Goal: Task Accomplishment & Management: Complete application form

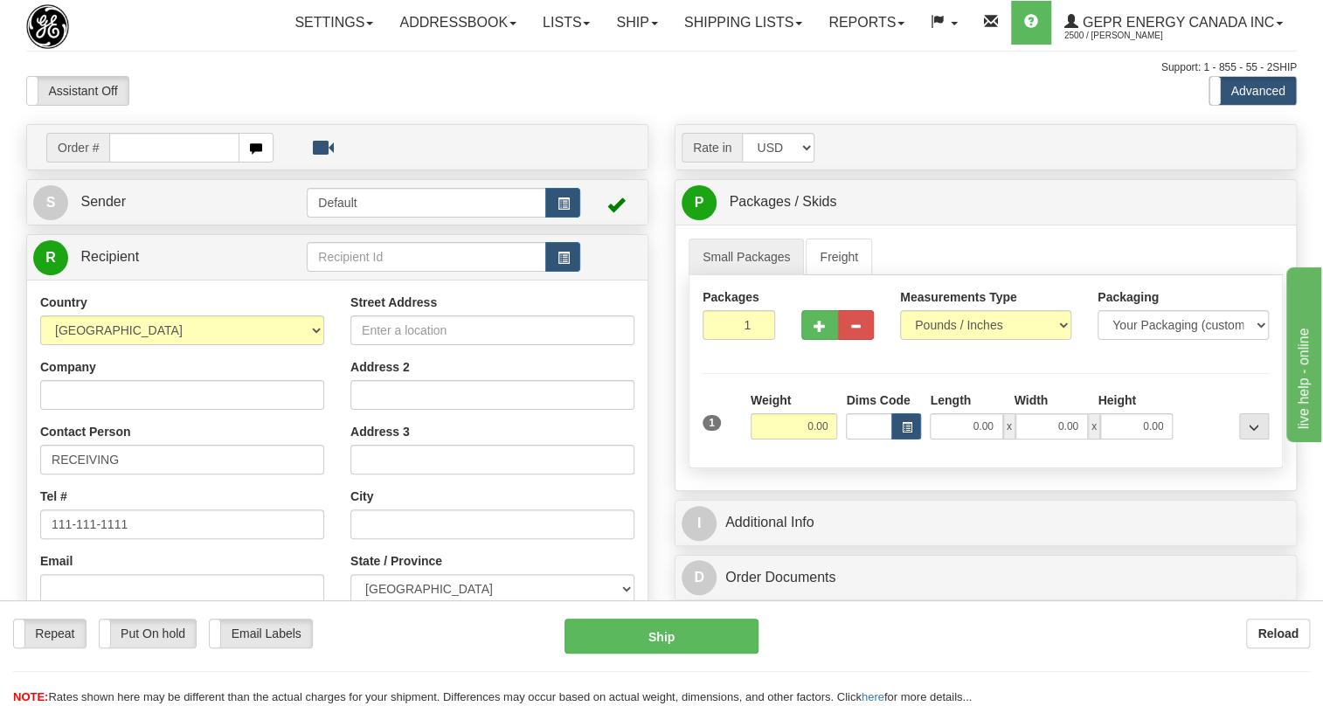
click at [137, 163] on input "text" at bounding box center [174, 148] width 130 height 30
click at [134, 163] on input "0086688261" at bounding box center [174, 148] width 130 height 30
type input "86688261"
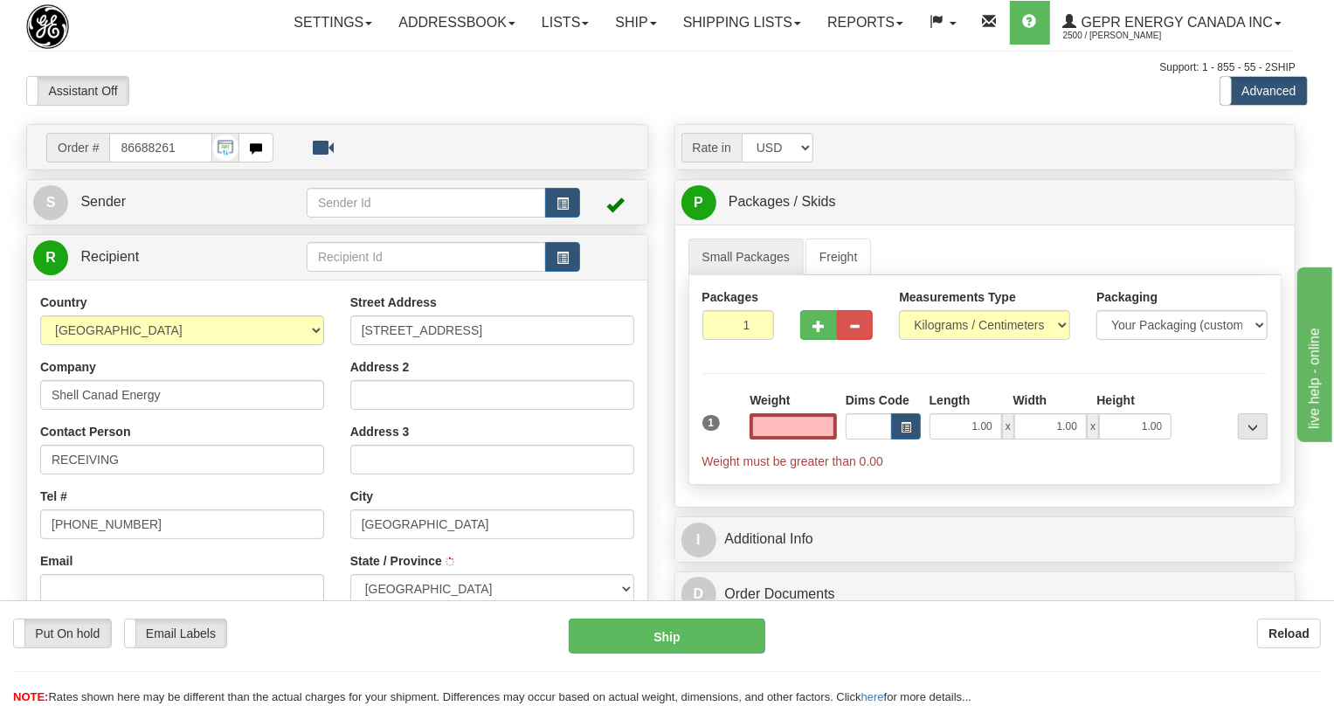
type input "FORT SASKATCHEWAN"
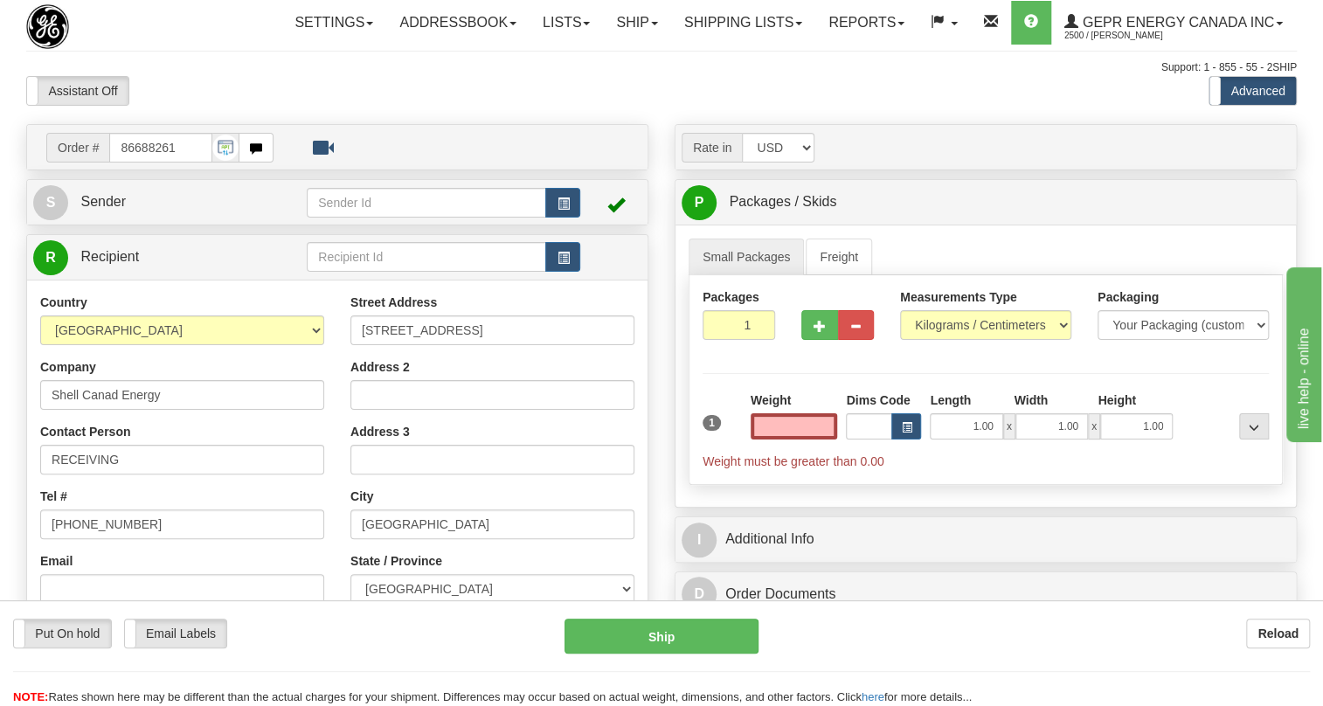
type input "0.00"
click at [290, 404] on div "Company Shell Canad Energy" at bounding box center [182, 384] width 284 height 52
click at [95, 209] on span "Sender" at bounding box center [102, 201] width 45 height 15
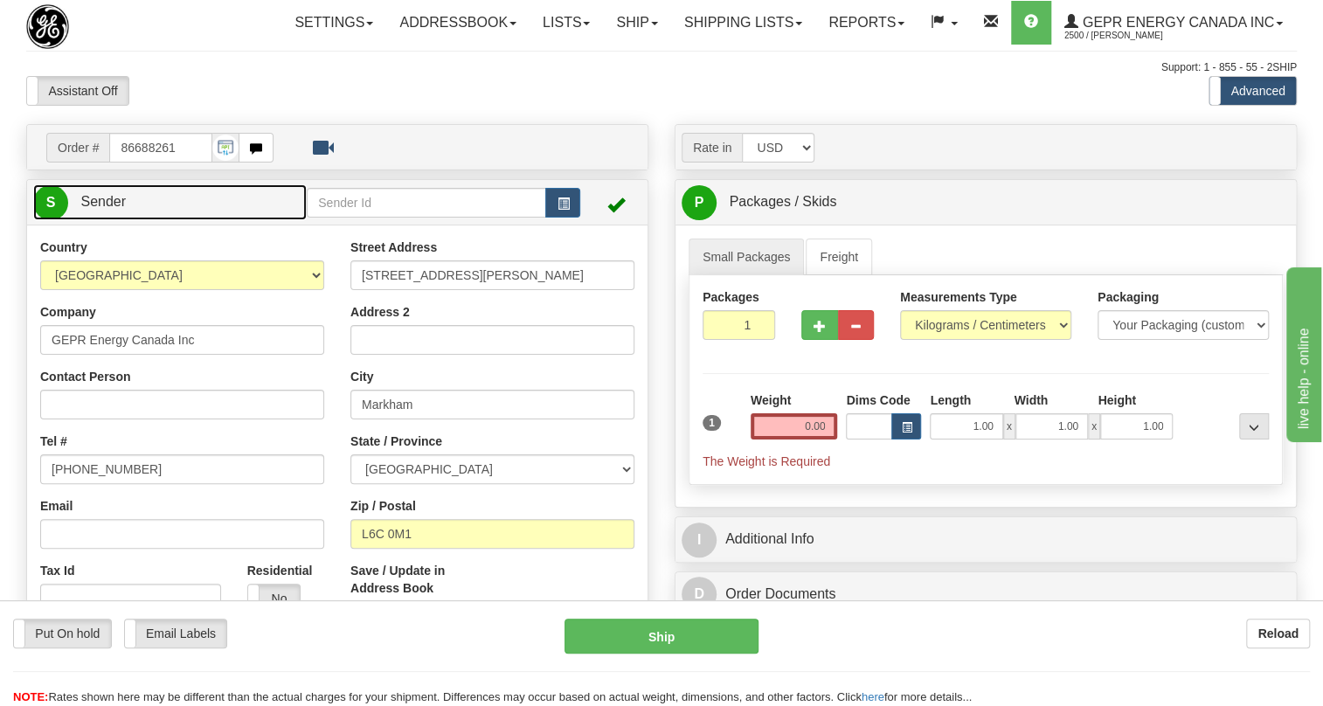
type input "MARKHAM"
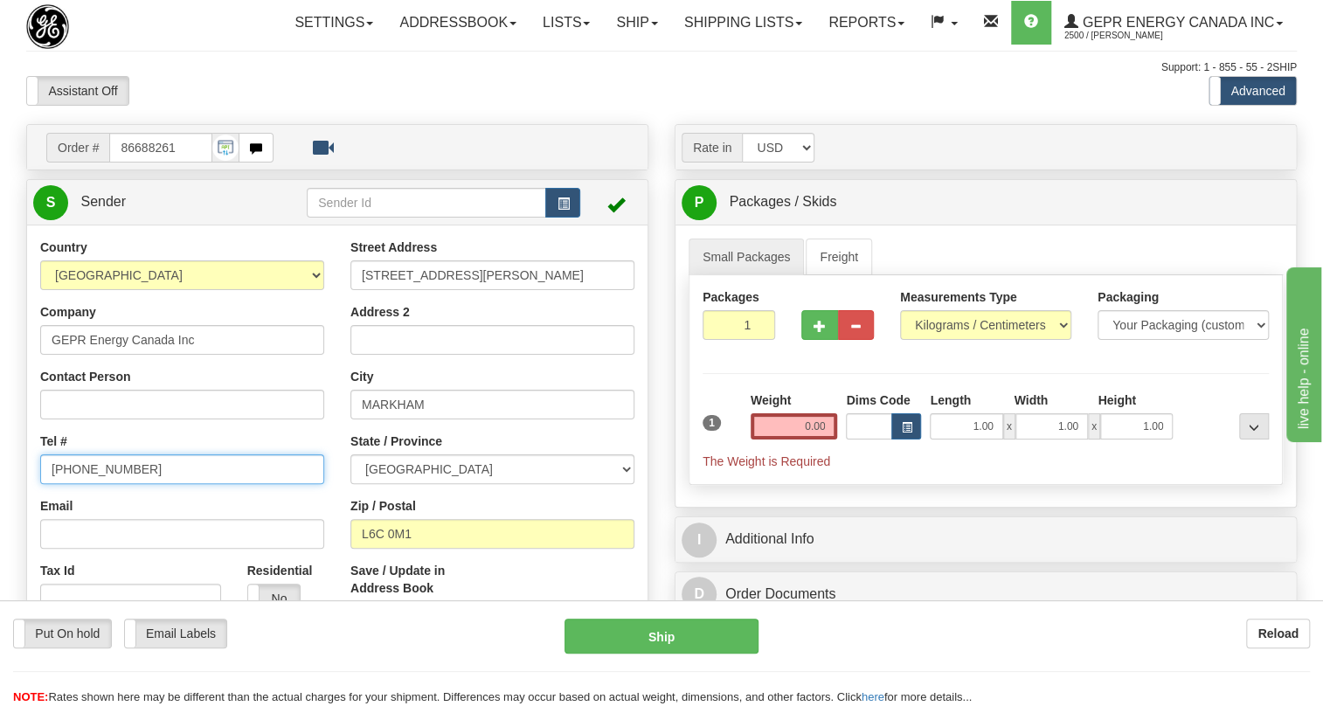
click at [114, 484] on input "[PHONE_NUMBER]" at bounding box center [182, 469] width 284 height 30
paste input "0086688261"
click at [100, 484] on input "0086688261" at bounding box center [182, 469] width 284 height 30
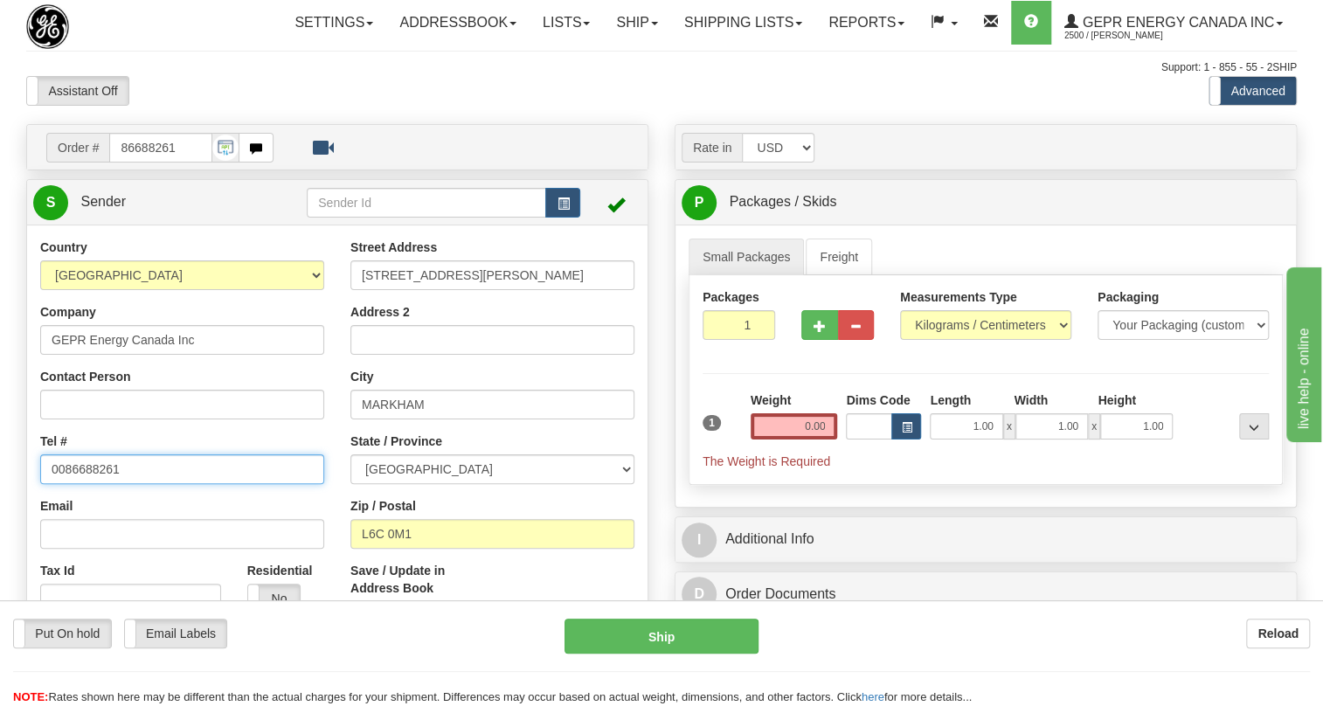
click at [100, 484] on input "0086688261" at bounding box center [182, 469] width 284 height 30
paste input "[PHONE_NUMBER]"
type input "[PHONE_NUMBER]"
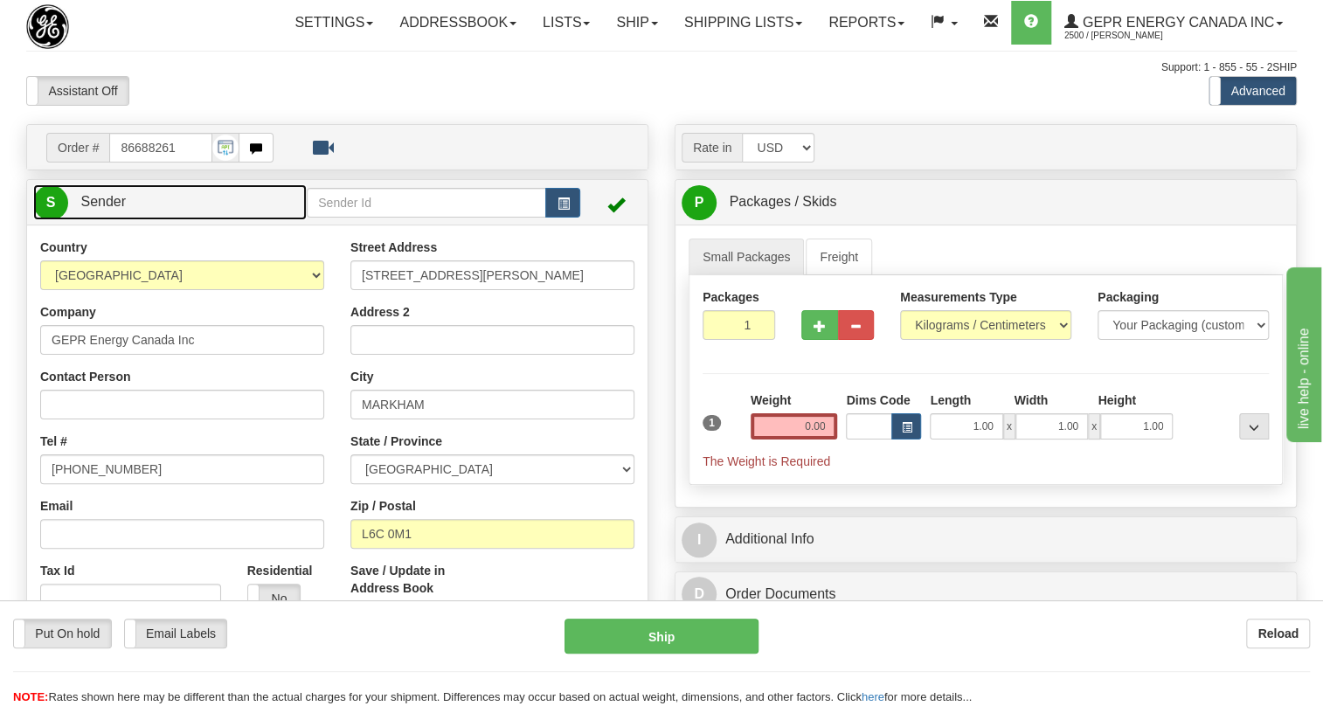
click at [94, 209] on span "Sender" at bounding box center [102, 201] width 45 height 15
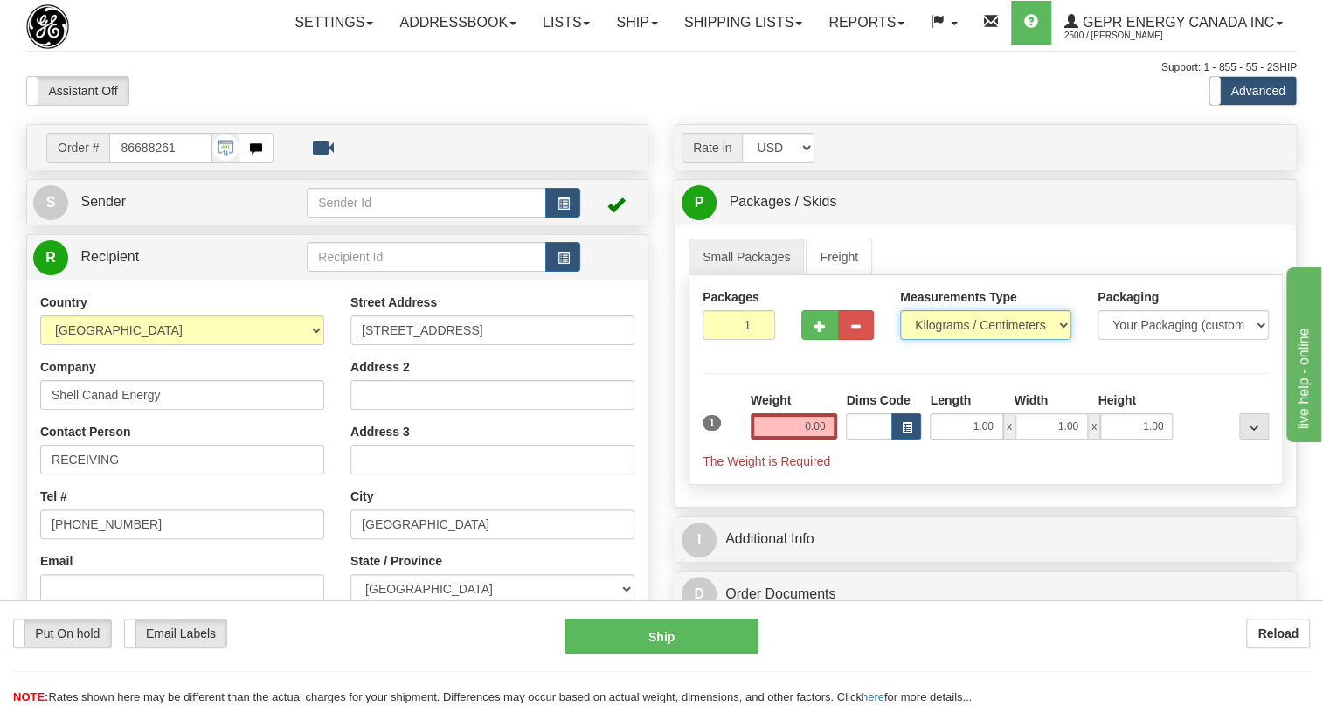
click at [947, 340] on select "Pounds / Inches Kilograms / Centimeters" at bounding box center [985, 325] width 171 height 30
select select "0"
click at [900, 340] on select "Pounds / Inches Kilograms / Centimeters" at bounding box center [985, 325] width 171 height 30
click at [799, 439] on input "0.00" at bounding box center [794, 426] width 87 height 26
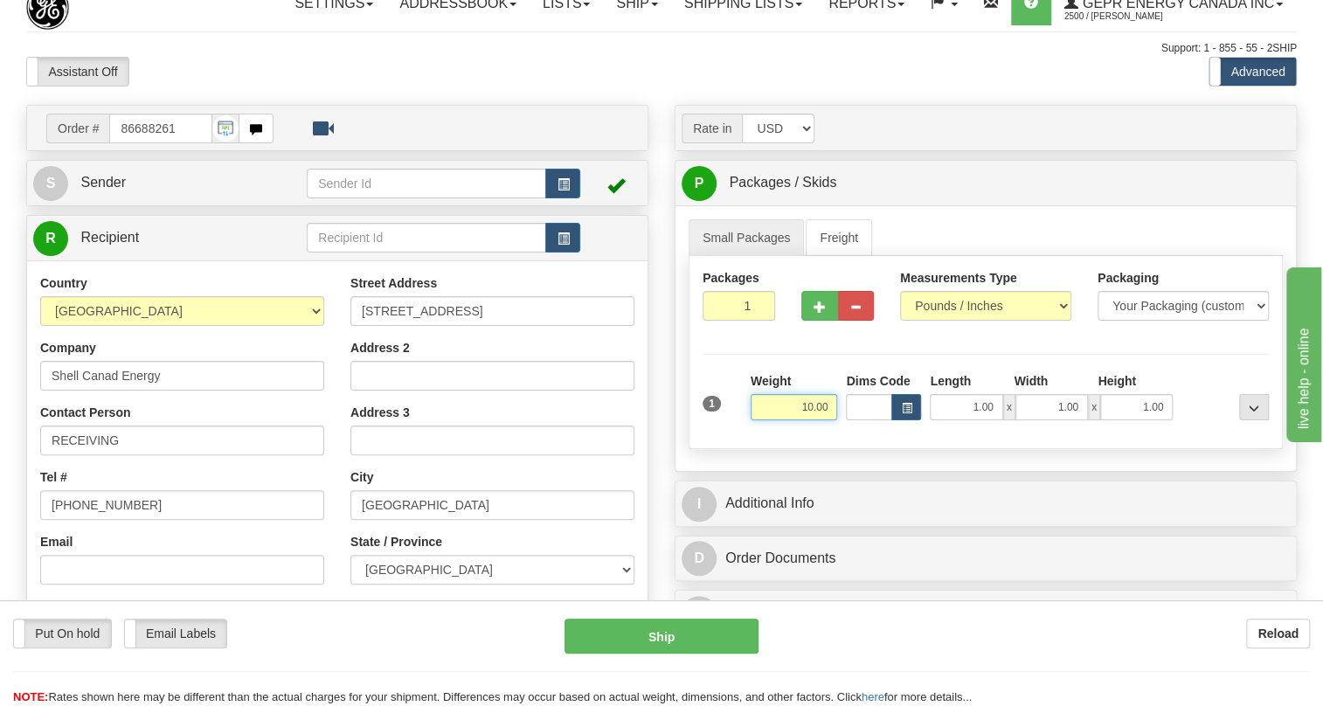
scroll to position [79, 0]
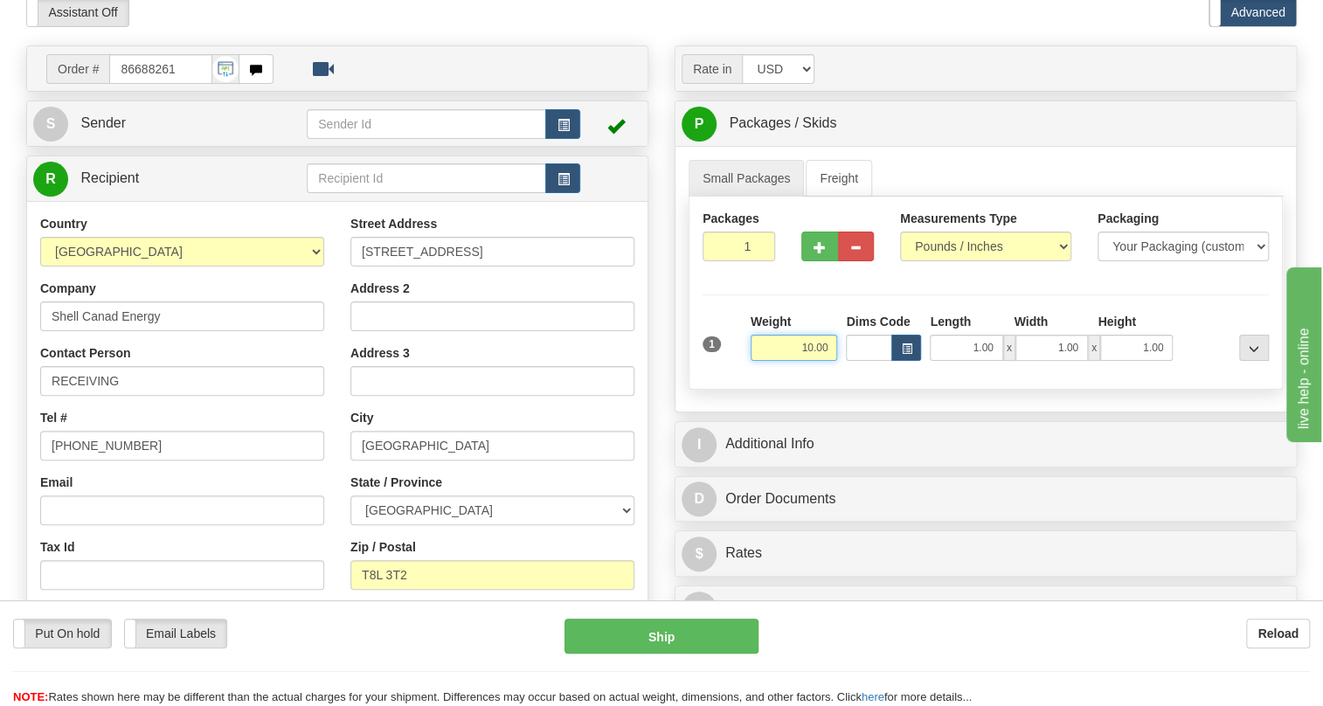
type input "10.00"
click at [117, 331] on input "Shell Canad Energy" at bounding box center [182, 316] width 284 height 30
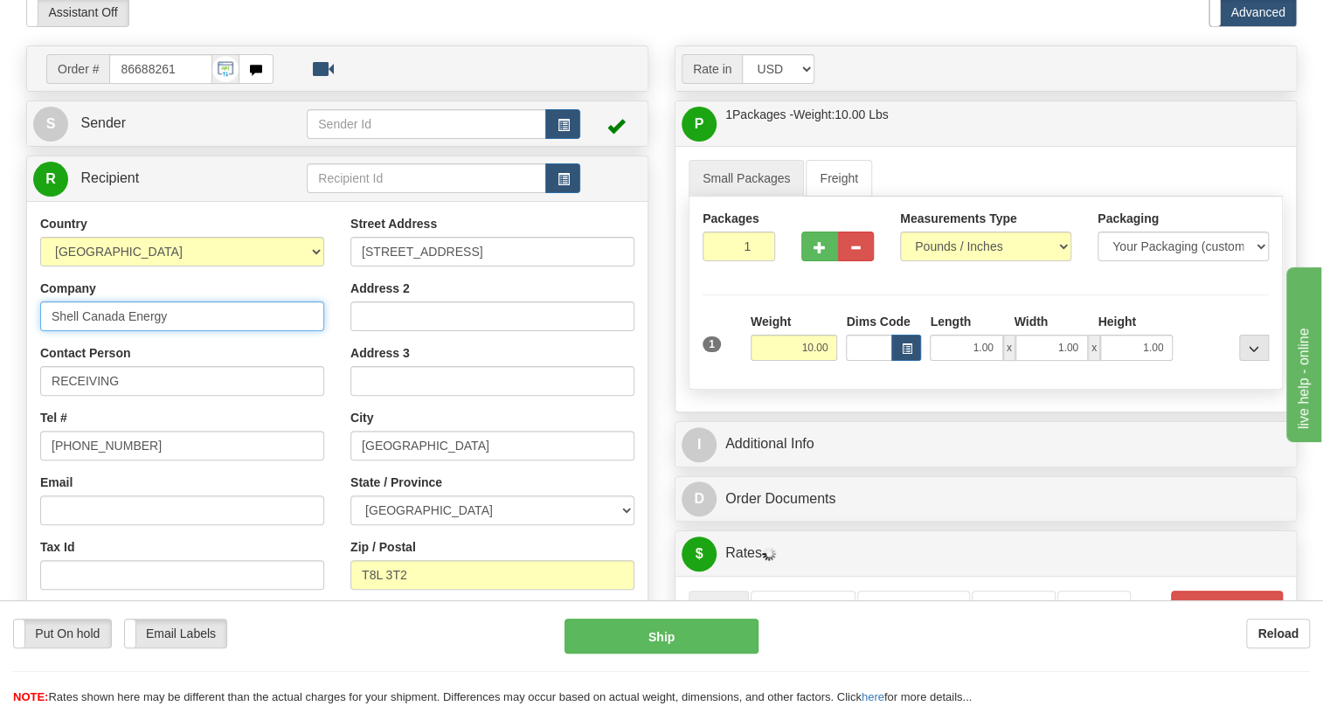
click at [213, 331] on input "Shell Canada Energy" at bounding box center [182, 316] width 284 height 30
type input "Shell Canada Energy"
click at [339, 454] on div "Street Address 55522 Highway 15 East Range Road 21 Address 2 Address 3 City FOR…" at bounding box center [492, 450] width 310 height 470
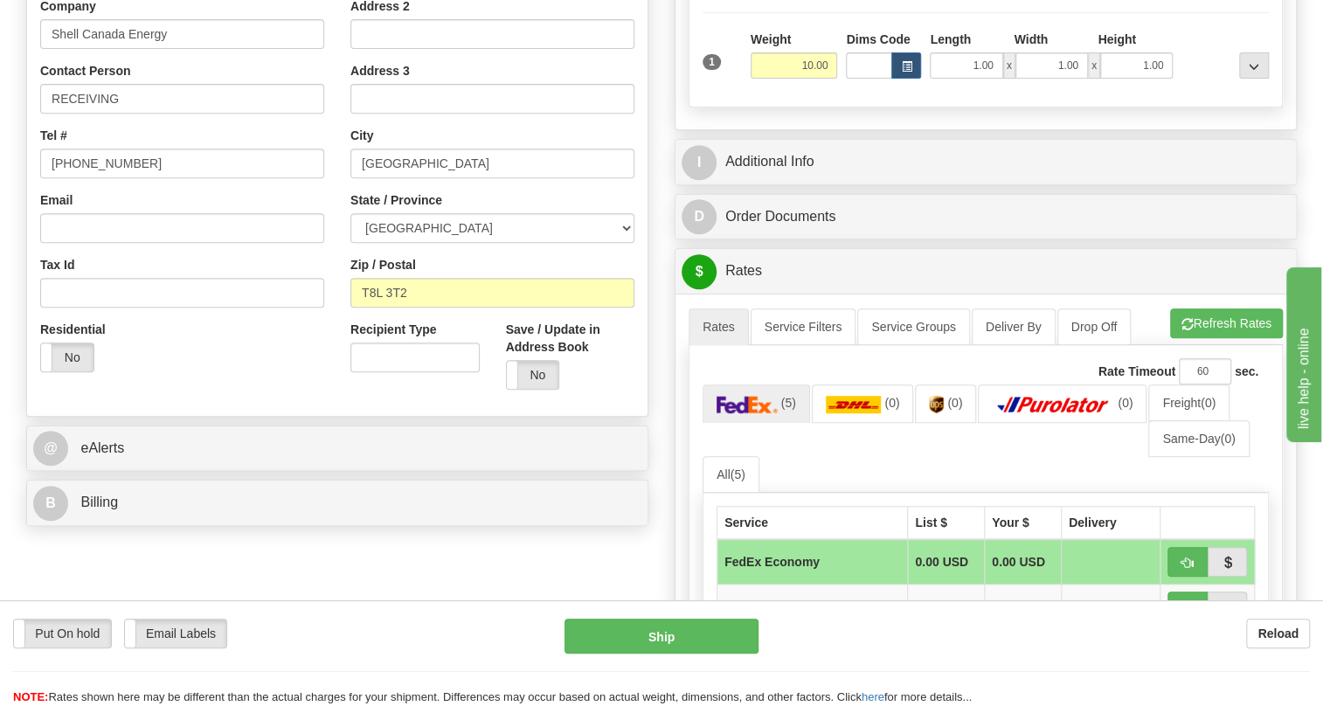
scroll to position [397, 0]
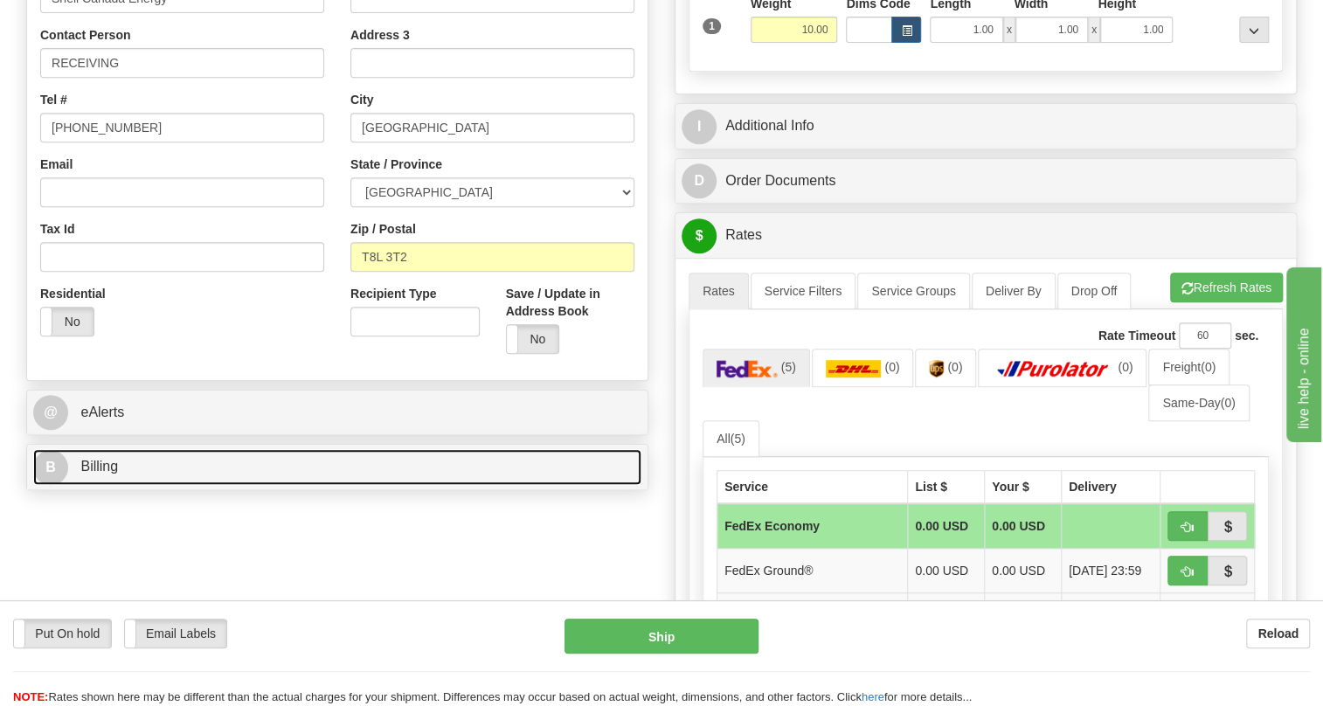
click at [107, 474] on span "Billing" at bounding box center [99, 466] width 38 height 15
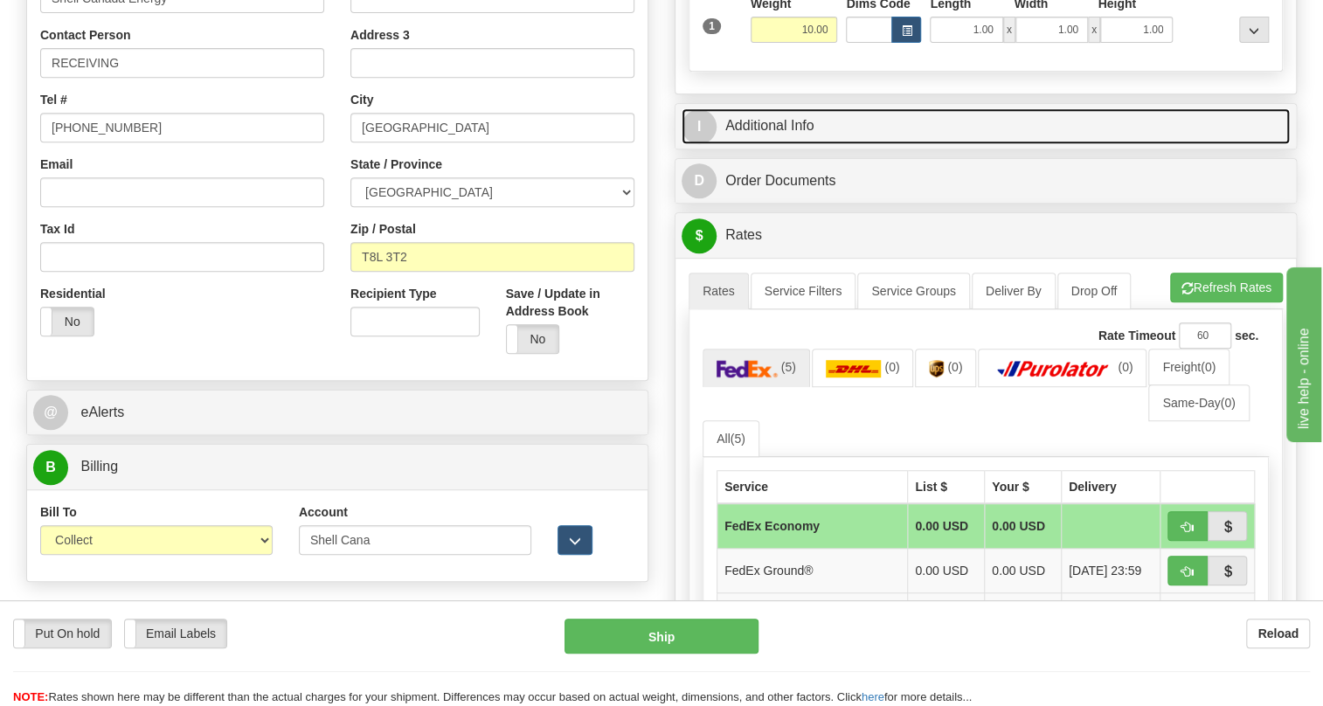
click at [774, 144] on link "I Additional Info" at bounding box center [985, 126] width 608 height 36
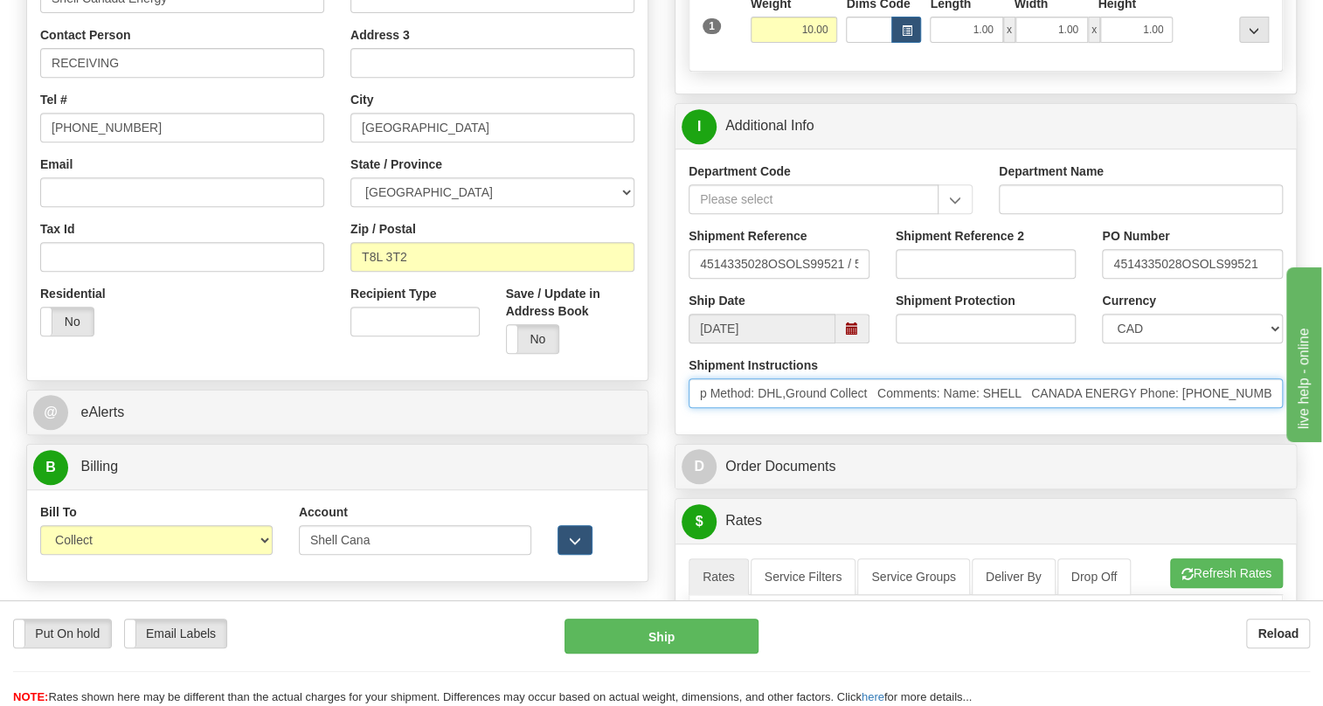
scroll to position [0, 375]
drag, startPoint x: 1152, startPoint y: 428, endPoint x: 1172, endPoint y: 439, distance: 22.3
click at [1172, 408] on input "* Freight Terms:Ship Method: DHL,Ground Collect Comments: Name: SHELL CANADA EN…" at bounding box center [985, 393] width 594 height 30
click at [980, 408] on input "* Freight Terms:Ship Method: DHL,Ground Collect Comments: Name: SHELL CANADA EN…" at bounding box center [985, 393] width 594 height 30
drag, startPoint x: 982, startPoint y: 427, endPoint x: 915, endPoint y: 437, distance: 68.0
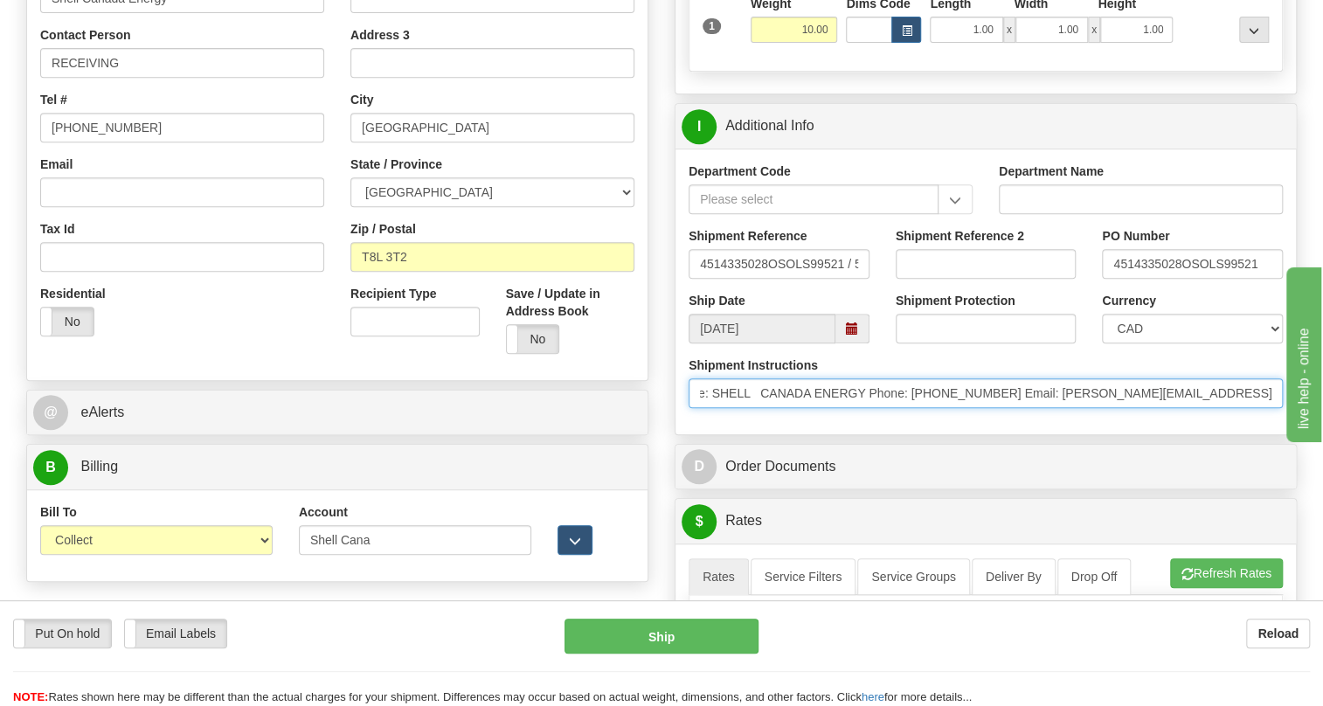
click at [915, 408] on input "* Freight Terms:Ship Method: DHL,Ground Collect Comments: Name: SHELL CANADA EN…" at bounding box center [985, 393] width 594 height 30
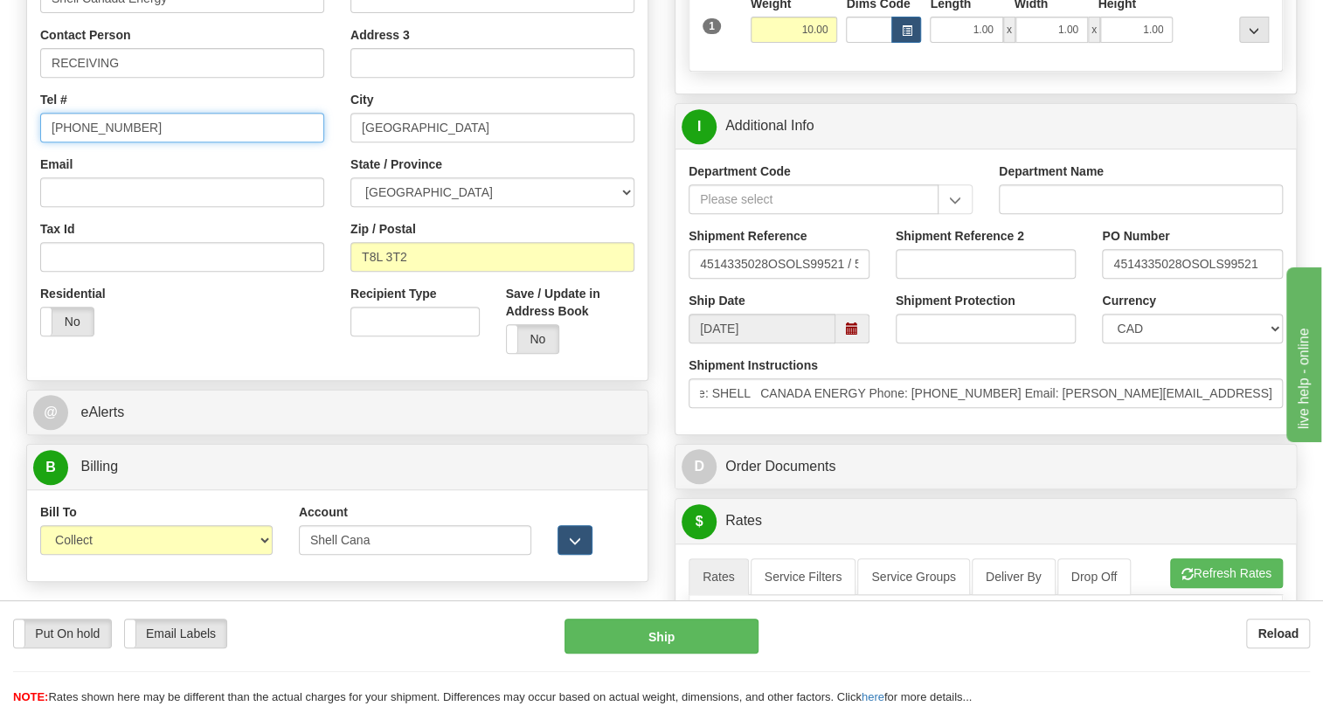
scroll to position [0, 0]
click at [95, 142] on input "[PHONE_NUMBER]" at bounding box center [182, 128] width 284 height 30
paste input "7804552020"
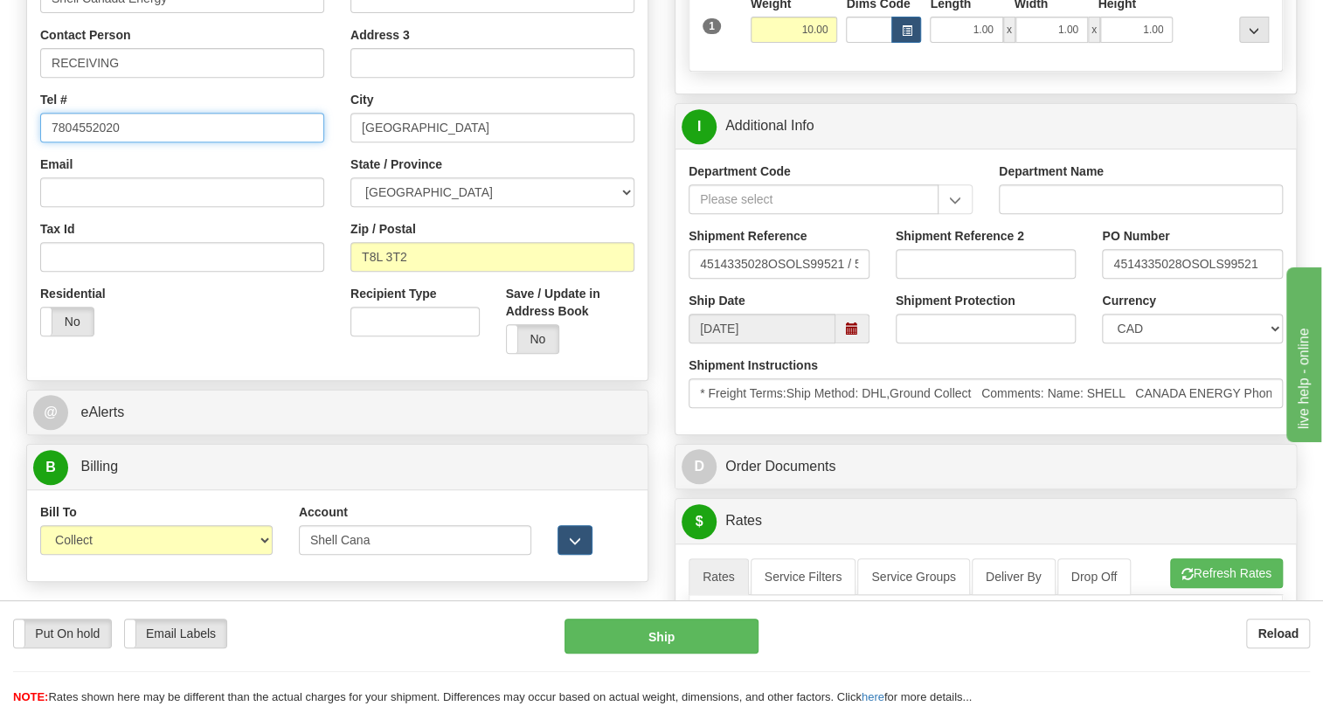
type input "7804552020"
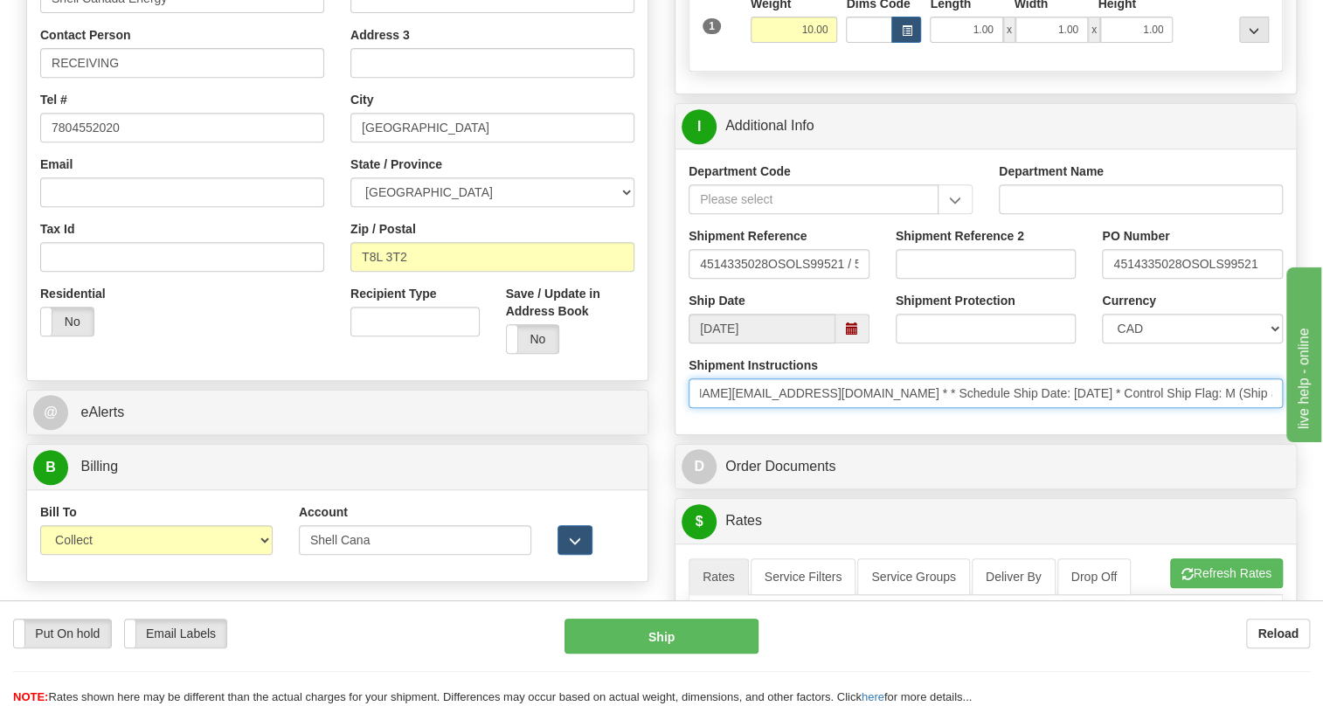
scroll to position [0, 891]
drag, startPoint x: 1162, startPoint y: 432, endPoint x: 723, endPoint y: 454, distance: 439.1
click at [723, 421] on div "Shipment Instructions * Freight Terms:Ship Method: DHL,Ground Collect Comments:…" at bounding box center [985, 388] width 620 height 65
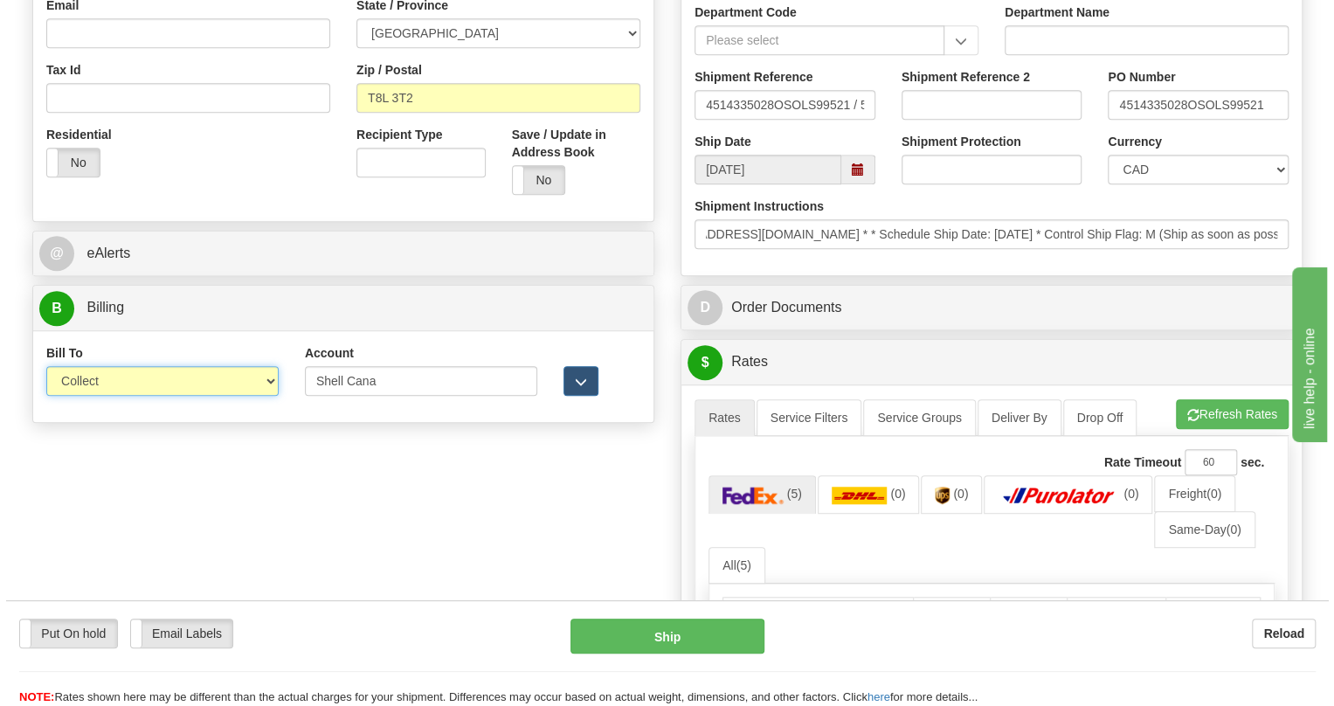
scroll to position [0, 0]
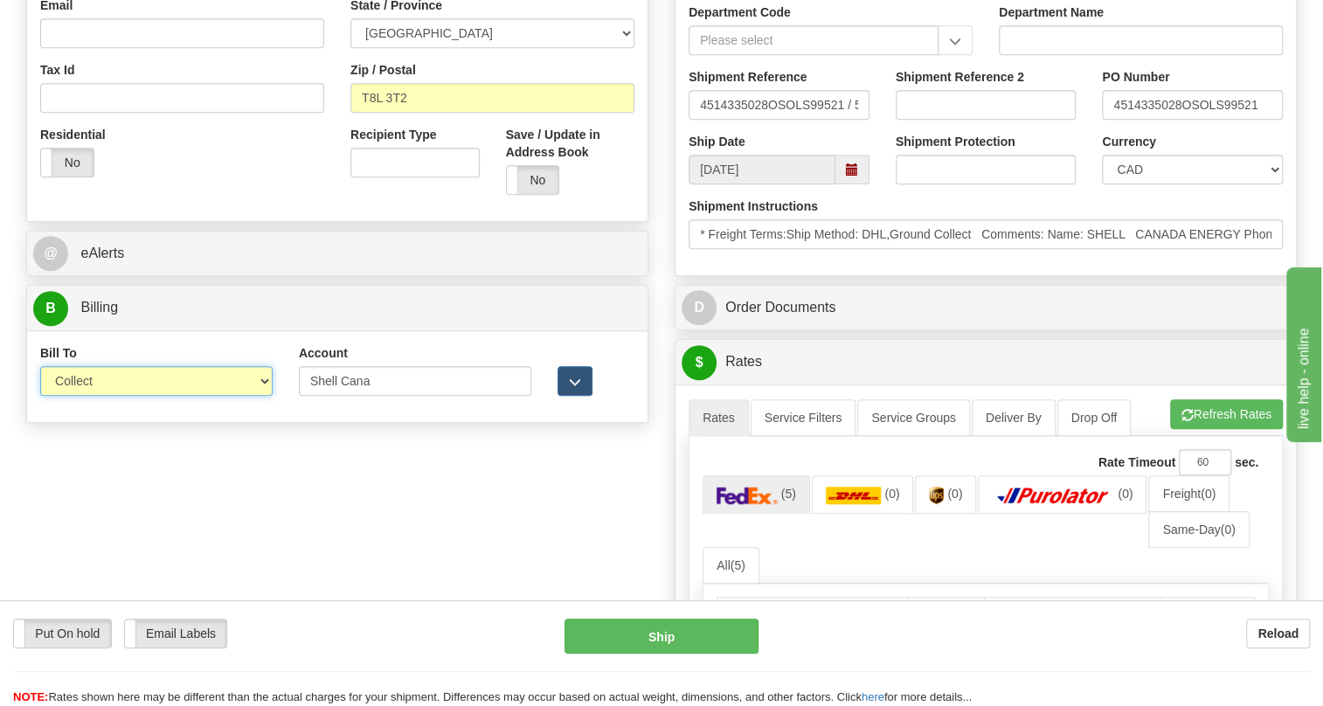
click at [157, 396] on select "Sender Recipient Third Party Collect" at bounding box center [156, 381] width 232 height 30
select select "1"
click at [40, 396] on select "Sender Recipient Third Party Collect" at bounding box center [156, 381] width 232 height 30
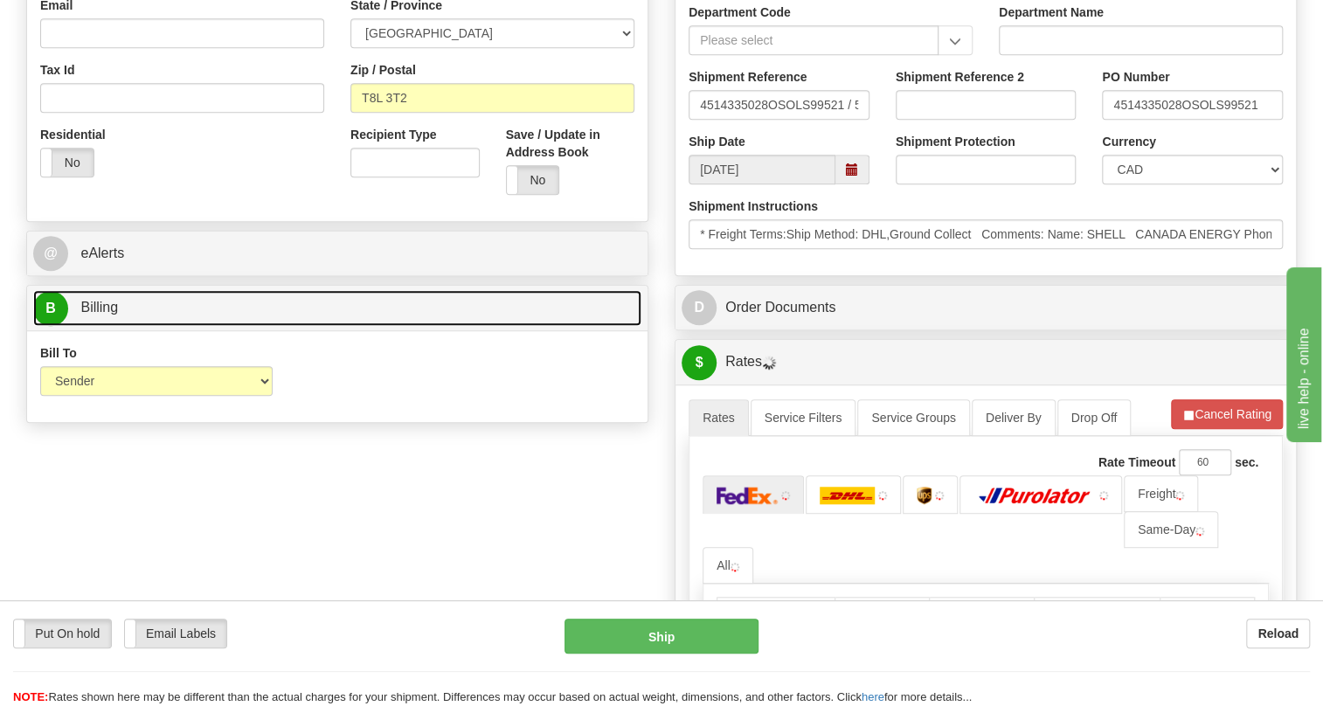
click at [104, 315] on span "Billing" at bounding box center [99, 307] width 38 height 15
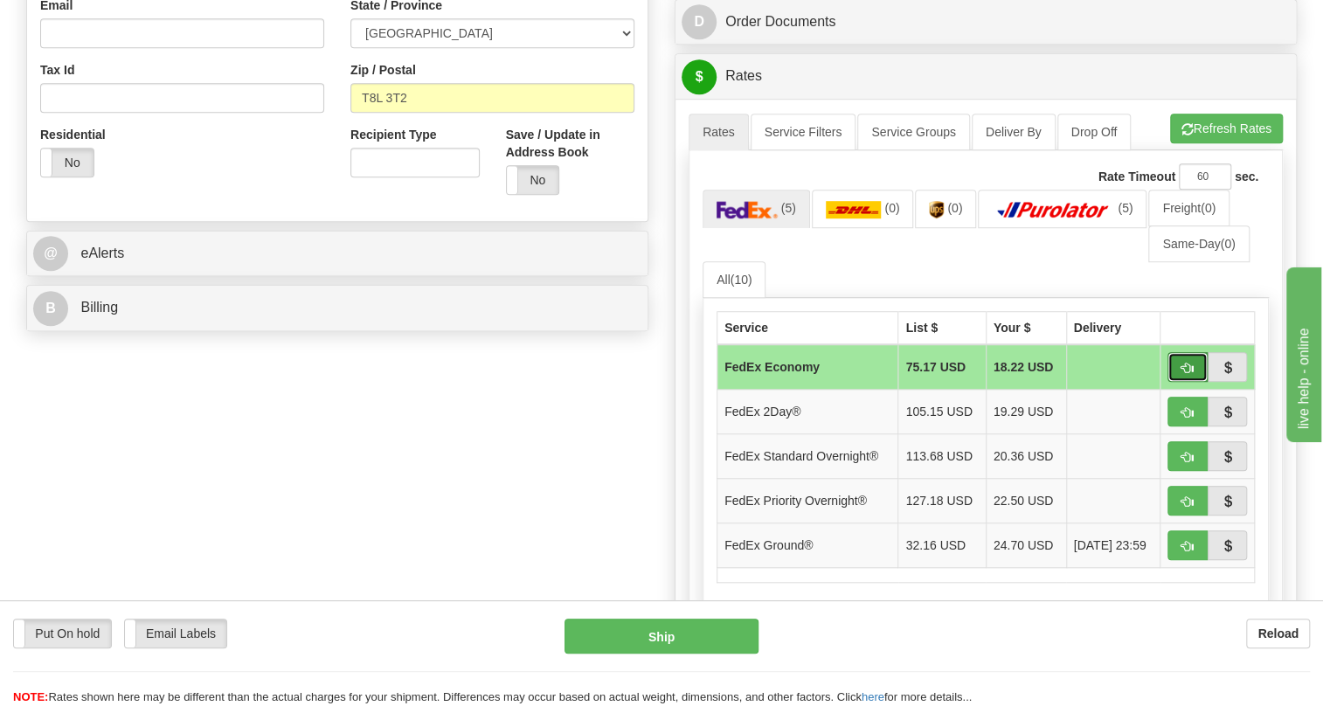
click at [1192, 374] on span "button" at bounding box center [1187, 368] width 12 height 11
type input "20"
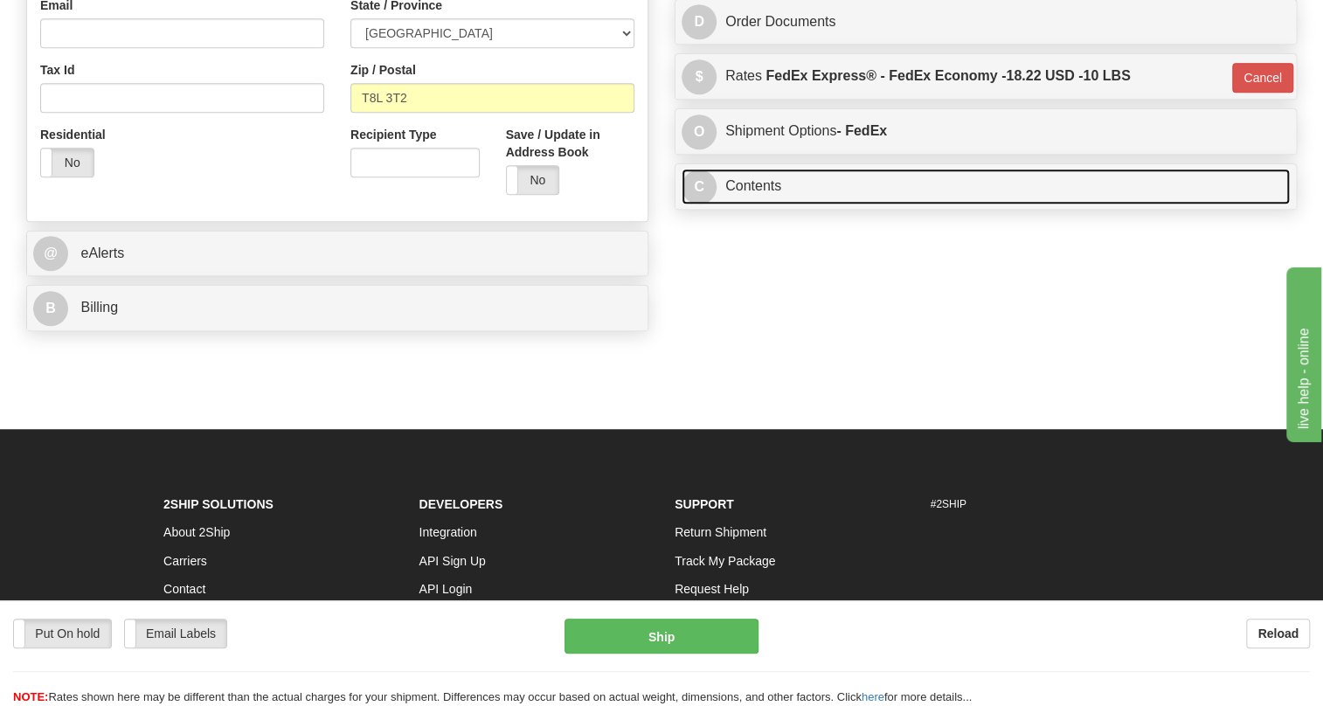
click at [752, 204] on link "C Contents" at bounding box center [985, 187] width 608 height 36
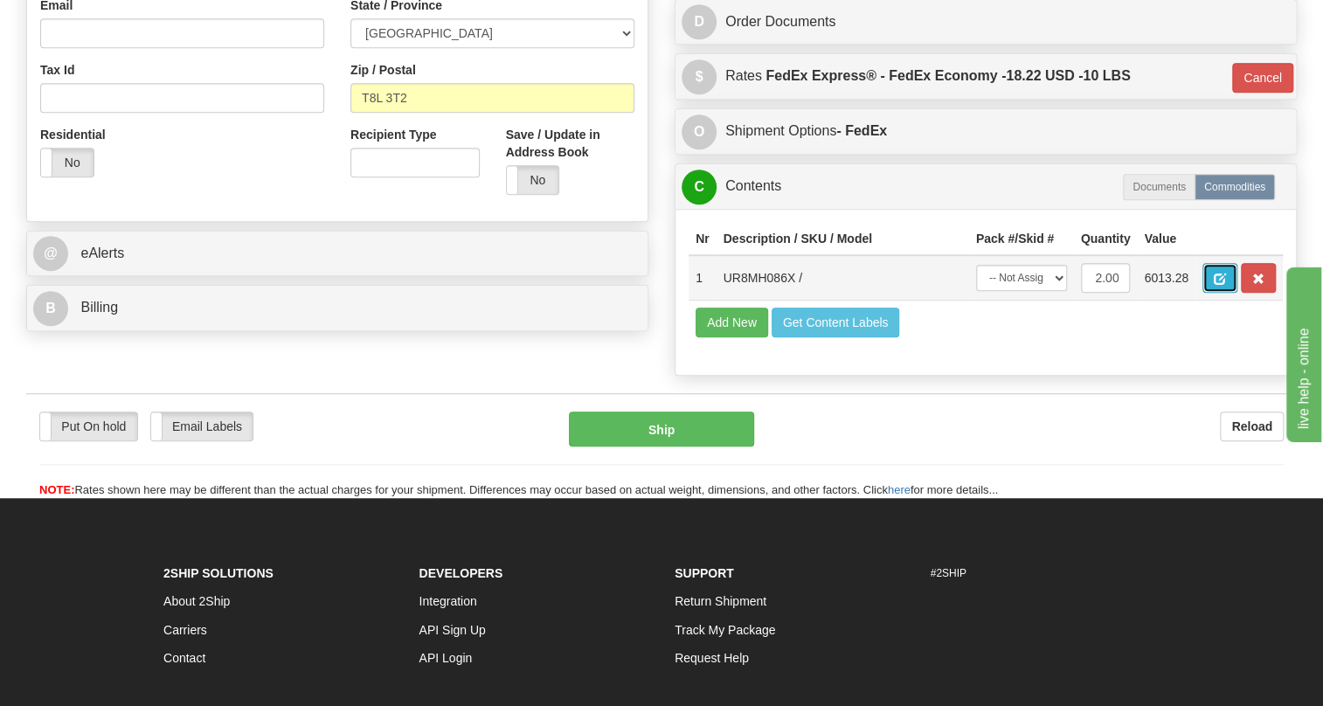
click at [1214, 293] on button "button" at bounding box center [1219, 278] width 35 height 30
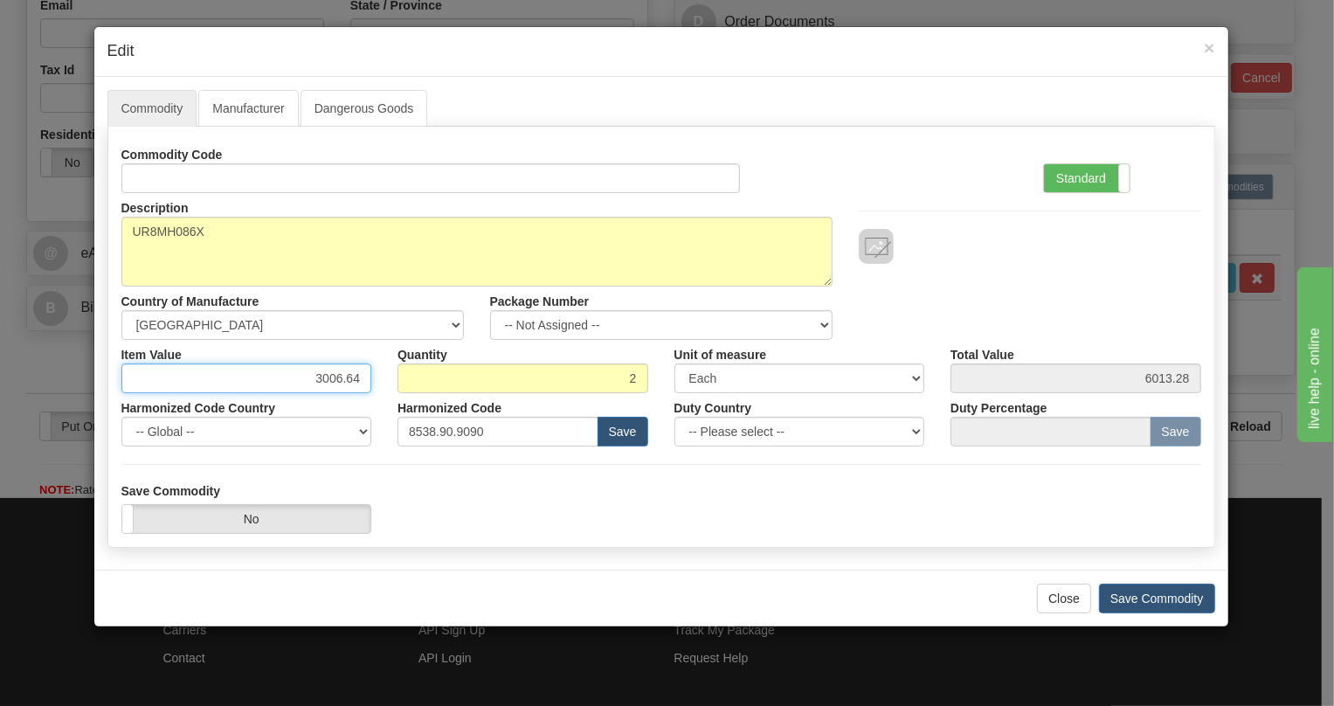
click at [337, 378] on input "3006.64" at bounding box center [246, 378] width 251 height 30
type input "2357.19"
type input "4714.38"
click at [1079, 175] on label "Standard" at bounding box center [1087, 178] width 86 height 28
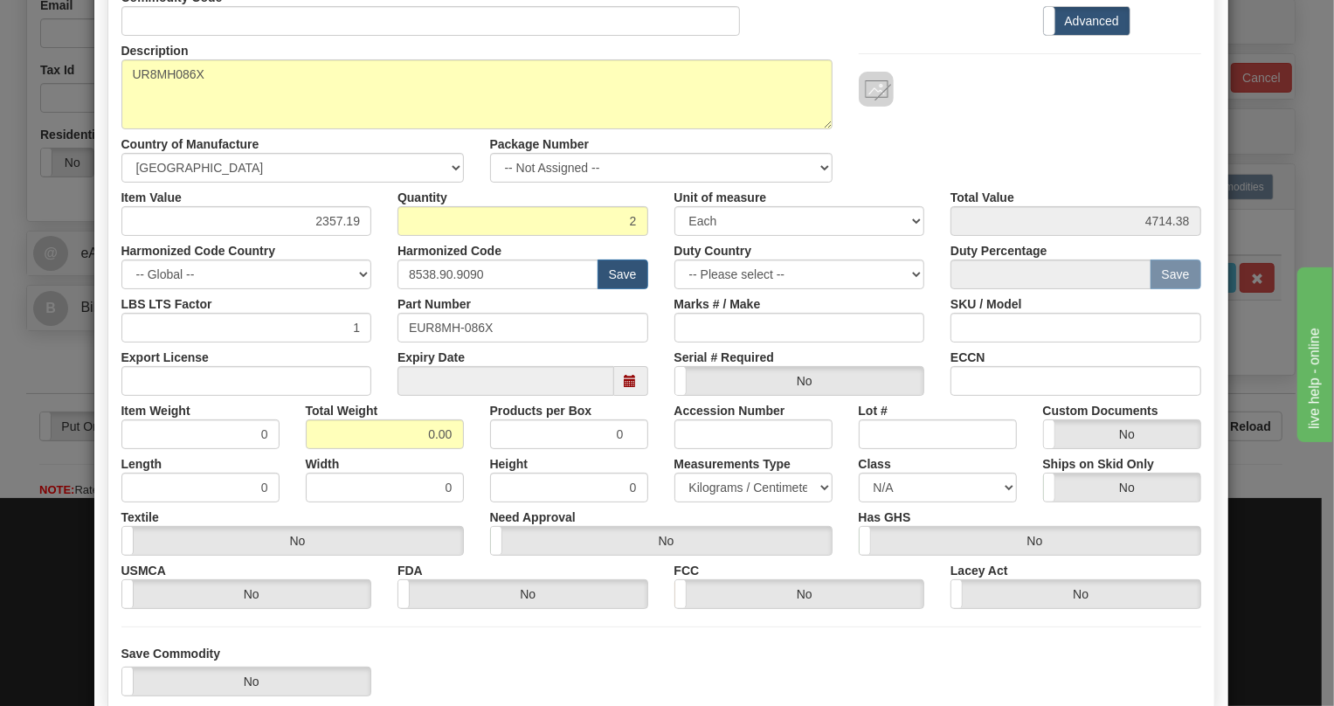
scroll to position [158, 0]
click at [411, 433] on input "0.00" at bounding box center [385, 434] width 158 height 30
type input "1.00"
type input "0.5000"
click at [730, 489] on select "Pounds / Inches Kilograms / Centimeters" at bounding box center [753, 487] width 158 height 30
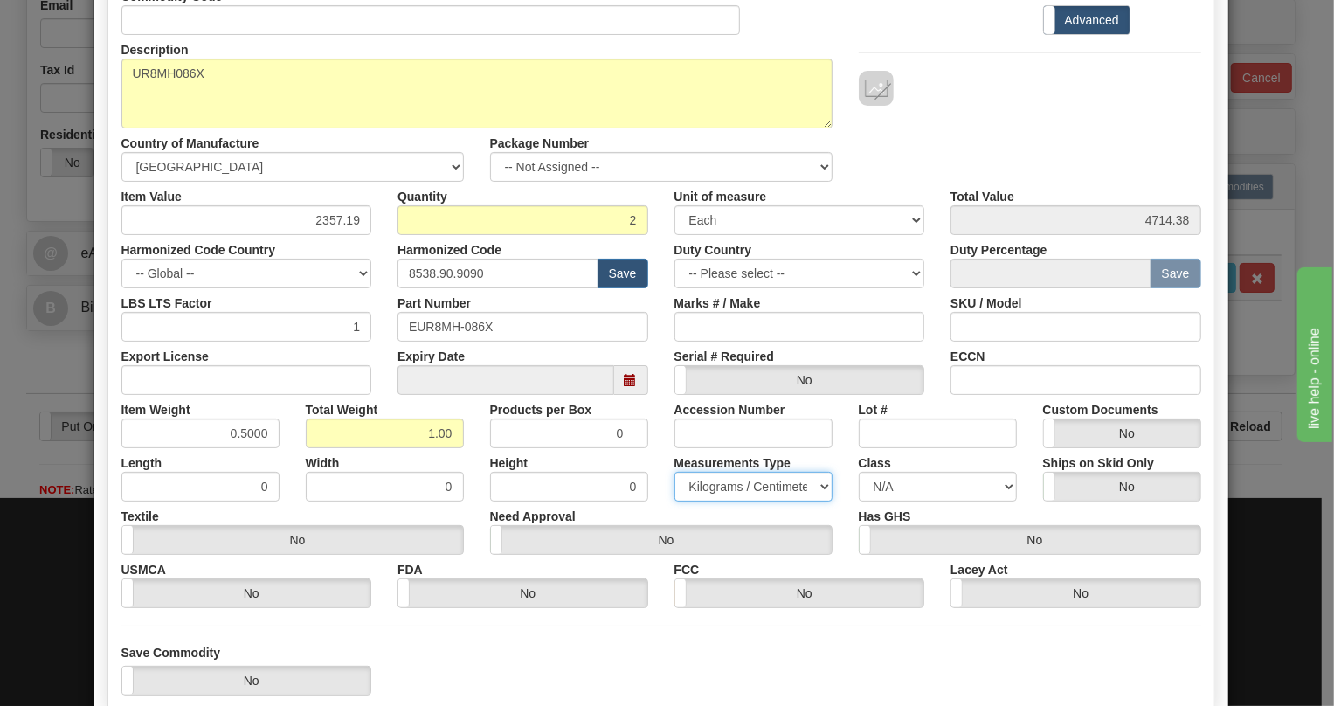
select select "0"
click at [674, 472] on select "Pounds / Inches Kilograms / Centimeters" at bounding box center [753, 487] width 158 height 30
click at [644, 462] on div "Height 0" at bounding box center [569, 474] width 184 height 53
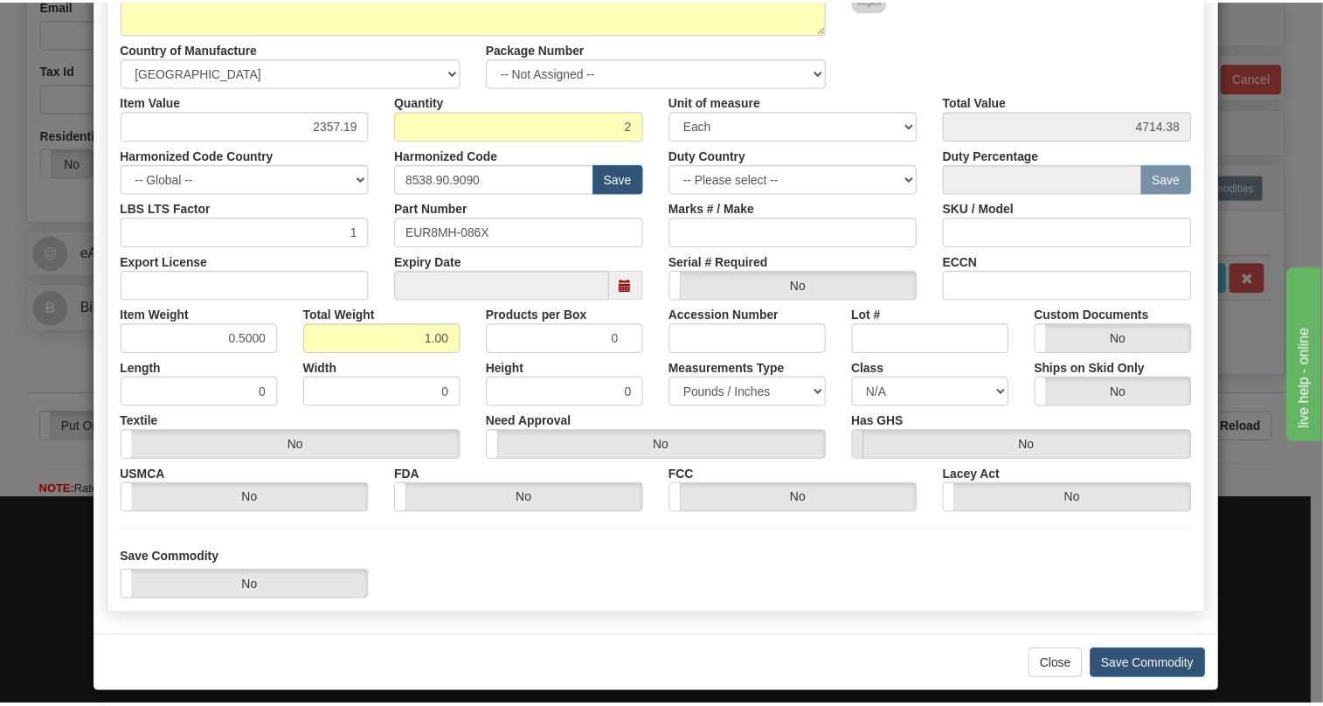
scroll to position [266, 0]
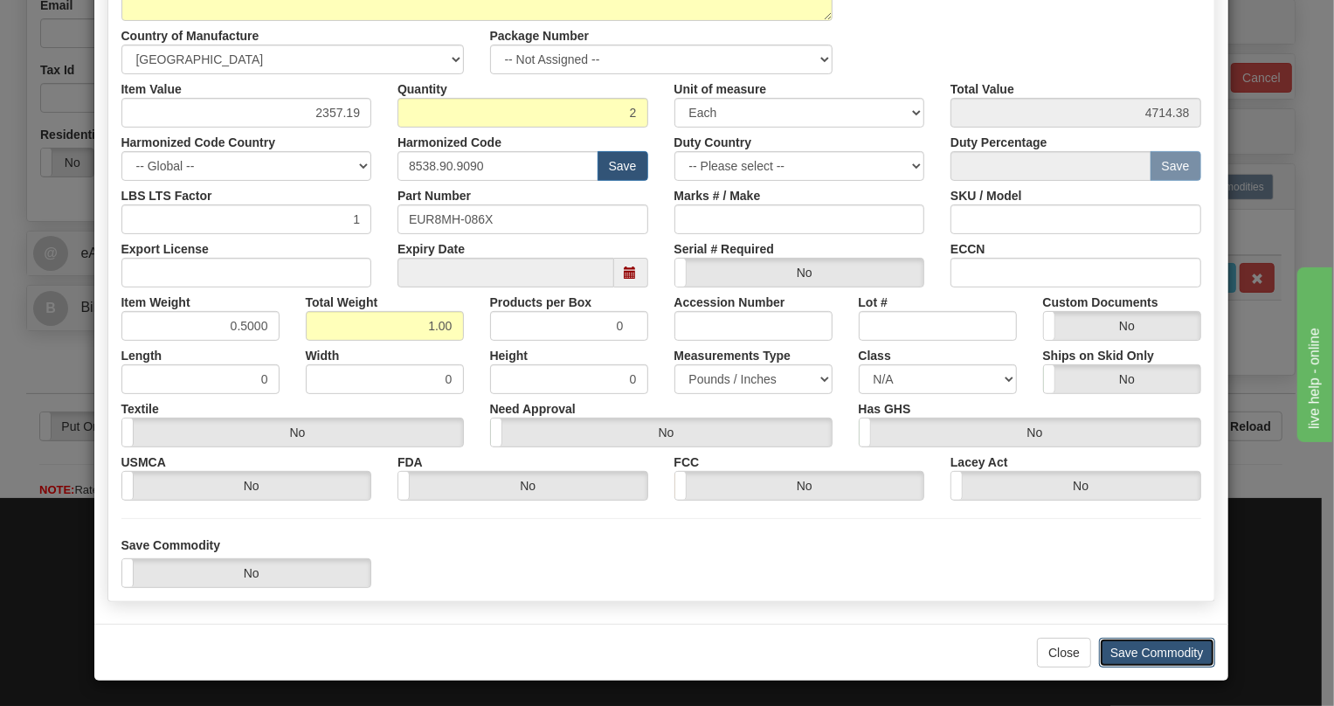
click at [1145, 654] on button "Save Commodity" at bounding box center [1157, 653] width 116 height 30
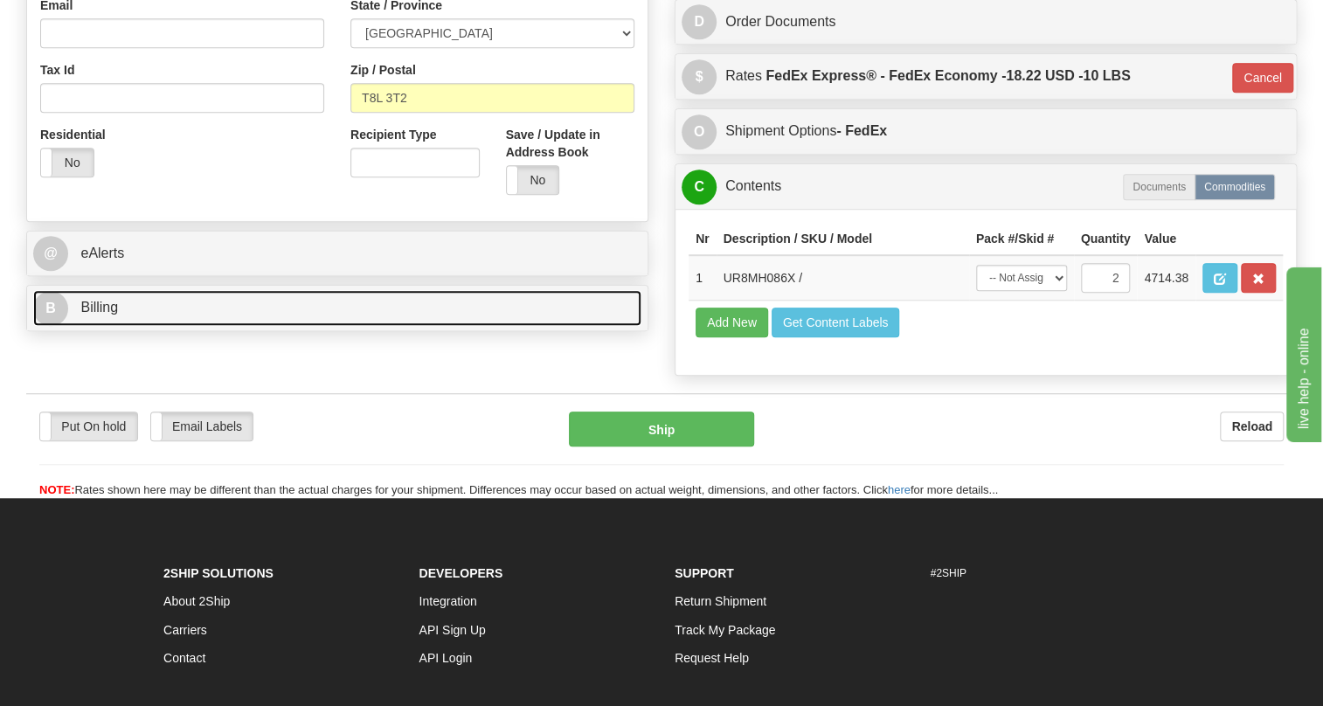
click at [90, 315] on span "Billing" at bounding box center [99, 307] width 38 height 15
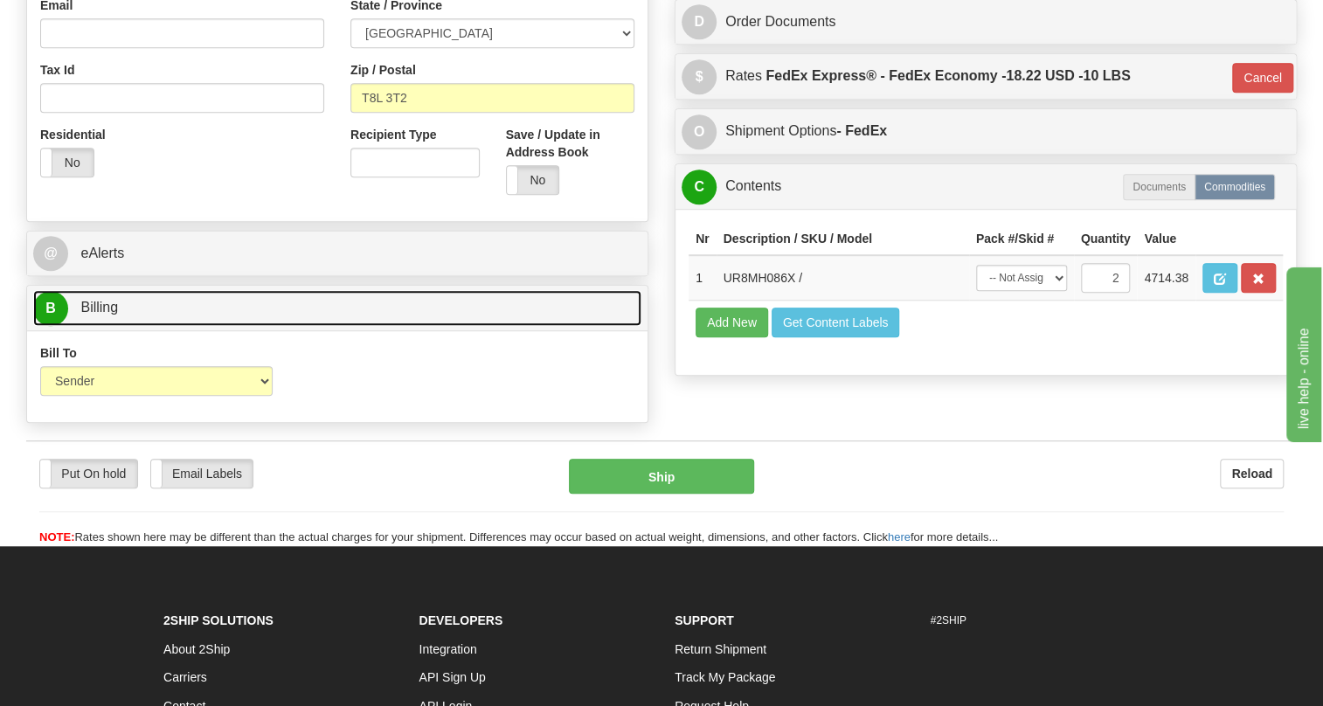
click at [90, 315] on span "Billing" at bounding box center [99, 307] width 38 height 15
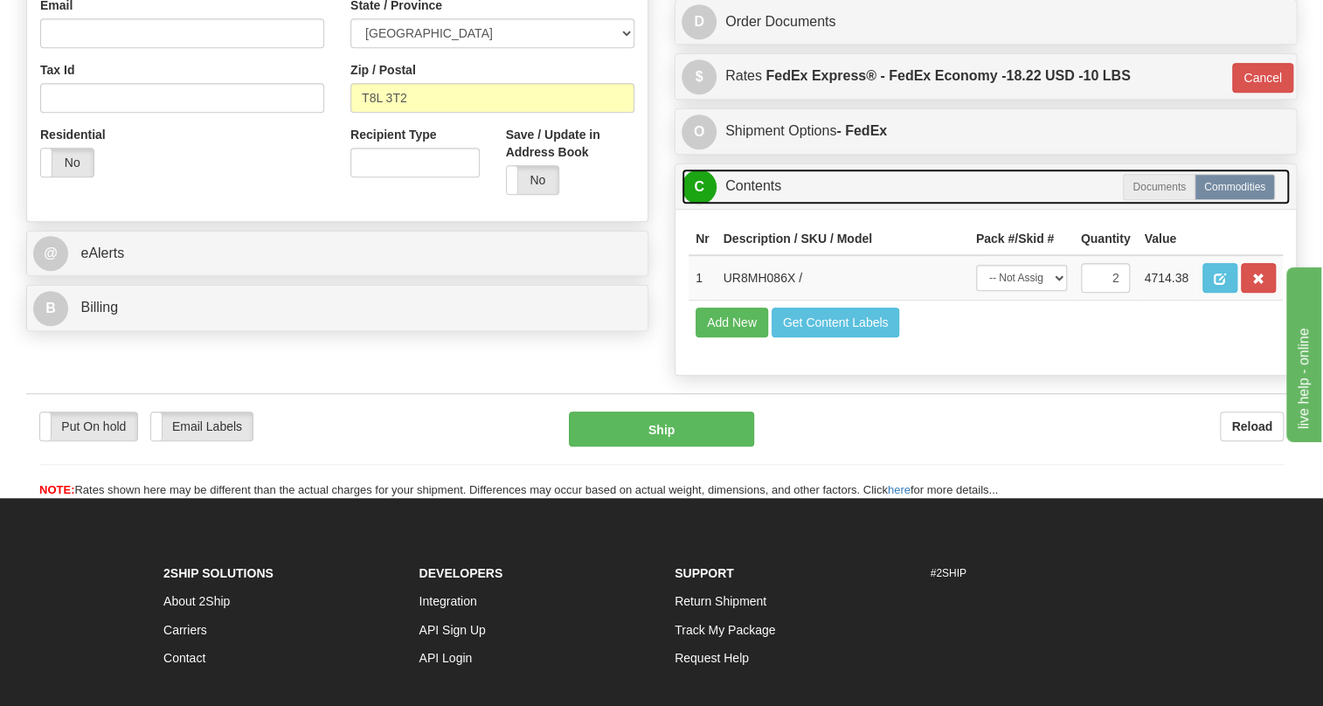
click at [766, 204] on link "C Contents" at bounding box center [985, 187] width 608 height 36
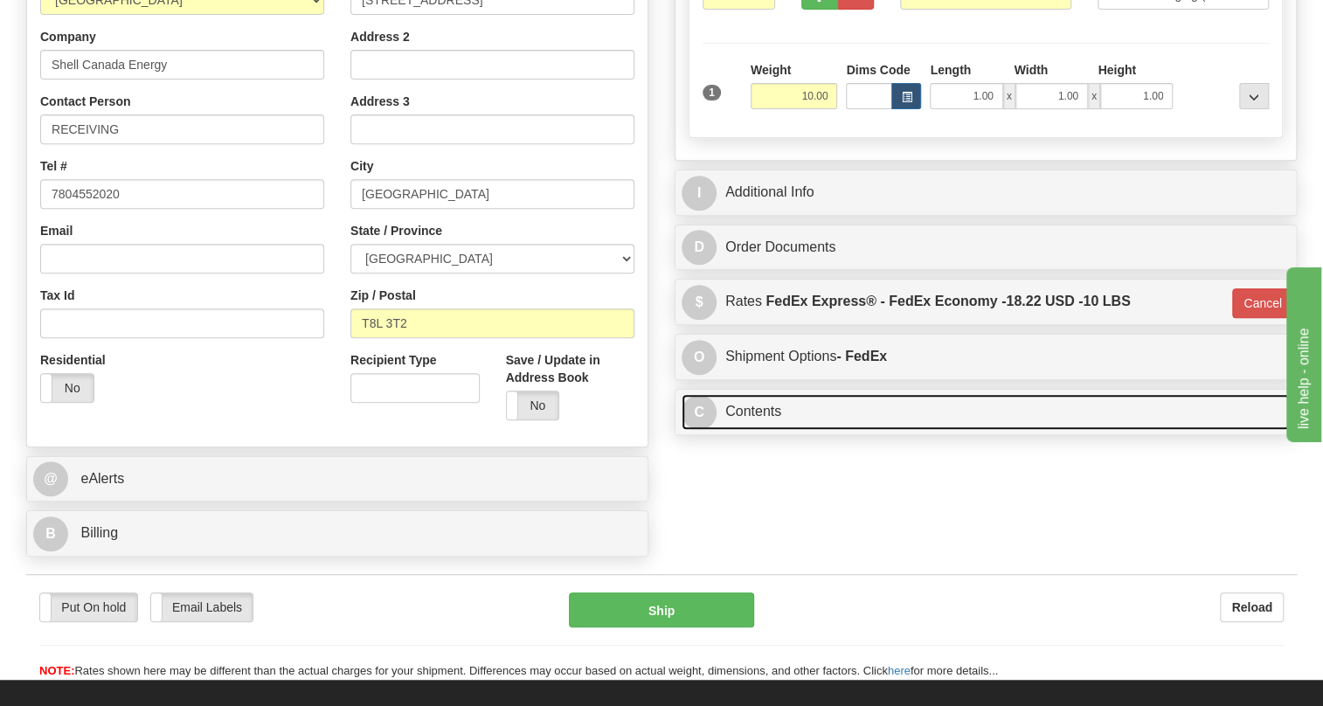
scroll to position [317, 0]
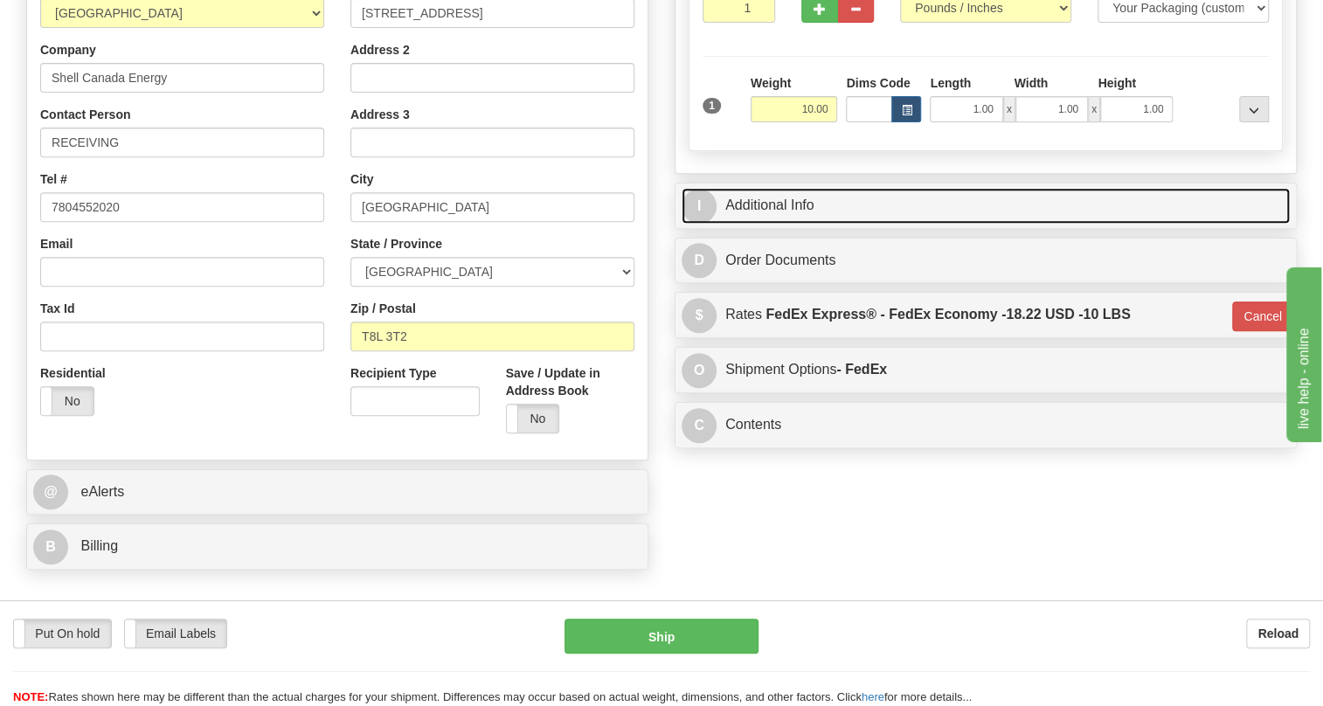
click at [791, 224] on link "I Additional Info" at bounding box center [985, 206] width 608 height 36
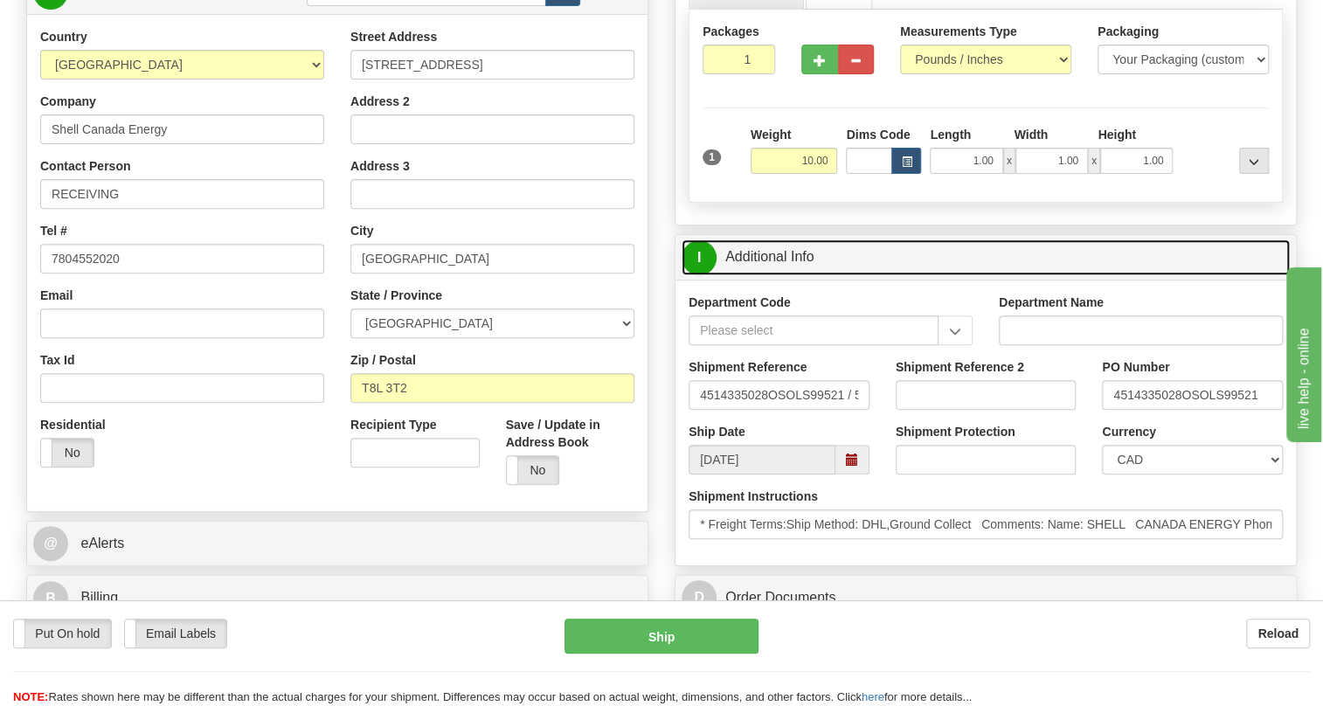
scroll to position [238, 0]
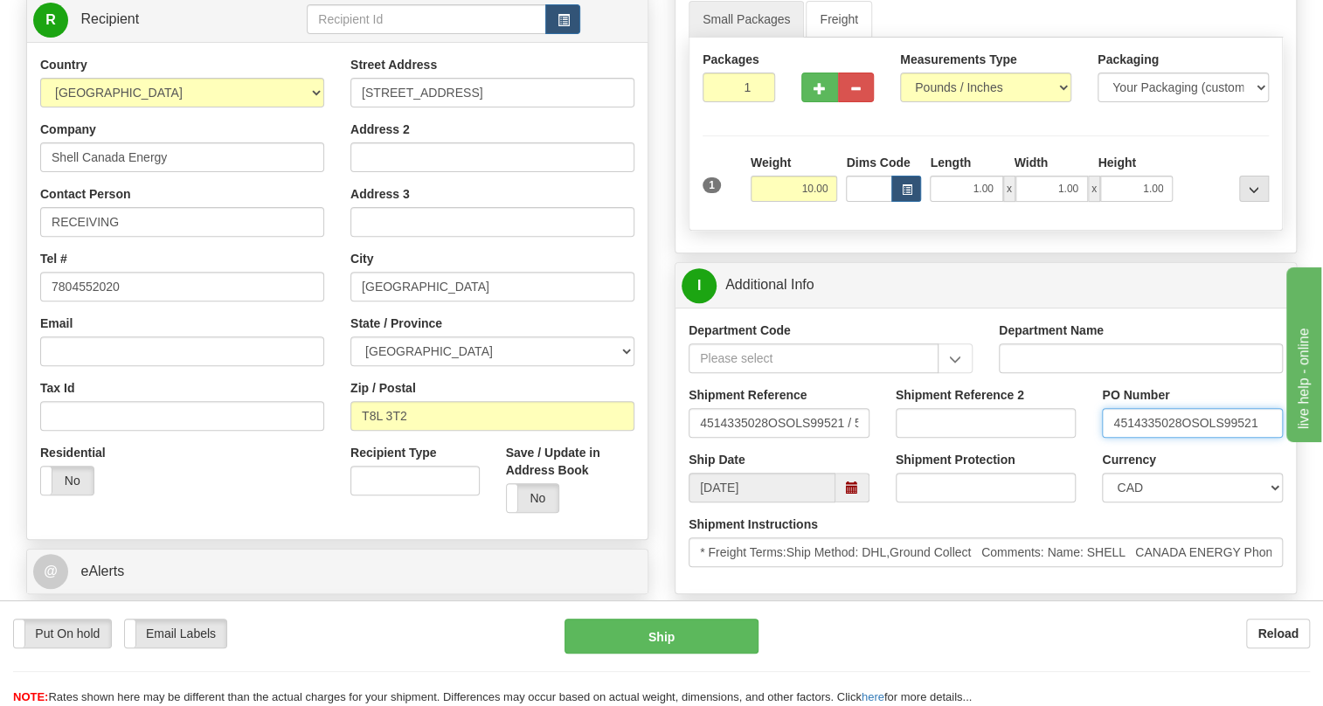
click at [1179, 438] on input "4514335028OSOLS99521" at bounding box center [1192, 423] width 181 height 30
drag, startPoint x: 1179, startPoint y: 463, endPoint x: 1115, endPoint y: 461, distance: 63.8
click at [1115, 438] on input "4514335028OSOLS99521" at bounding box center [1192, 423] width 181 height 30
click at [163, 237] on input "RECEIVING" at bounding box center [182, 222] width 284 height 30
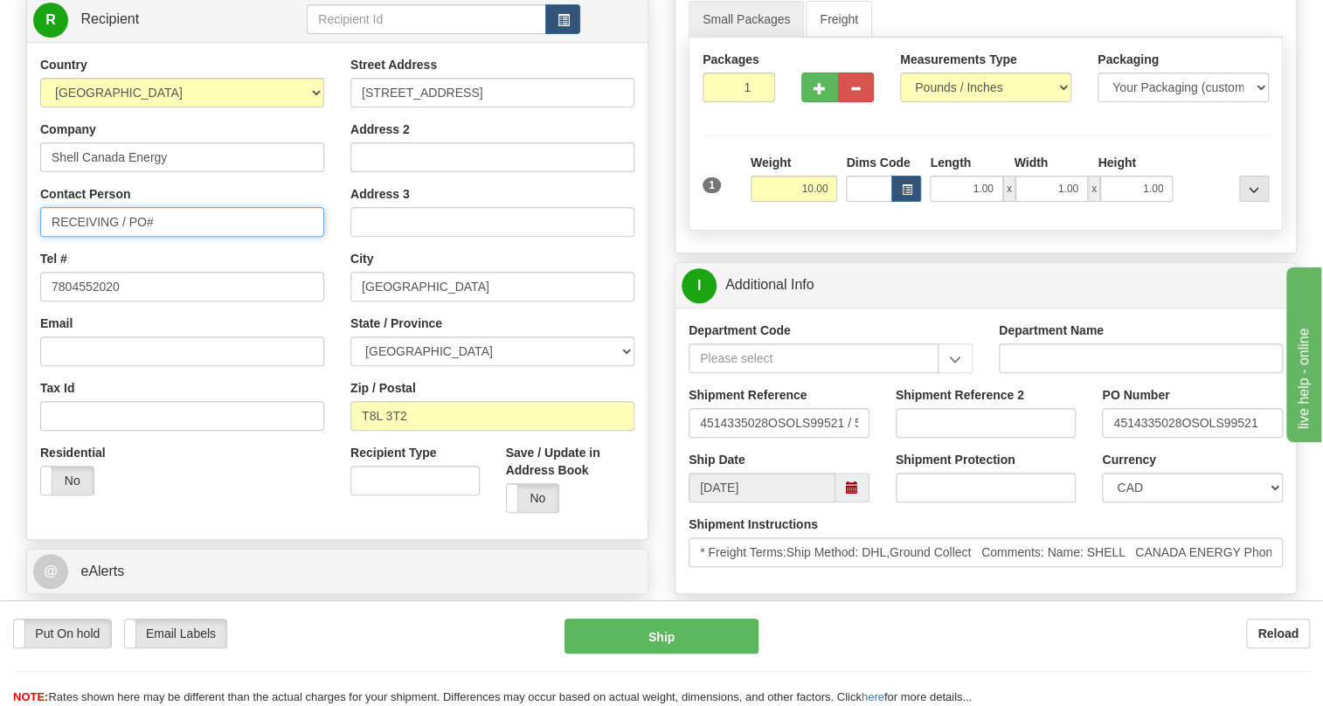
paste input "4514335028"
type input "RECEIVING / PO# 4514335028"
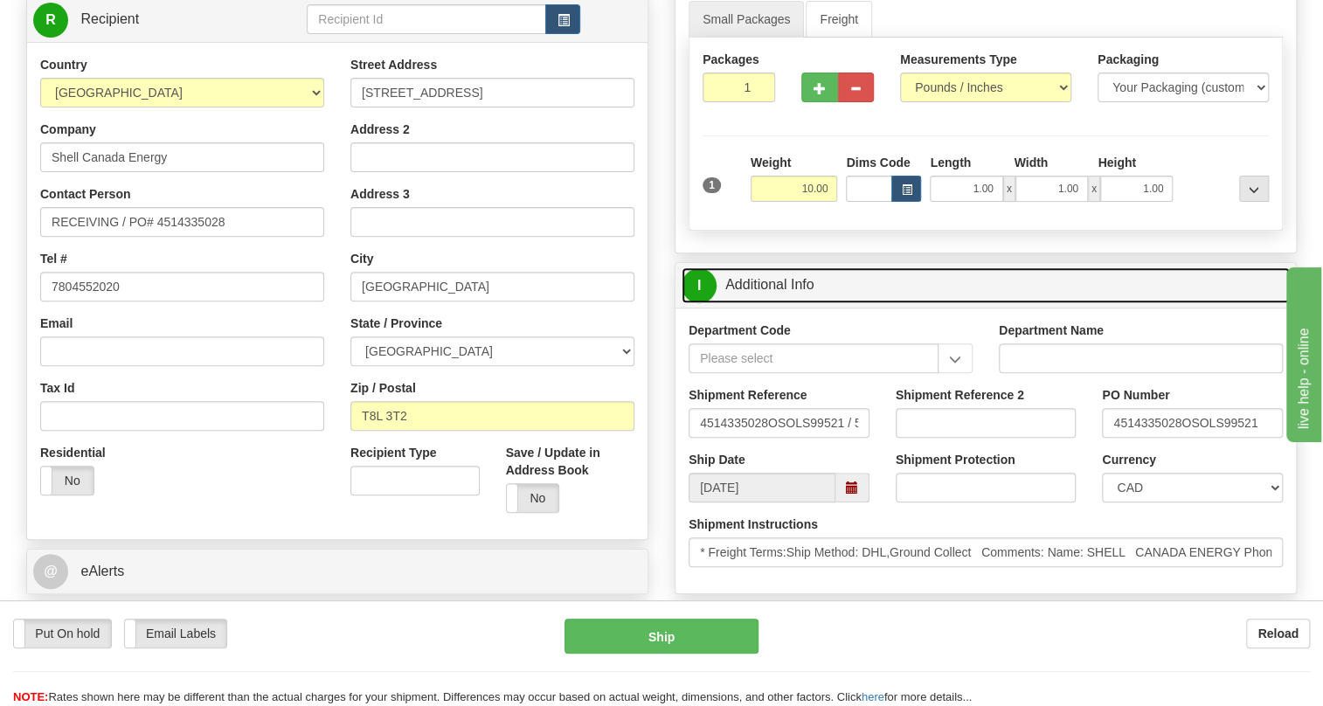
click at [784, 303] on link "I Additional Info" at bounding box center [985, 285] width 608 height 36
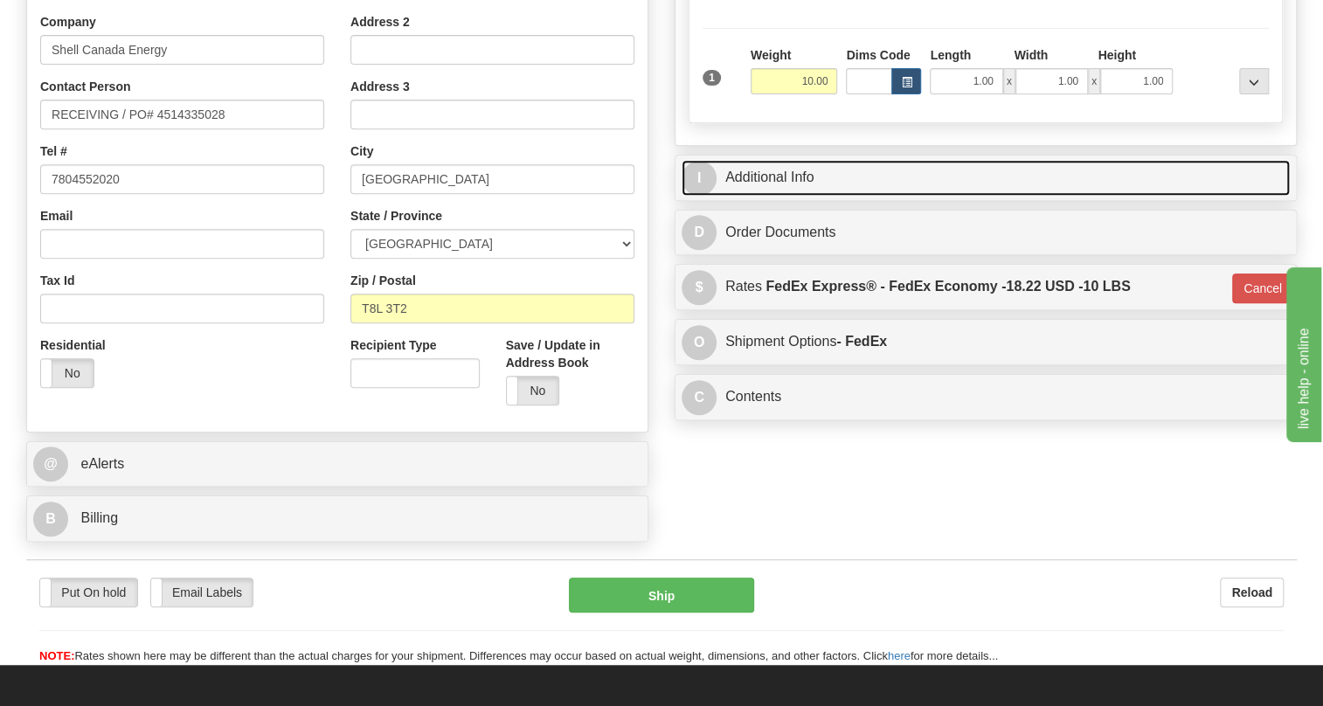
scroll to position [397, 0]
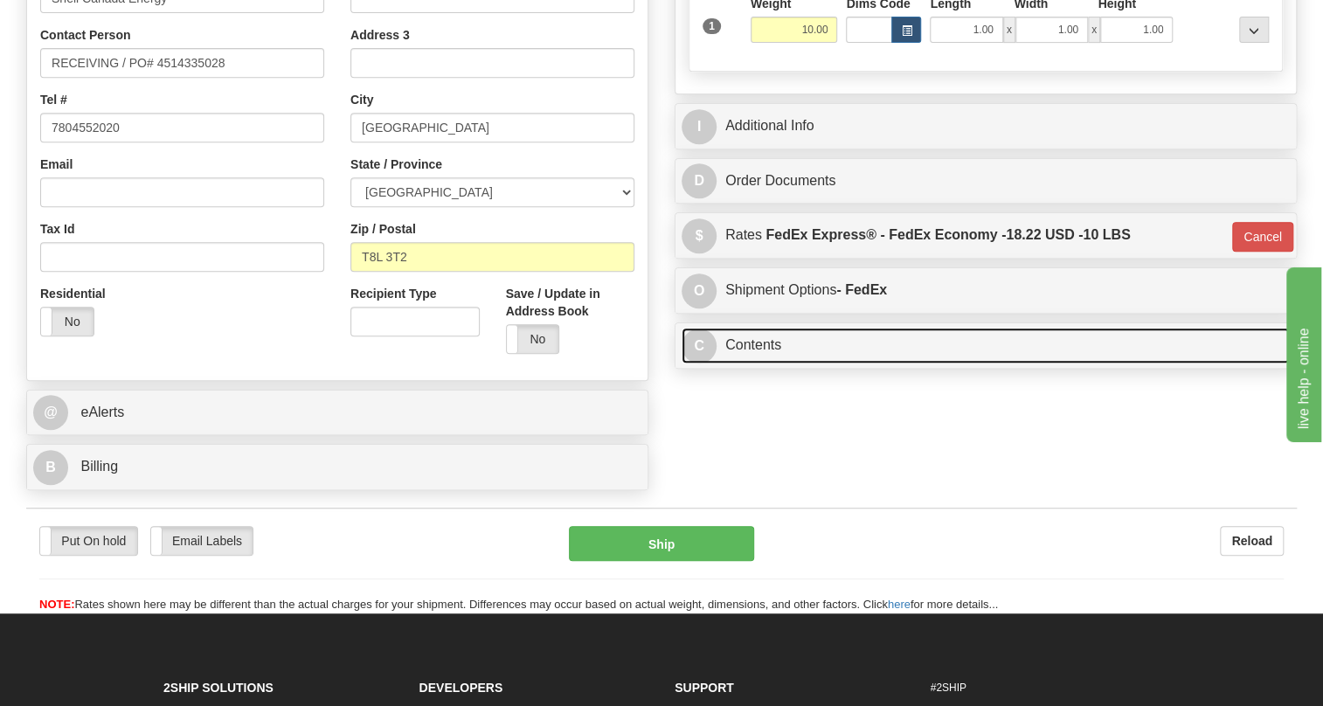
click at [767, 363] on link "C Contents" at bounding box center [985, 346] width 608 height 36
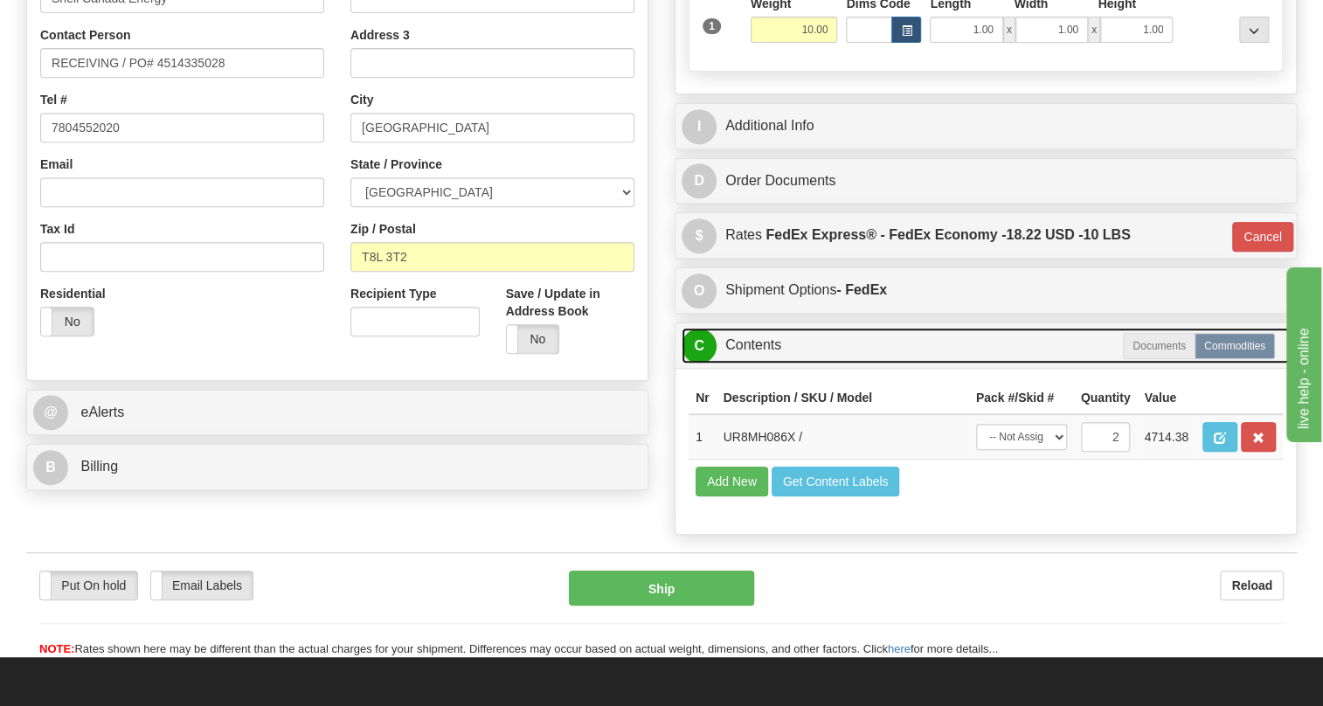
click at [766, 363] on link "C Contents" at bounding box center [985, 346] width 608 height 36
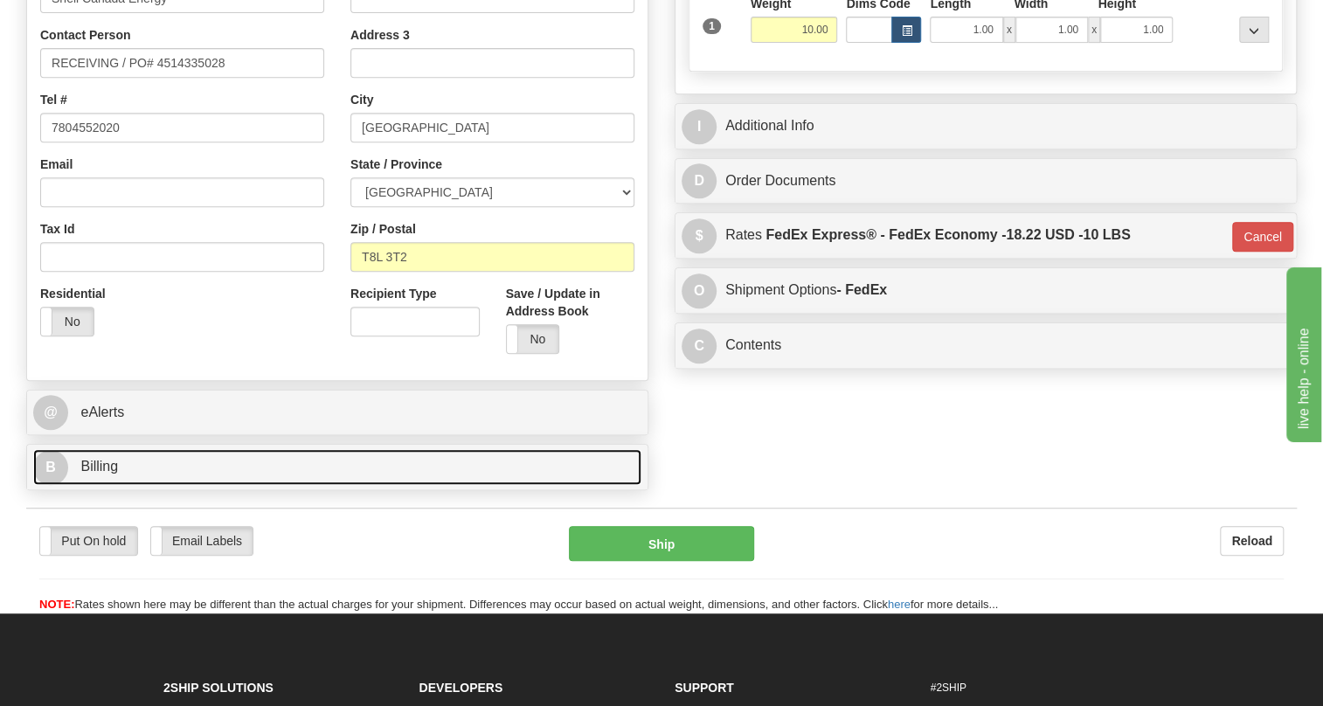
click at [87, 474] on span "Billing" at bounding box center [99, 466] width 38 height 15
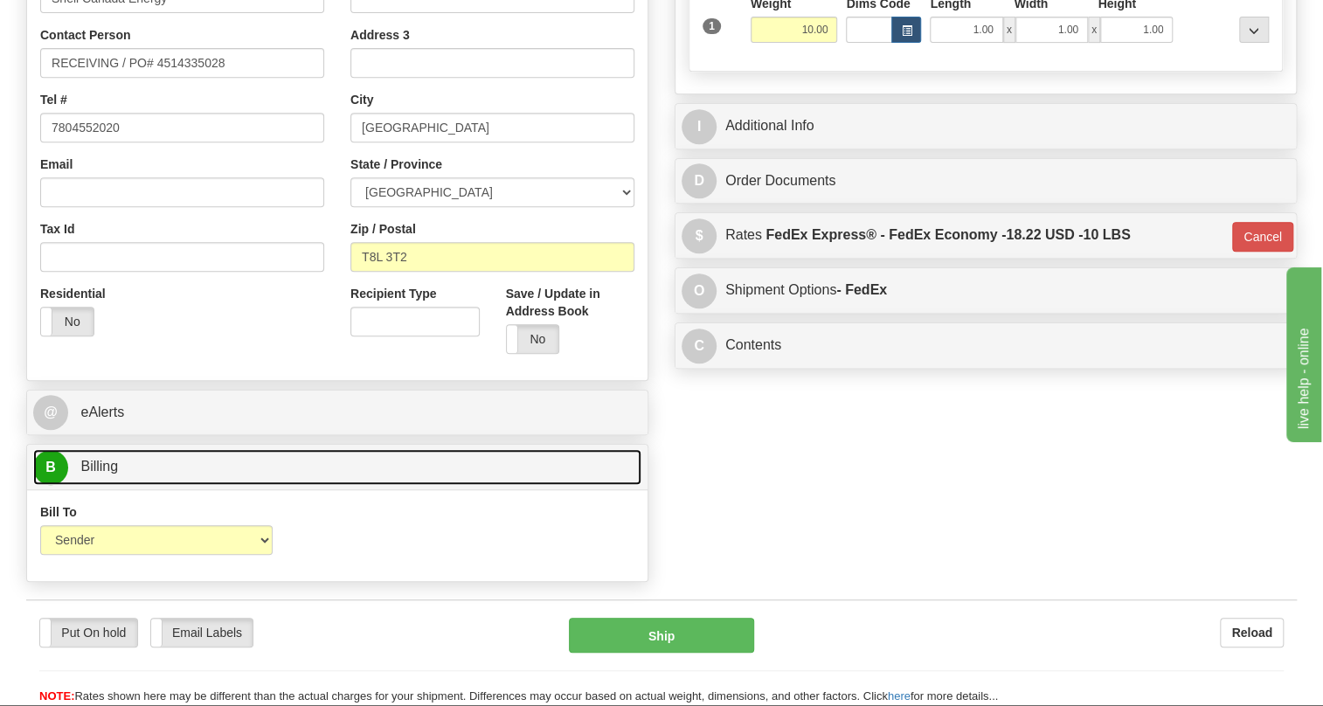
click at [87, 474] on span "Billing" at bounding box center [99, 466] width 38 height 15
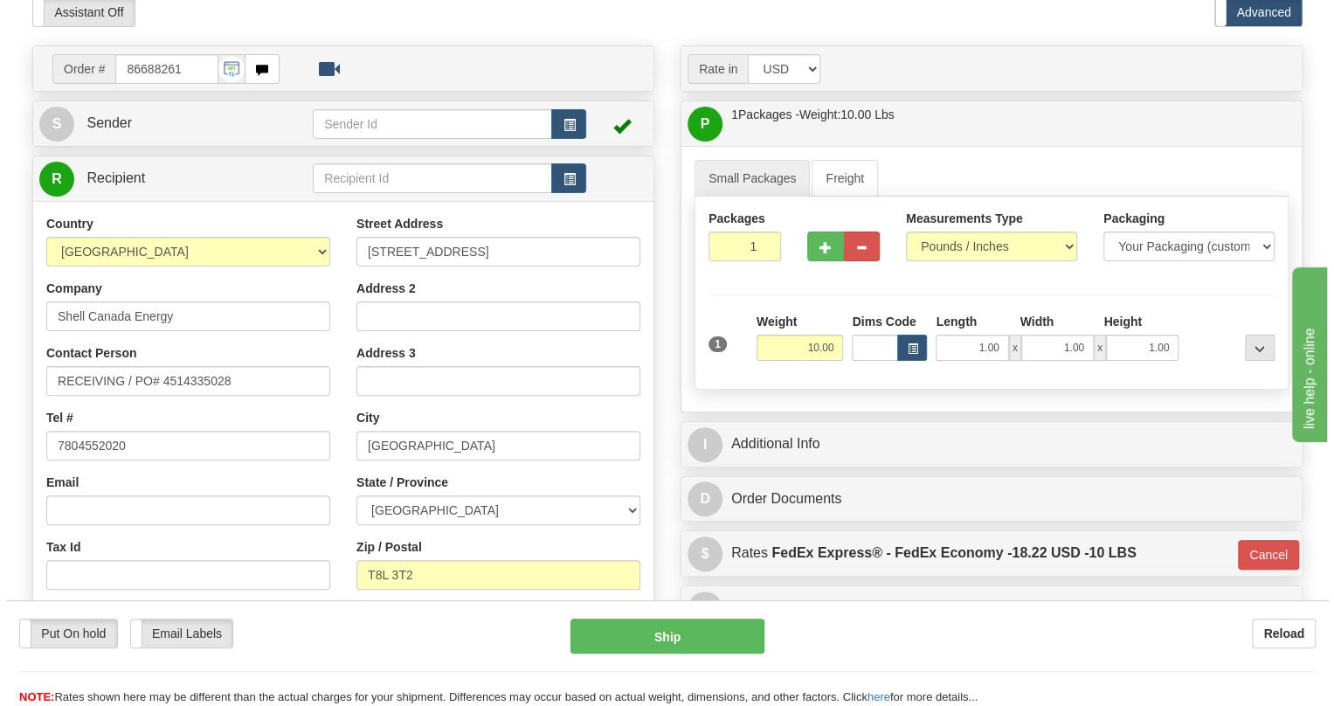
scroll to position [158, 0]
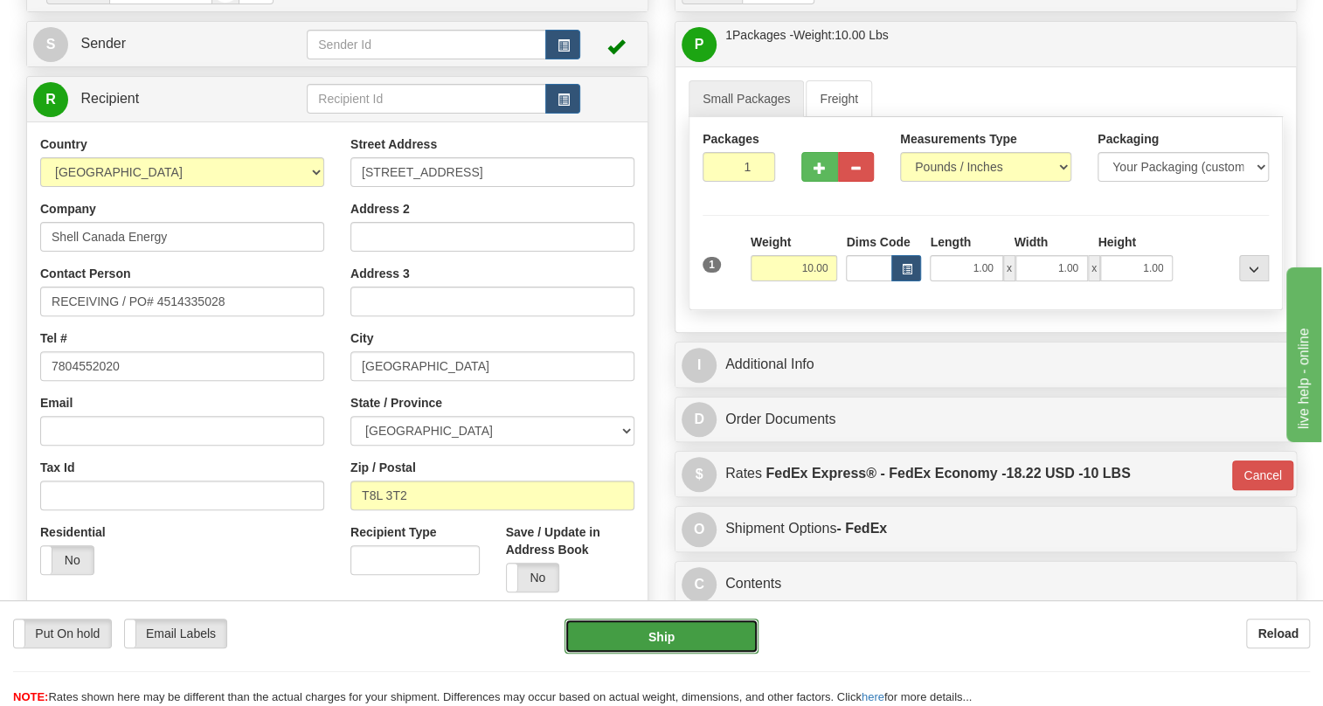
click at [661, 636] on button "Ship" at bounding box center [661, 636] width 194 height 35
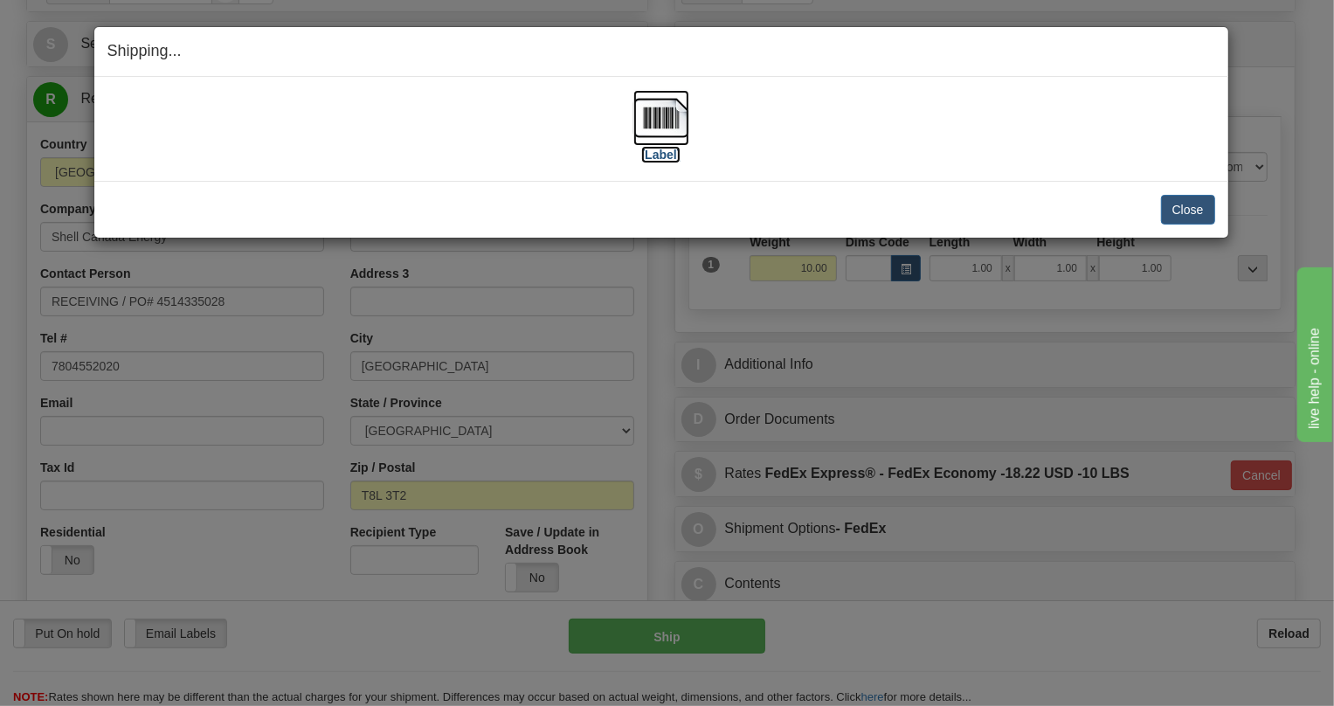
click at [659, 114] on img at bounding box center [661, 118] width 56 height 56
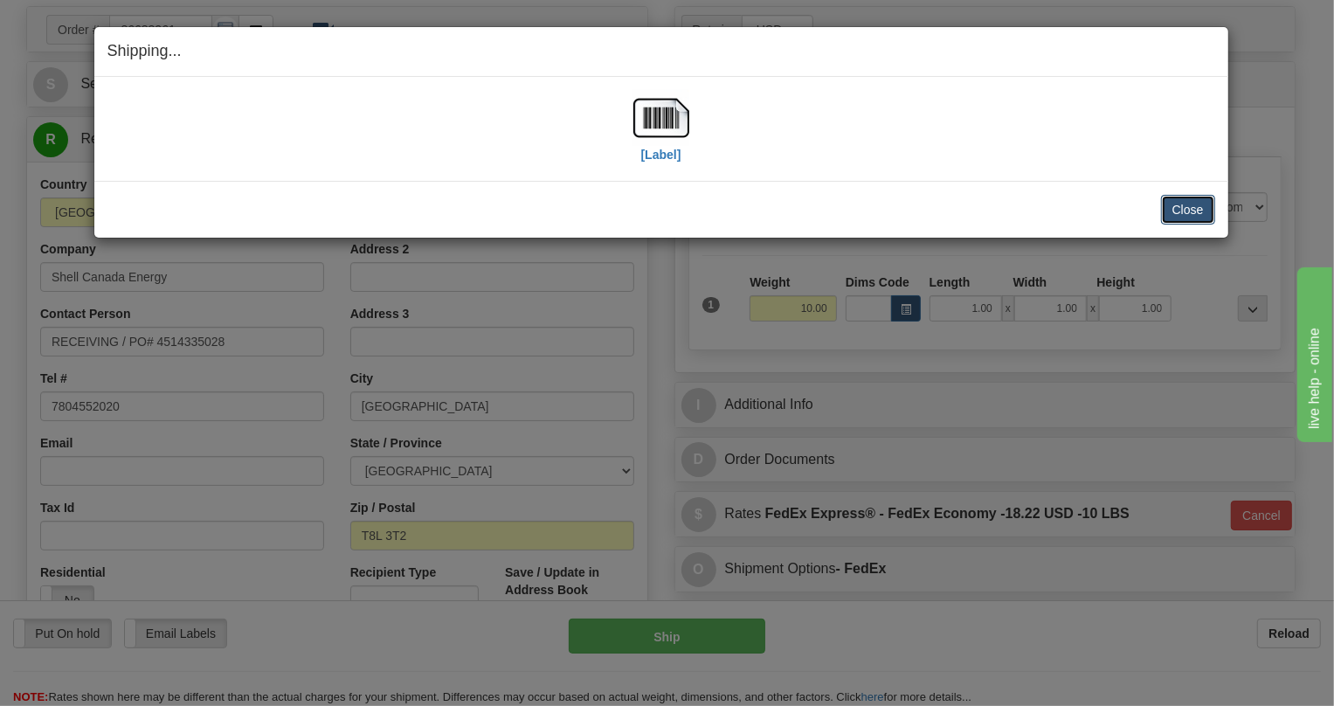
click at [1191, 207] on button "Close" at bounding box center [1188, 210] width 54 height 30
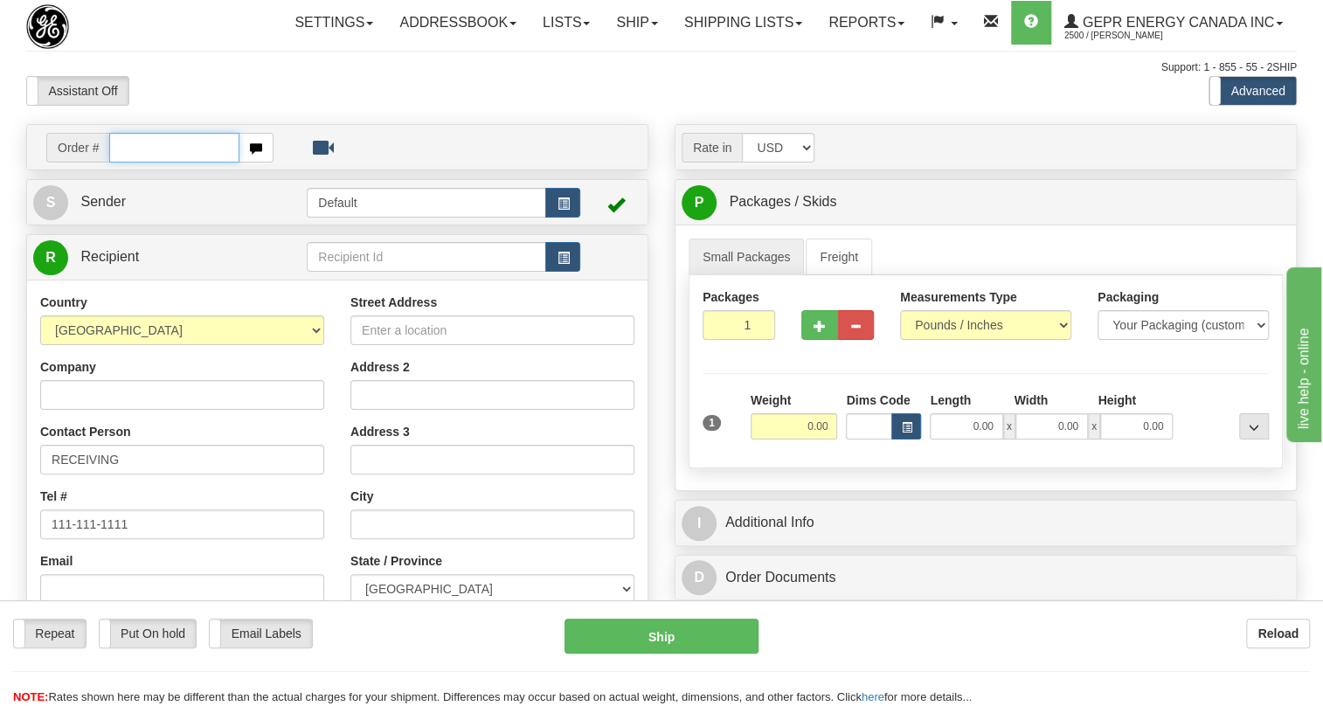
click at [138, 163] on input "text" at bounding box center [174, 148] width 130 height 30
paste input "0086688356"
click at [129, 163] on input "0086688356" at bounding box center [174, 148] width 130 height 30
type input "86688356"
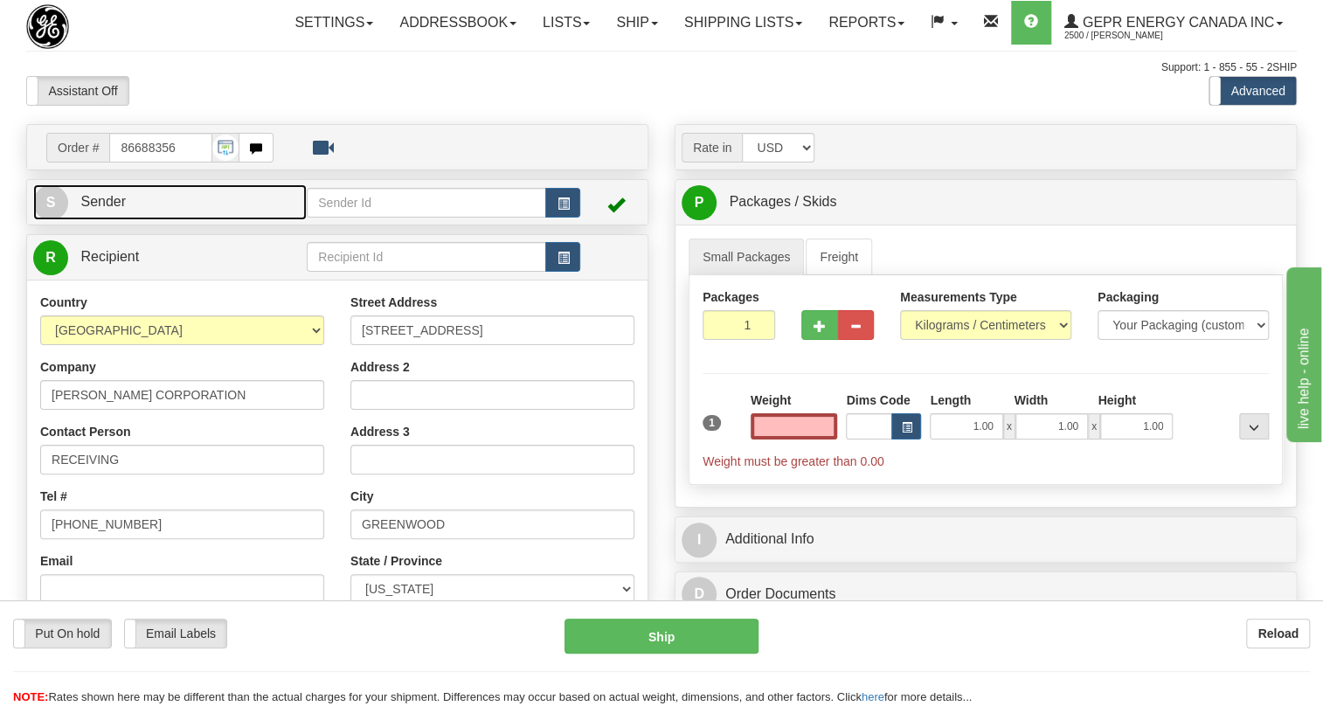
type input "0.00"
click at [116, 209] on span "Sender" at bounding box center [102, 201] width 45 height 15
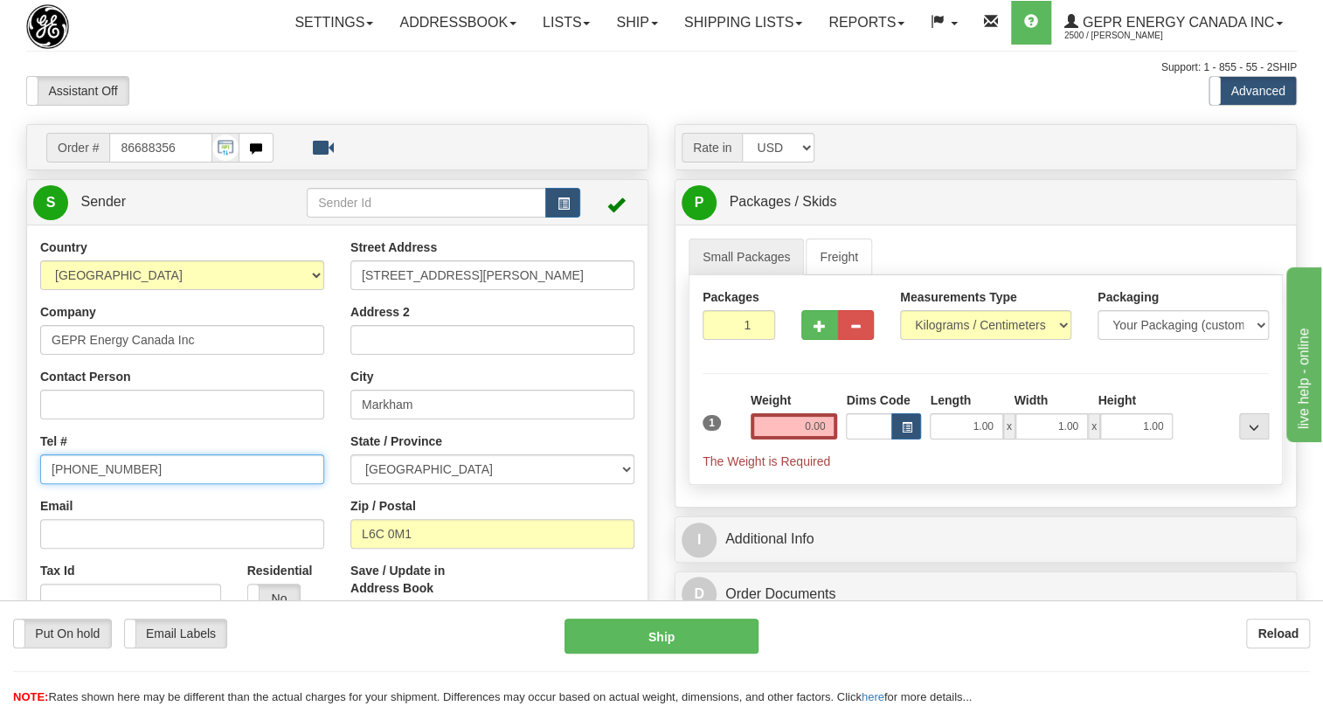
type input "MARKHAM"
click at [103, 484] on input "[PHONE_NUMBER]" at bounding box center [182, 469] width 284 height 30
paste input "[PHONE_NUMBER]"
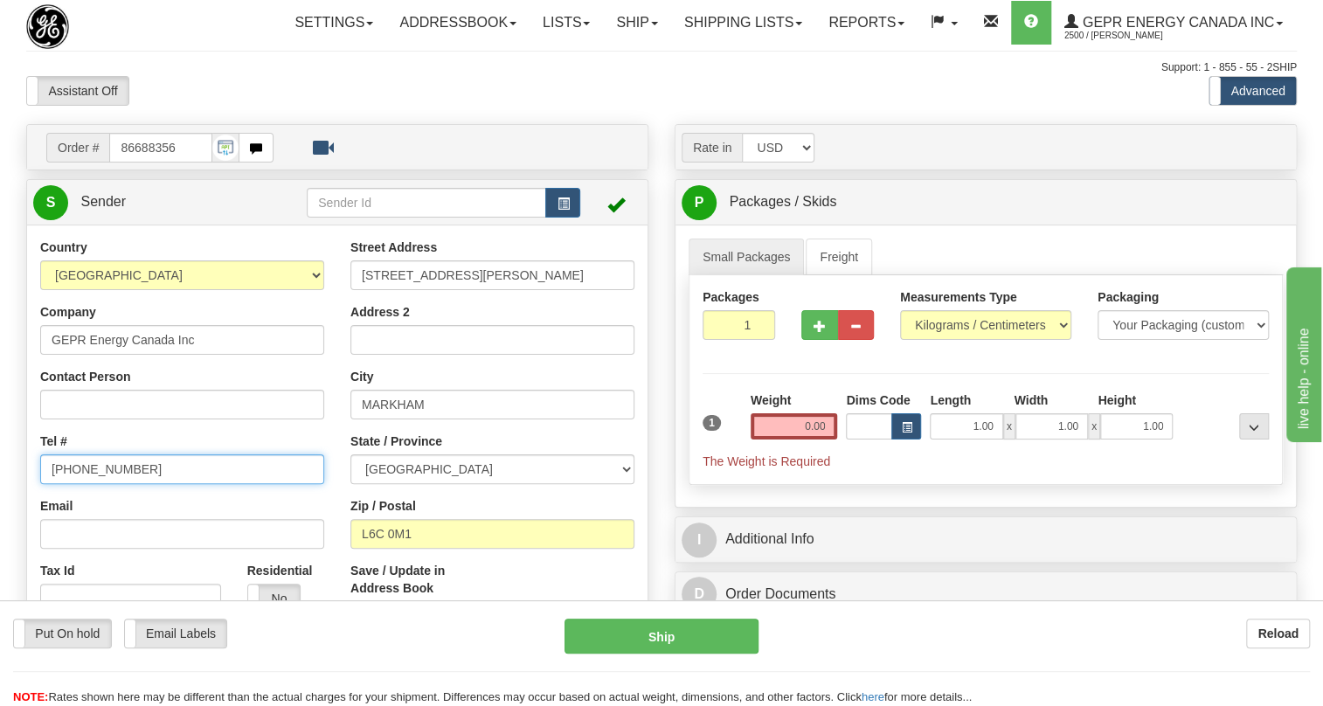
type input "[PHONE_NUMBER]"
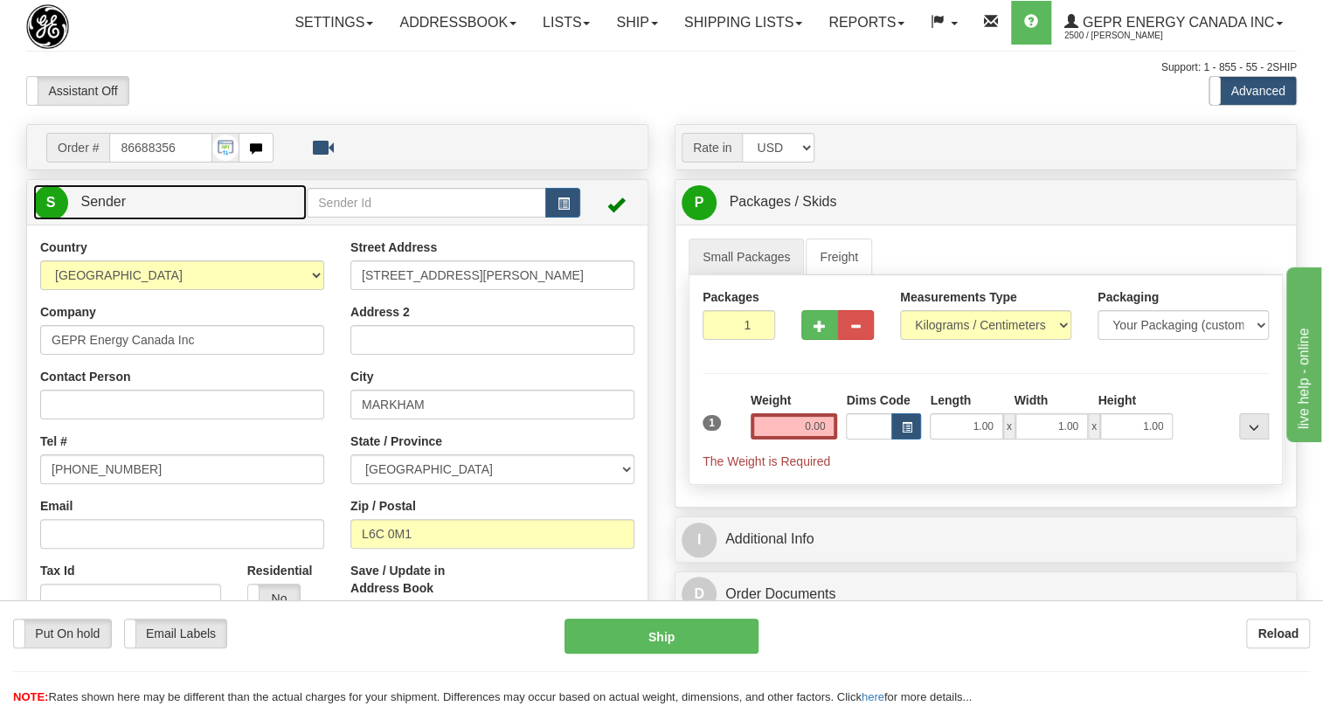
click at [122, 209] on span "Sender" at bounding box center [102, 201] width 45 height 15
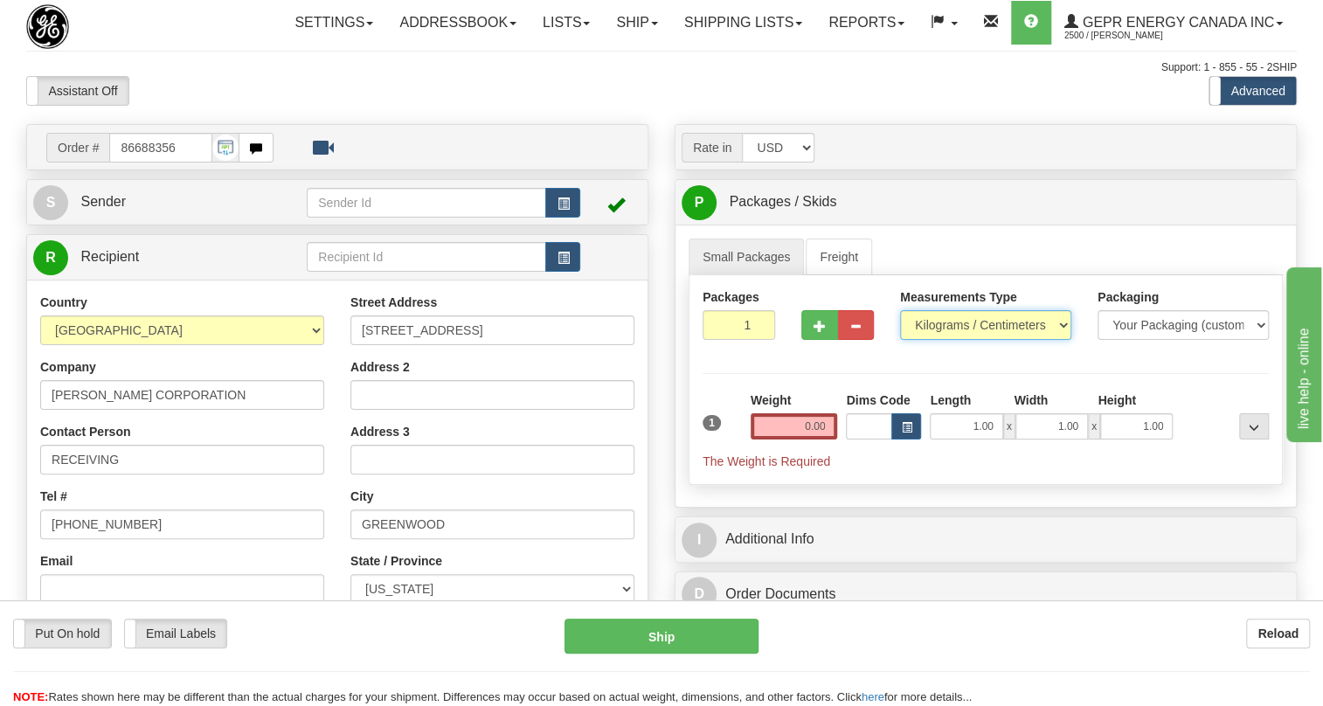
click at [950, 340] on select "Pounds / Inches Kilograms / Centimeters" at bounding box center [985, 325] width 171 height 30
select select "0"
click at [900, 340] on select "Pounds / Inches Kilograms / Centimeters" at bounding box center [985, 325] width 171 height 30
click at [785, 439] on input "0.00" at bounding box center [794, 426] width 87 height 26
type input "0.00"
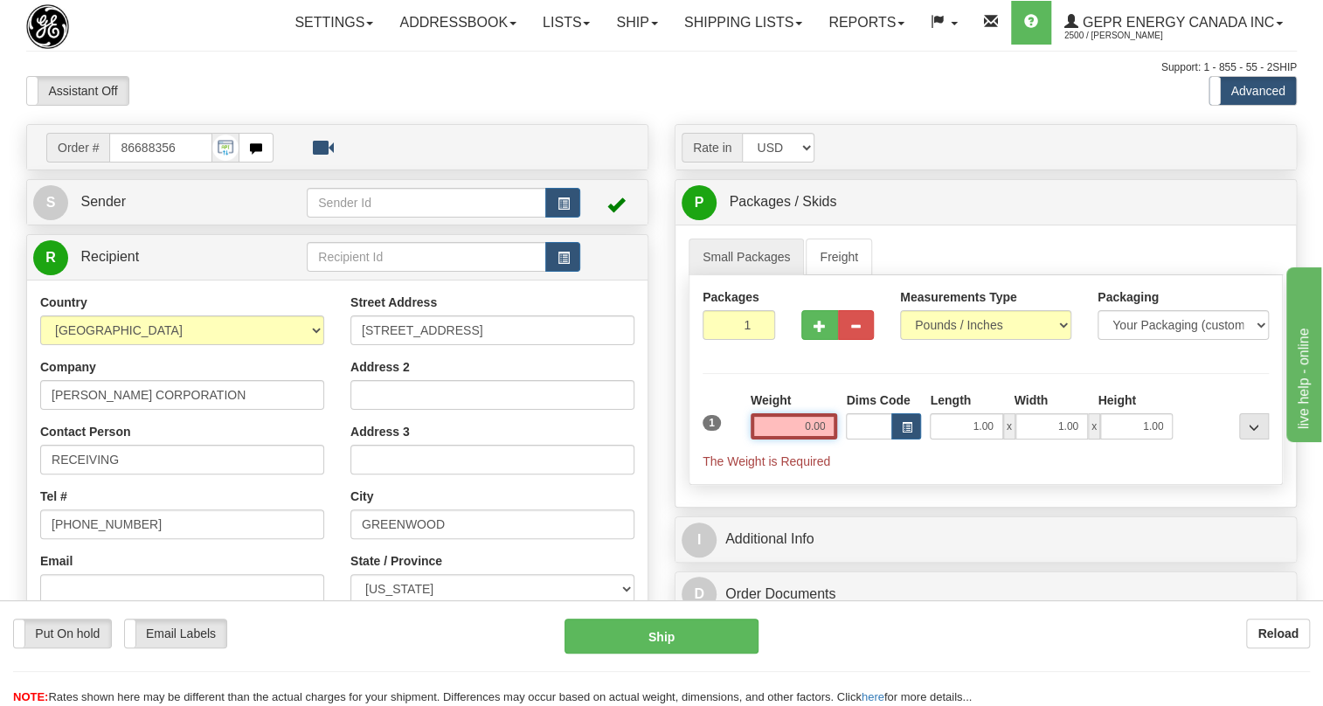
click at [825, 439] on input "0.00" at bounding box center [794, 426] width 87 height 26
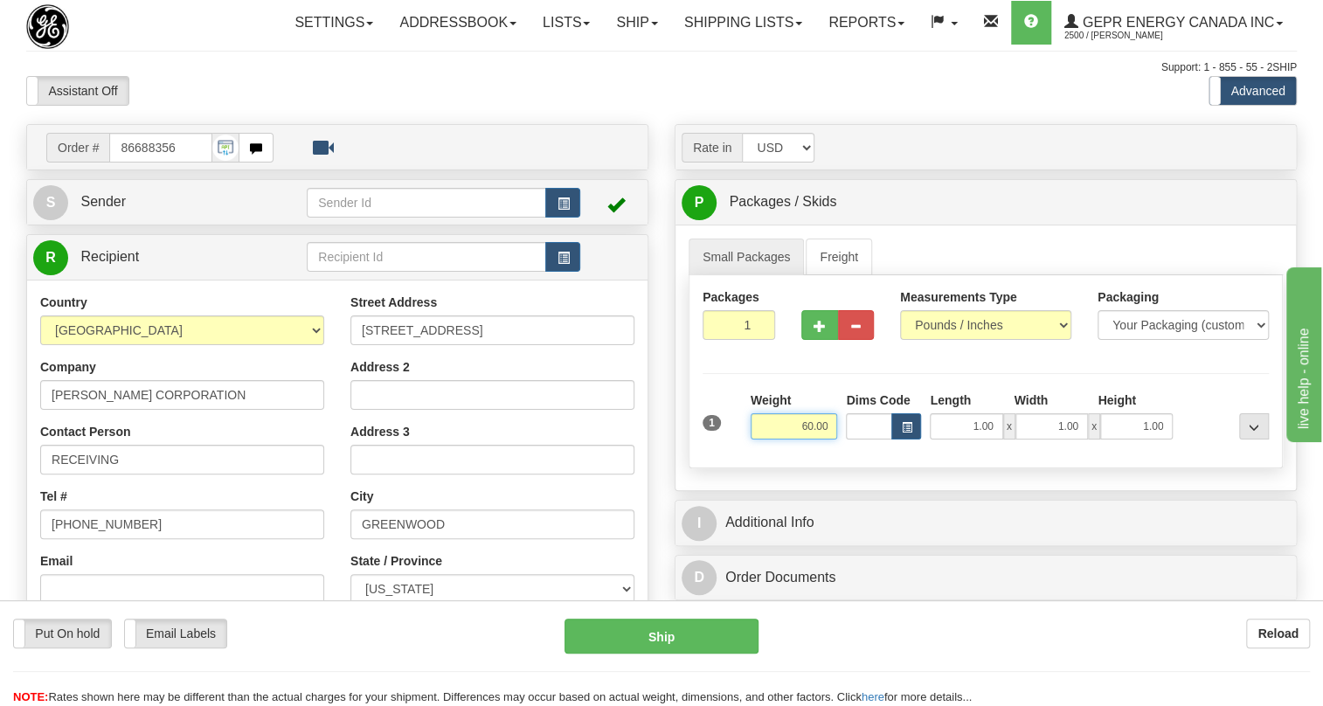
type input "60.00"
click at [743, 340] on input "1" at bounding box center [738, 325] width 73 height 30
type input "3"
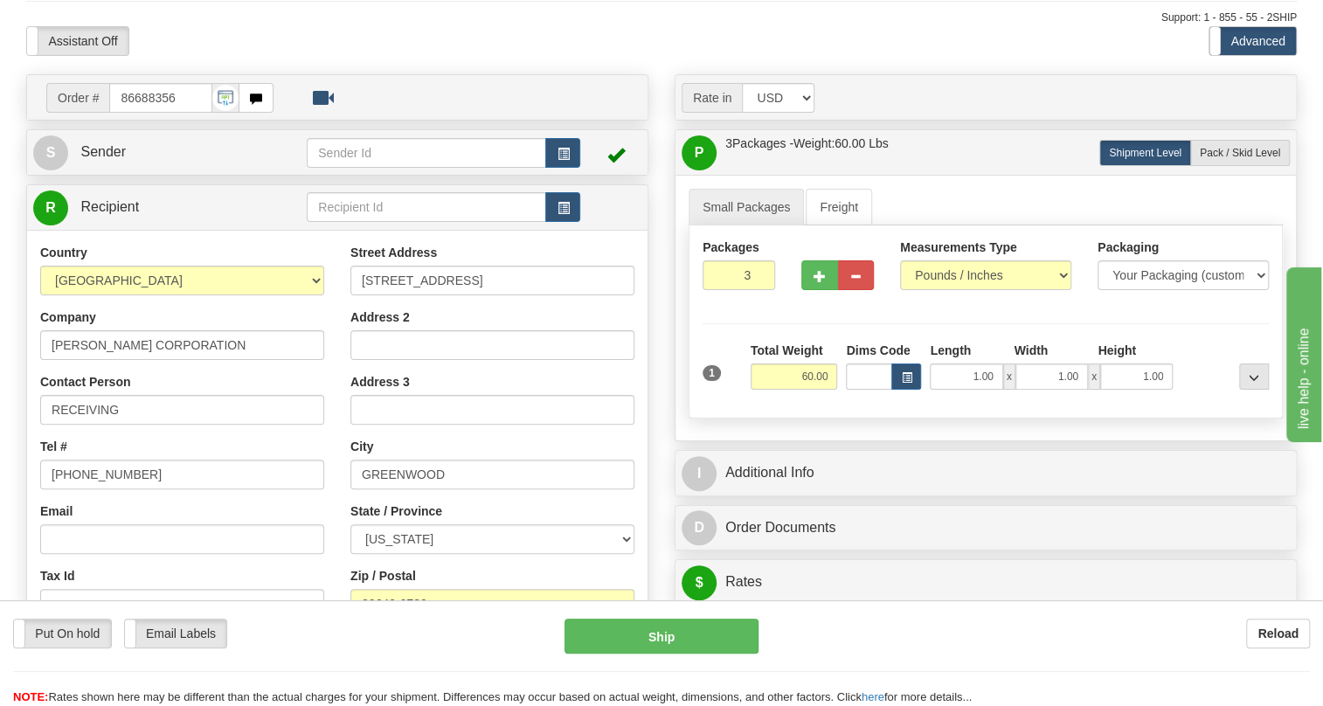
scroll to position [158, 0]
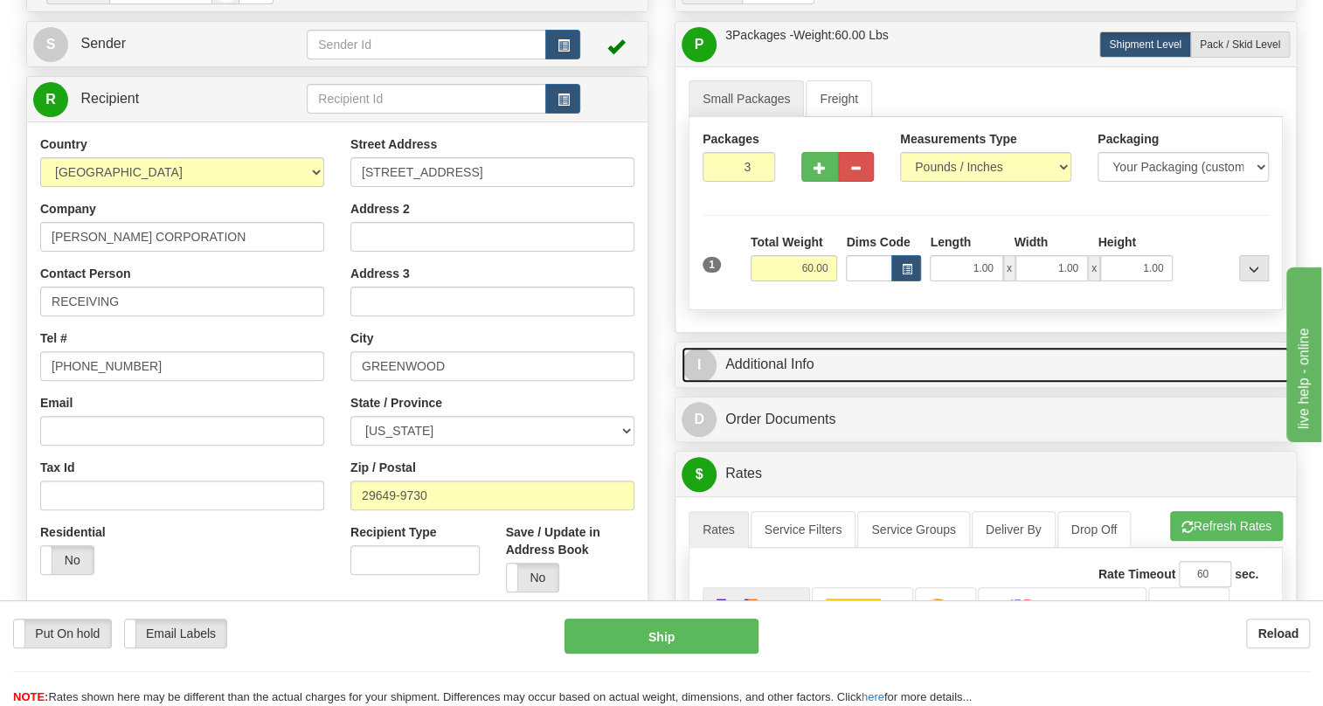
click at [793, 383] on link "I Additional Info" at bounding box center [985, 365] width 608 height 36
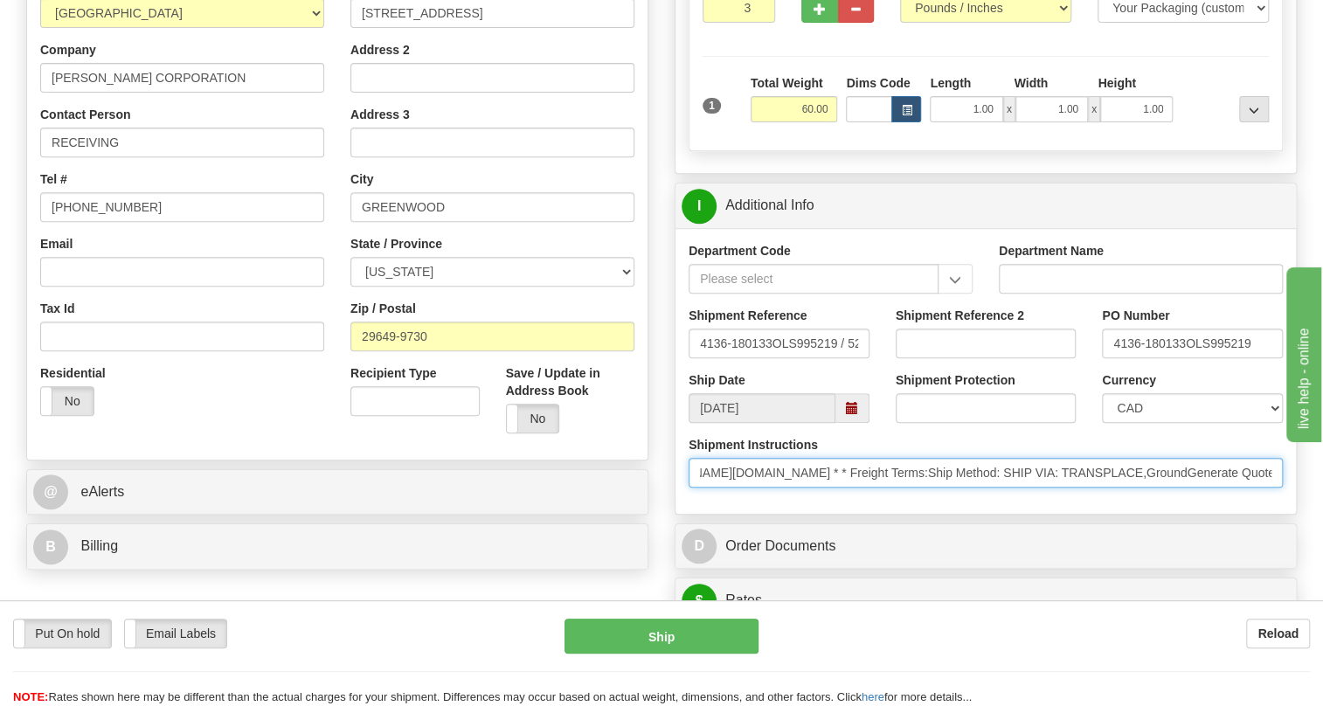
scroll to position [0, 970]
drag, startPoint x: 1162, startPoint y: 515, endPoint x: 1297, endPoint y: 507, distance: 135.7
click at [1297, 507] on div "Rate in Account Currency ARN AWG AUD AUS BHD BBD BFR BMD BRC BRL GBP UKL BND BG…" at bounding box center [985, 653] width 648 height 1692
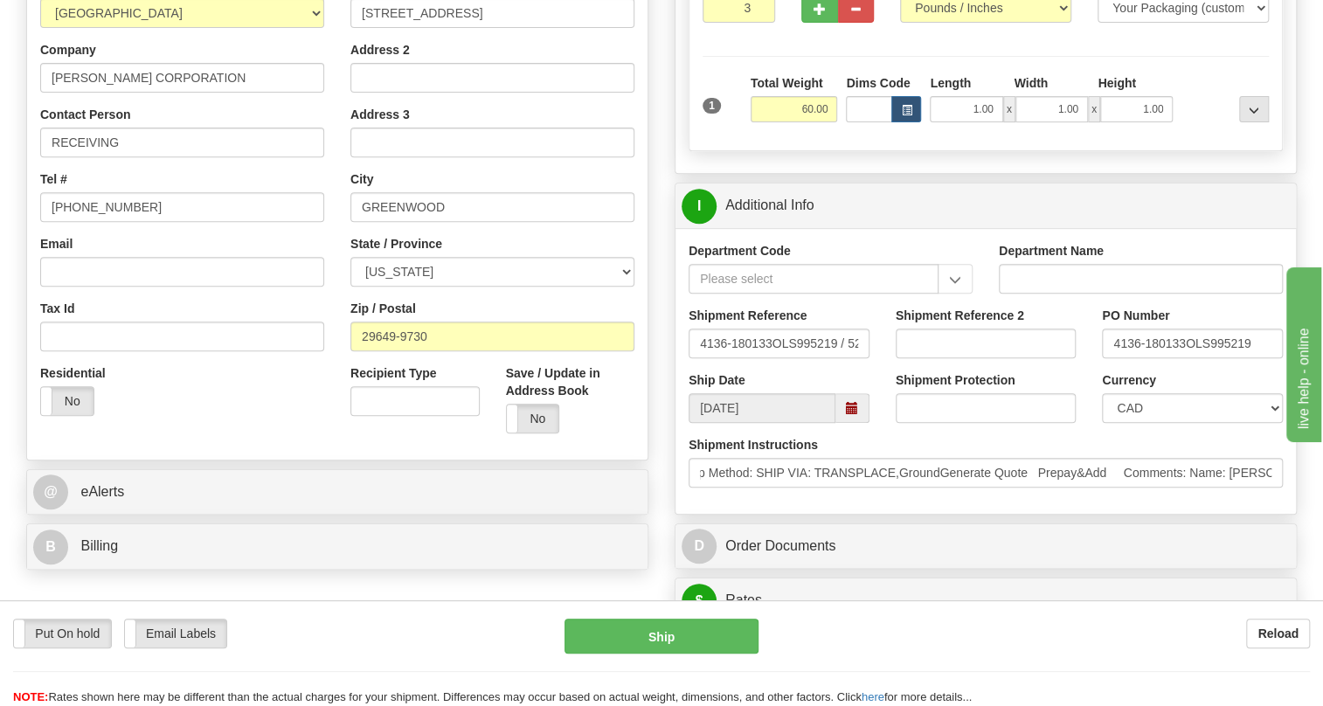
click at [994, 501] on div "Shipment Instructions * ; Courier contact:SHIP VIA: TRANSPLACE * ; Courier phon…" at bounding box center [985, 468] width 620 height 65
click at [243, 429] on div "Residential Yes No" at bounding box center [182, 396] width 310 height 65
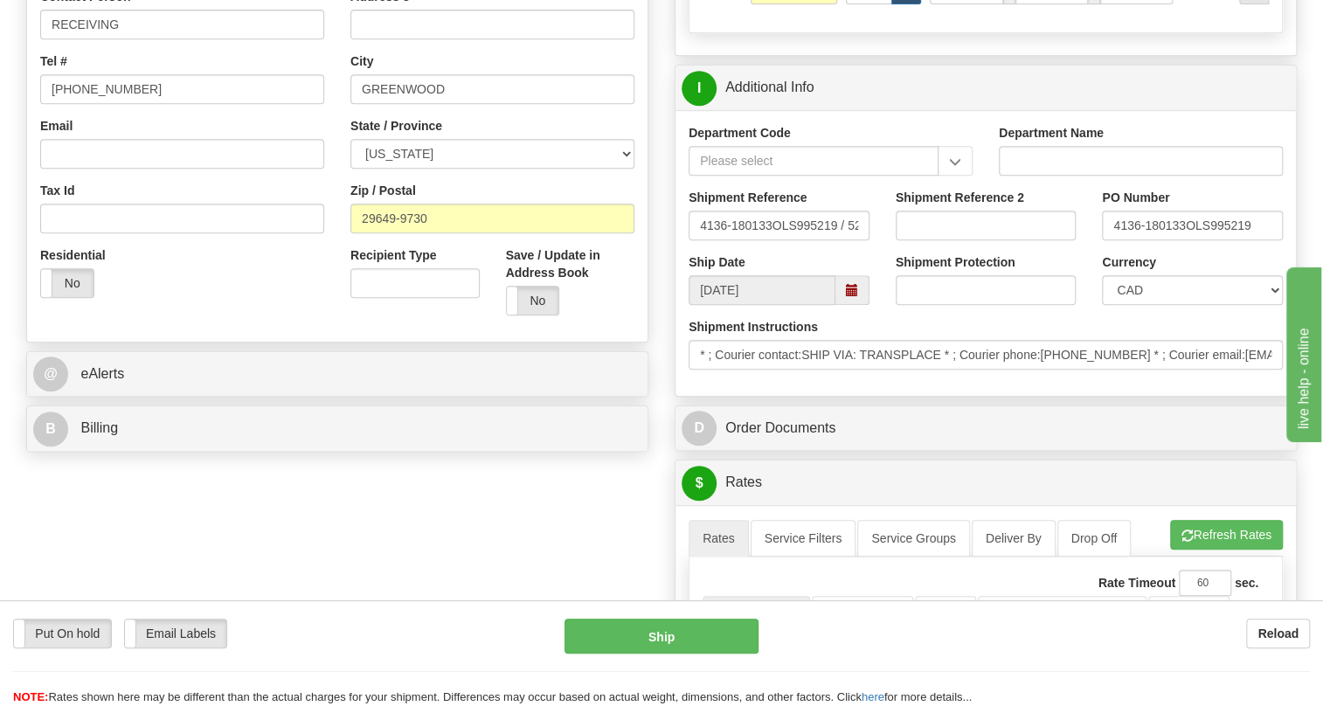
scroll to position [397, 0]
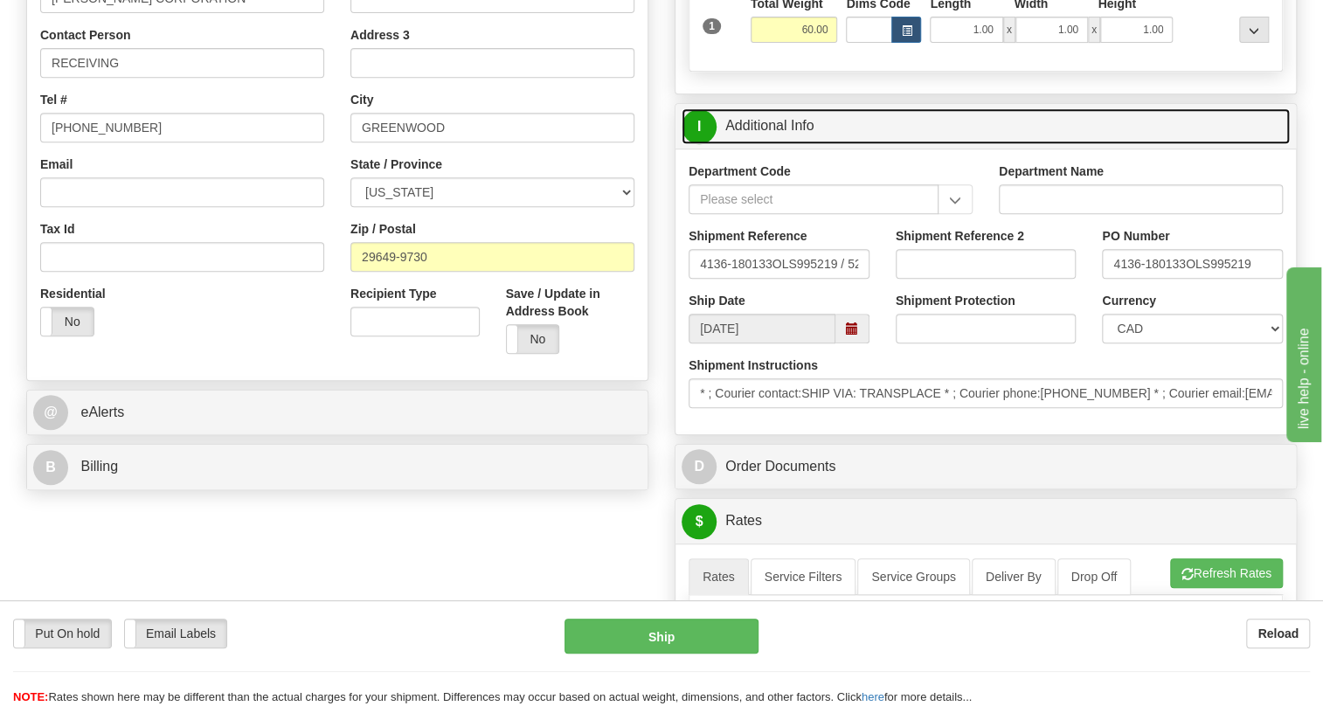
click at [761, 144] on link "I Additional Info" at bounding box center [985, 126] width 608 height 36
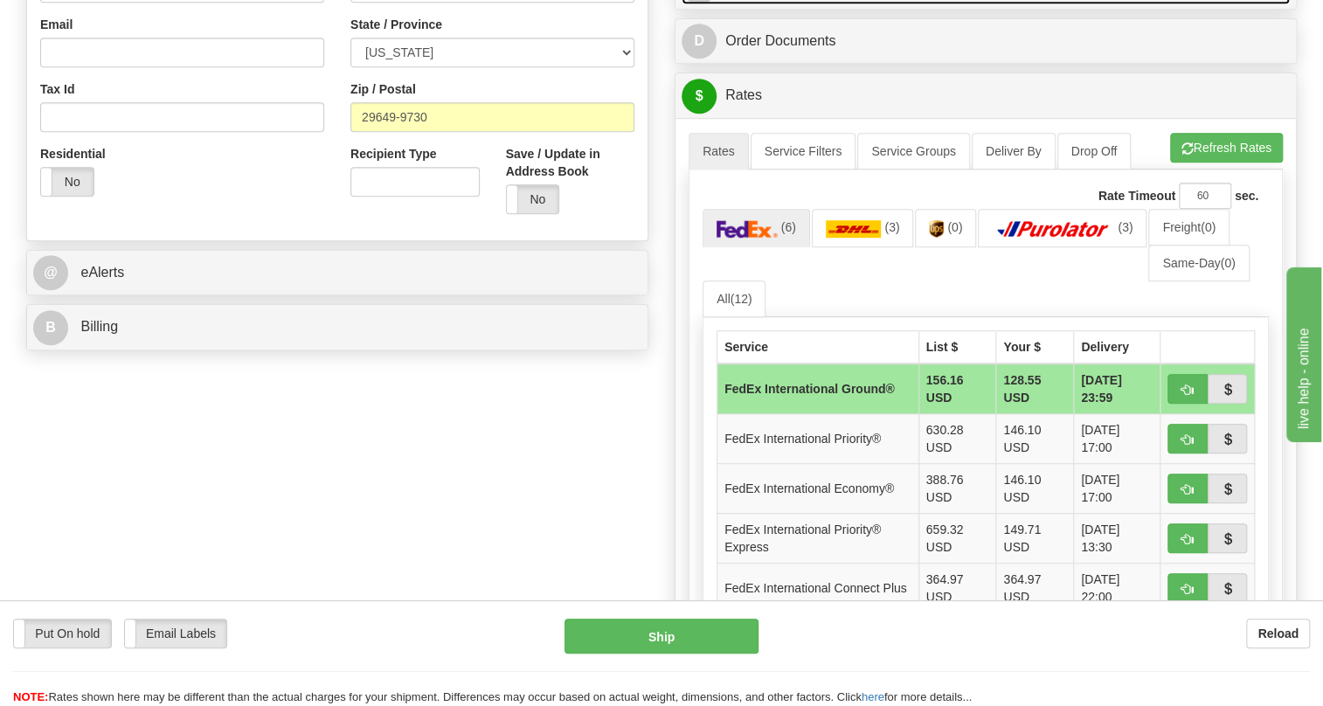
scroll to position [556, 0]
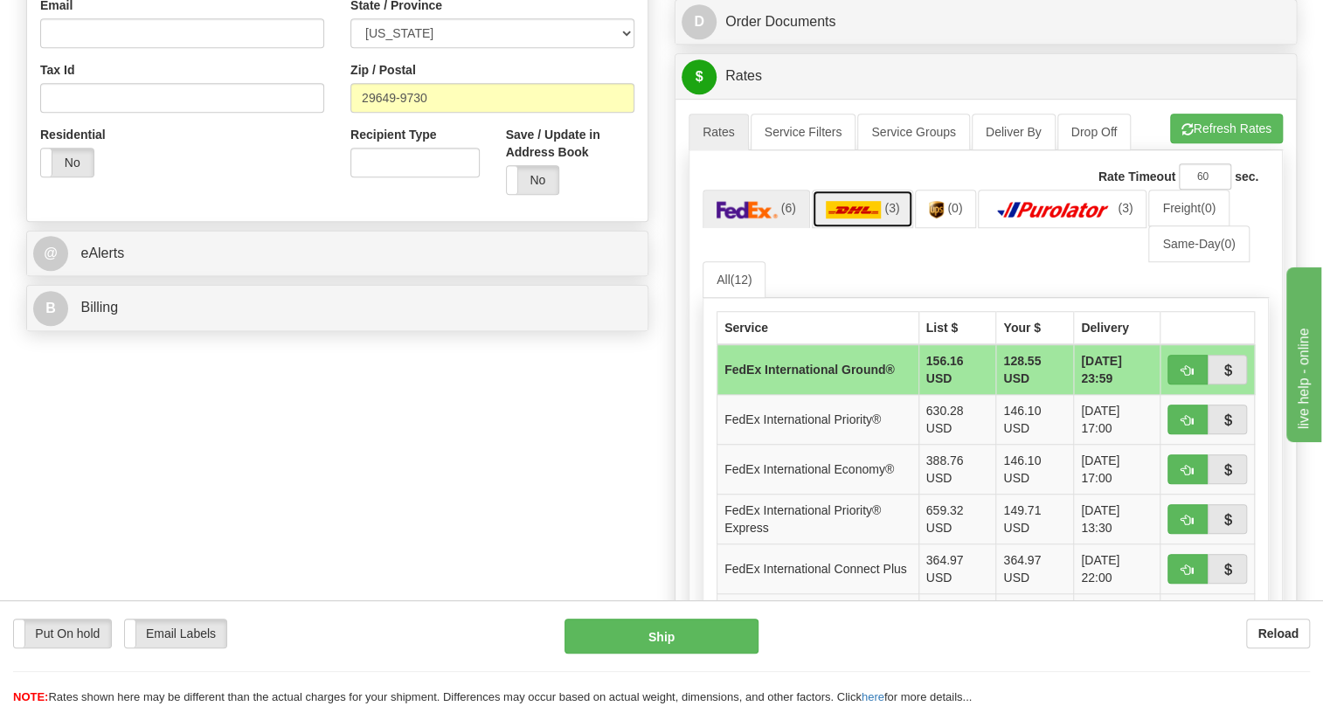
click at [847, 218] on img at bounding box center [854, 209] width 56 height 17
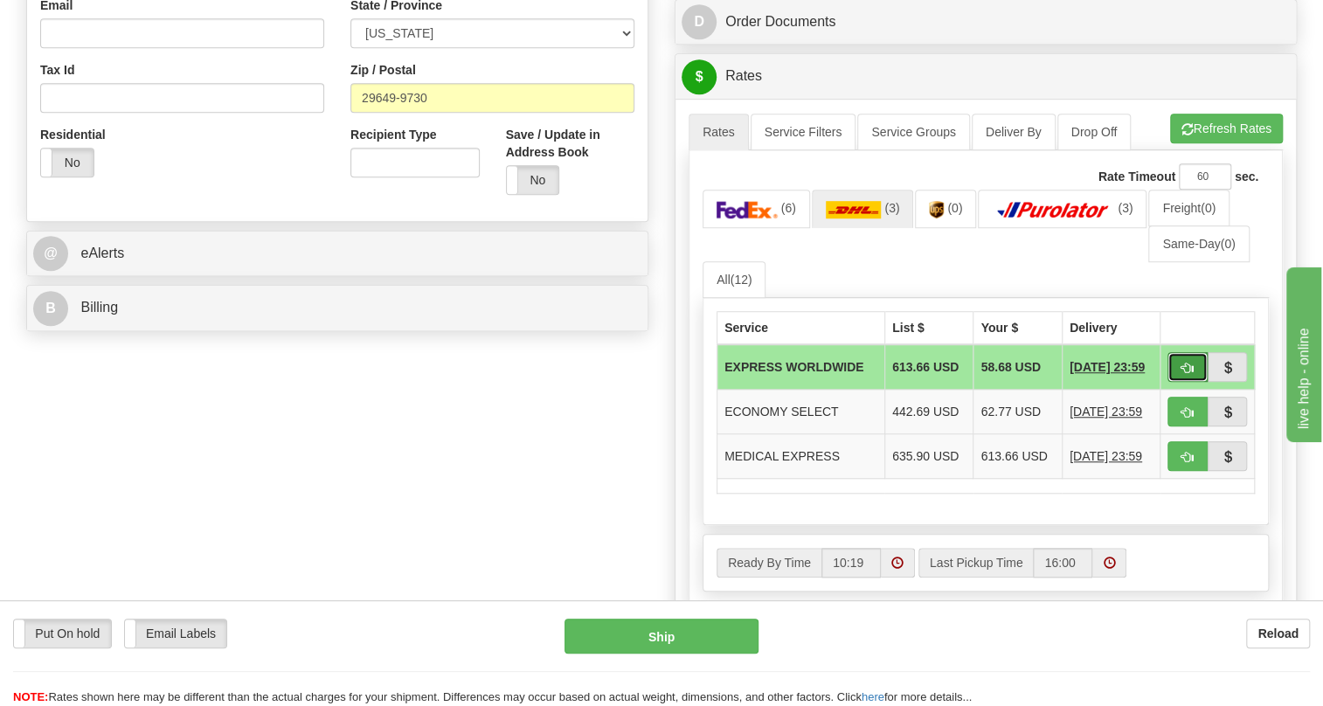
click at [1191, 374] on span "button" at bounding box center [1187, 368] width 12 height 11
type input "P"
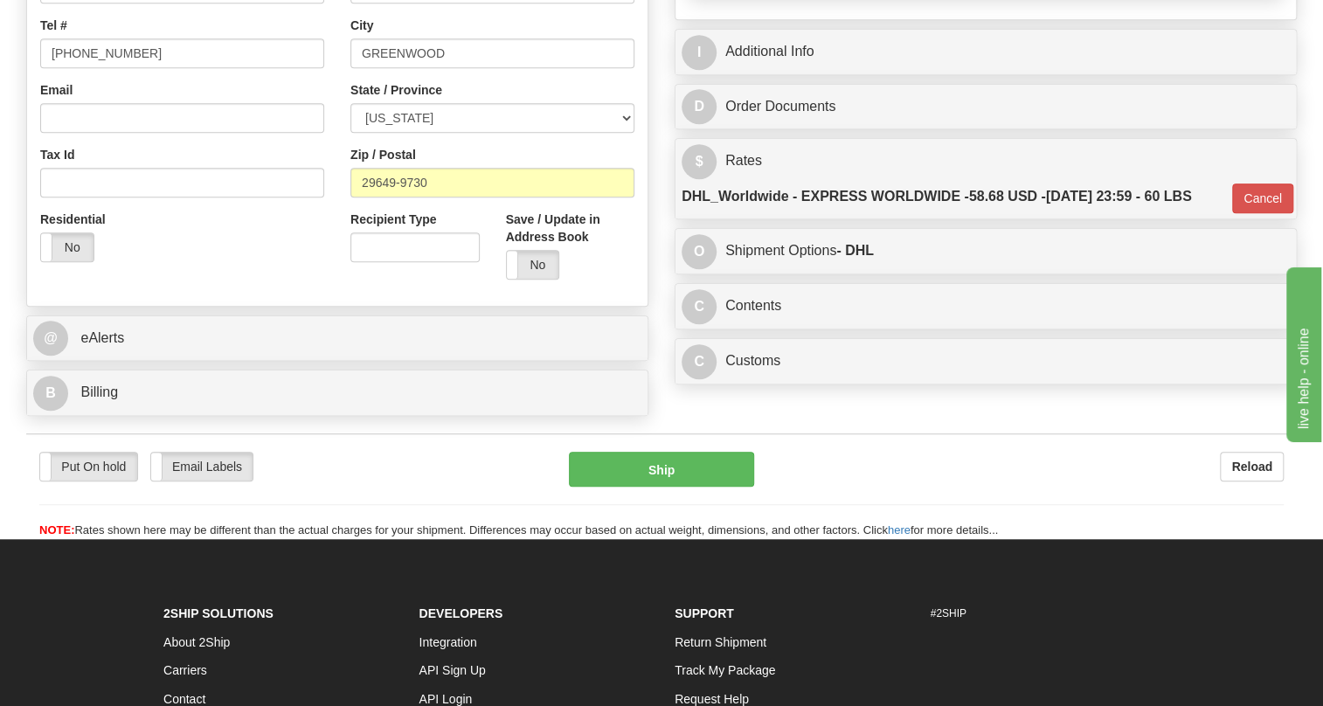
scroll to position [317, 0]
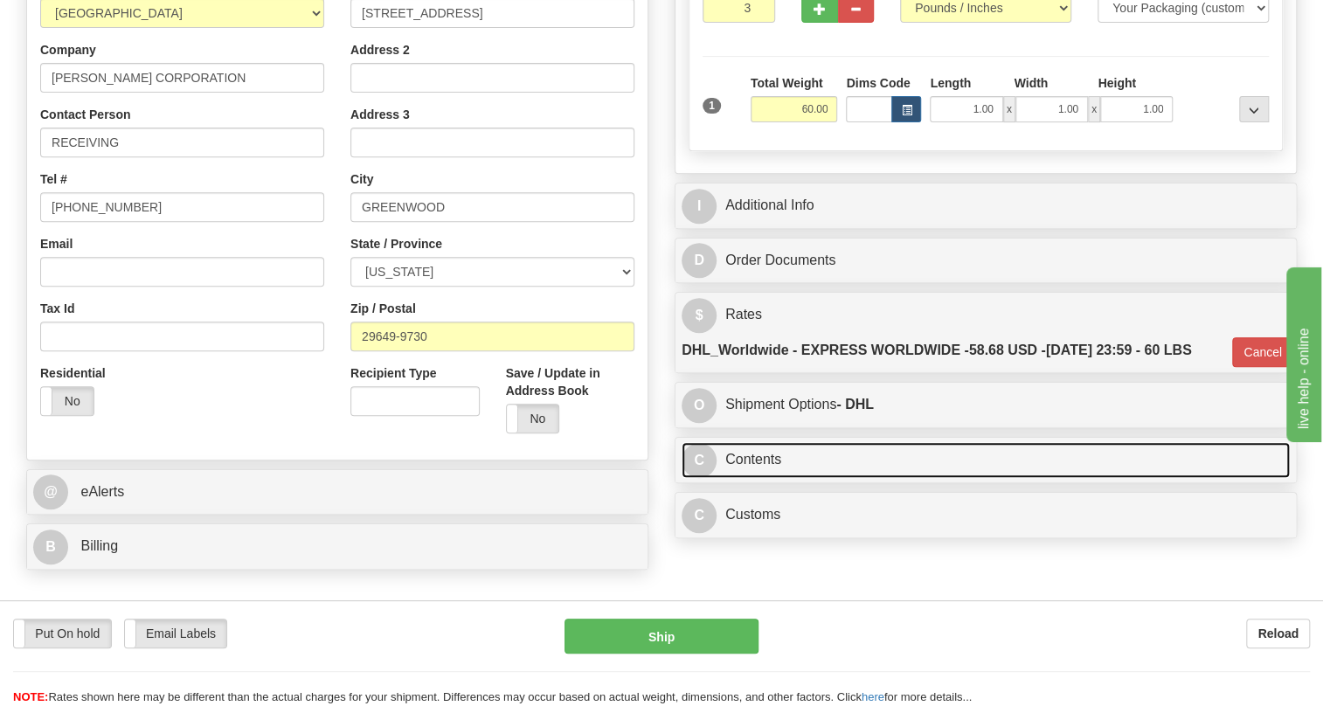
click at [759, 478] on link "C Contents" at bounding box center [985, 460] width 608 height 36
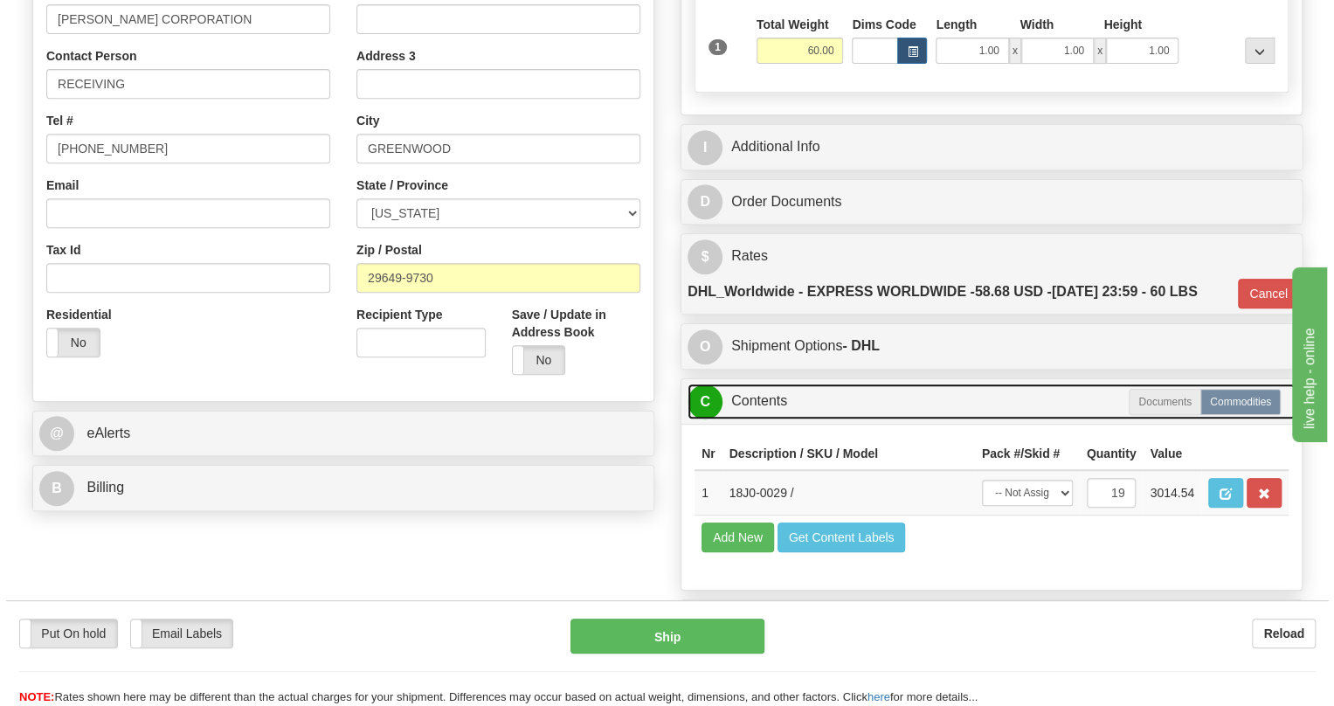
scroll to position [476, 0]
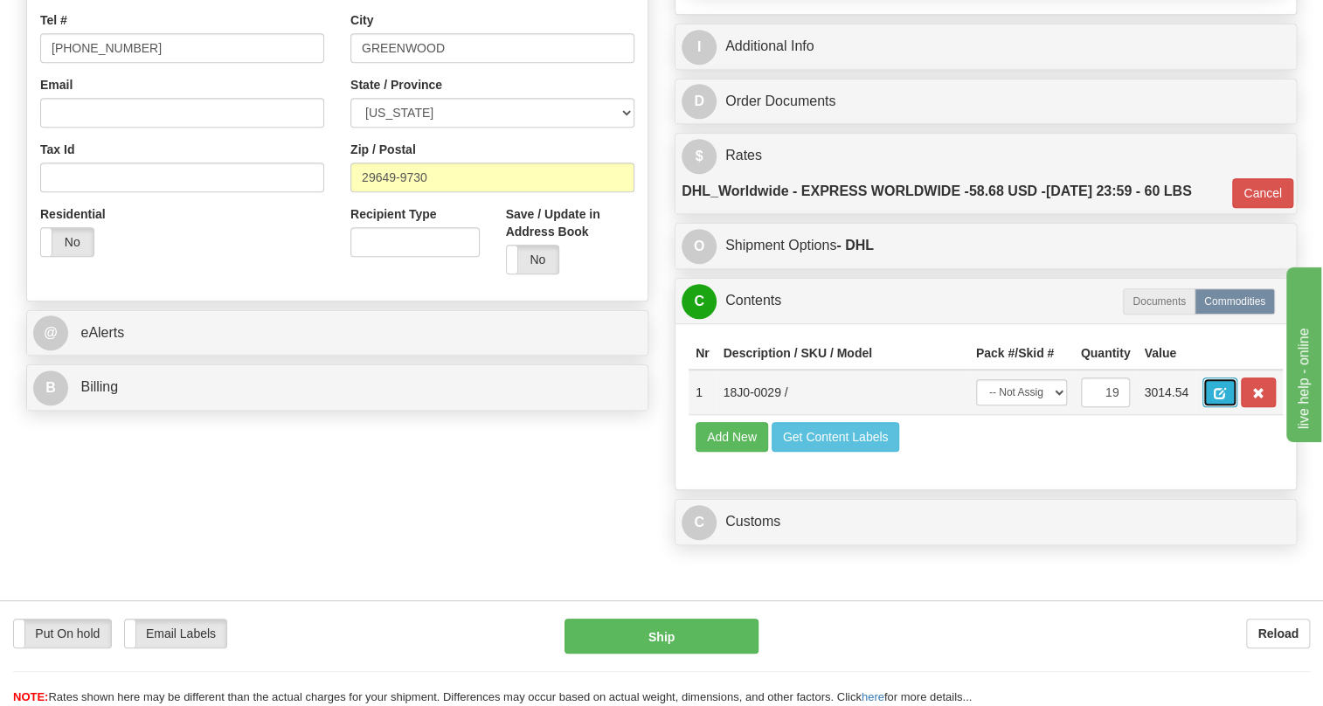
click at [1221, 399] on span "button" at bounding box center [1220, 393] width 12 height 11
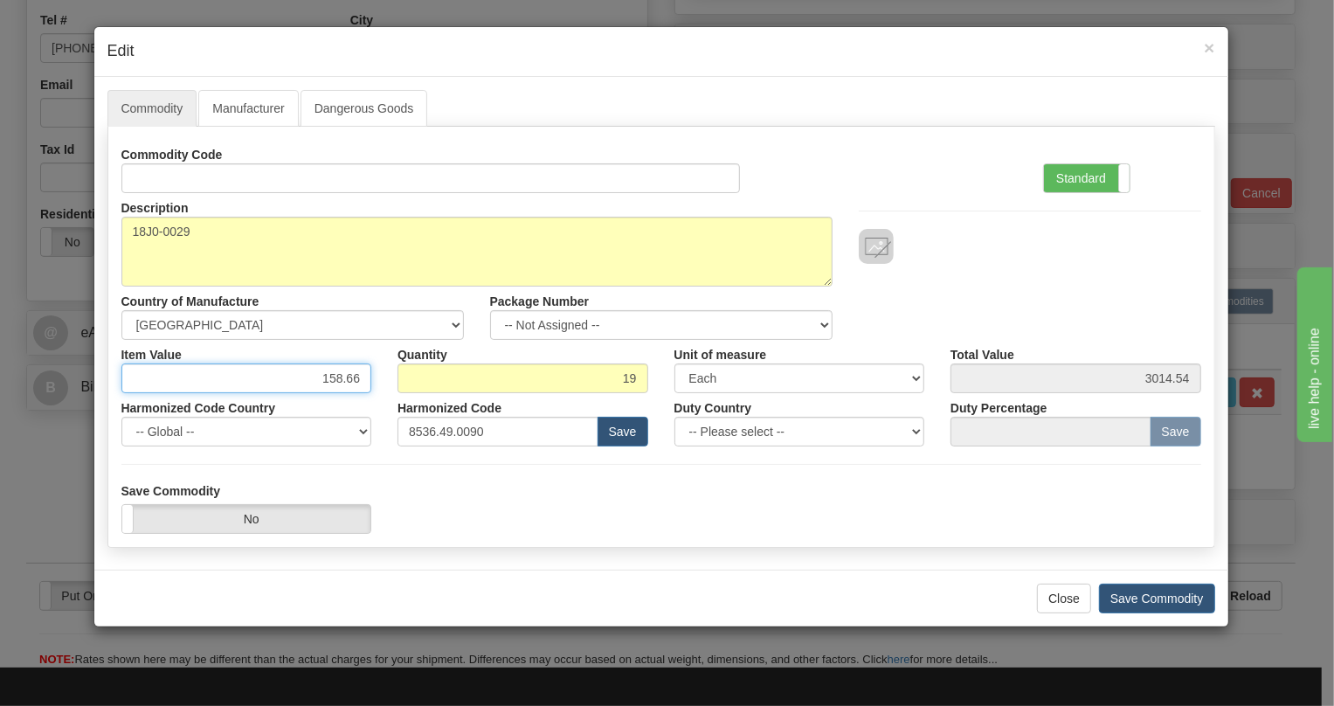
click at [345, 372] on input "158.66" at bounding box center [246, 378] width 251 height 30
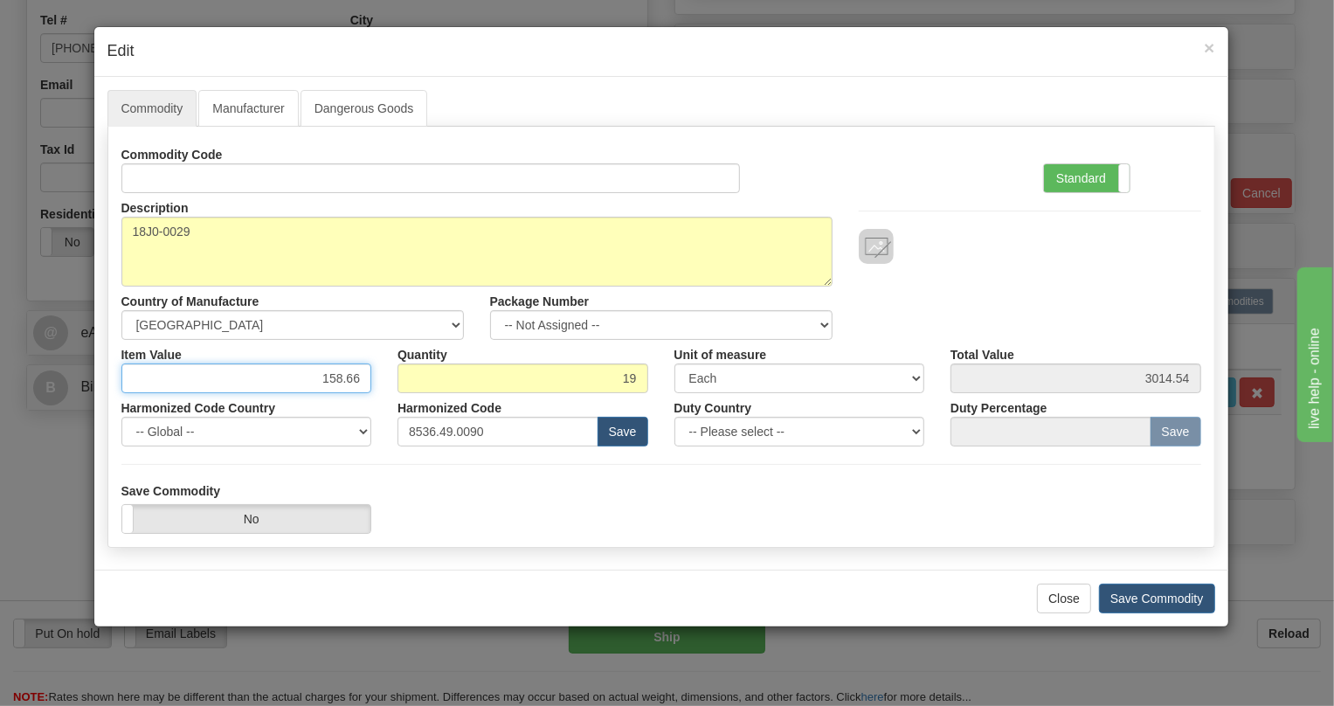
click at [345, 372] on input "158.66" at bounding box center [246, 378] width 251 height 30
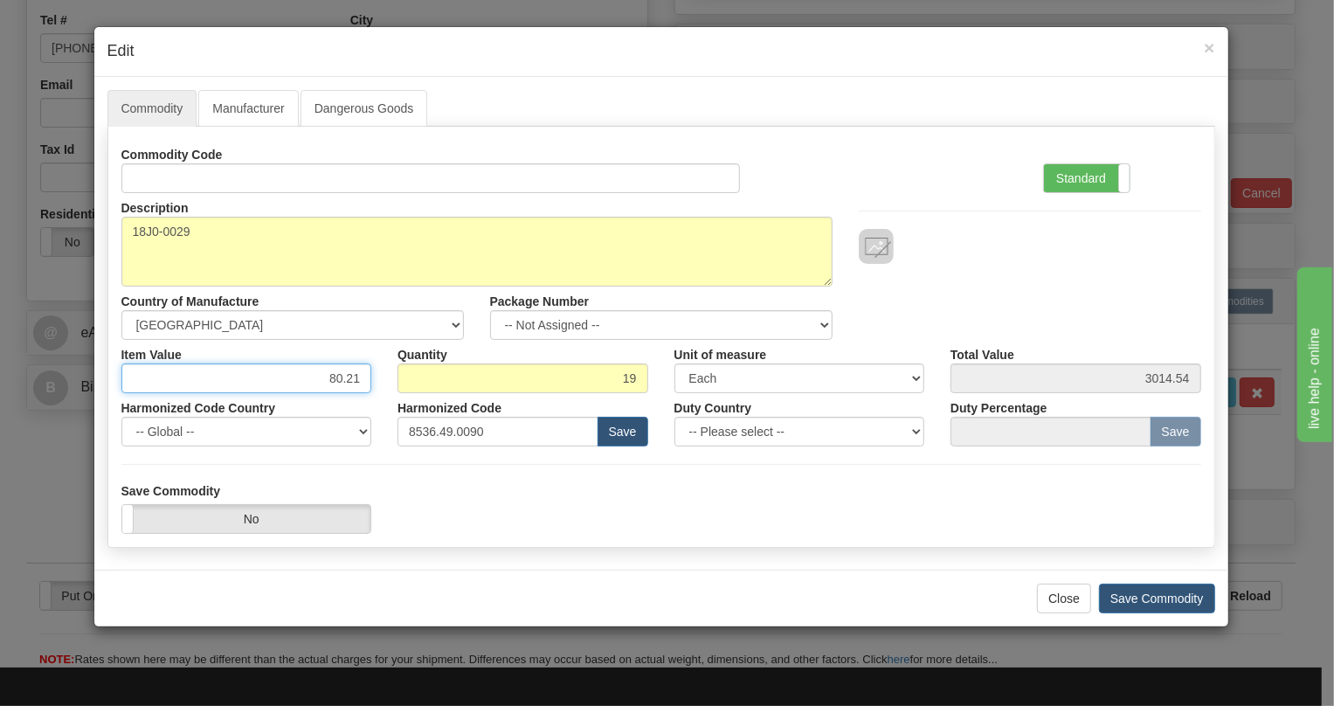
type input "80.21"
type input "1523.99"
click at [629, 349] on div "Quantity 19" at bounding box center [522, 366] width 277 height 53
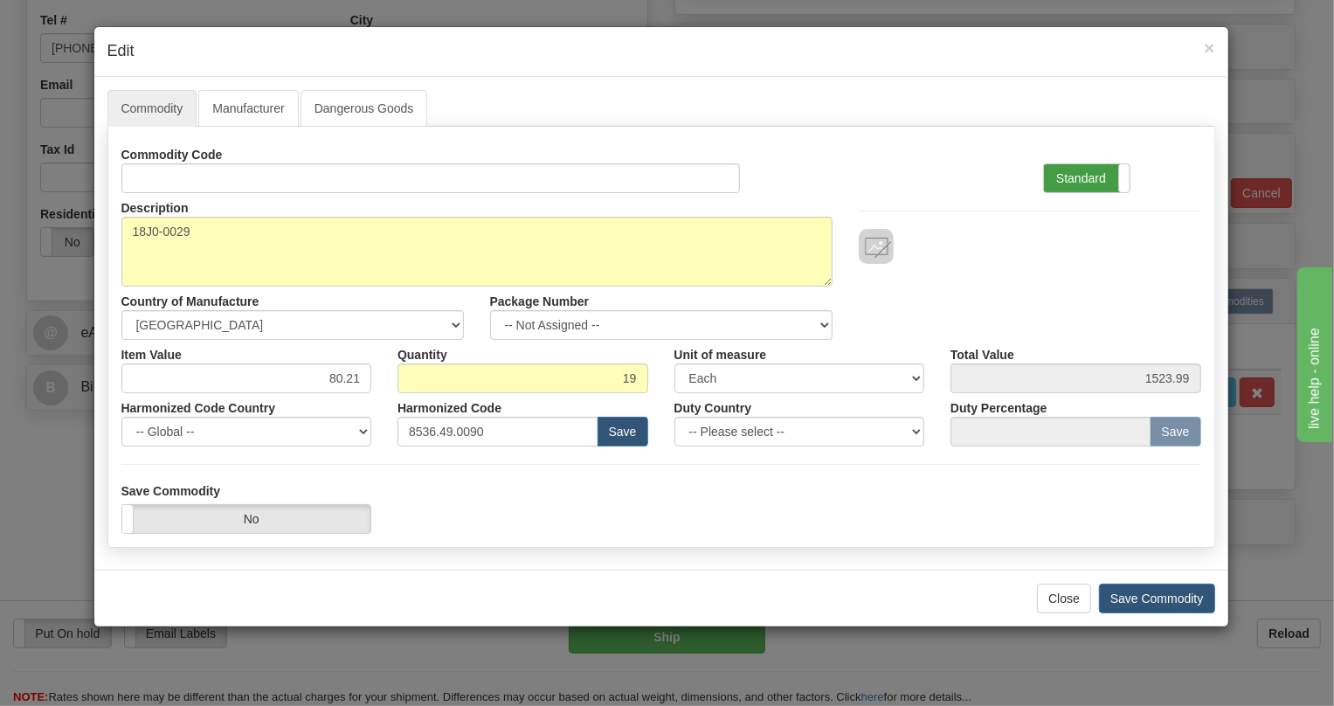
click at [1072, 178] on label "Standard" at bounding box center [1087, 178] width 86 height 28
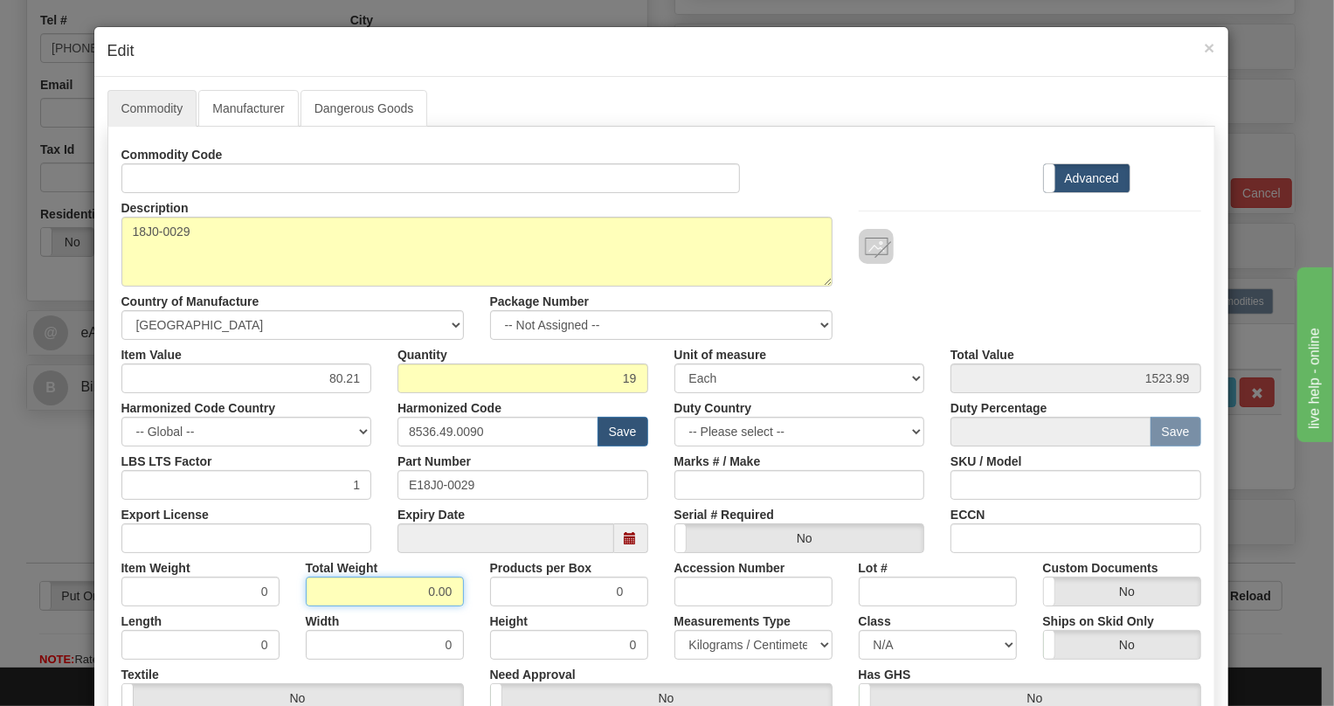
click at [404, 596] on input "0.00" at bounding box center [385, 592] width 158 height 30
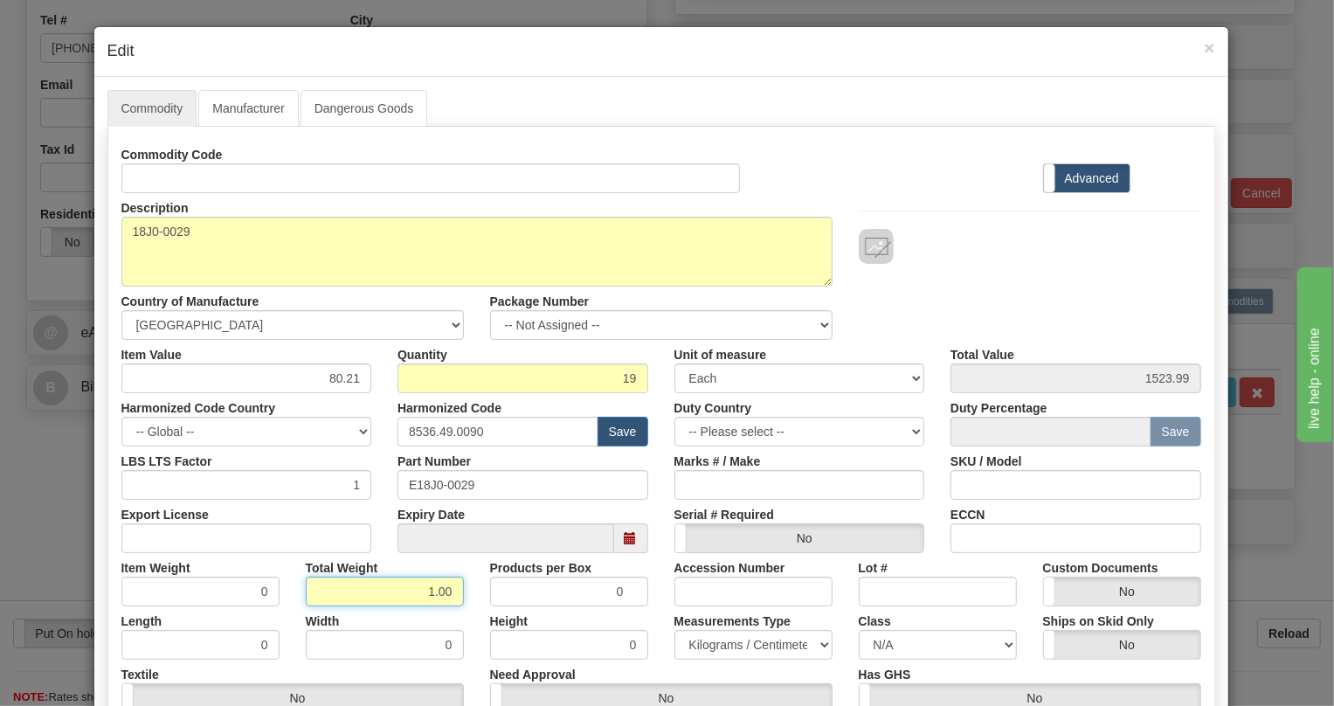
type input "1.00"
type input "0.0526"
click at [716, 648] on select "Pounds / Inches Kilograms / Centimeters" at bounding box center [753, 645] width 158 height 30
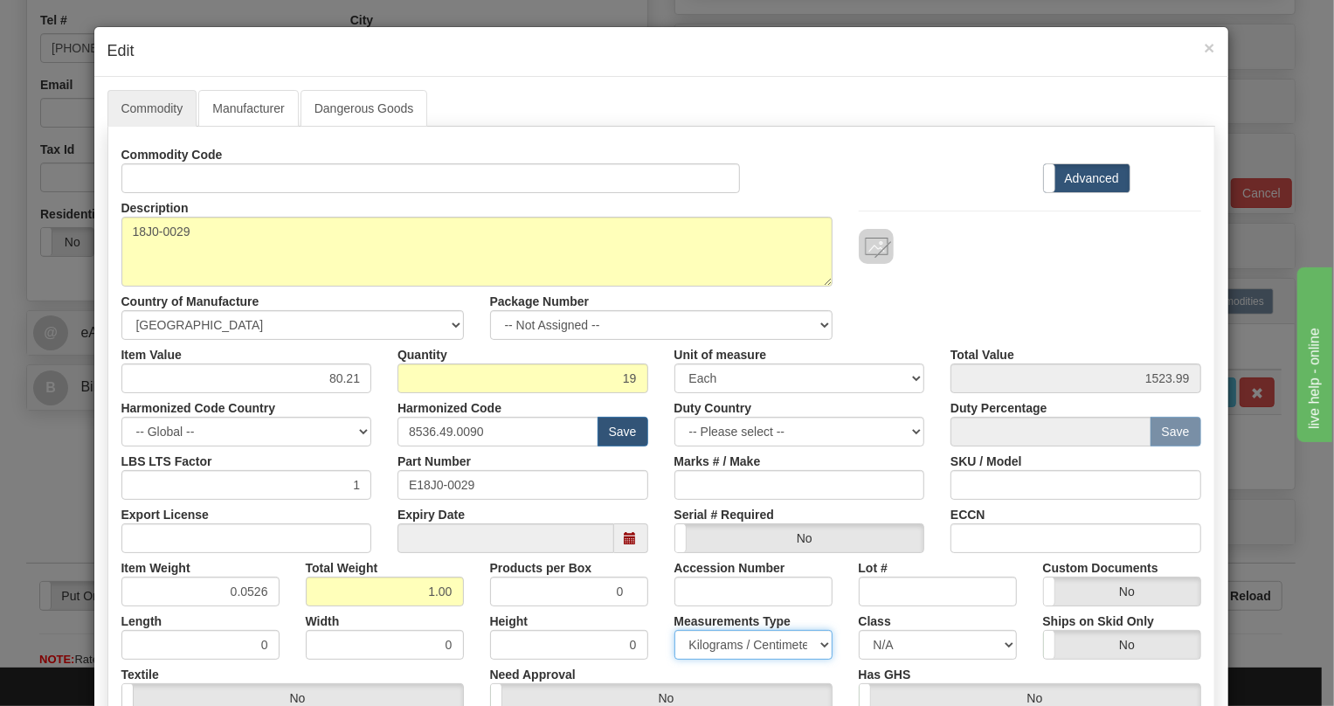
select select "0"
click at [674, 630] on select "Pounds / Inches Kilograms / Centimeters" at bounding box center [753, 645] width 158 height 30
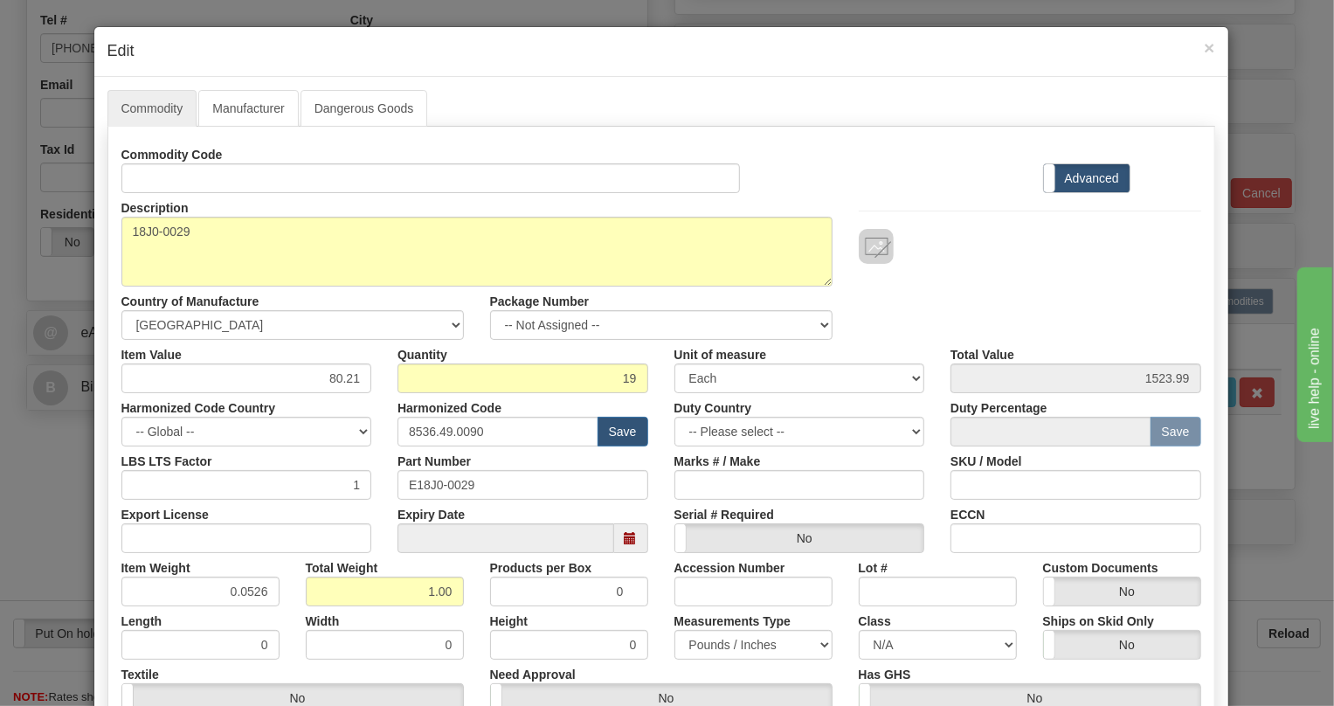
click at [654, 615] on div "Height 0" at bounding box center [569, 632] width 184 height 53
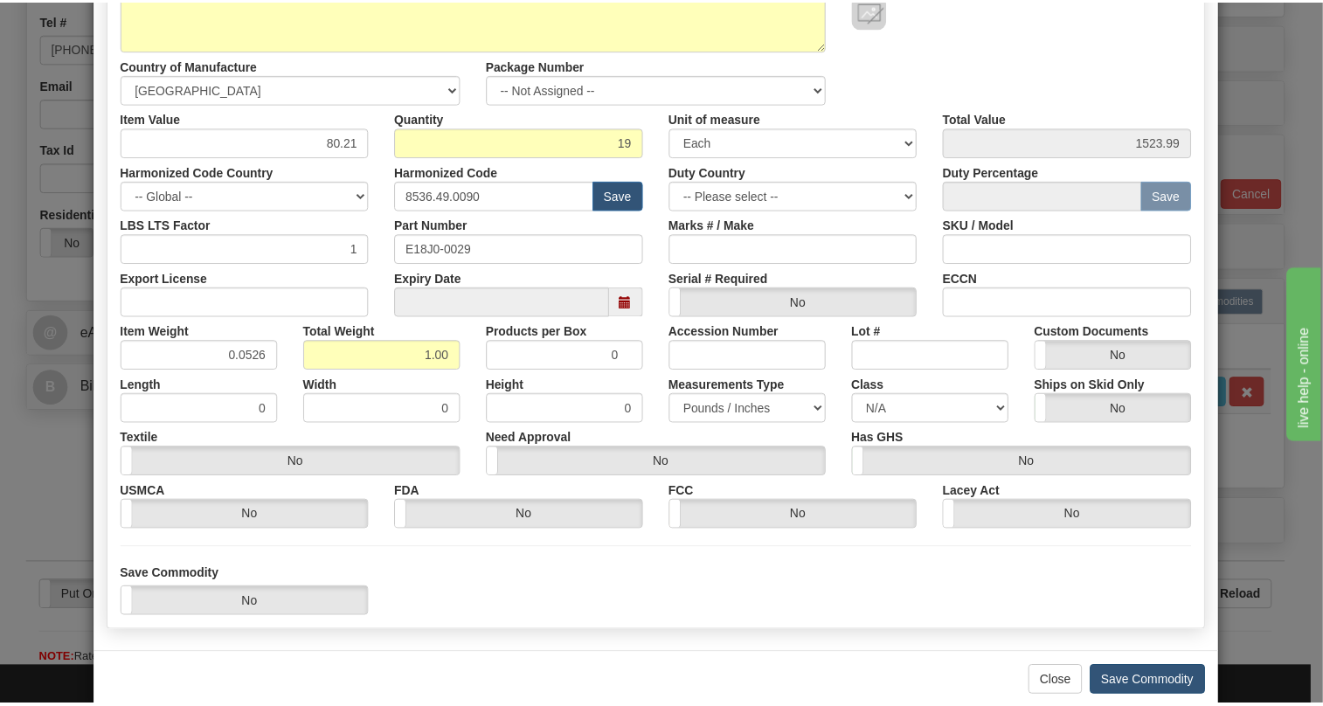
scroll to position [238, 0]
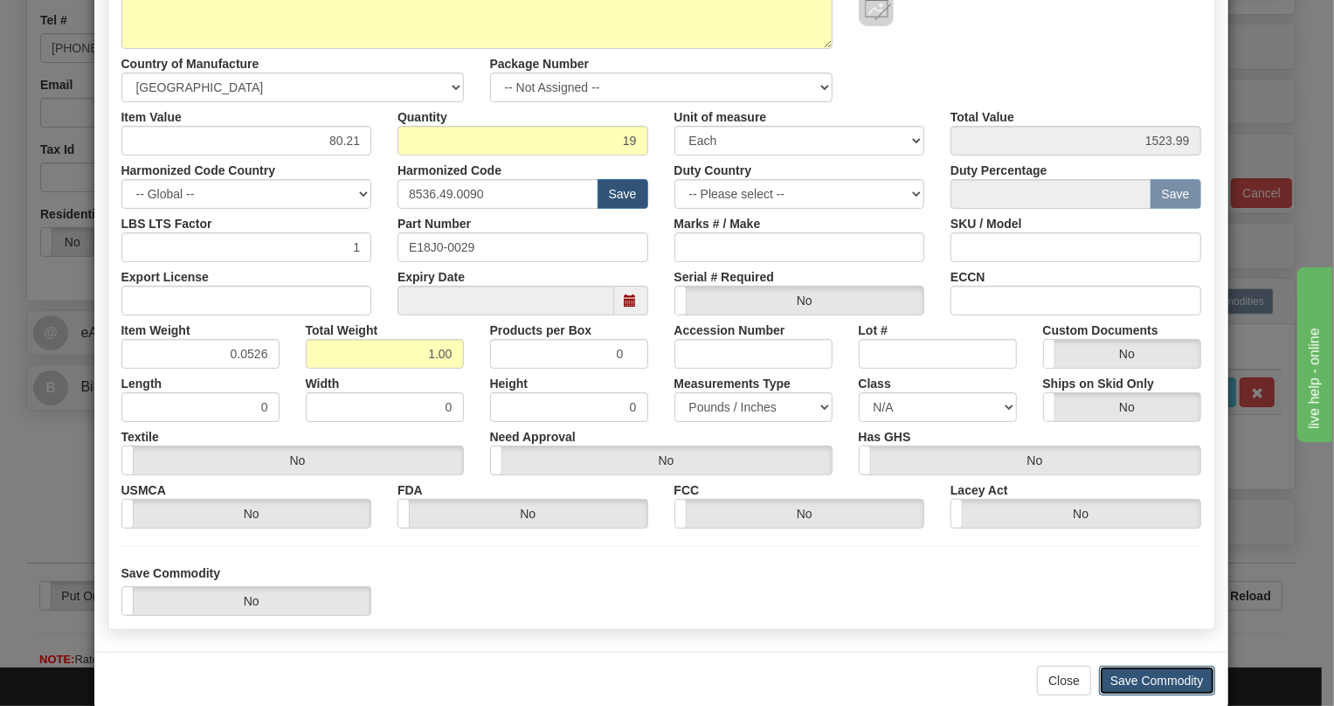
click at [1140, 681] on button "Save Commodity" at bounding box center [1157, 681] width 116 height 30
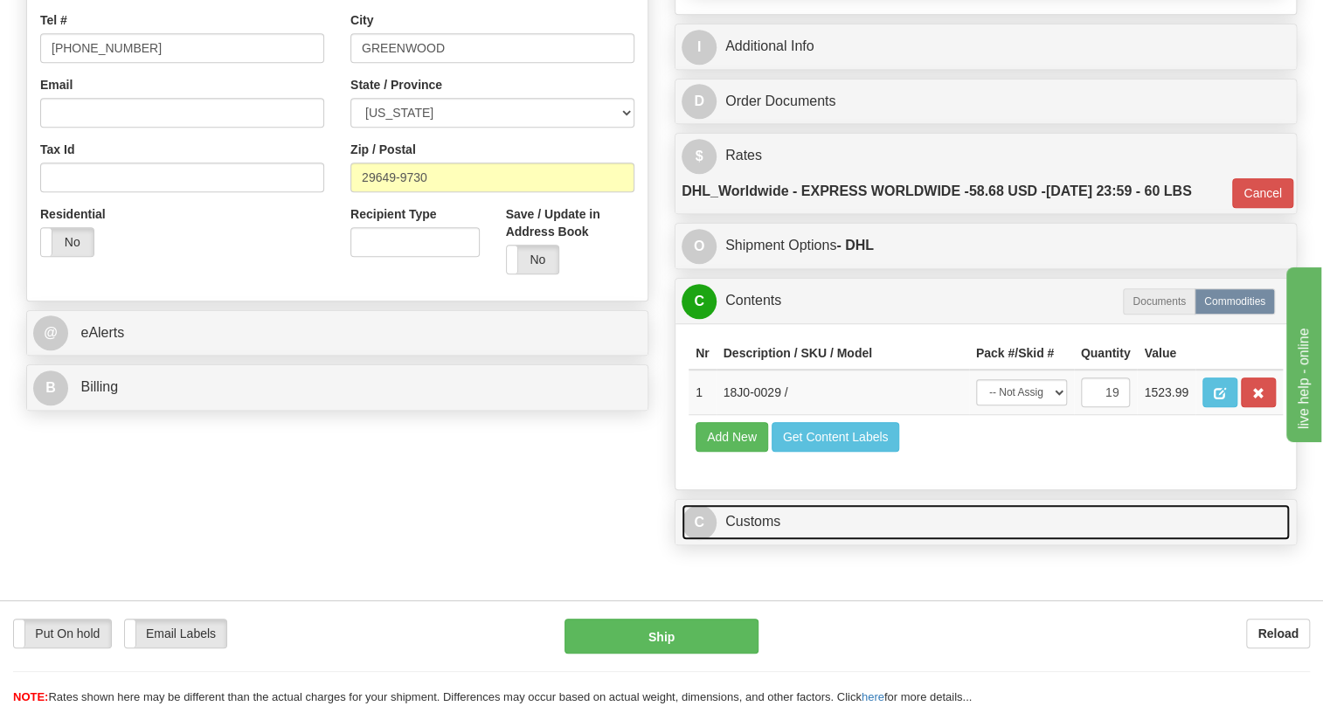
click at [764, 540] on link "C Customs" at bounding box center [985, 522] width 608 height 36
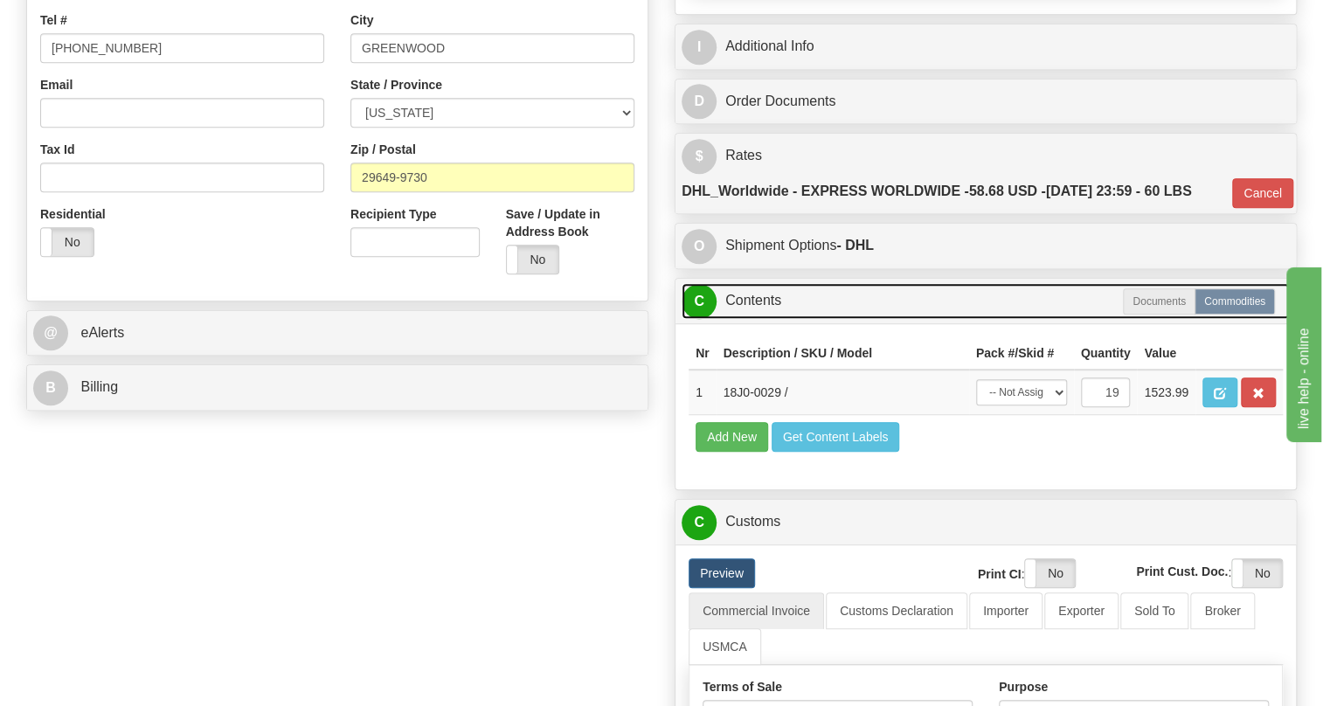
click at [766, 319] on link "C Contents" at bounding box center [985, 301] width 608 height 36
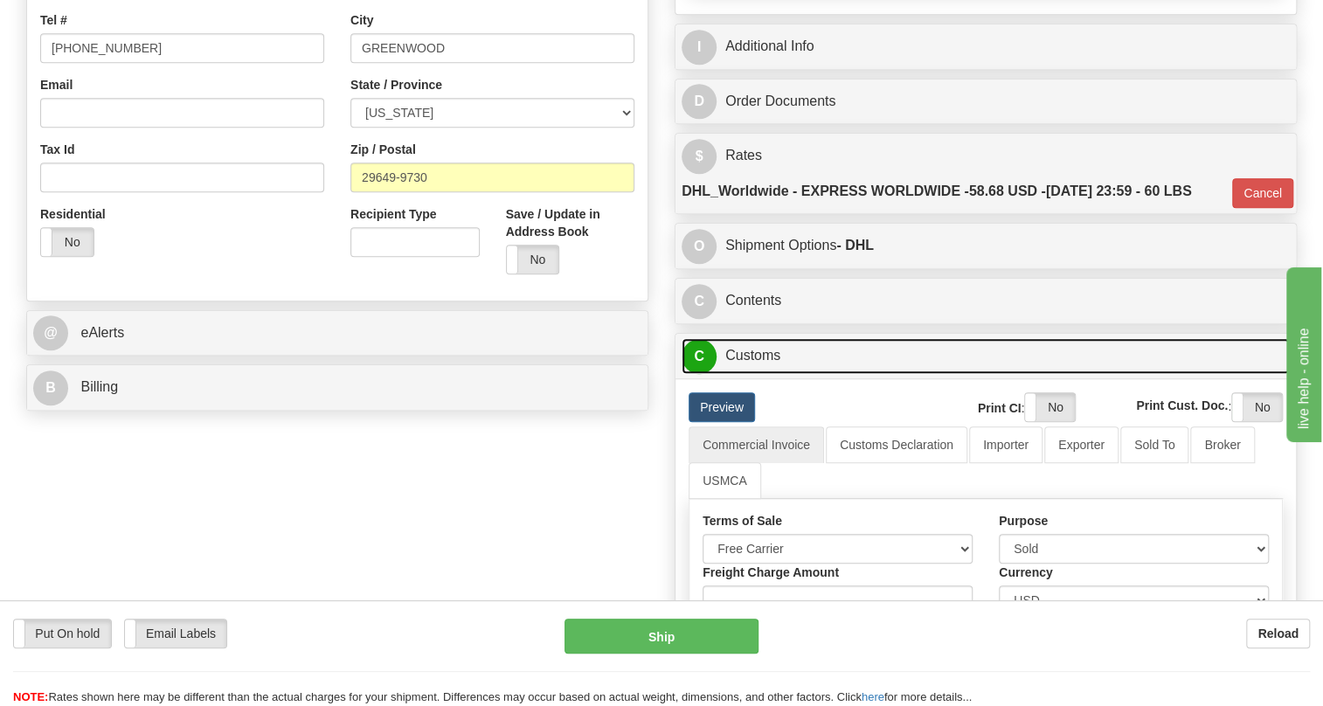
click at [768, 374] on link "C Customs" at bounding box center [985, 356] width 608 height 36
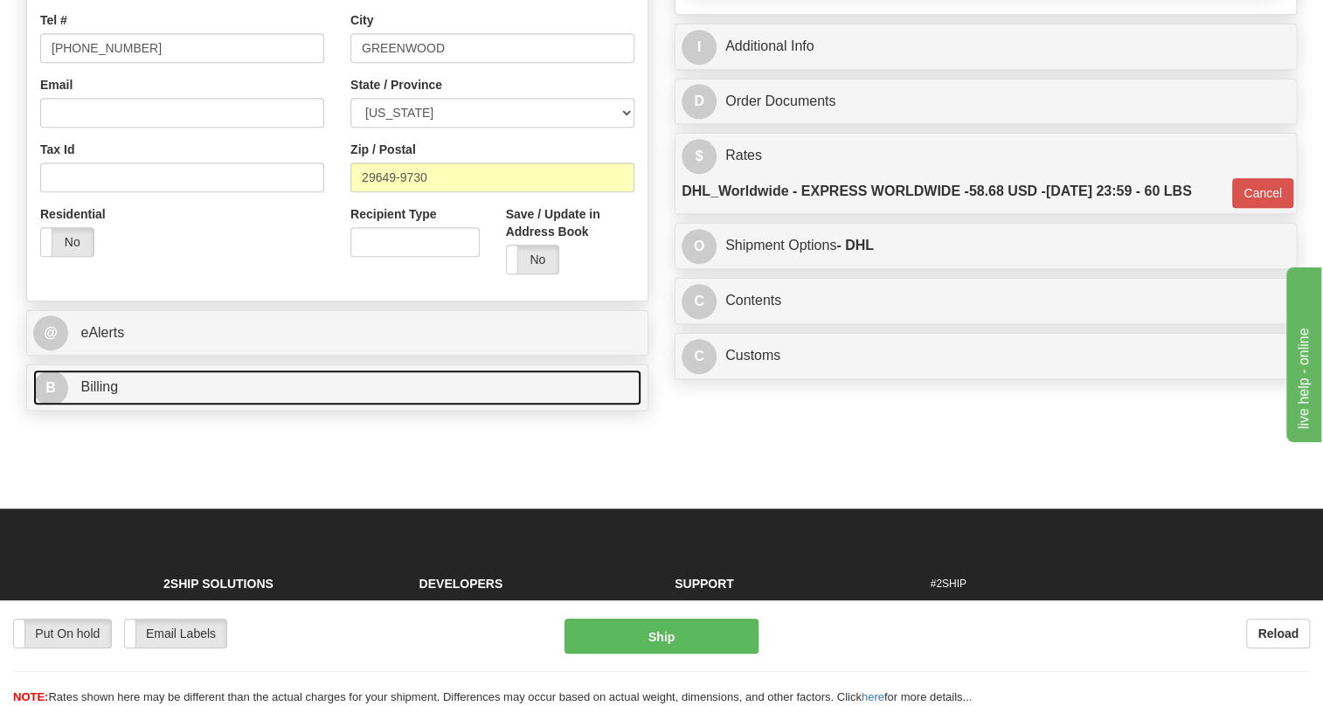
click at [100, 394] on span "Billing" at bounding box center [99, 386] width 38 height 15
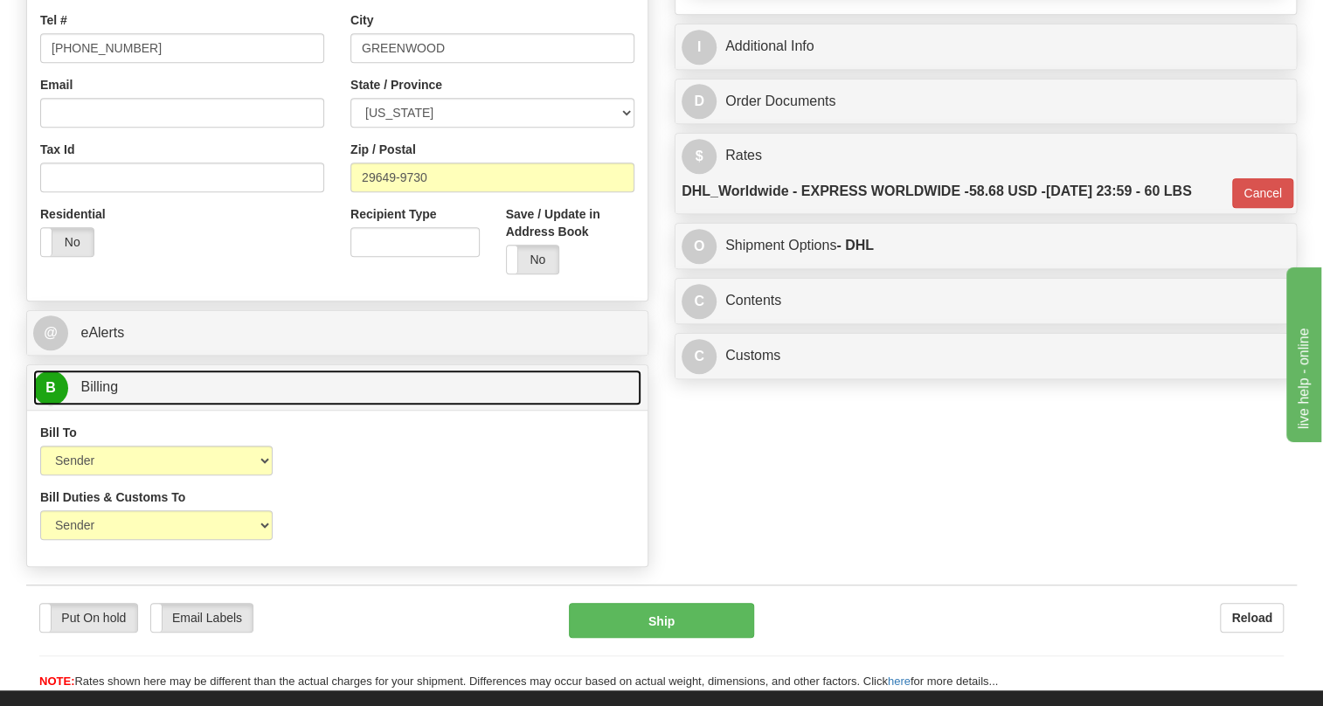
click at [100, 394] on span "Billing" at bounding box center [99, 386] width 38 height 15
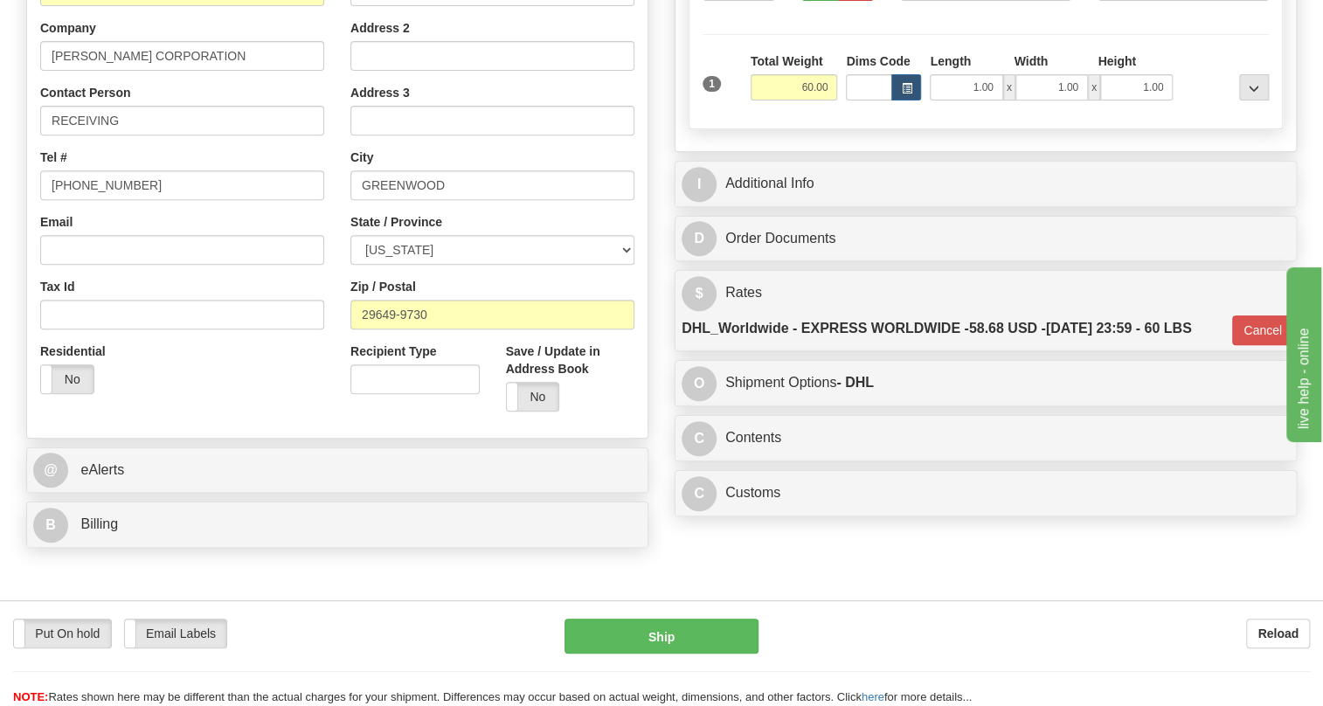
scroll to position [317, 0]
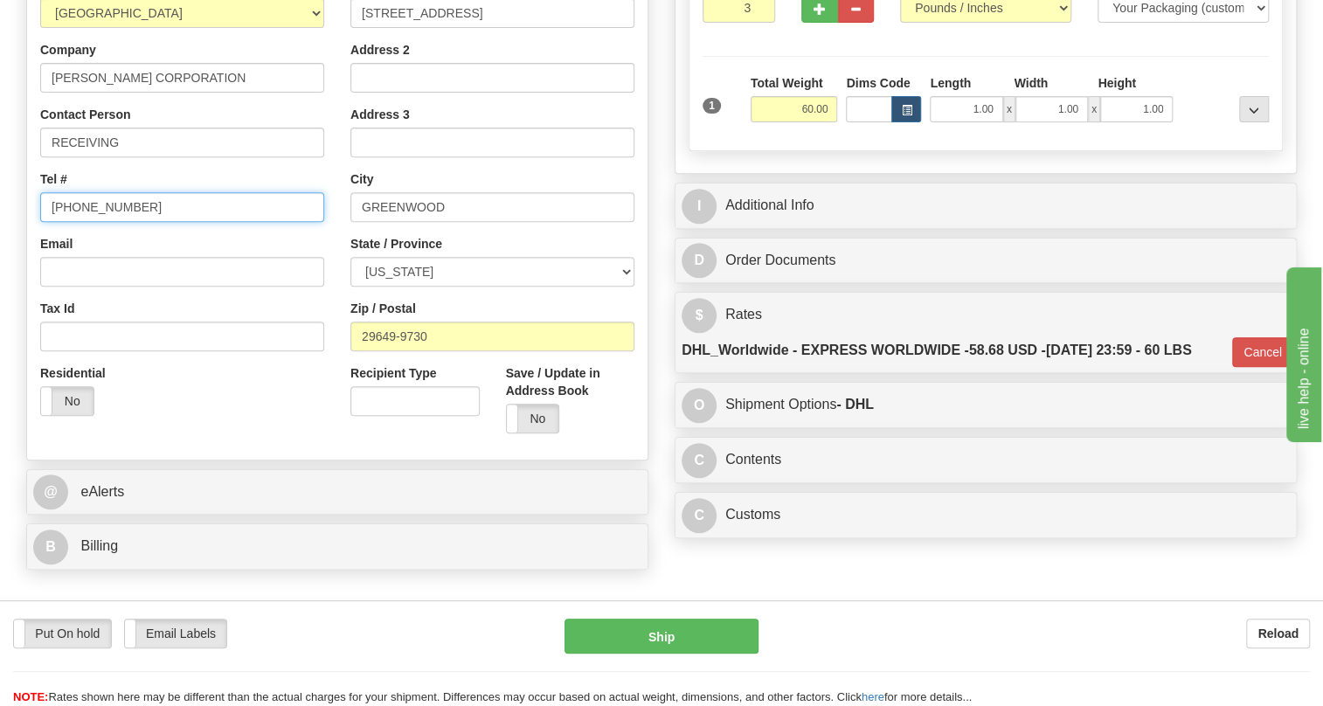
click at [86, 222] on input "(779)7960565" at bounding box center [182, 207] width 284 height 30
type input "111-111-1111"
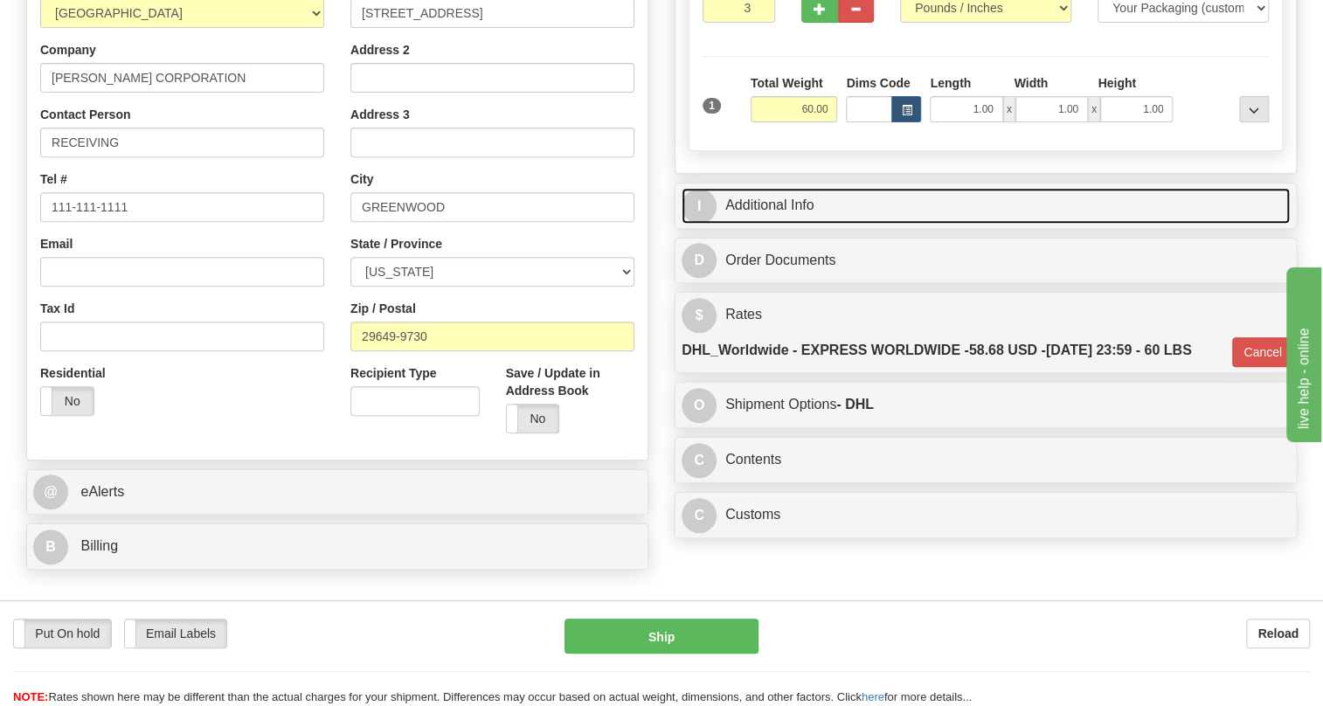
click at [783, 224] on link "I Additional Info" at bounding box center [985, 206] width 608 height 36
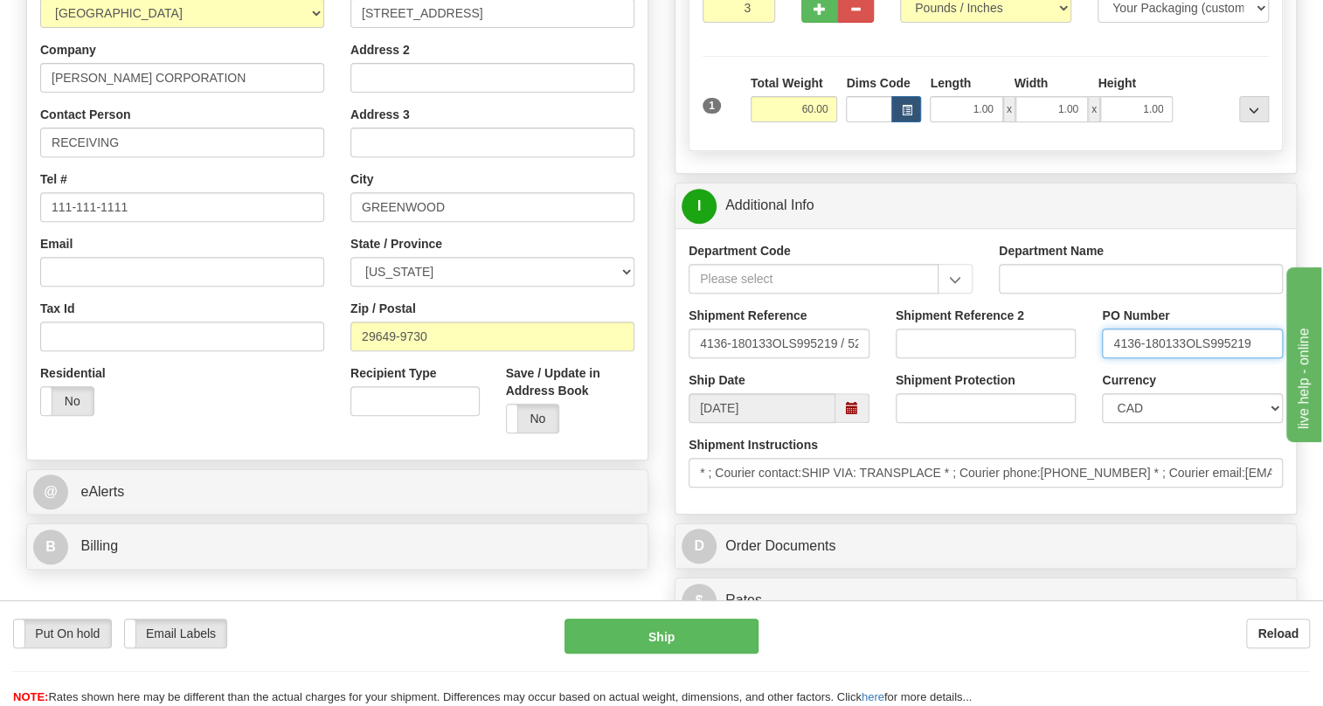
drag, startPoint x: 1186, startPoint y: 388, endPoint x: 1110, endPoint y: 393, distance: 76.2
click at [1110, 358] on input "4136-180133OLS995219" at bounding box center [1192, 344] width 181 height 30
click at [159, 157] on input "RECEIVING" at bounding box center [182, 143] width 284 height 30
paste input "4136-180133"
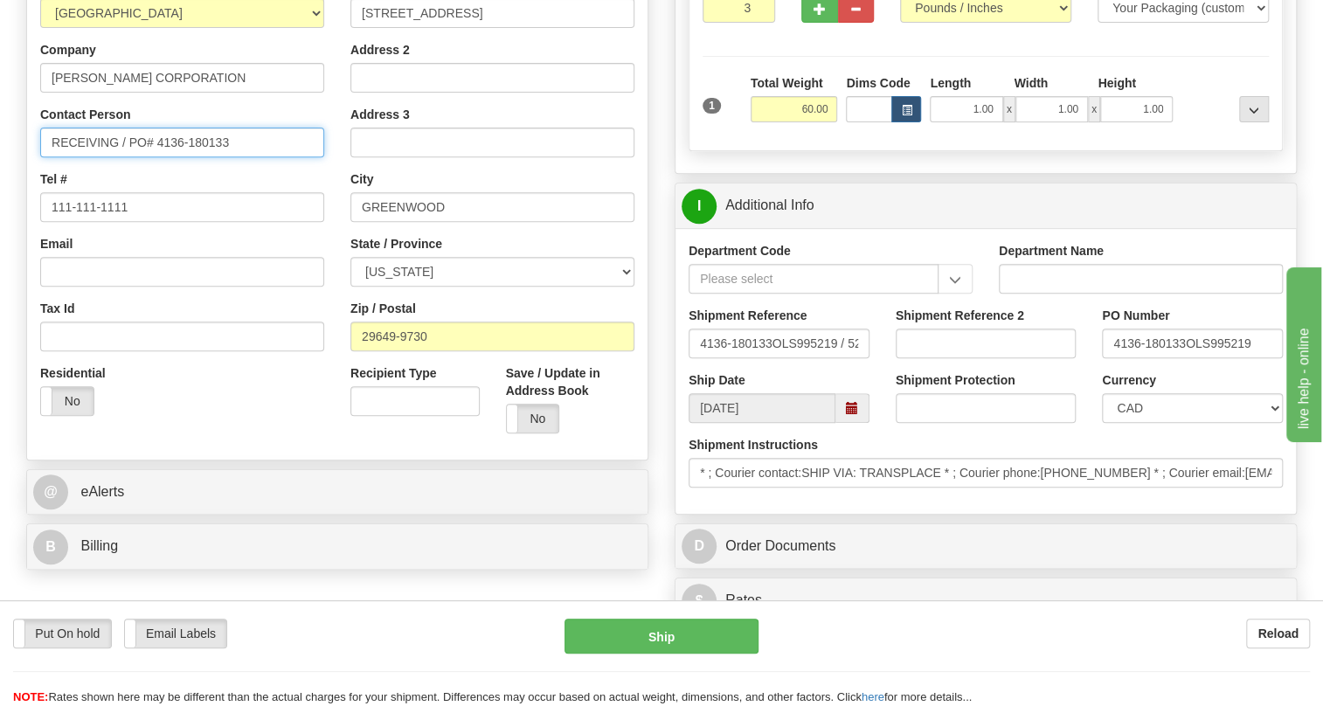
type input "RECEIVING / PO# 4136-180133"
drag, startPoint x: 1161, startPoint y: 445, endPoint x: 1155, endPoint y: 432, distance: 13.7
click at [1161, 423] on select "CAD USD EUR ZAR RON ANG ARN AUD AUS AWG BBD BFR BGN BHD BMD BND BRC BRL CHP CKZ…" at bounding box center [1192, 408] width 181 height 30
select select "1"
click at [1102, 423] on select "CAD USD EUR ZAR RON ANG ARN AUD AUS AWG BBD BFR BGN BHD BMD BND BRC BRL CHP CKZ…" at bounding box center [1192, 408] width 181 height 30
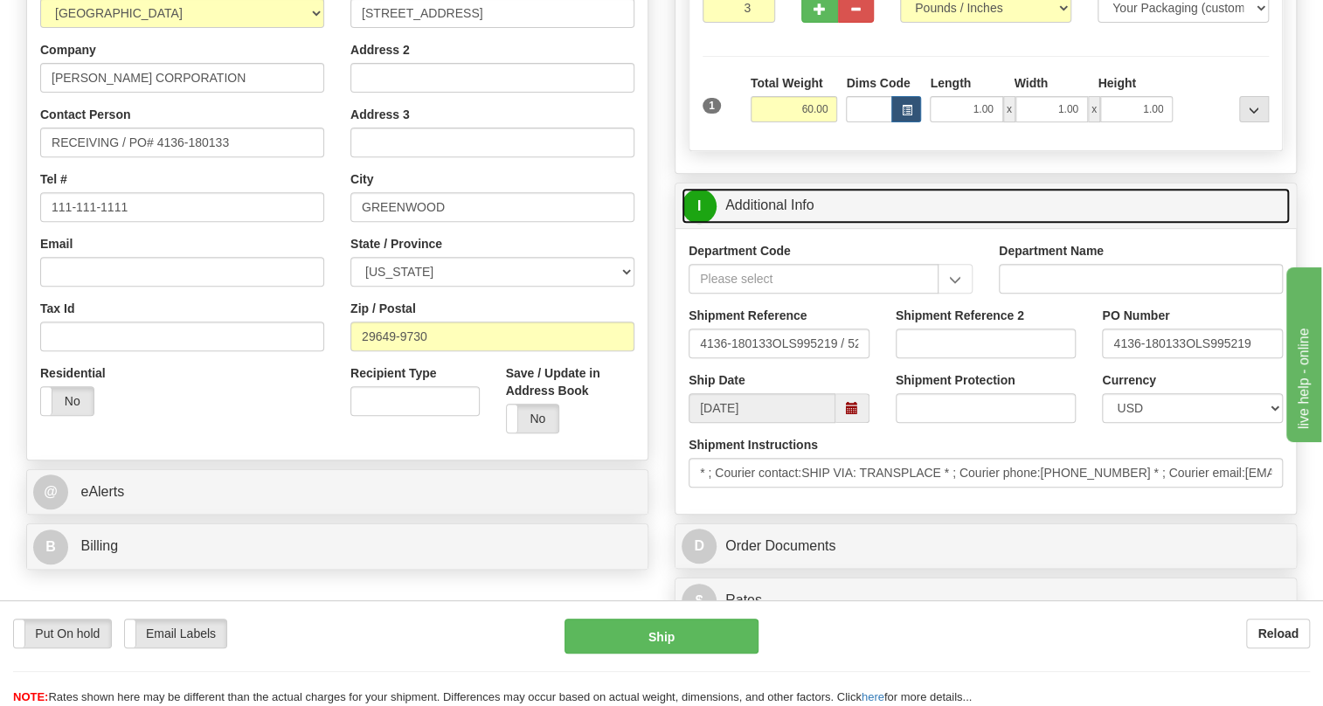
click at [778, 224] on link "I Additional Info" at bounding box center [985, 206] width 608 height 36
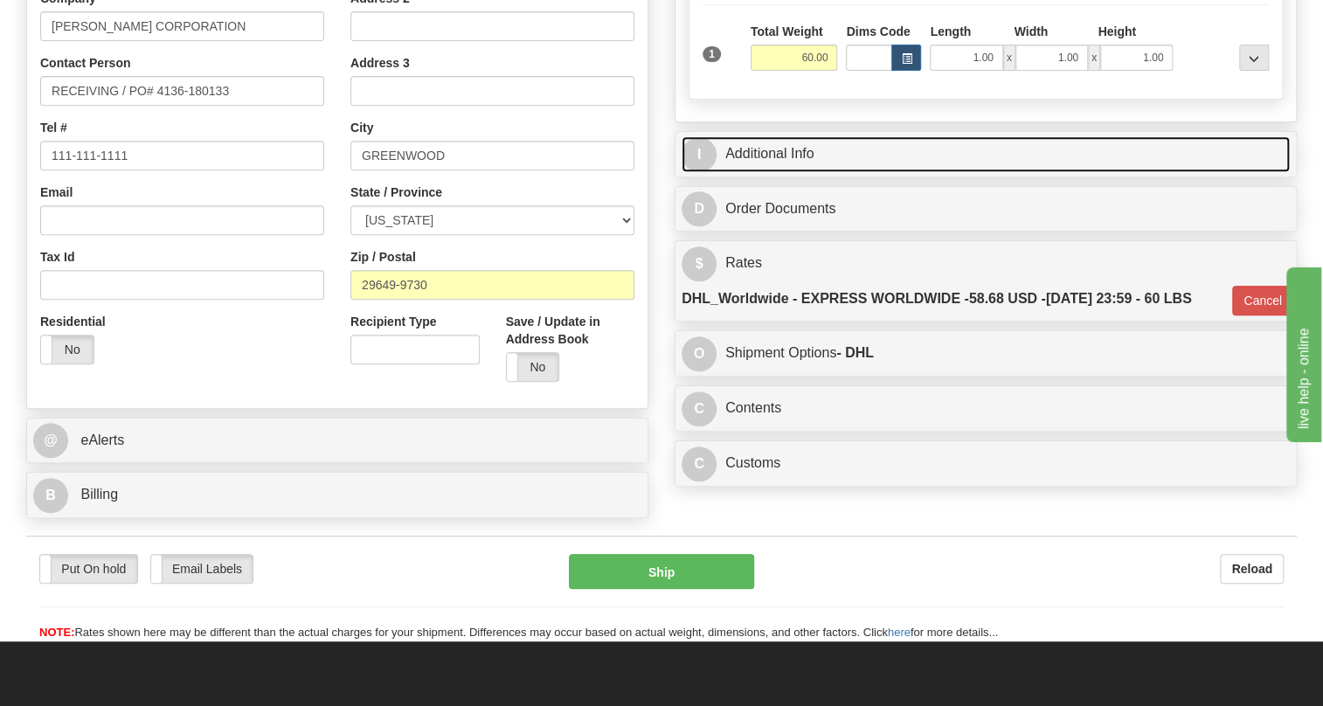
scroll to position [397, 0]
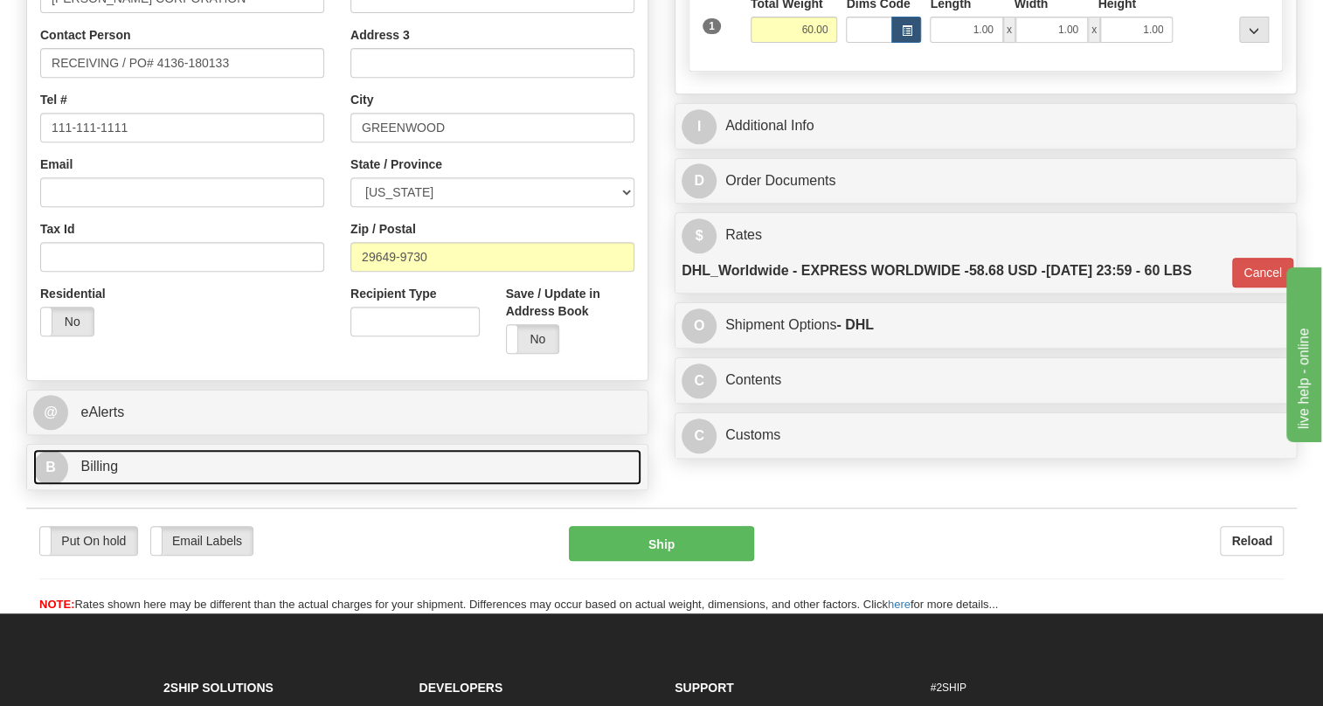
click at [93, 474] on span "Billing" at bounding box center [99, 466] width 38 height 15
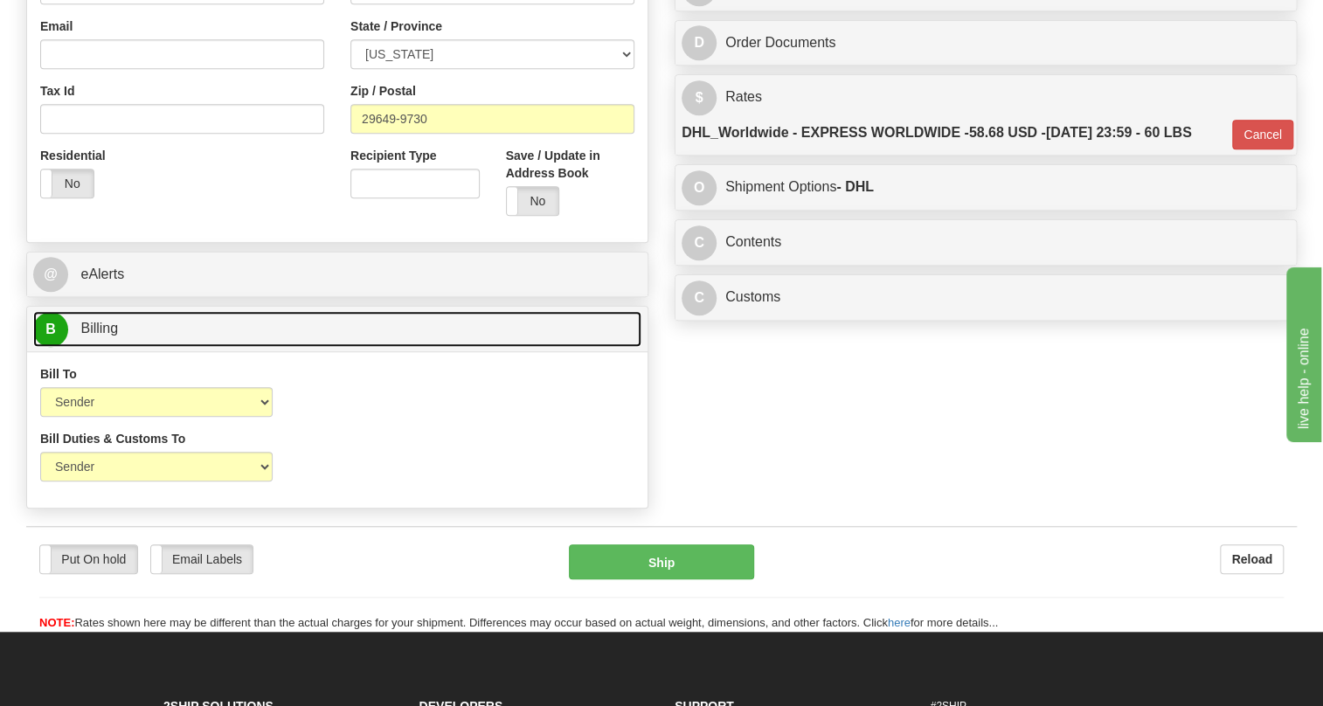
scroll to position [556, 0]
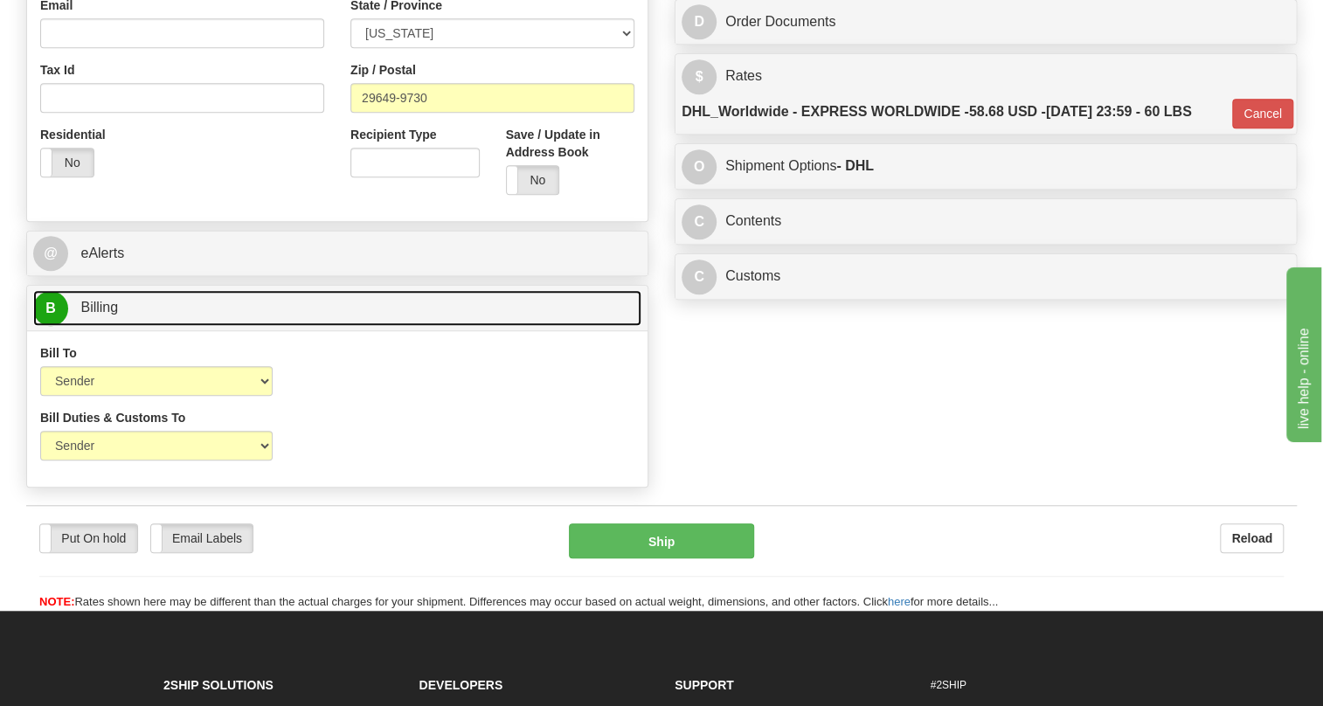
click at [109, 315] on span "Billing" at bounding box center [99, 307] width 38 height 15
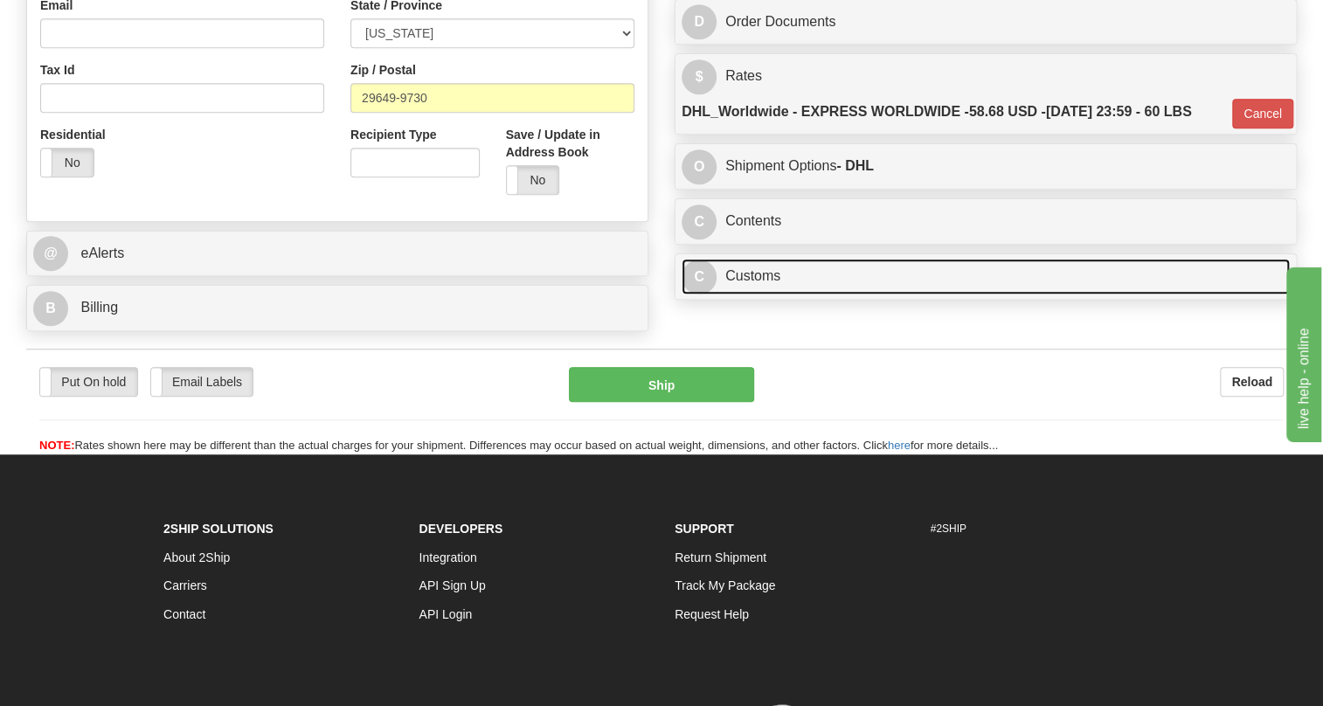
click at [725, 294] on link "C Customs" at bounding box center [985, 277] width 608 height 36
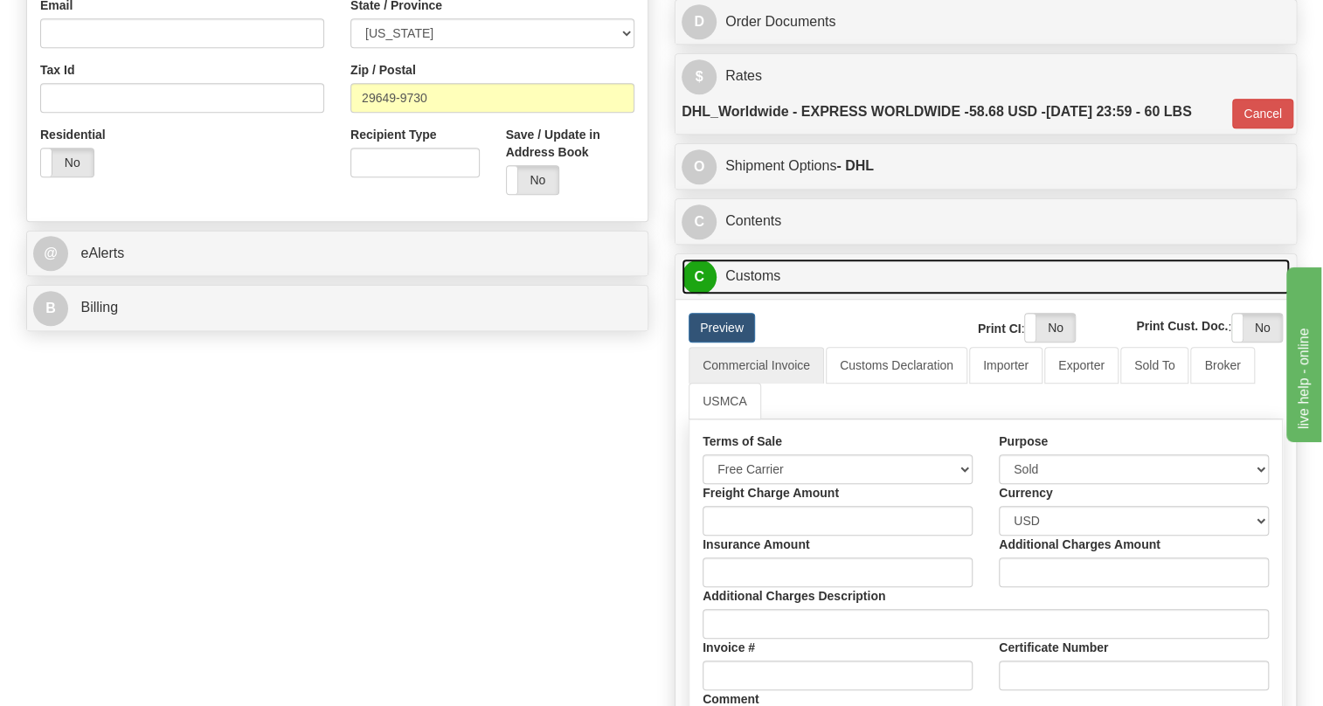
click at [755, 294] on link "C Customs" at bounding box center [985, 277] width 608 height 36
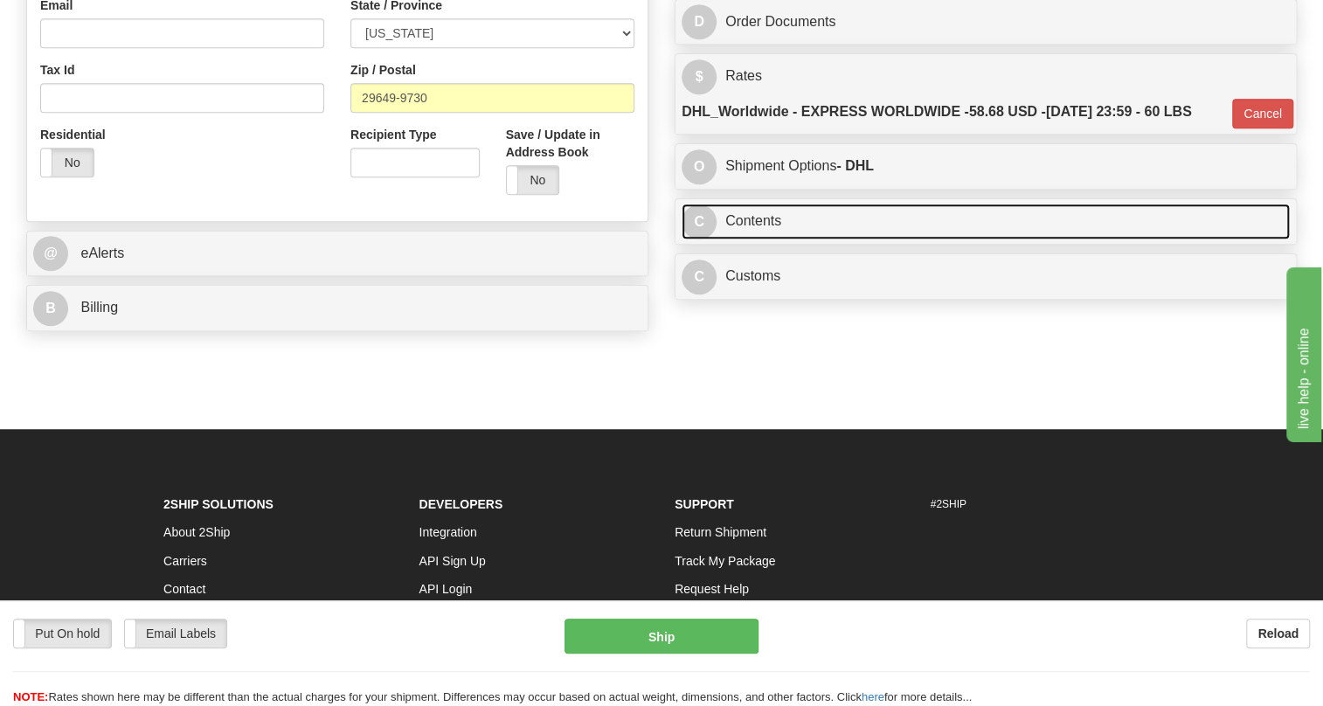
click at [761, 239] on link "C Contents" at bounding box center [985, 222] width 608 height 36
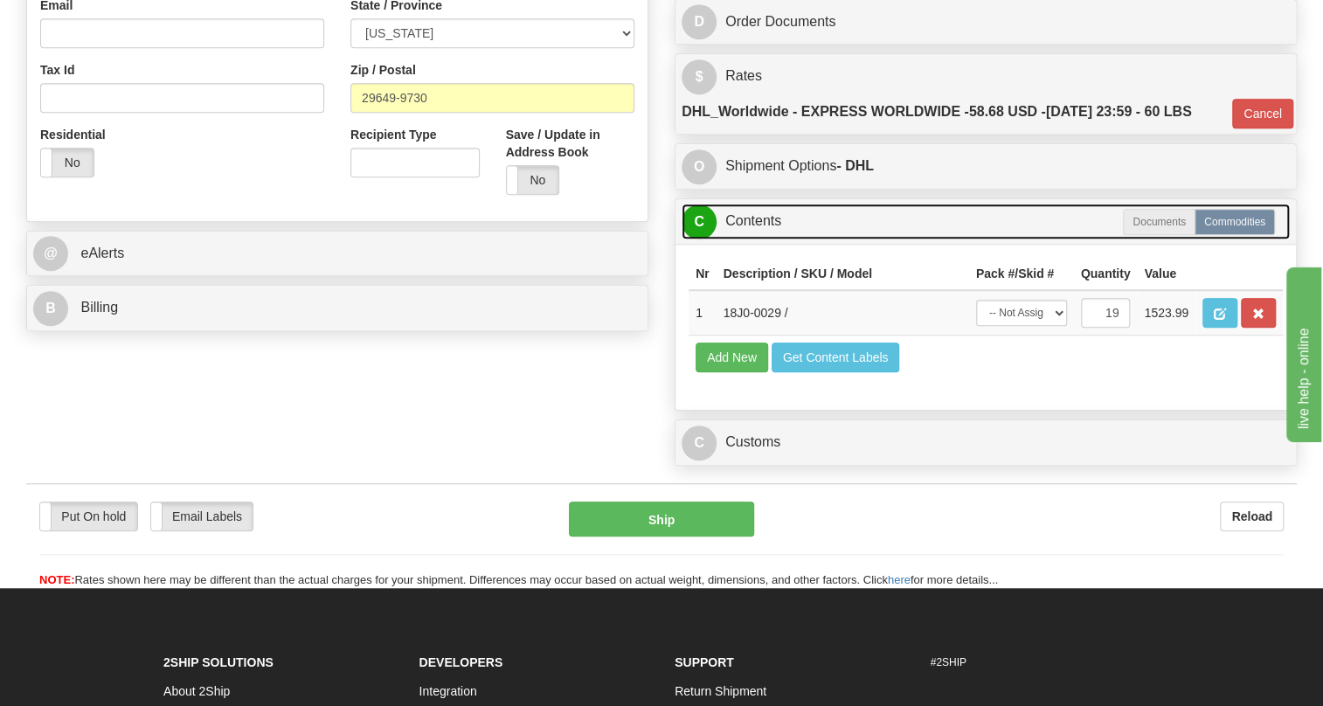
click at [761, 239] on link "C Contents" at bounding box center [985, 222] width 608 height 36
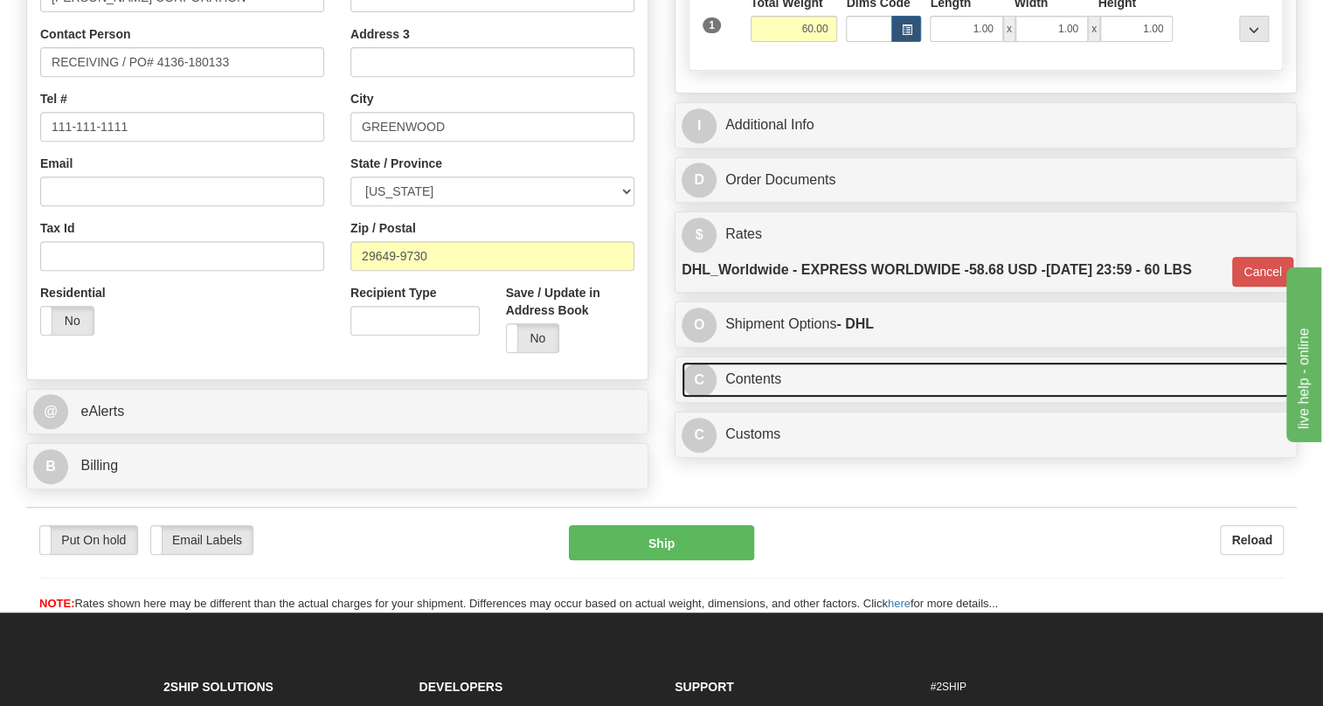
scroll to position [397, 0]
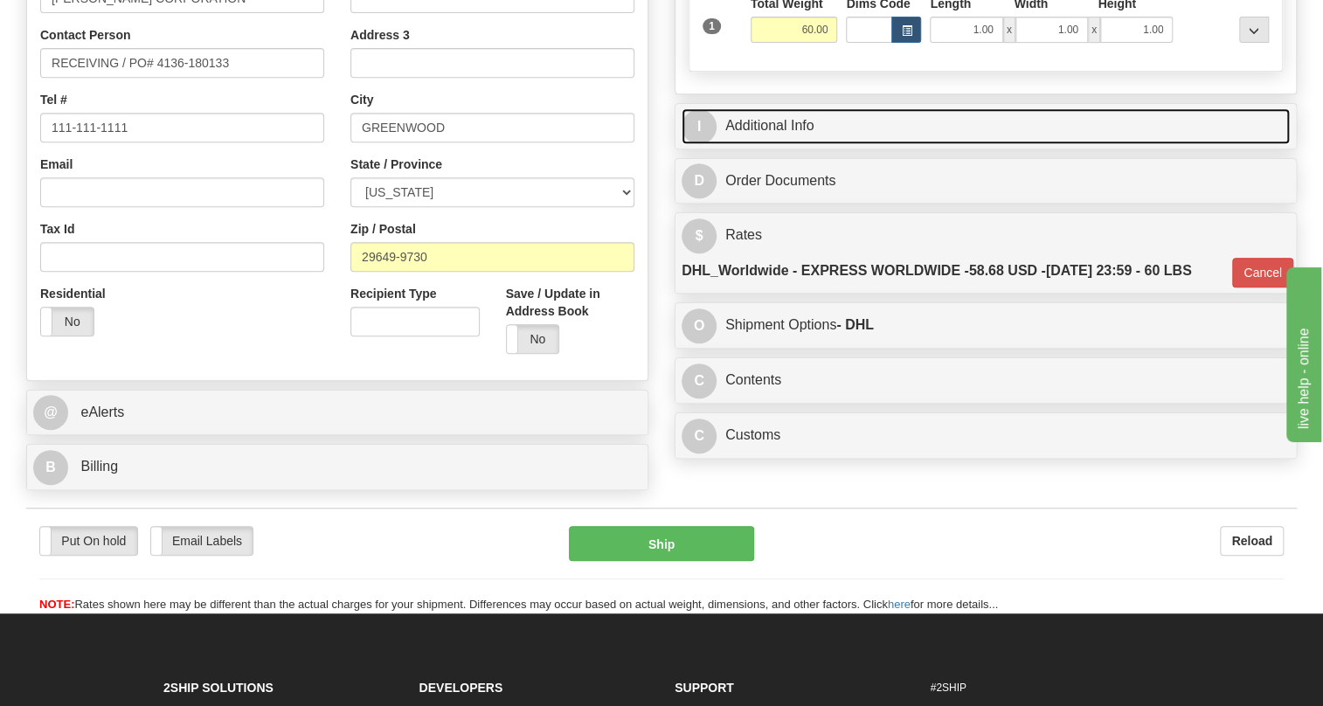
click at [768, 144] on link "I Additional Info" at bounding box center [985, 126] width 608 height 36
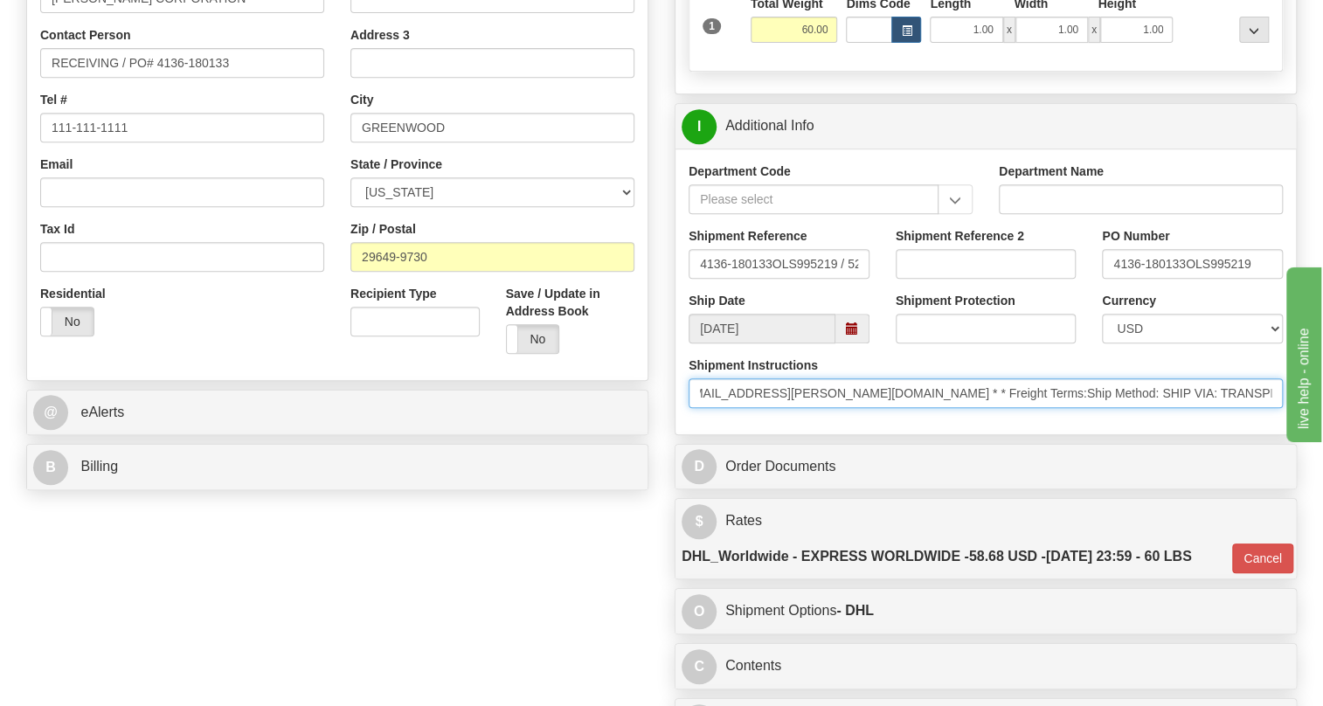
scroll to position [0, 0]
drag, startPoint x: 1090, startPoint y: 432, endPoint x: 603, endPoint y: 469, distance: 488.9
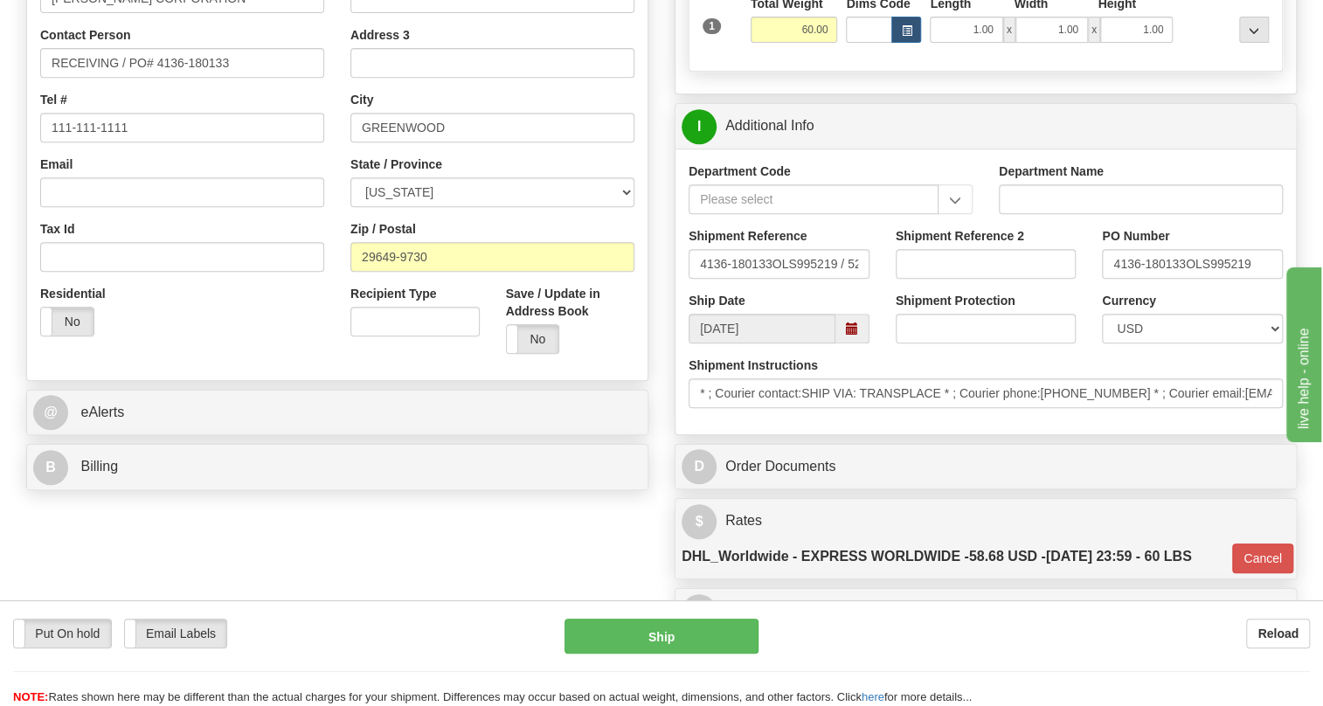
click at [743, 421] on div "Shipment Instructions * ; Courier contact:SHIP VIA: TRANSPLACE * ; Courier phon…" at bounding box center [985, 388] width 620 height 65
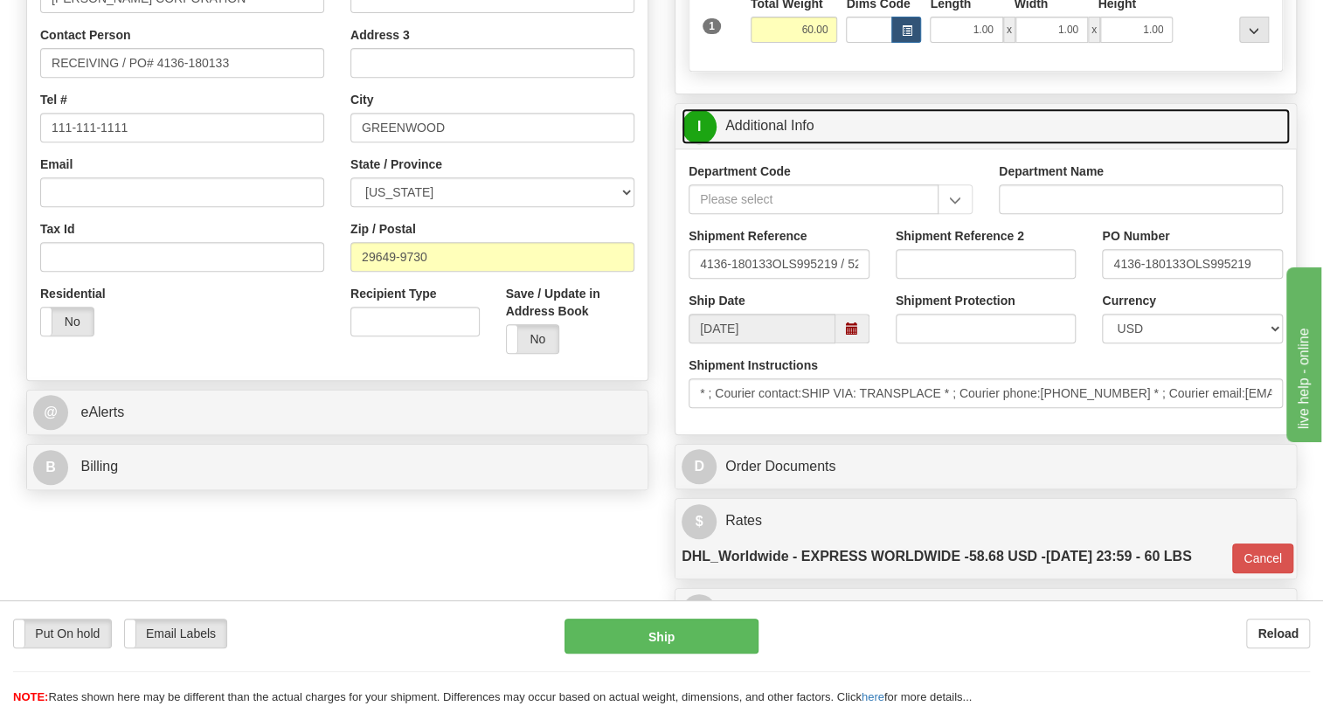
click at [774, 144] on link "I Additional Info" at bounding box center [985, 126] width 608 height 36
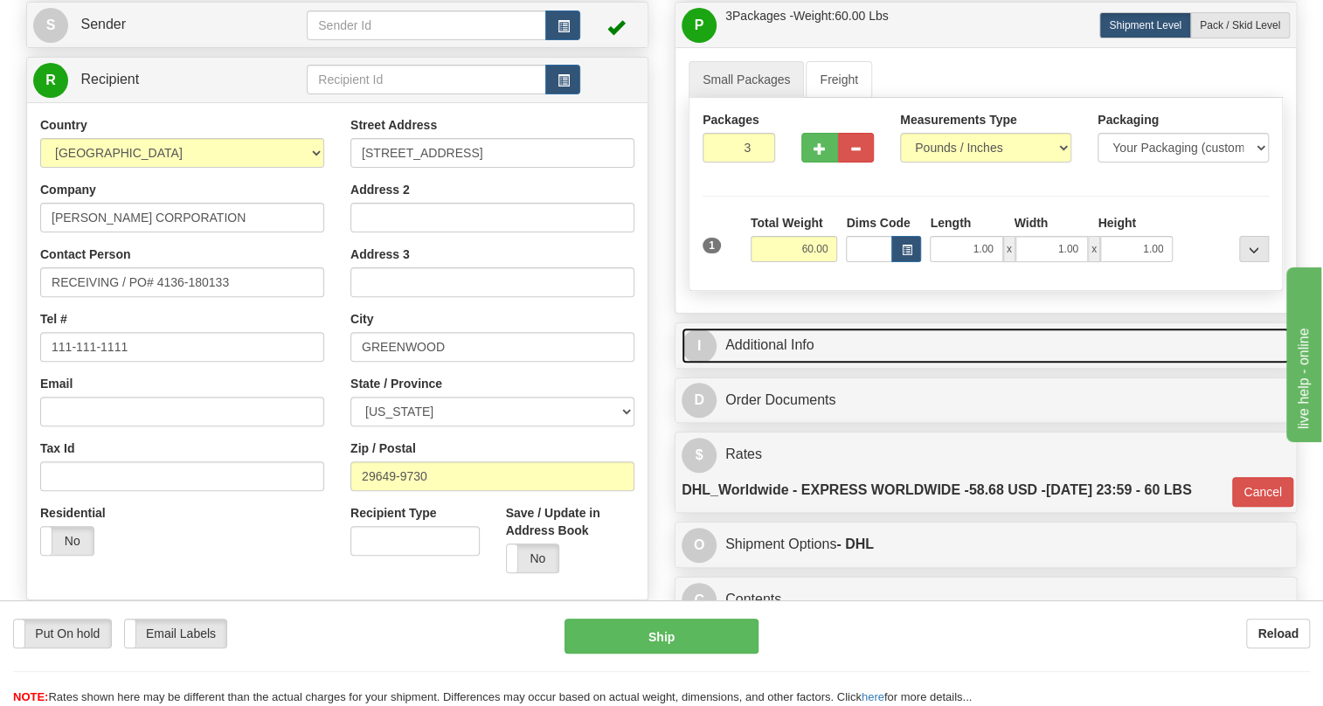
scroll to position [158, 0]
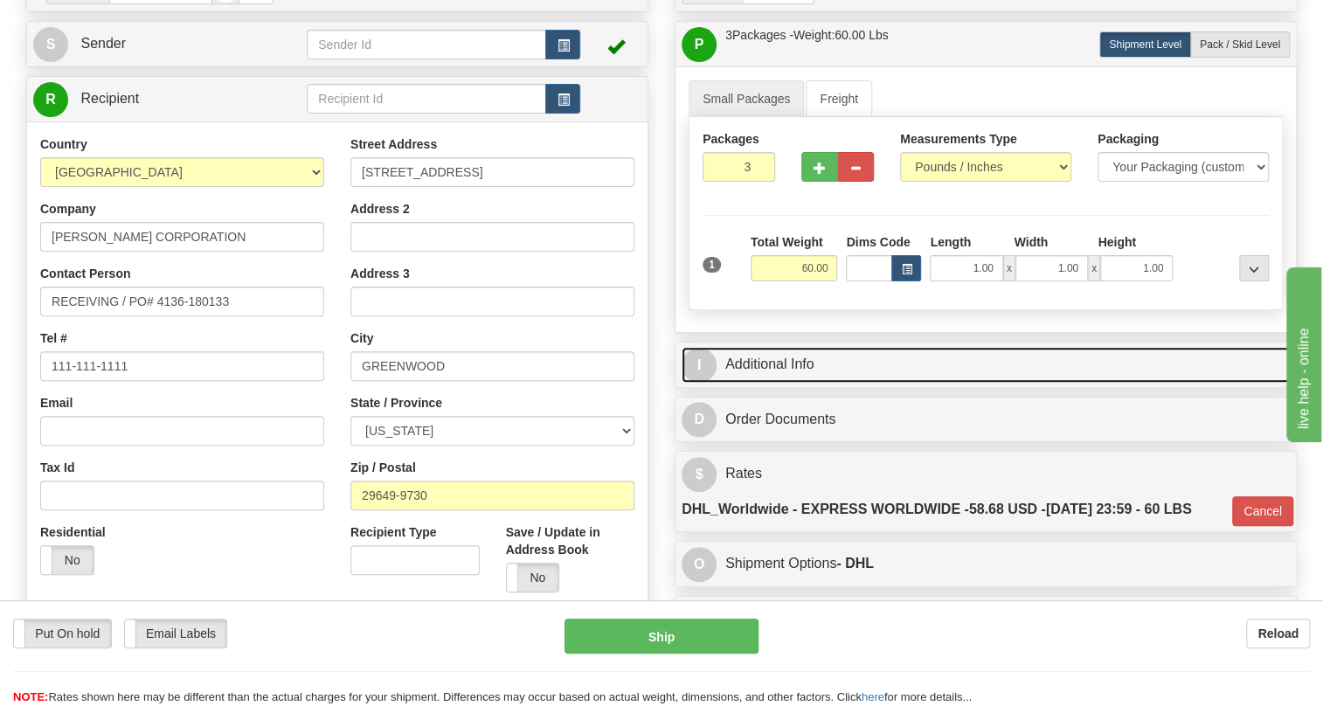
click at [792, 383] on link "I Additional Info" at bounding box center [985, 365] width 608 height 36
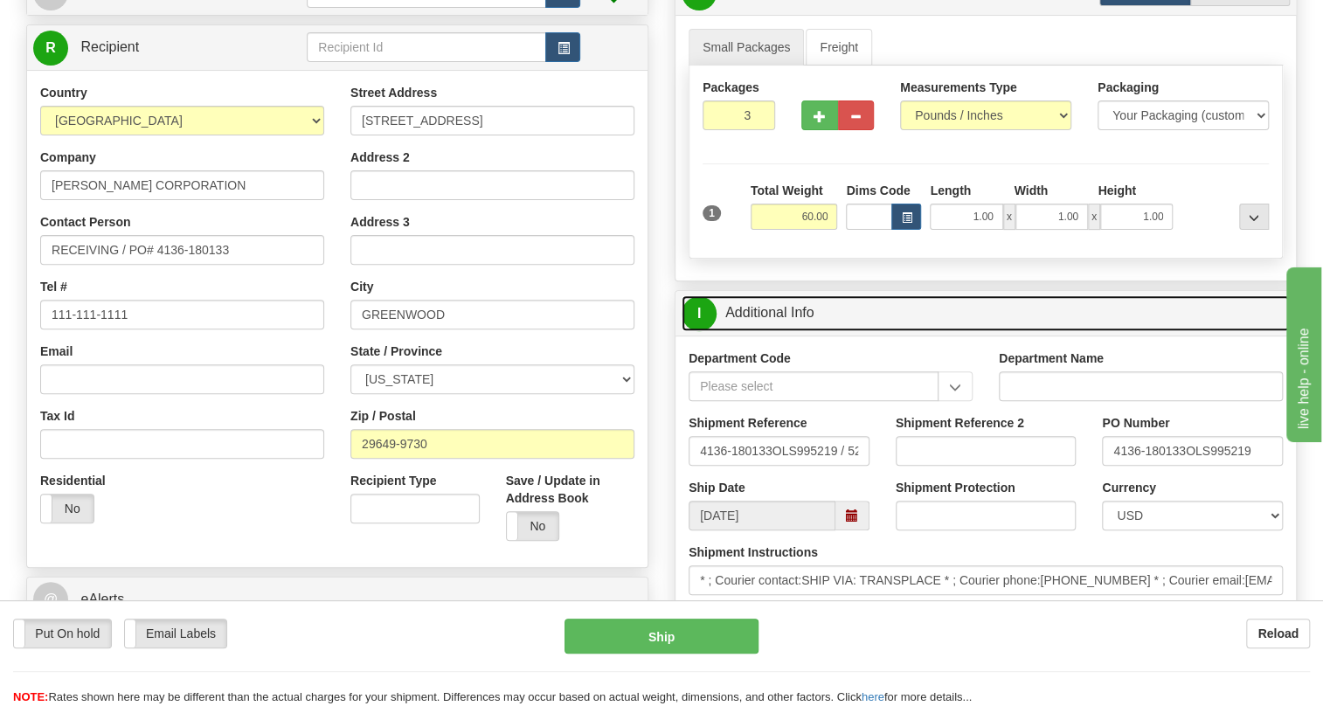
scroll to position [238, 0]
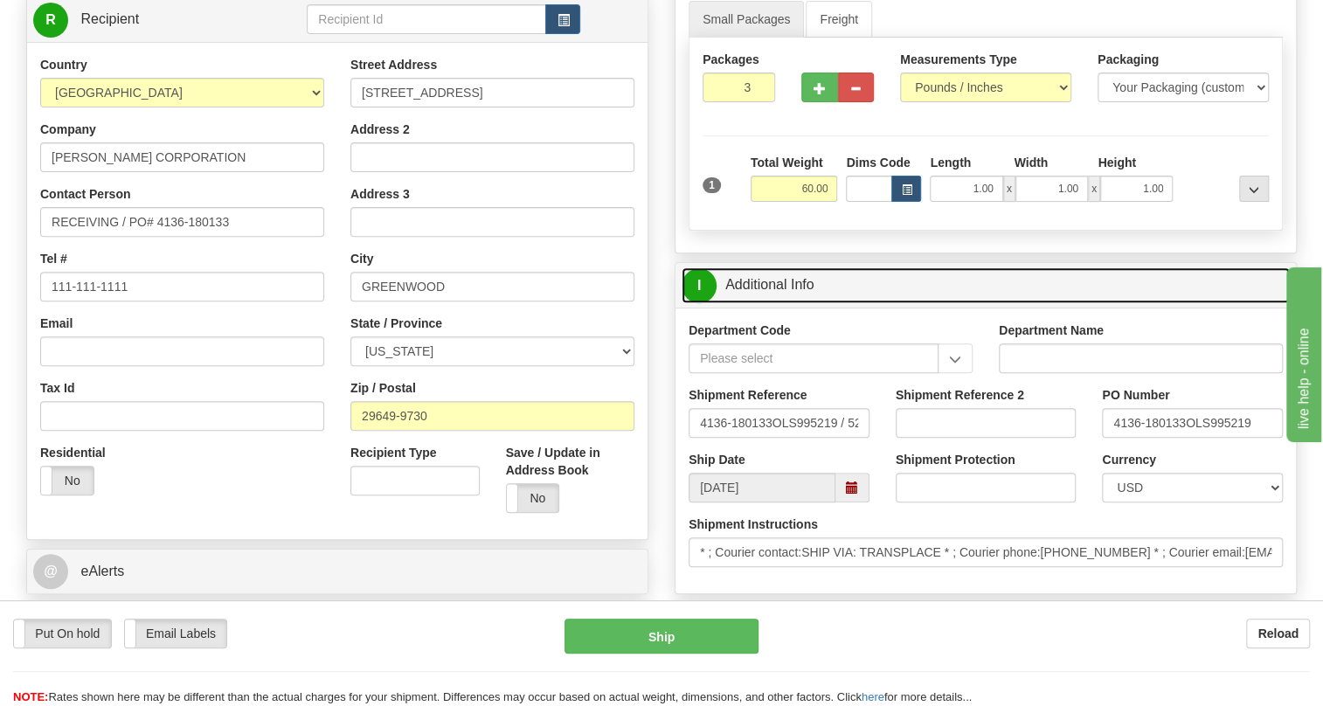
click at [796, 303] on link "I Additional Info" at bounding box center [985, 285] width 608 height 36
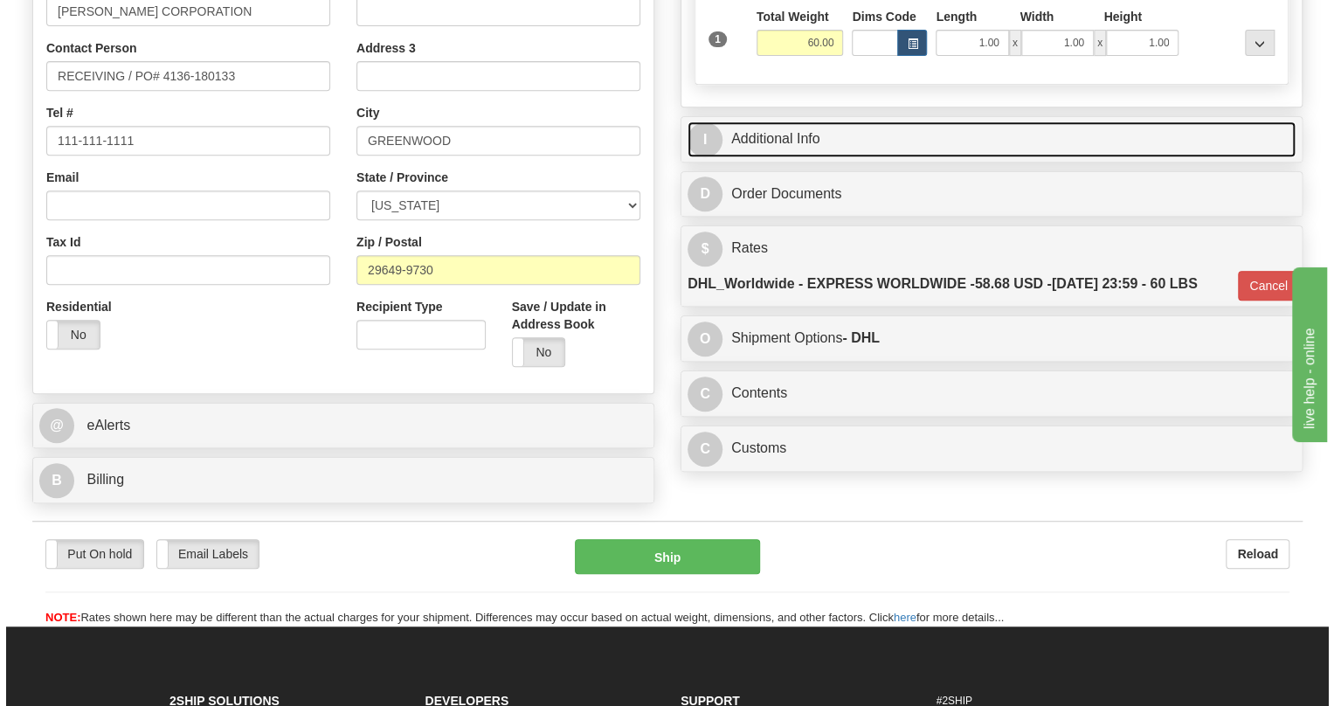
scroll to position [397, 0]
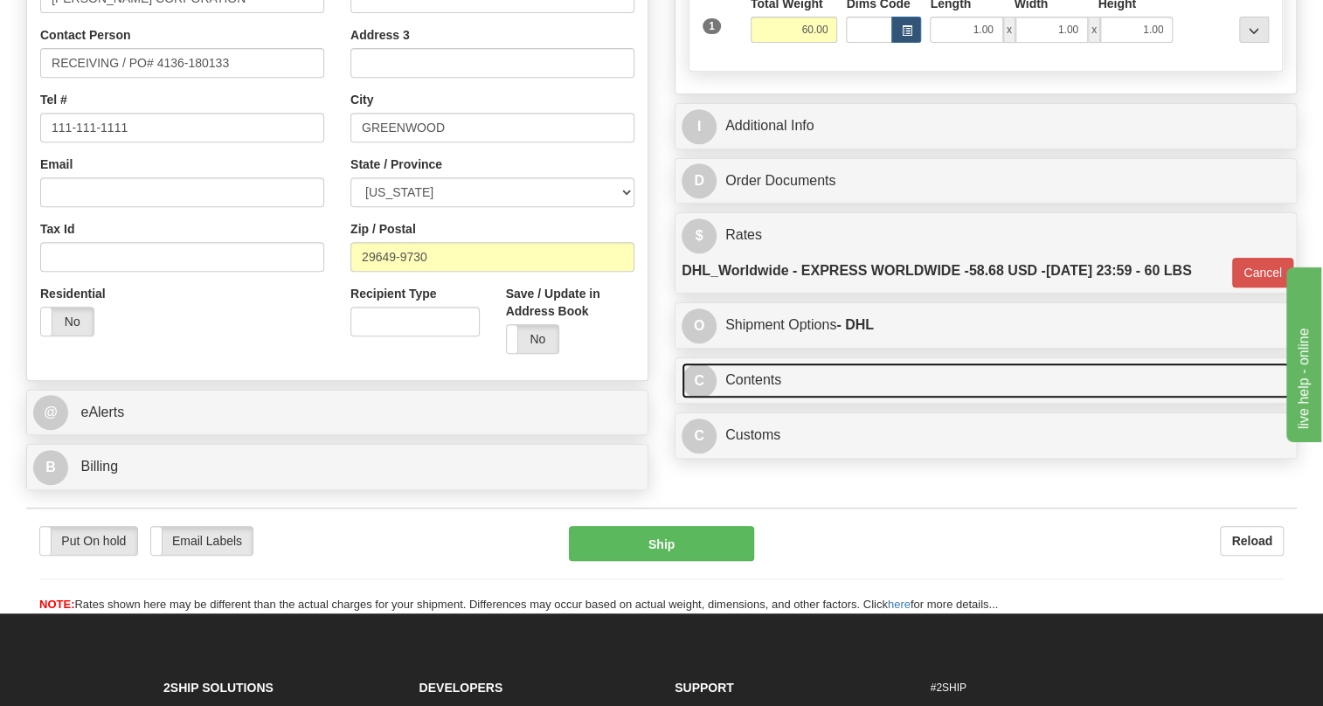
click at [777, 398] on link "C Contents" at bounding box center [985, 381] width 608 height 36
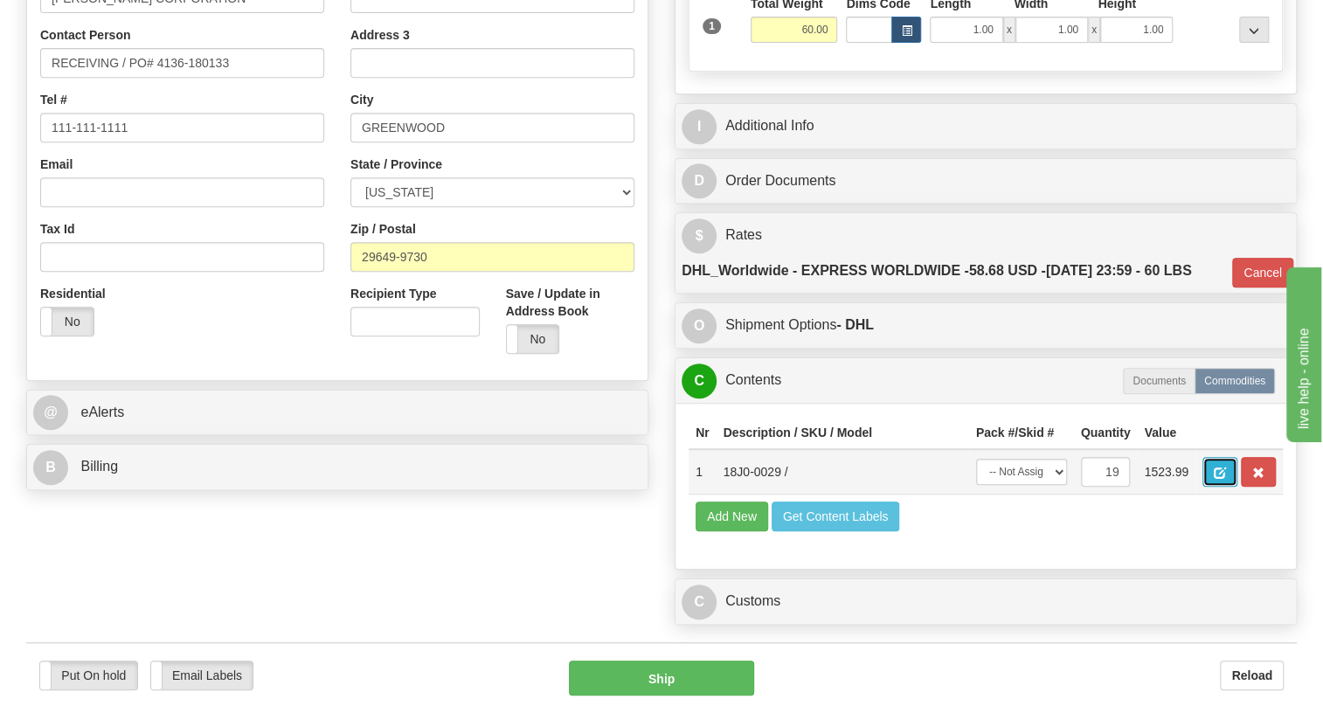
click at [1215, 479] on span "button" at bounding box center [1220, 472] width 12 height 11
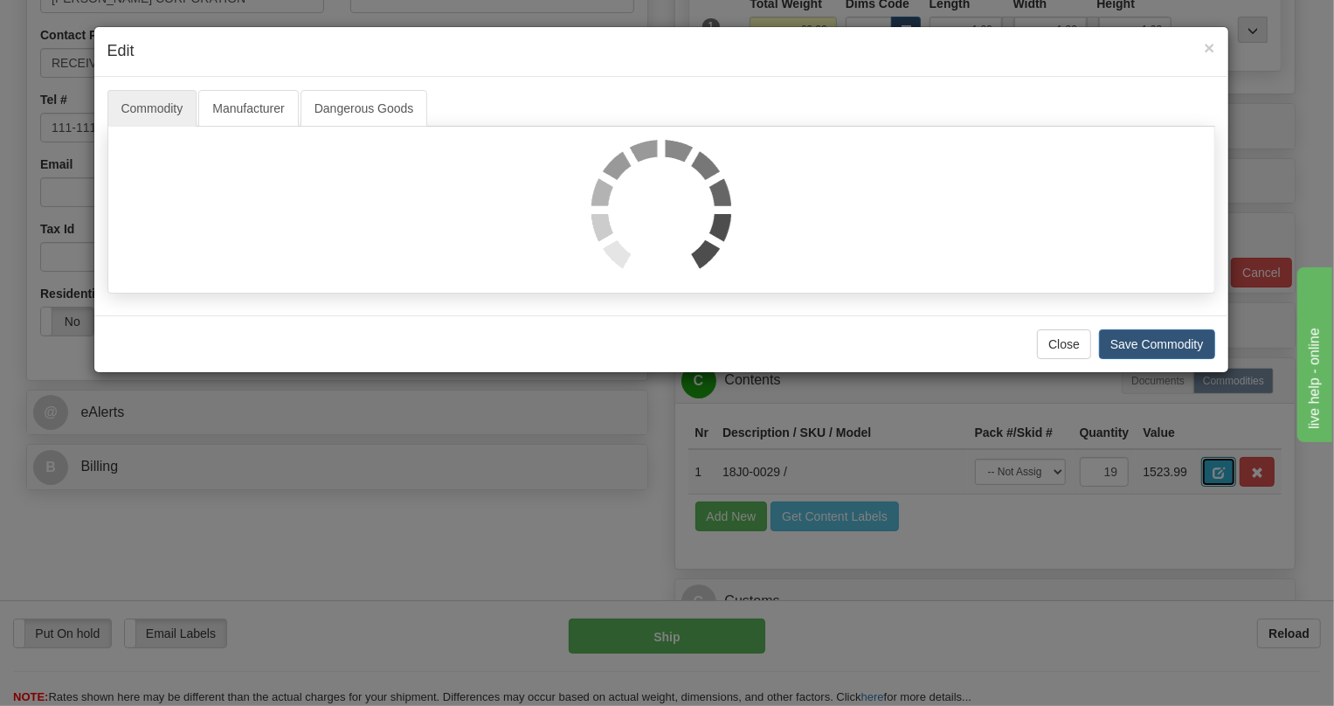
scroll to position [0, 0]
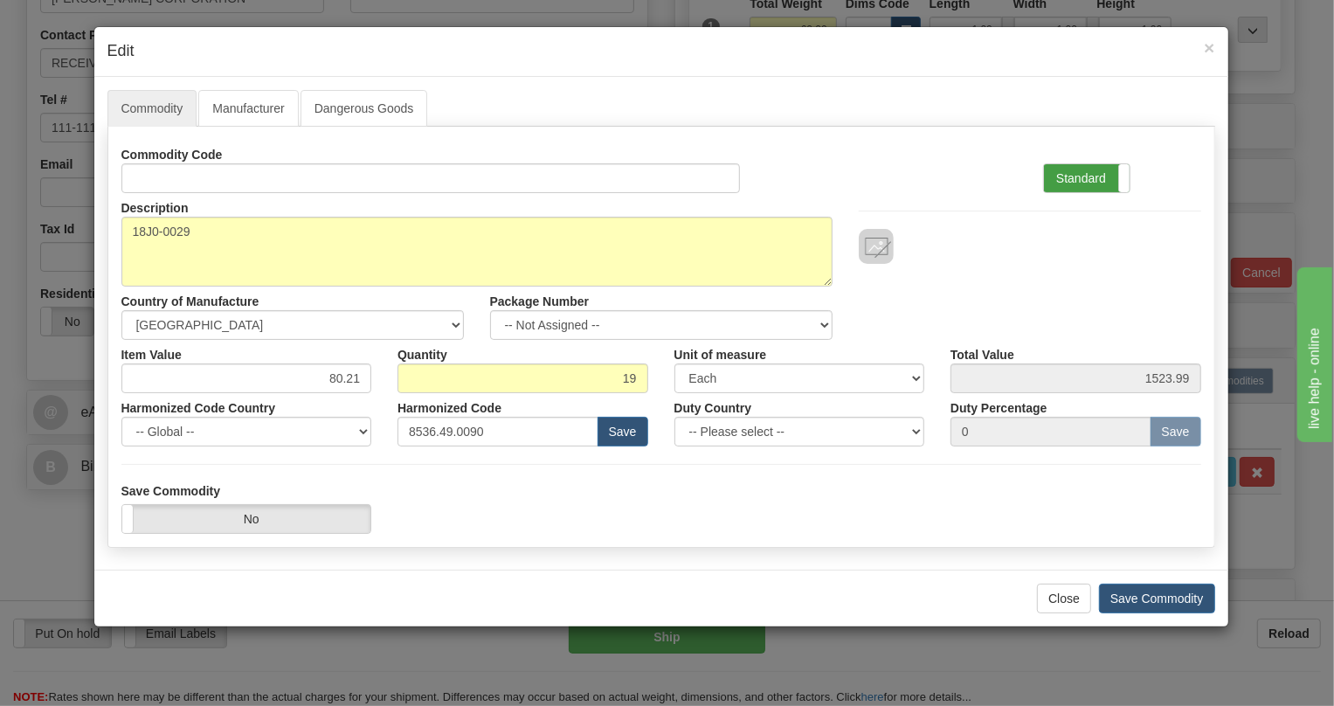
click at [1082, 176] on label "Standard" at bounding box center [1087, 178] width 86 height 28
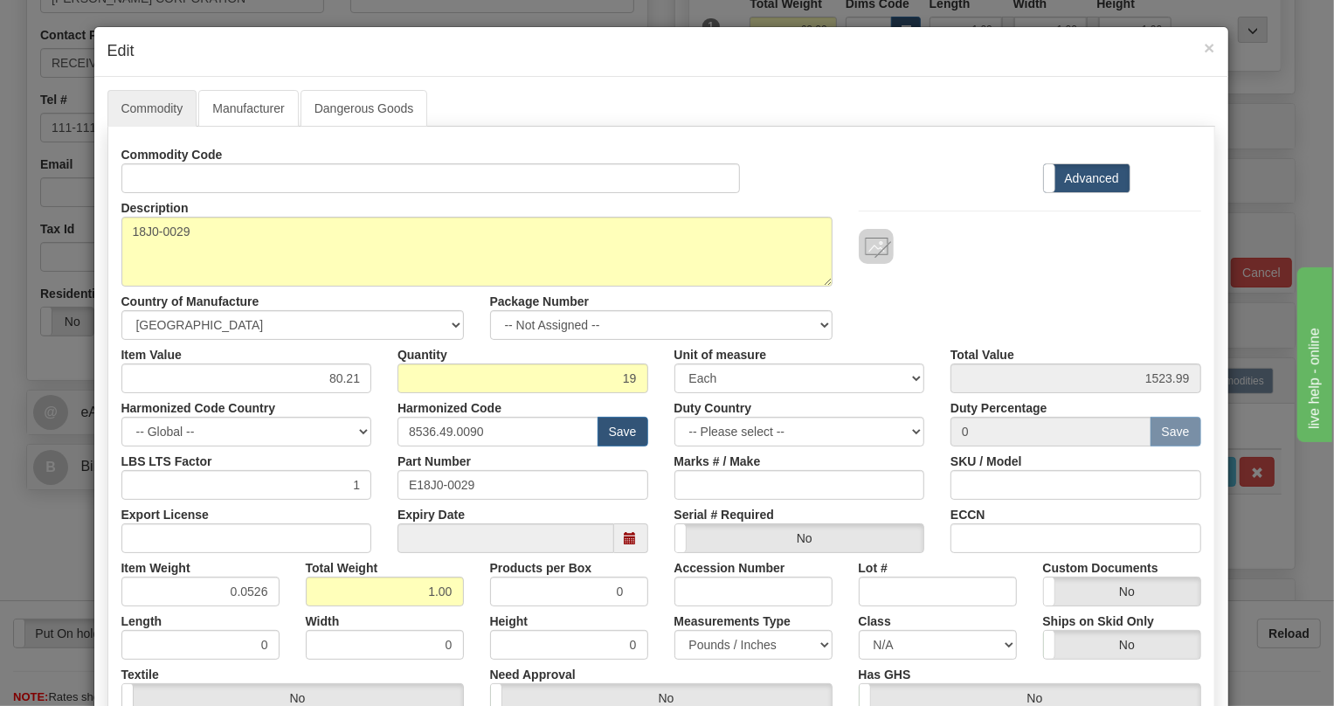
drag, startPoint x: 1084, startPoint y: 174, endPoint x: 733, endPoint y: 375, distance: 404.7
click at [964, 298] on div "Commodity Code Standard Advanced Description 18J0-0029 Country of Manufacture -…" at bounding box center [661, 453] width 1080 height 626
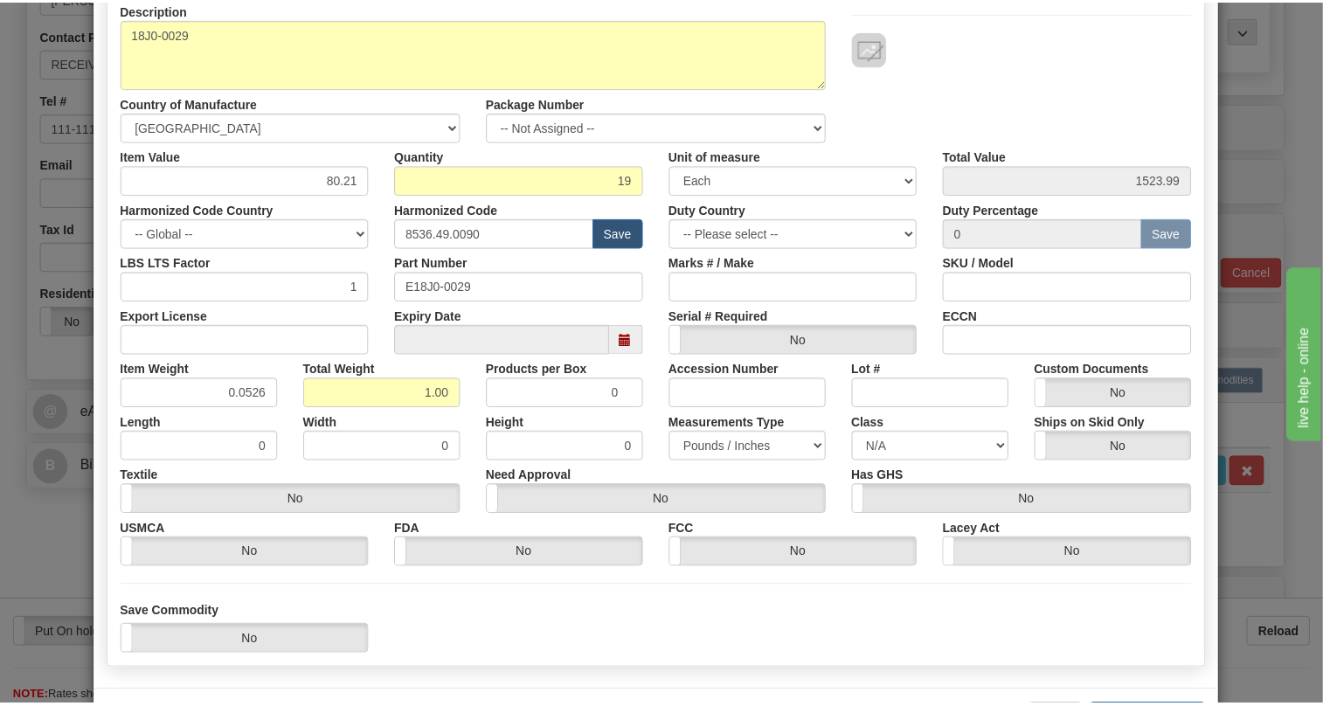
scroll to position [266, 0]
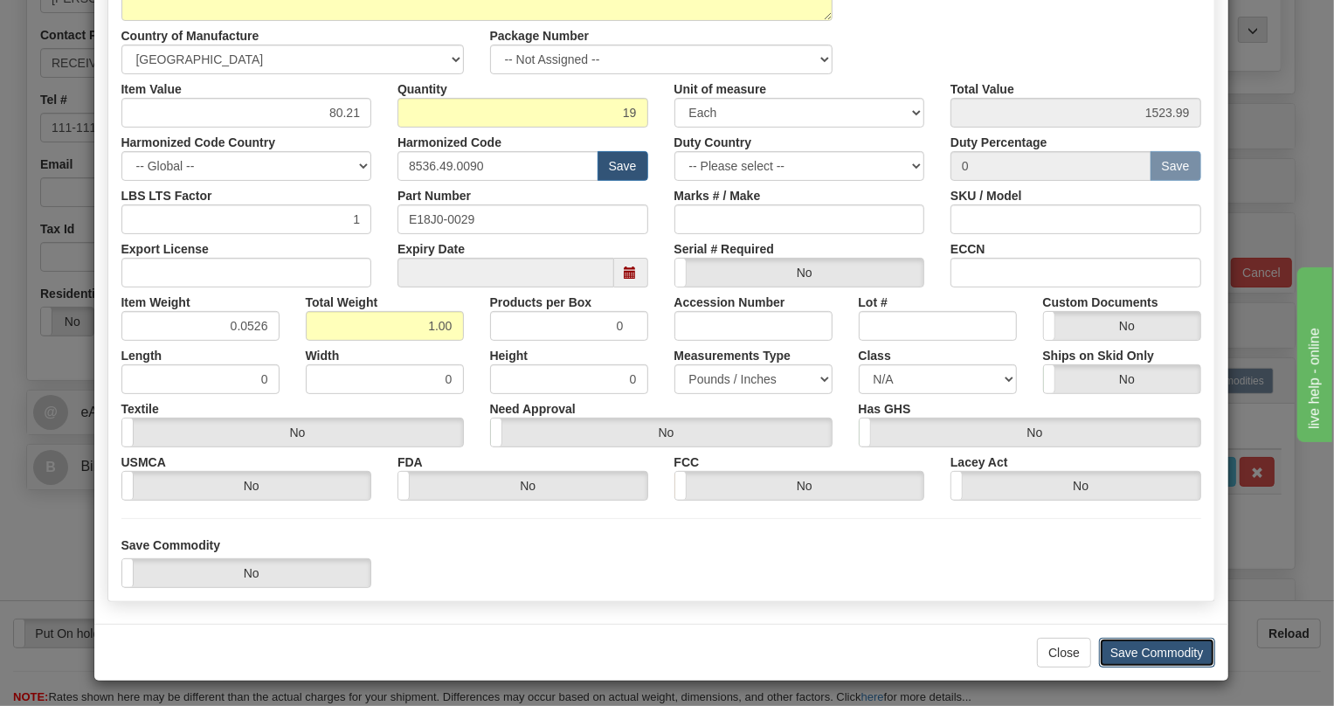
click at [1136, 656] on button "Save Commodity" at bounding box center [1157, 653] width 116 height 30
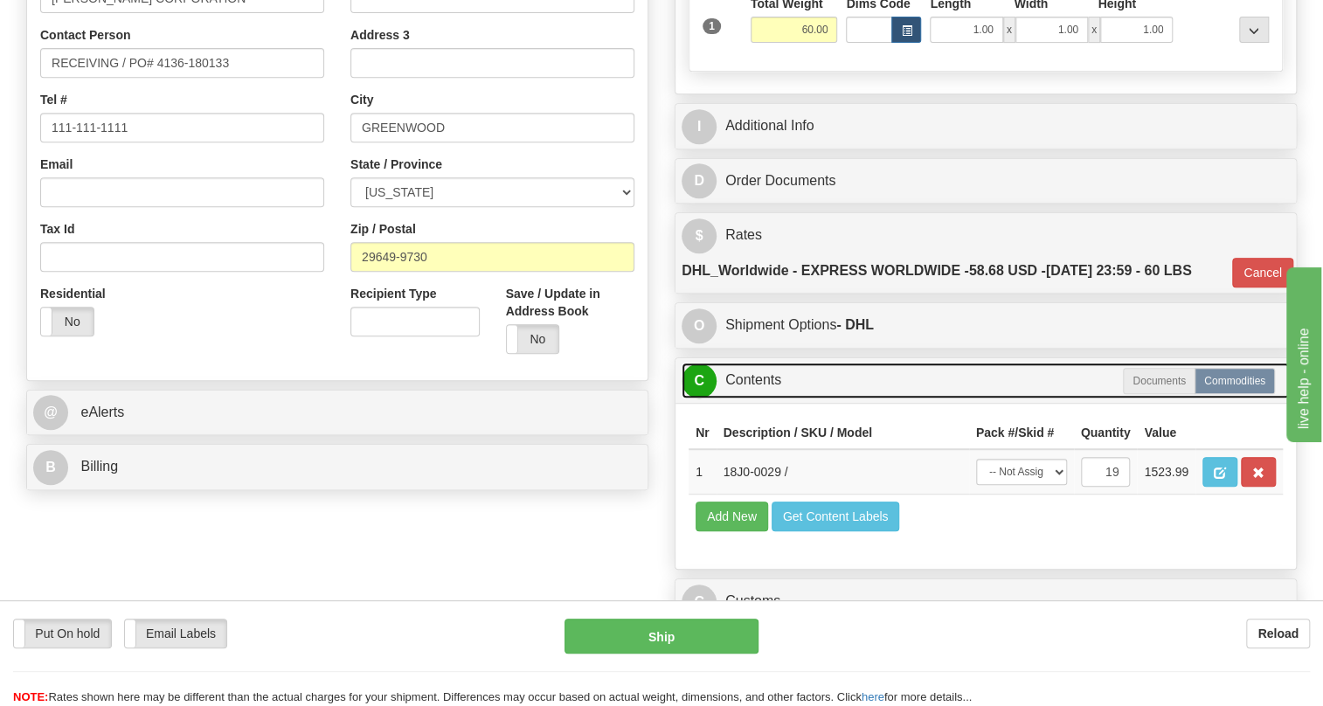
click at [736, 398] on link "C Contents" at bounding box center [985, 381] width 608 height 36
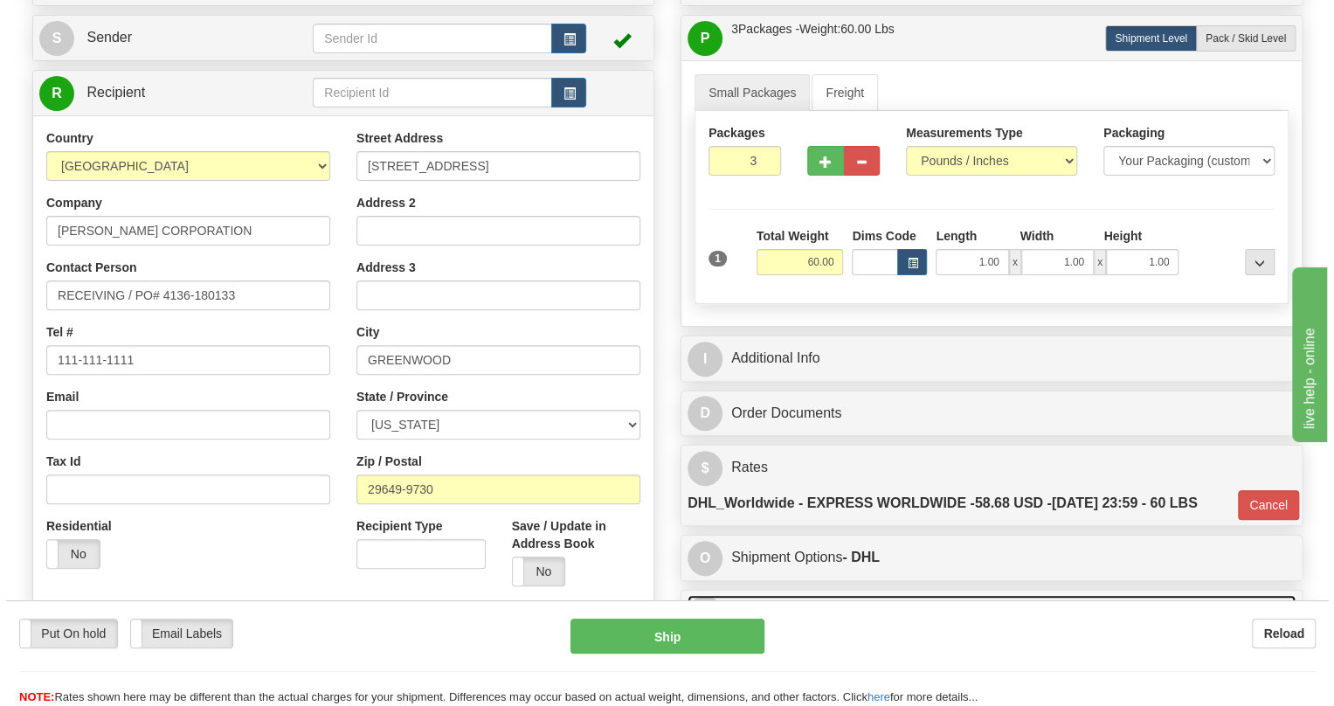
scroll to position [158, 0]
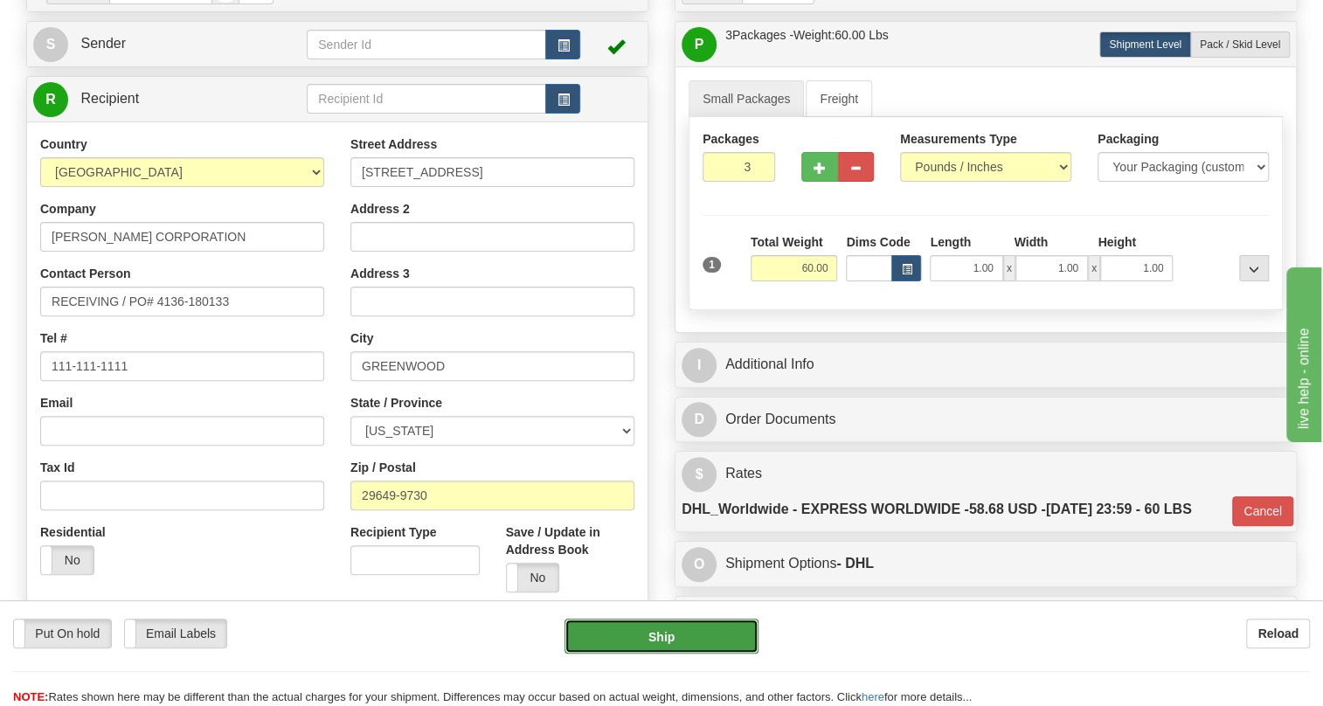
click at [661, 636] on button "Ship" at bounding box center [661, 636] width 194 height 35
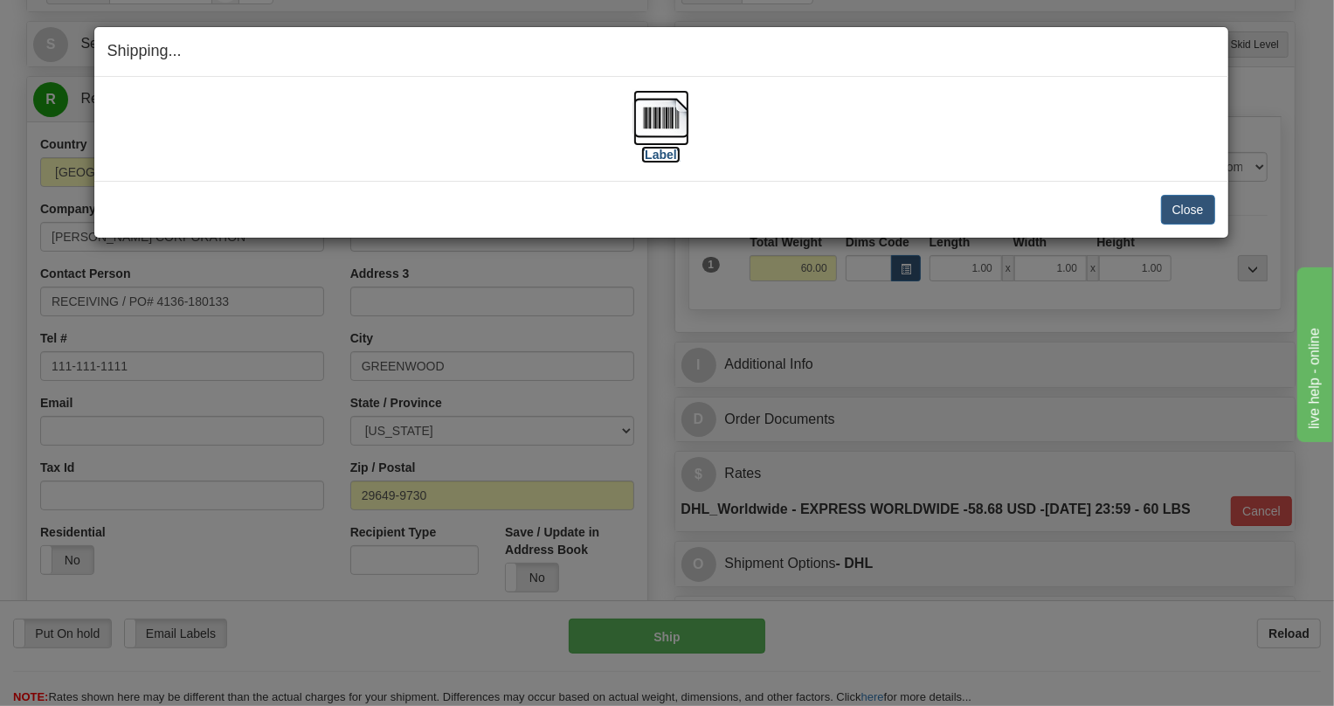
click at [655, 109] on img at bounding box center [661, 118] width 56 height 56
click at [1182, 206] on button "Close" at bounding box center [1188, 210] width 54 height 30
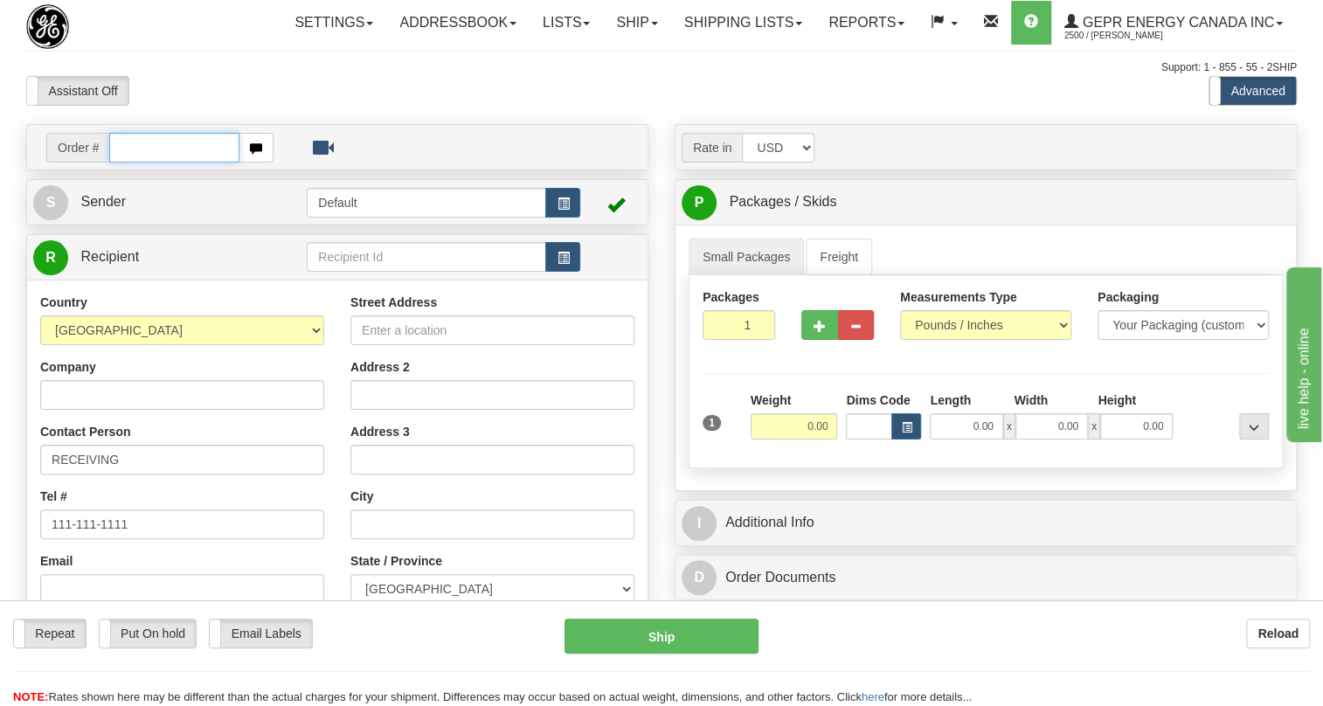
click at [135, 163] on input "text" at bounding box center [174, 148] width 130 height 30
paste input "0086689674"
click at [135, 163] on input "0086689674" at bounding box center [174, 148] width 130 height 30
type input "86689674"
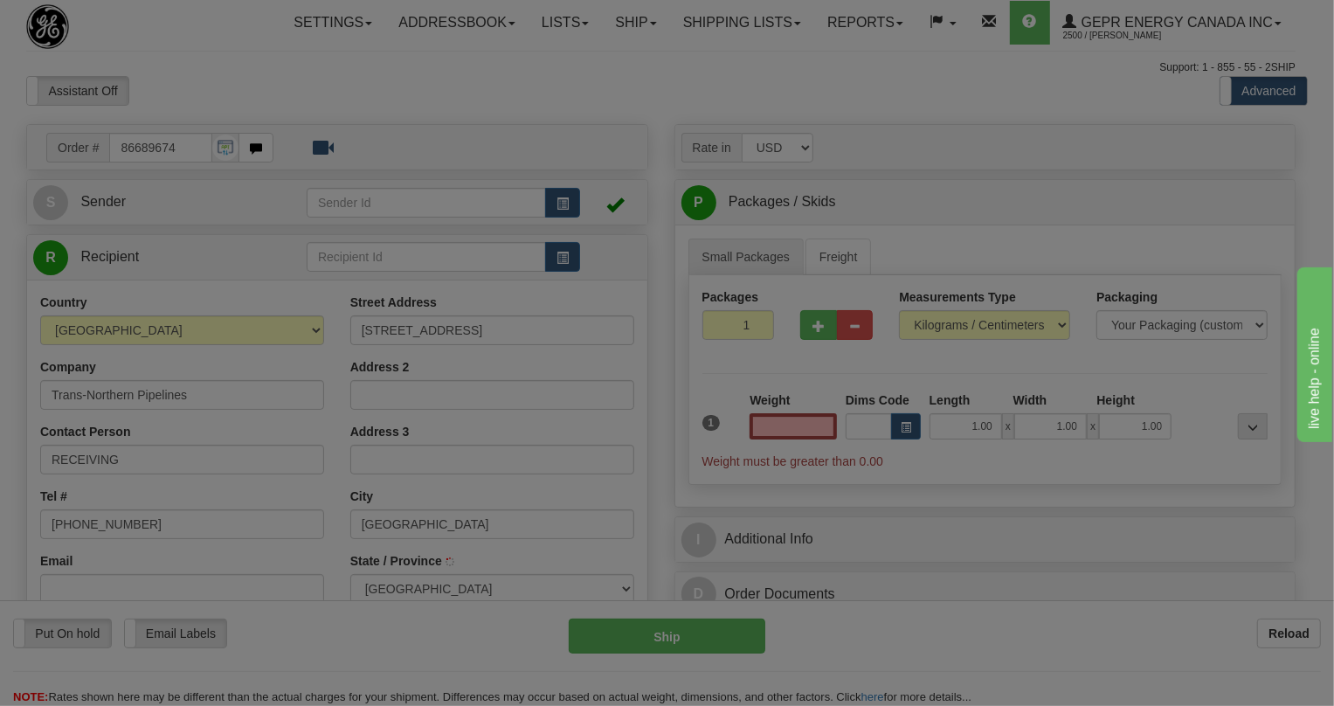
type input "LANCASTER"
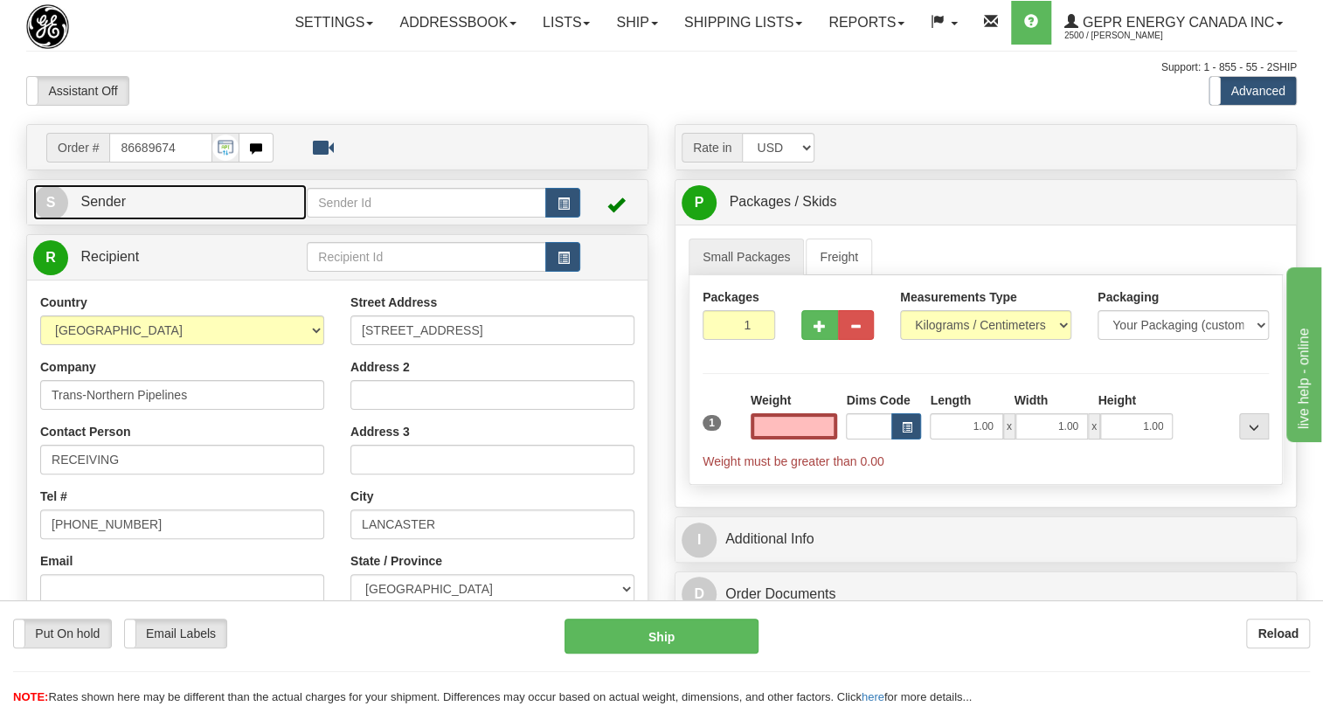
type input "0.00"
drag, startPoint x: 85, startPoint y: 240, endPoint x: 66, endPoint y: 238, distance: 18.5
click at [85, 209] on span "Sender" at bounding box center [102, 201] width 45 height 15
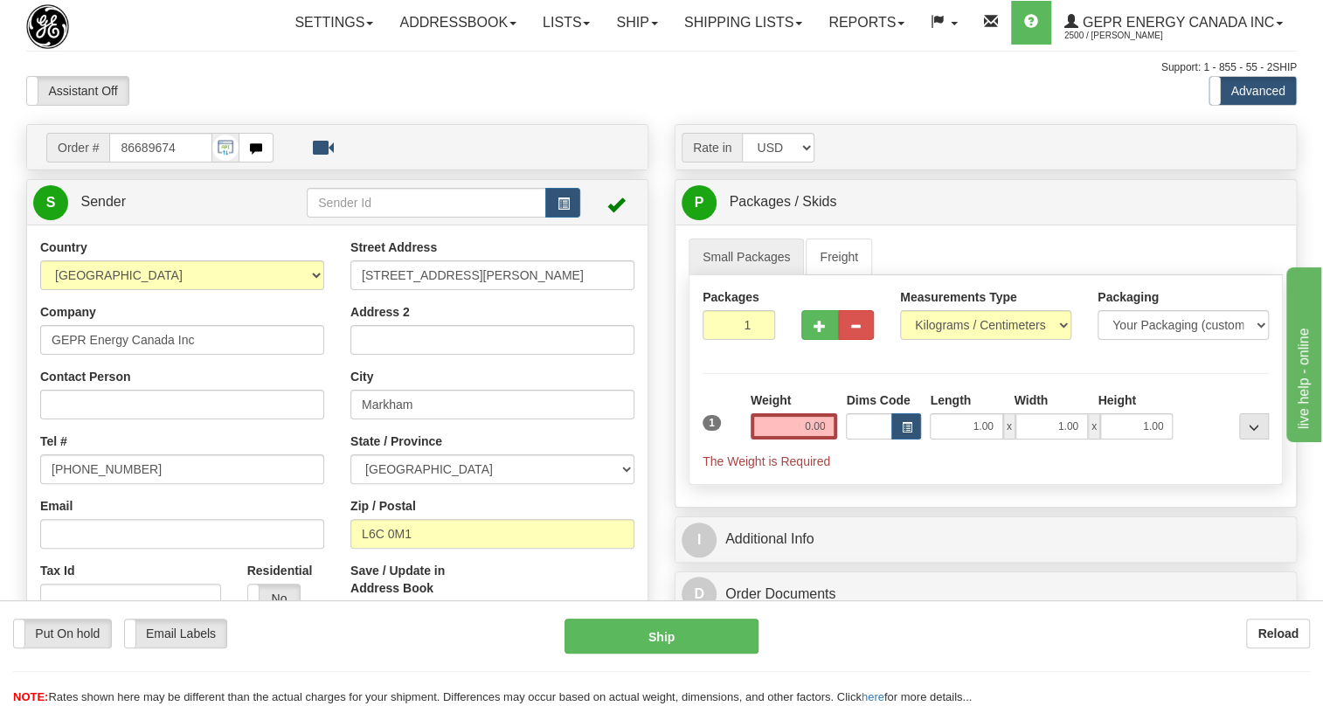
type input "MARKHAM"
click at [105, 484] on input "[PHONE_NUMBER]" at bounding box center [182, 469] width 284 height 30
paste input "[PHONE_NUMBER]"
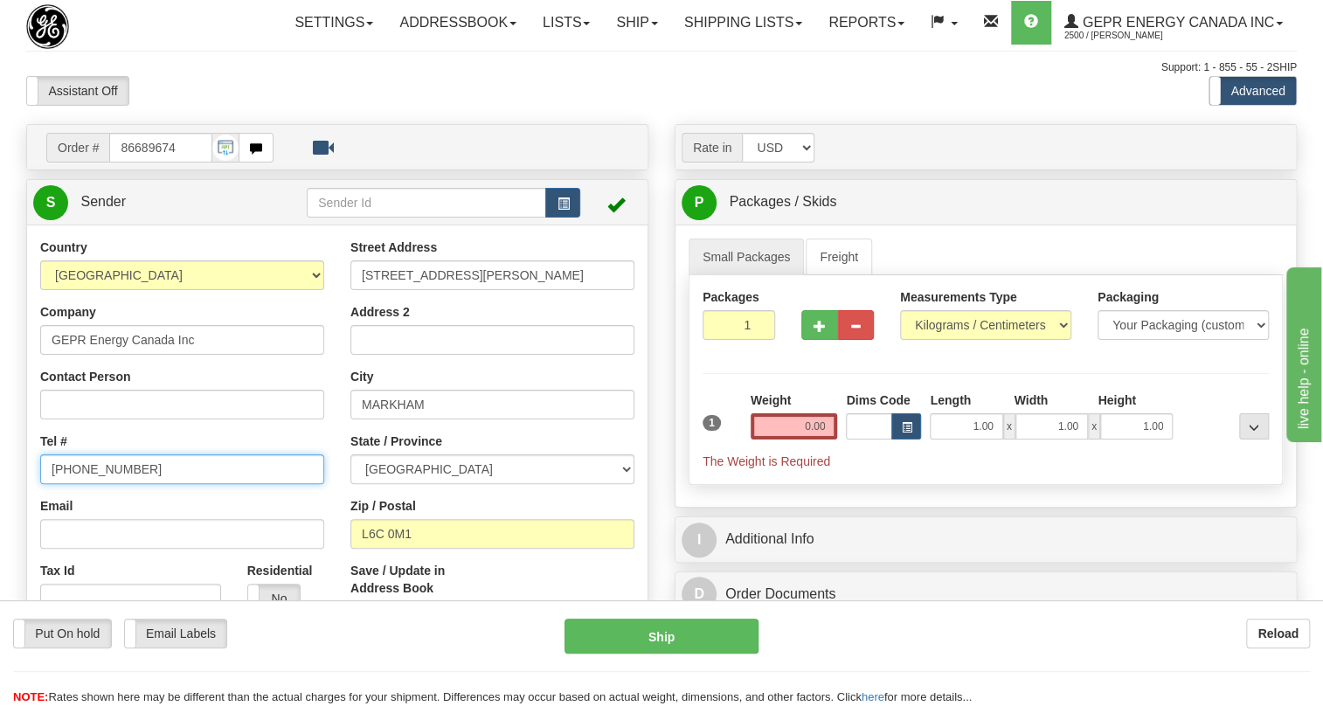
type input "[PHONE_NUMBER]"
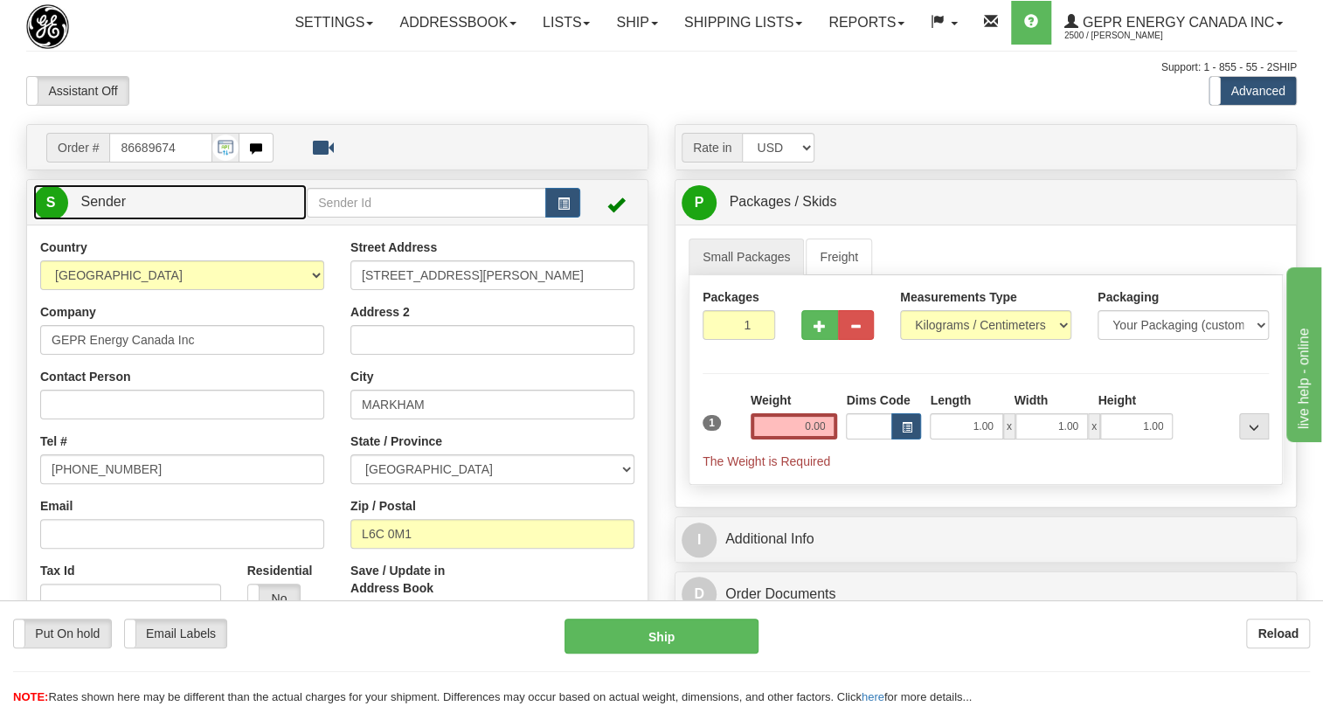
click at [101, 209] on span "Sender" at bounding box center [102, 201] width 45 height 15
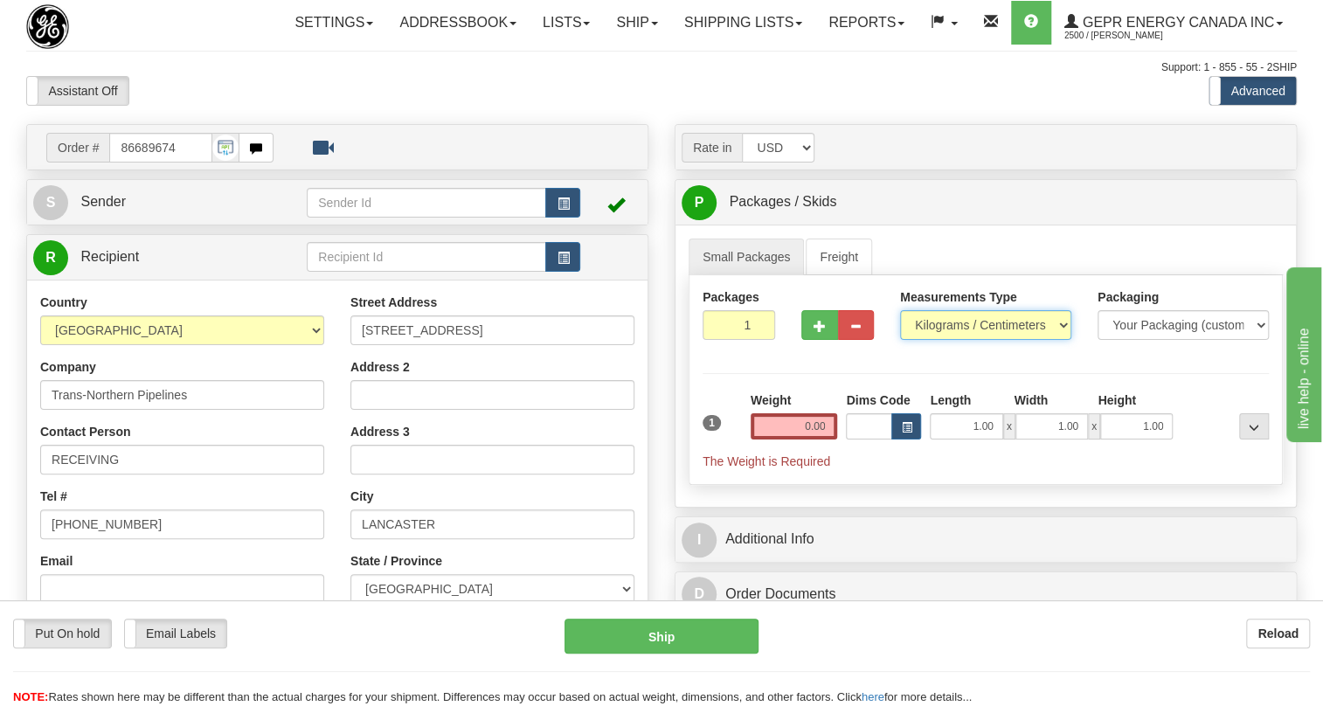
click at [962, 340] on select "Pounds / Inches Kilograms / Centimeters" at bounding box center [985, 325] width 171 height 30
select select "0"
click at [900, 340] on select "Pounds / Inches Kilograms / Centimeters" at bounding box center [985, 325] width 171 height 30
click at [820, 439] on input "0.00" at bounding box center [794, 426] width 87 height 26
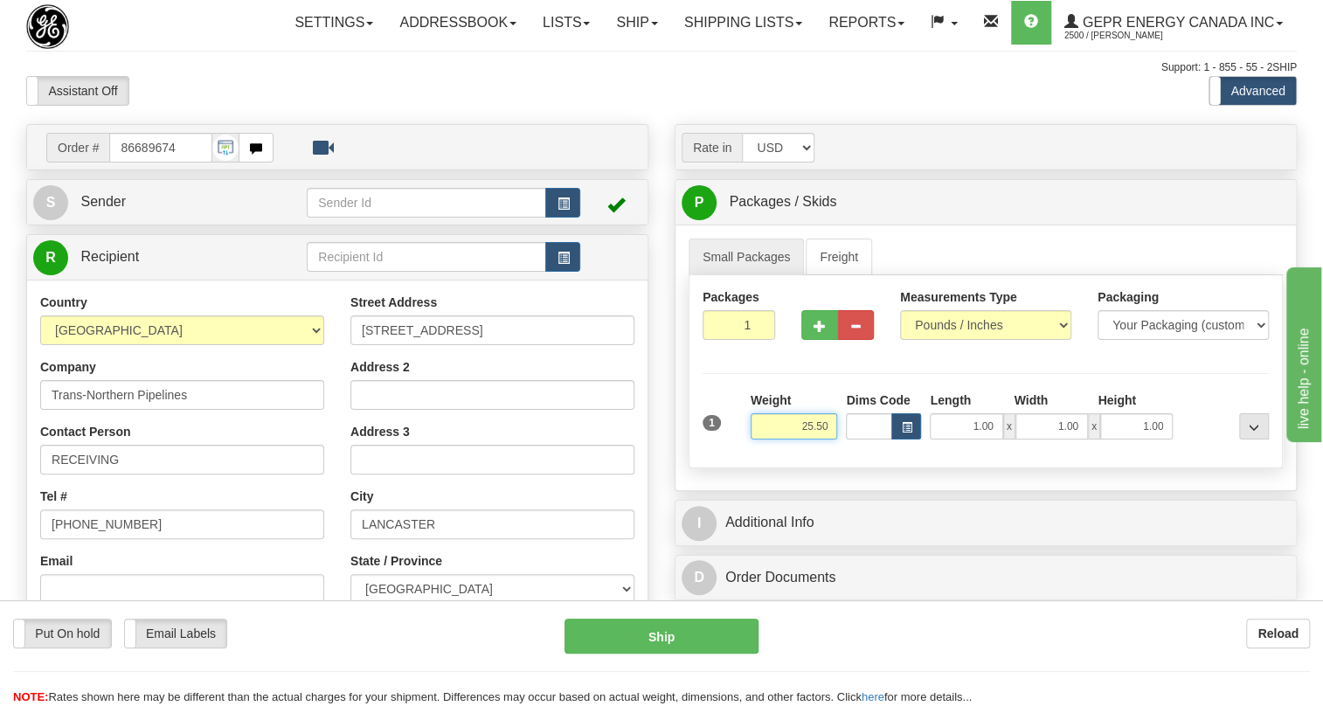
type input "25.50"
click at [739, 340] on input "1" at bounding box center [738, 325] width 73 height 30
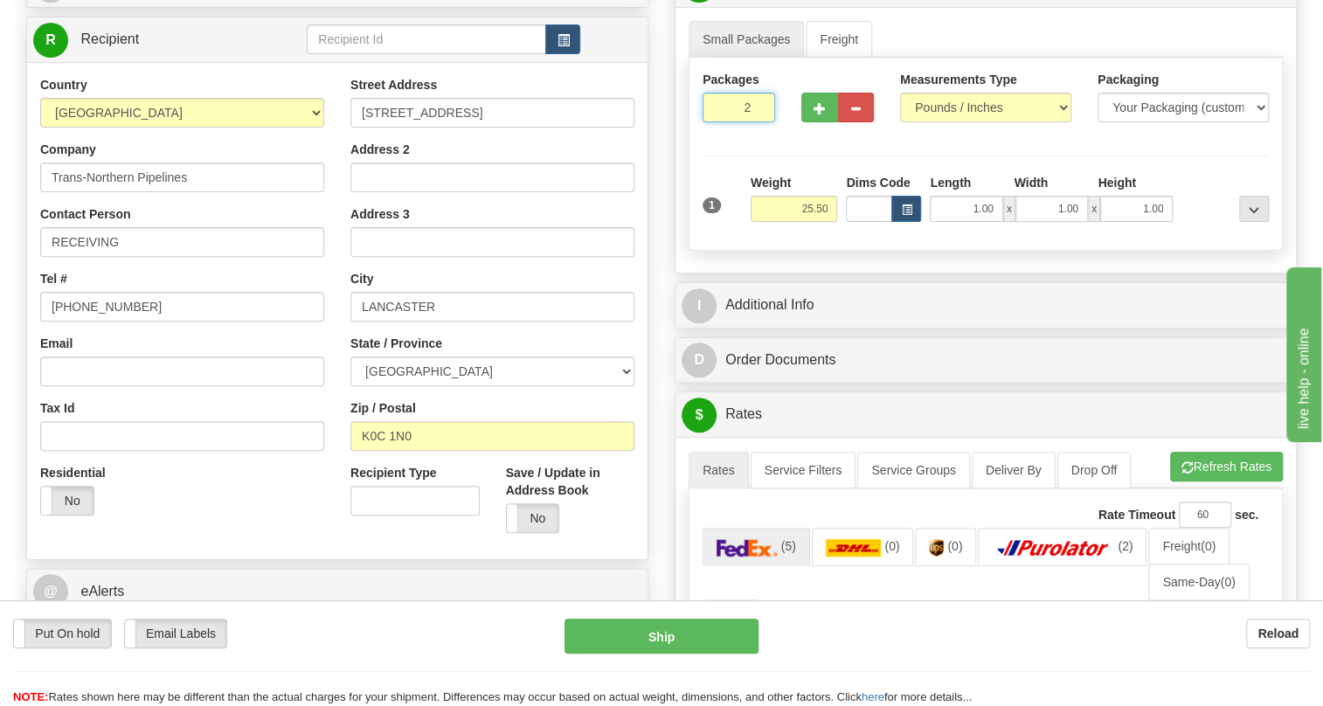
scroll to position [238, 0]
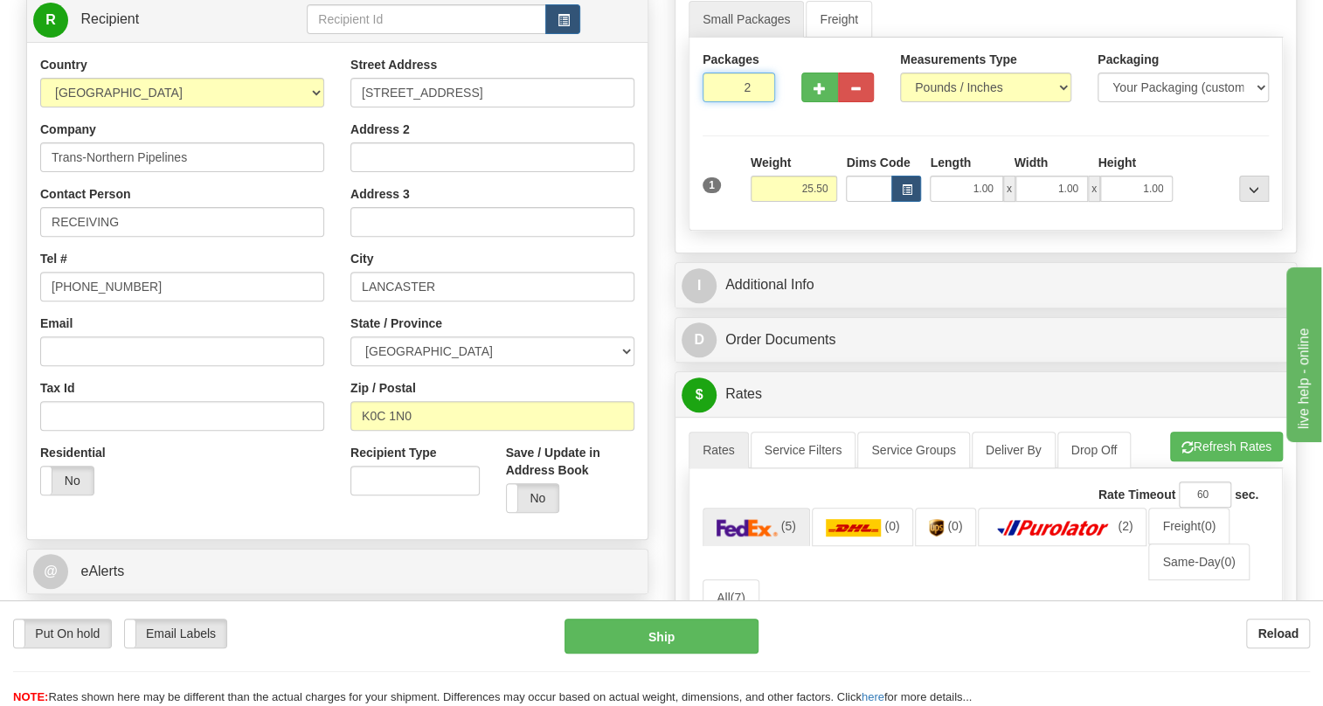
type input "2"
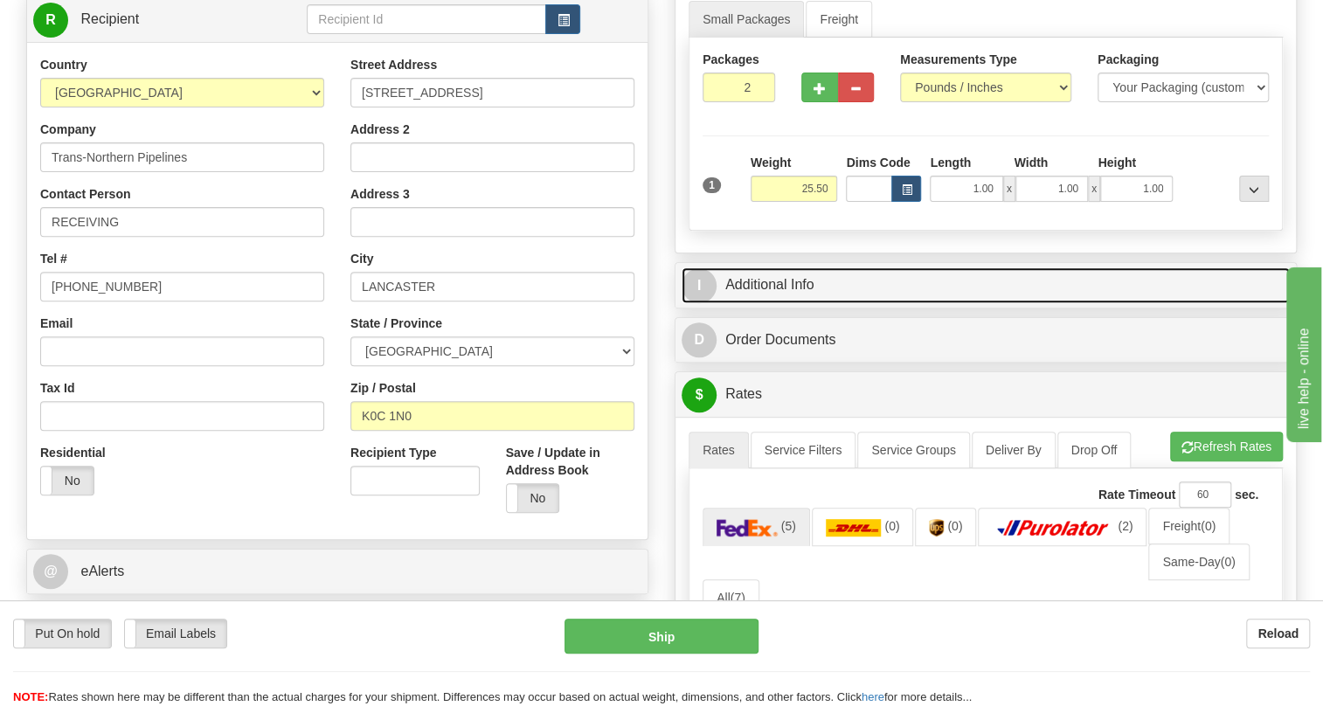
click at [776, 303] on link "I Additional Info" at bounding box center [985, 285] width 608 height 36
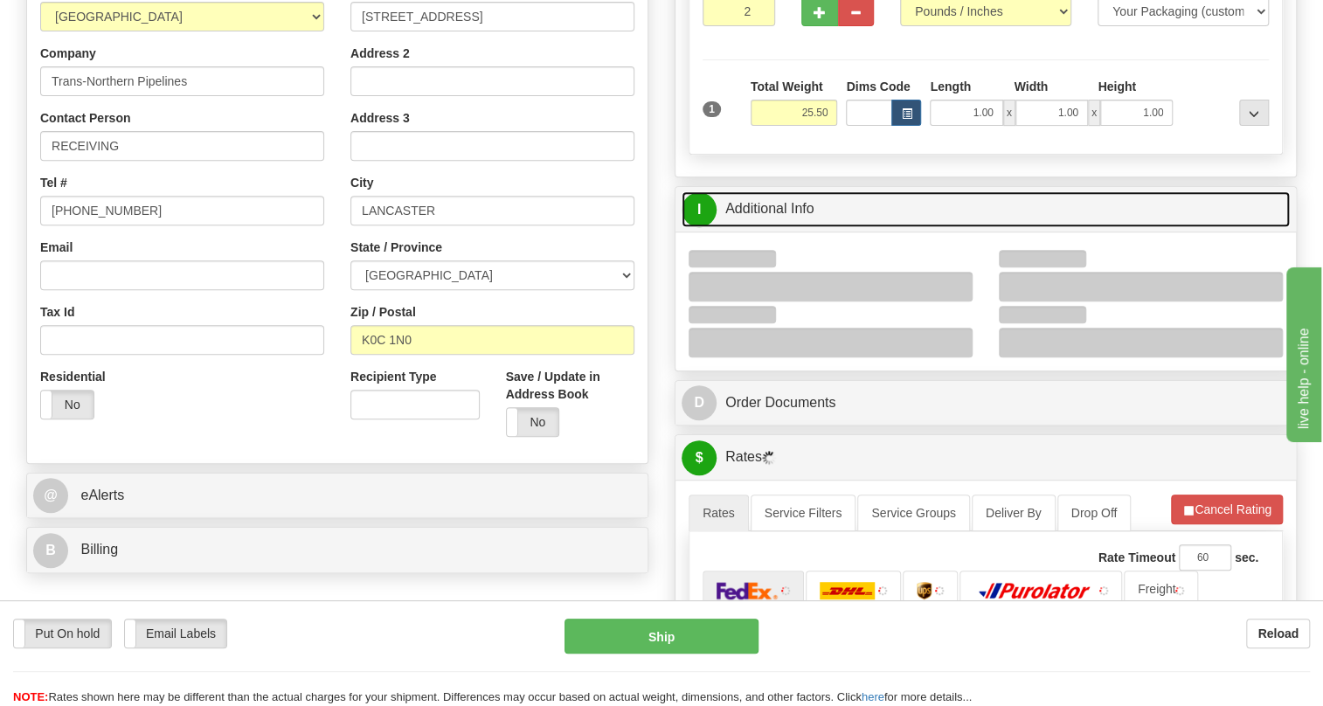
scroll to position [317, 0]
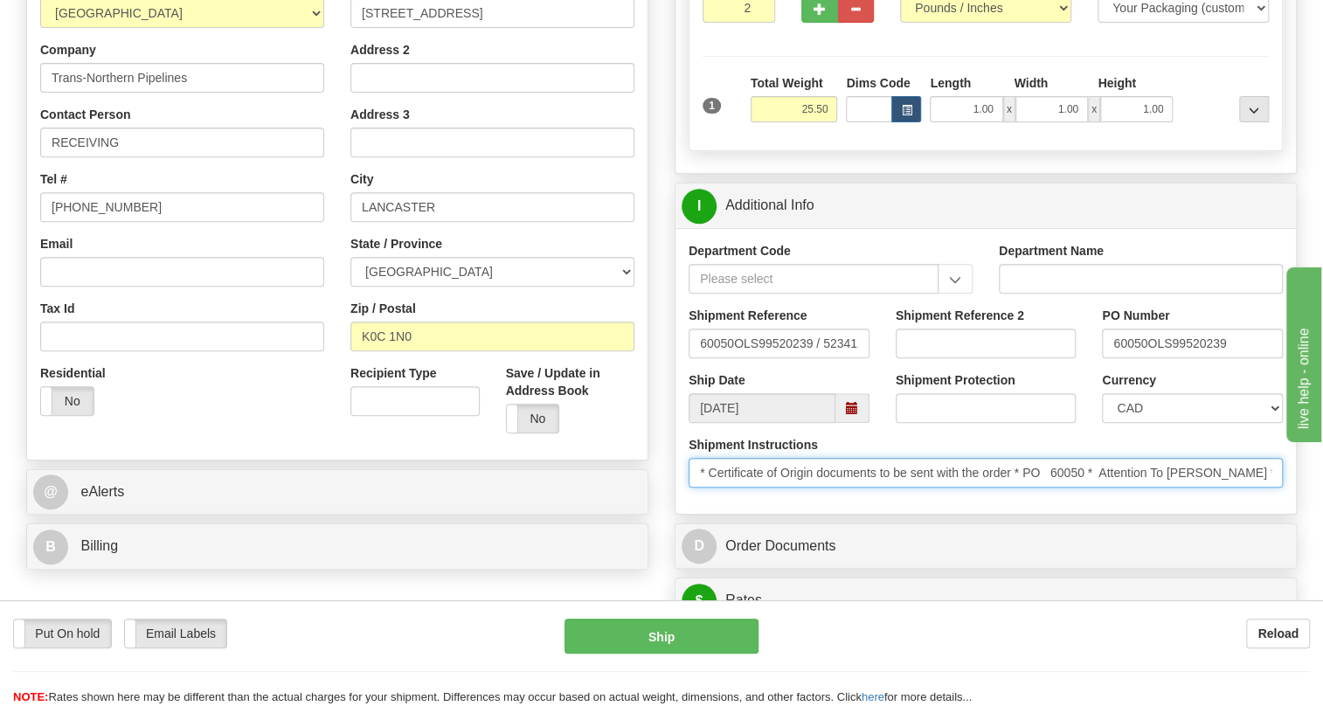
drag, startPoint x: 1208, startPoint y: 510, endPoint x: 1101, endPoint y: 519, distance: 107.8
click at [1101, 488] on input "* Certificate of Origin documents to be sent with the order * PO 60050 * Attent…" at bounding box center [985, 473] width 594 height 30
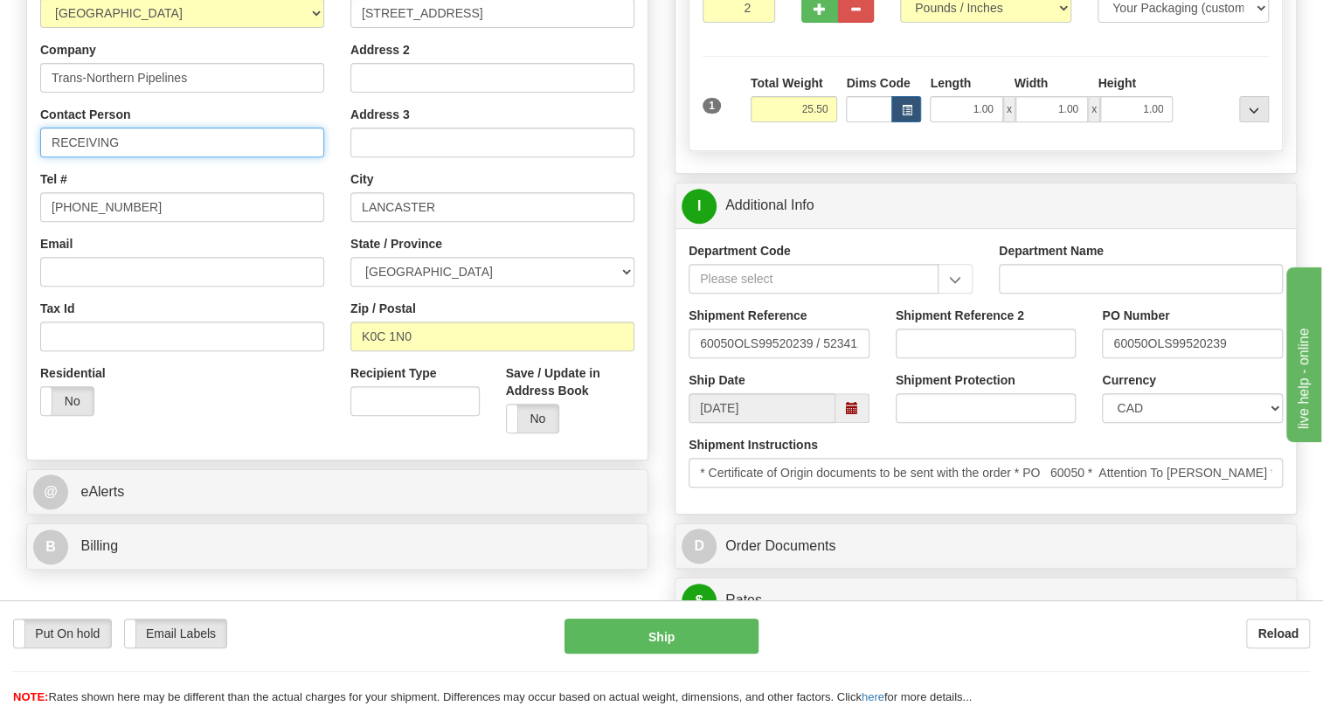
click at [118, 157] on input "RECEIVING" at bounding box center [182, 143] width 284 height 30
paste input "Attention To A. Ross"
click at [169, 157] on input "RECEIVING / Attention To A. Ross" at bounding box center [182, 143] width 284 height 30
type input "RECEIVING / Attn: A. Ross"
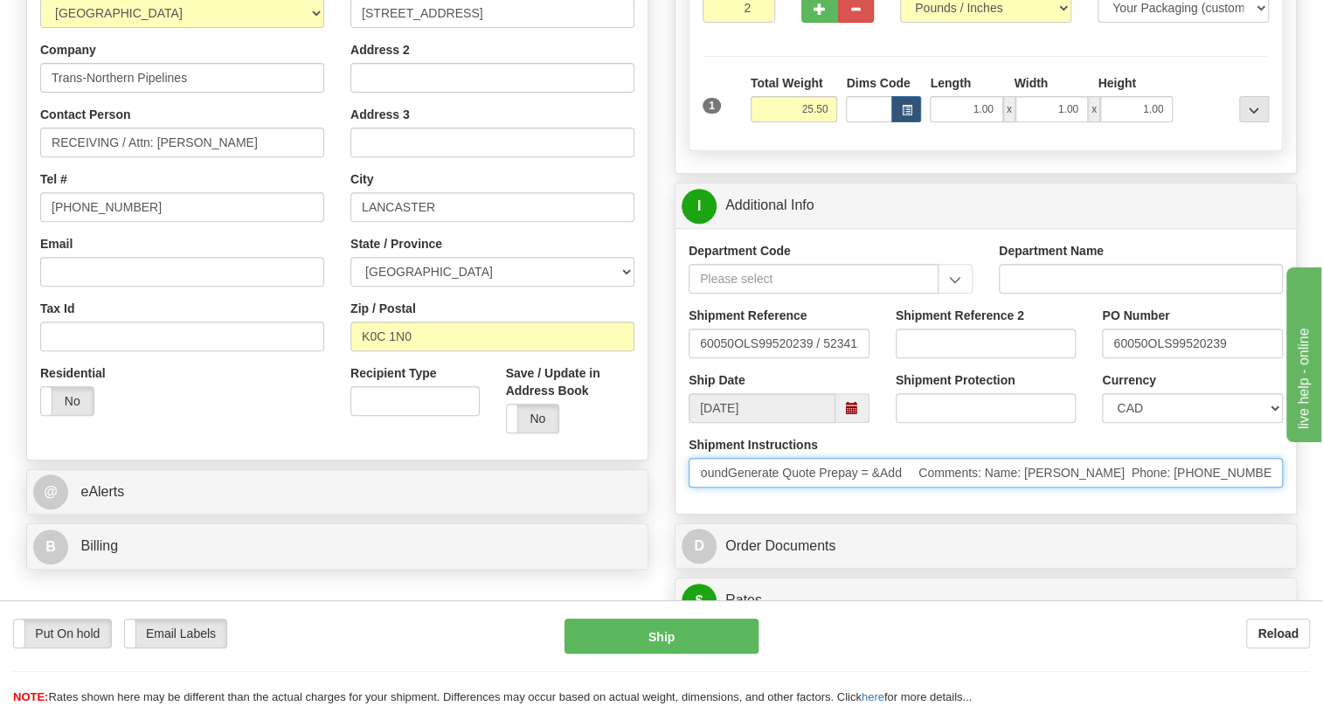
scroll to position [0, 857]
drag, startPoint x: 1176, startPoint y: 514, endPoint x: 1287, endPoint y: 510, distance: 111.0
click at [1287, 501] on div "Shipment Instructions * Certificate of Origin documents to be sent with the ord…" at bounding box center [985, 468] width 620 height 65
click at [1129, 488] on input "* Certificate of Origin documents to be sent with the order * PO 60050 * Attent…" at bounding box center [985, 473] width 594 height 30
drag, startPoint x: 1124, startPoint y: 509, endPoint x: 1061, endPoint y: 514, distance: 63.1
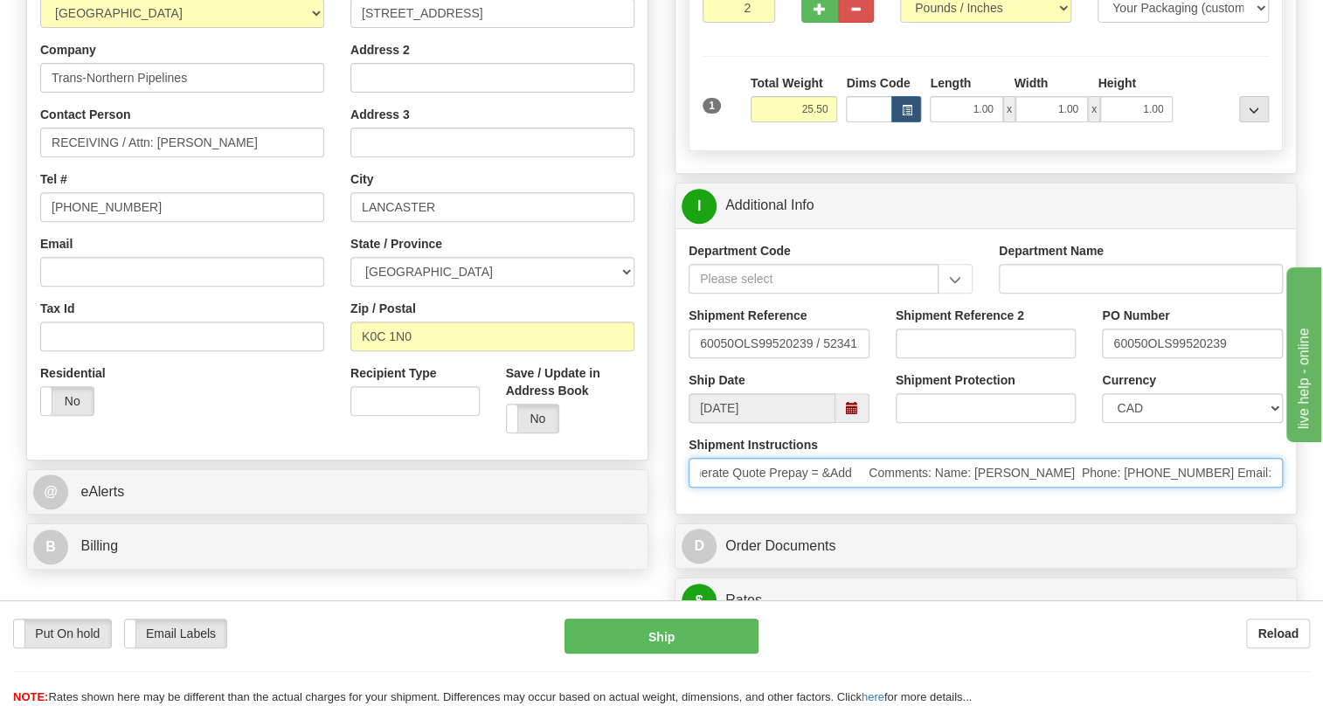
click at [1048, 488] on input "* Certificate of Origin documents to be sent with the order * PO 60050 * Attent…" at bounding box center [985, 473] width 594 height 30
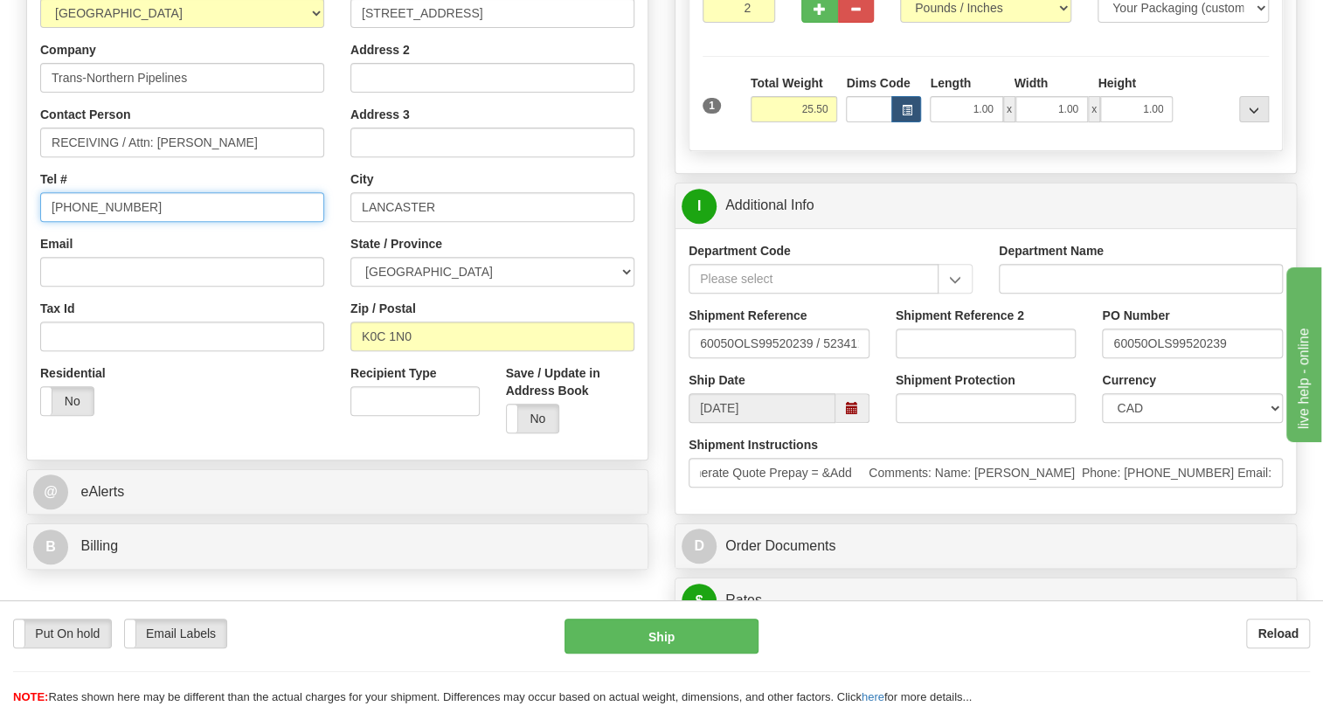
click at [101, 222] on input "[PHONE_NUMBER]" at bounding box center [182, 207] width 284 height 30
paste input "289-475-5353"
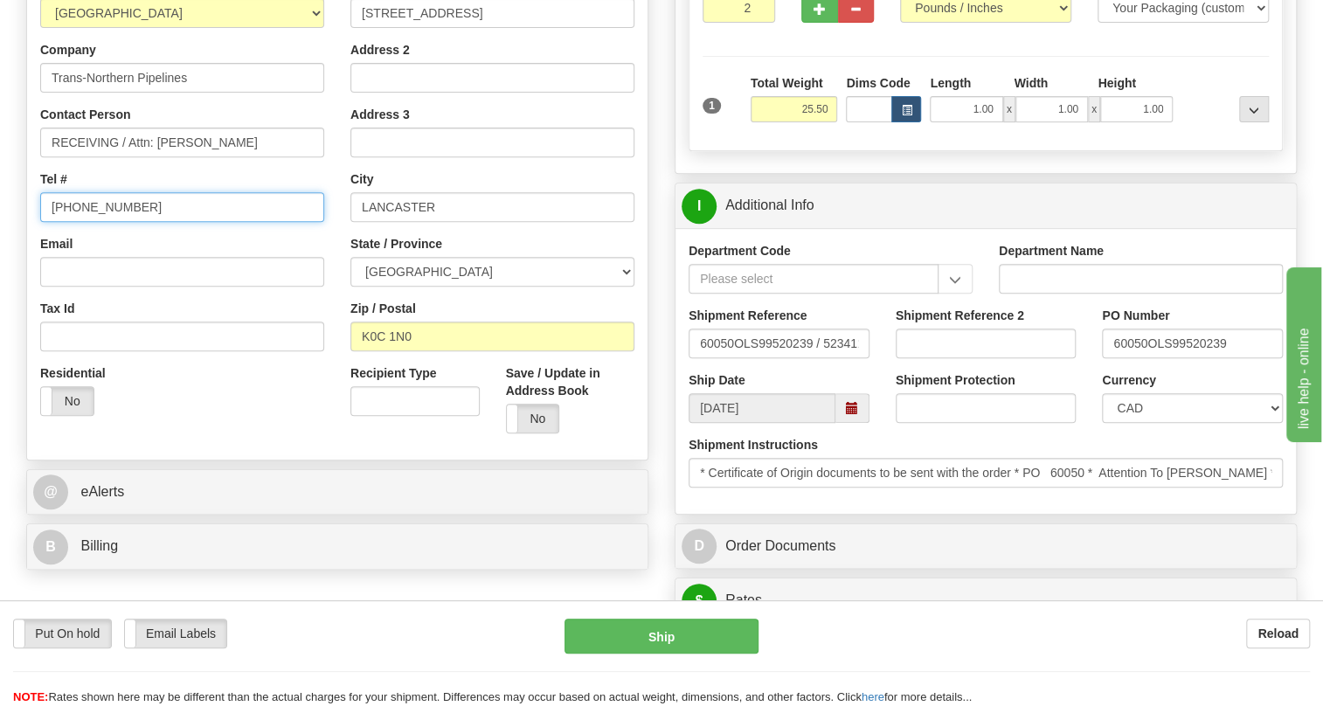
type input "289-475-5353"
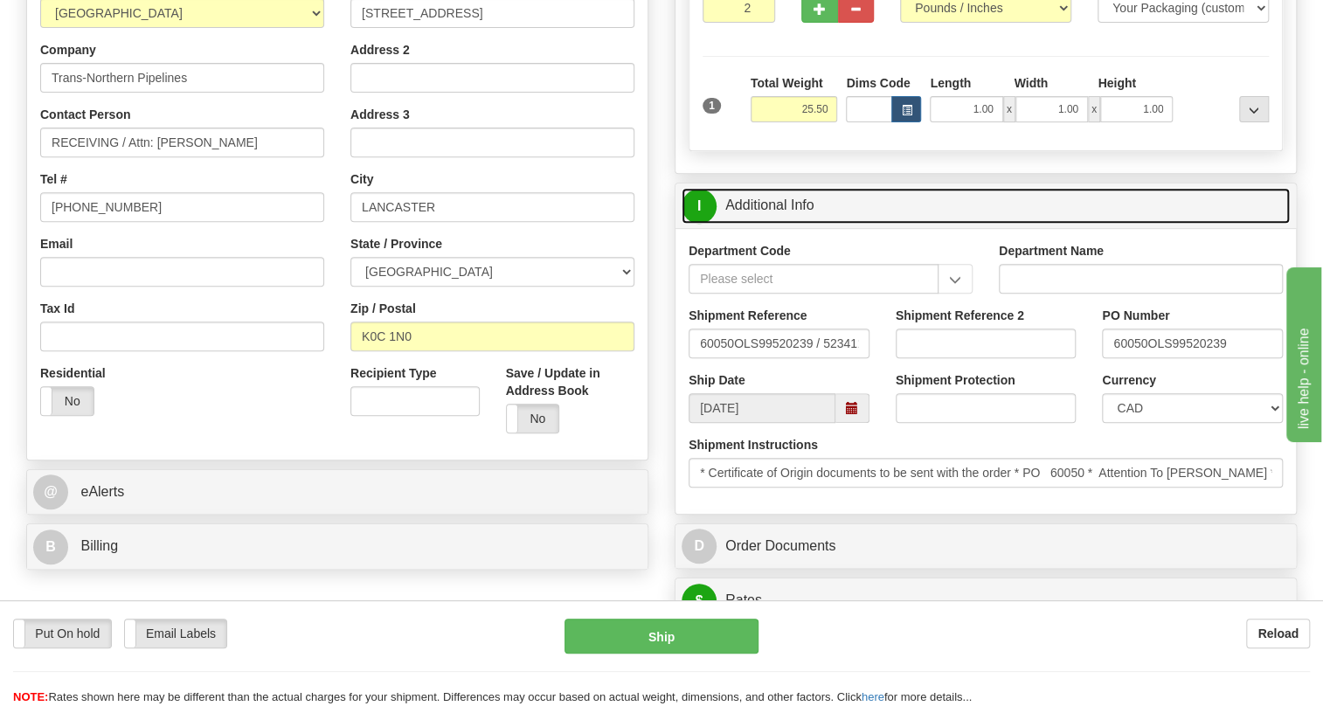
click at [760, 224] on link "I Additional Info" at bounding box center [985, 206] width 608 height 36
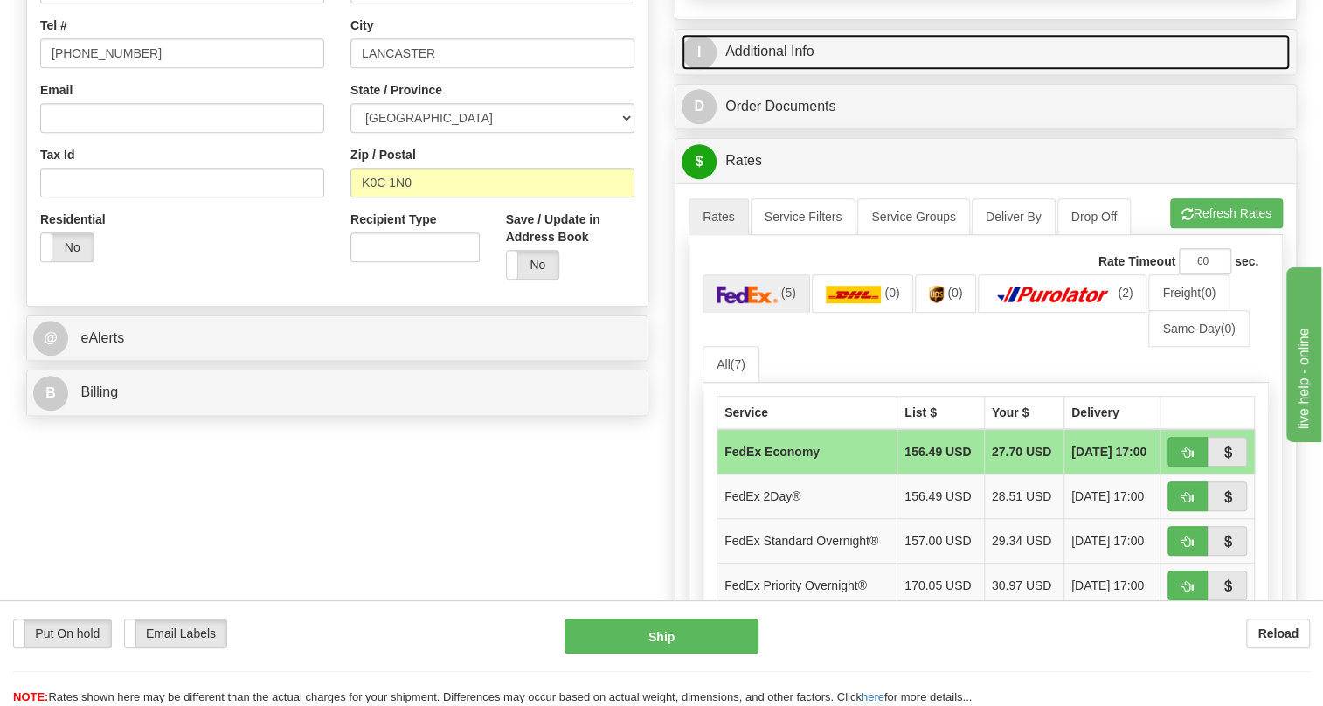
scroll to position [476, 0]
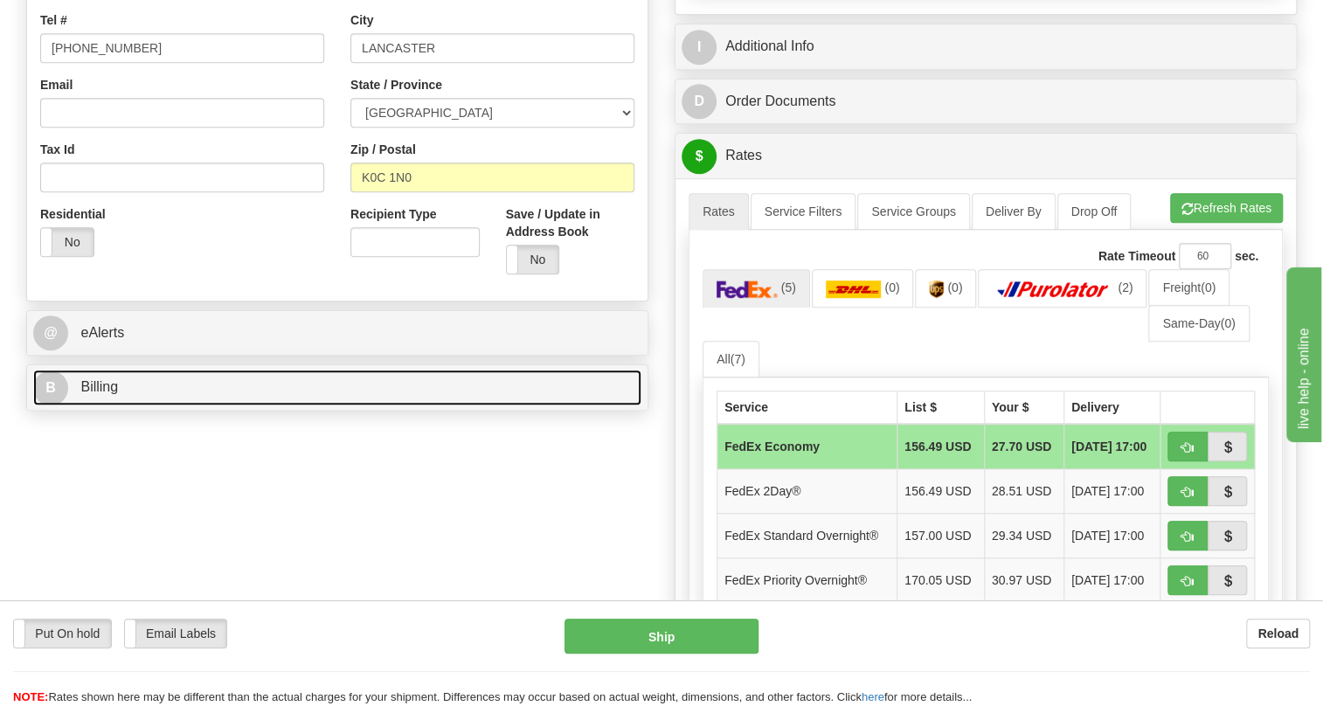
click at [100, 394] on span "Billing" at bounding box center [99, 386] width 38 height 15
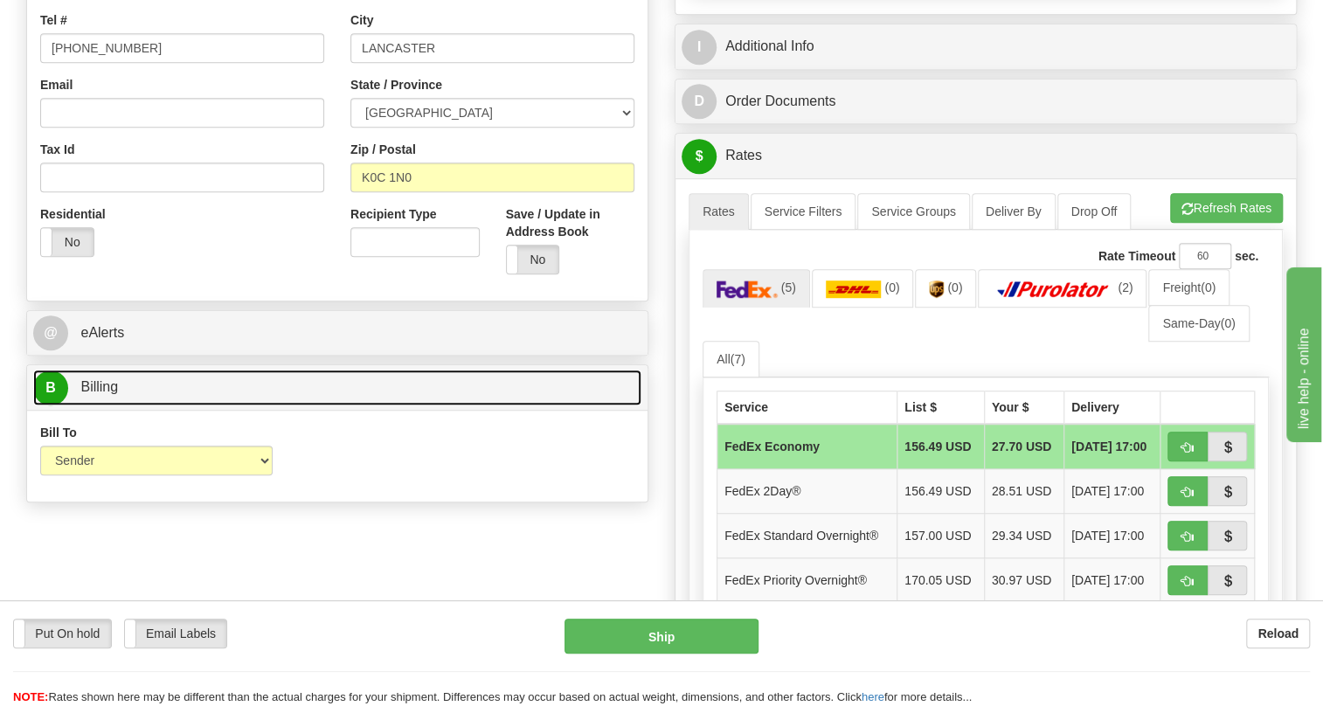
click at [103, 394] on span "Billing" at bounding box center [99, 386] width 38 height 15
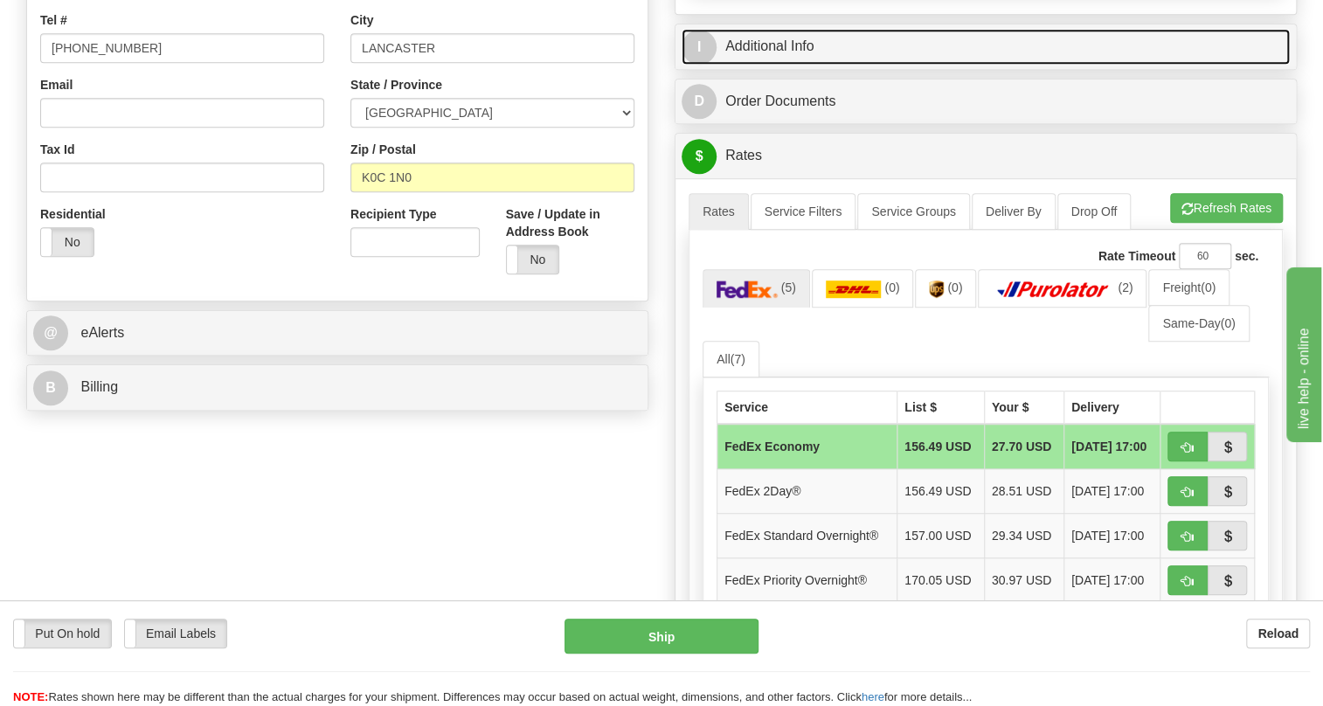
click at [797, 65] on link "I Additional Info" at bounding box center [985, 47] width 608 height 36
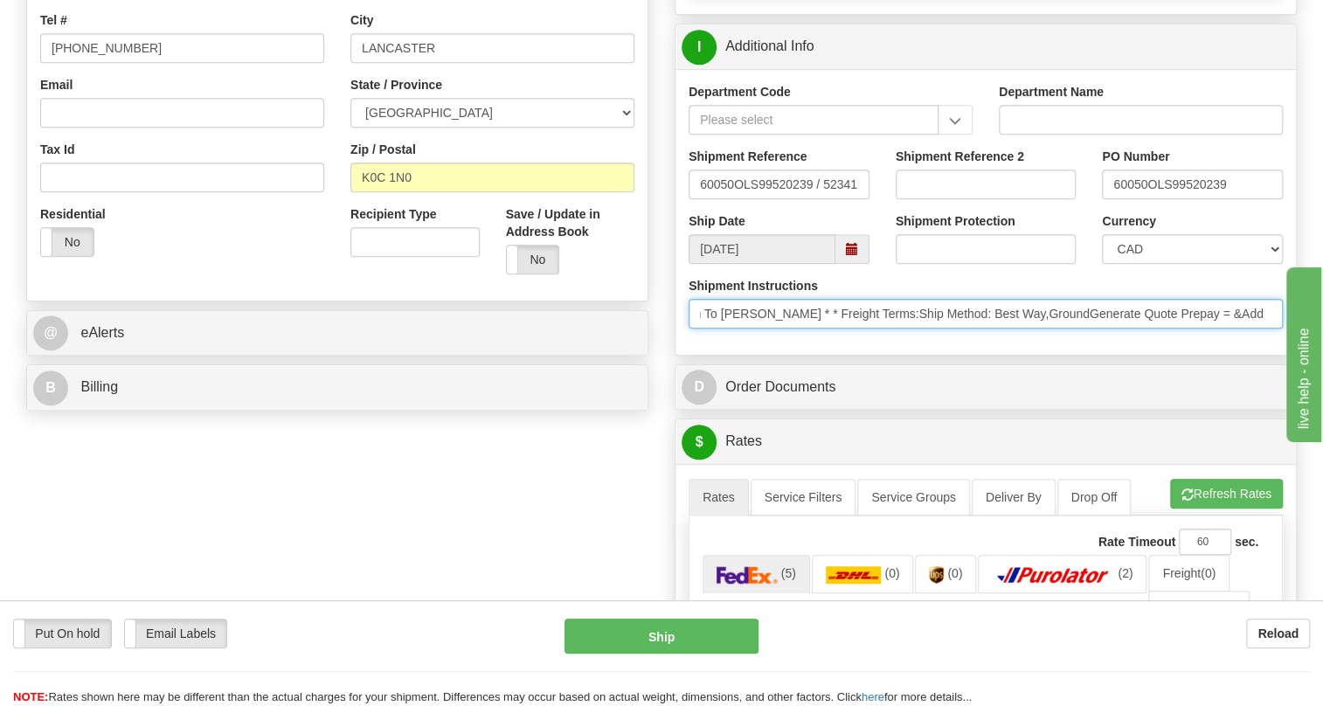
scroll to position [0, 585]
drag, startPoint x: 1192, startPoint y: 350, endPoint x: 1226, endPoint y: 356, distance: 34.6
click at [1226, 329] on input "* Certificate of Origin documents to be sent with the order * PO 60050 * Attent…" at bounding box center [985, 314] width 594 height 30
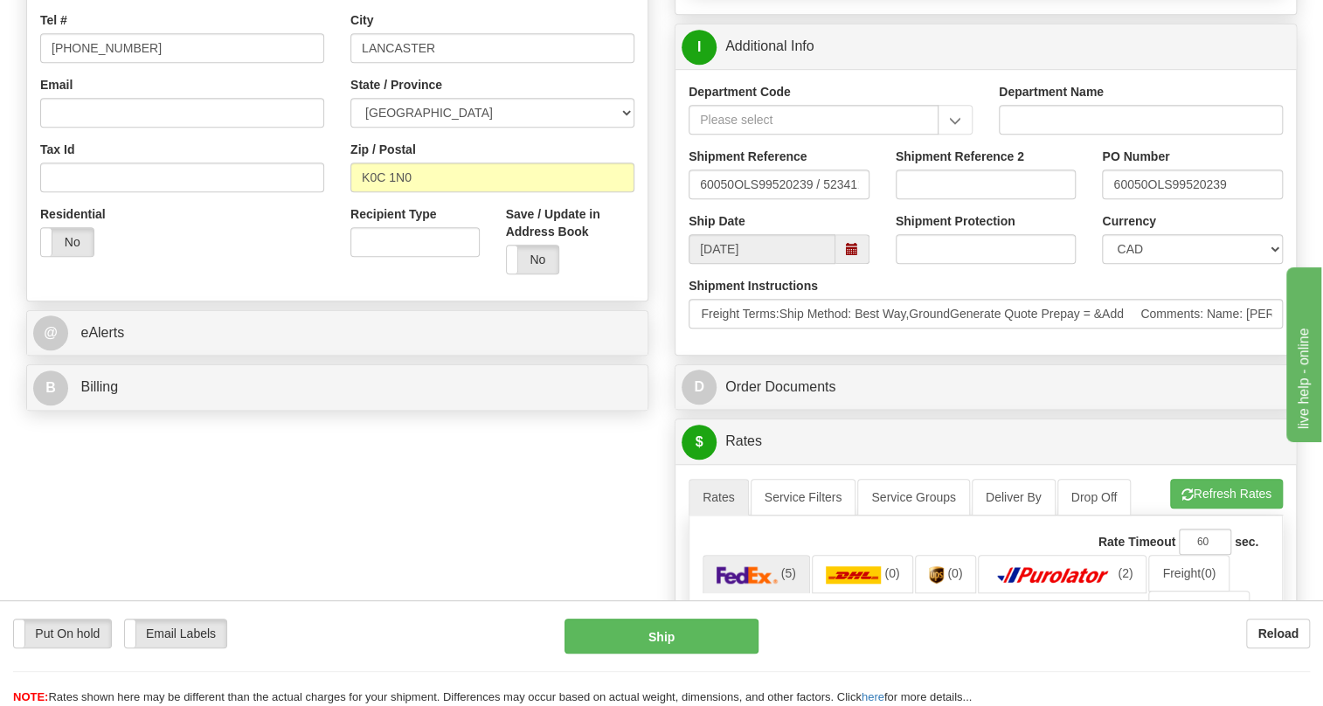
scroll to position [0, 0]
click at [748, 355] on div "Department Code Department Name Shipment Reference 60050OLS99520239 / 523411 Sh…" at bounding box center [985, 212] width 620 height 286
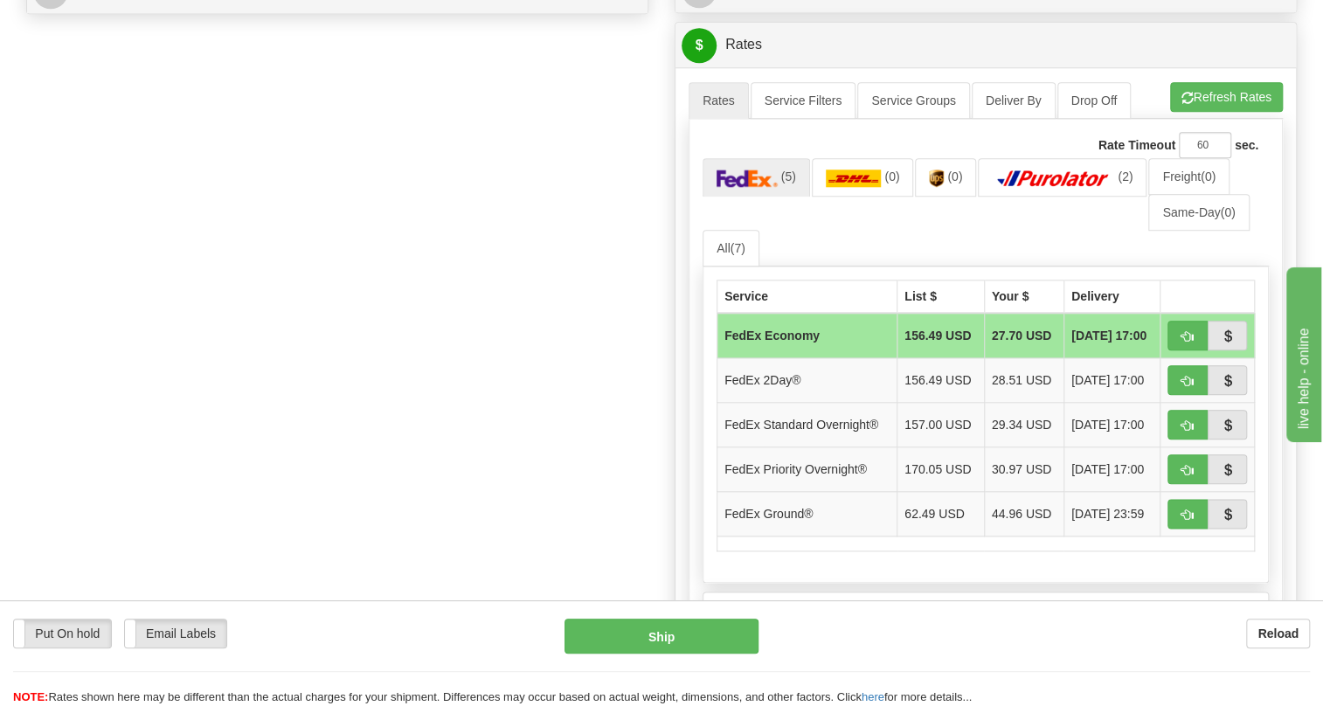
scroll to position [952, 0]
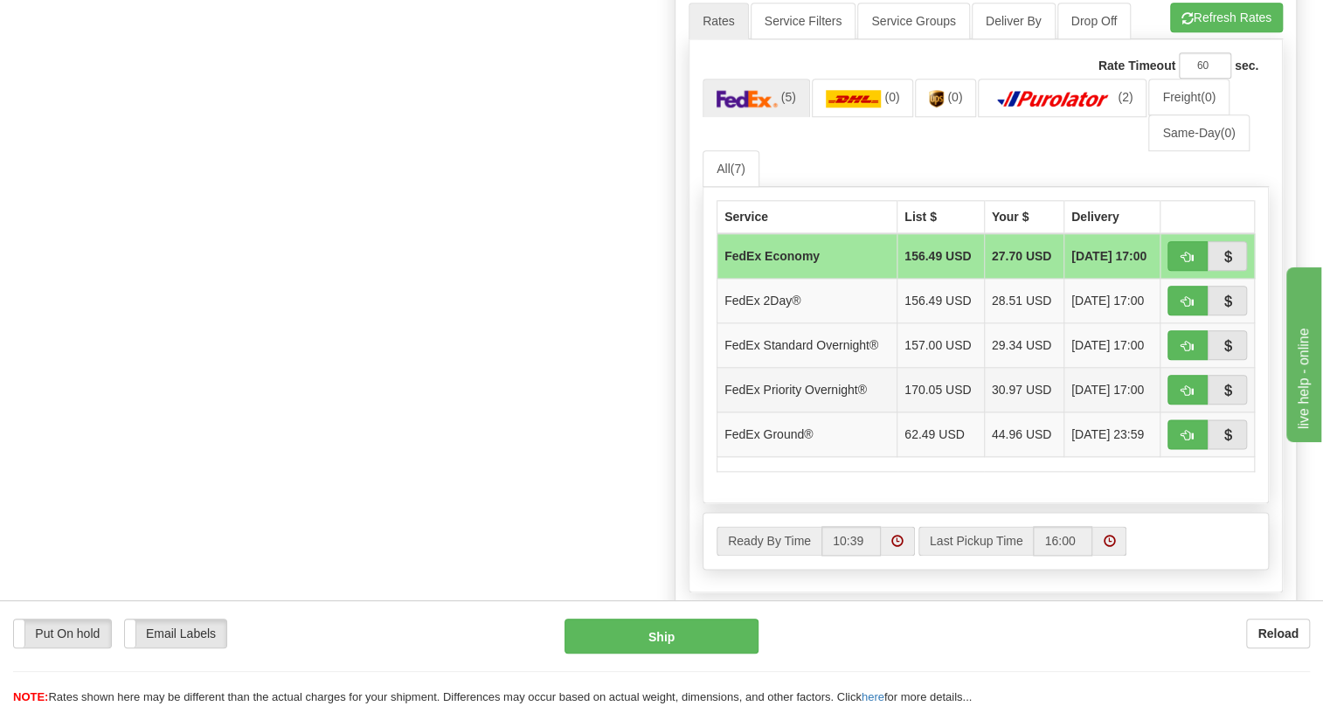
click at [984, 412] on td "30.97 USD" at bounding box center [1024, 390] width 80 height 45
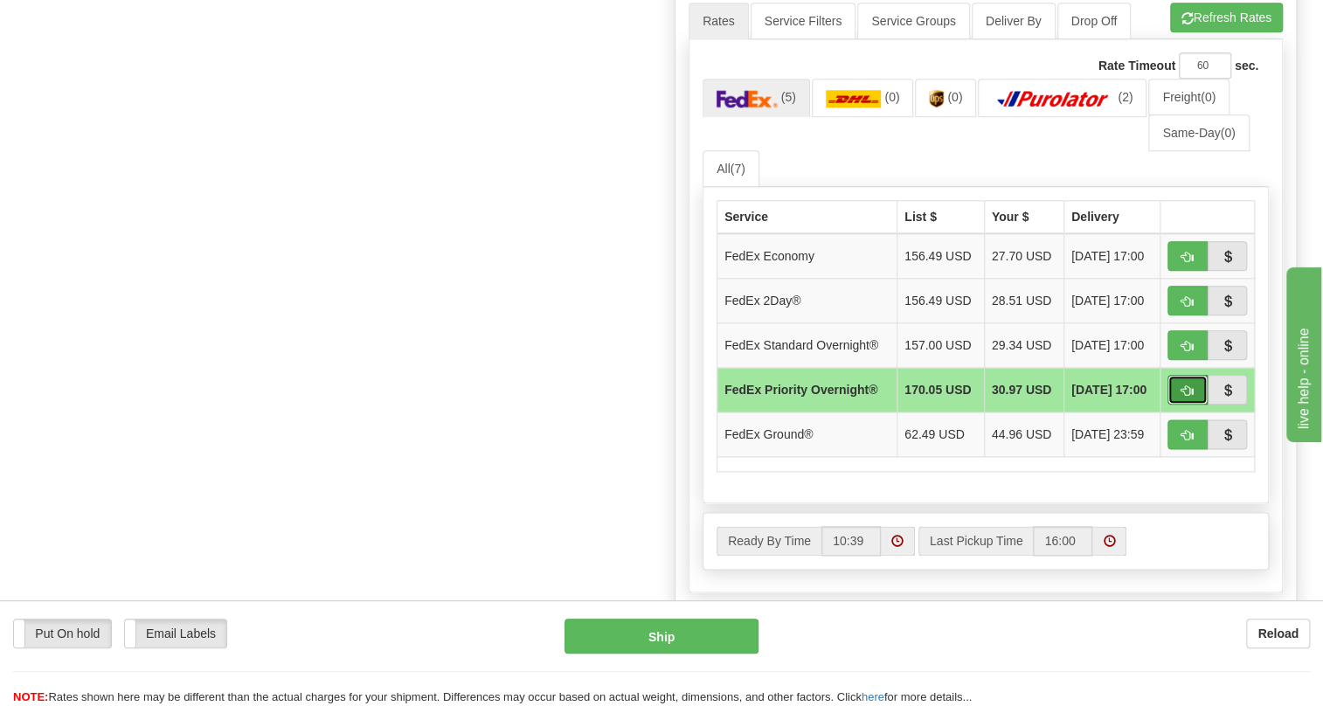
click at [1187, 397] on span "button" at bounding box center [1187, 390] width 12 height 11
type input "01"
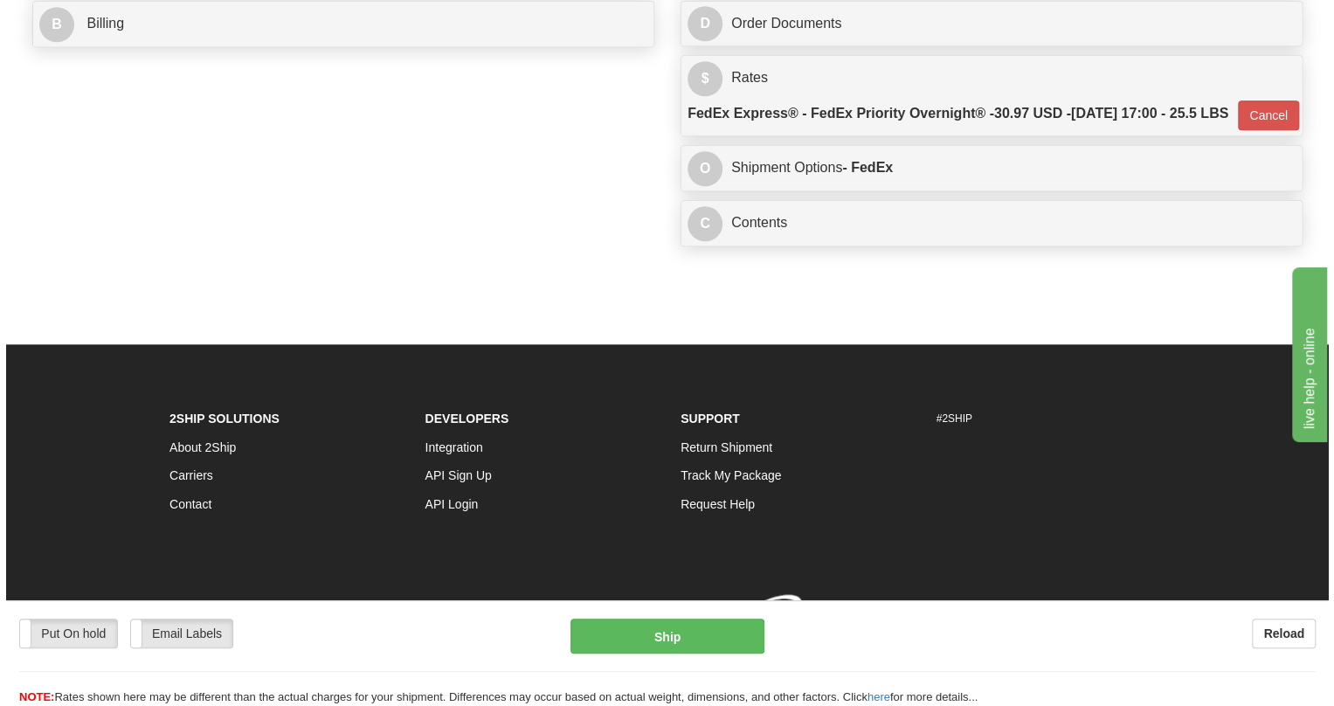
scroll to position [939, 0]
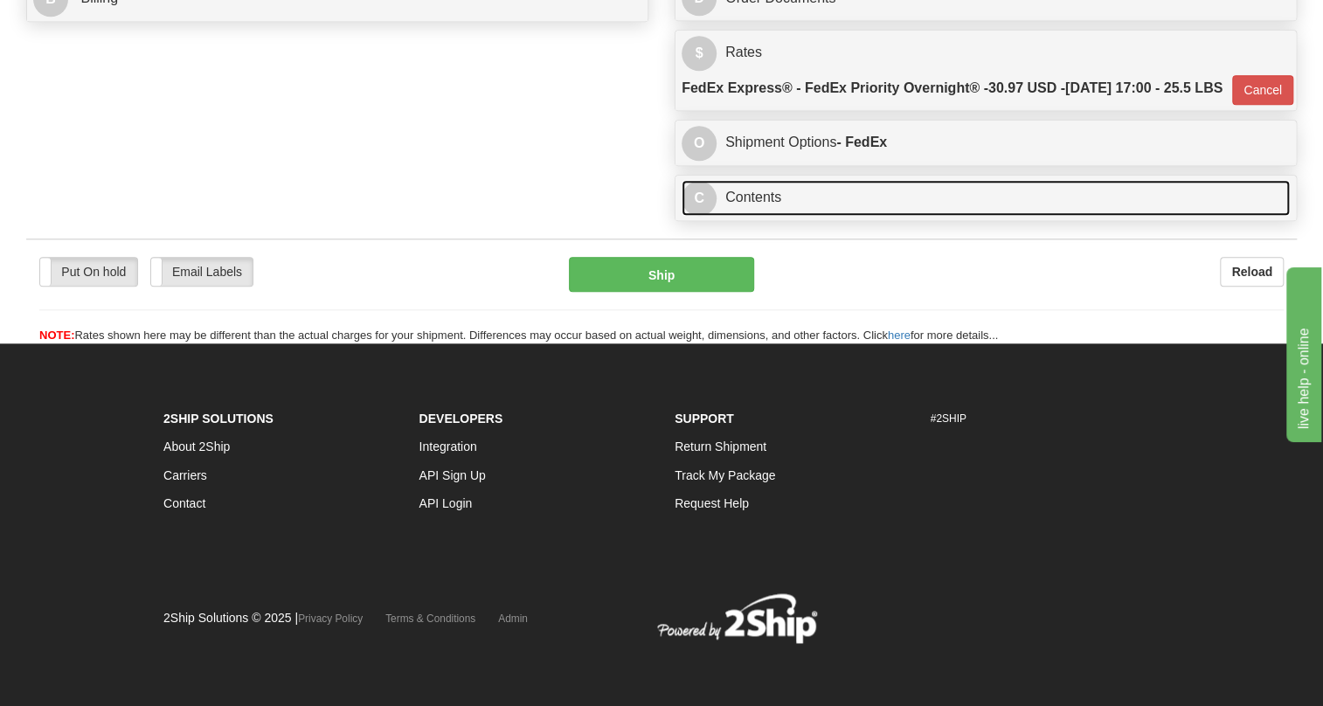
click at [763, 192] on link "C Contents" at bounding box center [985, 198] width 608 height 36
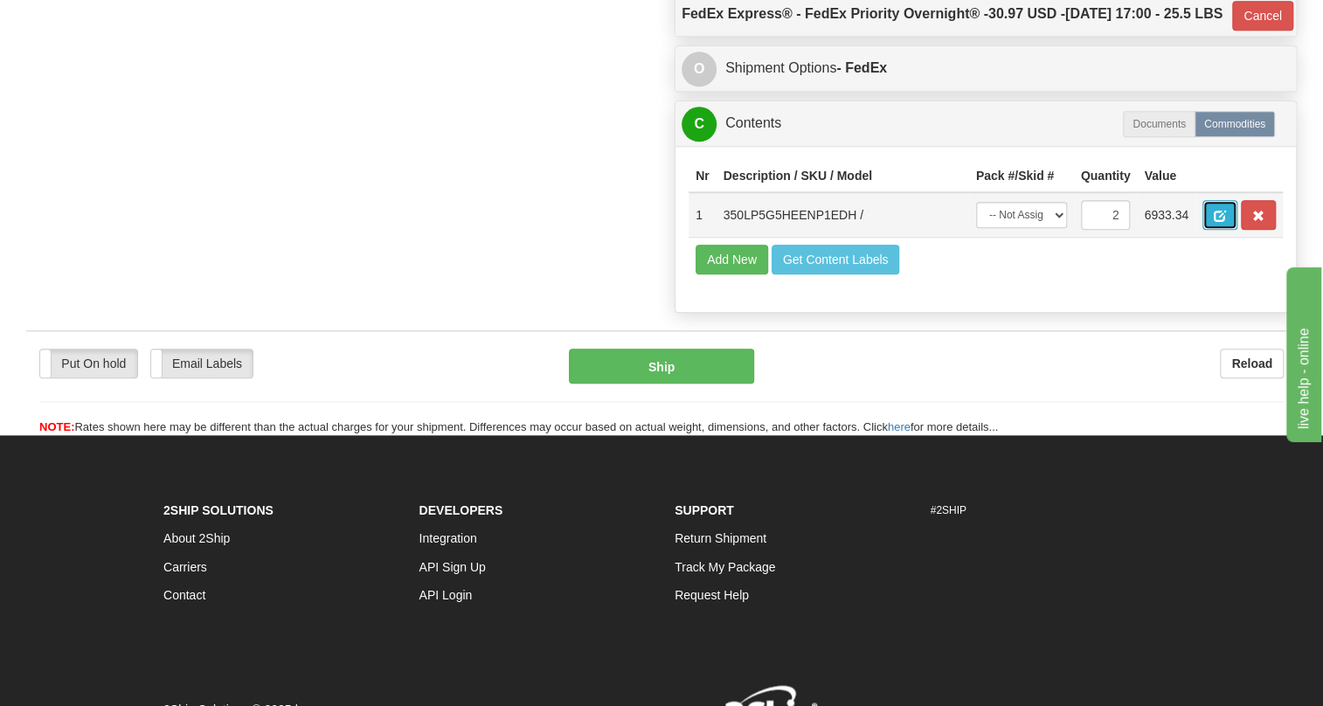
click at [1217, 222] on span "button" at bounding box center [1220, 216] width 12 height 11
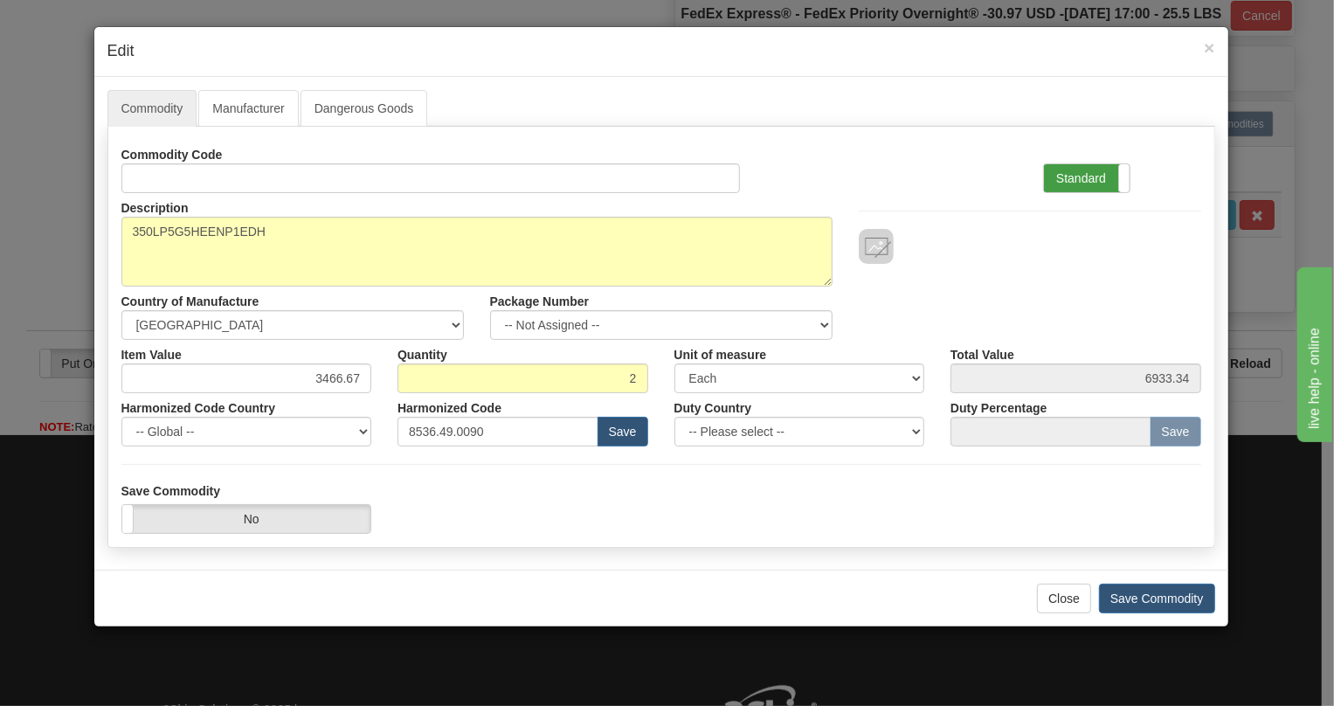
click at [1087, 173] on label "Standard" at bounding box center [1087, 178] width 86 height 28
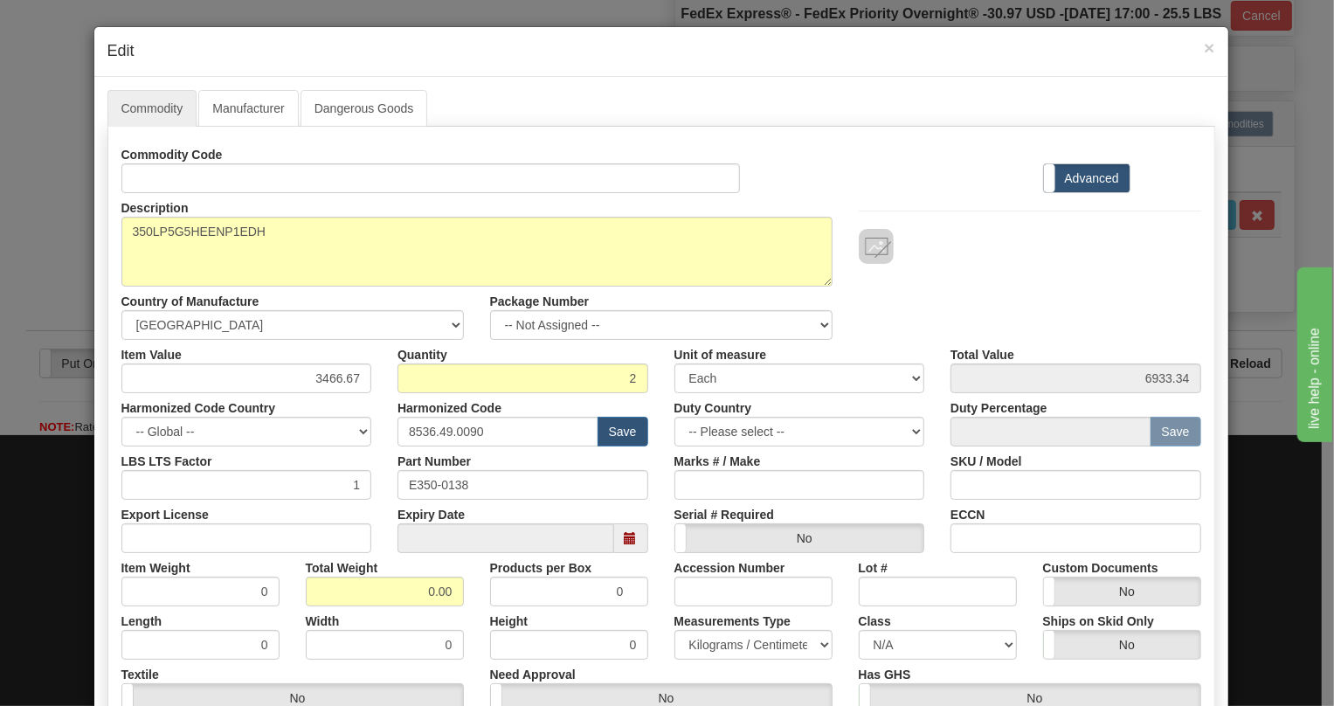
click at [652, 568] on div "Products per Box 0" at bounding box center [569, 579] width 184 height 53
click at [332, 375] on input "3466.67" at bounding box center [246, 378] width 251 height 30
type input "2720.92"
type input "5441.84"
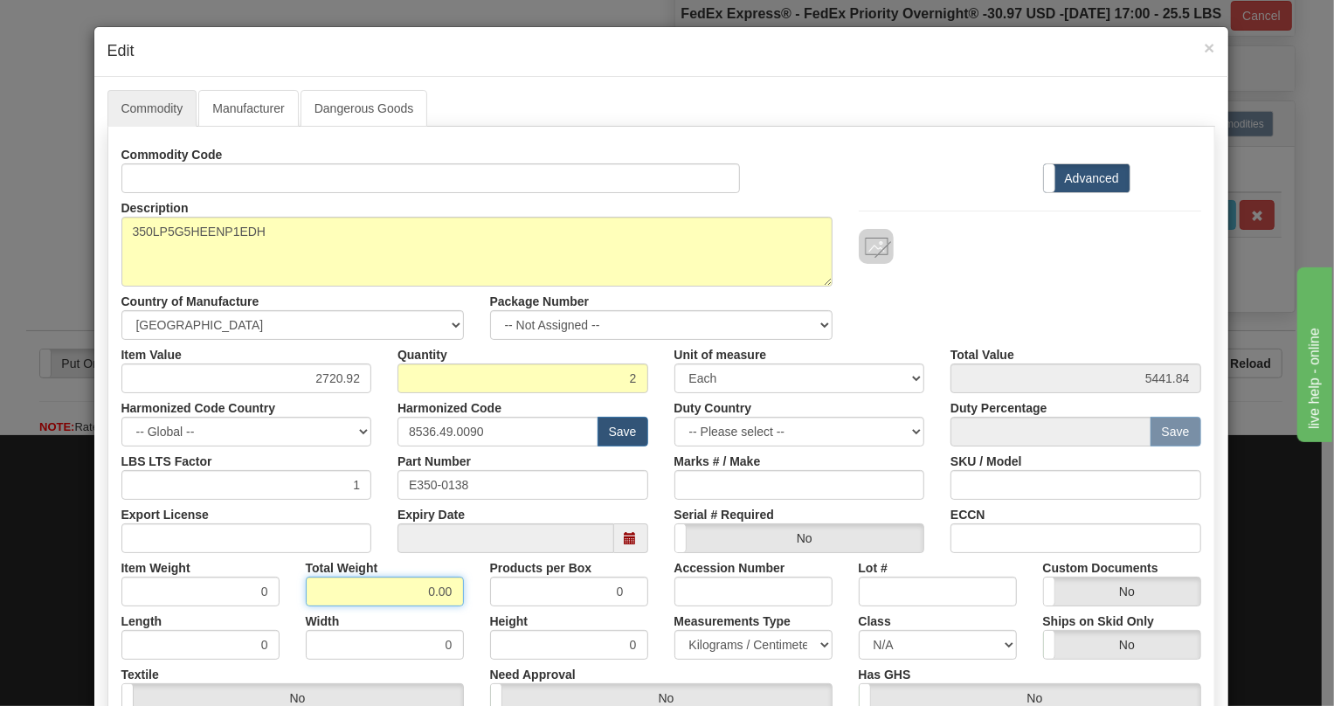
click at [415, 590] on input "0.00" at bounding box center [385, 592] width 158 height 30
type input "1.00"
type input "0.5000"
click at [756, 642] on select "Pounds / Inches Kilograms / Centimeters" at bounding box center [753, 645] width 158 height 30
select select "0"
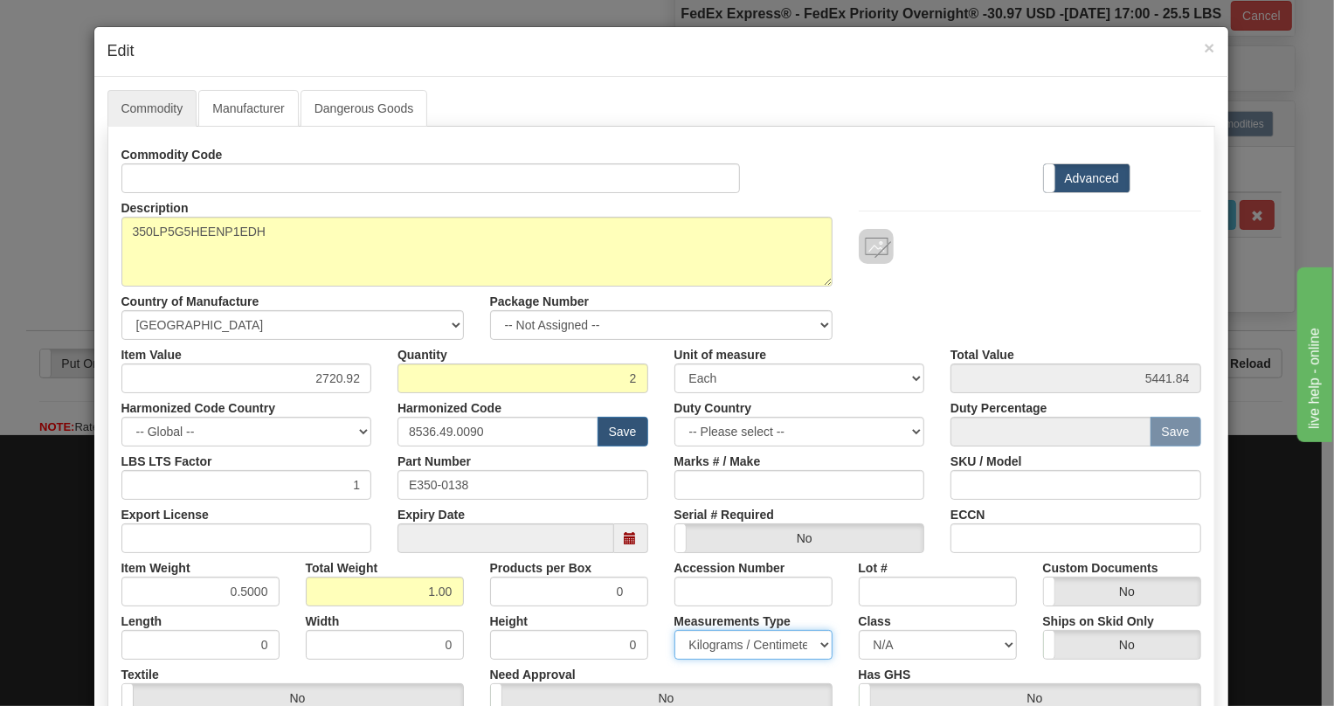
click at [674, 630] on select "Pounds / Inches Kilograms / Centimeters" at bounding box center [753, 645] width 158 height 30
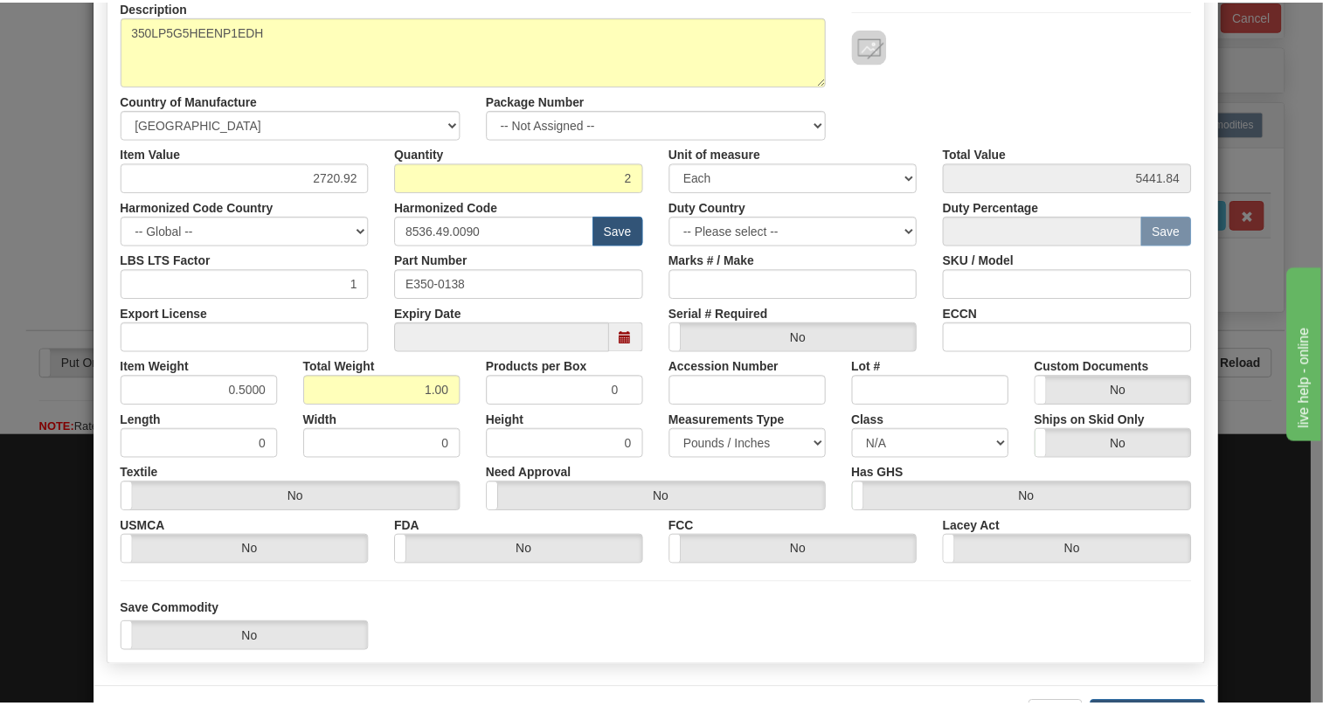
scroll to position [266, 0]
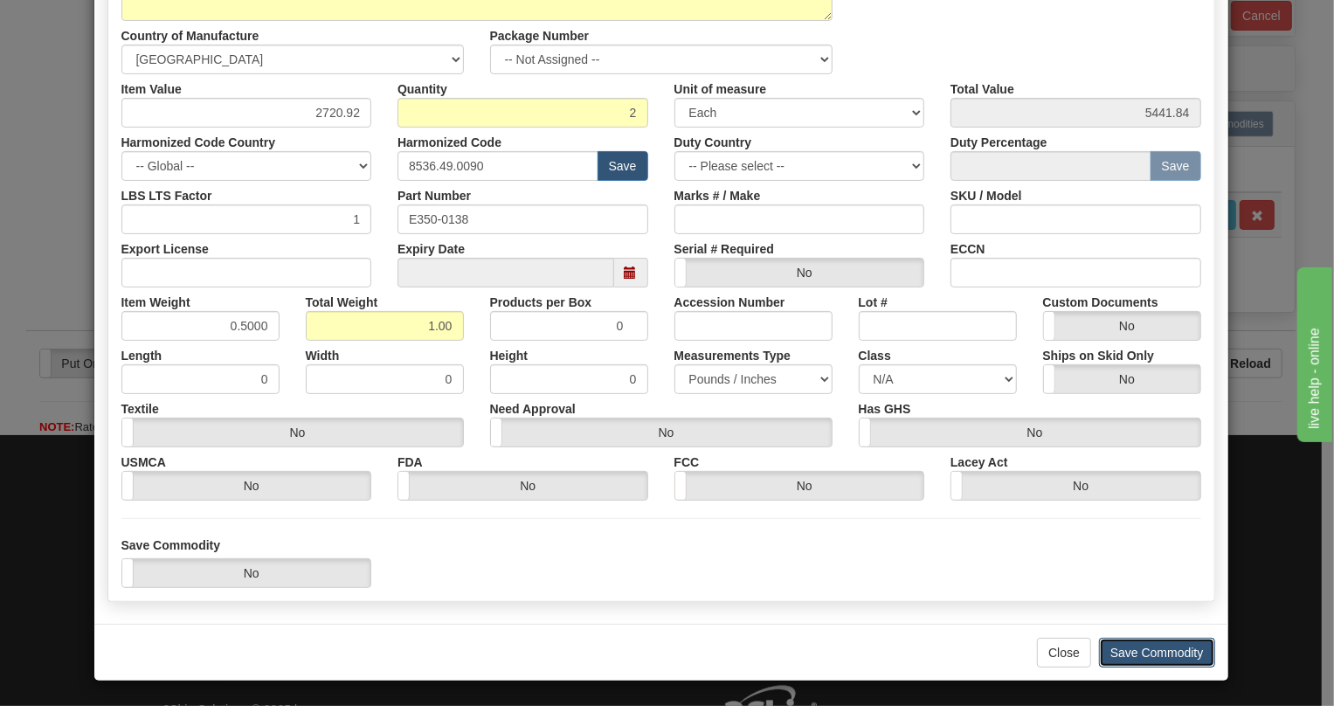
click at [1145, 650] on button "Save Commodity" at bounding box center [1157, 653] width 116 height 30
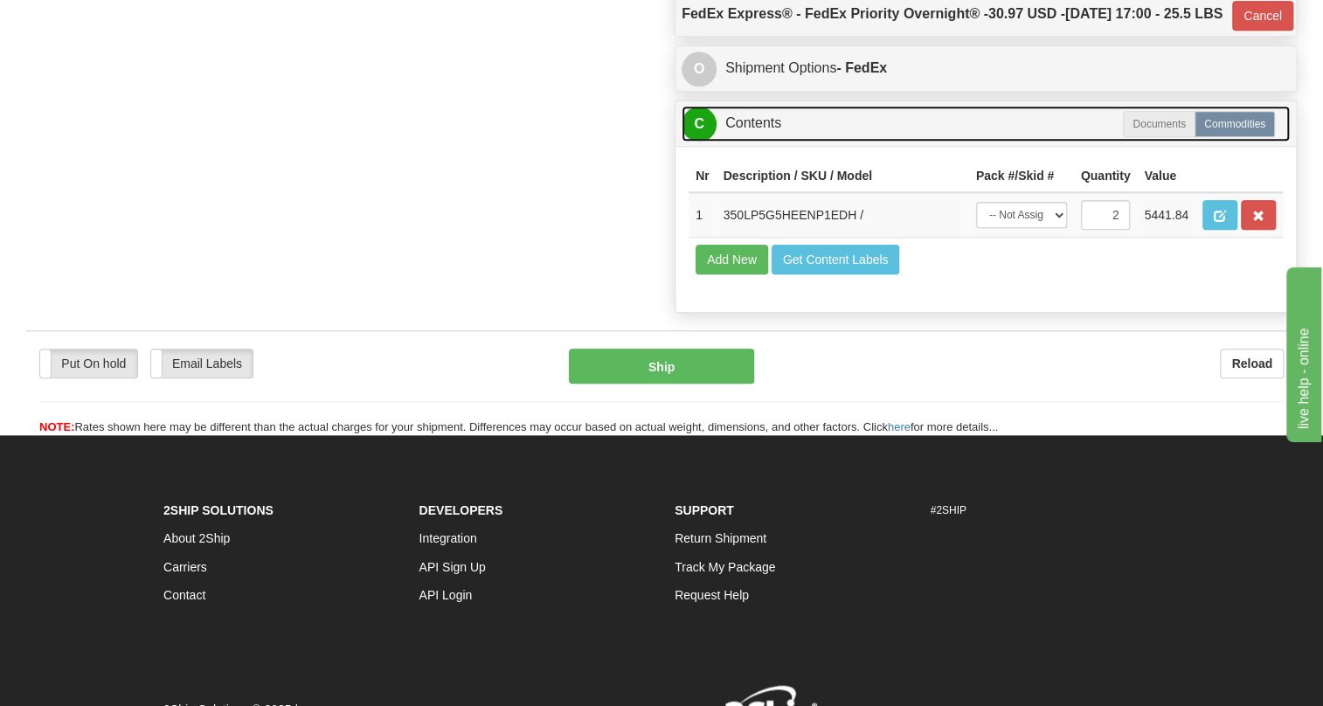
click at [748, 142] on link "C Contents" at bounding box center [985, 124] width 608 height 36
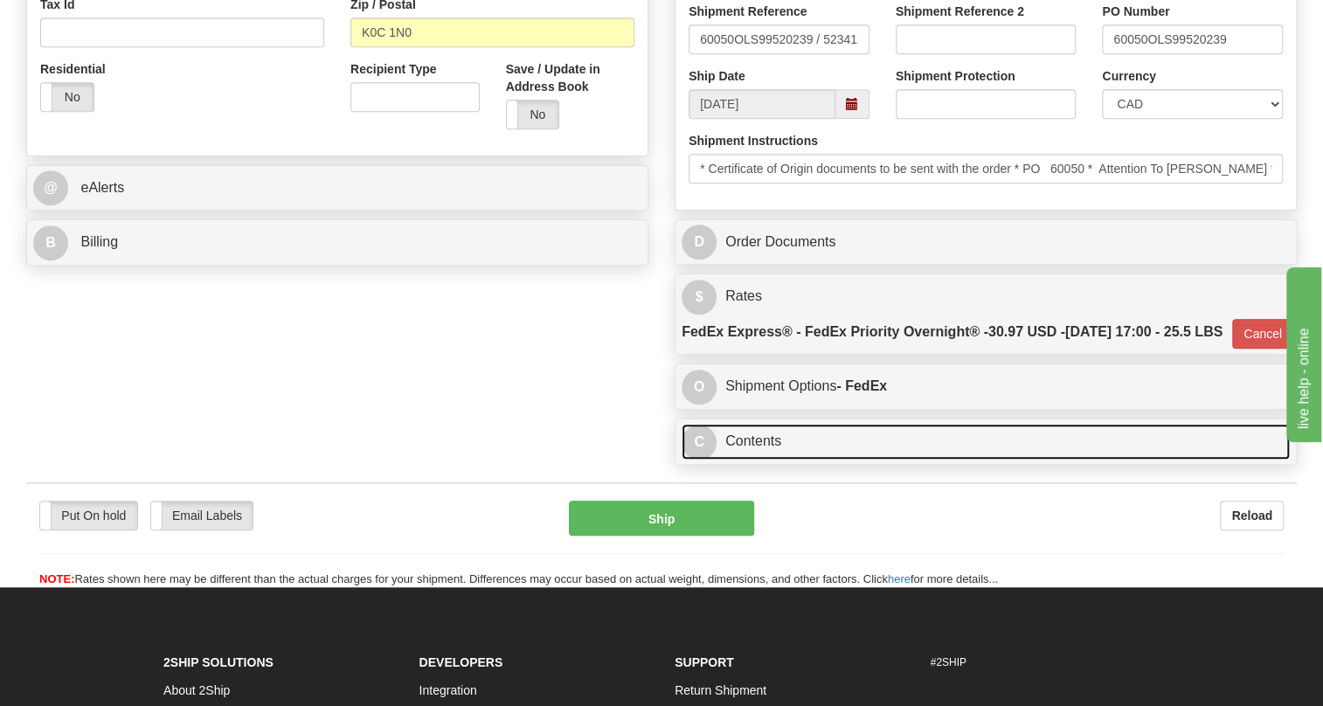
scroll to position [542, 0]
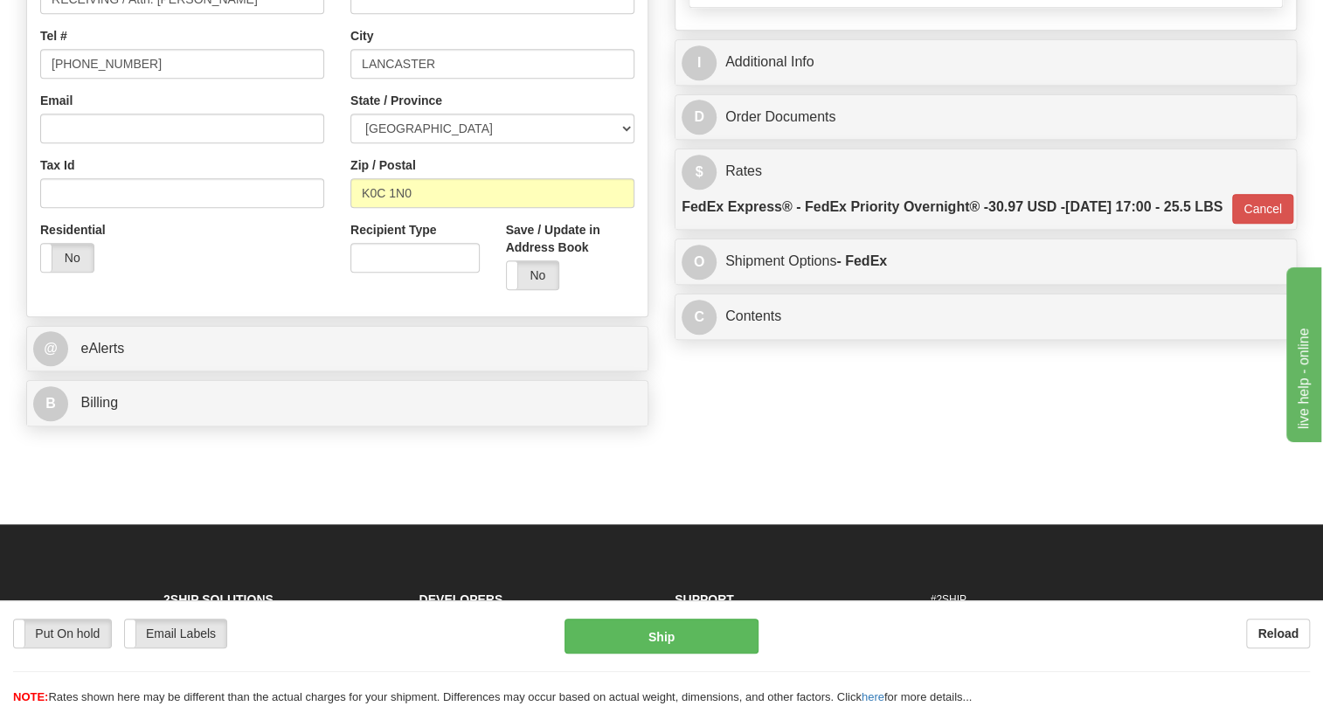
scroll to position [145, 0]
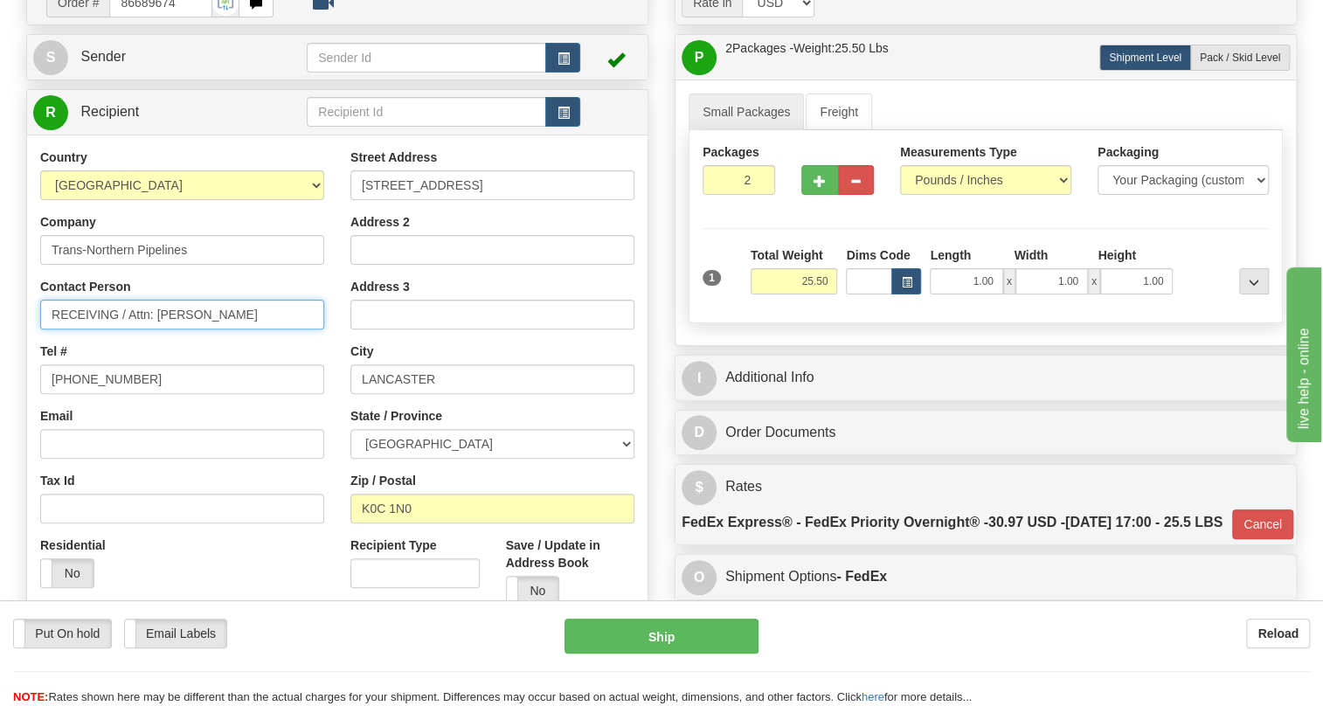
click at [229, 329] on input "RECEIVING / Attn: A. Ross" at bounding box center [182, 315] width 284 height 30
drag, startPoint x: 114, startPoint y: 351, endPoint x: 9, endPoint y: 358, distance: 105.9
click at [9, 358] on div "Toggle navigation Settings Shipping Preferences Fields Preferences New" at bounding box center [661, 347] width 1323 height 985
paste input "Paul Frechette"
click at [246, 329] on input "Paul Frechette / Attn: A. Ross" at bounding box center [182, 315] width 284 height 30
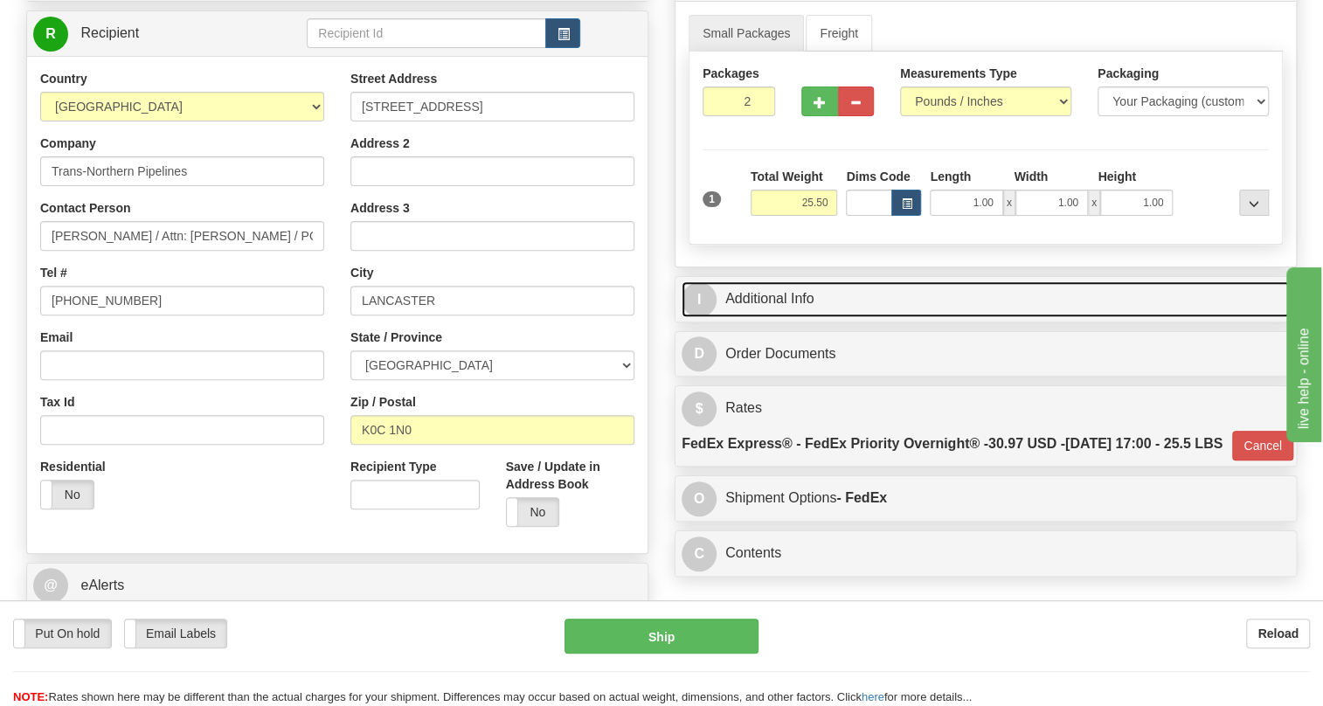
scroll to position [225, 0]
click at [779, 316] on link "I Additional Info" at bounding box center [985, 298] width 608 height 36
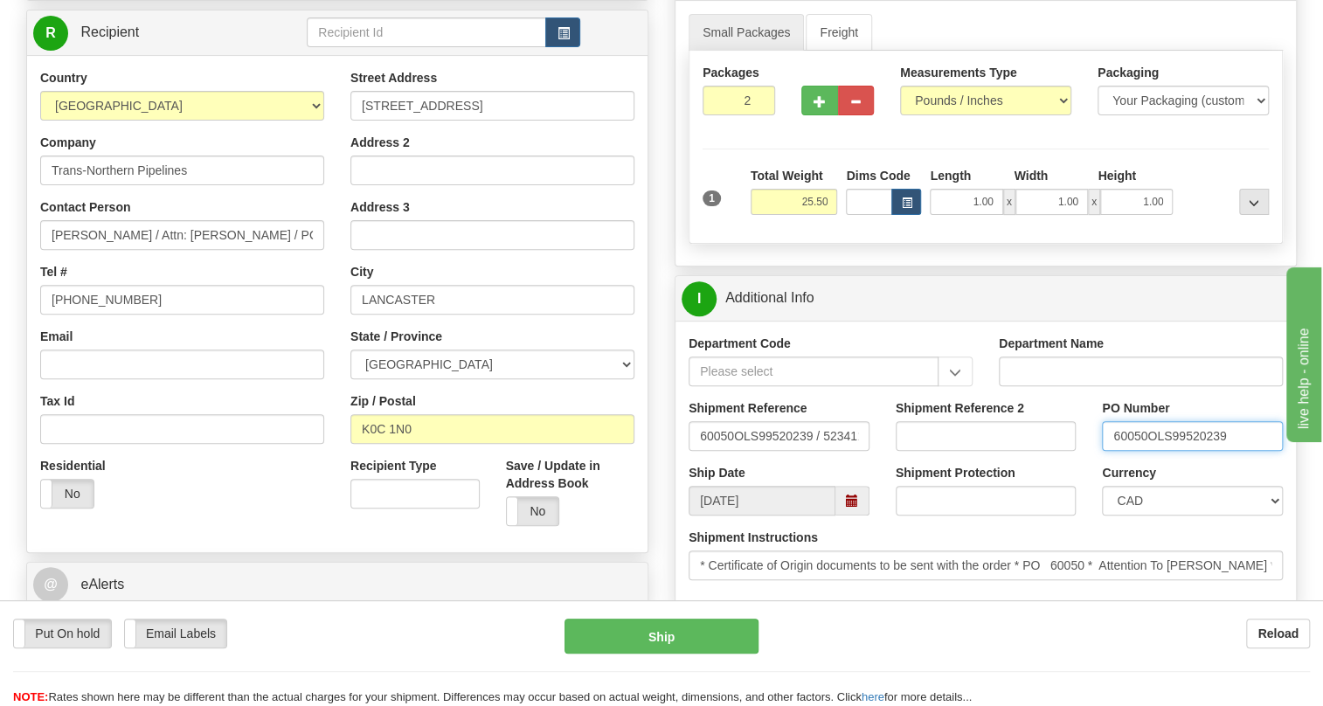
drag, startPoint x: 1145, startPoint y: 478, endPoint x: 1101, endPoint y: 481, distance: 44.6
click at [1101, 464] on div "PO Number 60050OLS99520239" at bounding box center [1192, 431] width 207 height 65
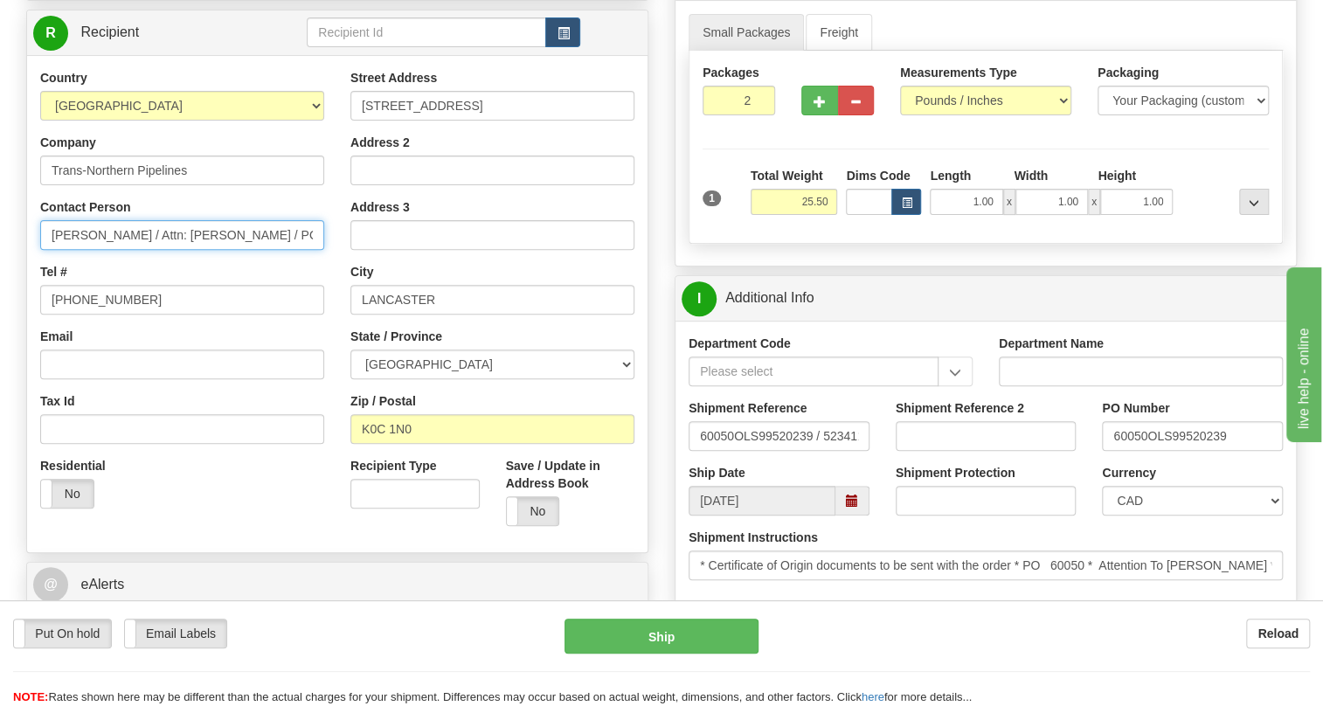
click at [258, 250] on input "Paul Frechette / Attn: A. Ross / PO#" at bounding box center [182, 235] width 284 height 30
paste input "60050"
type input "Paul Frechette / Attn: A. Ross / PO# 60050"
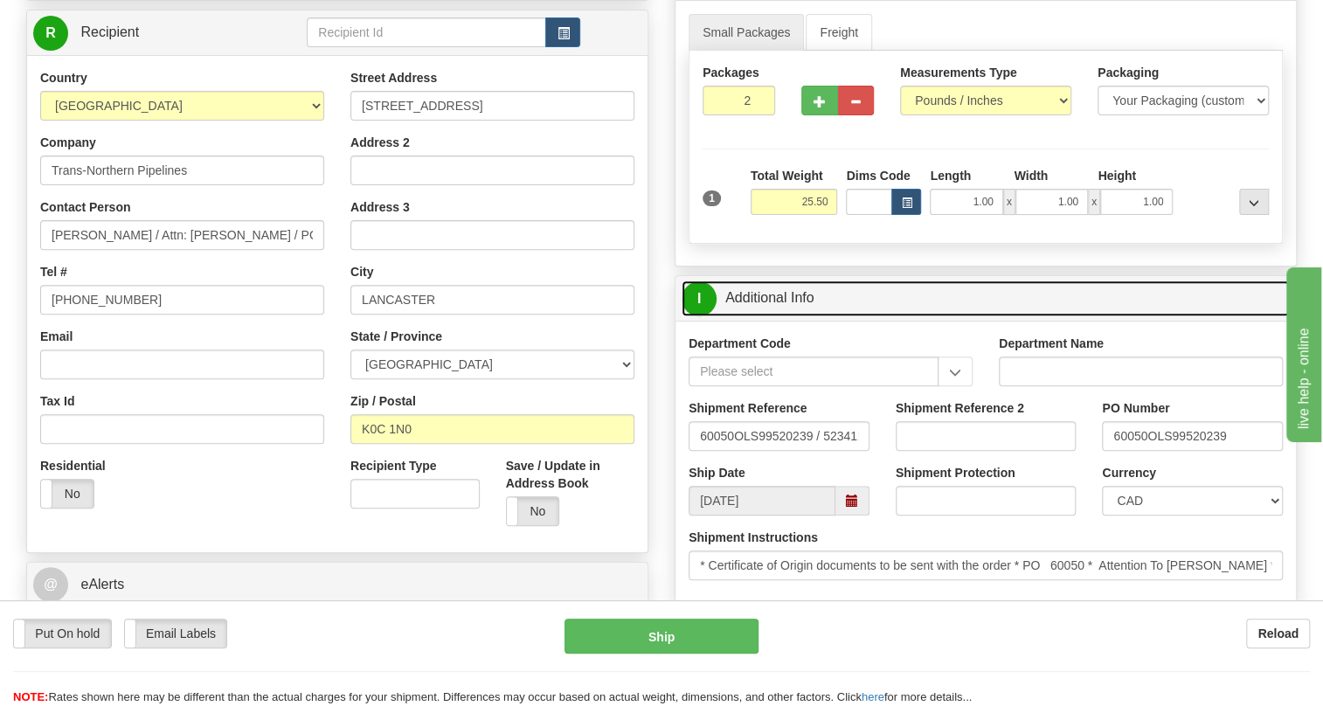
click at [768, 316] on link "I Additional Info" at bounding box center [985, 298] width 608 height 36
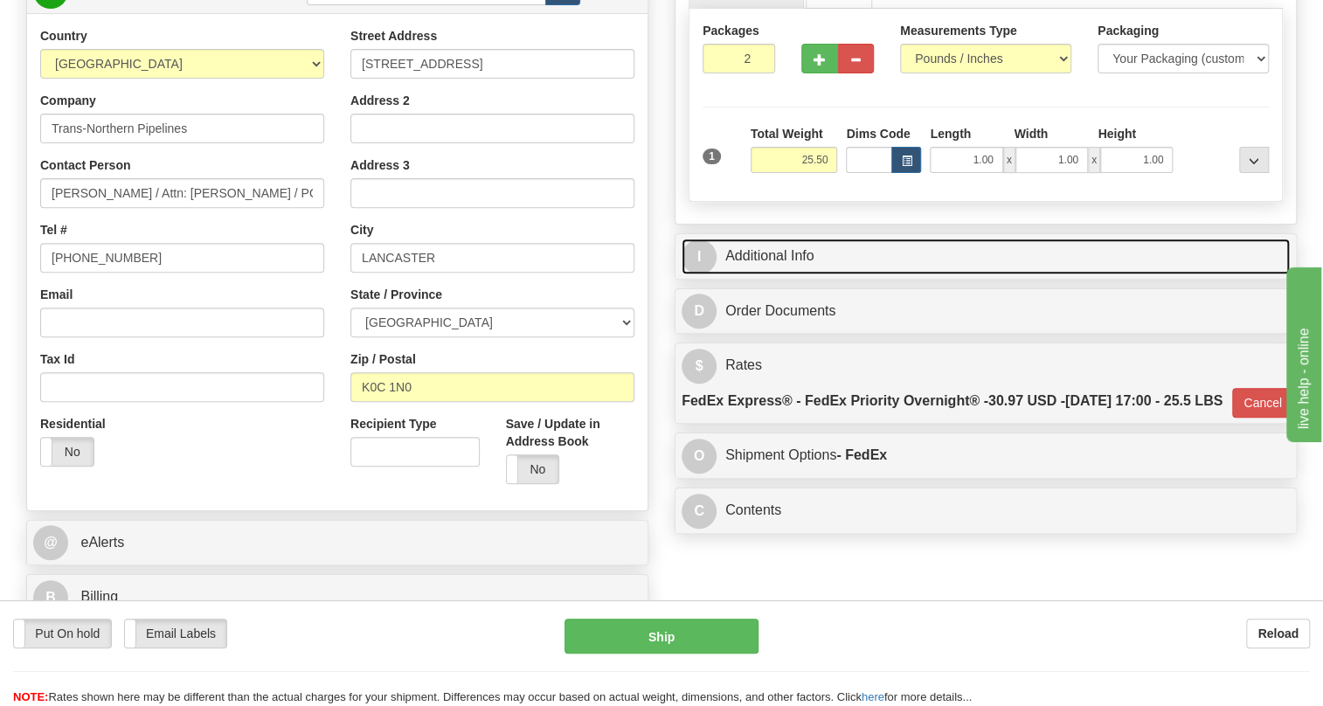
scroll to position [304, 0]
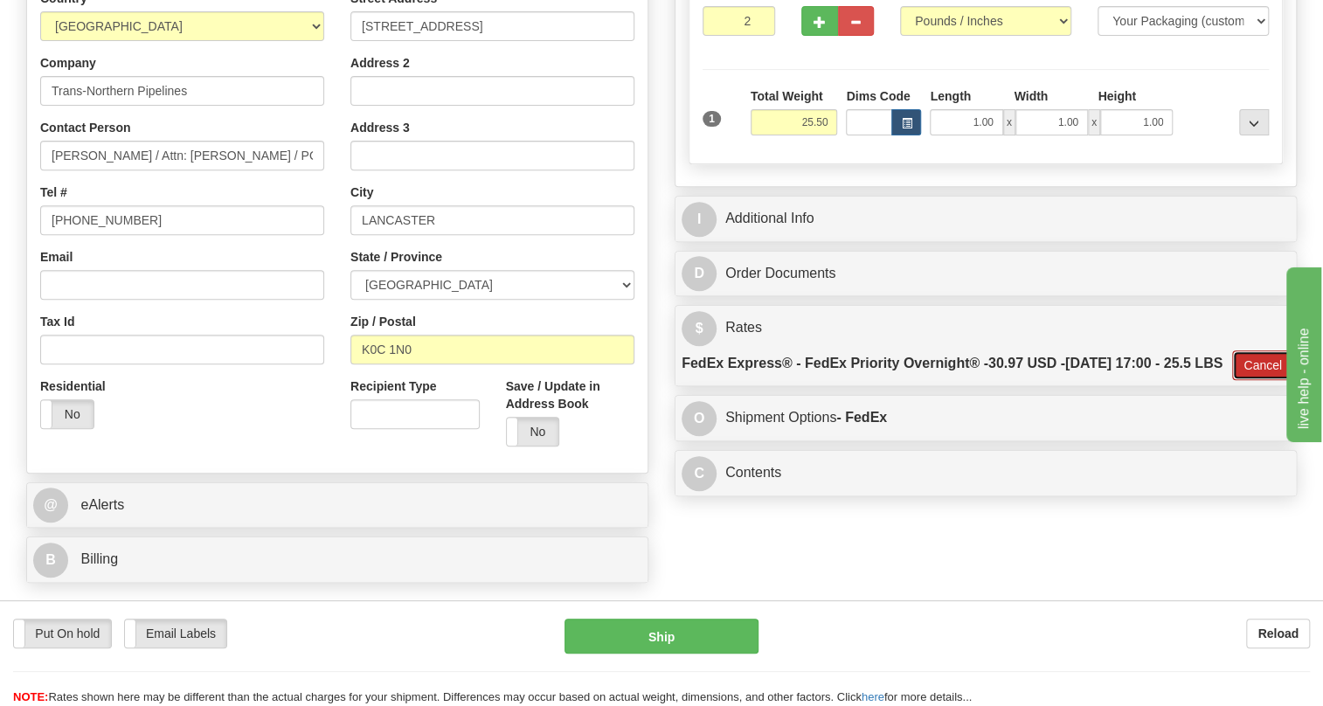
click at [1265, 380] on button "Cancel" at bounding box center [1262, 365] width 61 height 30
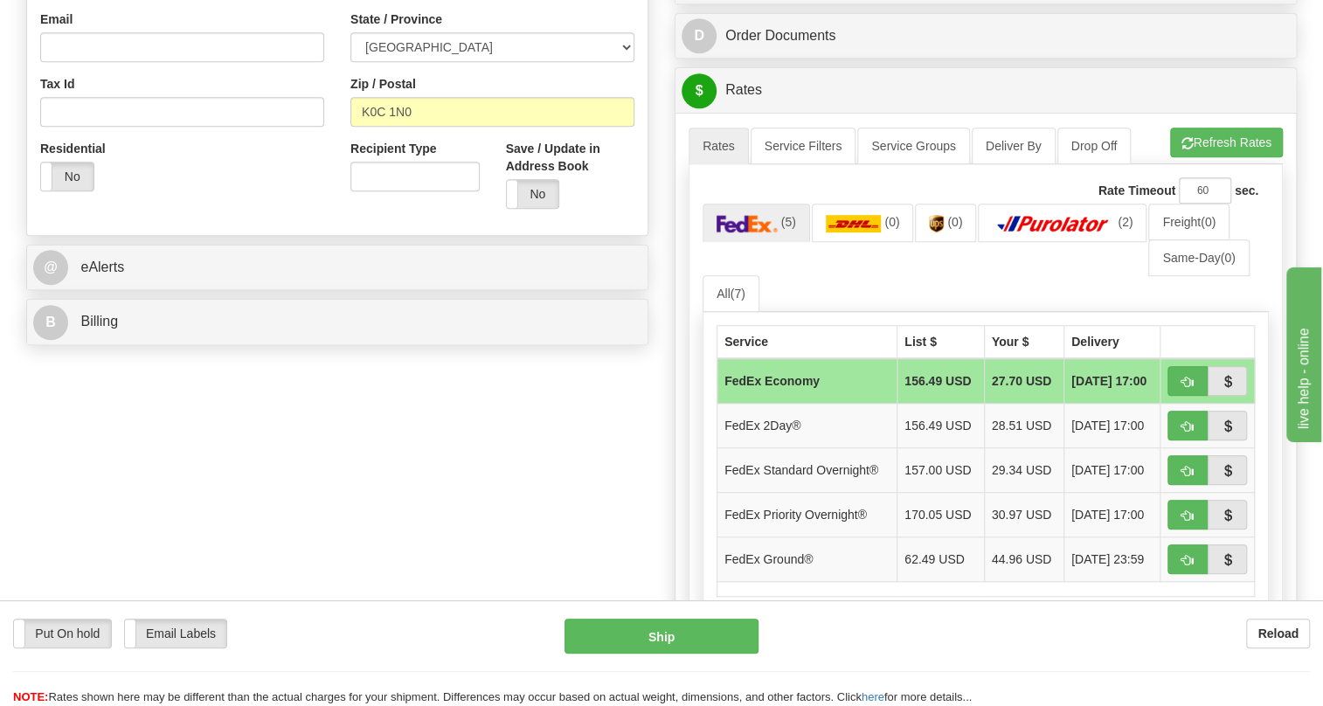
scroll to position [621, 0]
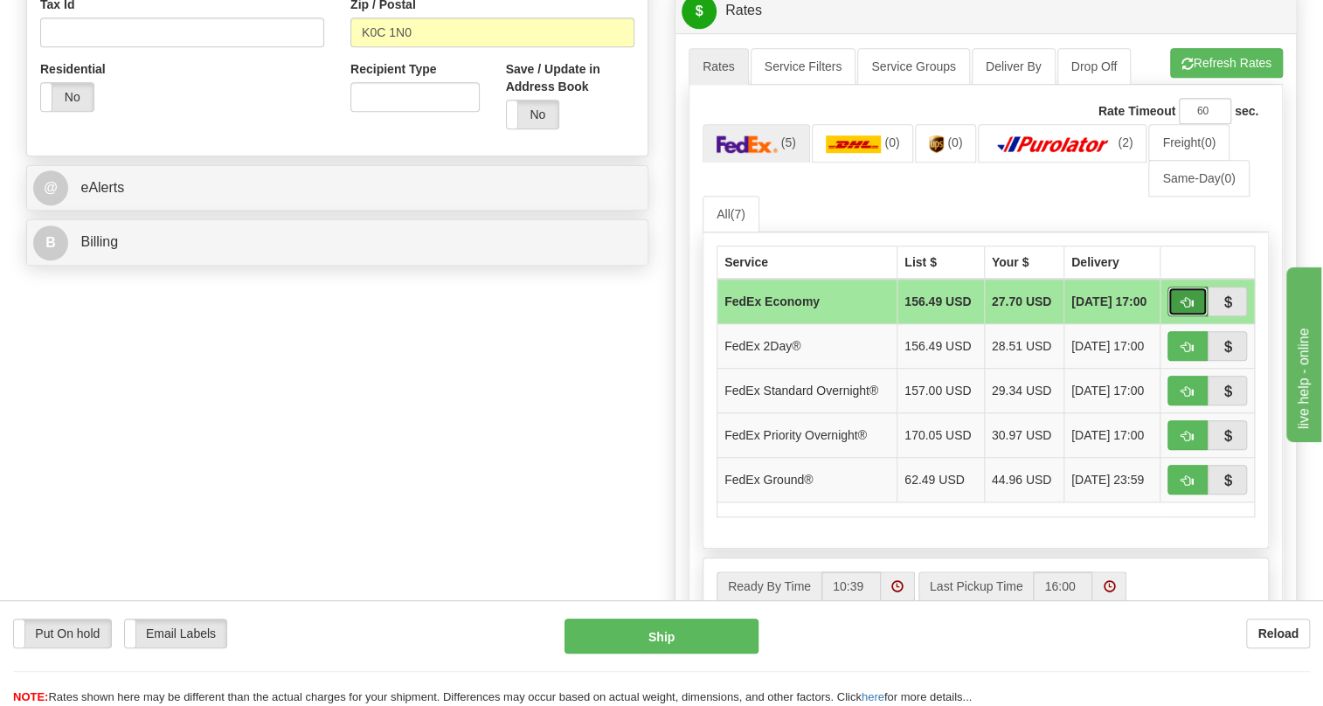
click at [1184, 308] on span "button" at bounding box center [1187, 302] width 12 height 11
type input "20"
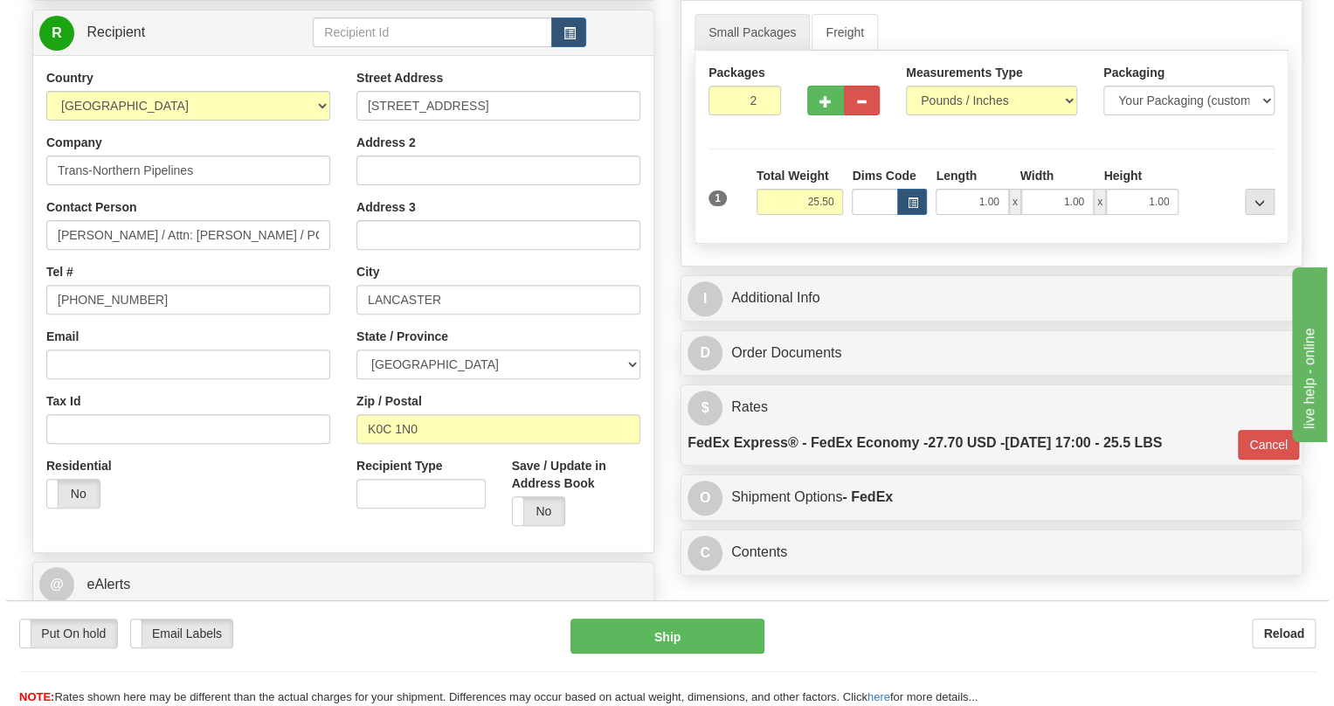
scroll to position [145, 0]
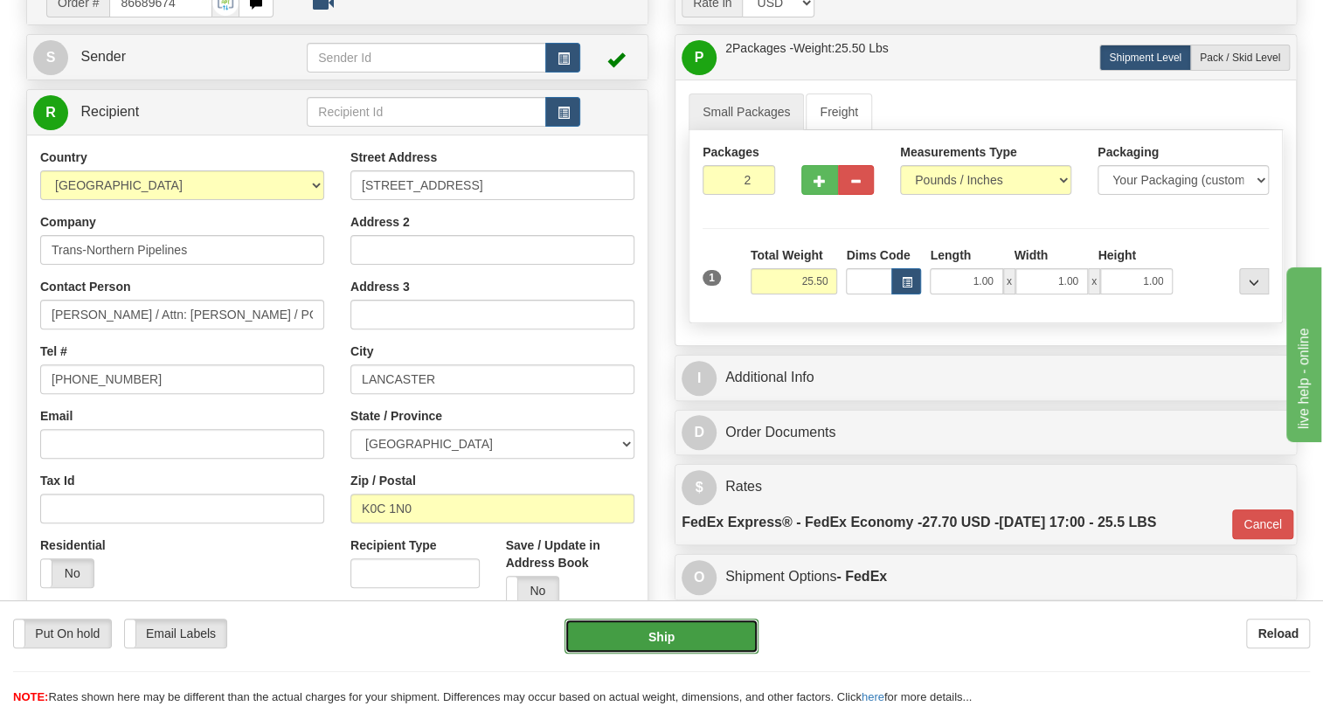
click at [668, 640] on button "Ship" at bounding box center [661, 636] width 194 height 35
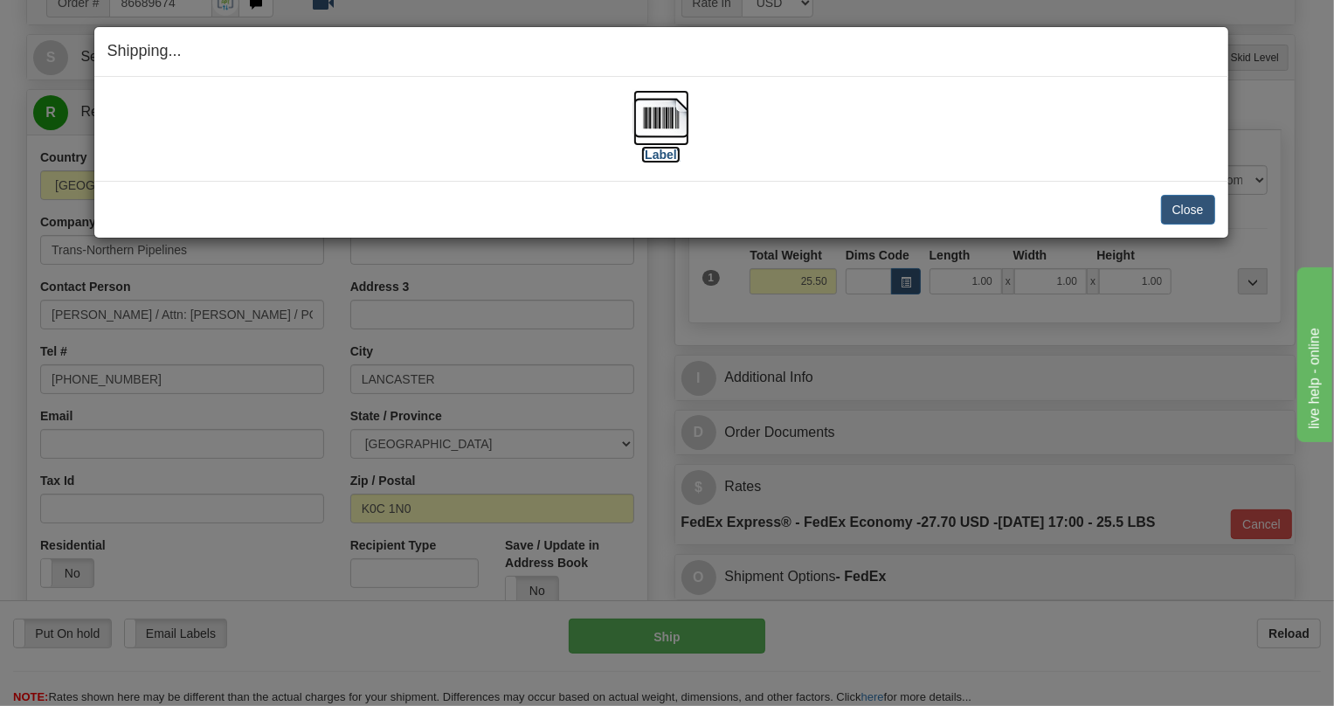
click at [649, 121] on img at bounding box center [661, 118] width 56 height 56
click at [1196, 209] on button "Close" at bounding box center [1188, 210] width 54 height 30
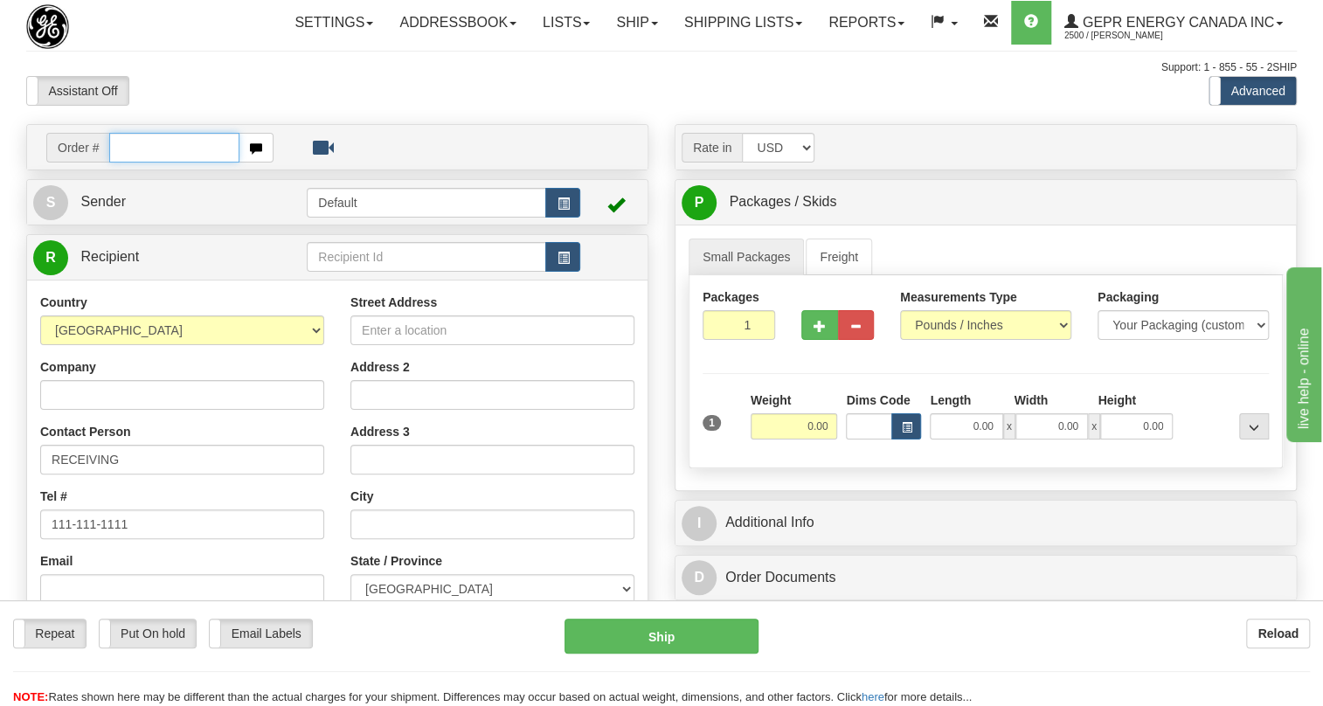
click at [146, 163] on input "text" at bounding box center [174, 148] width 130 height 30
paste input "0086689679"
click at [133, 163] on input "0086689679" at bounding box center [174, 148] width 130 height 30
type input "86689679"
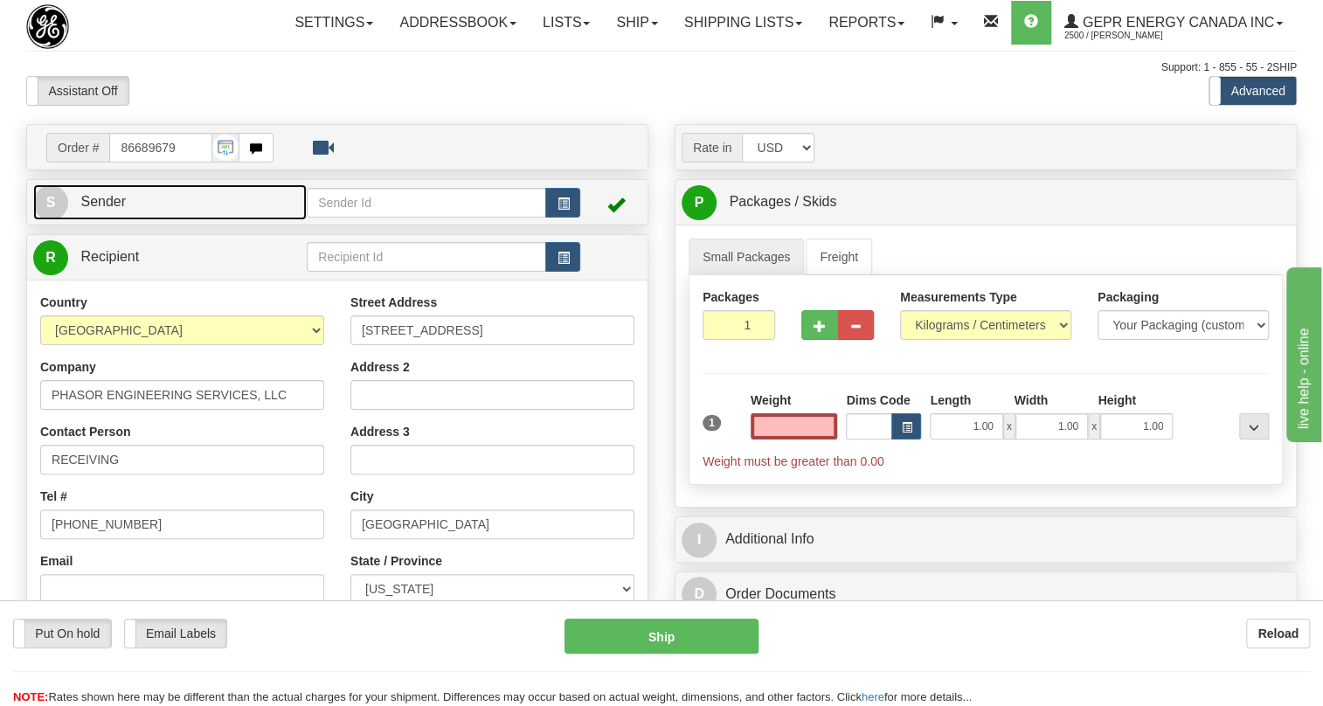
type input "0.00"
click at [100, 209] on span "Sender" at bounding box center [102, 201] width 45 height 15
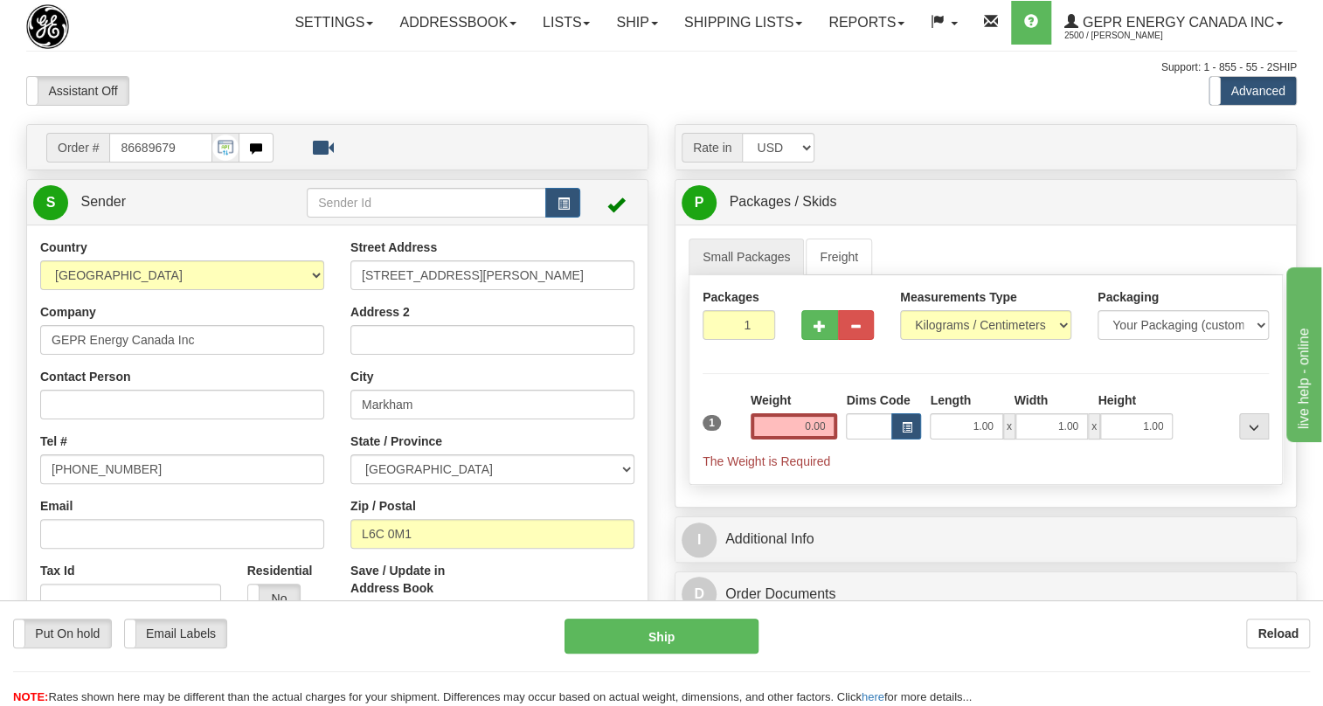
type input "MARKHAM"
click at [107, 484] on input "[PHONE_NUMBER]" at bounding box center [182, 469] width 284 height 30
paste input "[PHONE_NUMBER]"
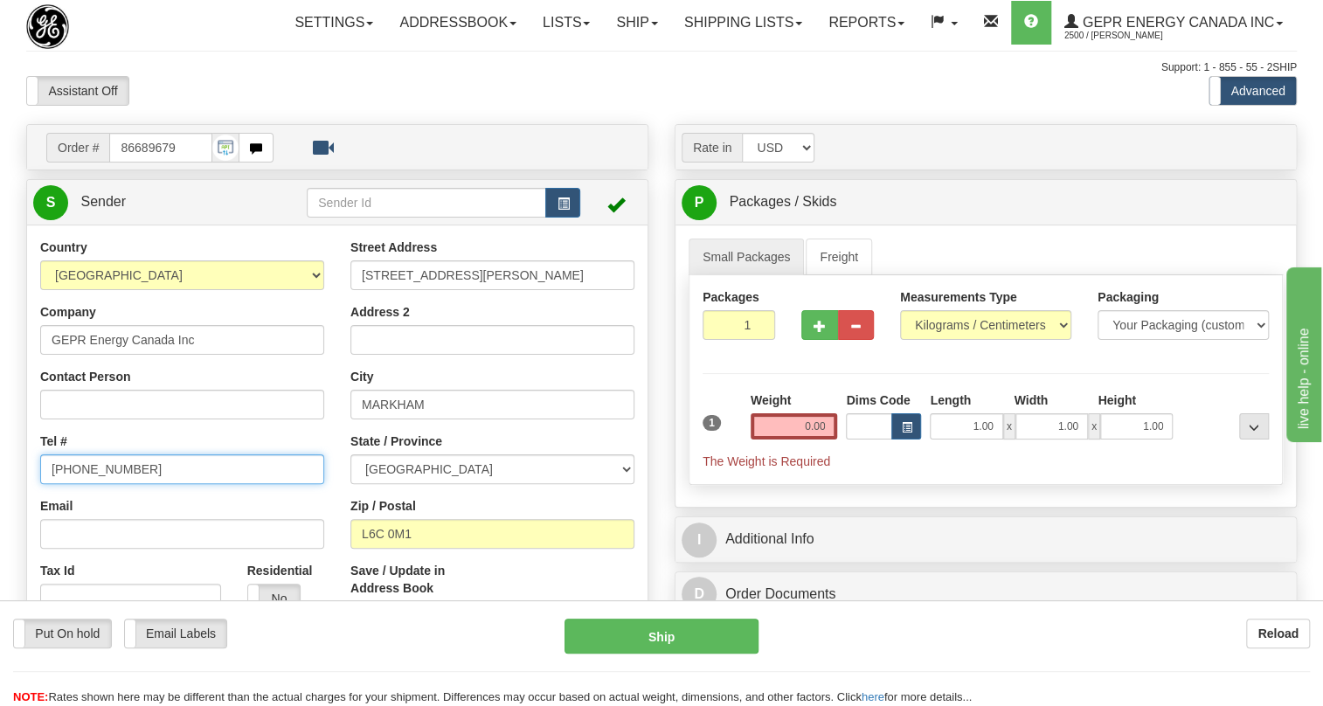
type input "[PHONE_NUMBER]"
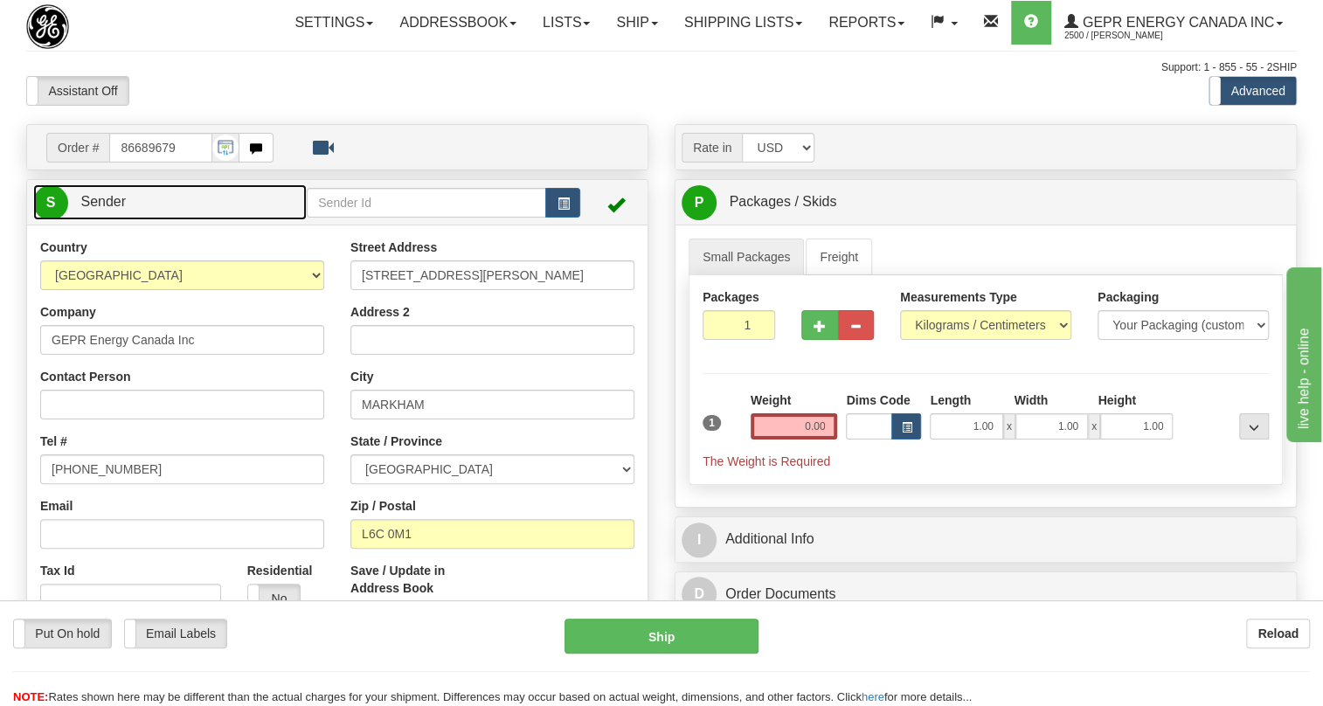
click at [100, 209] on span "Sender" at bounding box center [102, 201] width 45 height 15
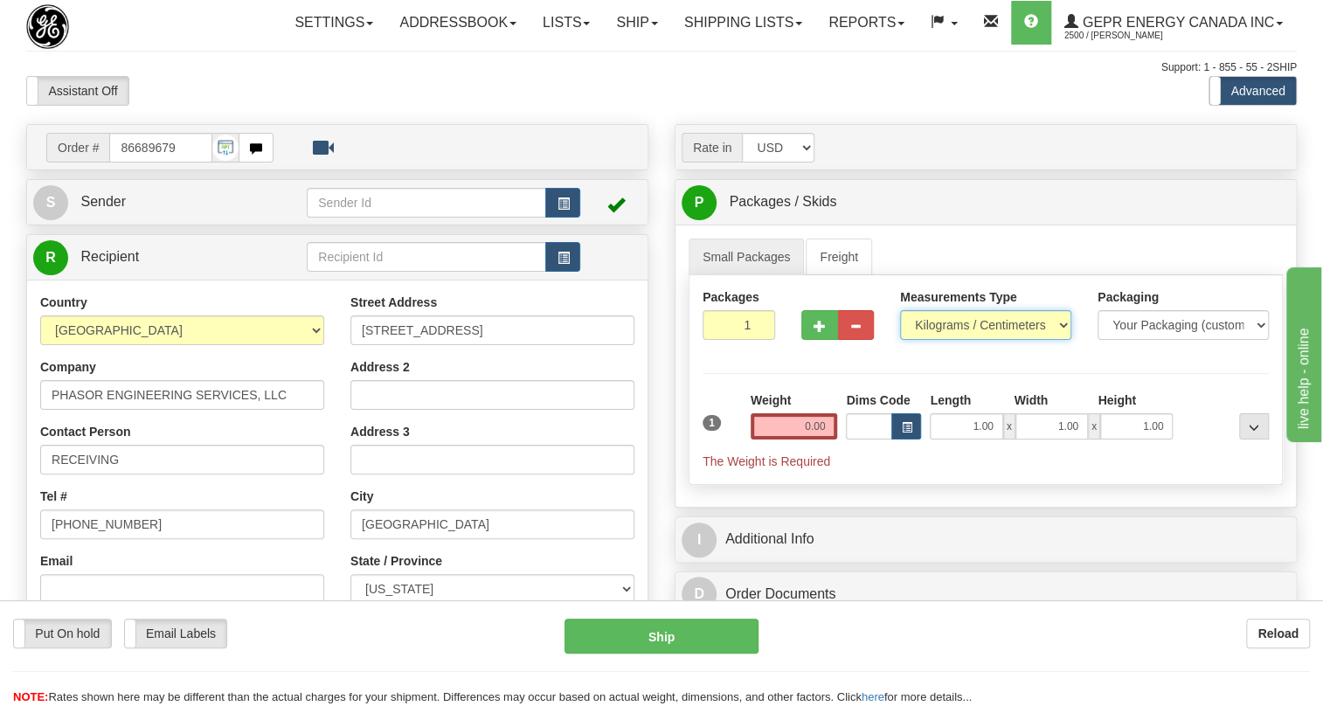
click at [954, 340] on select "Pounds / Inches Kilograms / Centimeters" at bounding box center [985, 325] width 171 height 30
select select "0"
click at [900, 340] on select "Pounds / Inches Kilograms / Centimeters" at bounding box center [985, 325] width 171 height 30
click at [794, 439] on input "0.00" at bounding box center [794, 426] width 87 height 26
type input "0.00"
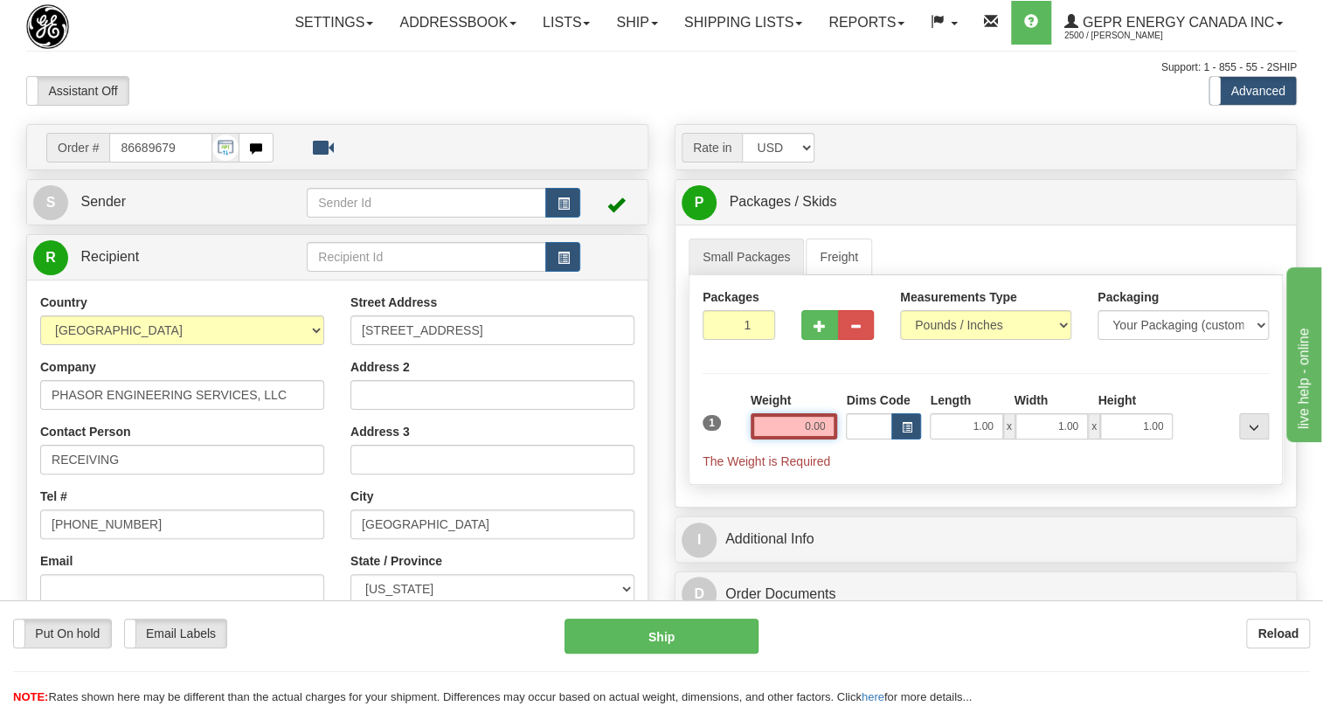
click at [797, 439] on input "0.00" at bounding box center [794, 426] width 87 height 26
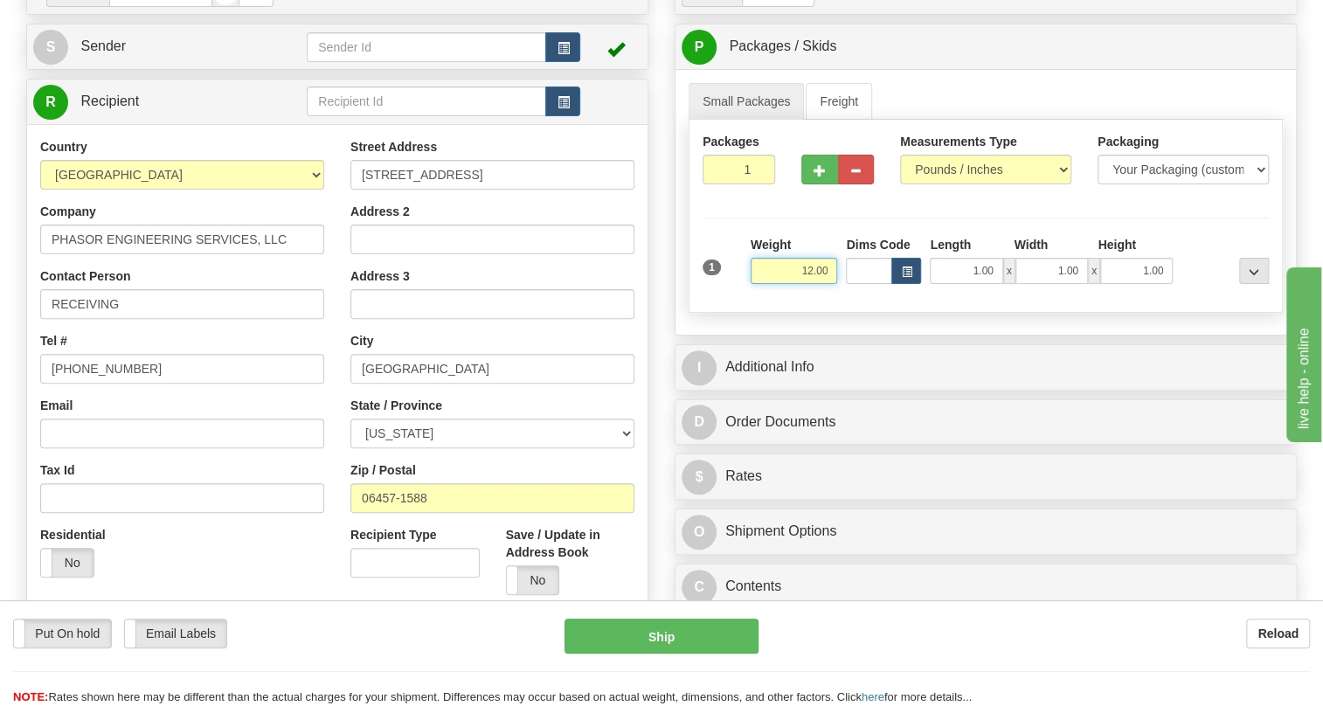
scroll to position [158, 0]
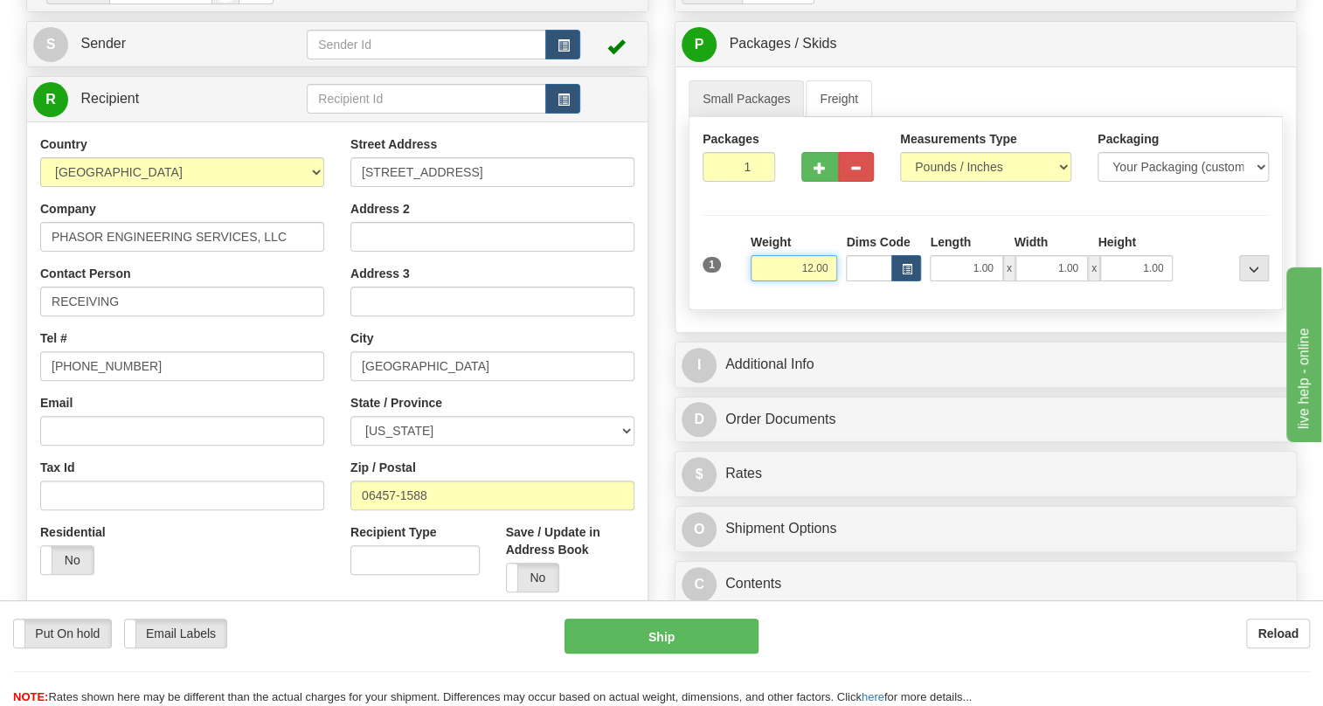
type input "12.00"
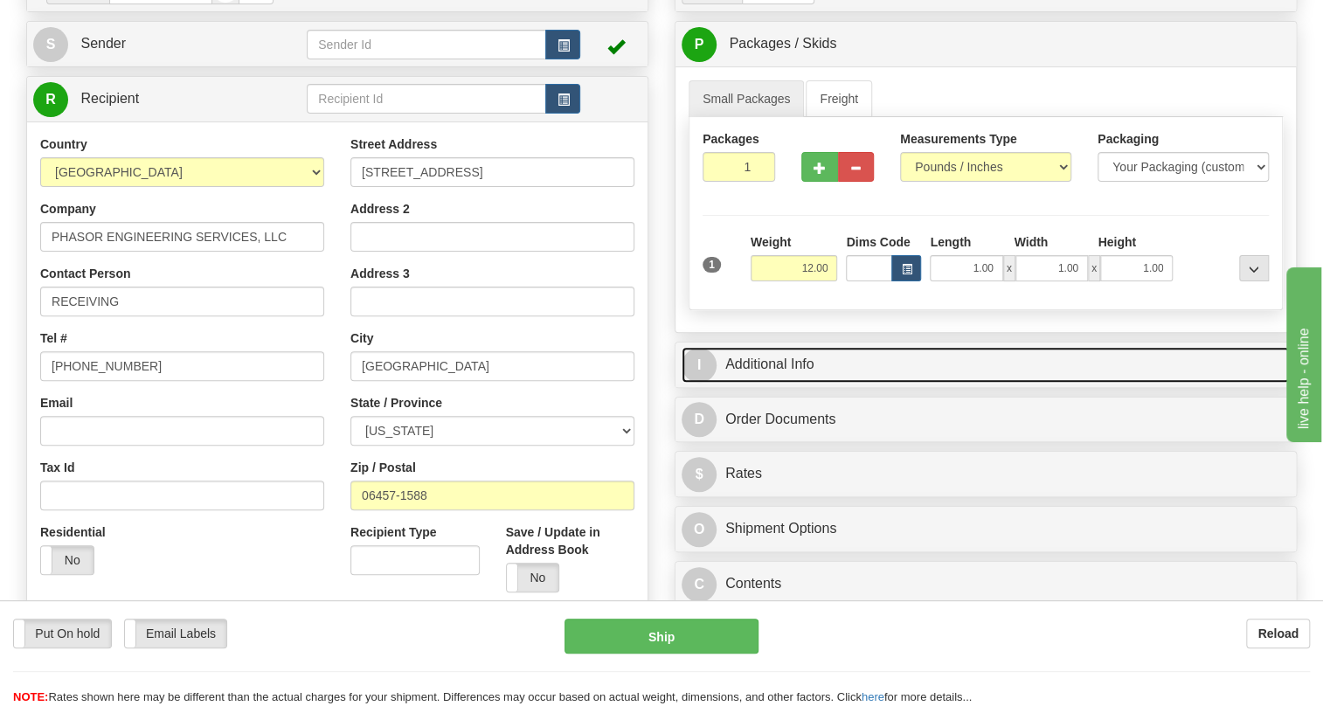
drag, startPoint x: 769, startPoint y: 397, endPoint x: 861, endPoint y: 389, distance: 92.9
click at [770, 383] on link "I Additional Info" at bounding box center [985, 365] width 608 height 36
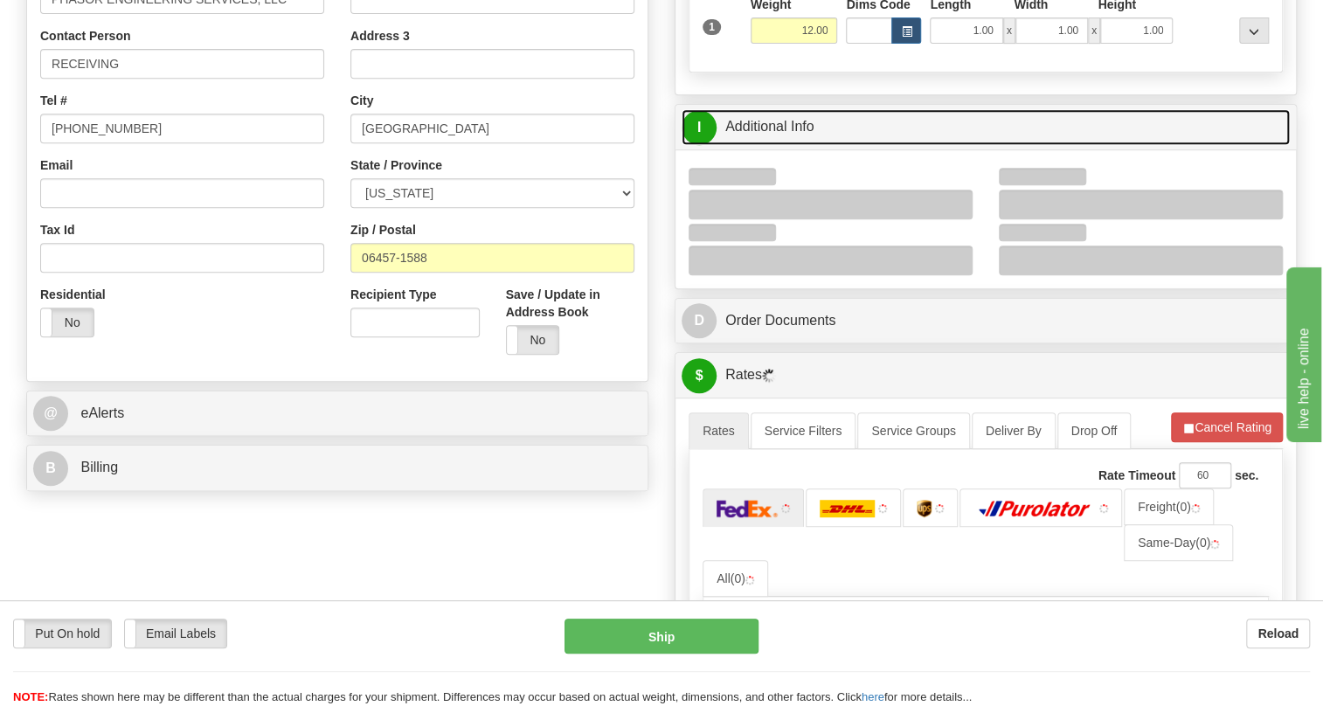
scroll to position [397, 0]
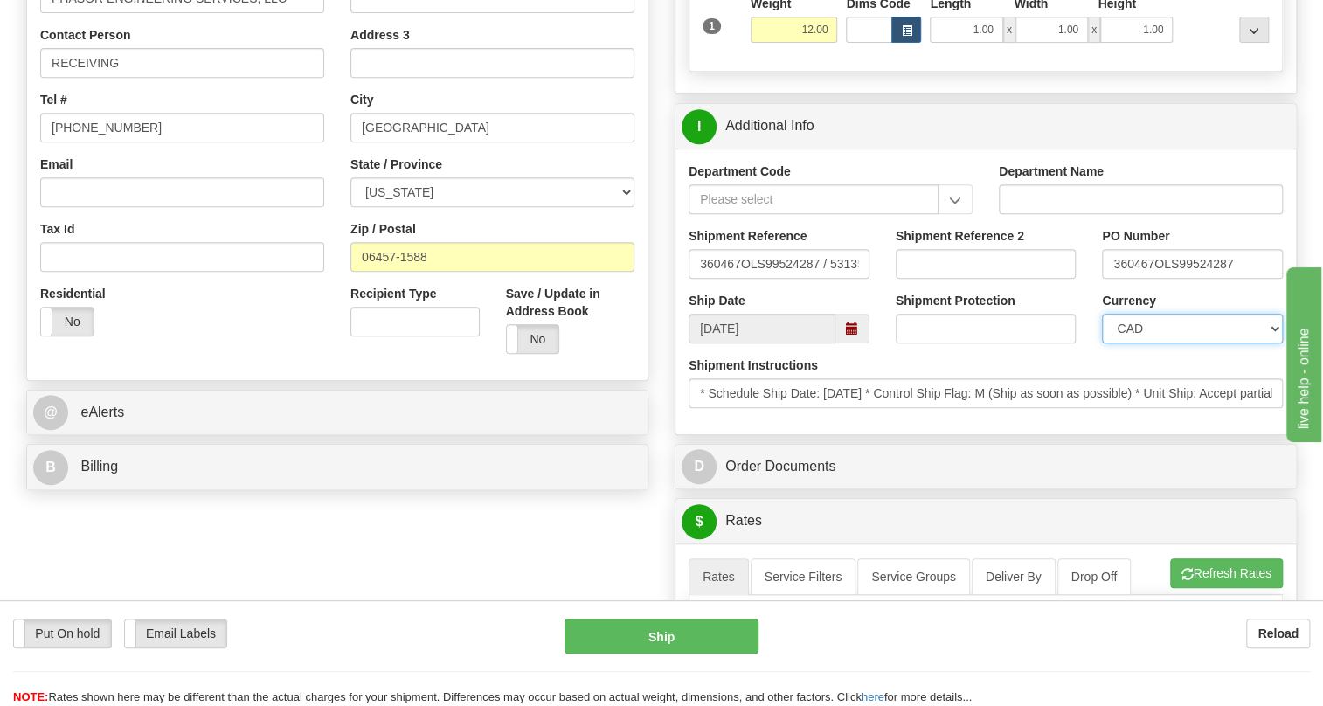
click at [1178, 343] on select "CAD USD EUR ZAR [PERSON_NAME] ARN AUD AUS AWG BBD BFR BGN BHD BMD BND BRC BRL C…" at bounding box center [1192, 329] width 181 height 30
select select "1"
click at [1102, 343] on select "CAD USD EUR ZAR [PERSON_NAME] ARN AUD AUS AWG BBD BFR BGN BHD BMD BND BRC BRL C…" at bounding box center [1192, 329] width 181 height 30
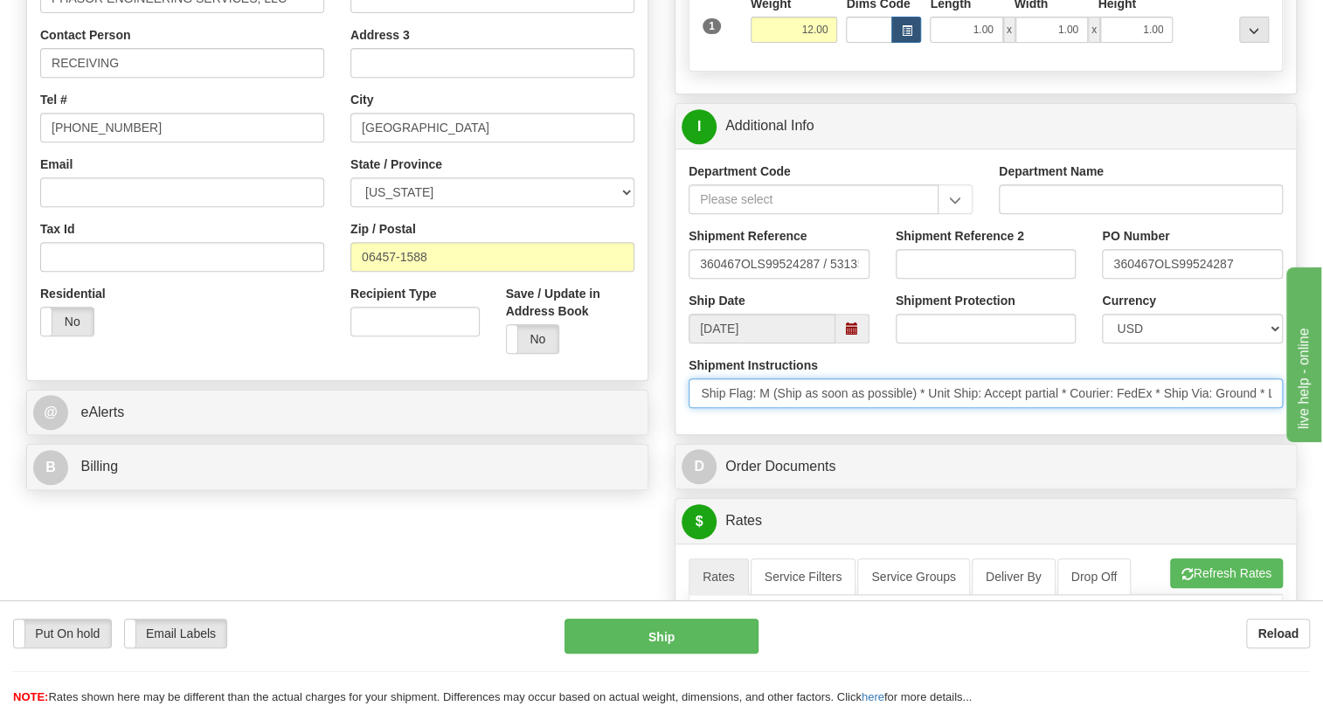
scroll to position [0, 0]
drag, startPoint x: 1160, startPoint y: 432, endPoint x: 852, endPoint y: 441, distance: 308.6
click at [689, 408] on input "* Schedule Ship Date: 9/2/2025 * Control Ship Flag: M (Ship as soon as possible…" at bounding box center [985, 393] width 594 height 30
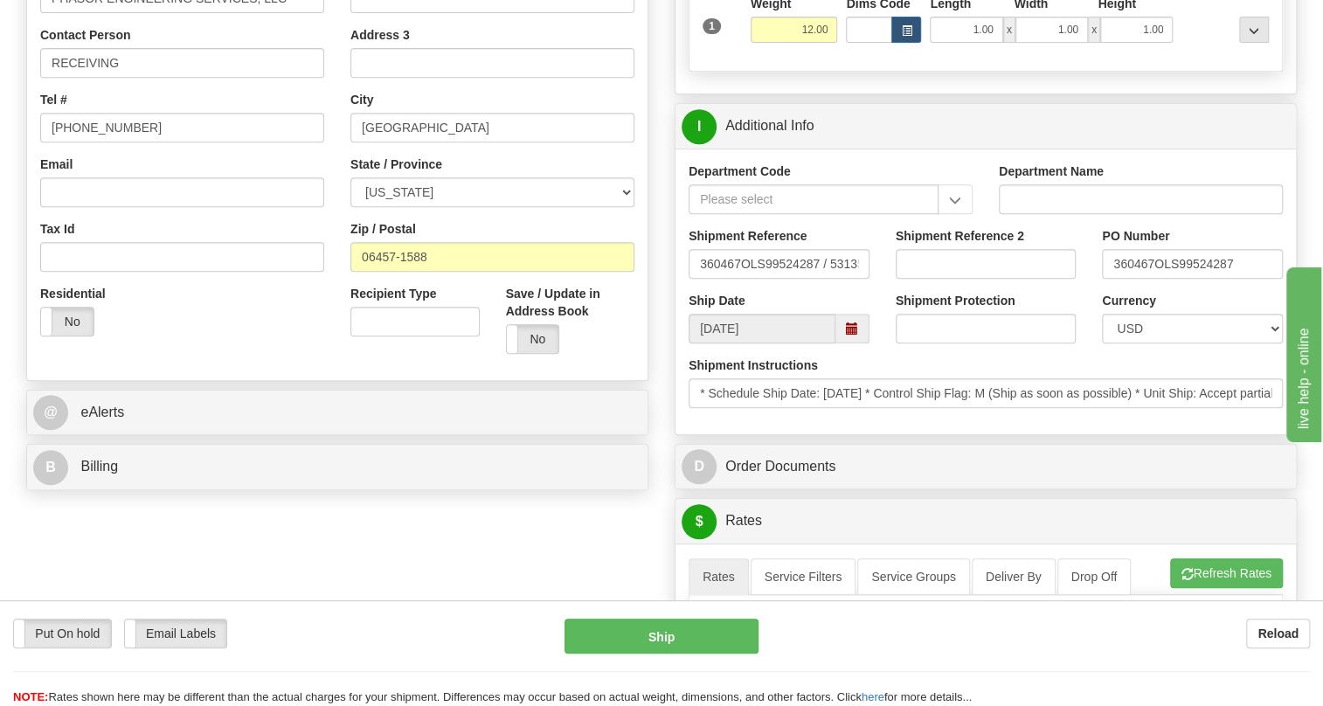
click at [843, 434] on div "Department Code Department Name Shipment Reference 360467OLS99524287 / 531355 S…" at bounding box center [985, 292] width 620 height 286
click at [1153, 279] on input "360467OLS99524287" at bounding box center [1192, 264] width 181 height 30
drag, startPoint x: 1152, startPoint y: 302, endPoint x: 1116, endPoint y: 314, distance: 38.4
click at [1116, 279] on input "360467OLS99524287" at bounding box center [1192, 264] width 181 height 30
click at [139, 78] on input "RECEIVING" at bounding box center [182, 63] width 284 height 30
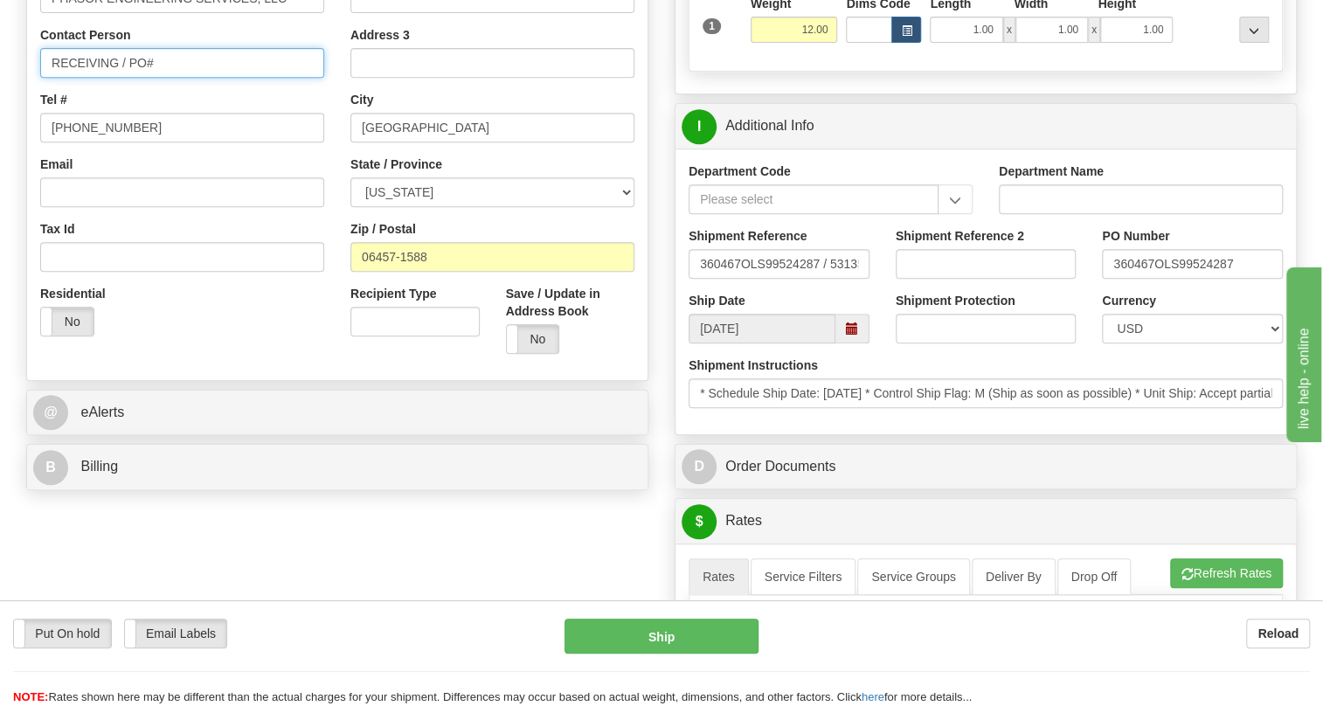
paste input "360467"
type input "RECEIVING / PO# 360467"
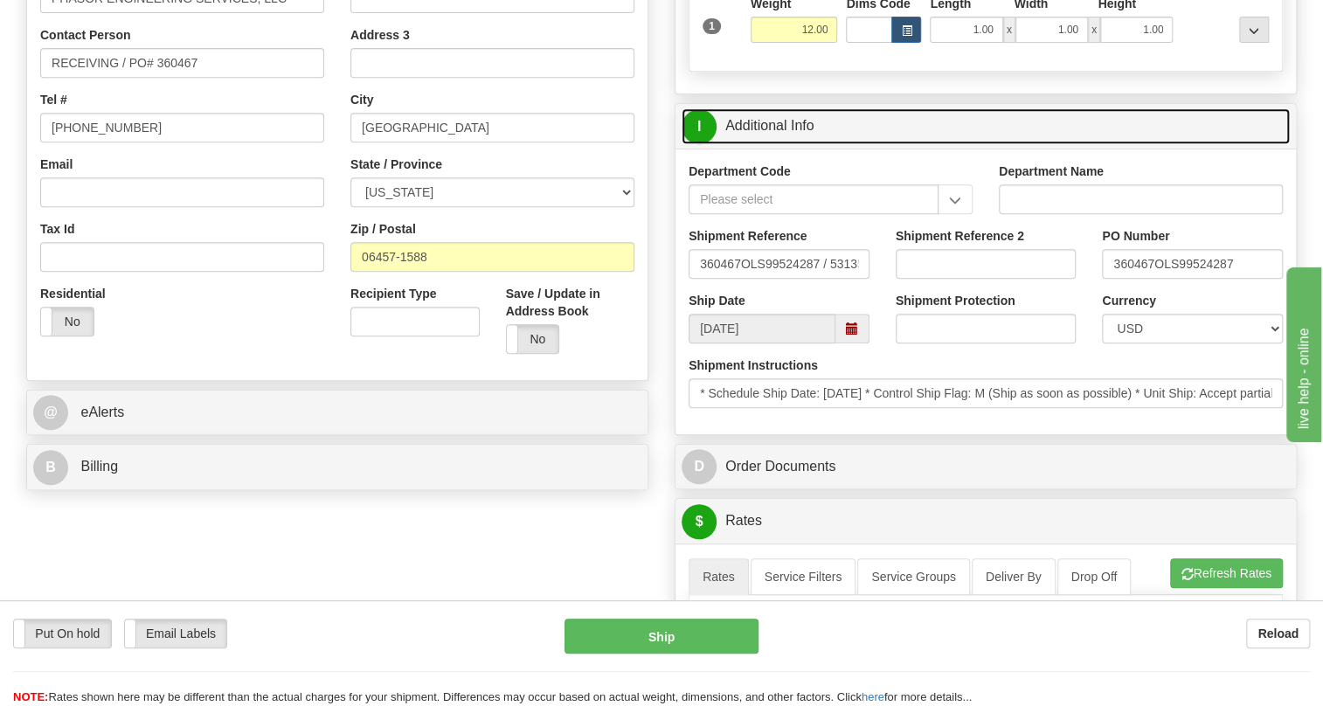
click at [785, 144] on link "I Additional Info" at bounding box center [985, 126] width 608 height 36
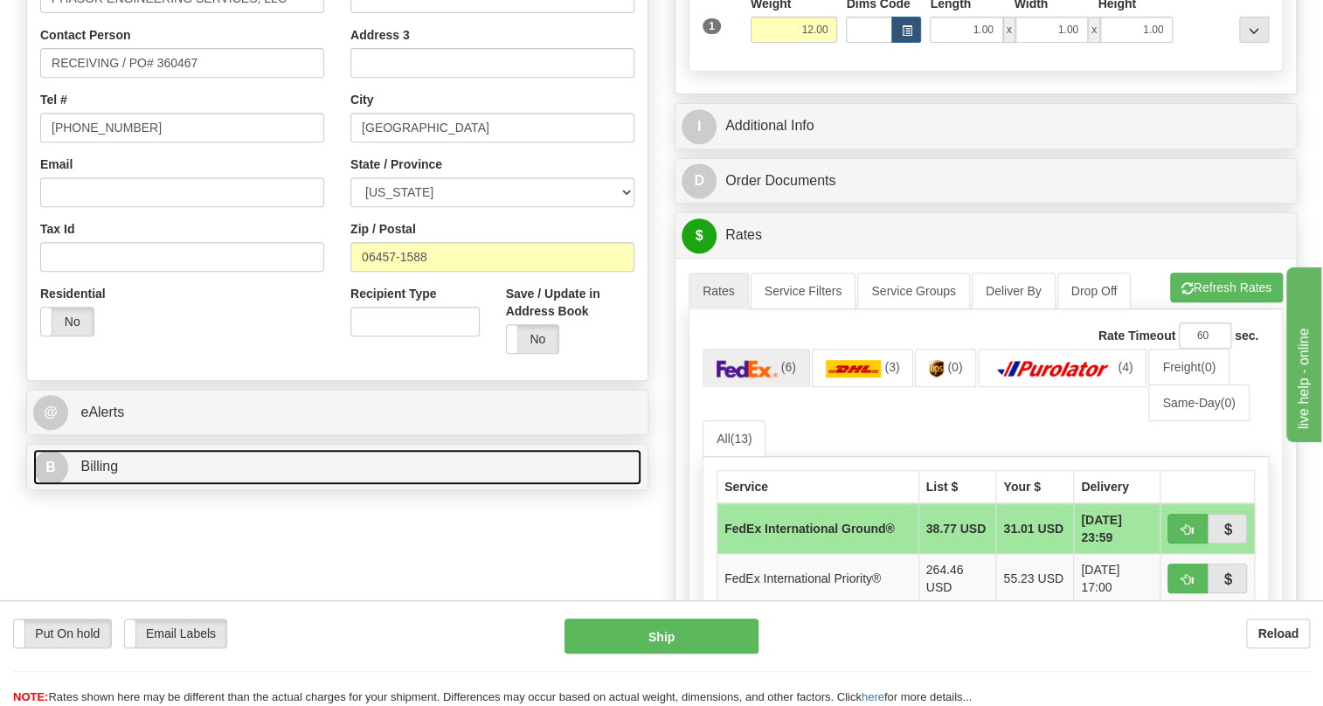
click at [107, 474] on span "Billing" at bounding box center [99, 466] width 38 height 15
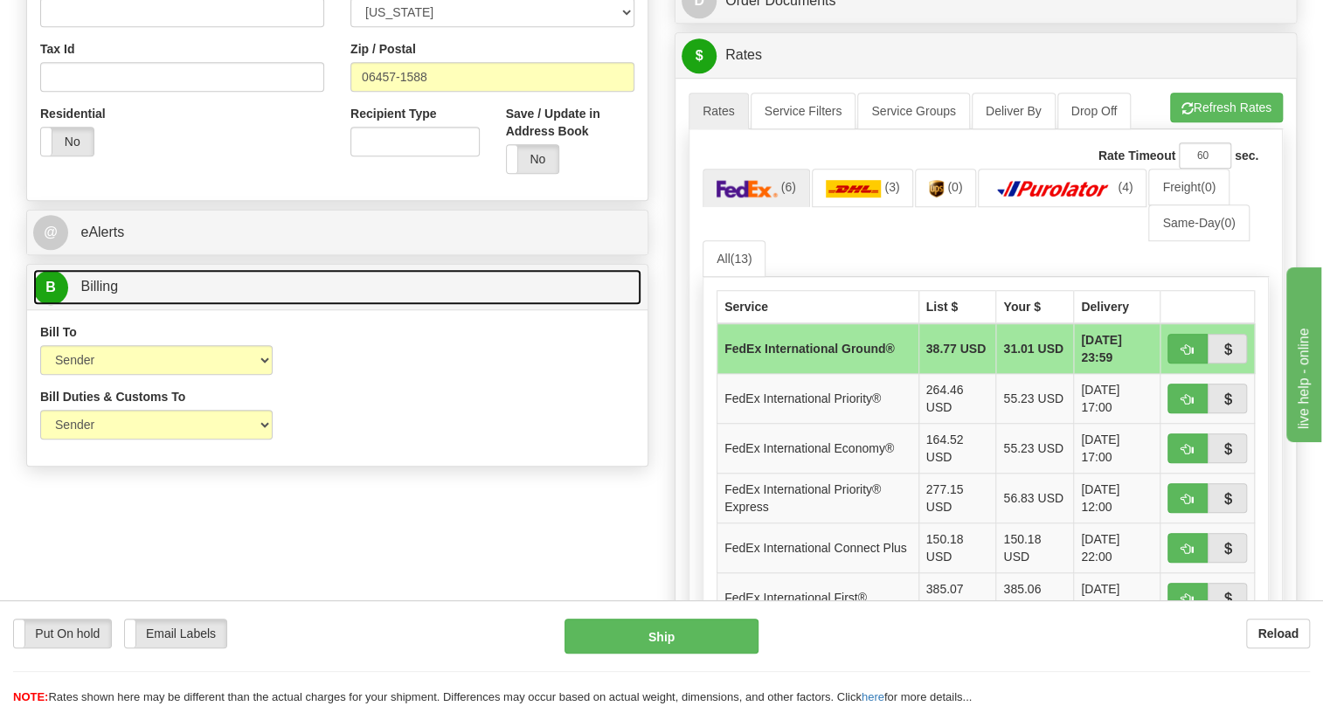
scroll to position [635, 0]
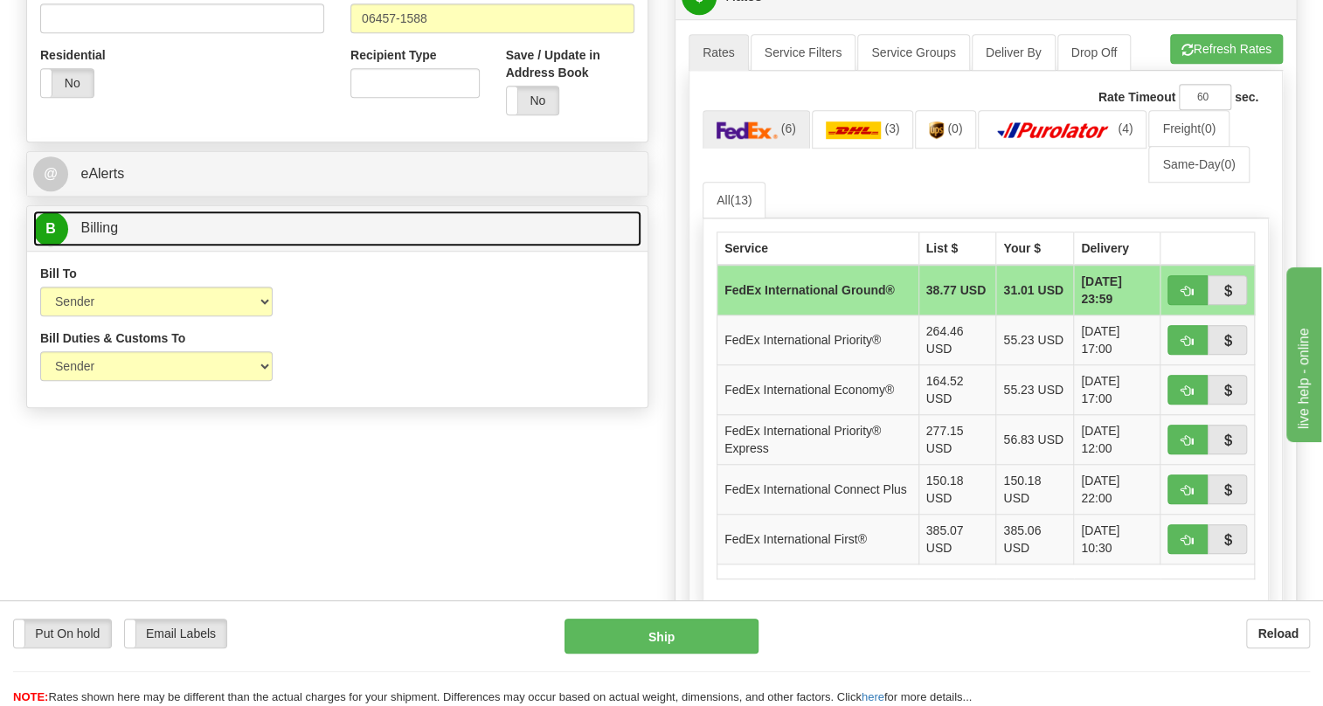
click at [110, 235] on span "Billing" at bounding box center [99, 227] width 38 height 15
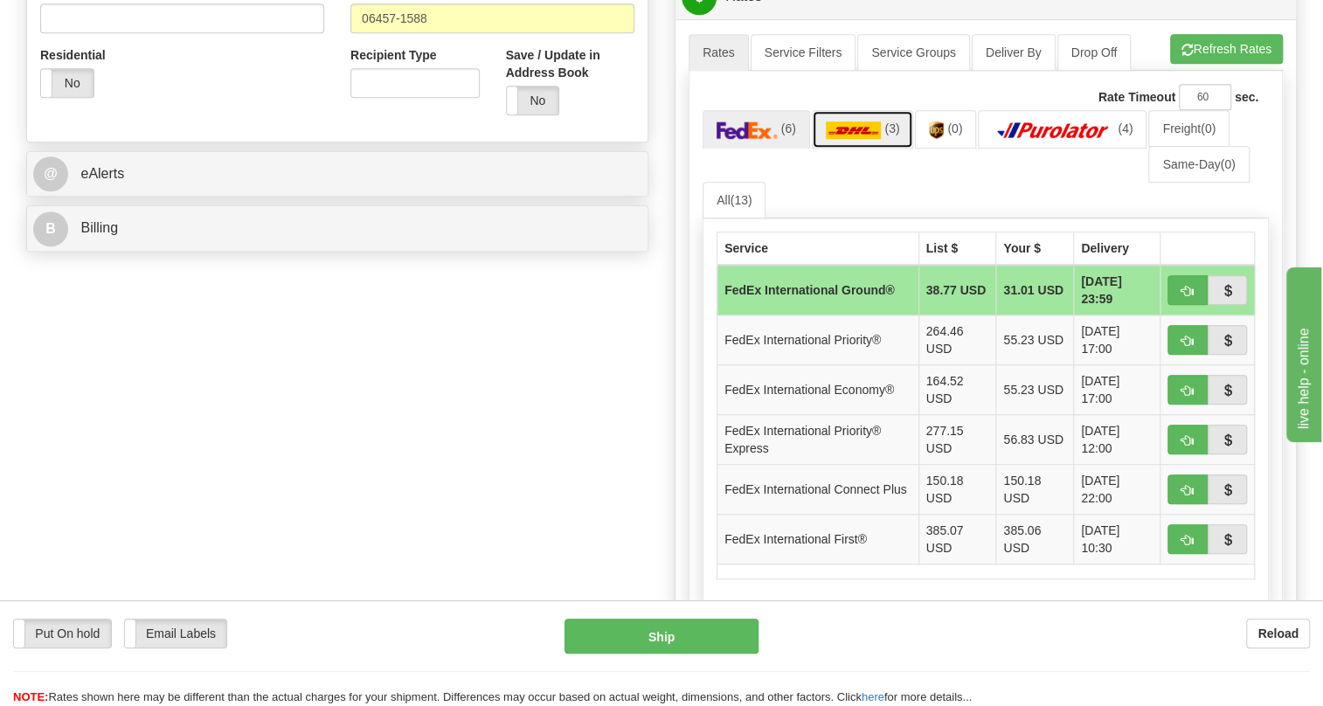
click at [855, 139] on img at bounding box center [854, 129] width 56 height 17
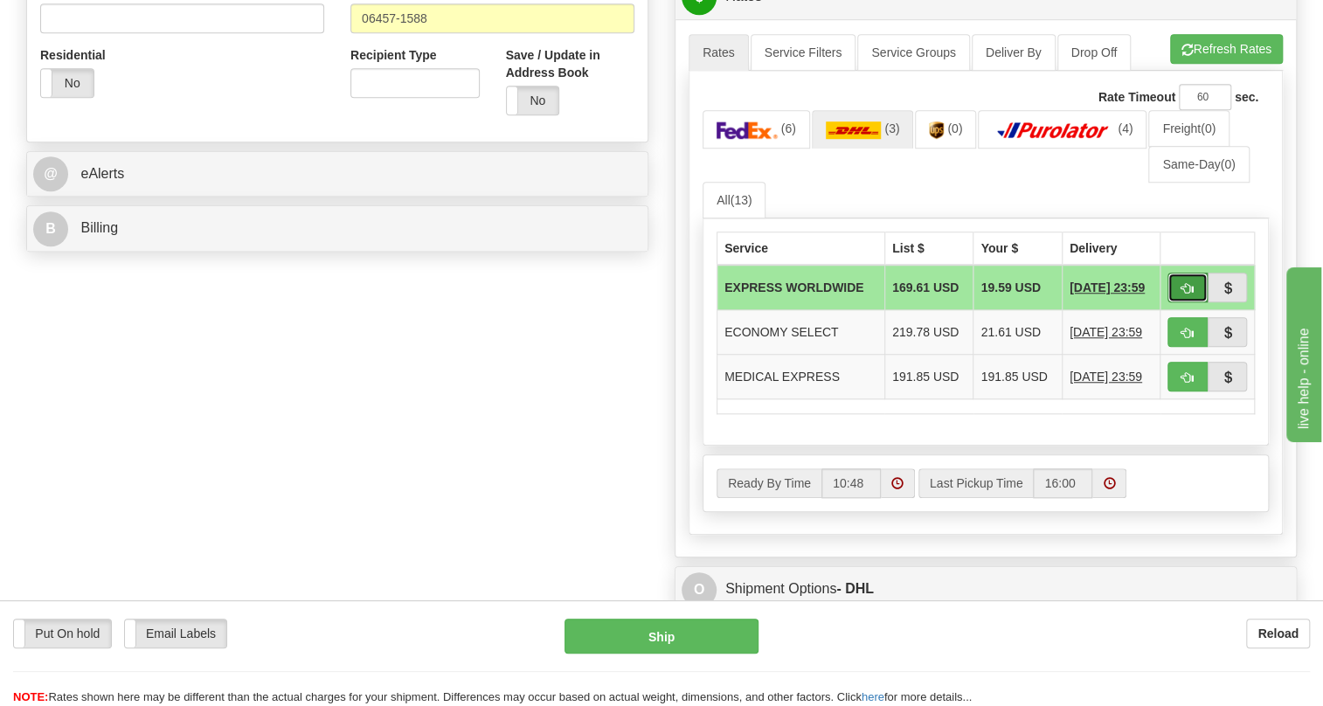
click at [1181, 294] on span "button" at bounding box center [1187, 288] width 12 height 11
type input "P"
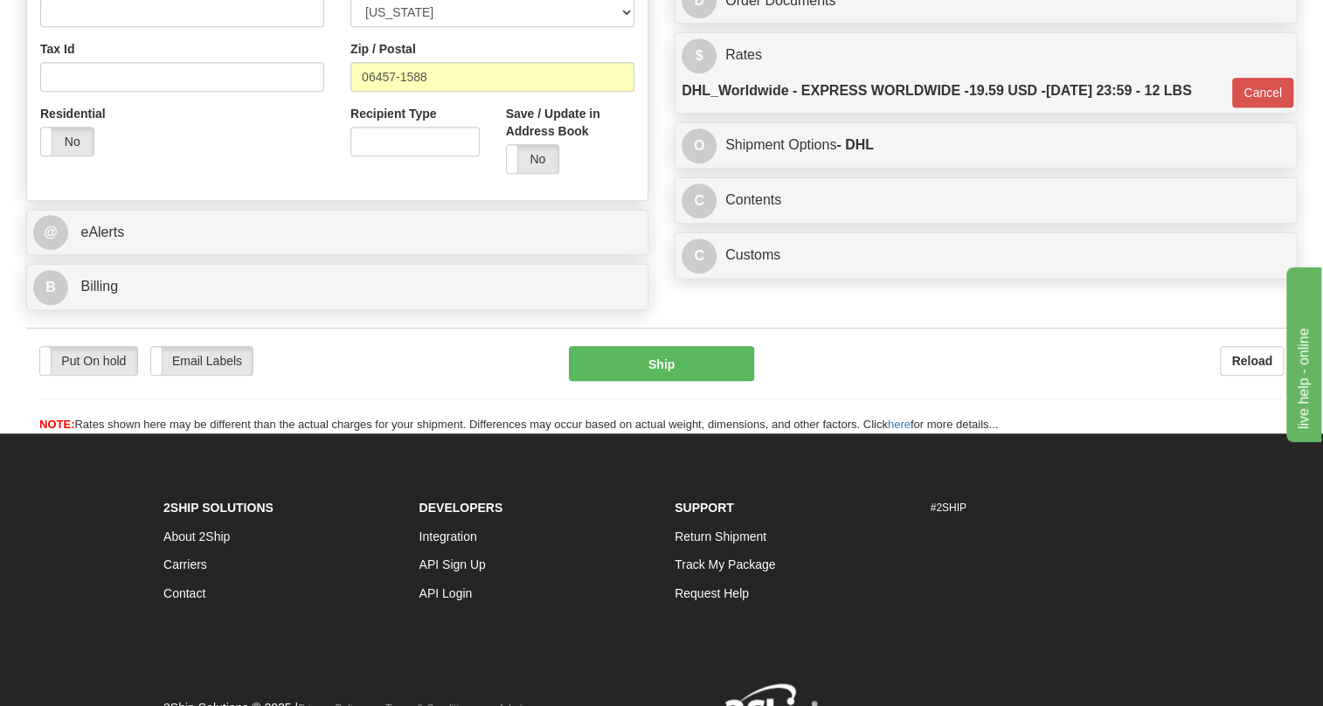
scroll to position [397, 0]
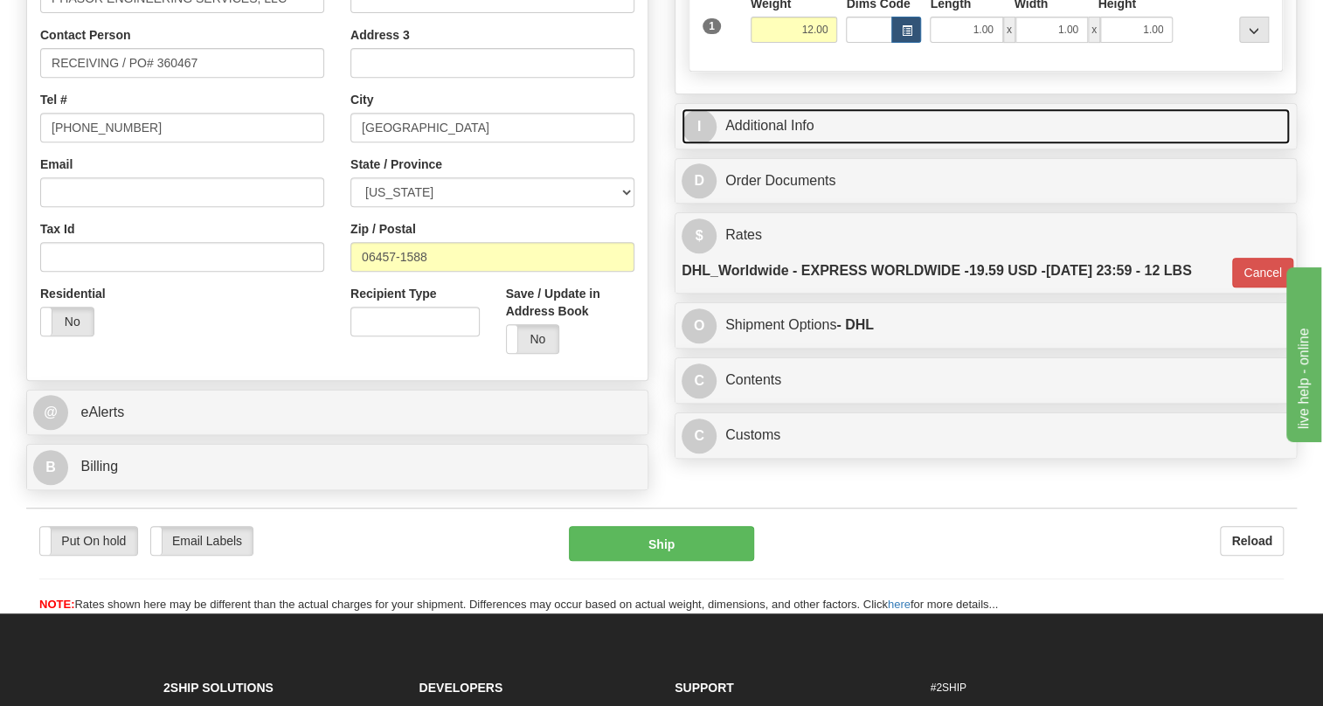
click at [795, 144] on link "I Additional Info" at bounding box center [985, 126] width 608 height 36
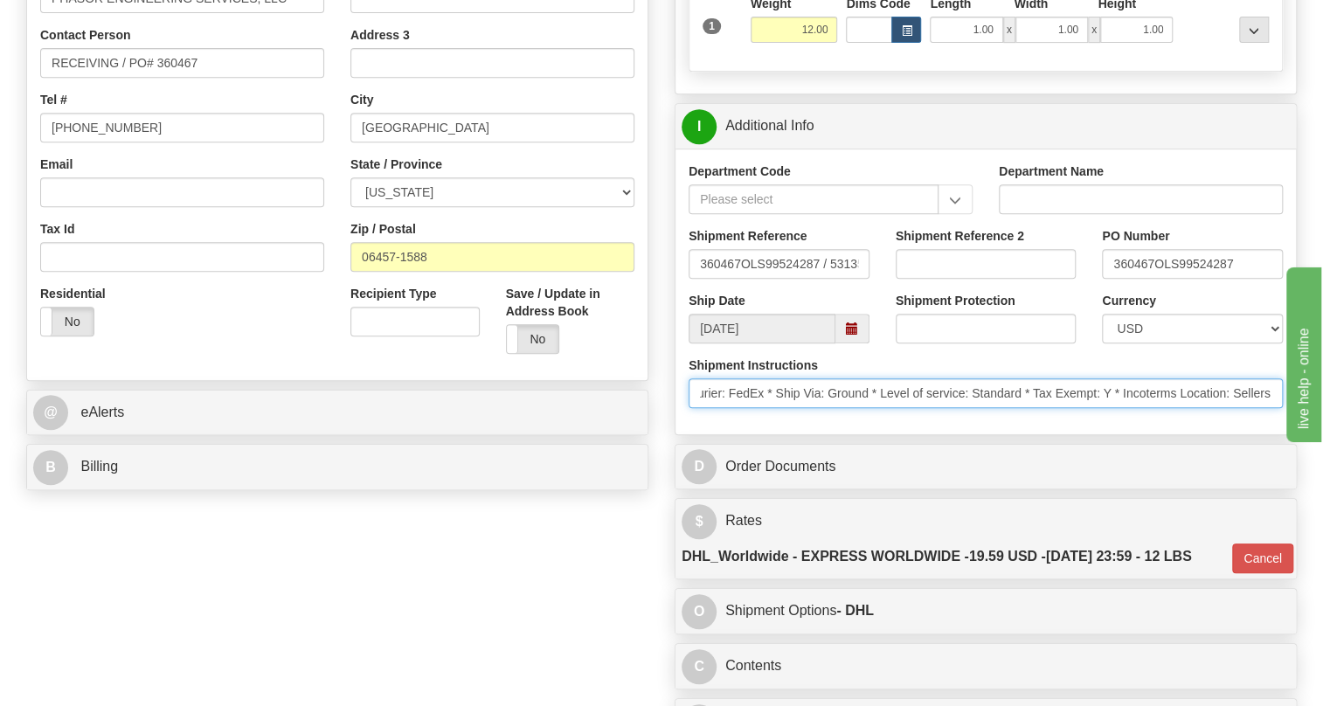
scroll to position [0, 645]
drag, startPoint x: 915, startPoint y: 436, endPoint x: 1269, endPoint y: 451, distance: 355.0
click at [1269, 421] on div "Shipment Instructions * Schedule Ship Date: 9/2/2025 * Control Ship Flag: M (Sh…" at bounding box center [985, 388] width 620 height 65
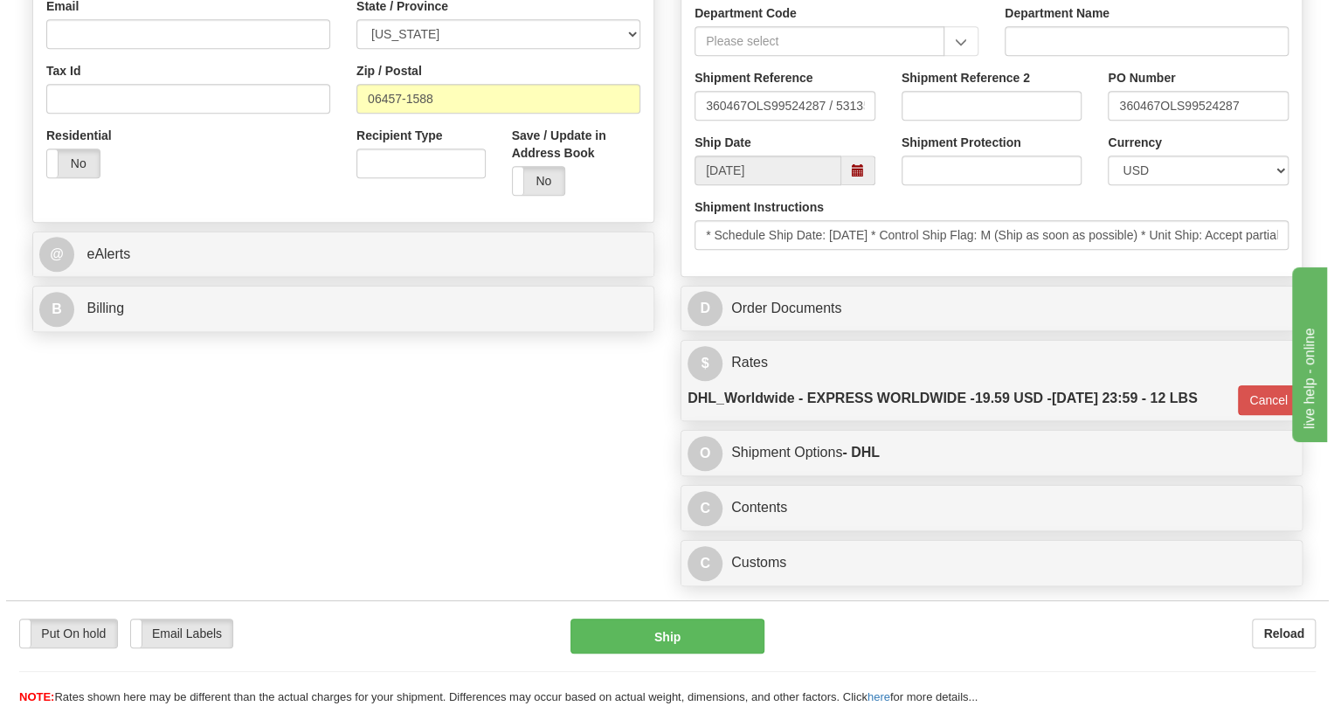
scroll to position [556, 0]
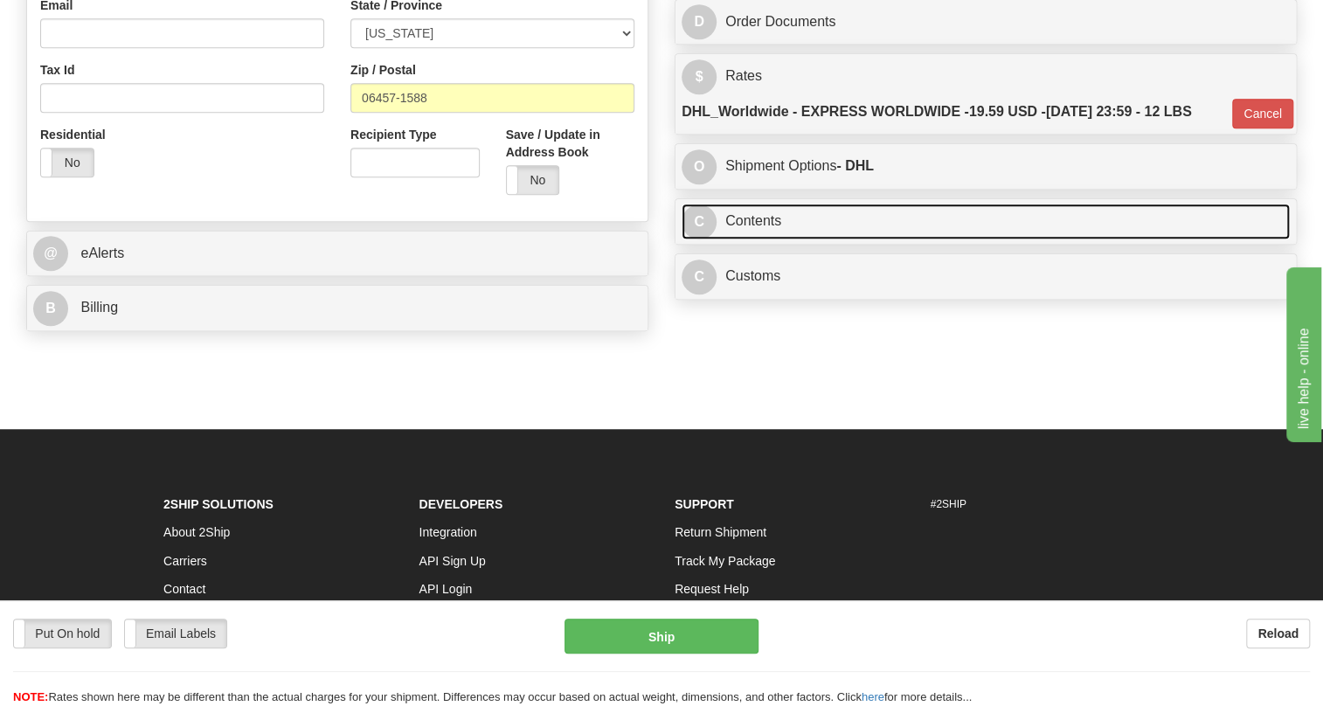
click at [767, 239] on link "C Contents" at bounding box center [985, 222] width 608 height 36
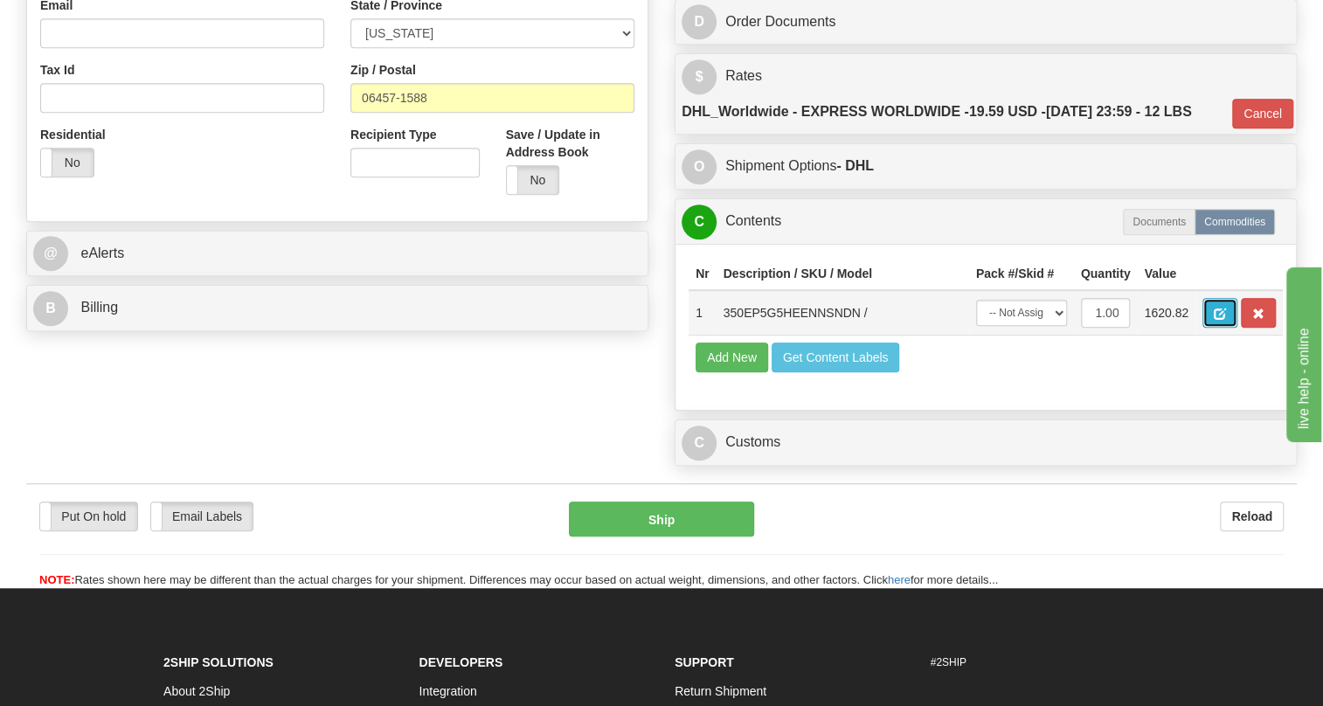
click at [1215, 320] on span "button" at bounding box center [1220, 313] width 12 height 11
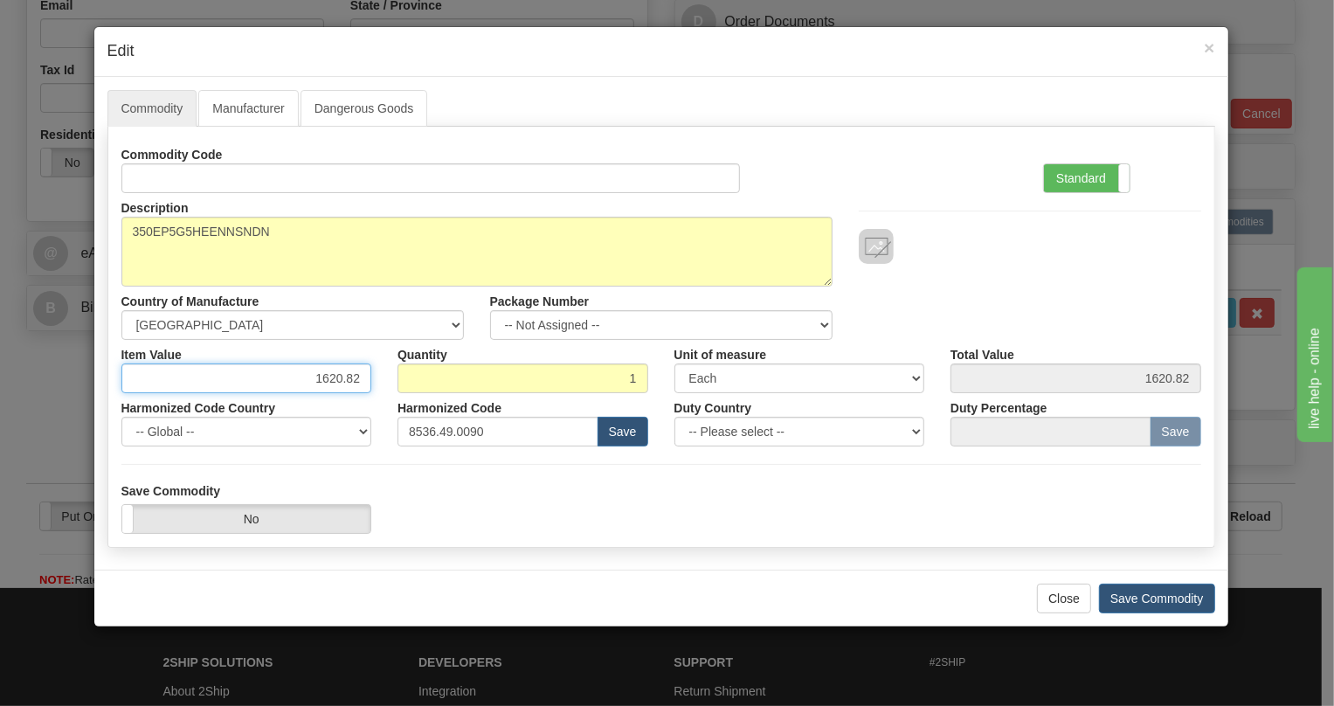
click at [330, 377] on input "1620.82" at bounding box center [246, 378] width 251 height 30
type input "1261.66"
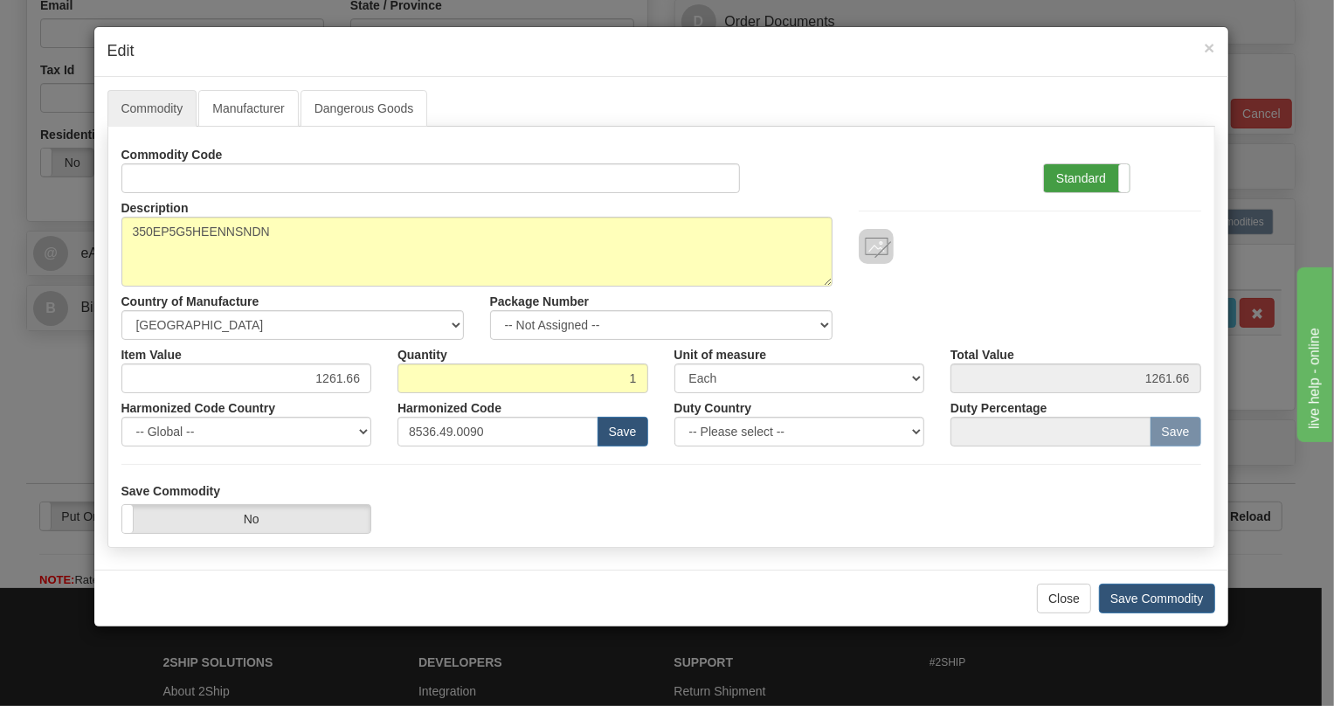
click at [1076, 176] on label "Standard" at bounding box center [1087, 178] width 86 height 28
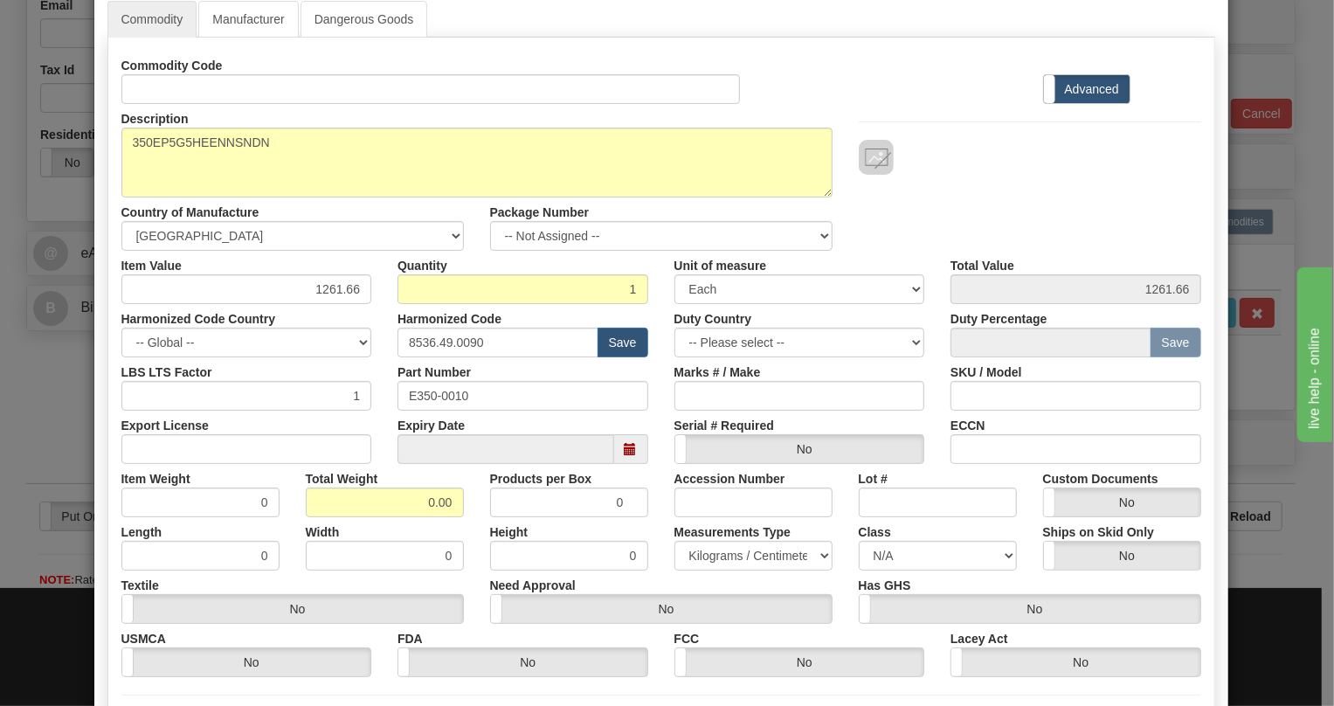
scroll to position [158, 0]
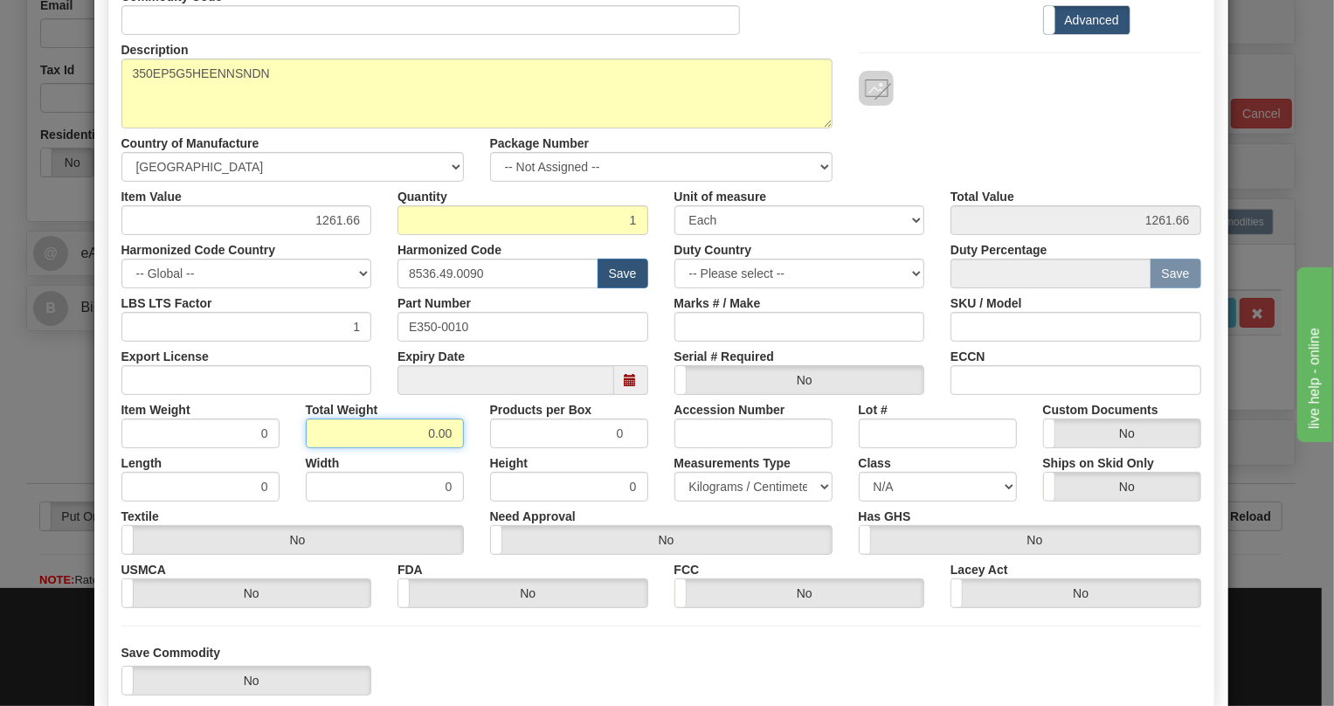
click at [405, 429] on input "0.00" at bounding box center [385, 434] width 158 height 30
type input "1.00"
type input "1.0000"
click at [743, 481] on select "Pounds / Inches Kilograms / Centimeters" at bounding box center [753, 487] width 158 height 30
select select "0"
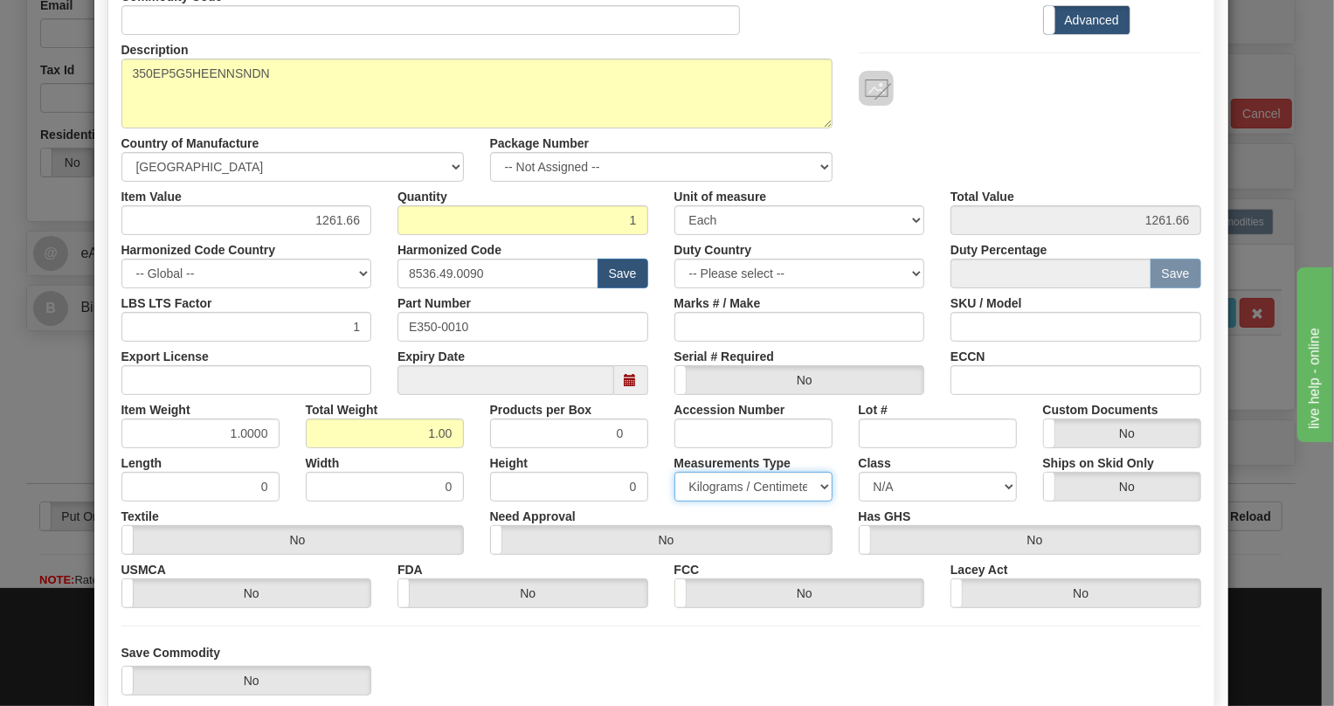
click at [674, 472] on select "Pounds / Inches Kilograms / Centimeters" at bounding box center [753, 487] width 158 height 30
click at [660, 509] on div "Need Approval Yes No" at bounding box center [661, 528] width 369 height 53
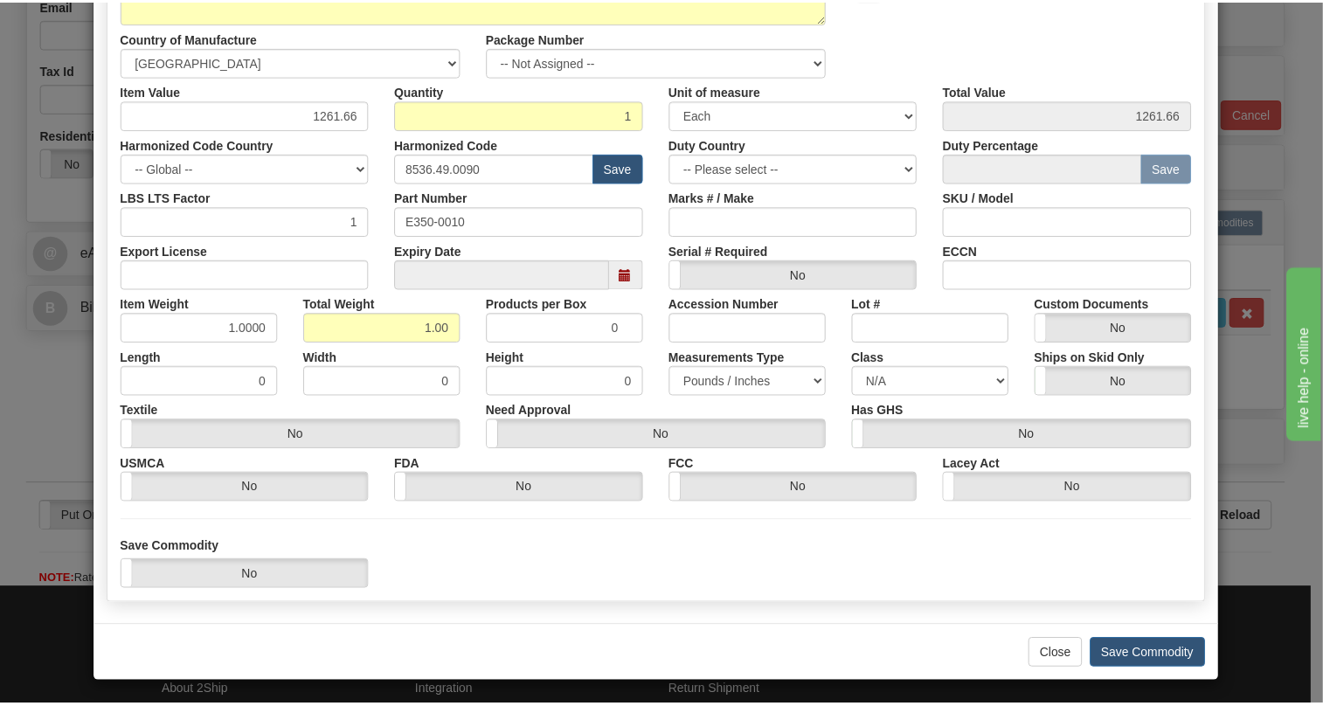
scroll to position [266, 0]
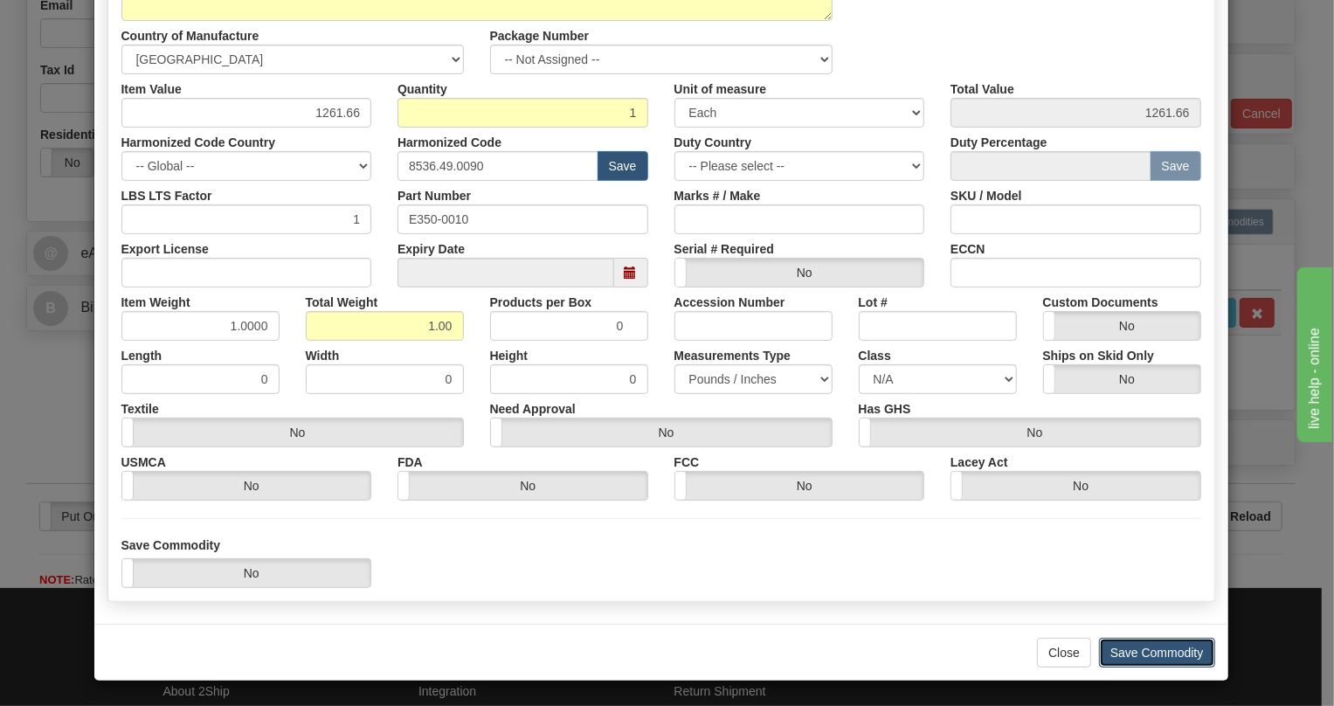
click at [1140, 653] on button "Save Commodity" at bounding box center [1157, 653] width 116 height 30
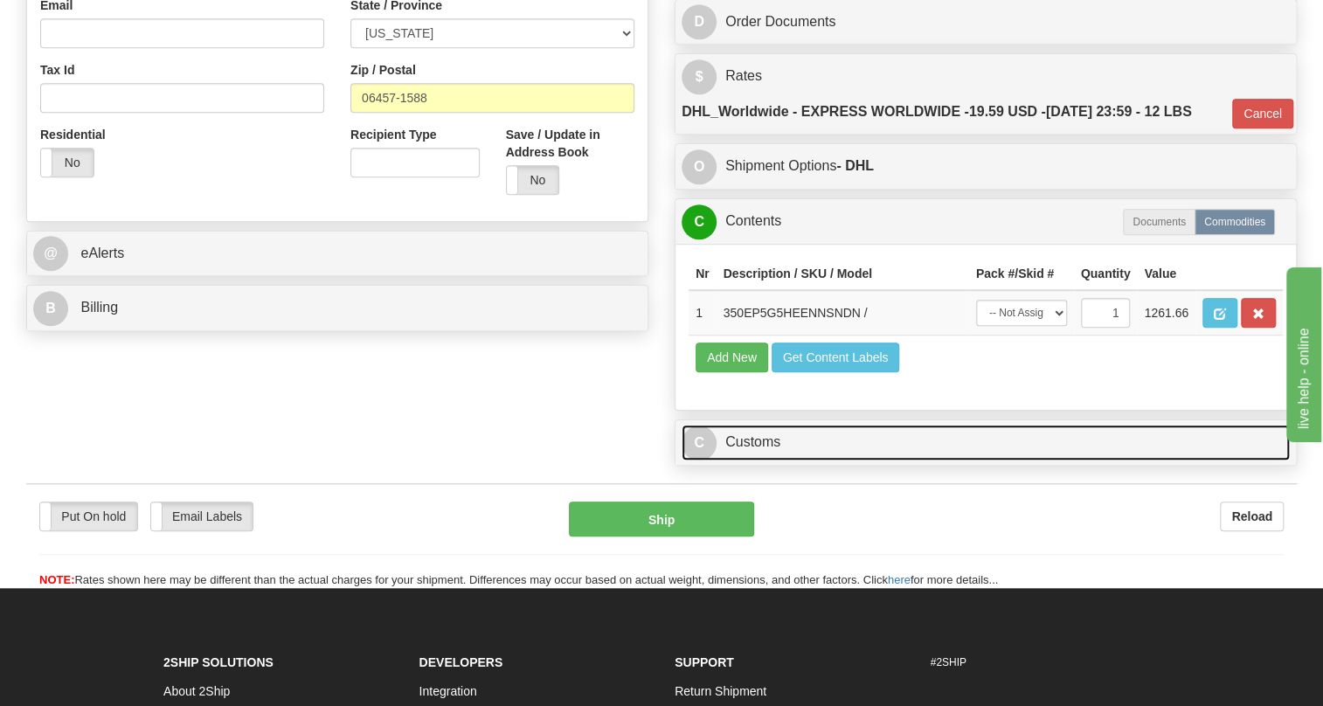
click at [754, 460] on link "C Customs" at bounding box center [985, 443] width 608 height 36
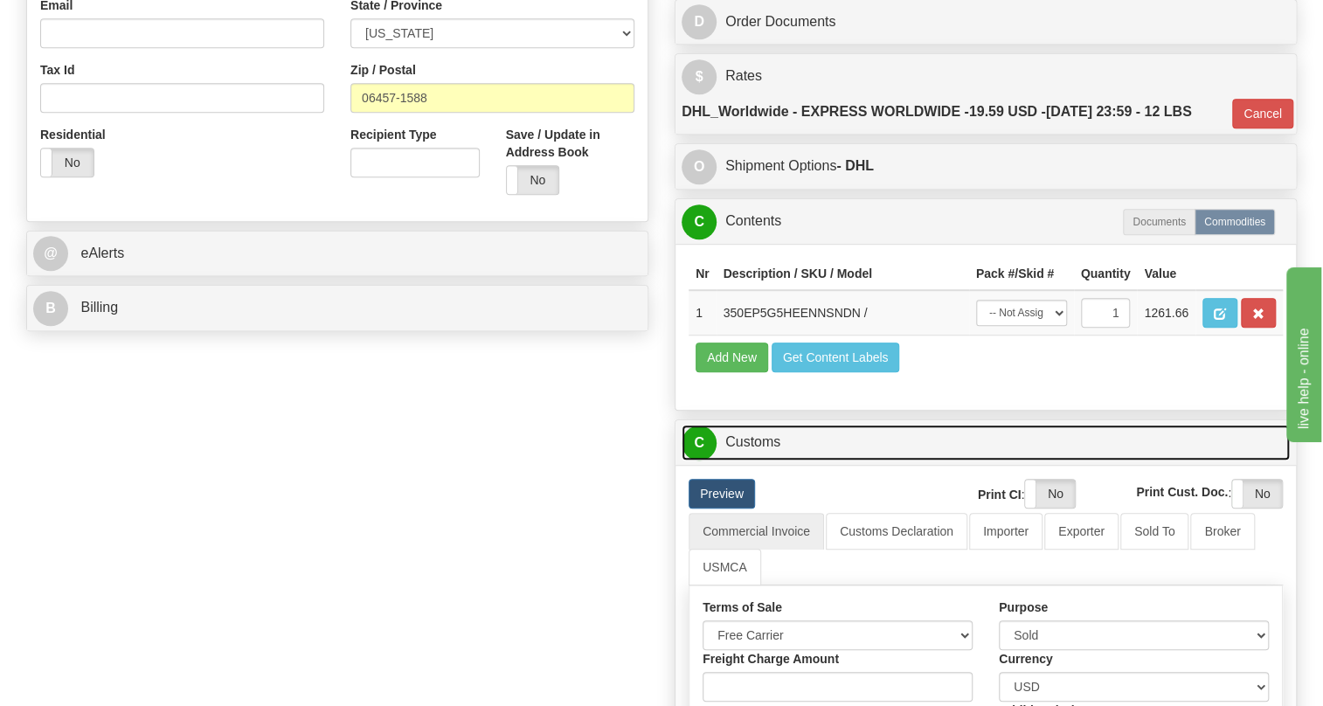
click at [754, 460] on link "C Customs" at bounding box center [985, 443] width 608 height 36
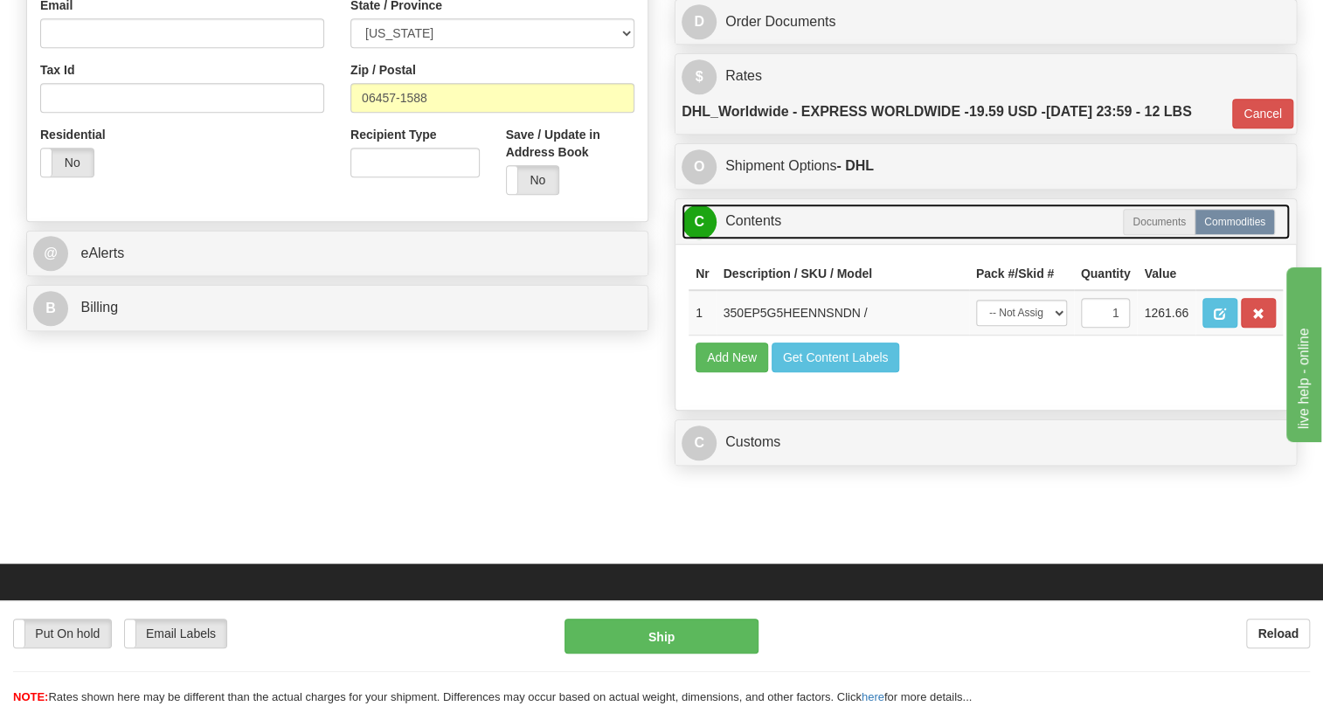
click at [750, 239] on link "C Contents" at bounding box center [985, 222] width 608 height 36
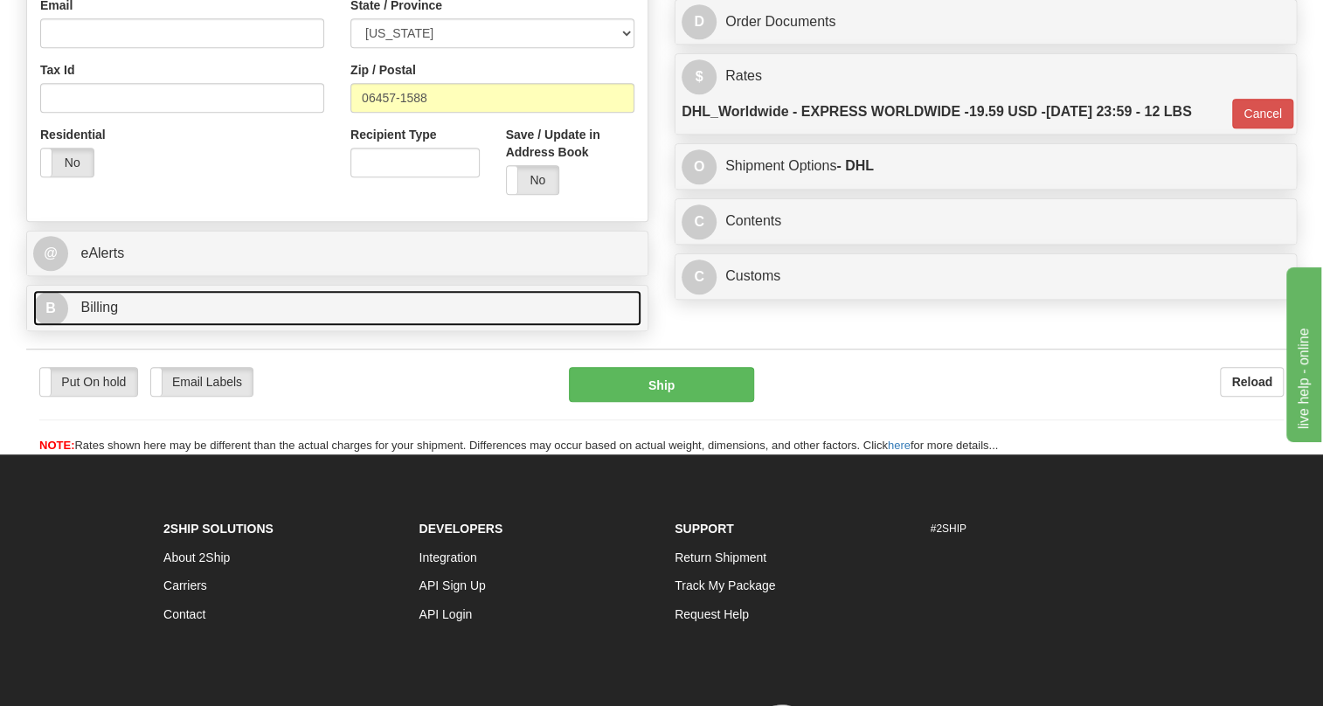
click at [103, 315] on span "Billing" at bounding box center [99, 307] width 38 height 15
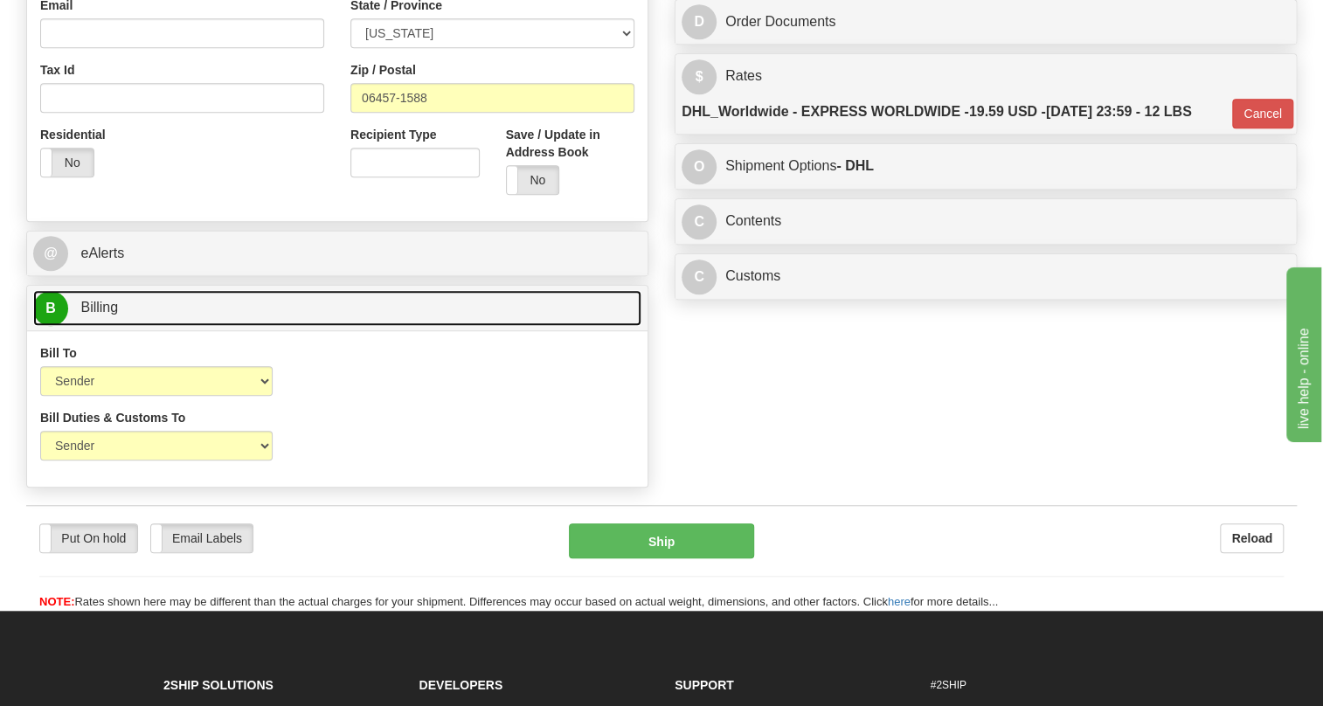
click at [103, 315] on span "Billing" at bounding box center [99, 307] width 38 height 15
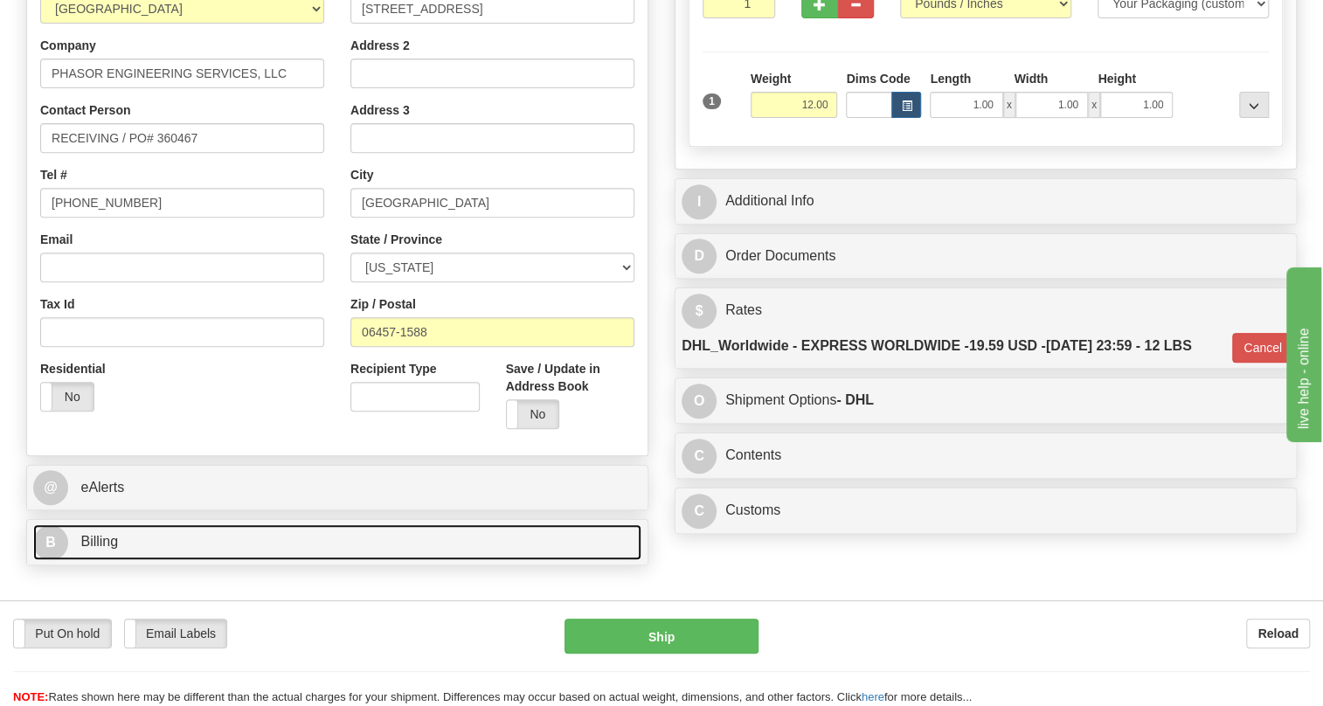
scroll to position [317, 0]
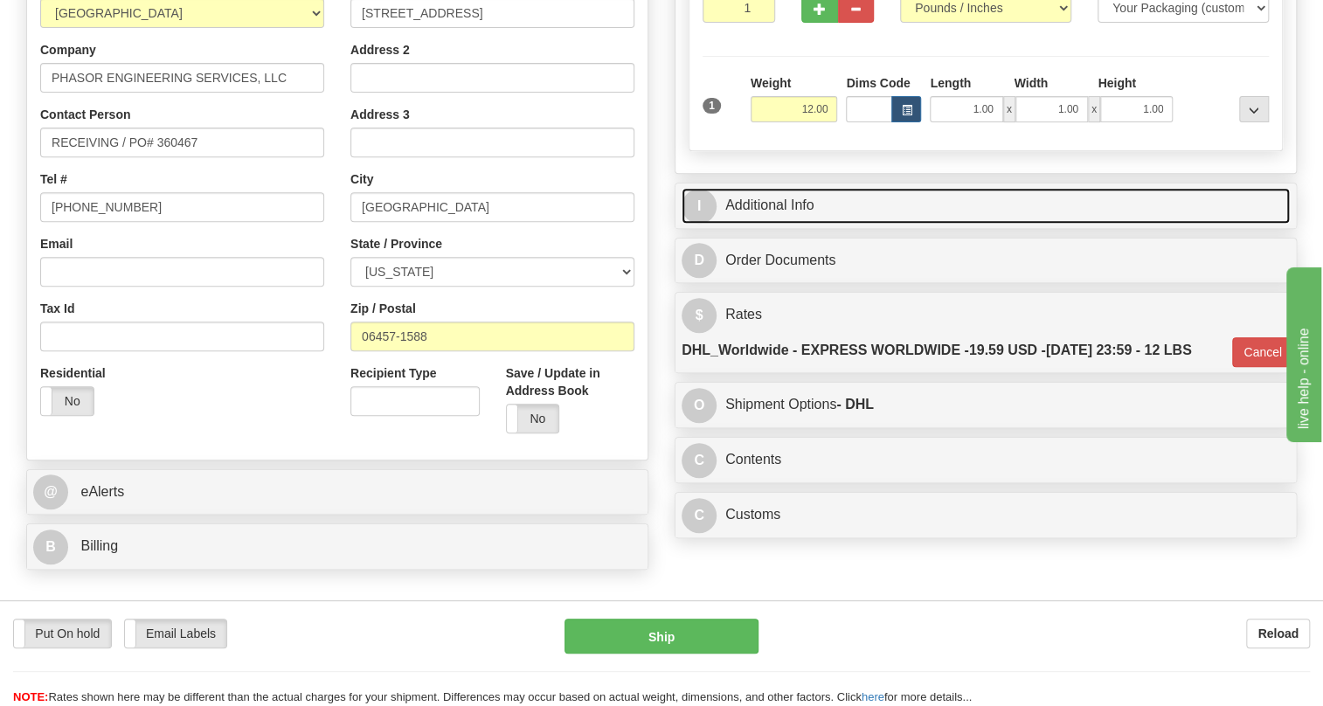
click at [749, 224] on link "I Additional Info" at bounding box center [985, 206] width 608 height 36
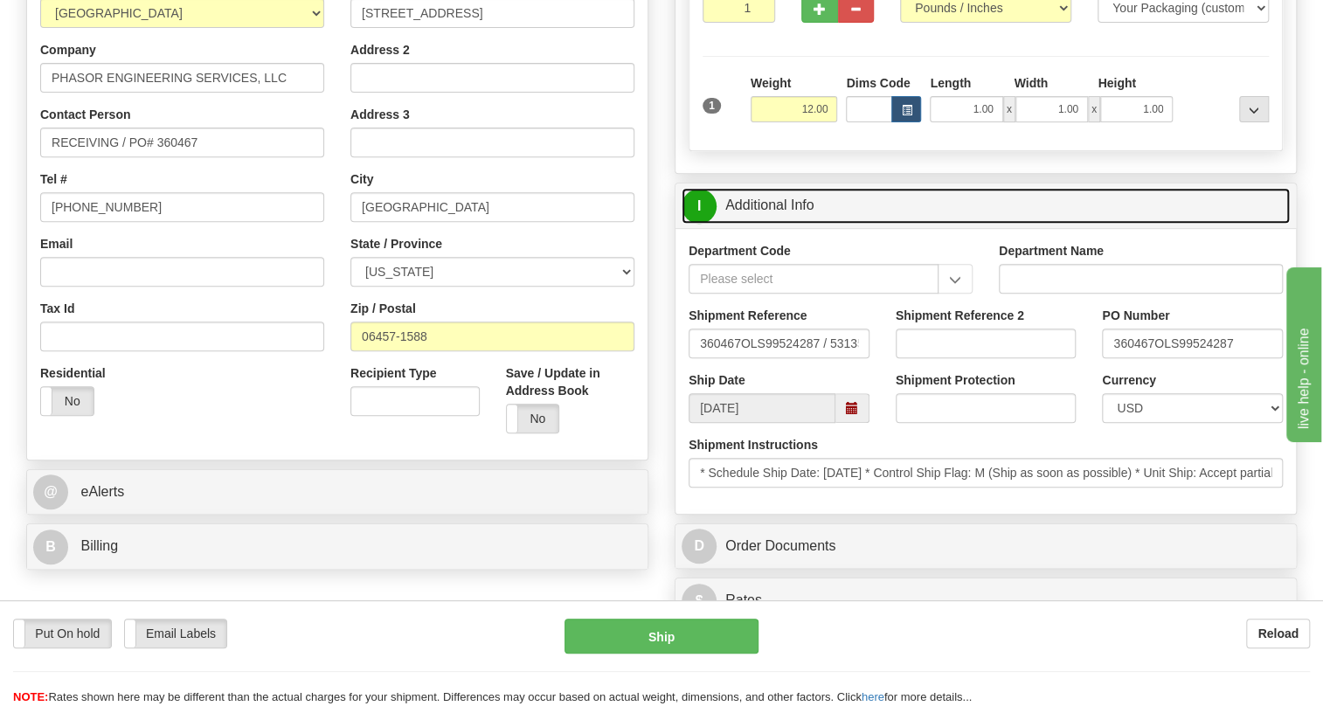
click at [749, 224] on link "I Additional Info" at bounding box center [985, 206] width 608 height 36
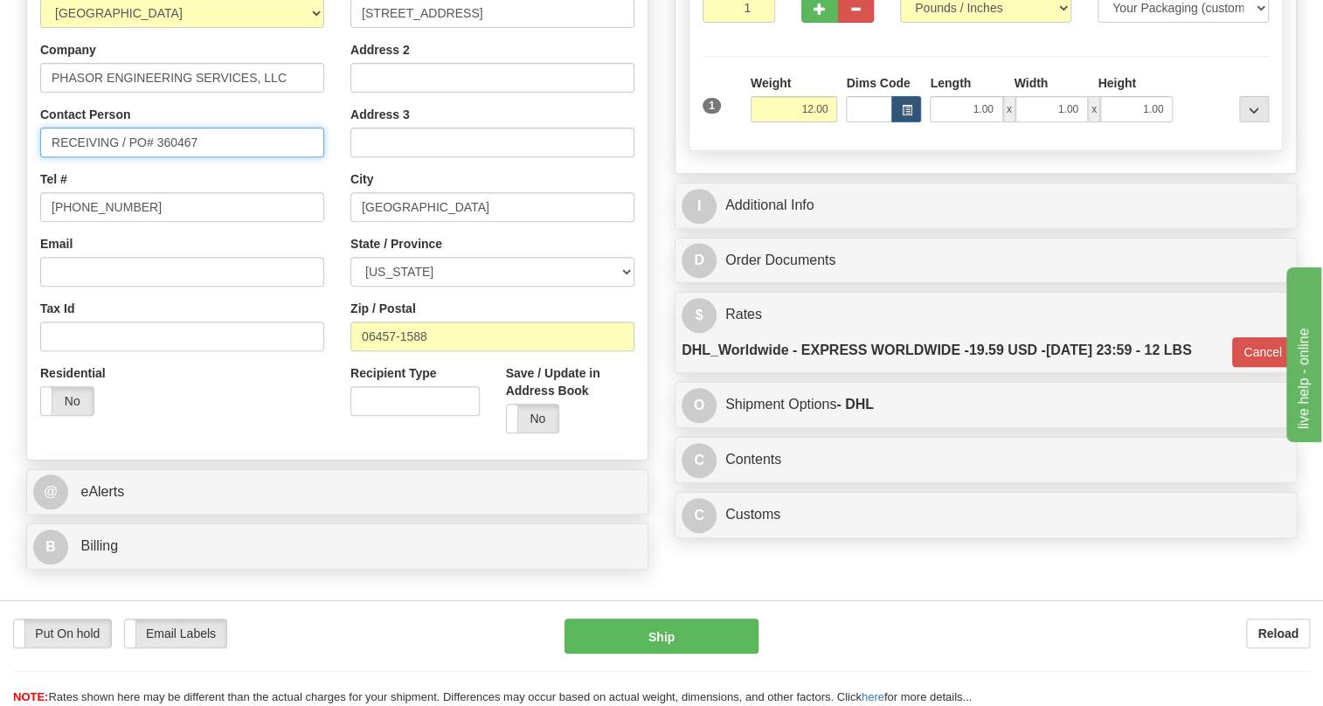
click at [115, 157] on input "RECEIVING / PO# 360467" at bounding box center [182, 143] width 284 height 30
paste input "Patrick Rice"
type input "RECEIVING / Patrick Rice / PO# 360467"
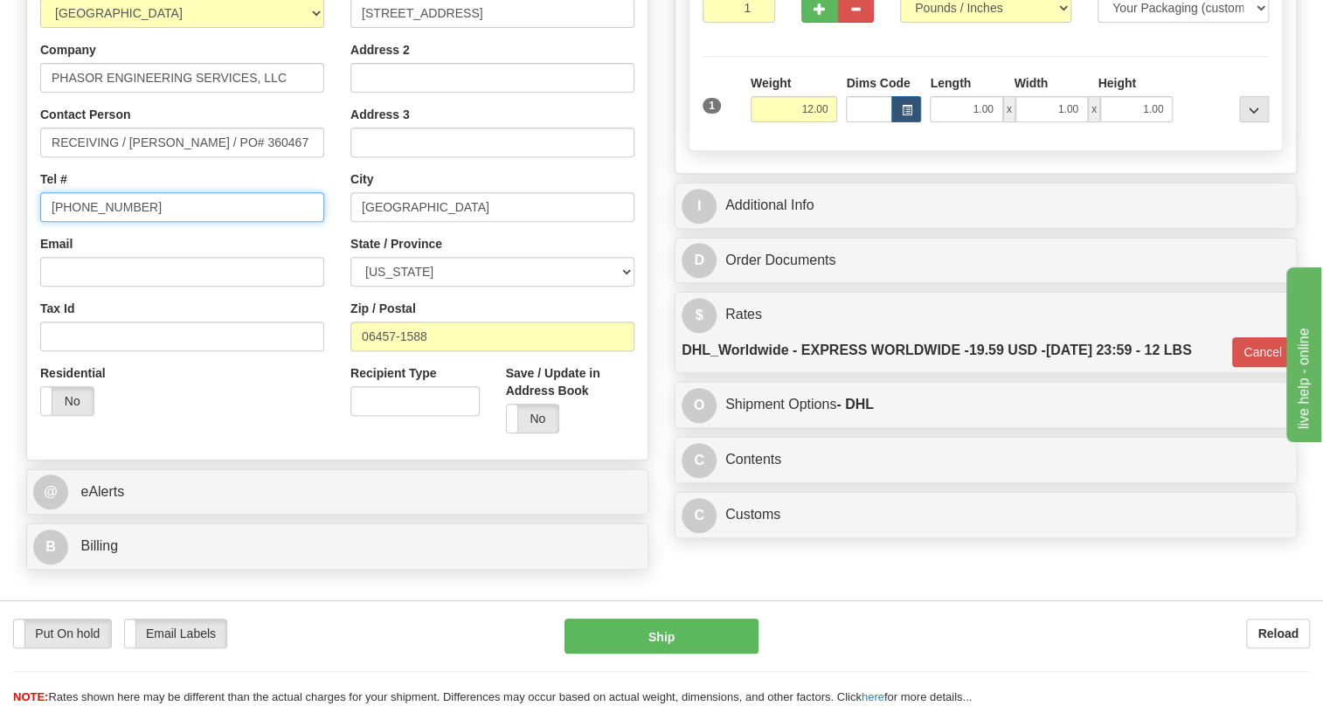
click at [104, 222] on input "[PHONE_NUMBER]" at bounding box center [182, 207] width 284 height 30
paste input "207-592-8780"
type input "207-592-8780"
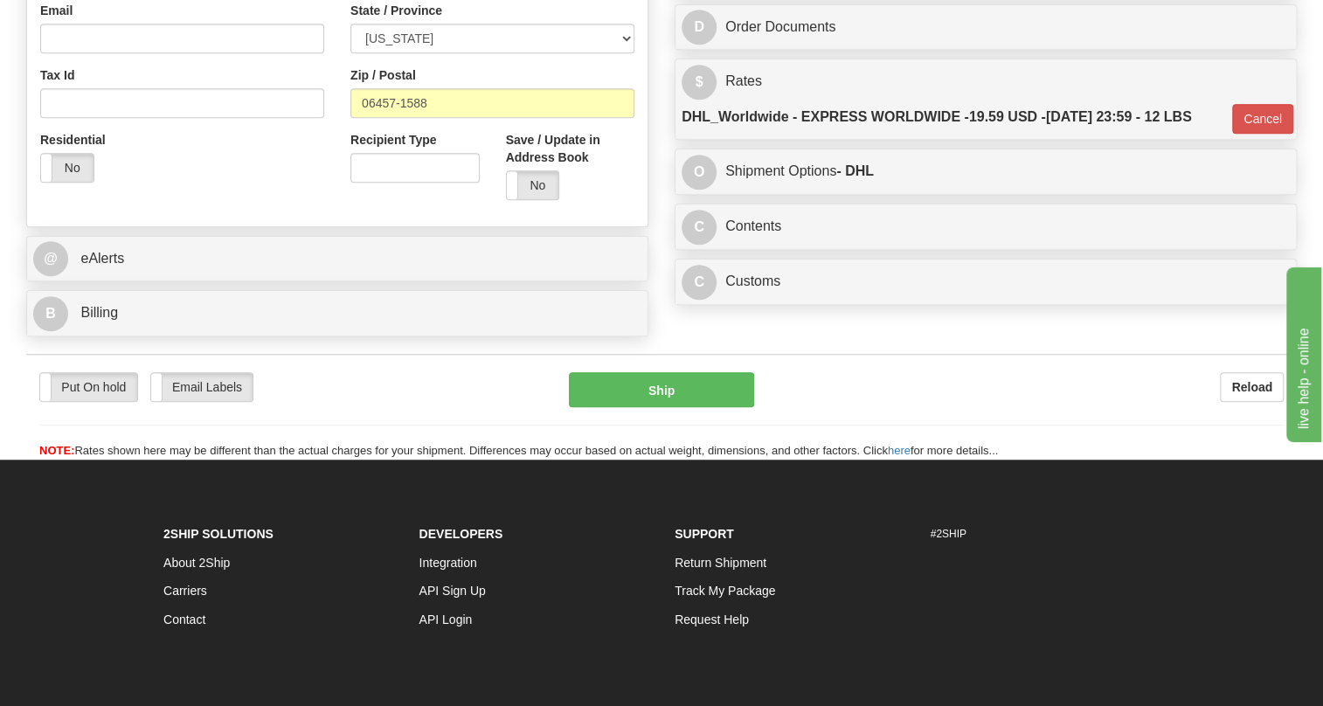
scroll to position [556, 0]
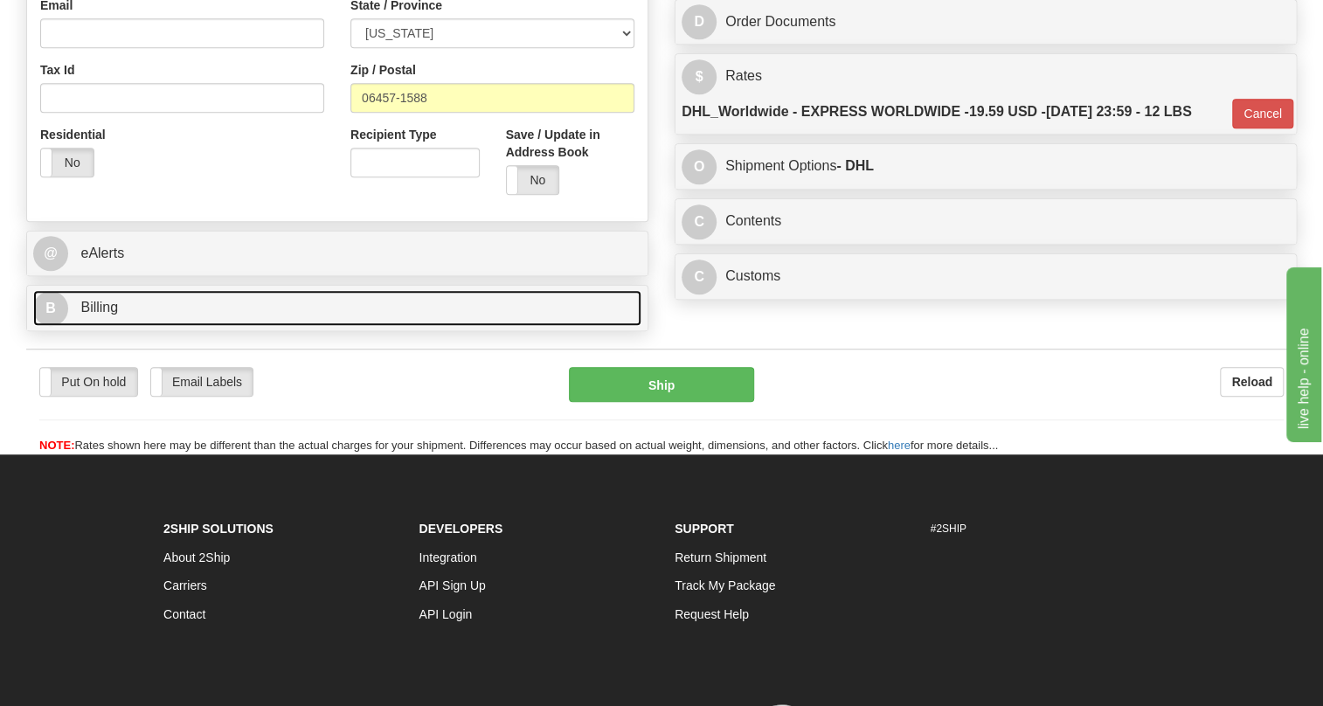
click at [83, 315] on span "Billing" at bounding box center [99, 307] width 38 height 15
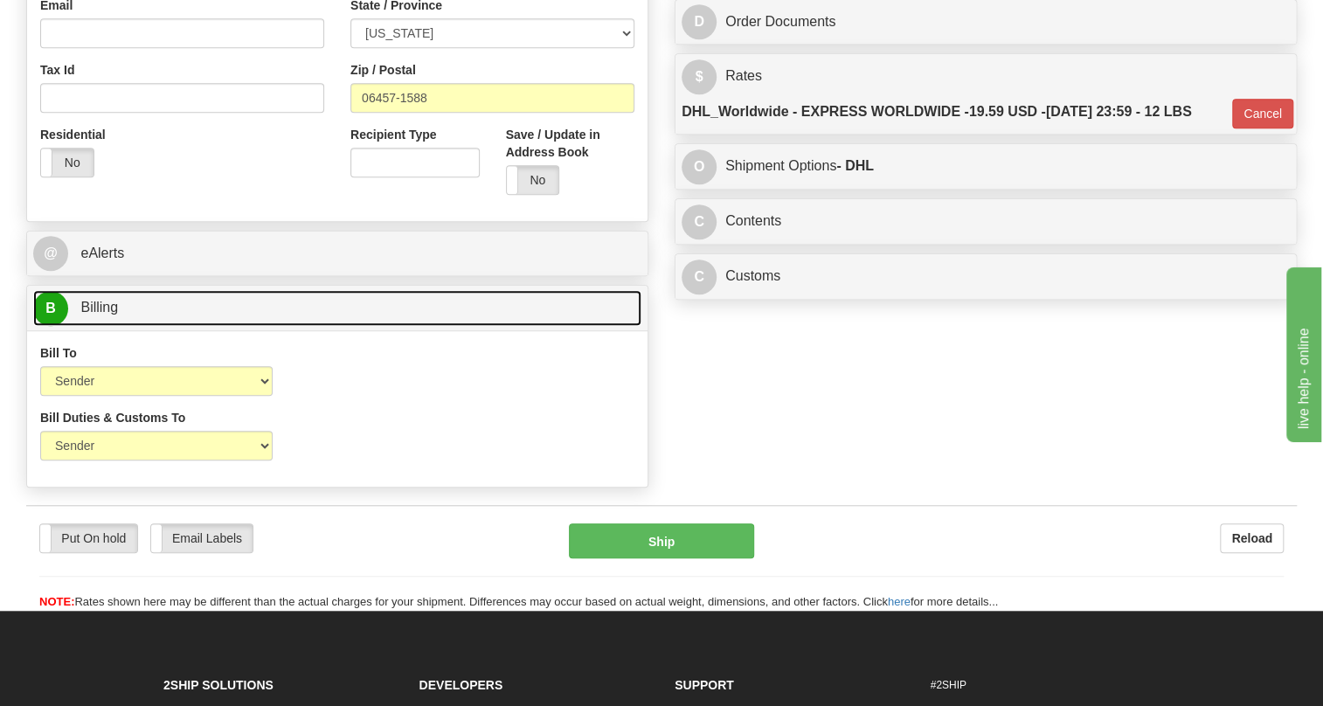
click at [87, 315] on span "Billing" at bounding box center [99, 307] width 38 height 15
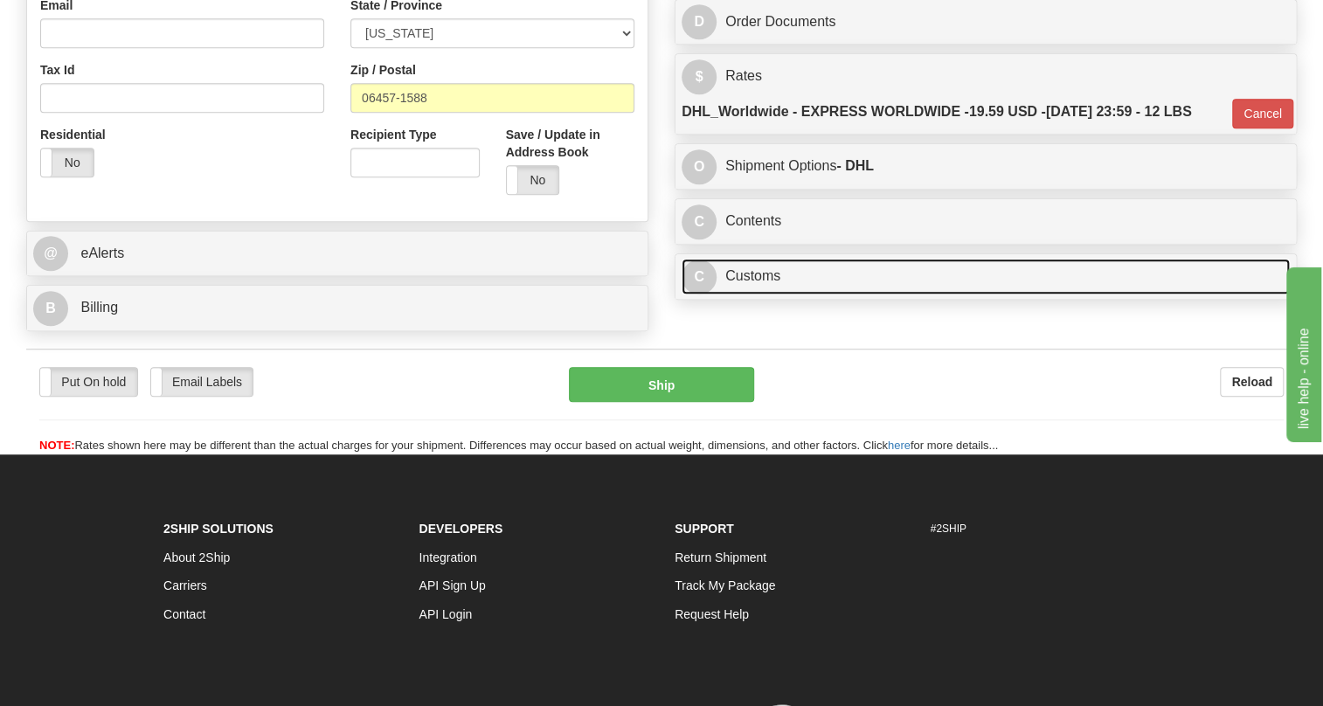
click at [751, 294] on link "C Customs" at bounding box center [985, 277] width 608 height 36
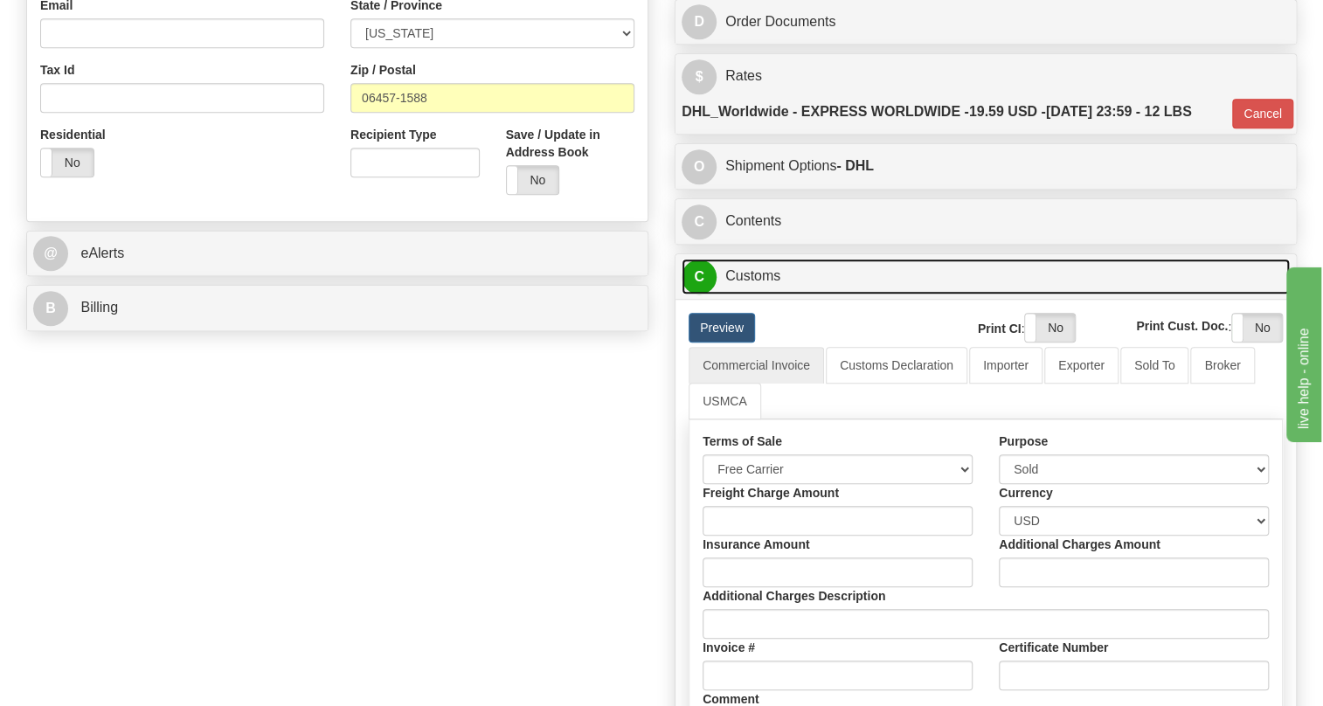
click at [751, 294] on link "C Customs" at bounding box center [985, 277] width 608 height 36
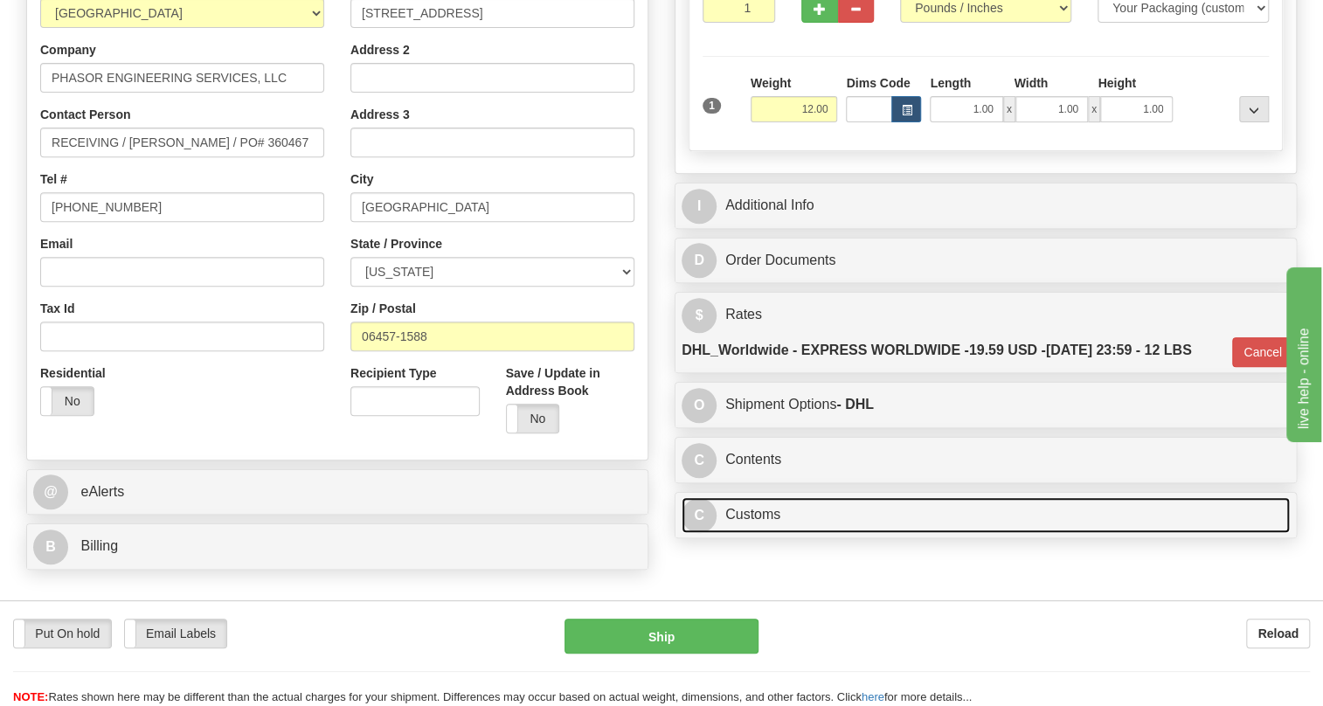
scroll to position [238, 0]
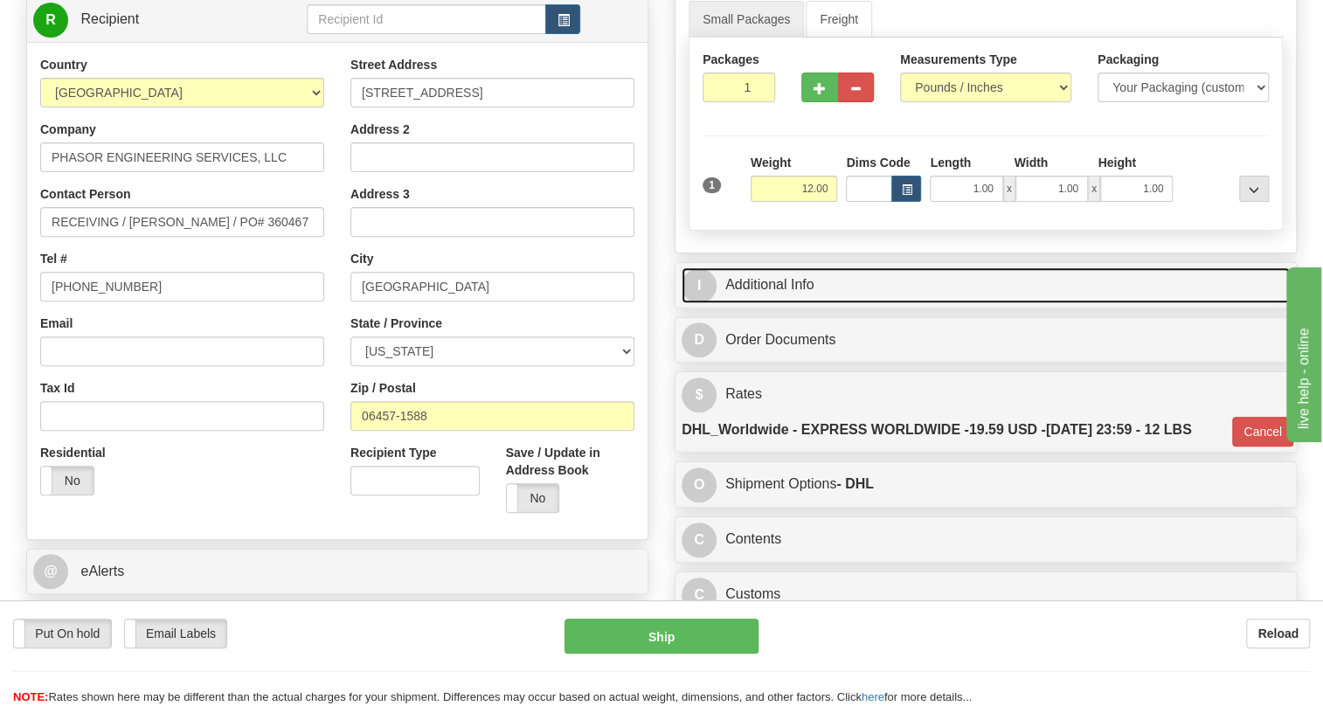
click at [770, 303] on link "I Additional Info" at bounding box center [985, 285] width 608 height 36
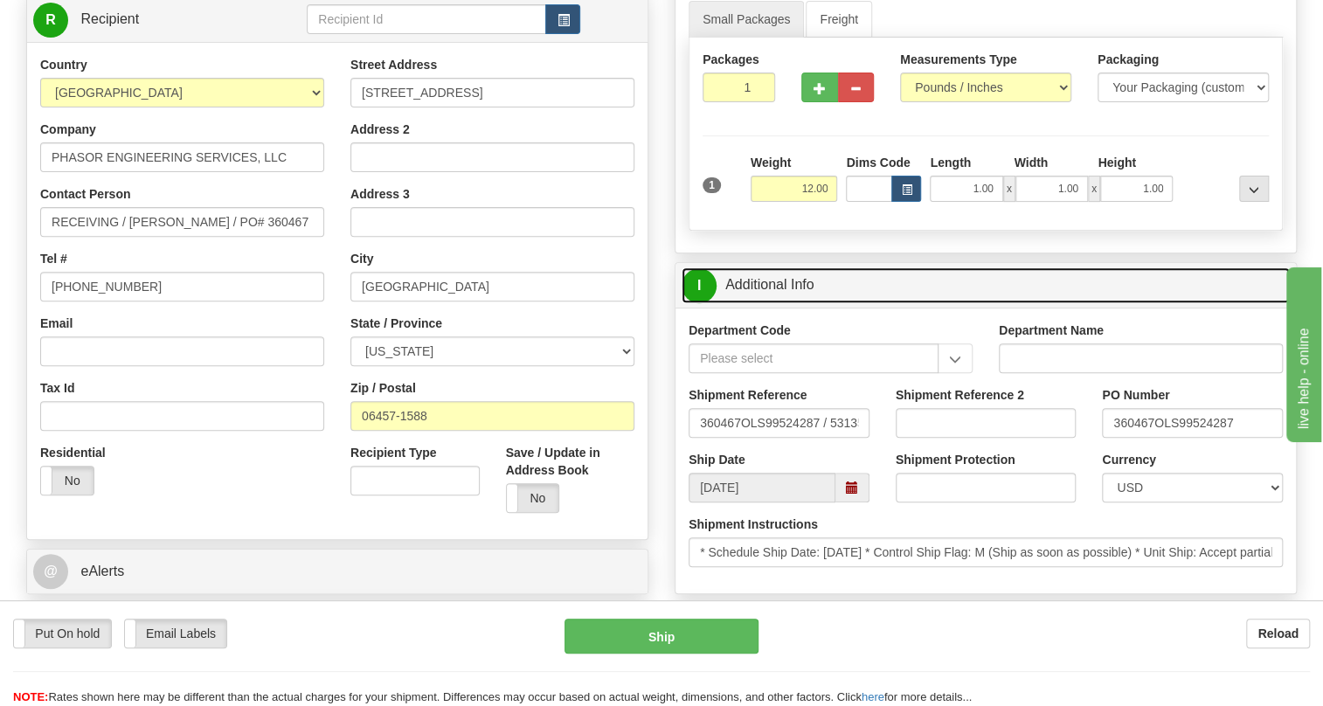
click at [761, 303] on link "I Additional Info" at bounding box center [985, 285] width 608 height 36
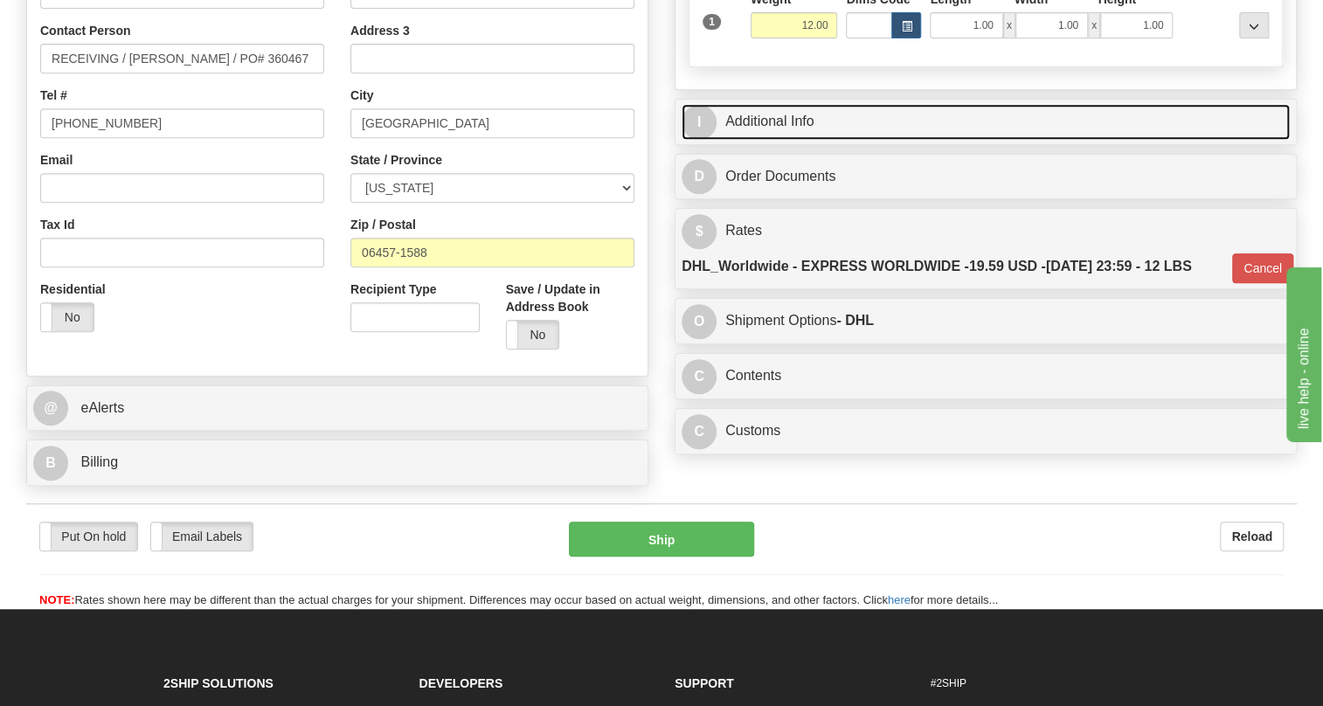
scroll to position [397, 0]
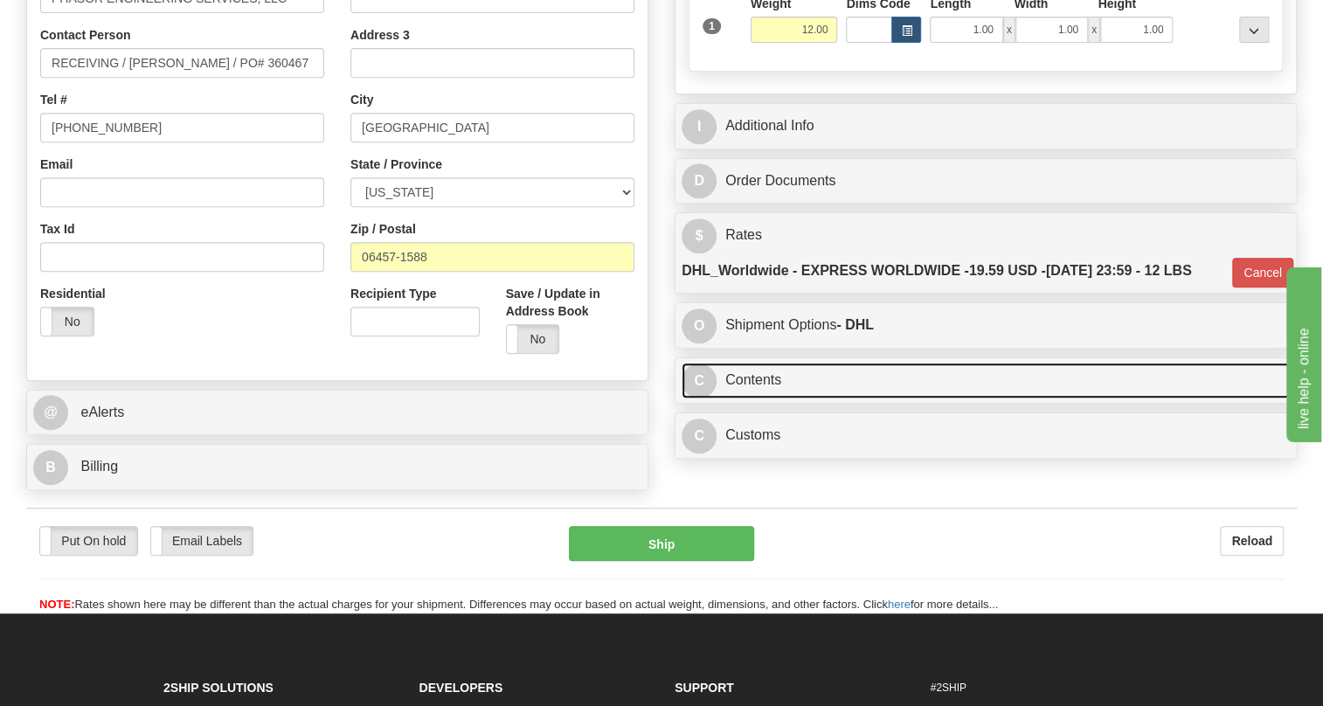
click at [760, 398] on link "C Contents" at bounding box center [985, 381] width 608 height 36
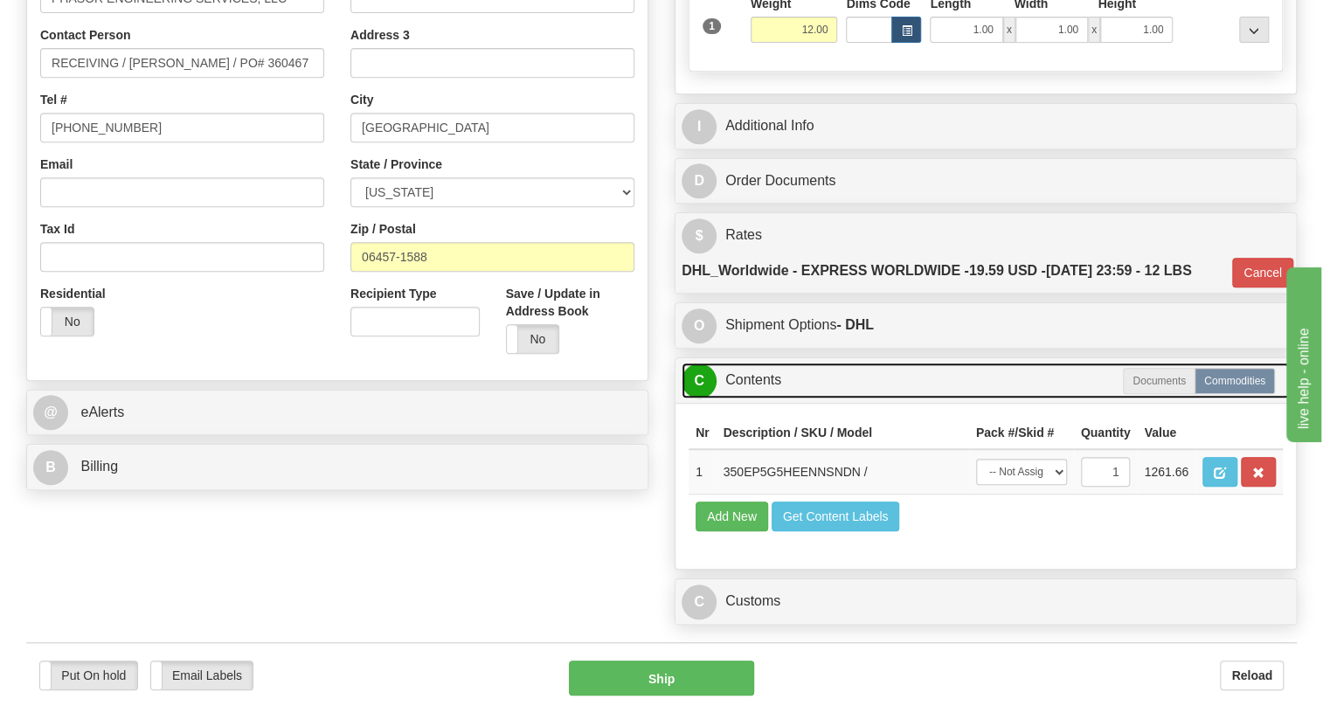
click at [760, 398] on link "C Contents" at bounding box center [985, 381] width 608 height 36
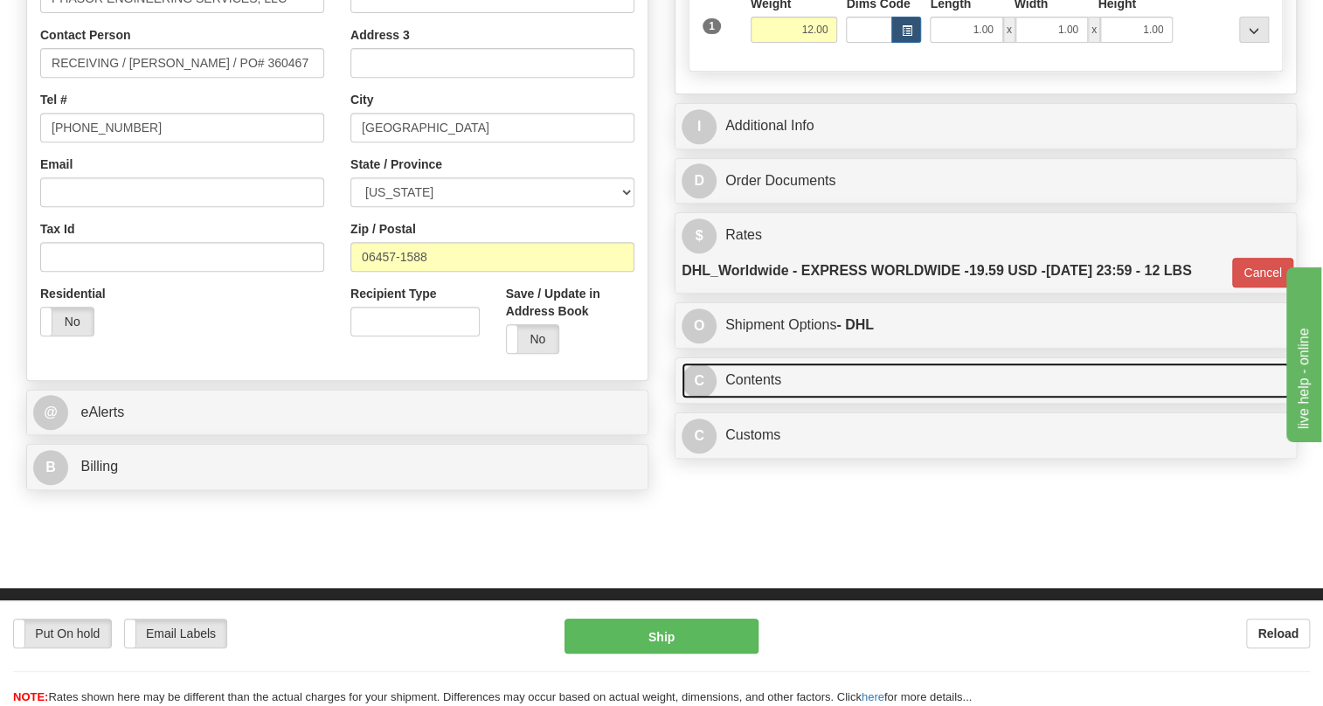
click at [758, 398] on link "C Contents" at bounding box center [985, 381] width 608 height 36
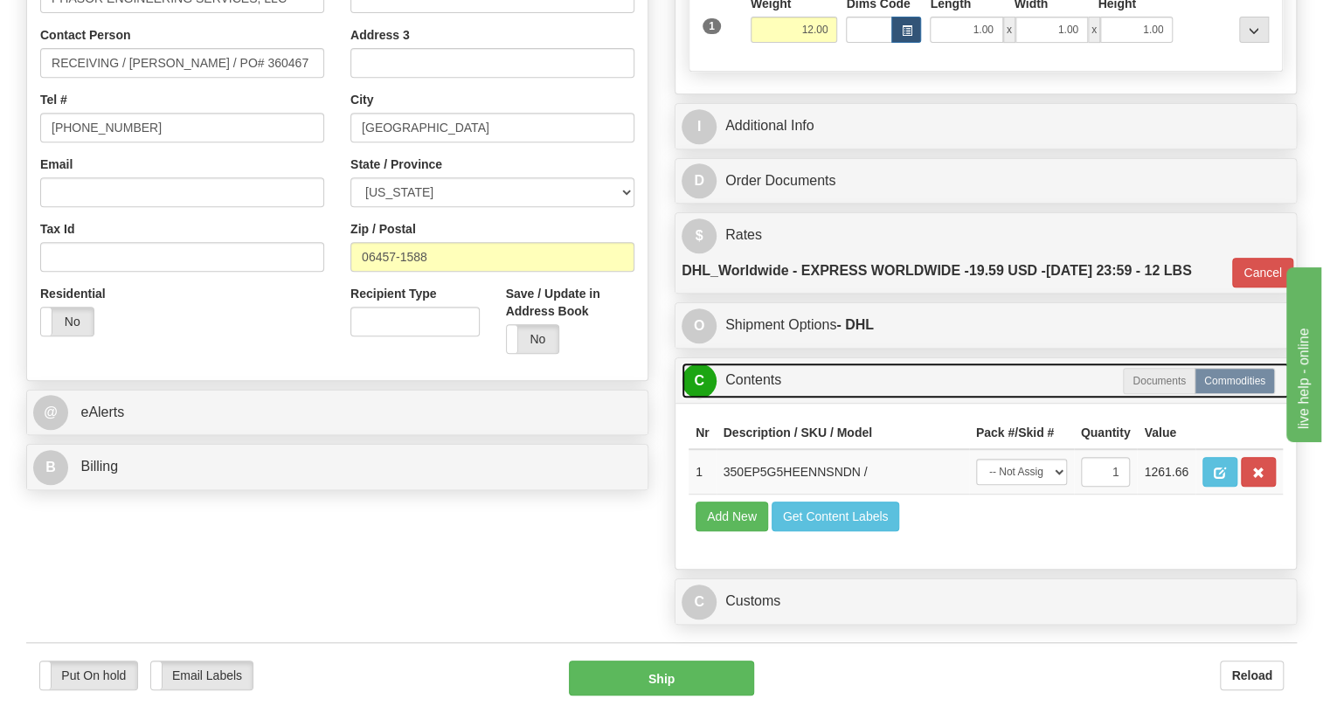
click at [758, 398] on link "C Contents" at bounding box center [985, 381] width 608 height 36
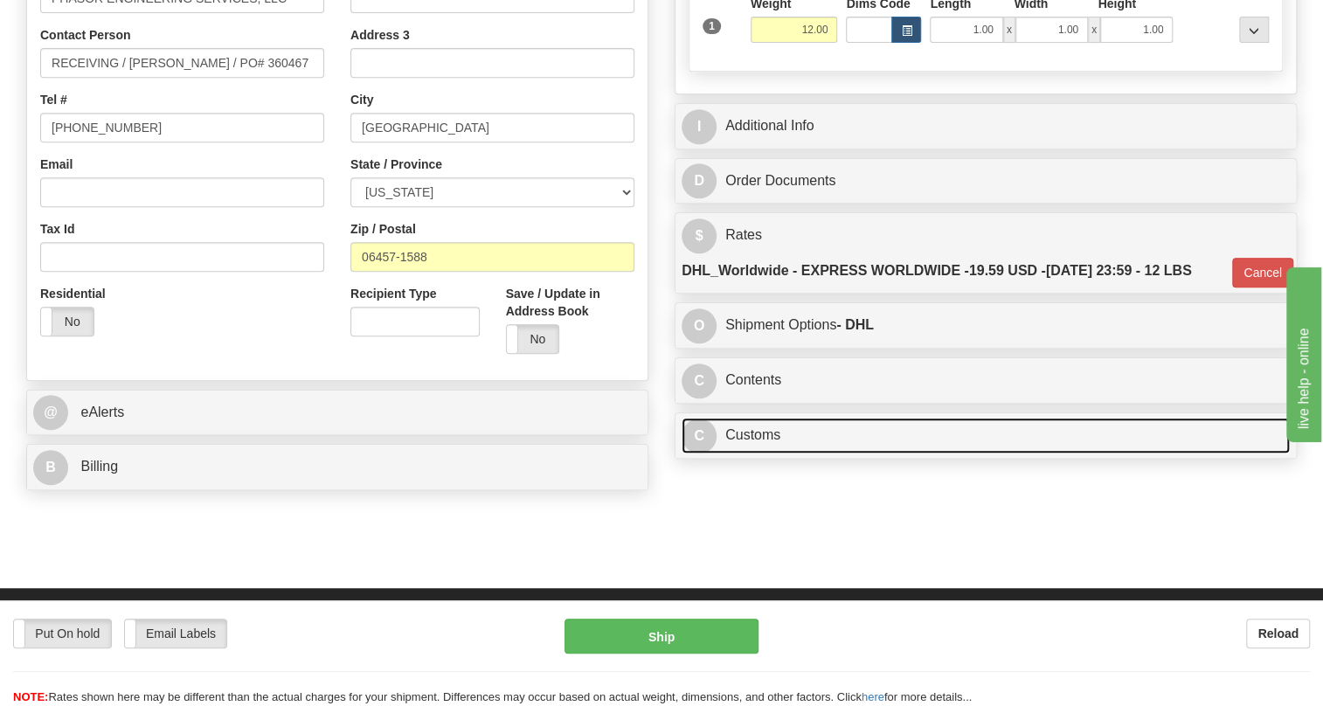
click at [749, 453] on link "C Customs" at bounding box center [985, 436] width 608 height 36
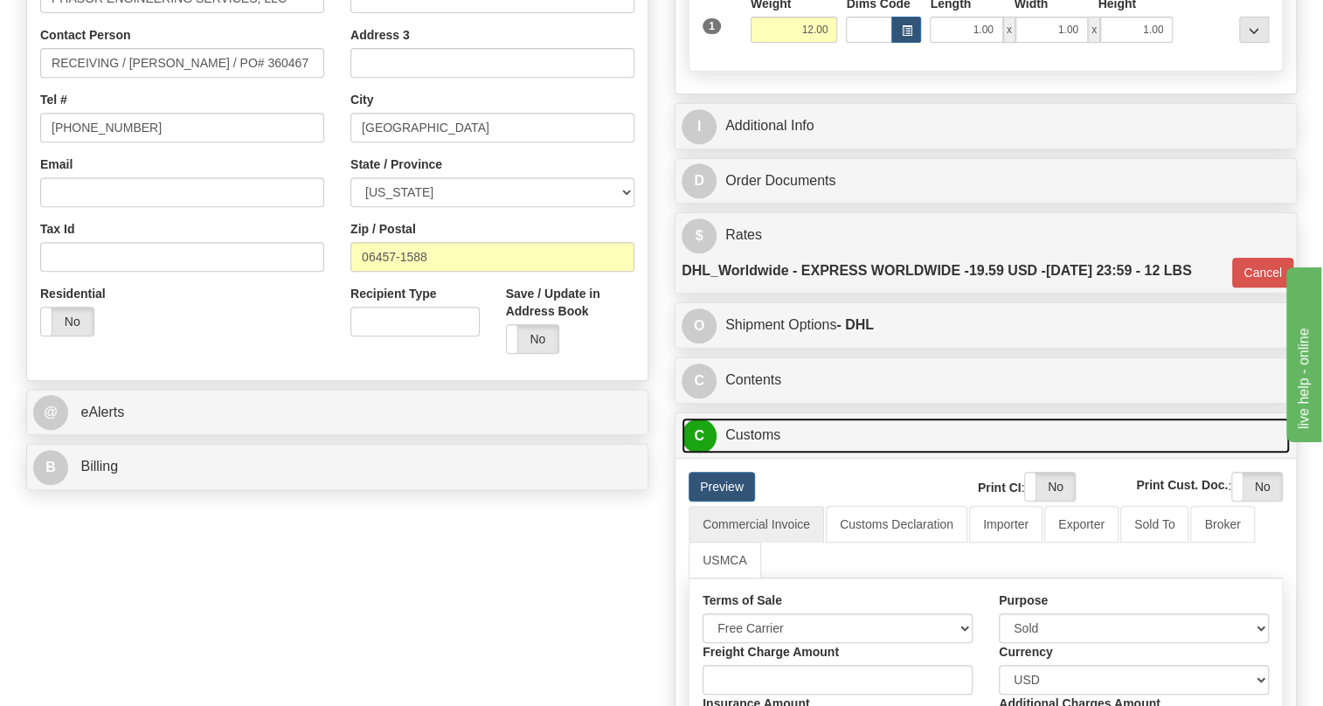
click at [749, 453] on link "C Customs" at bounding box center [985, 436] width 608 height 36
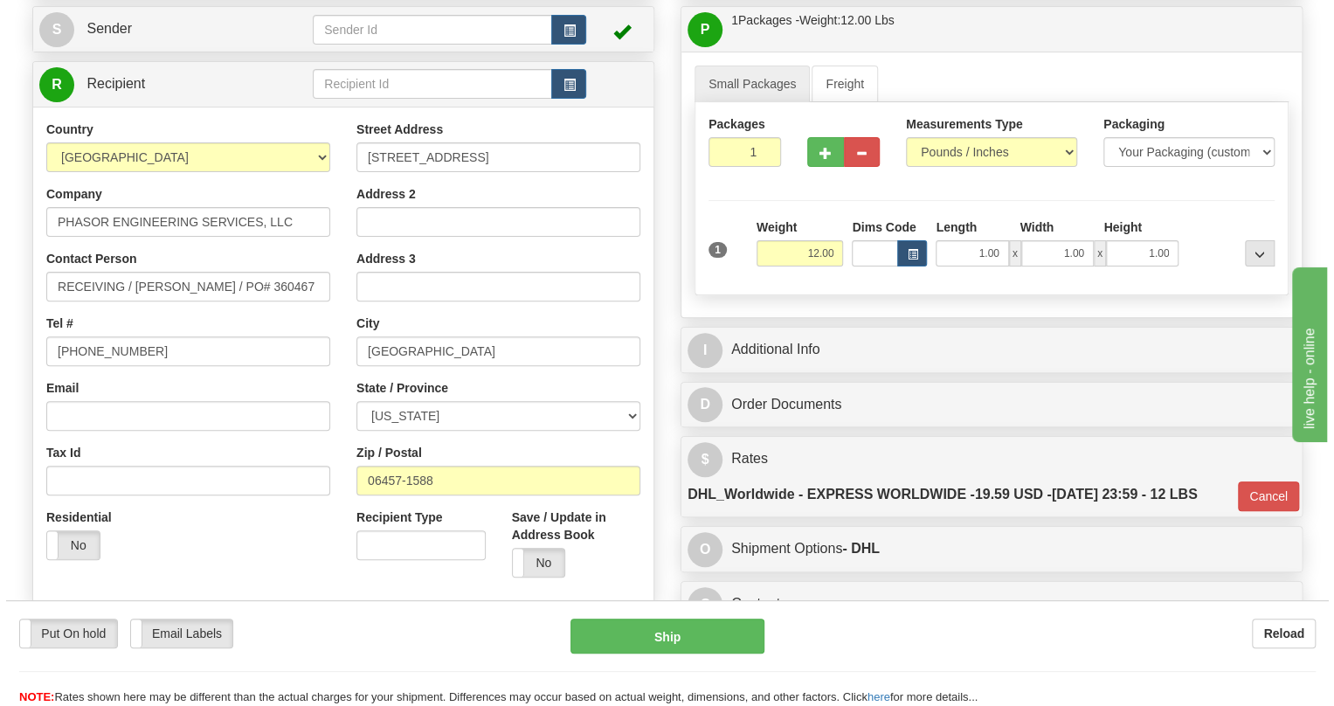
scroll to position [158, 0]
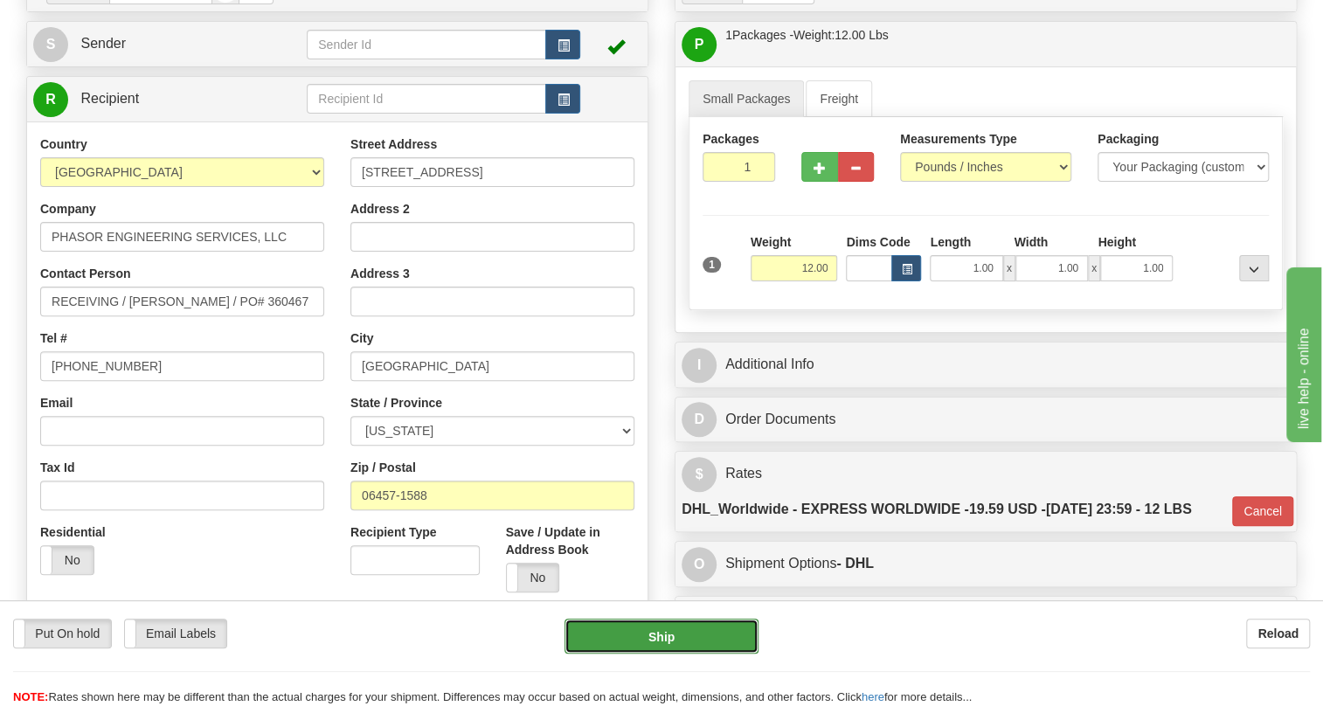
click at [662, 644] on button "Ship" at bounding box center [661, 636] width 194 height 35
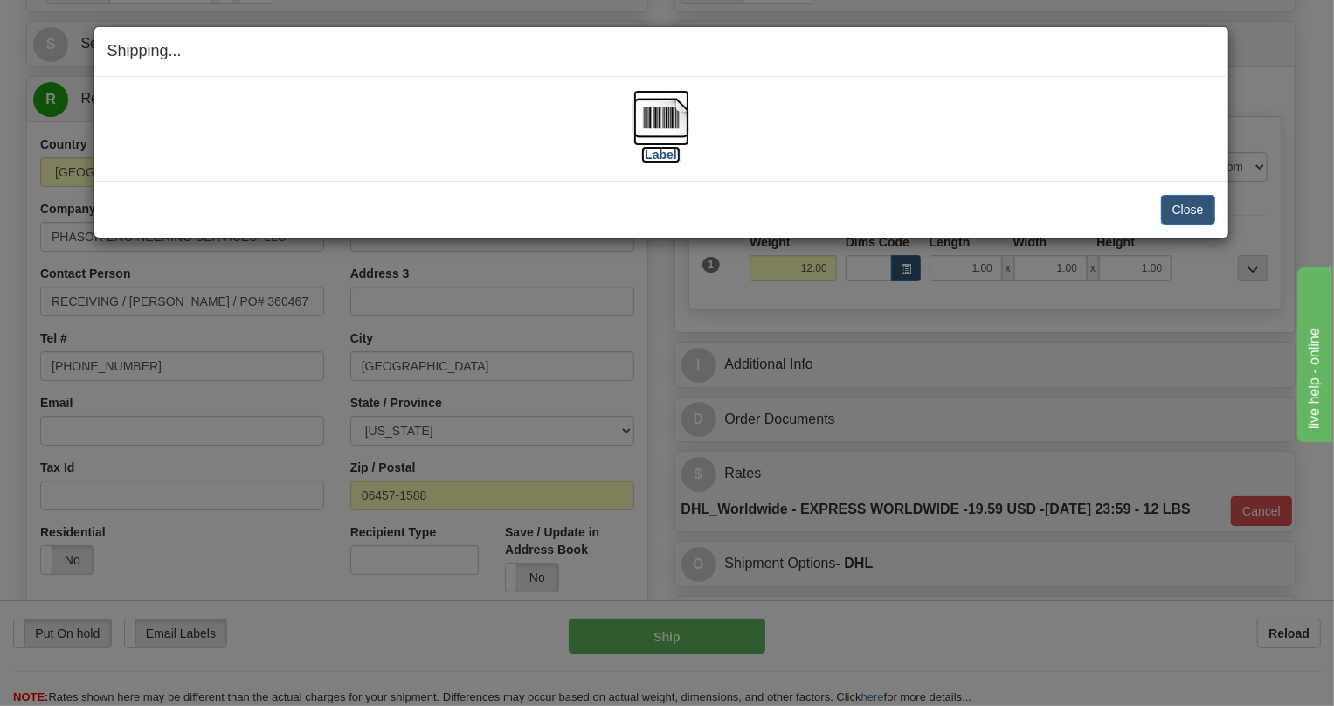
click at [673, 119] on img at bounding box center [661, 118] width 56 height 56
click at [1197, 212] on button "Close" at bounding box center [1188, 210] width 54 height 30
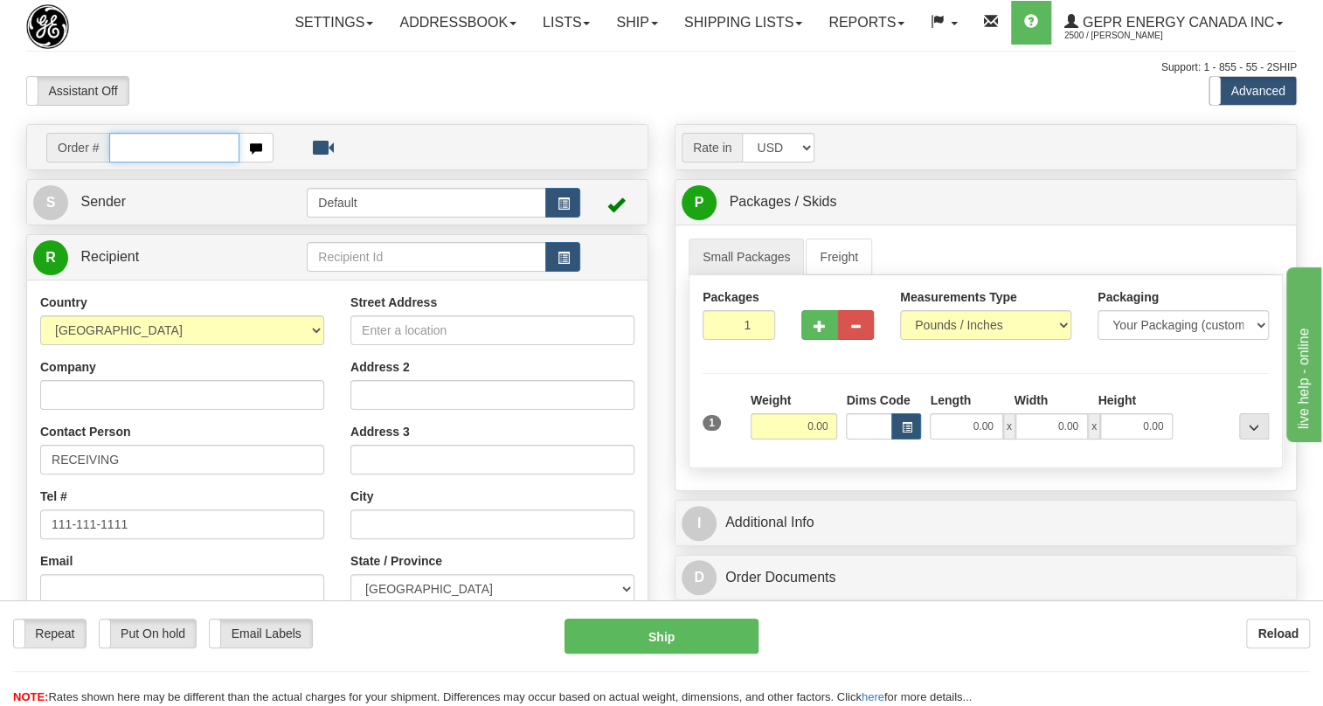
click at [122, 163] on input "text" at bounding box center [174, 148] width 130 height 30
paste input "0086689676"
click at [135, 163] on input "0086689676" at bounding box center [174, 148] width 130 height 30
type input "86689676"
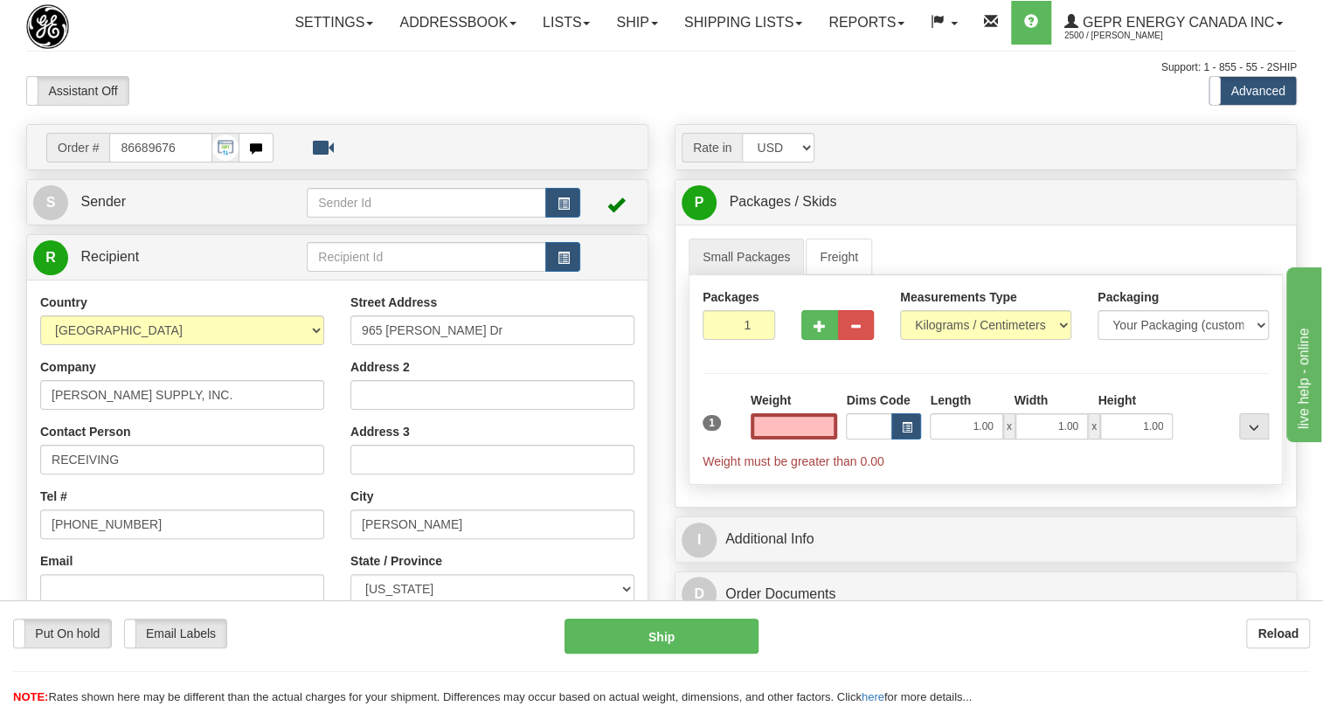
type input "0.00"
click at [239, 106] on div "Assistant On Assistant Off Do a return Do a return" at bounding box center [283, 91] width 540 height 30
click at [119, 209] on span "Sender" at bounding box center [102, 201] width 45 height 15
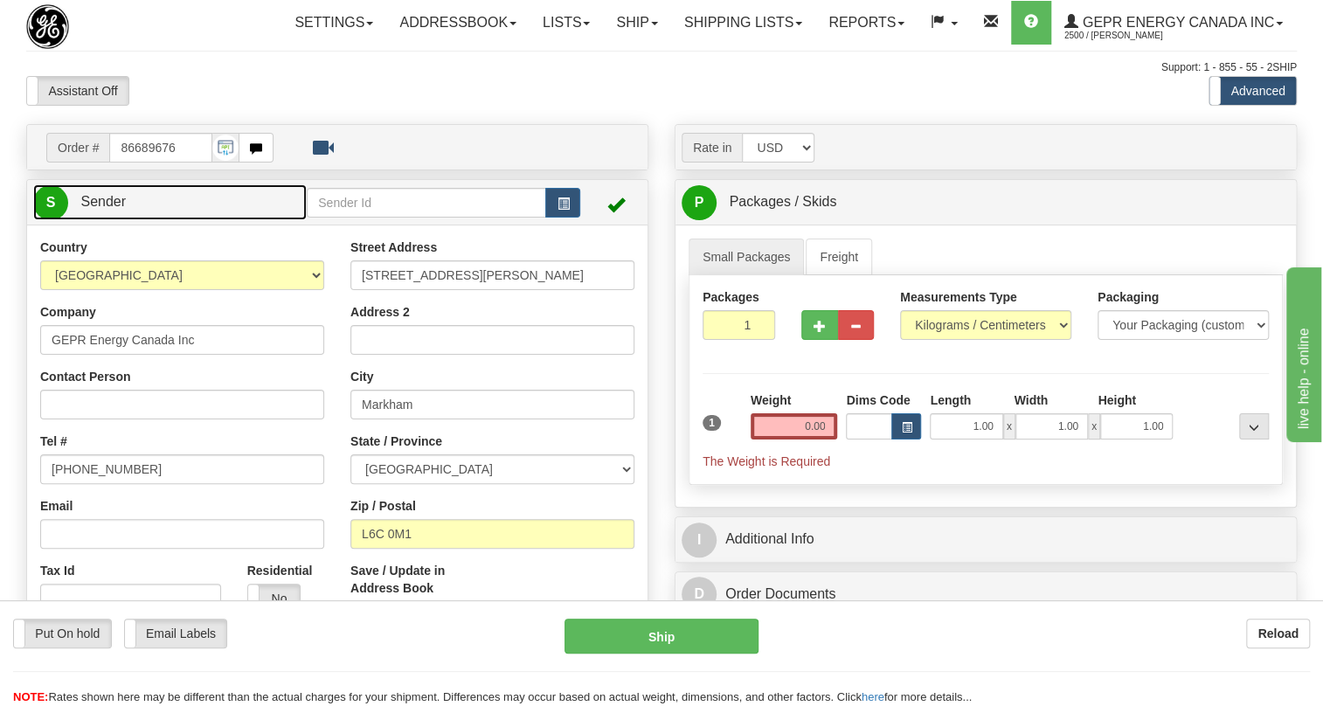
type input "MARKHAM"
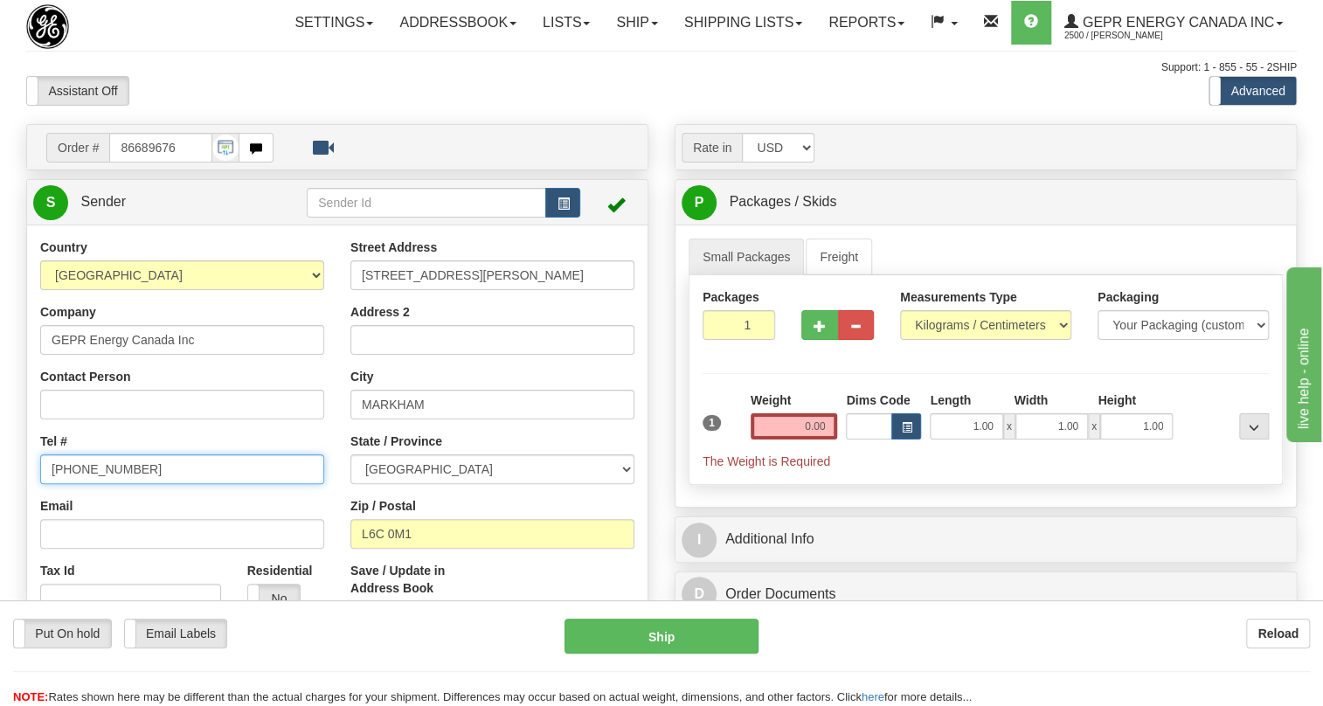
click at [106, 484] on input "[PHONE_NUMBER]" at bounding box center [182, 469] width 284 height 30
click at [106, 484] on input "(779)7960565" at bounding box center [182, 469] width 284 height 30
paste input "905-927-5013"
type input "905-927-5013"
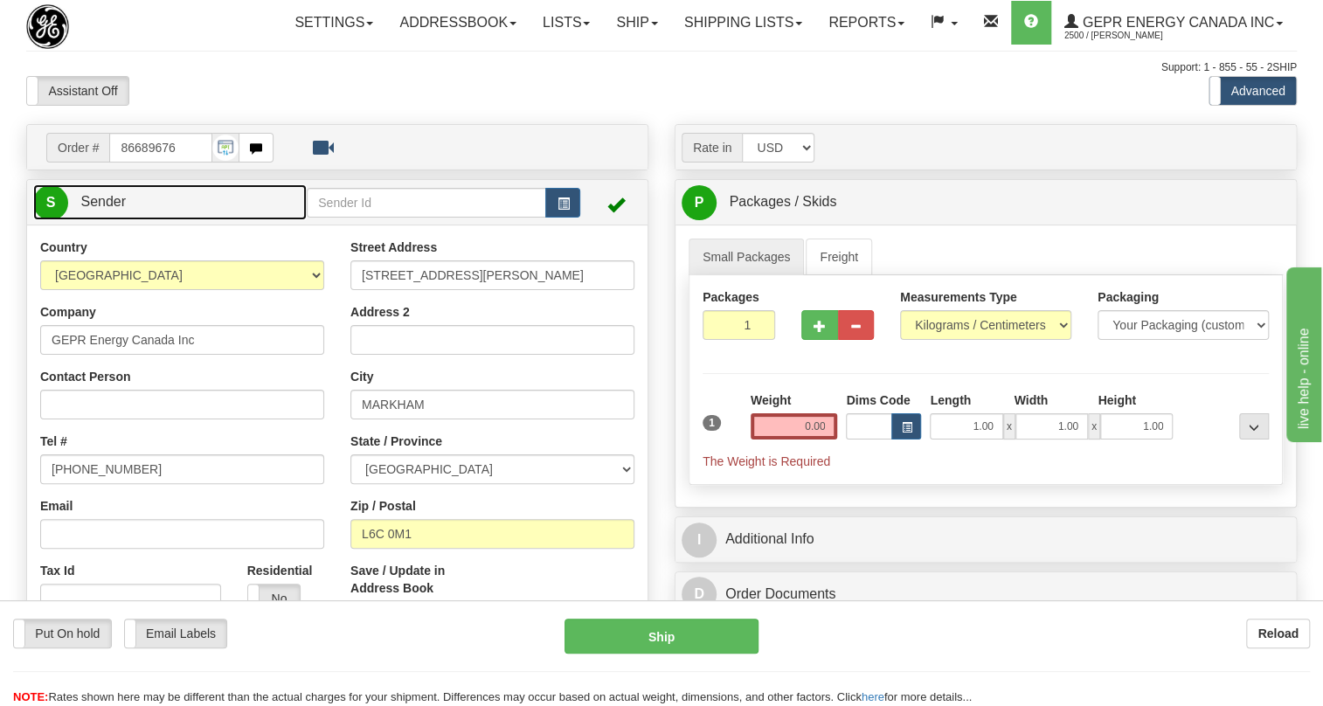
click at [112, 209] on span "Sender" at bounding box center [102, 201] width 45 height 15
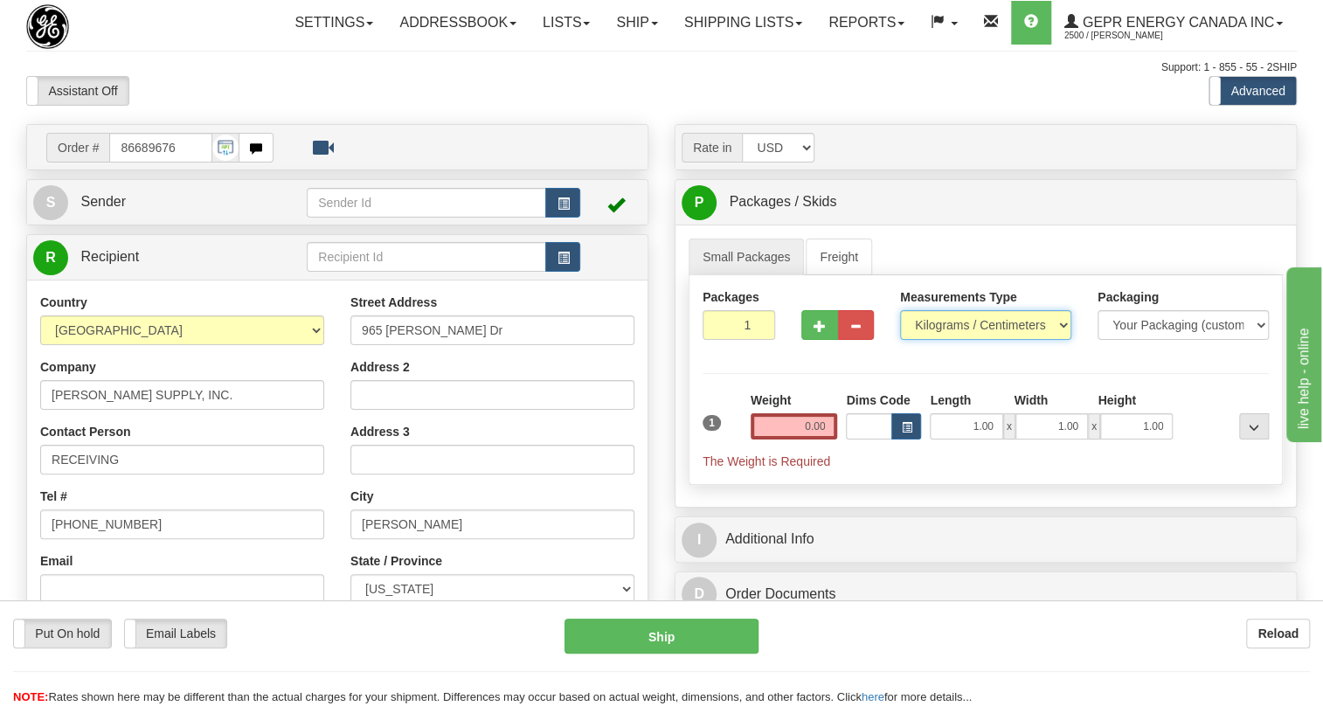
click at [958, 340] on select "Pounds / Inches Kilograms / Centimeters" at bounding box center [985, 325] width 171 height 30
select select "0"
click at [900, 340] on select "Pounds / Inches Kilograms / Centimeters" at bounding box center [985, 325] width 171 height 30
click at [810, 439] on input "0.00" at bounding box center [794, 426] width 87 height 26
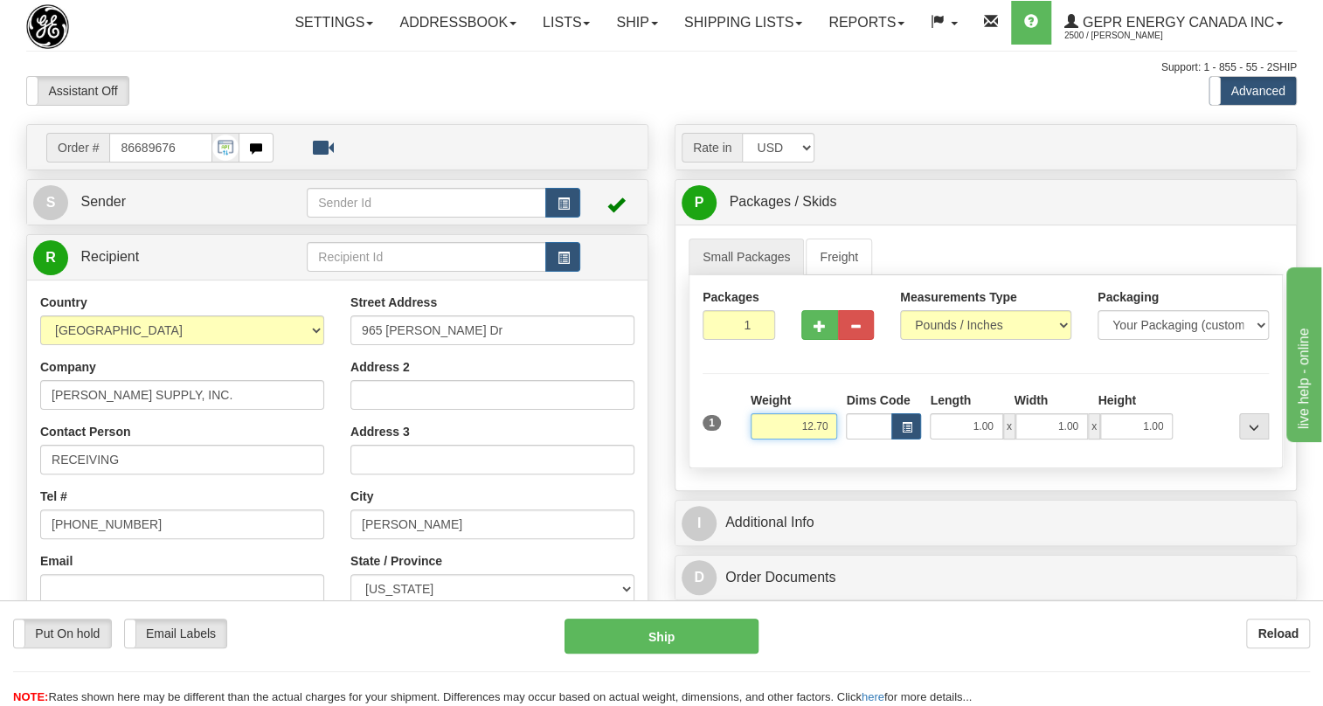
type input "12.70"
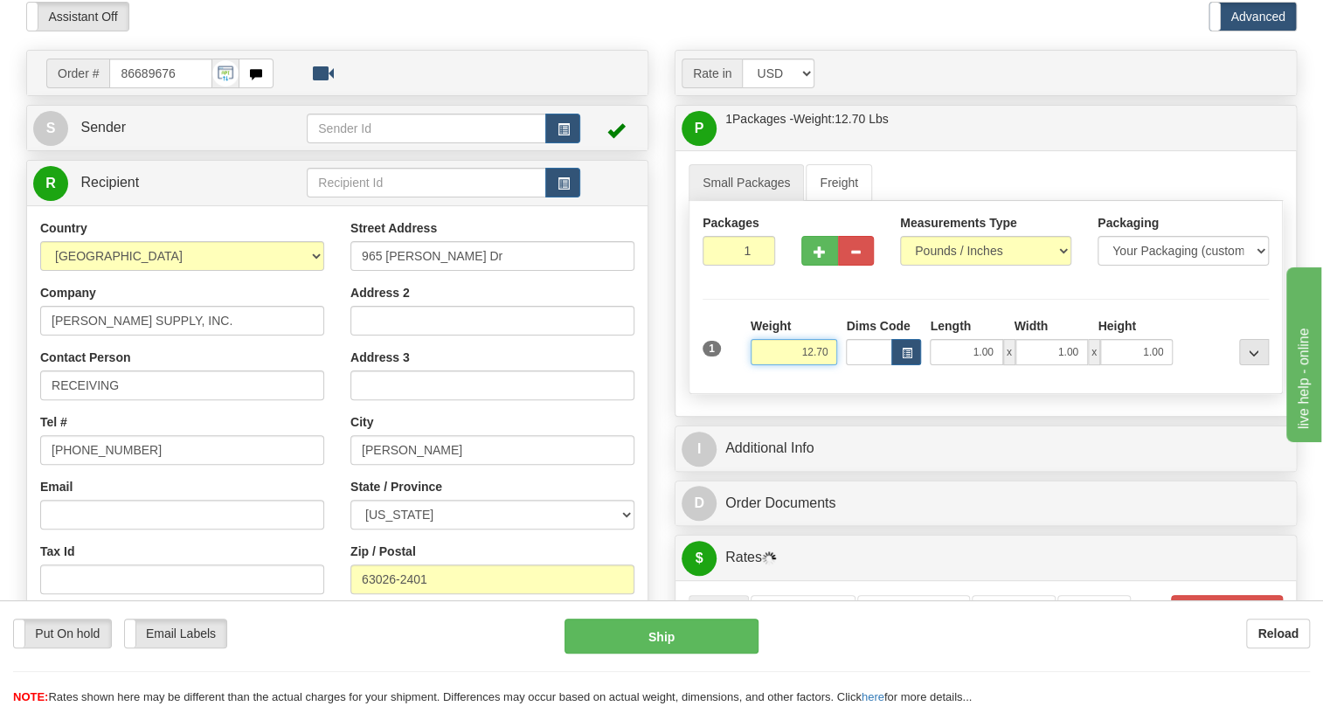
scroll to position [238, 0]
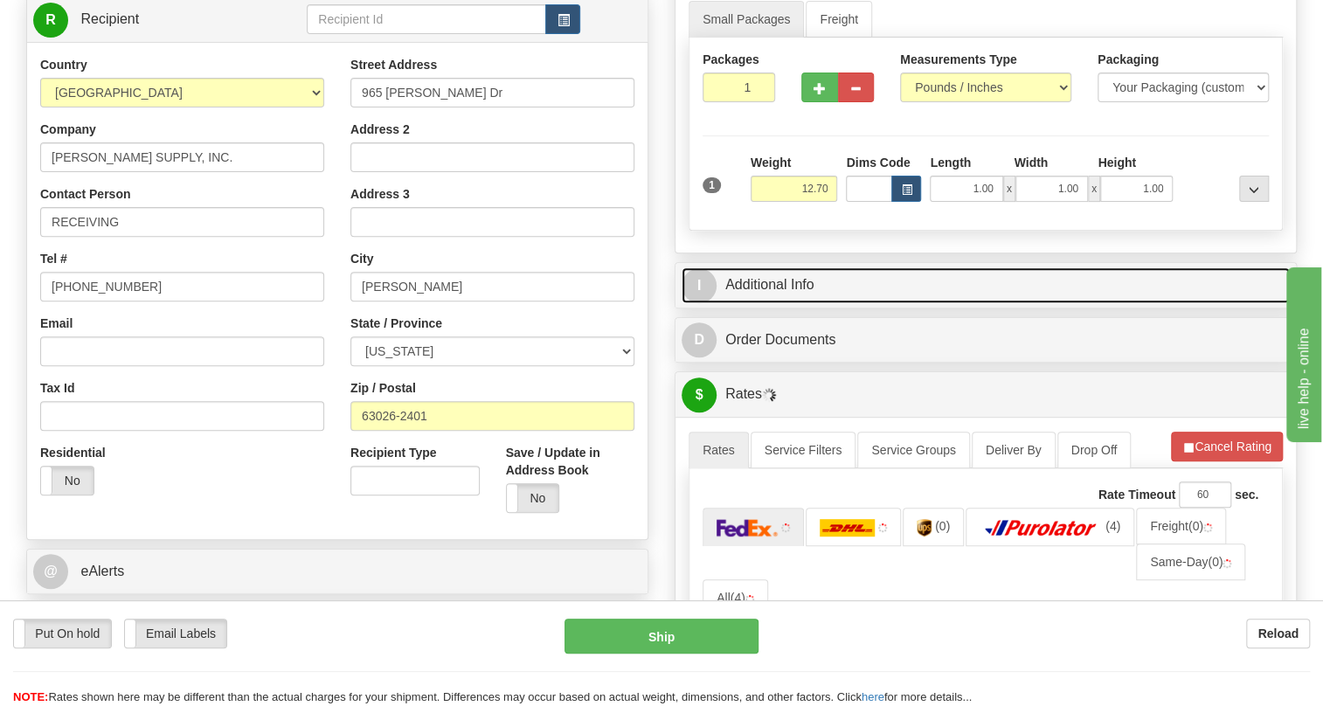
click at [795, 303] on link "I Additional Info" at bounding box center [985, 285] width 608 height 36
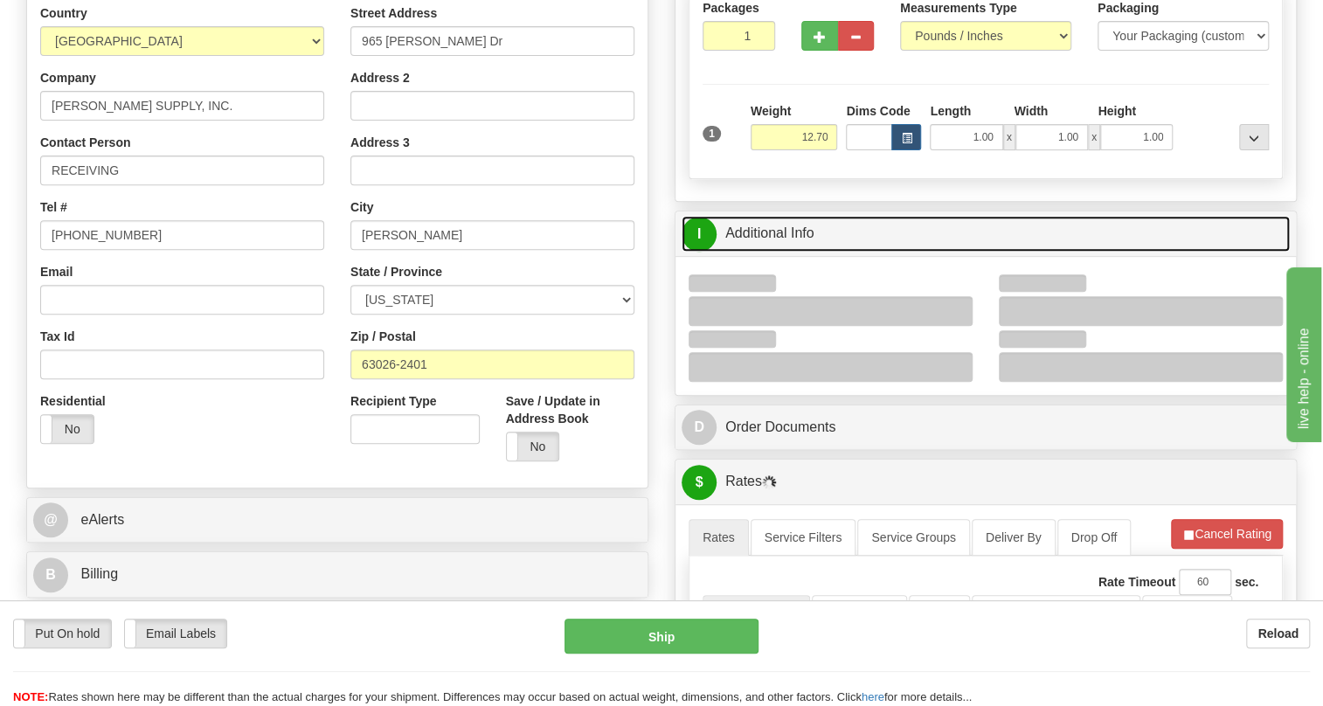
scroll to position [317, 0]
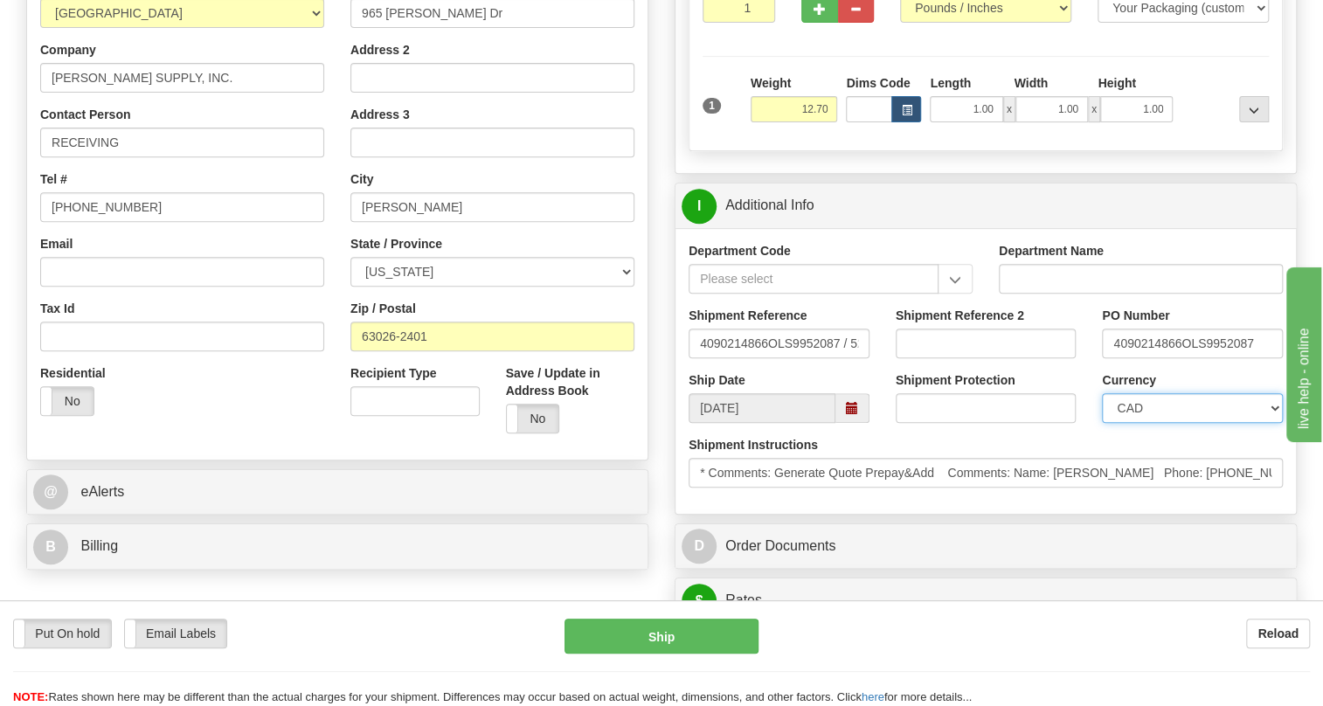
click at [1147, 423] on select "CAD USD EUR ZAR RON ANG ARN AUD AUS AWG BBD BFR BGN BHD BMD BND BRC BRL CHP CKZ…" at bounding box center [1192, 408] width 181 height 30
select select "1"
click at [1102, 423] on select "CAD USD EUR ZAR RON ANG ARN AUD AUS AWG BBD BFR BGN BHD BMD BND BRC BRL CHP CKZ…" at bounding box center [1192, 408] width 181 height 30
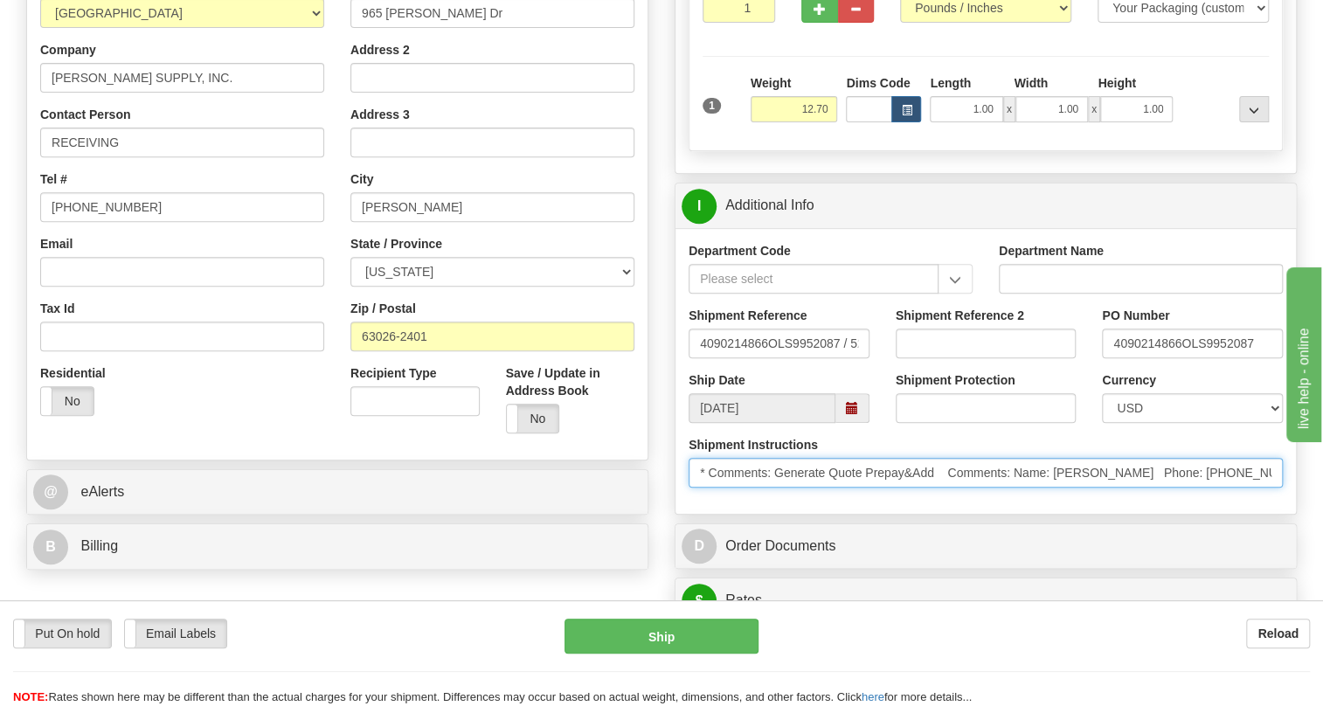
drag, startPoint x: 1128, startPoint y: 512, endPoint x: 1055, endPoint y: 516, distance: 73.5
click at [1055, 488] on input "* Comments: Generate Quote Prepay&Add Comments: Name: Brandon Jett Phone: 636-3…" at bounding box center [985, 473] width 594 height 30
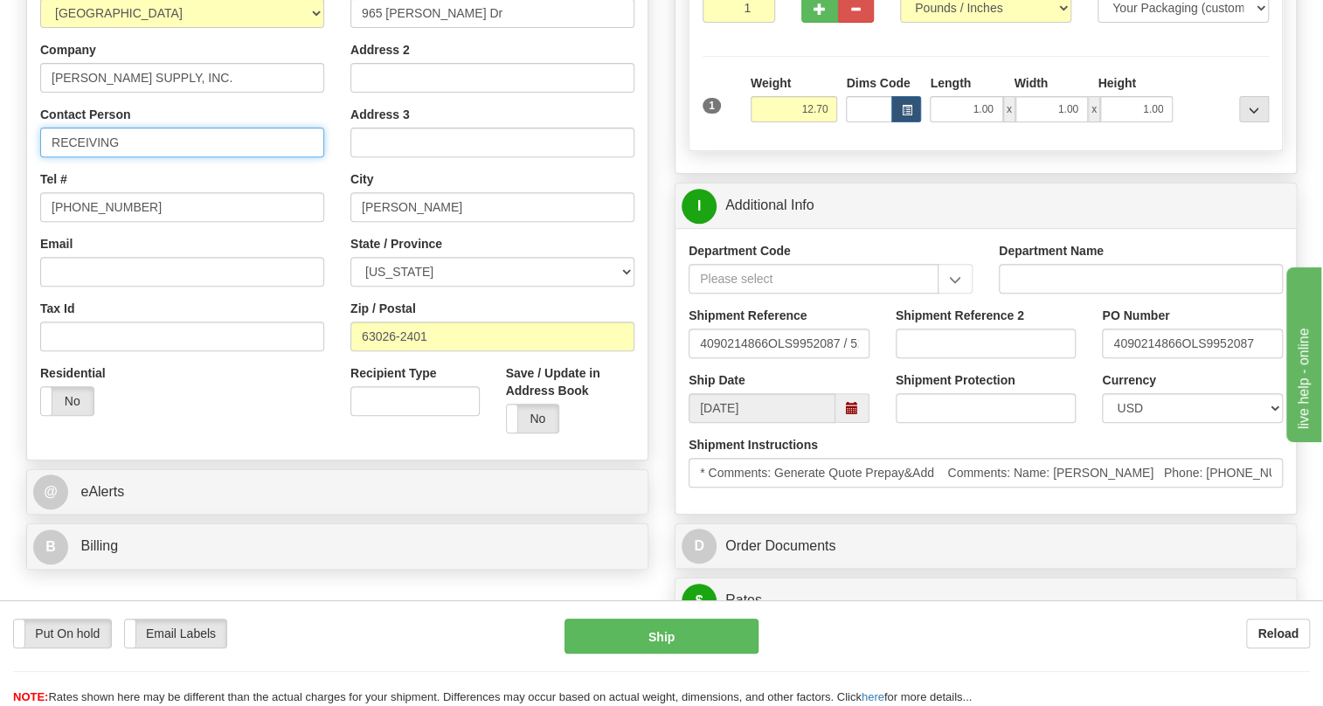
click at [140, 157] on input "RECEIVING" at bounding box center [182, 143] width 284 height 30
paste input "Brandon Jett"
type input "RECEIVING / Brandon Jett"
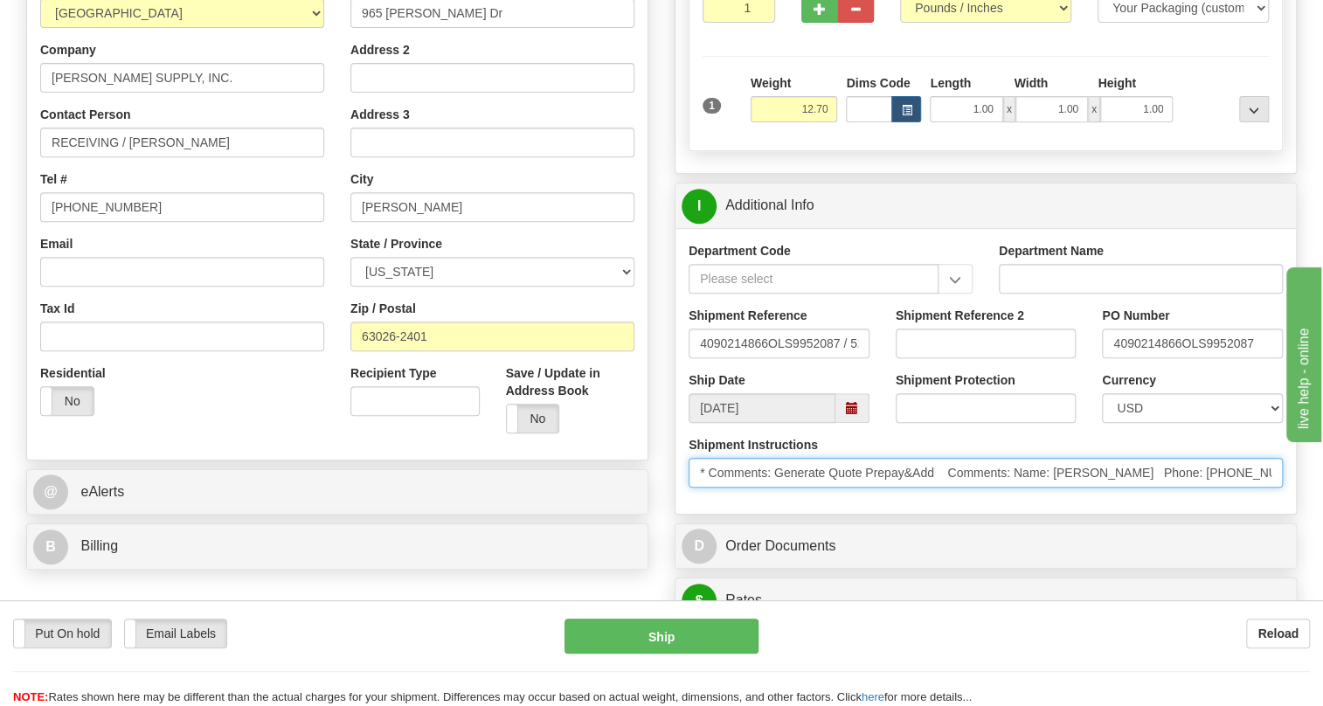
click at [1252, 488] on input "* Comments: Generate Quote Prepay&Add Comments: Name: Brandon Jett Phone: 636-3…" at bounding box center [985, 473] width 594 height 30
drag, startPoint x: 1253, startPoint y: 509, endPoint x: 1179, endPoint y: 518, distance: 73.9
click at [1179, 488] on input "* Comments: Generate Quote Prepay&Add Comments: Name: Brandon Jett Phone: 636-3…" at bounding box center [985, 473] width 594 height 30
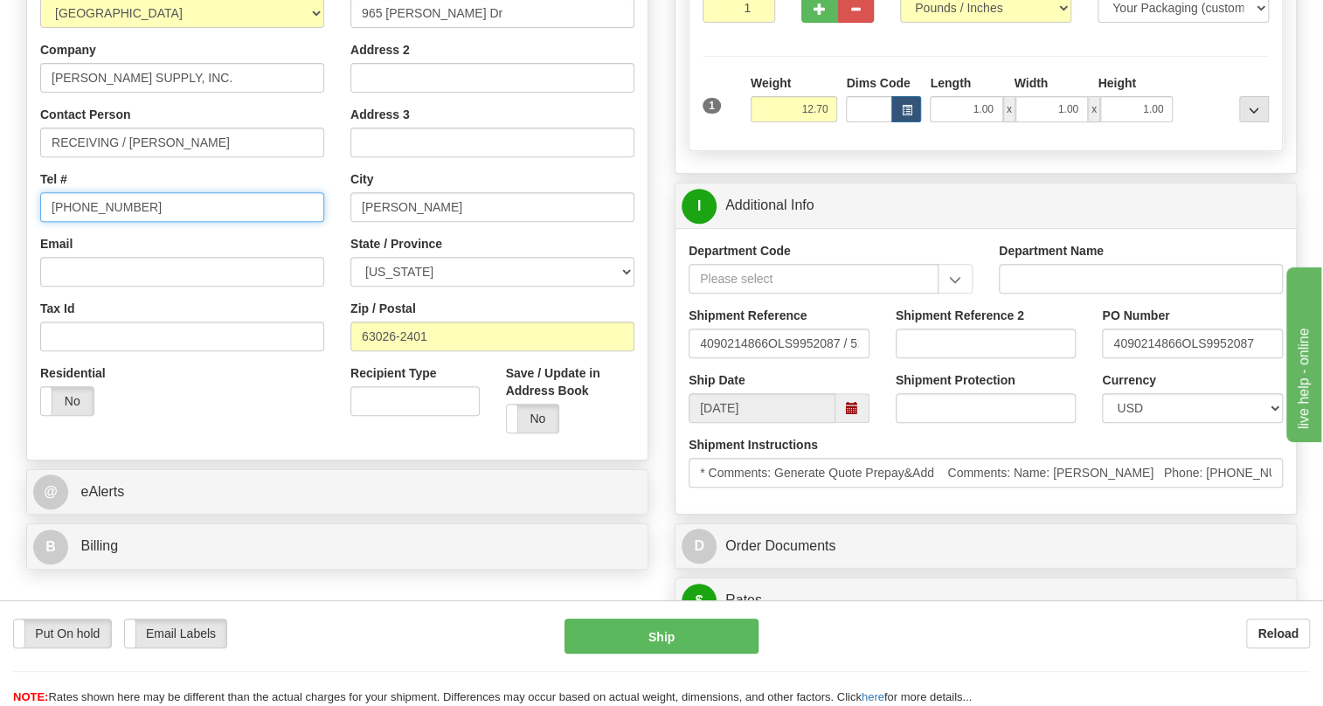
click at [100, 222] on input "(779)7960565" at bounding box center [182, 207] width 284 height 30
paste input "636-349-9000"
type input "636-349-9000"
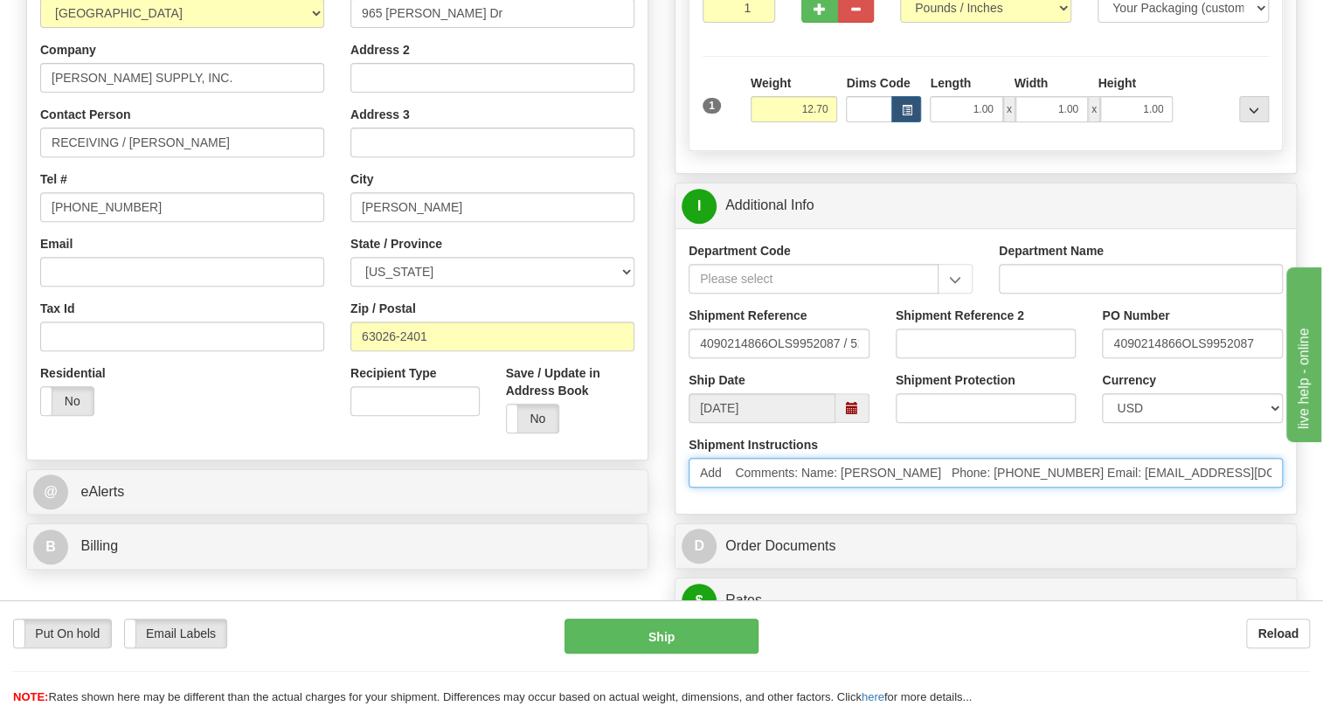
scroll to position [0, 370]
drag, startPoint x: 1231, startPoint y: 515, endPoint x: 1324, endPoint y: 525, distance: 93.1
click at [1322, 389] on html "Training Course Close Toggle navigation Settings Shipping Preferences New Sende…" at bounding box center [661, 36] width 1323 height 706
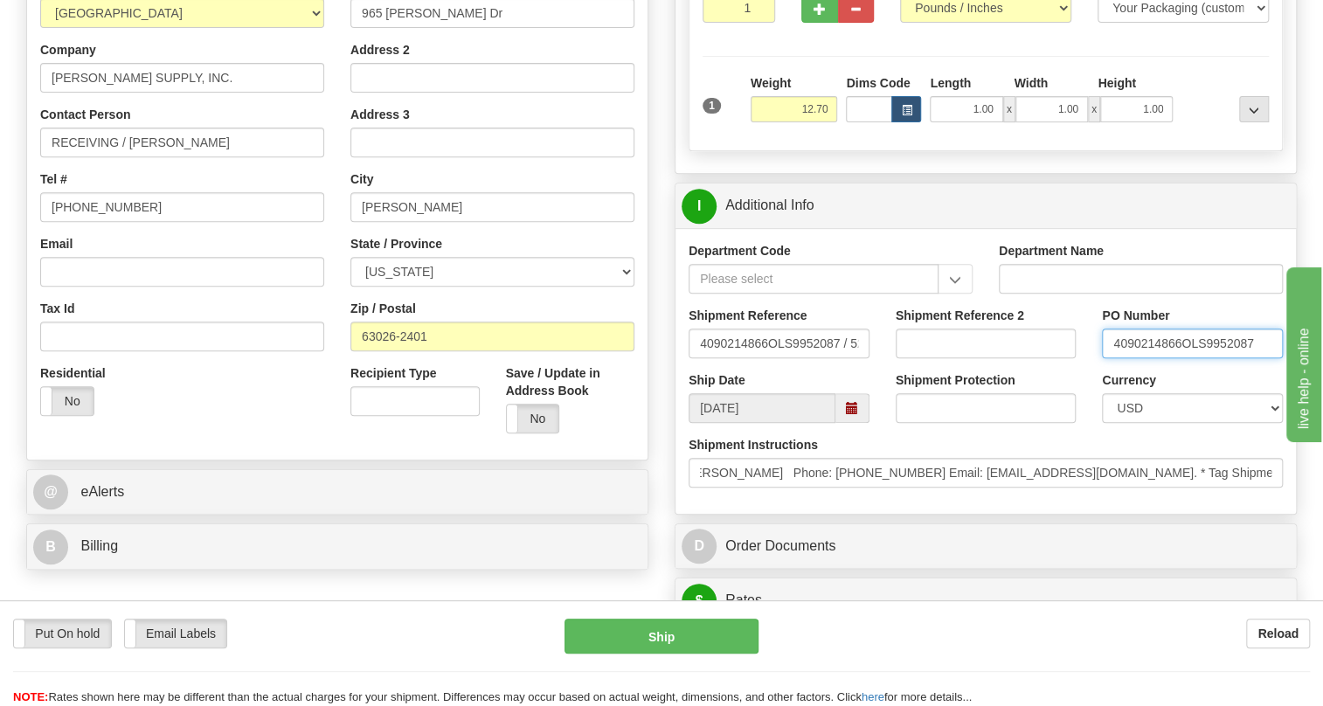
scroll to position [0, 0]
click at [1180, 358] on input "4090214866OLS9952087" at bounding box center [1192, 344] width 181 height 30
drag, startPoint x: 1180, startPoint y: 384, endPoint x: 1110, endPoint y: 378, distance: 71.0
click at [1110, 358] on input "4090214866OLS9952087" at bounding box center [1192, 344] width 181 height 30
click at [275, 157] on input "RECEIVING / Brandon Jett" at bounding box center [182, 143] width 284 height 30
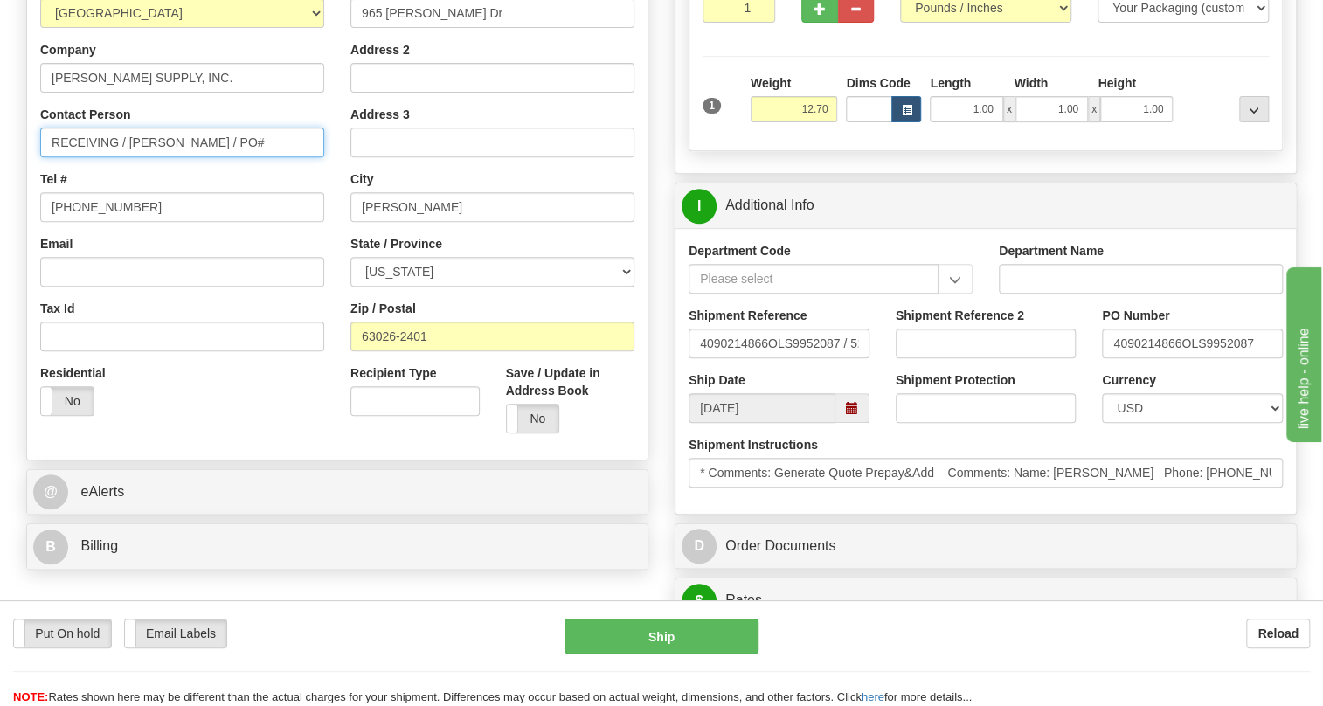
paste input "4090214866"
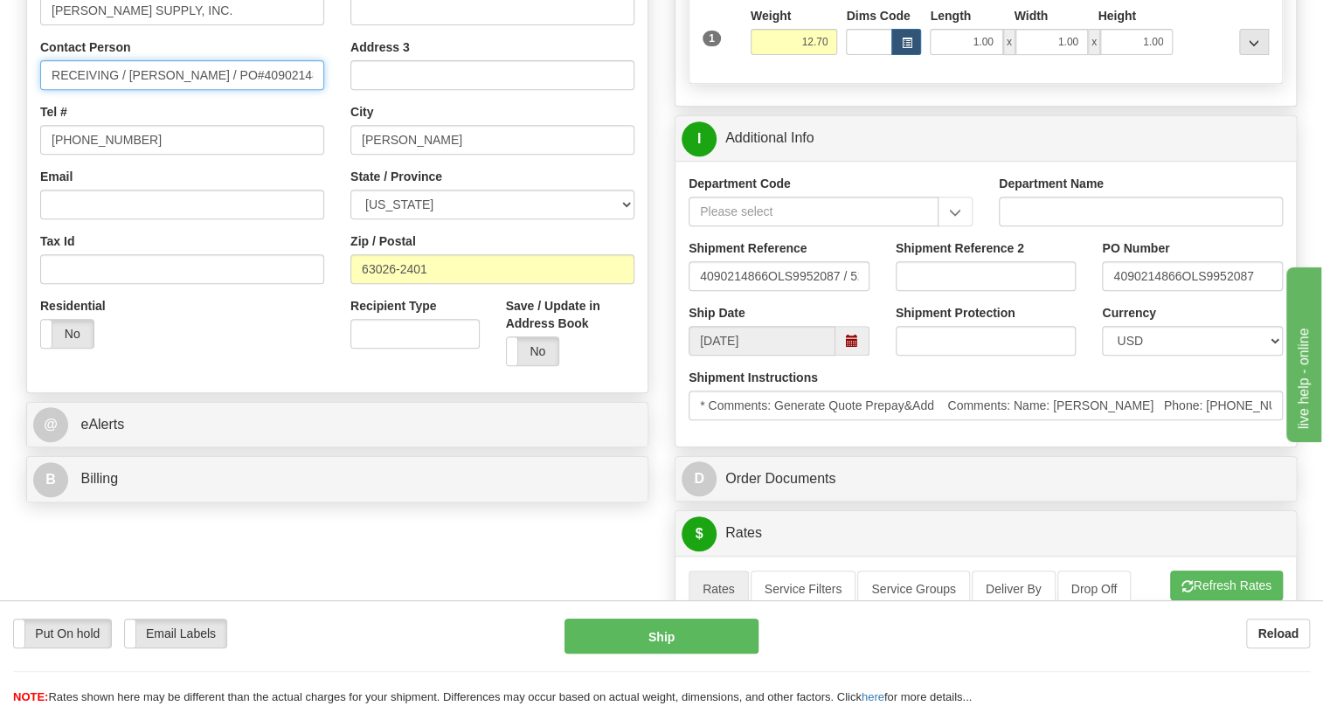
scroll to position [476, 0]
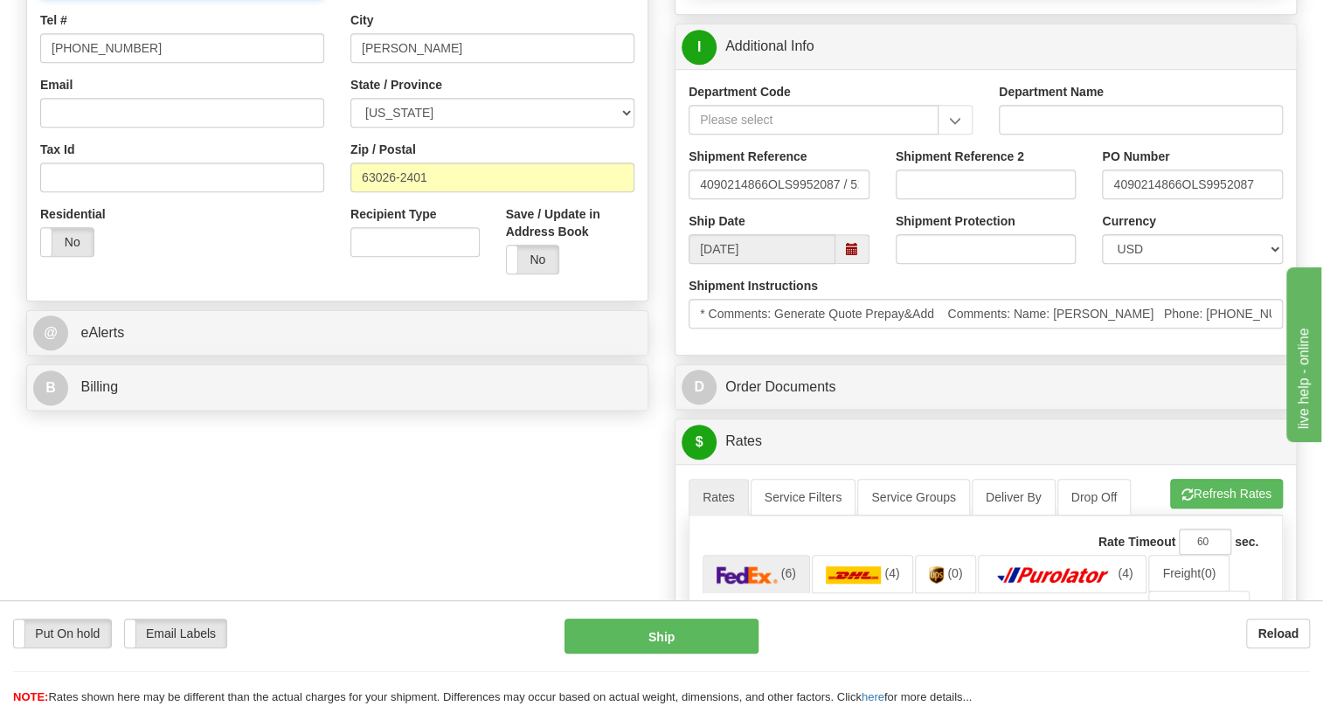
type input "RECEIVING / Brandon Jett / PO#4090214866"
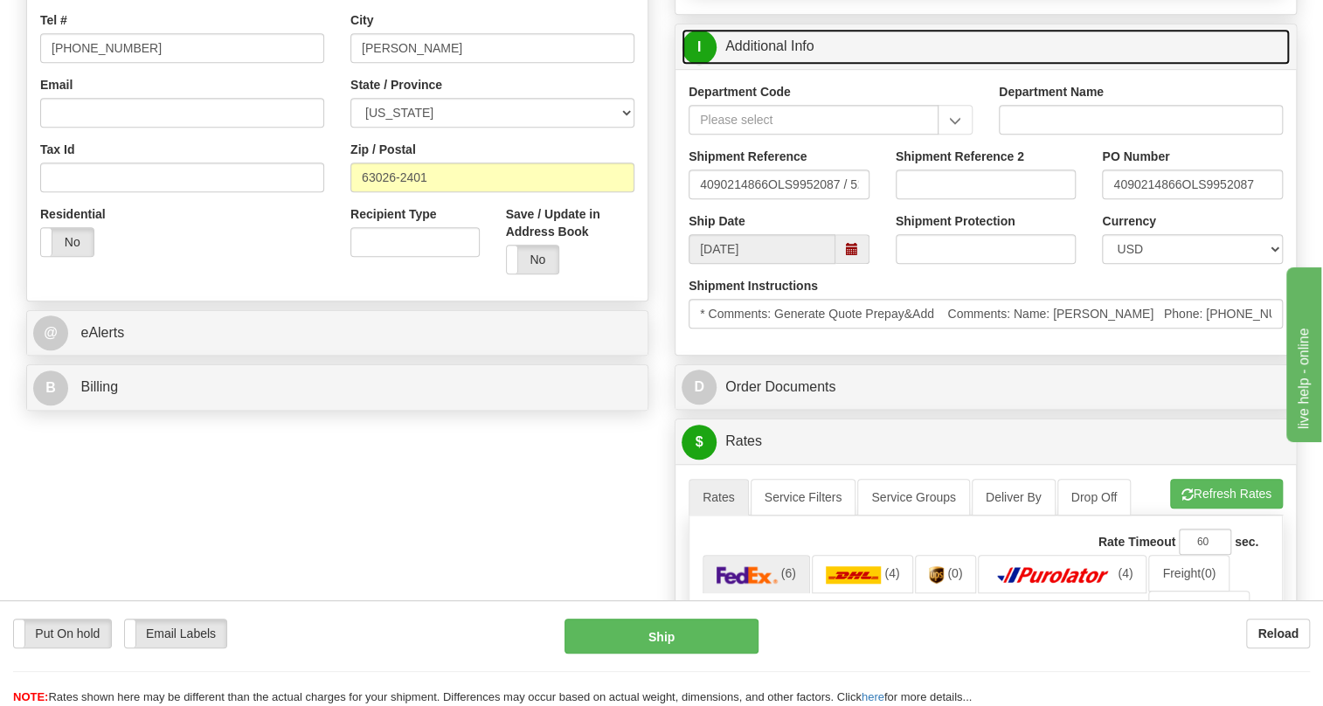
click at [786, 65] on link "I Additional Info" at bounding box center [985, 47] width 608 height 36
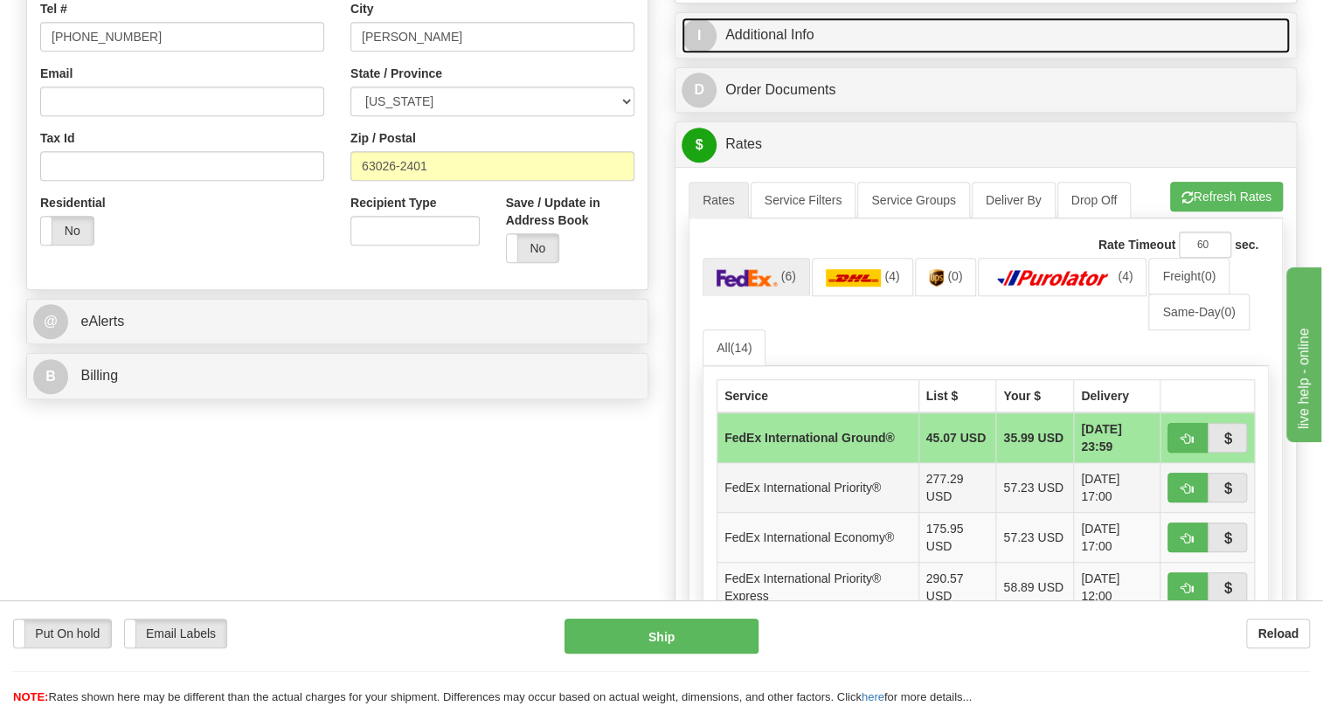
scroll to position [635, 0]
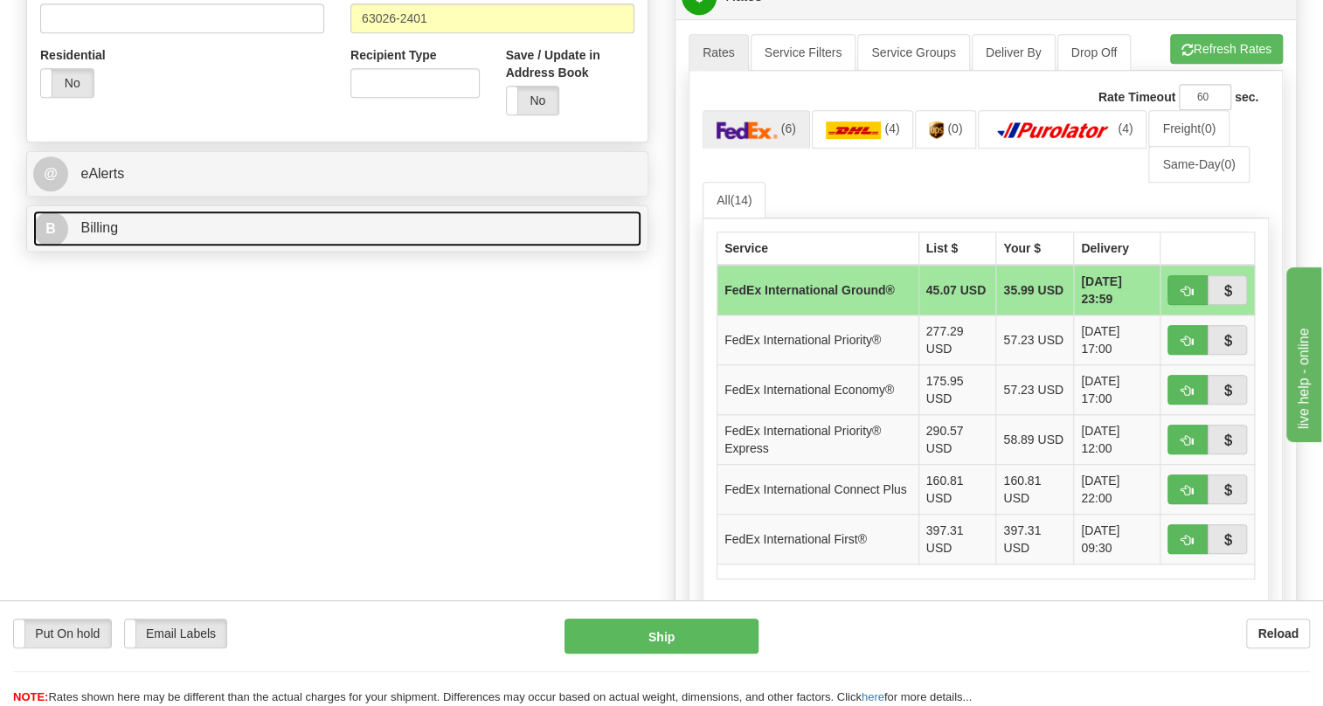
click at [106, 235] on span "Billing" at bounding box center [99, 227] width 38 height 15
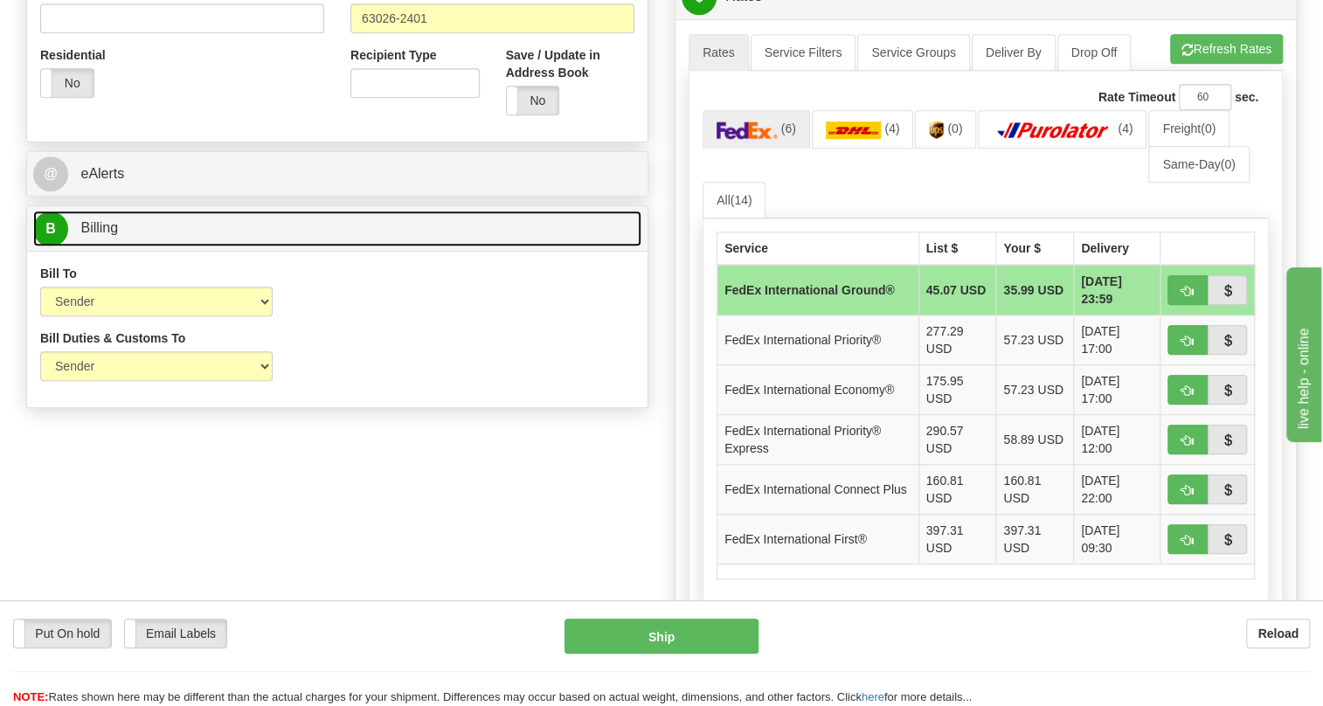
click at [106, 235] on span "Billing" at bounding box center [99, 227] width 38 height 15
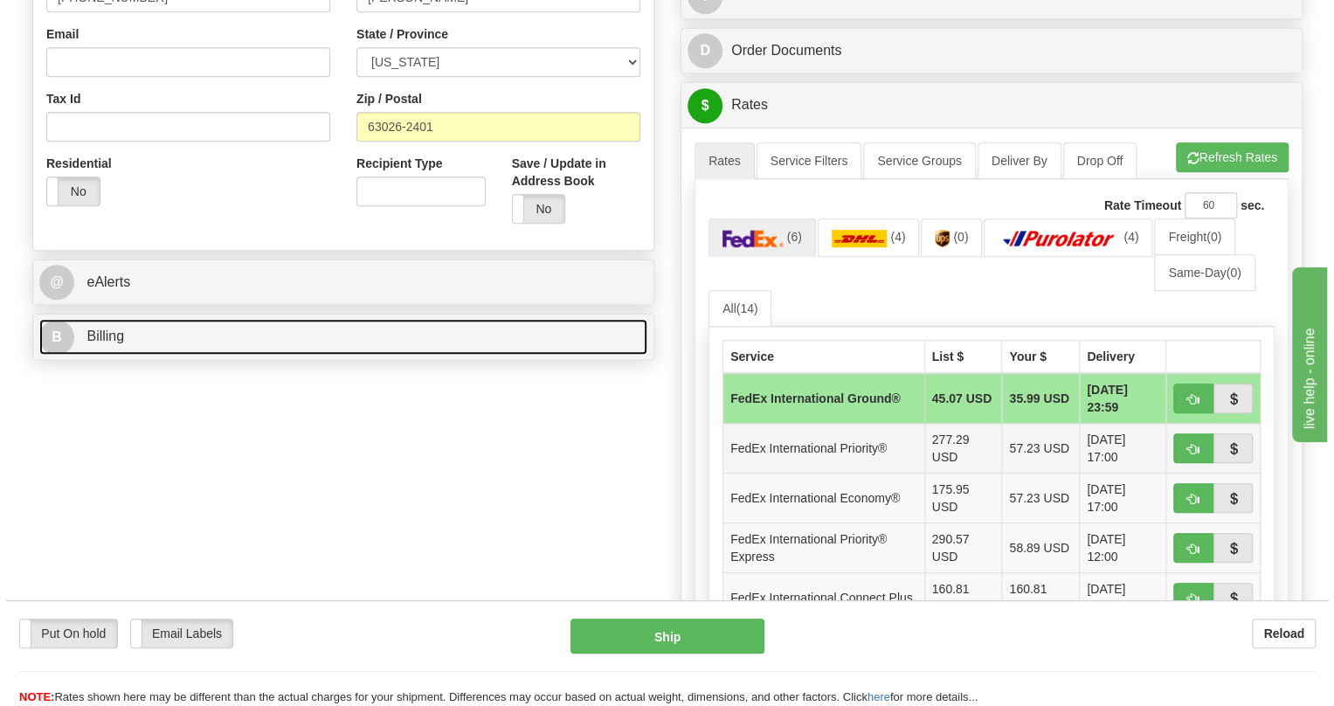
scroll to position [556, 0]
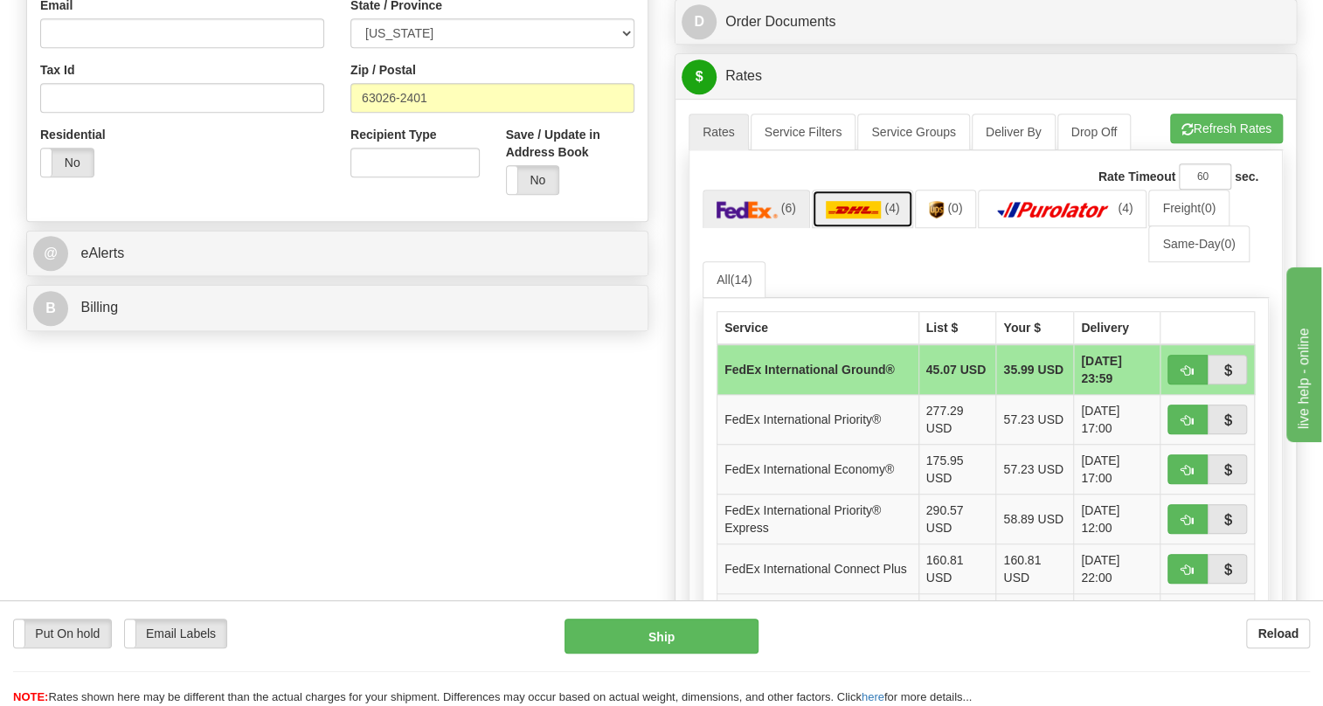
click at [850, 227] on link "(4)" at bounding box center [863, 209] width 102 height 38
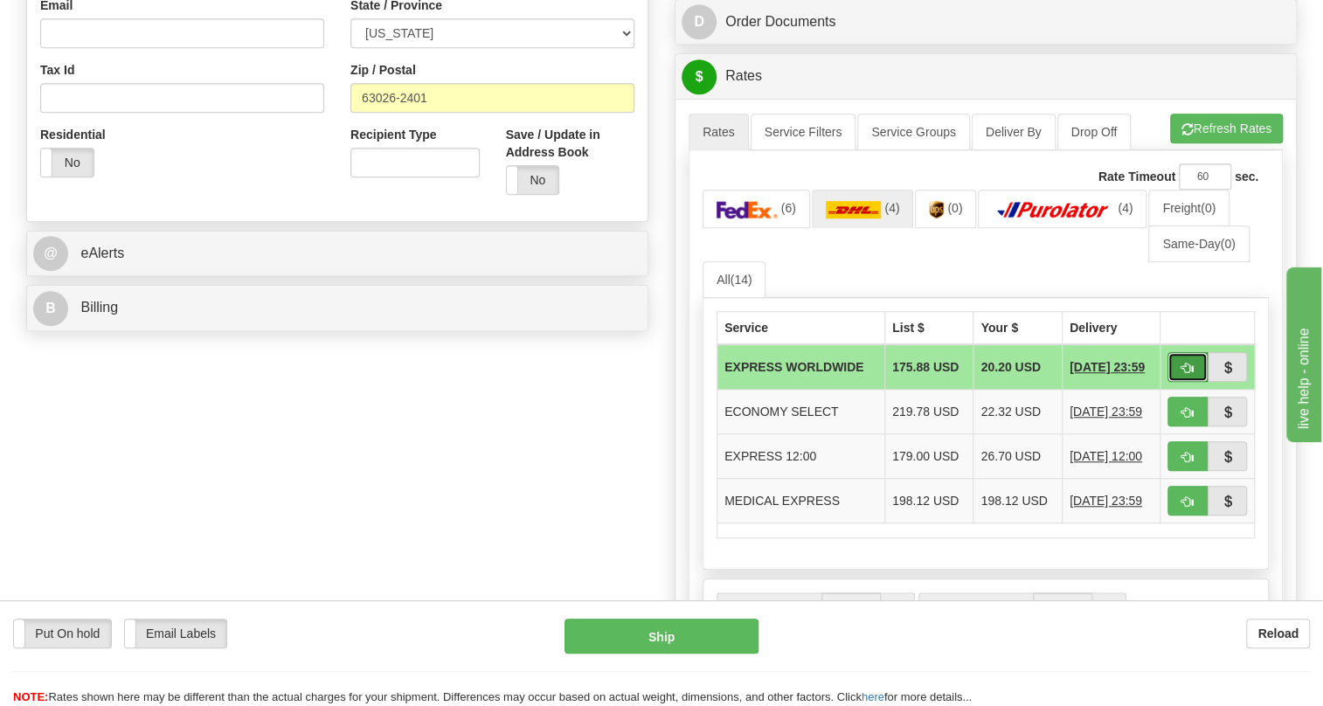
click at [1186, 374] on span "button" at bounding box center [1187, 368] width 12 height 11
type input "P"
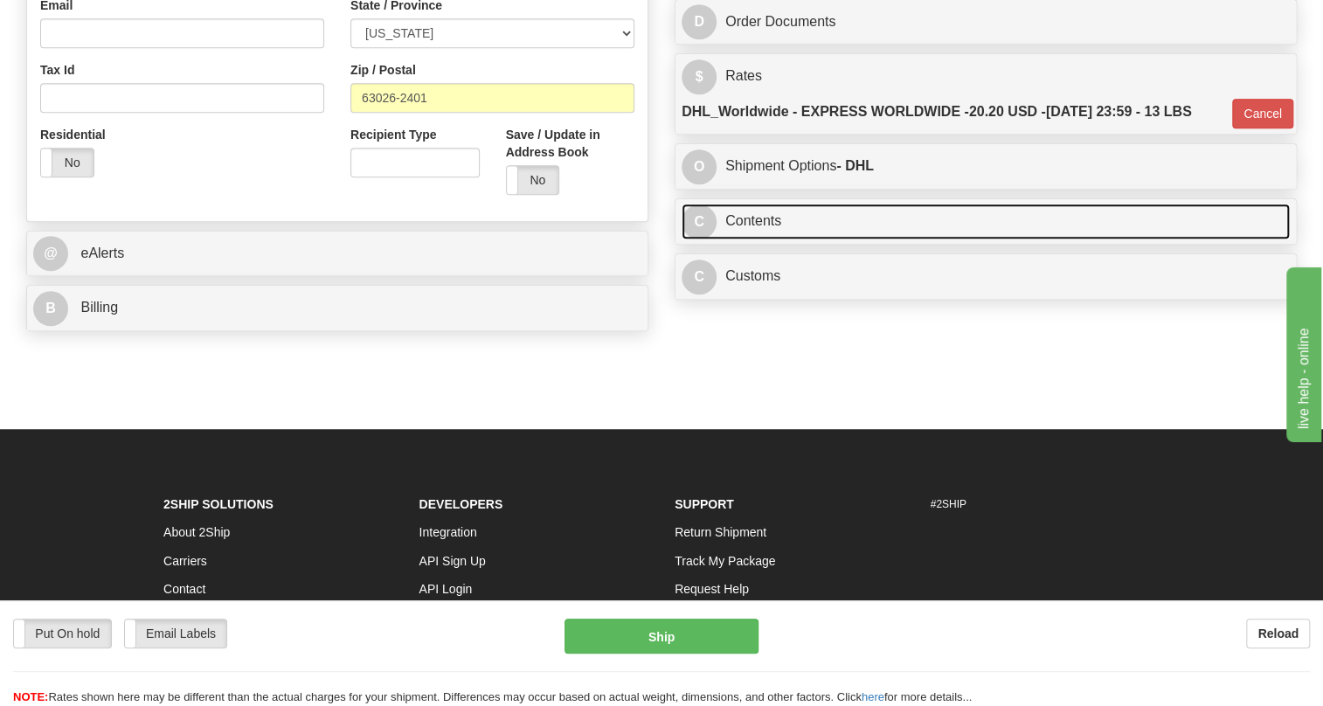
click at [762, 239] on link "C Contents" at bounding box center [985, 222] width 608 height 36
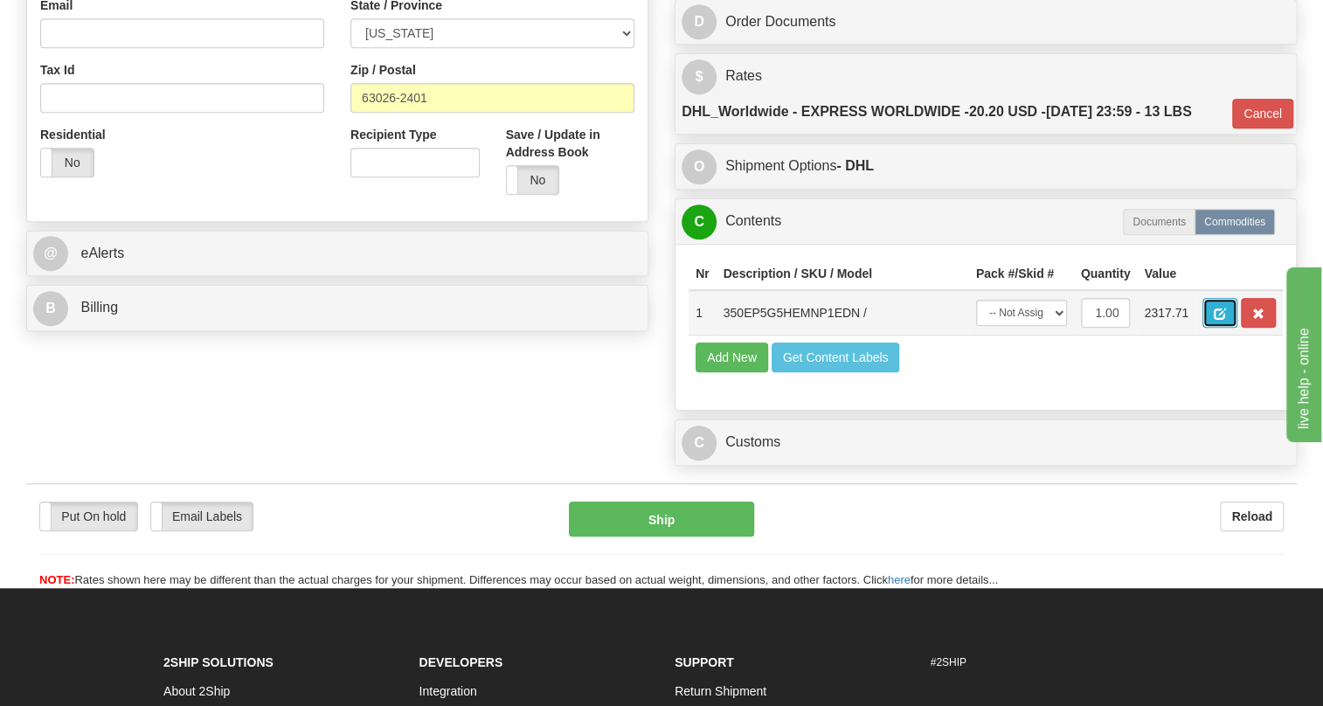
click at [1214, 320] on span "button" at bounding box center [1220, 313] width 12 height 11
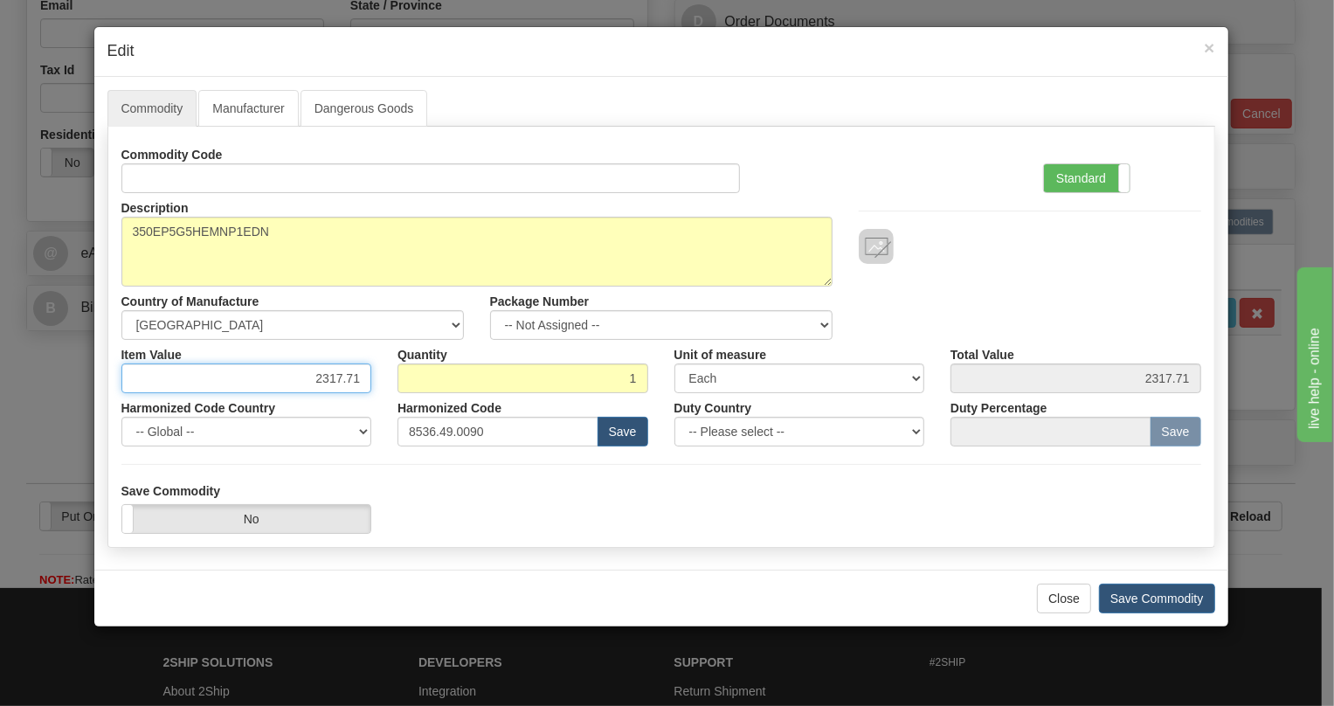
click at [363, 384] on input "2317.71" at bounding box center [246, 378] width 251 height 30
type input "1687.45"
drag, startPoint x: 1069, startPoint y: 176, endPoint x: 757, endPoint y: 305, distance: 336.5
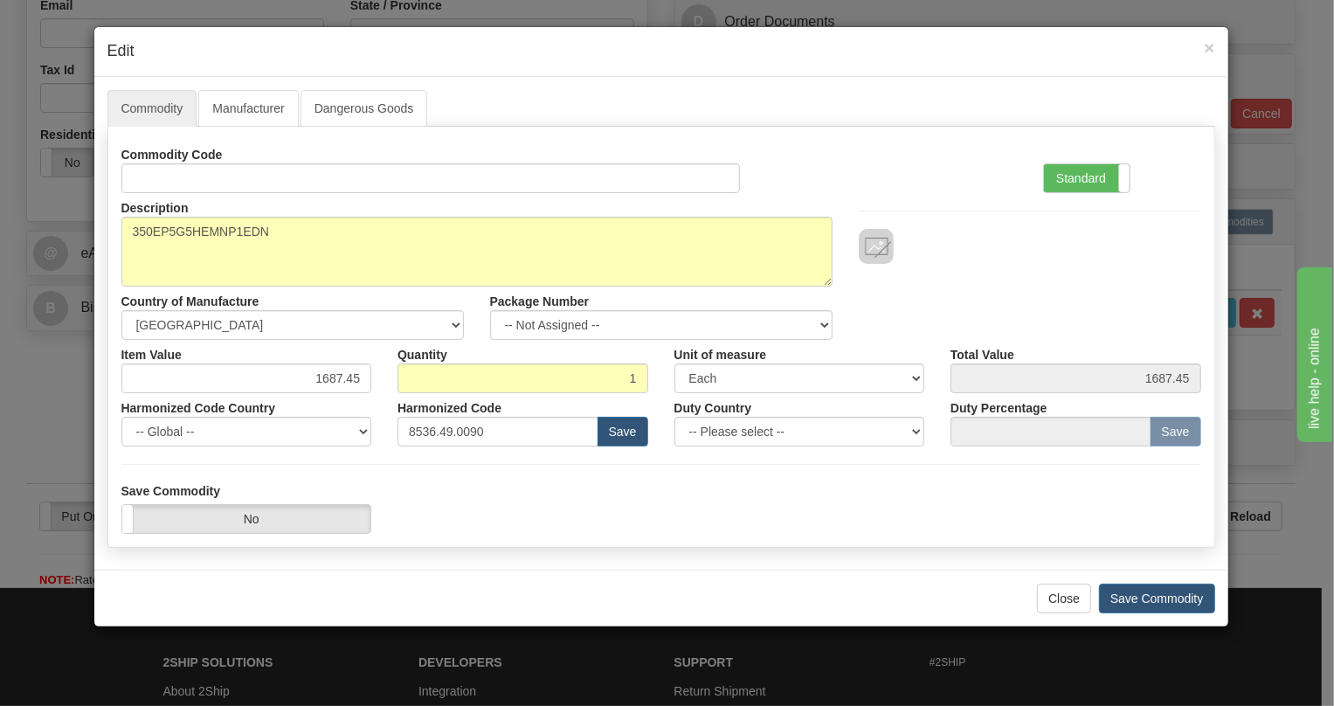
click at [1064, 179] on label "Standard" at bounding box center [1087, 178] width 86 height 28
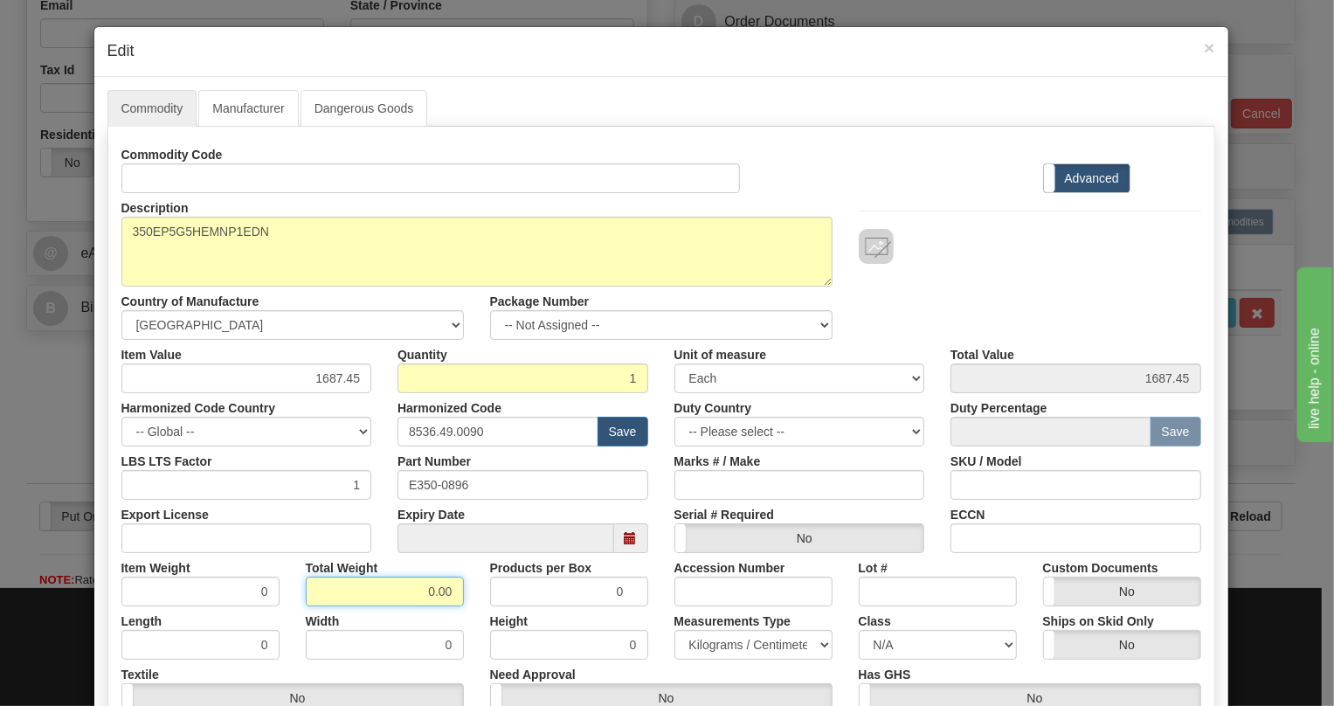
click at [398, 590] on input "0.00" at bounding box center [385, 592] width 158 height 30
type input "1.00"
type input "1.0000"
drag, startPoint x: 727, startPoint y: 647, endPoint x: 718, endPoint y: 651, distance: 9.8
click at [725, 647] on select "Pounds / Inches Kilograms / Centimeters" at bounding box center [753, 645] width 158 height 30
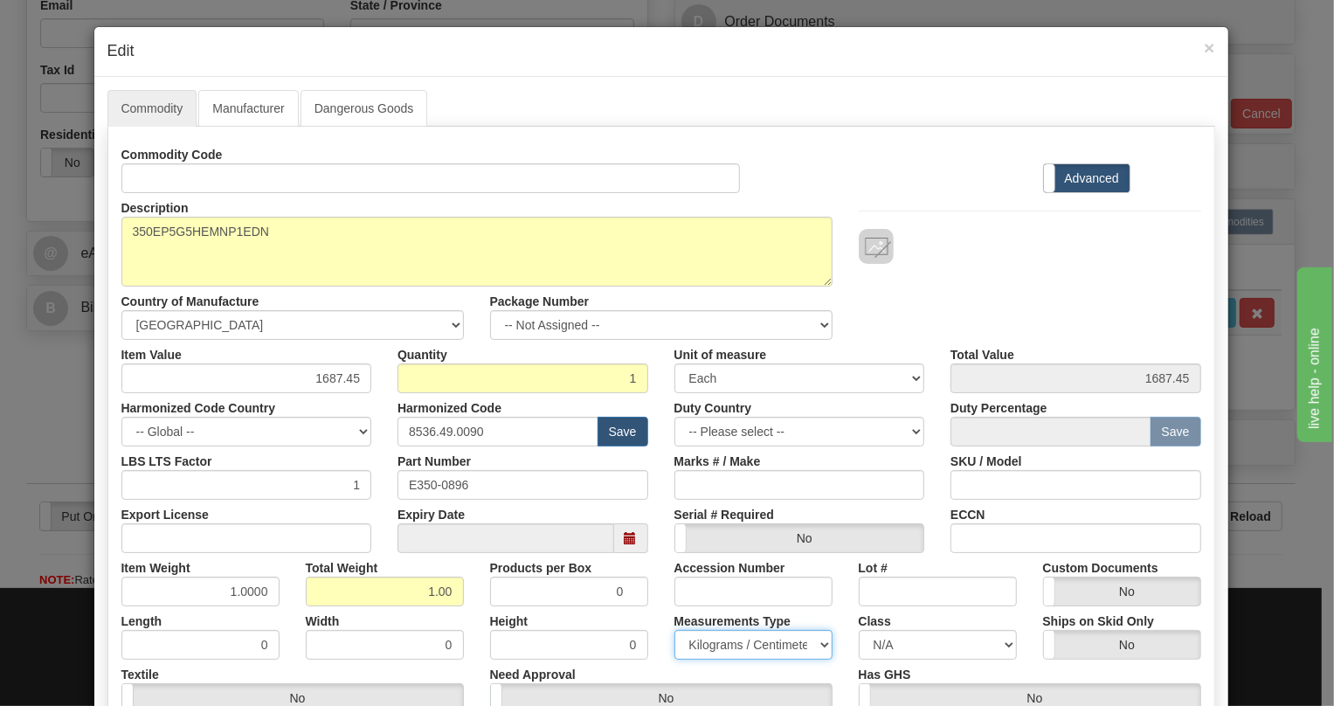
select select "0"
click at [674, 630] on select "Pounds / Inches Kilograms / Centimeters" at bounding box center [753, 645] width 158 height 30
click at [661, 618] on div "Measurements Type Pounds / Inches Kilograms / Centimeters" at bounding box center [753, 632] width 184 height 53
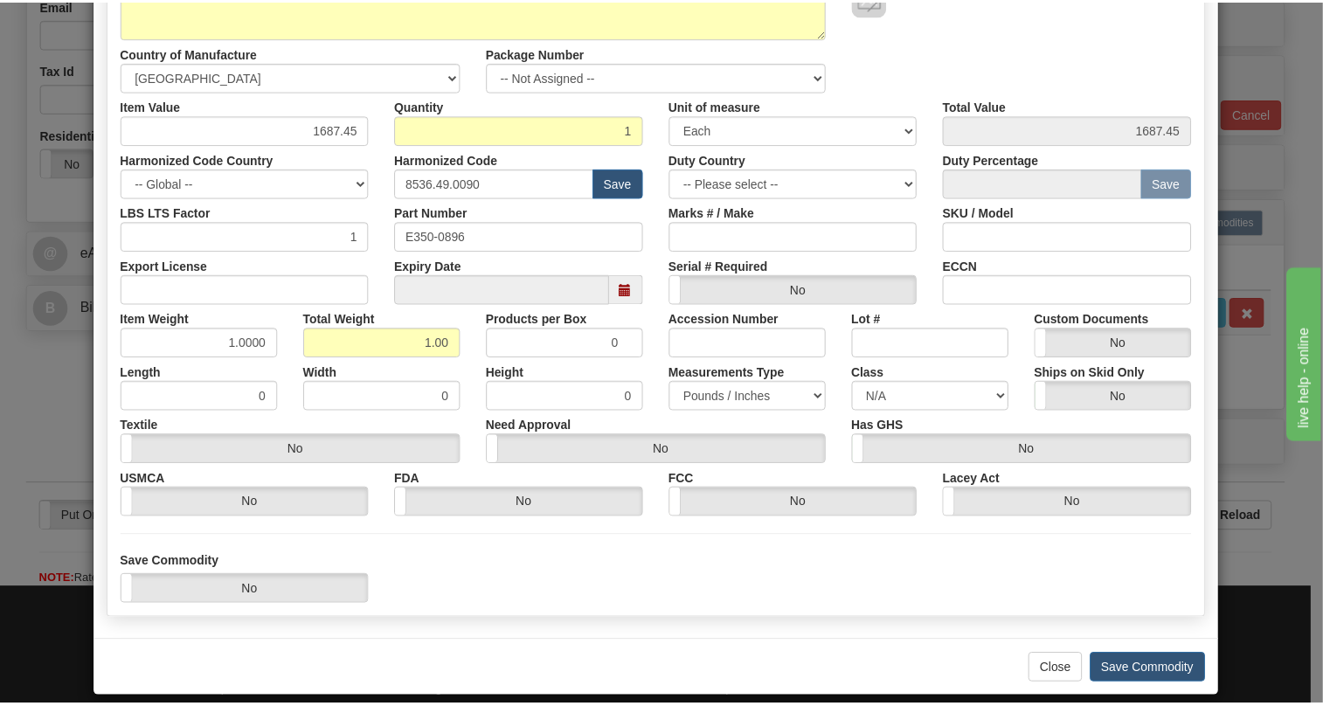
scroll to position [266, 0]
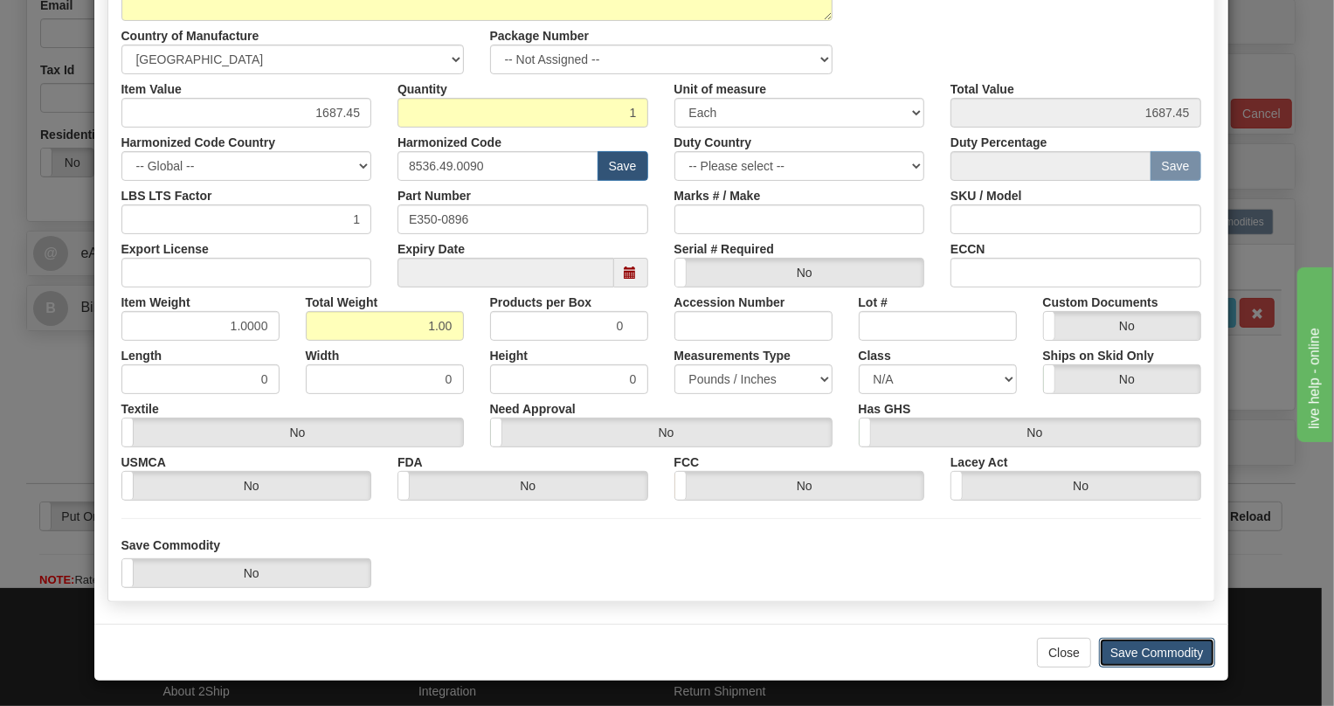
click at [1147, 647] on button "Save Commodity" at bounding box center [1157, 653] width 116 height 30
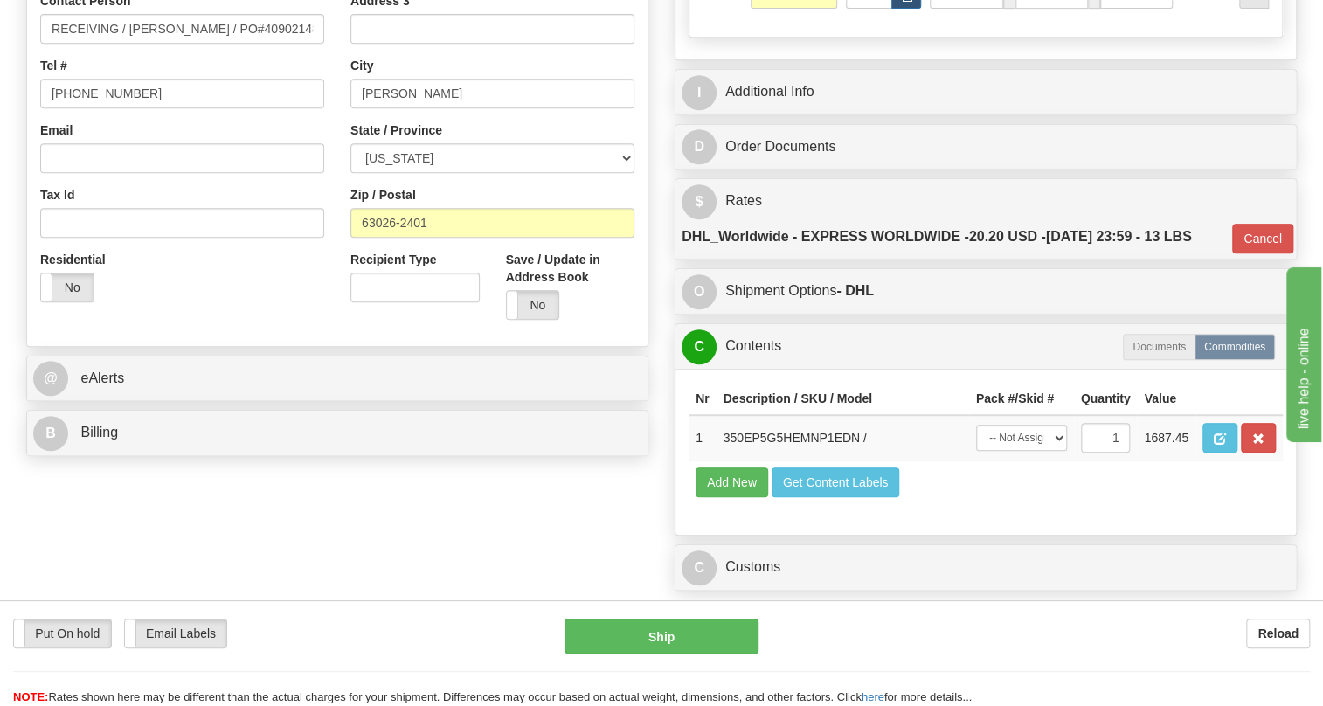
scroll to position [397, 0]
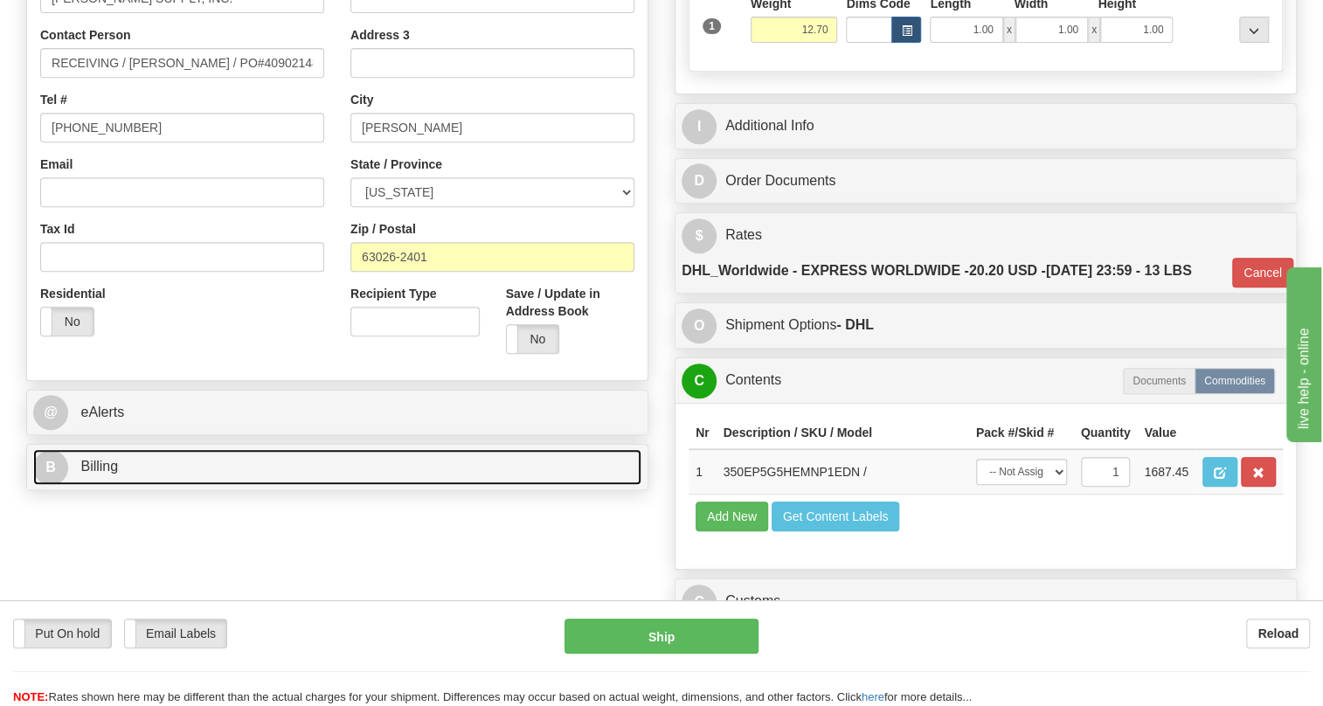
click at [111, 474] on span "Billing" at bounding box center [99, 466] width 38 height 15
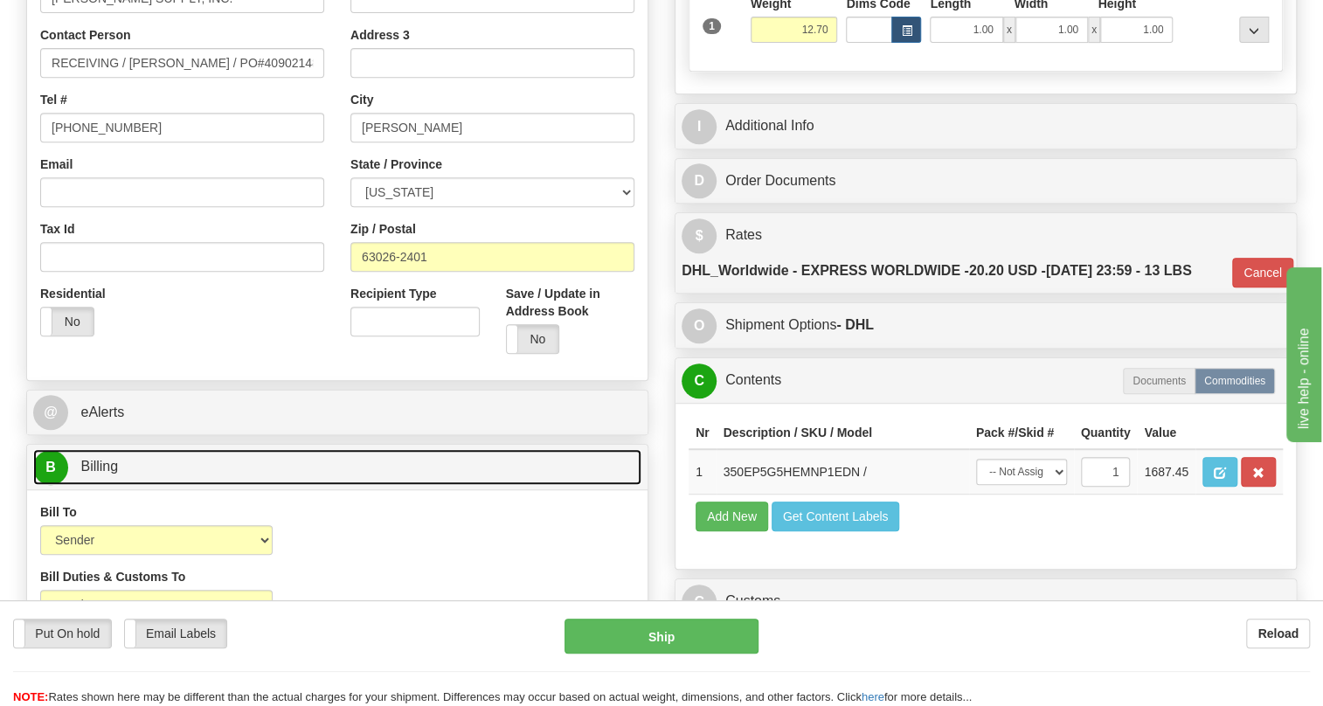
click at [111, 474] on span "Billing" at bounding box center [99, 466] width 38 height 15
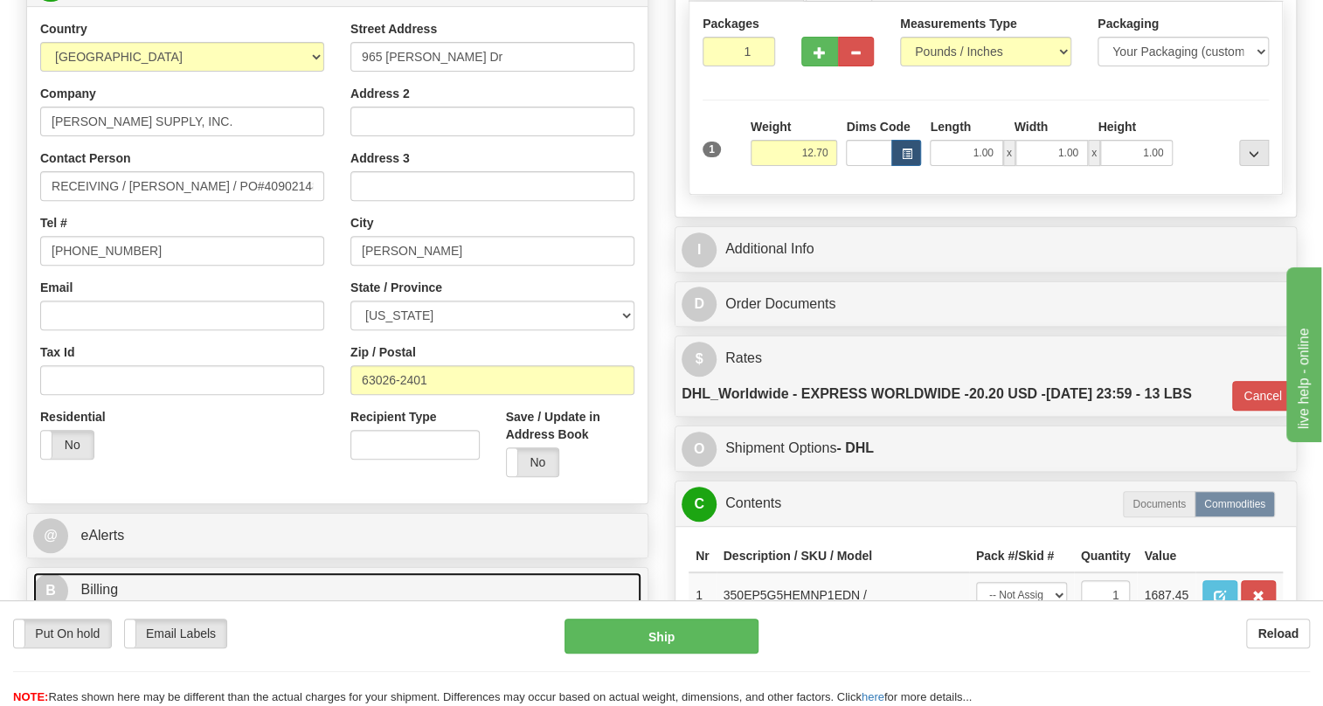
scroll to position [238, 0]
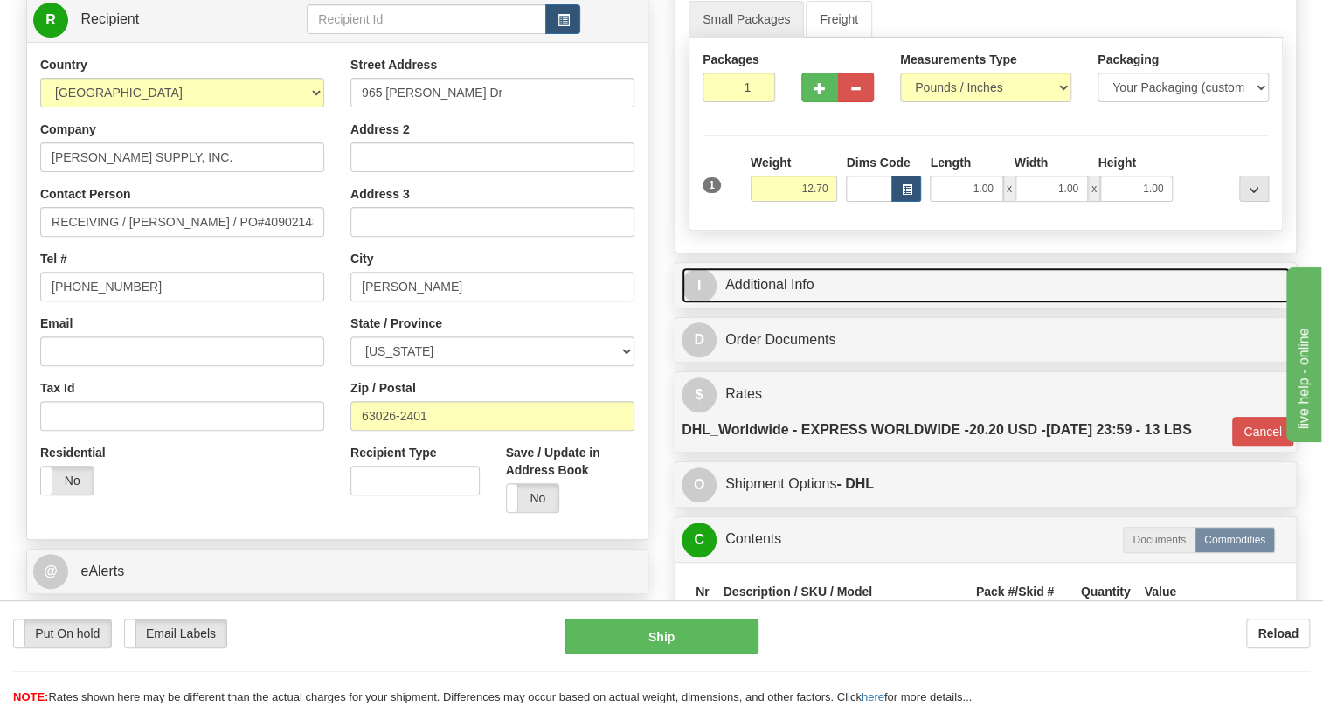
click at [757, 303] on link "I Additional Info" at bounding box center [985, 285] width 608 height 36
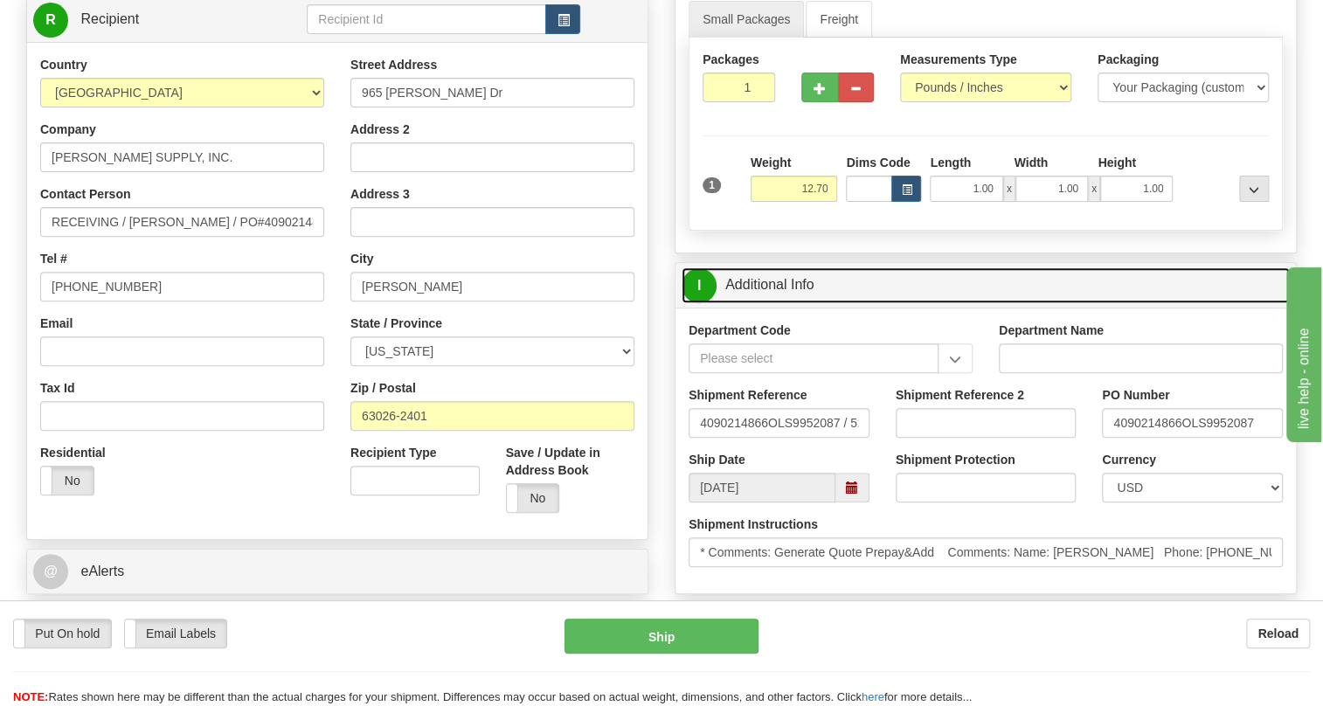
click at [757, 303] on link "I Additional Info" at bounding box center [985, 285] width 608 height 36
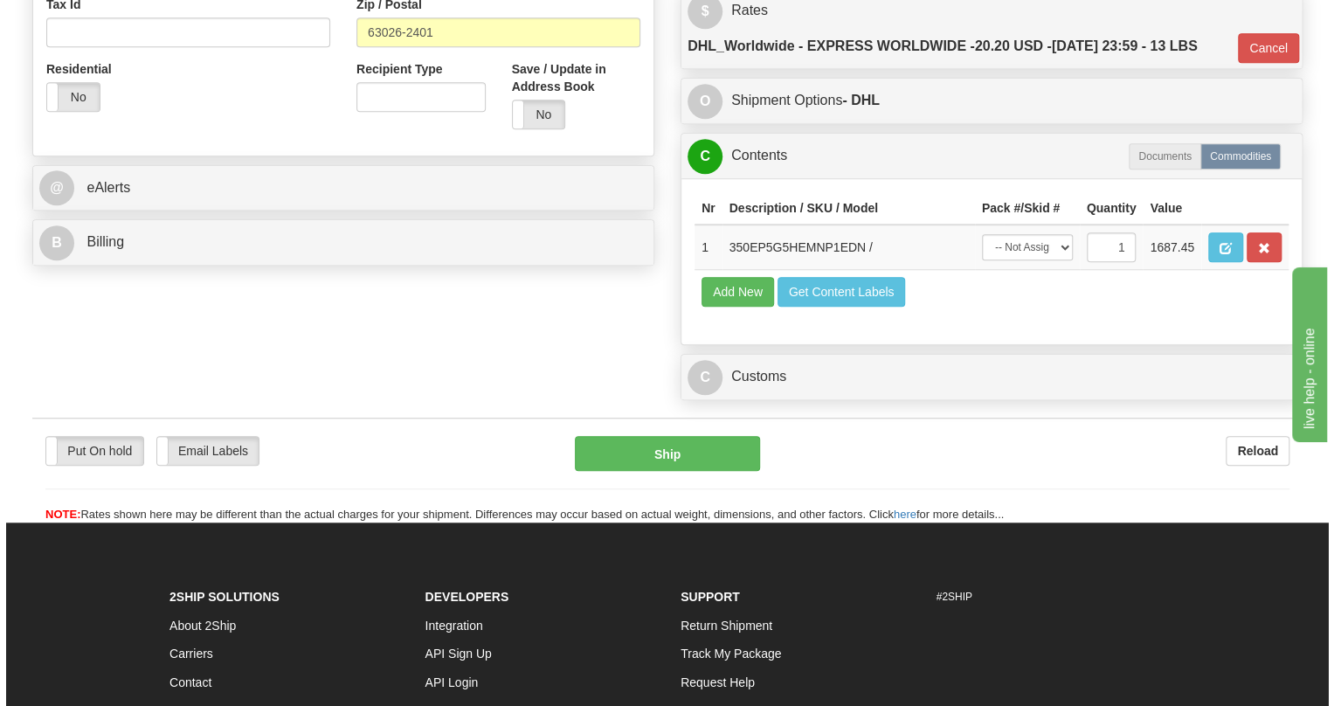
scroll to position [635, 0]
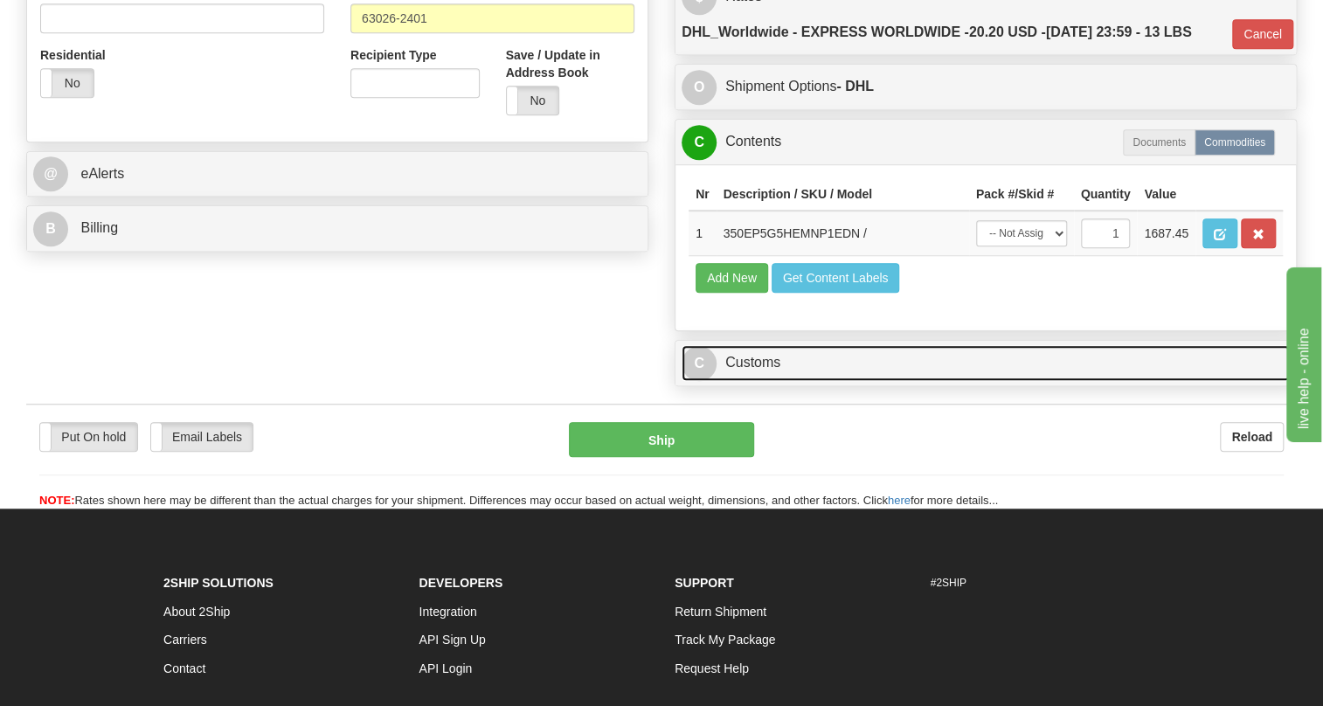
click at [769, 381] on link "C Customs" at bounding box center [985, 363] width 608 height 36
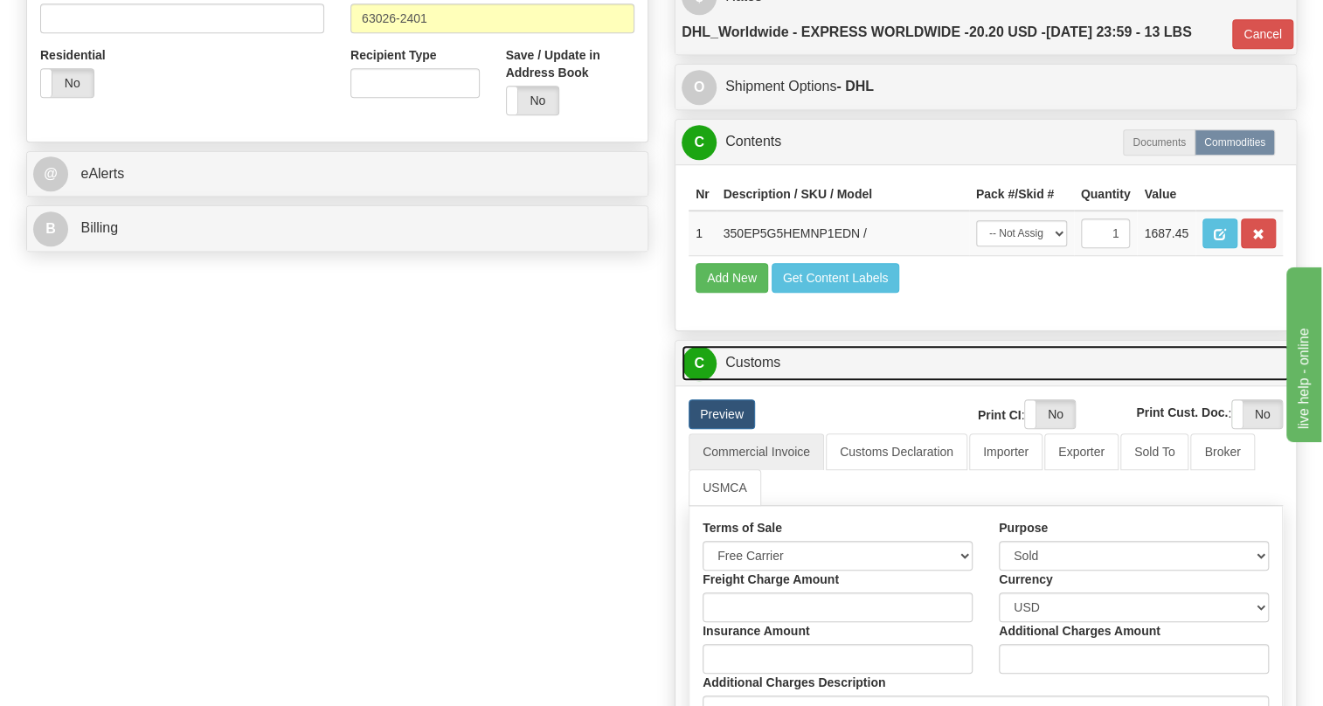
click at [769, 381] on link "C Customs" at bounding box center [985, 363] width 608 height 36
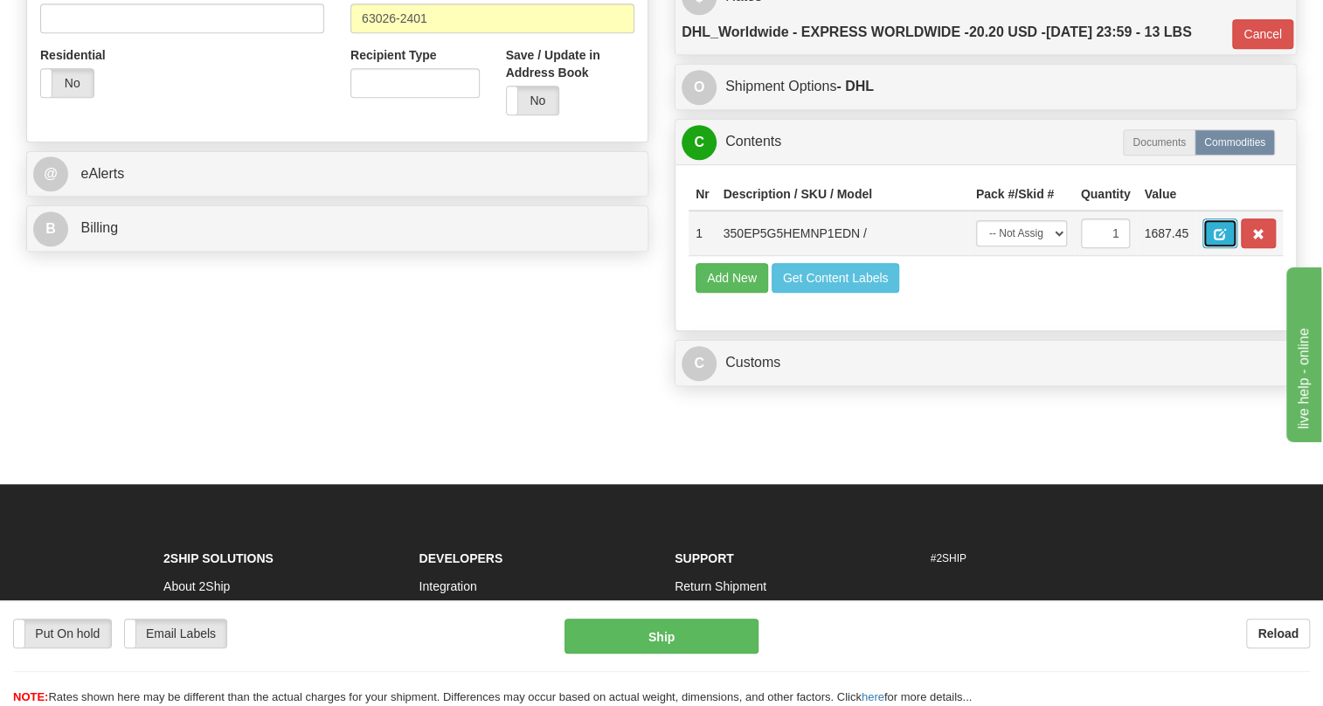
click at [1215, 240] on span "button" at bounding box center [1220, 234] width 12 height 11
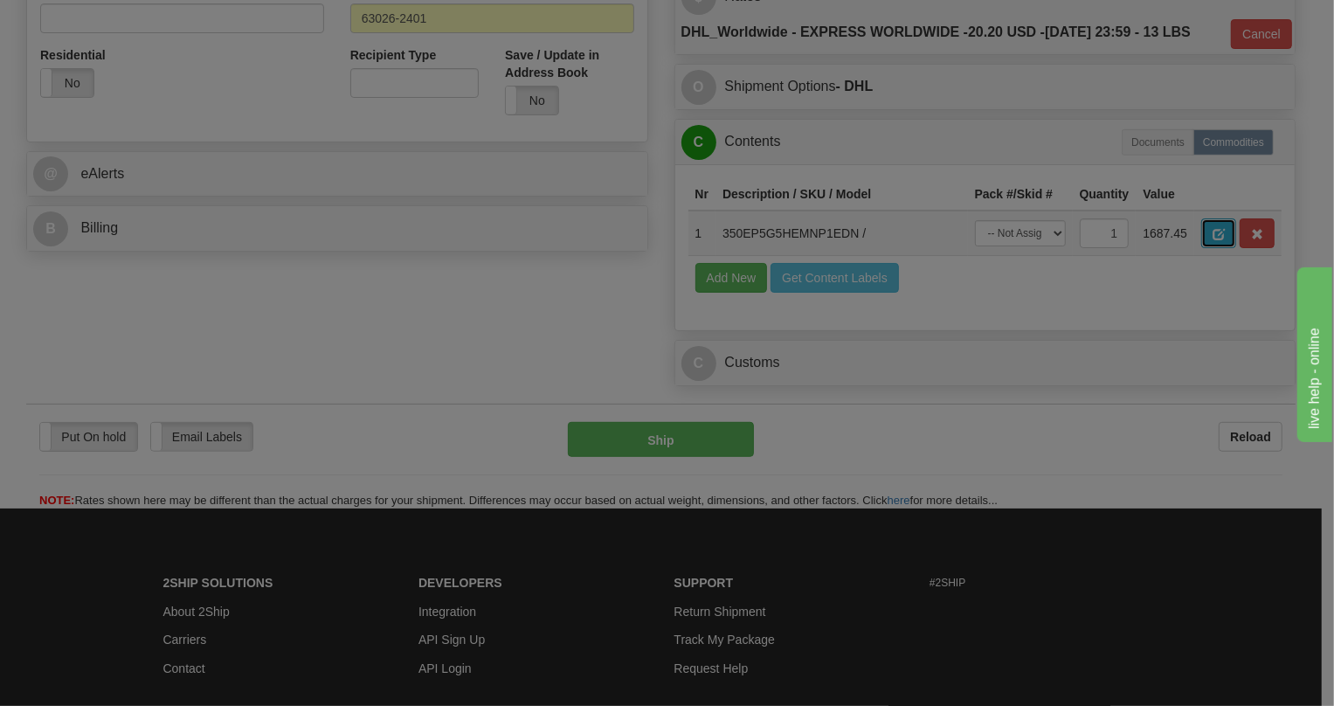
scroll to position [0, 0]
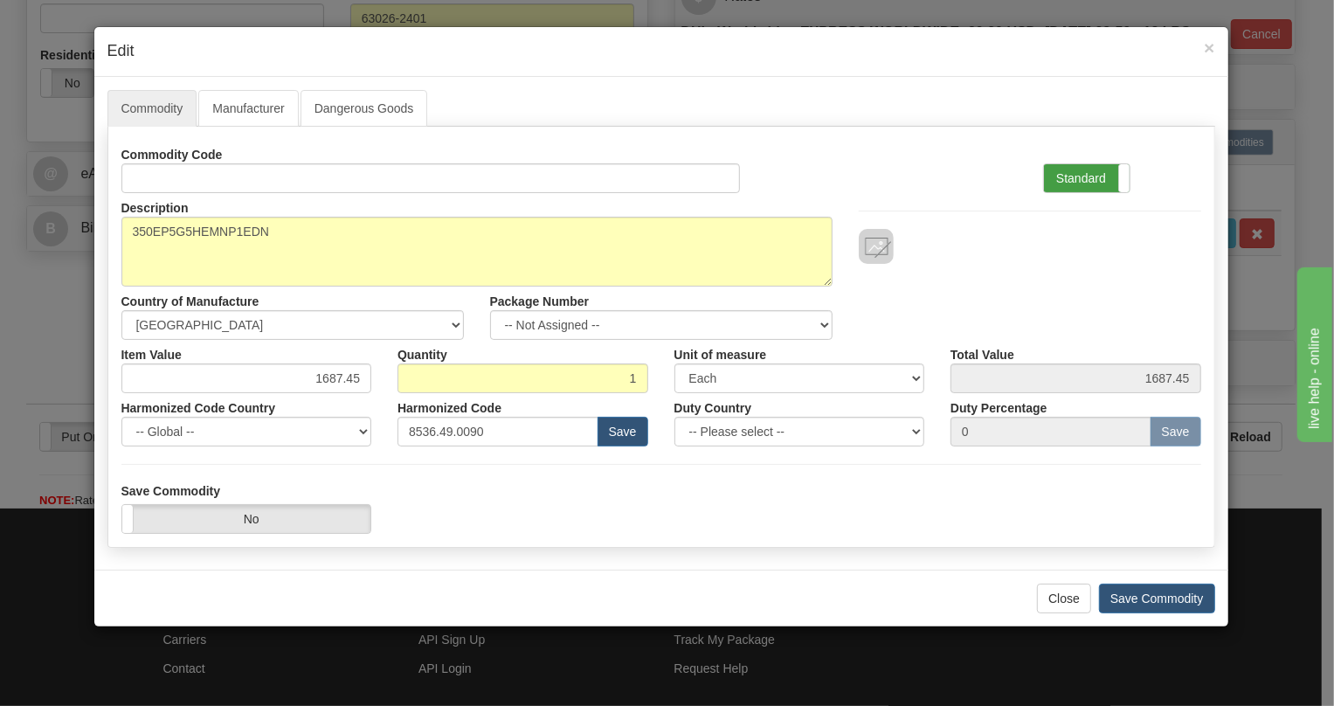
click at [1073, 173] on label "Standard" at bounding box center [1087, 178] width 86 height 28
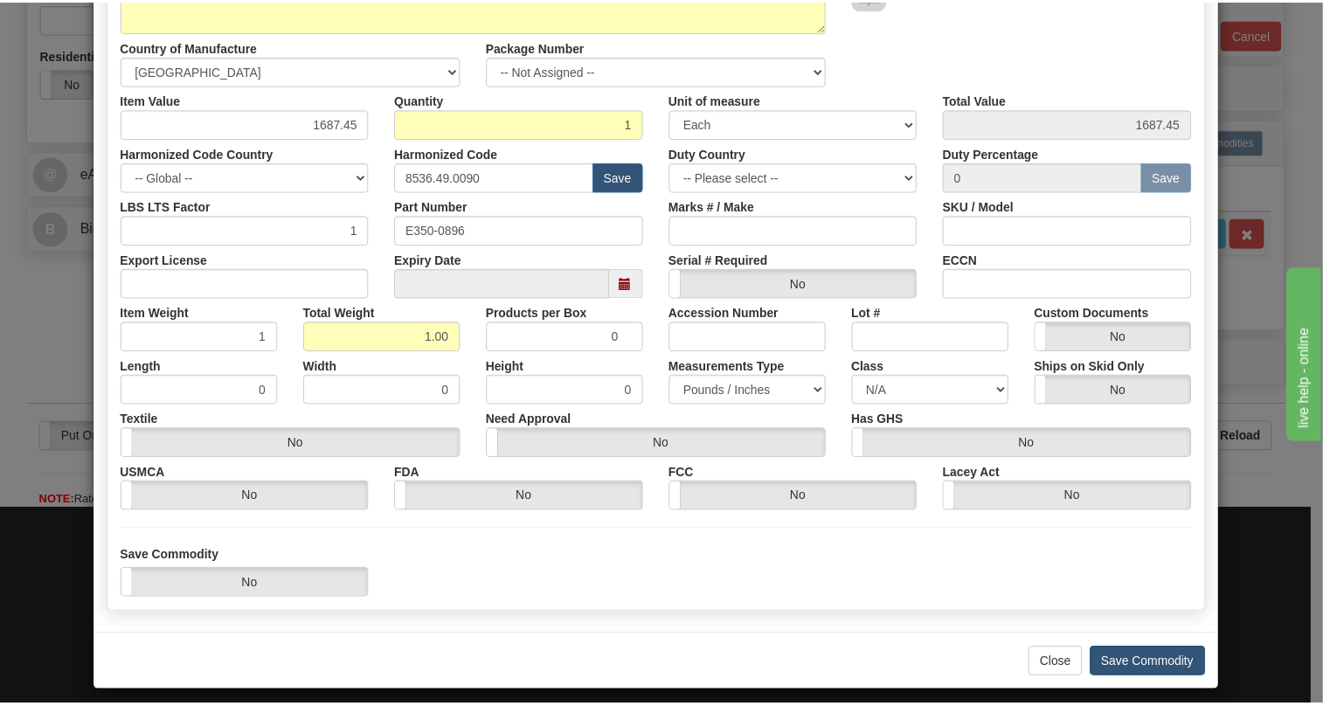
scroll to position [266, 0]
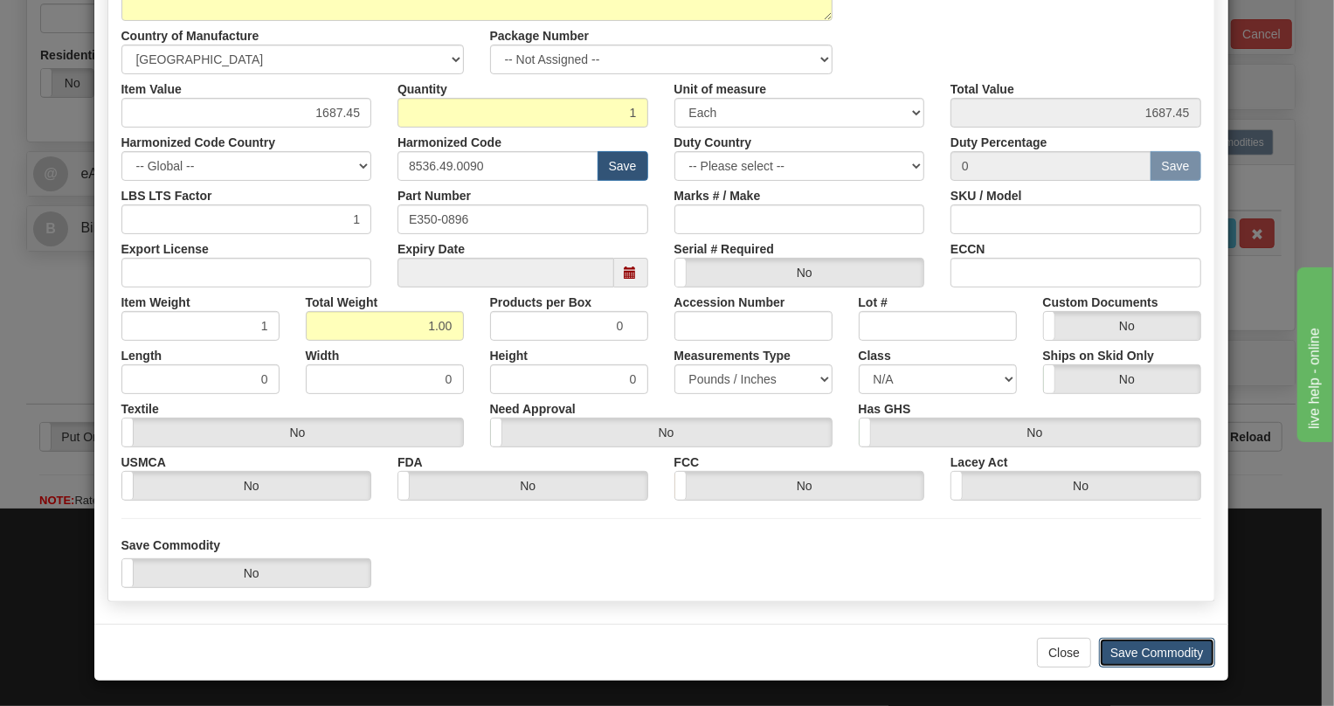
click at [1159, 648] on button "Save Commodity" at bounding box center [1157, 653] width 116 height 30
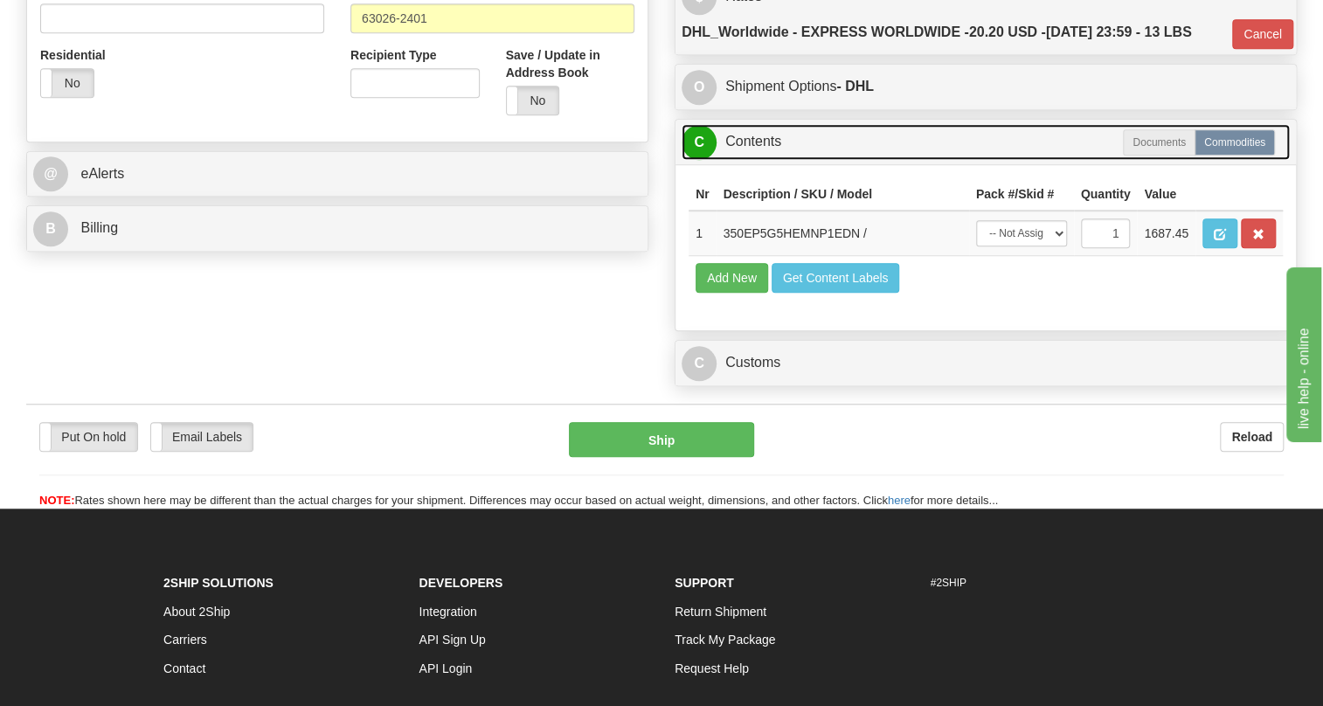
click at [754, 160] on link "C Contents" at bounding box center [985, 142] width 608 height 36
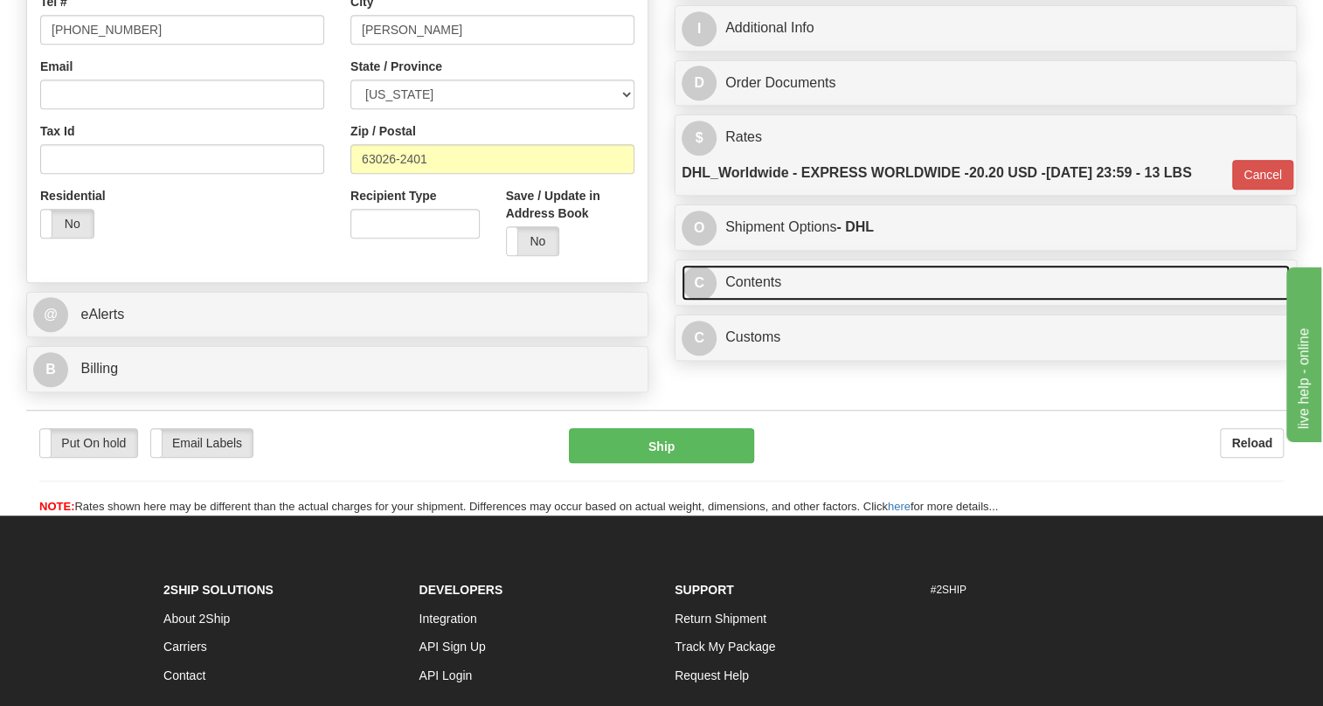
scroll to position [397, 0]
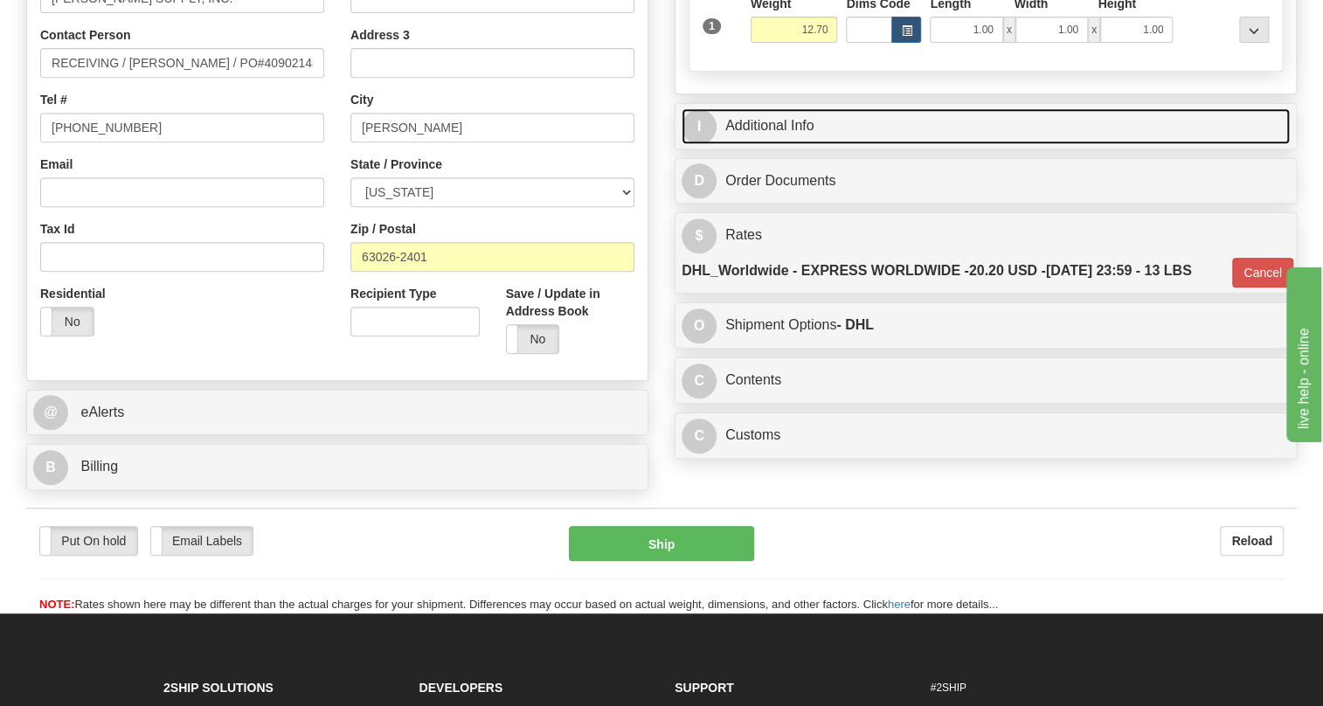
click at [774, 144] on link "I Additional Info" at bounding box center [985, 126] width 608 height 36
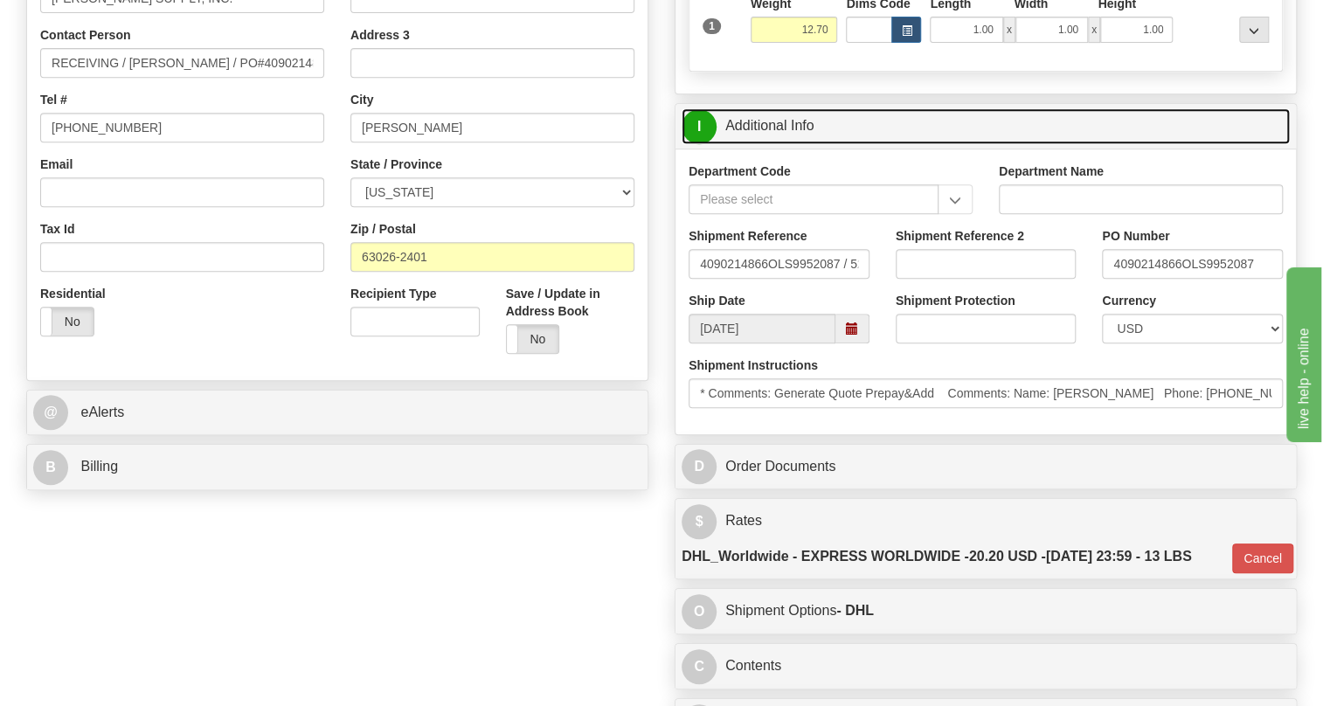
click at [773, 144] on link "I Additional Info" at bounding box center [985, 126] width 608 height 36
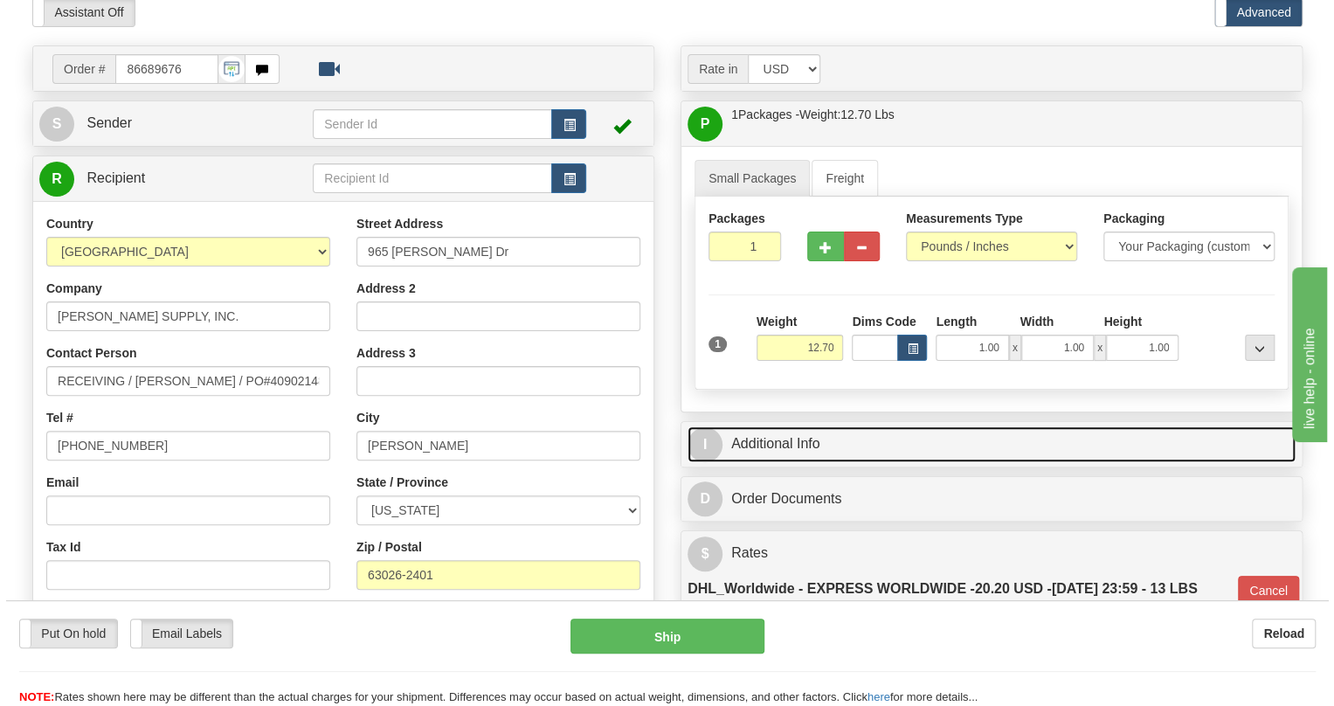
scroll to position [158, 0]
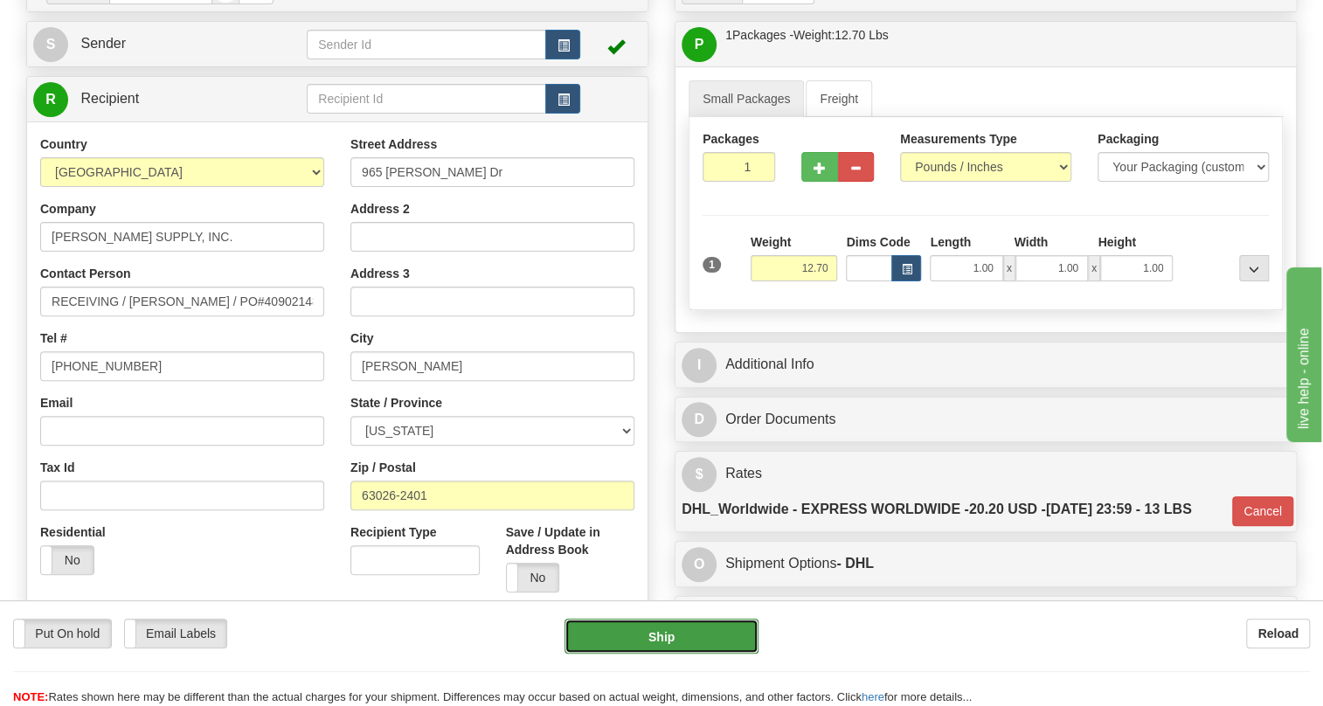
click at [665, 637] on button "Ship" at bounding box center [661, 636] width 194 height 35
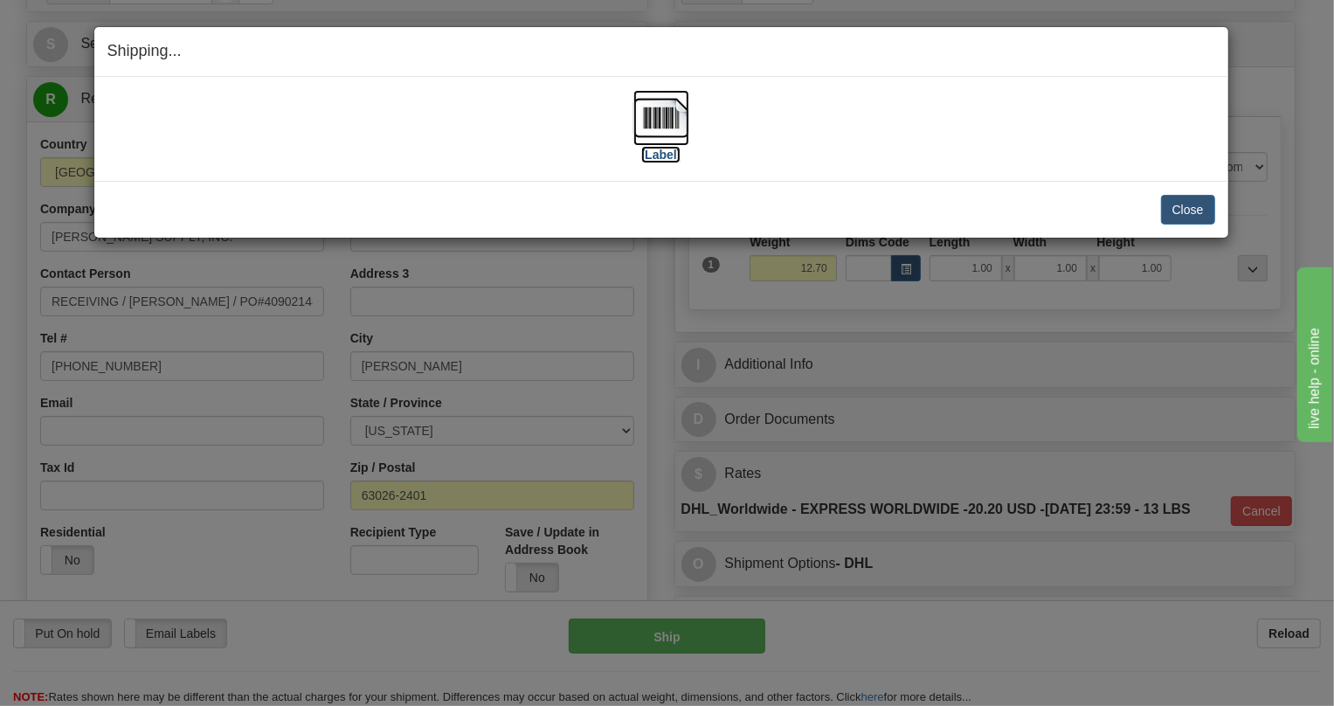
click at [664, 122] on img at bounding box center [661, 118] width 56 height 56
click at [1188, 206] on button "Close" at bounding box center [1188, 210] width 54 height 30
